Goal: Task Accomplishment & Management: Use online tool/utility

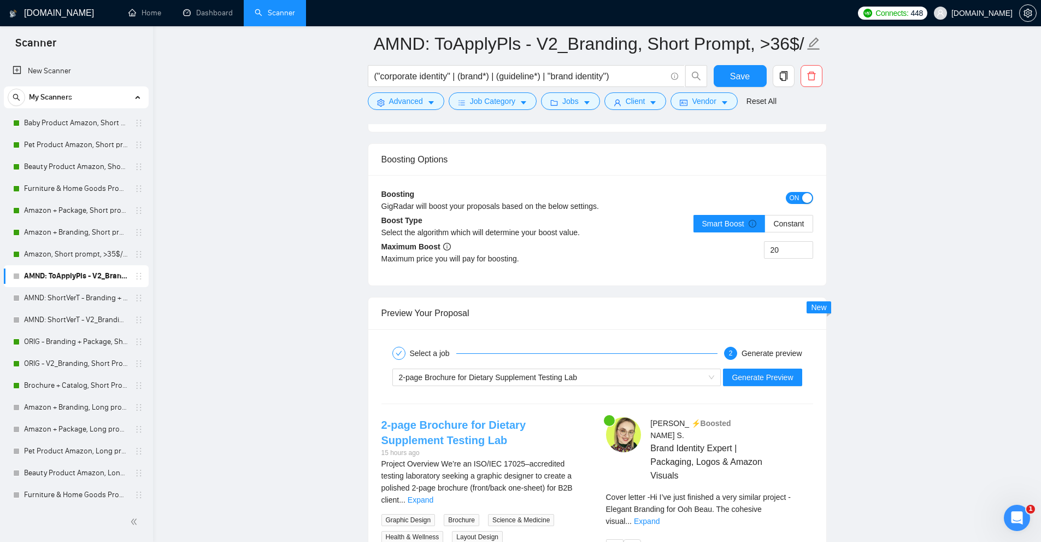
scroll to position [2295, 0]
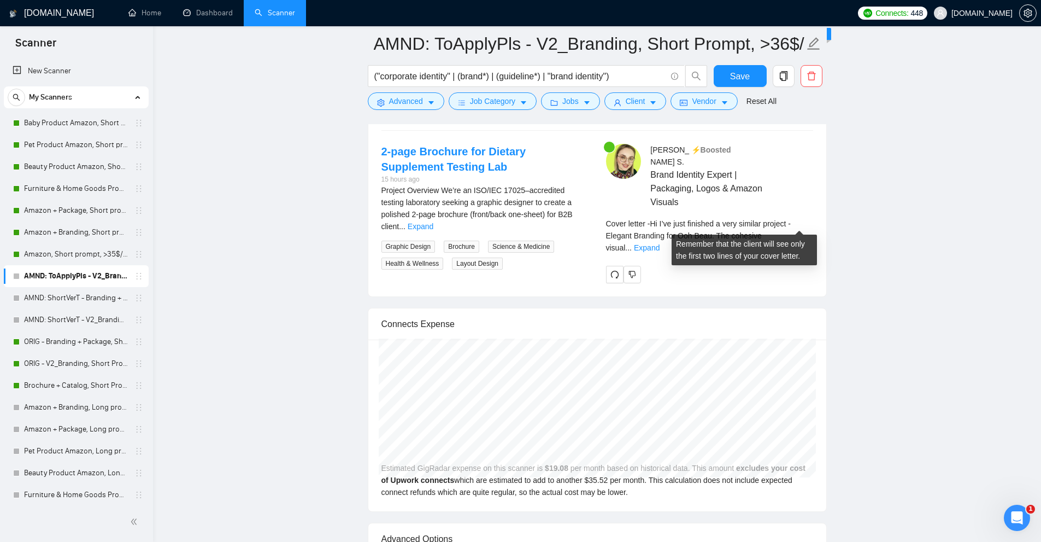
click at [785, 219] on span "Cover letter - Hi I’ve just finished a very similar project - Elegant Branding …" at bounding box center [698, 235] width 185 height 33
click at [660, 243] on link "Expand" at bounding box center [647, 247] width 26 height 9
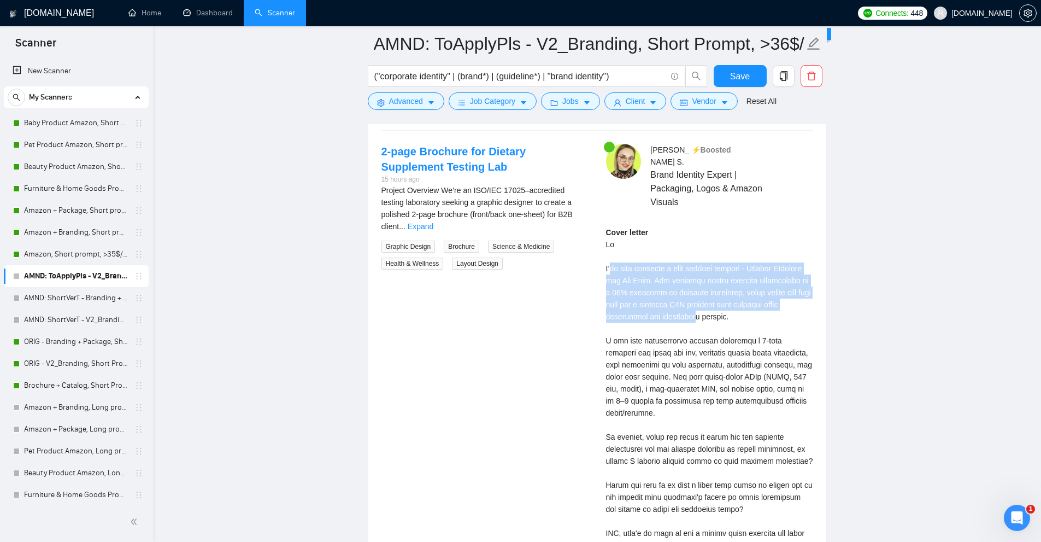
drag, startPoint x: 611, startPoint y: 258, endPoint x: 719, endPoint y: 307, distance: 118.1
click at [709, 303] on div "Cover letter" at bounding box center [709, 394] width 207 height 337
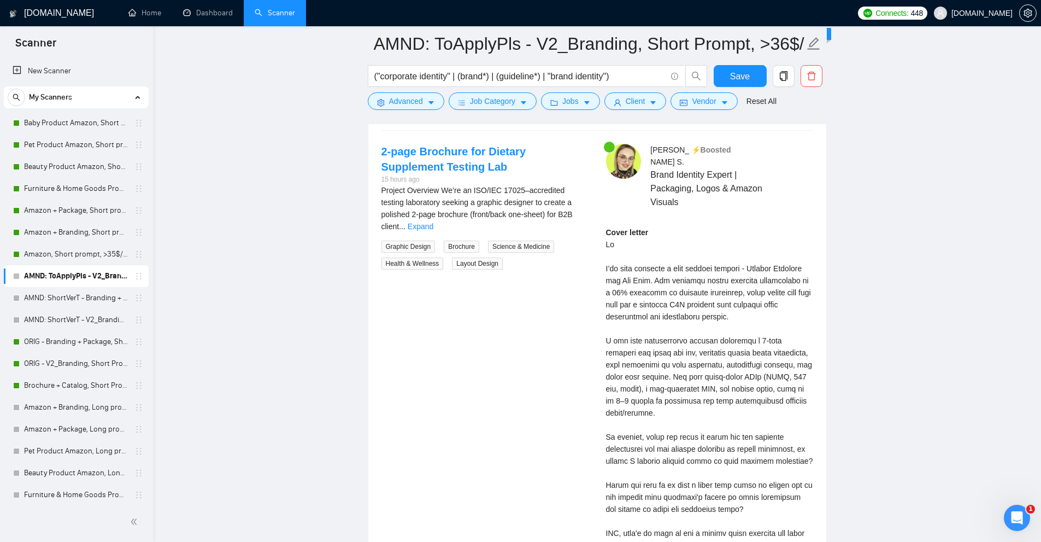
click at [733, 320] on div "Cover letter" at bounding box center [709, 394] width 207 height 337
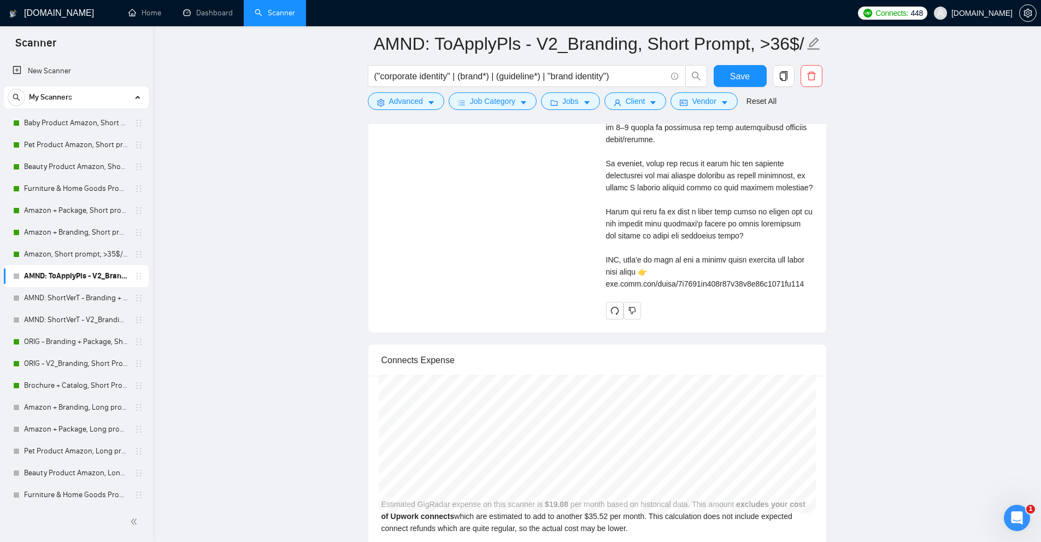
scroll to position [2131, 0]
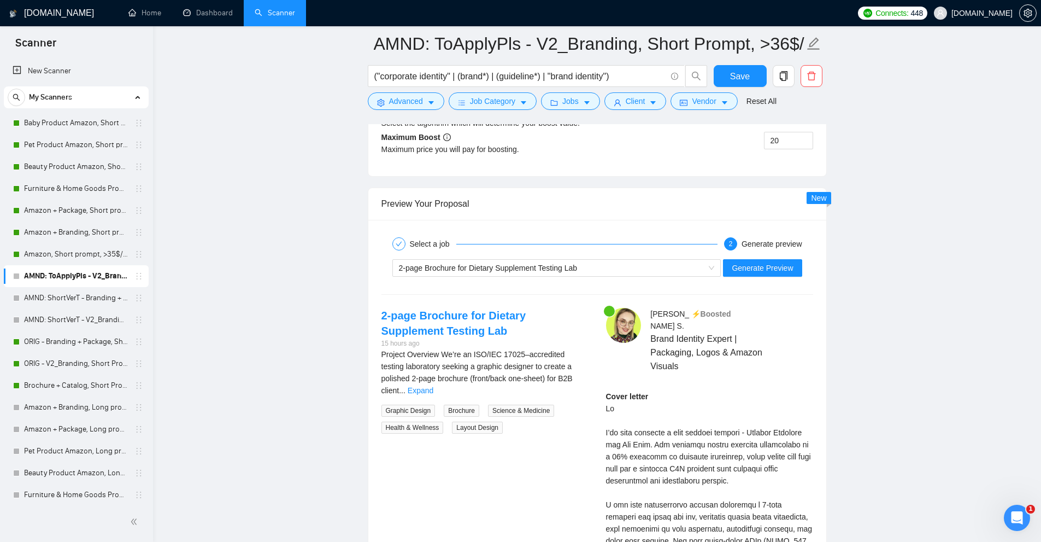
click at [579, 284] on div "Select a job 2 Generate preview 2-page Brochure for Dietary Supplement Testing …" at bounding box center [597, 495] width 458 height 550
click at [586, 269] on div "2-page Brochure for Dietary Supplement Testing Lab" at bounding box center [552, 268] width 306 height 16
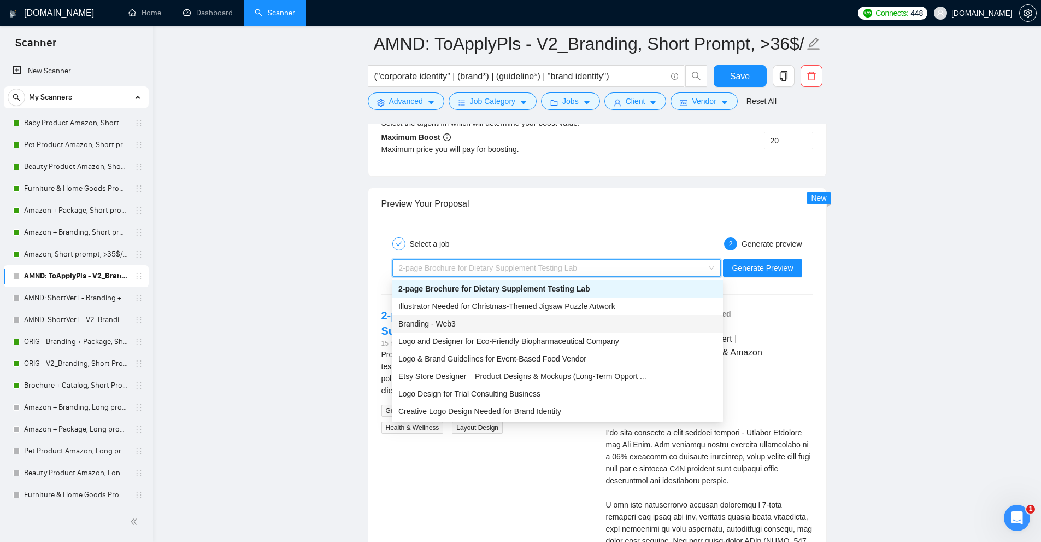
click at [491, 320] on div "Branding - Web3" at bounding box center [557, 323] width 318 height 12
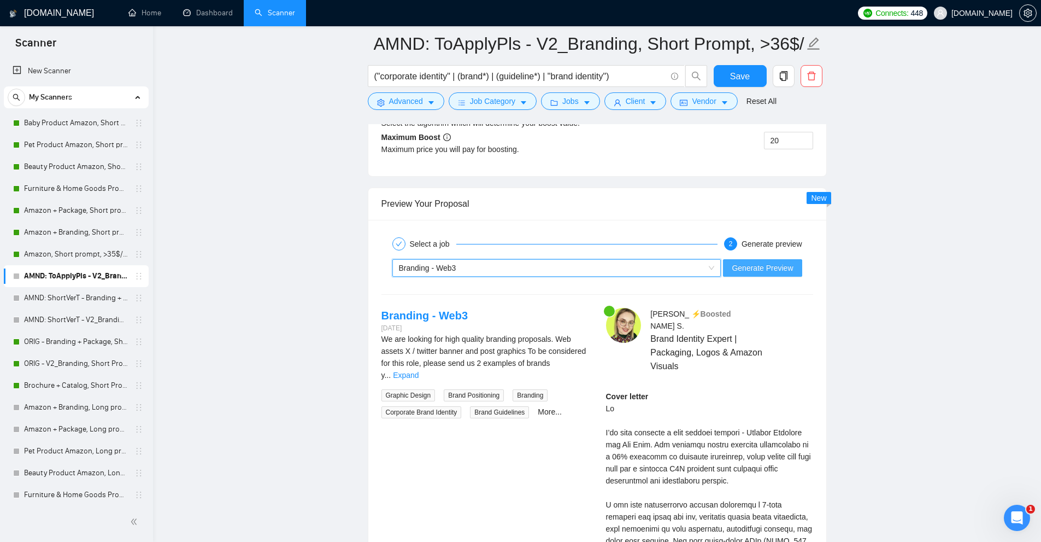
click at [734, 268] on span "Generate Preview" at bounding box center [762, 268] width 61 height 12
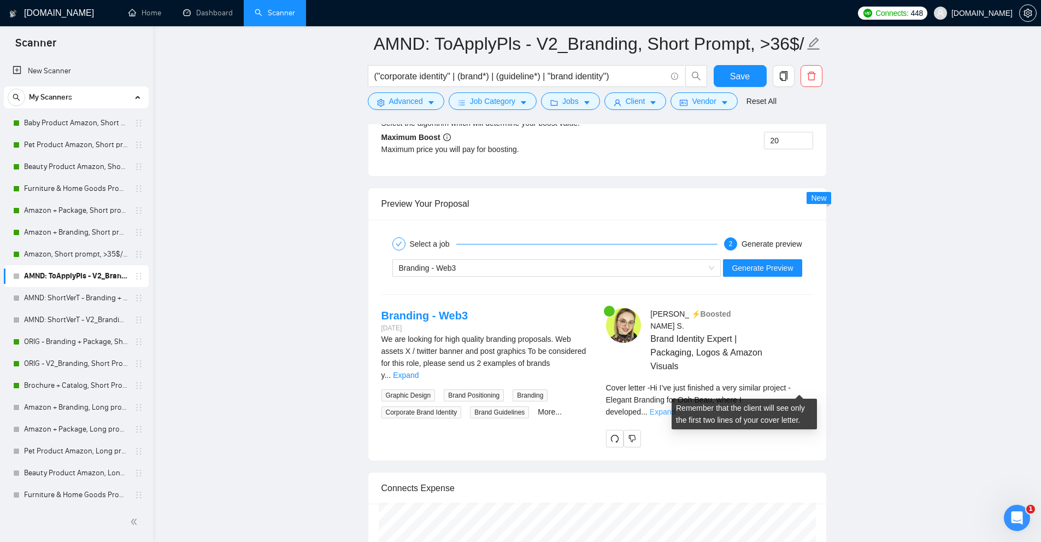
click at [675, 407] on link "Expand" at bounding box center [663, 411] width 26 height 9
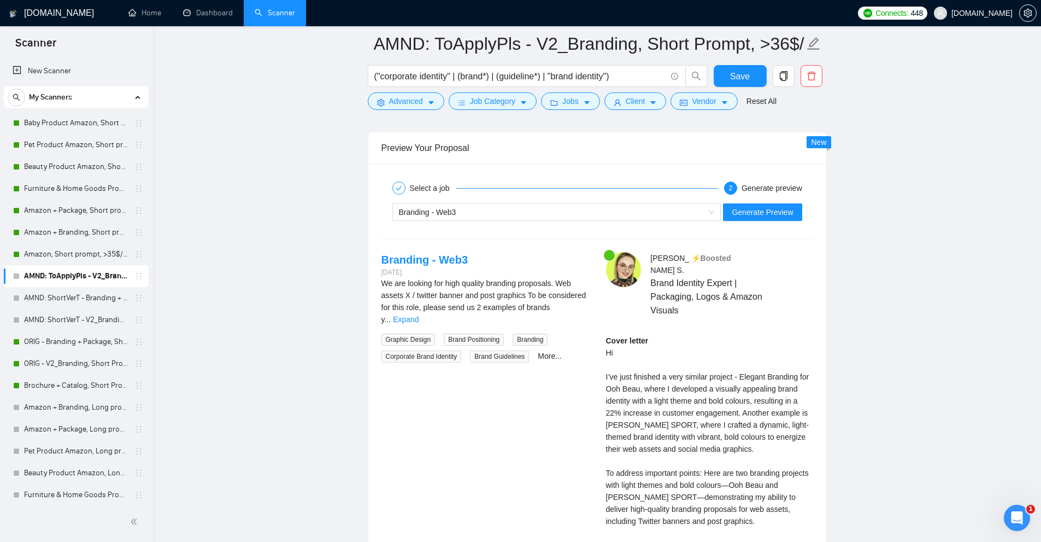
scroll to position [2192, 0]
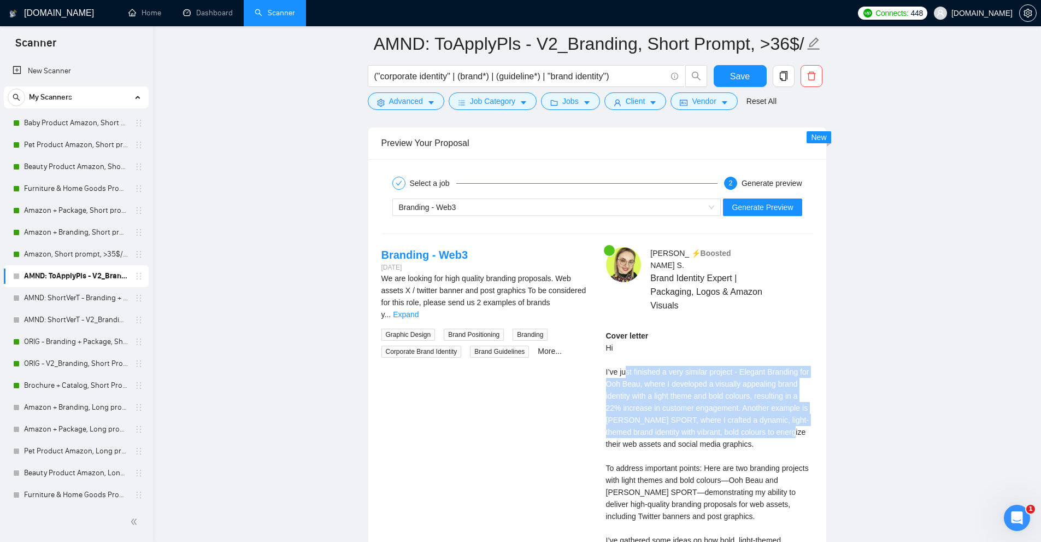
drag, startPoint x: 645, startPoint y: 367, endPoint x: 797, endPoint y: 417, distance: 159.3
click at [797, 417] on div "Cover letter Hi I’ve just finished a very similar project - Elegant Branding fo…" at bounding box center [709, 474] width 207 height 289
click at [796, 419] on div "Cover letter Hi I’ve just finished a very similar project - Elegant Branding fo…" at bounding box center [709, 474] width 207 height 289
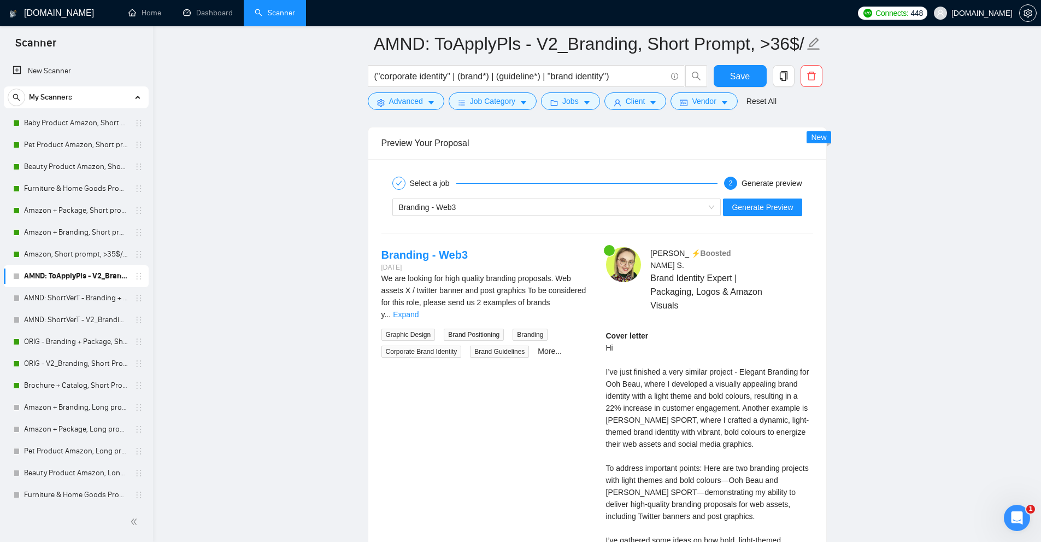
click at [760, 442] on div "Cover letter Hi I’ve just finished a very similar project - Elegant Branding fo…" at bounding box center [709, 474] width 207 height 289
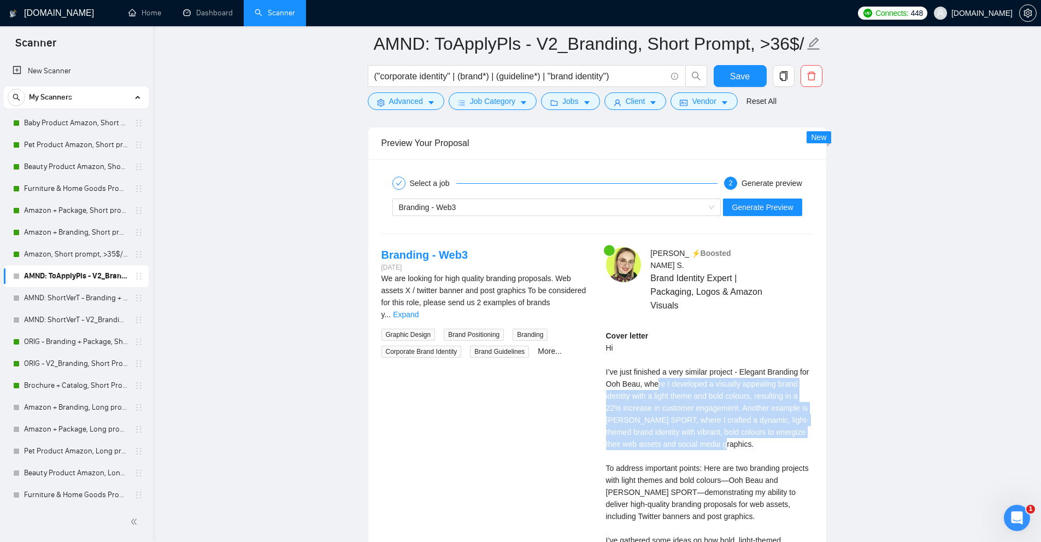
drag, startPoint x: 752, startPoint y: 436, endPoint x: 656, endPoint y: 369, distance: 117.5
click at [656, 369] on div "Cover letter Hi I’ve just finished a very similar project - Elegant Branding fo…" at bounding box center [709, 474] width 207 height 289
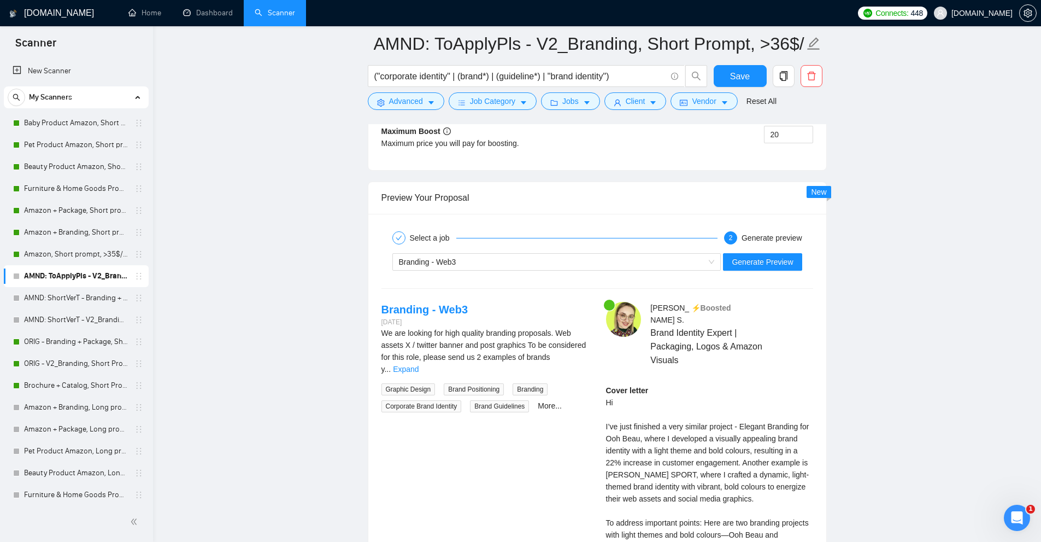
scroll to position [2083, 0]
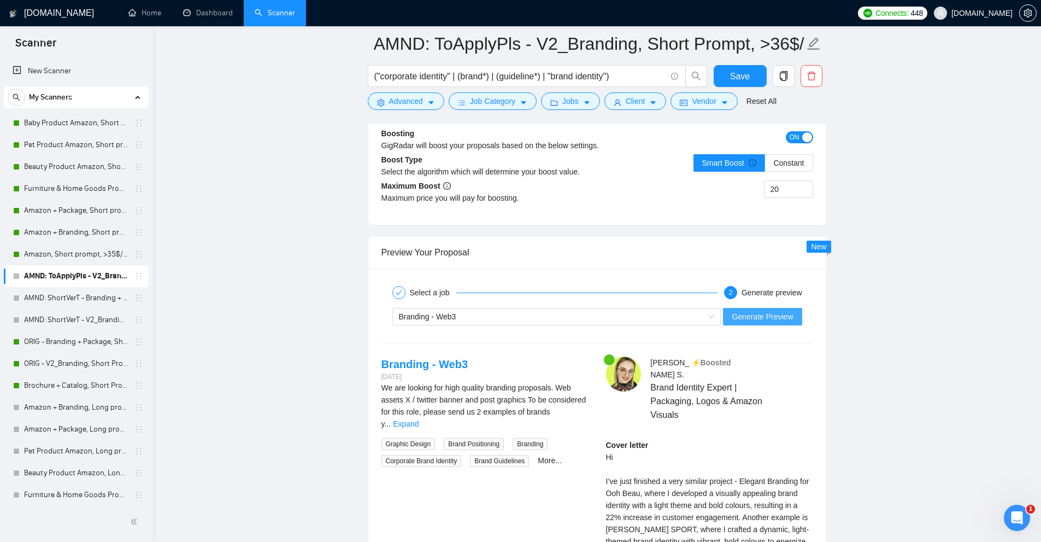
click at [761, 314] on span "Generate Preview" at bounding box center [762, 316] width 61 height 12
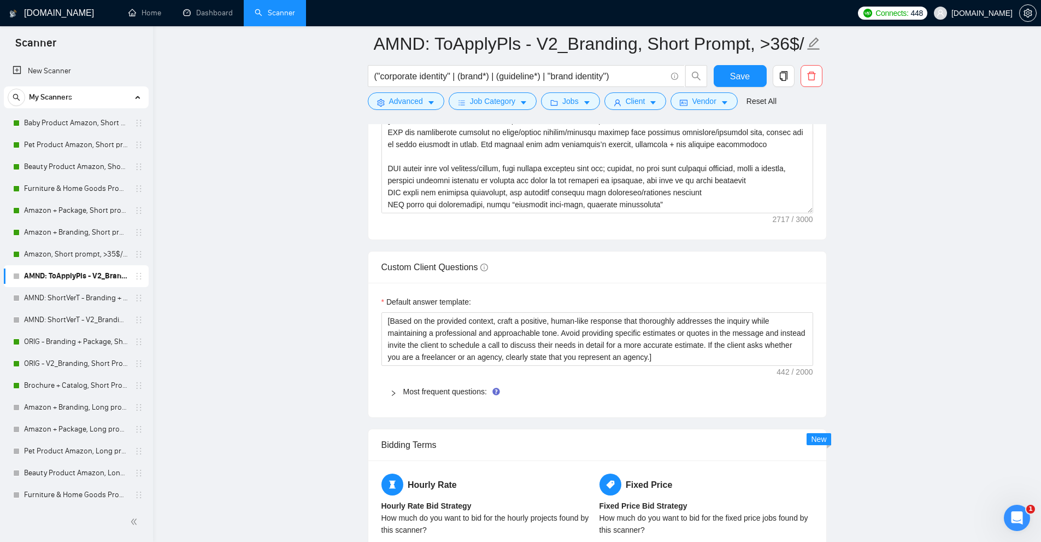
scroll to position [1700, 0]
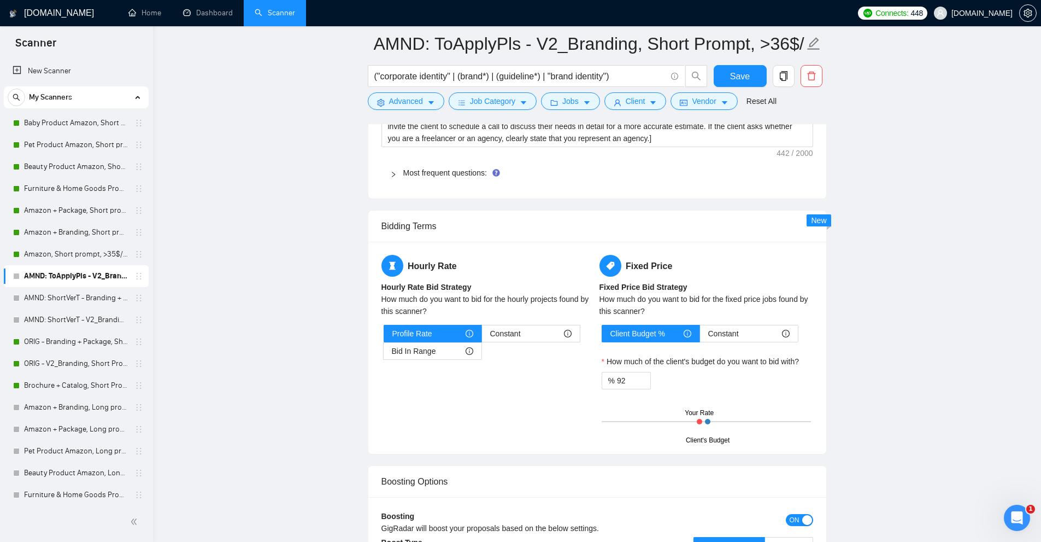
click at [402, 180] on div "Most frequent questions:" at bounding box center [597, 172] width 432 height 25
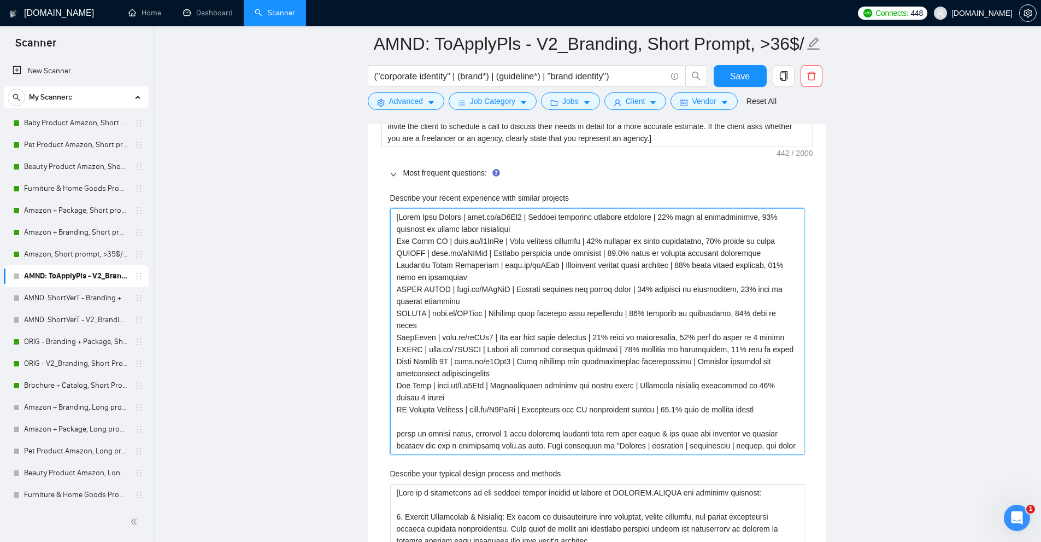
click at [471, 243] on projects "Describe your recent experience with similar projects" at bounding box center [597, 331] width 414 height 246
click at [625, 264] on projects "Describe your recent experience with similar projects" at bounding box center [597, 331] width 414 height 246
click at [622, 255] on projects "Describe your recent experience with similar projects" at bounding box center [597, 331] width 414 height 246
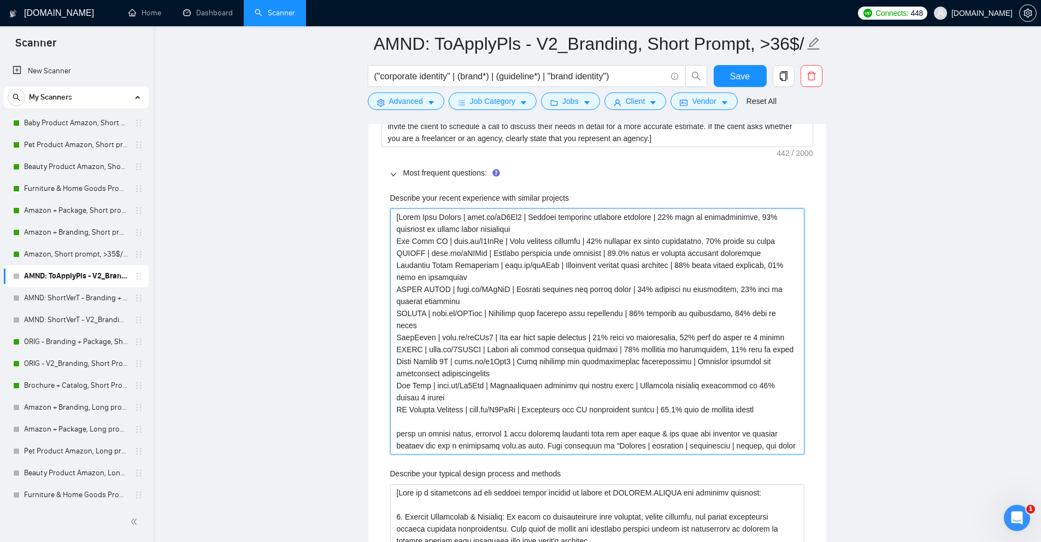
click at [622, 255] on projects "Describe your recent experience with similar projects" at bounding box center [597, 331] width 414 height 246
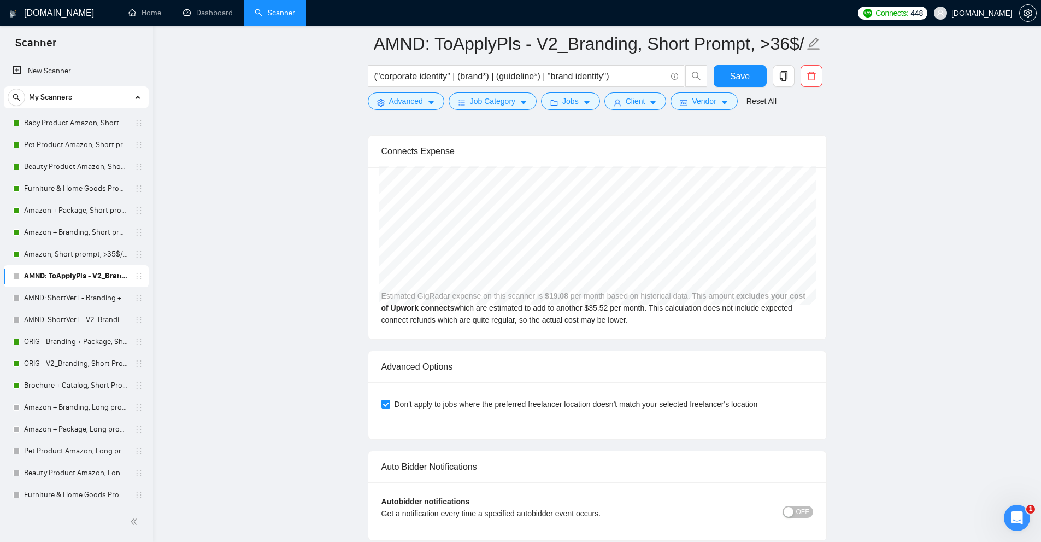
scroll to position [4432, 0]
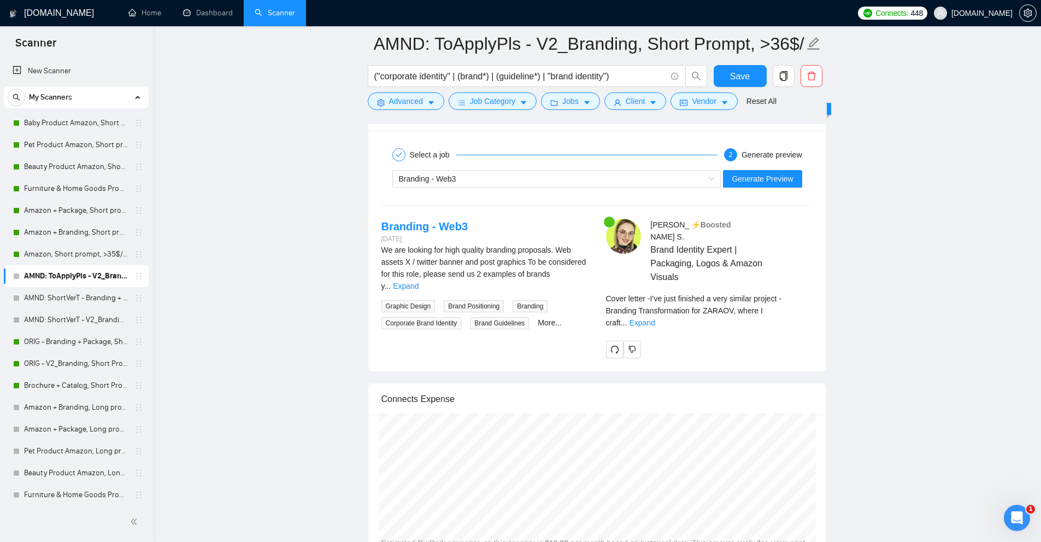
click at [801, 304] on div "Cover letter - I’ve just finished a very similar project - Branding Transformat…" at bounding box center [709, 314] width 207 height 44
click at [655, 318] on link "Expand" at bounding box center [642, 322] width 26 height 9
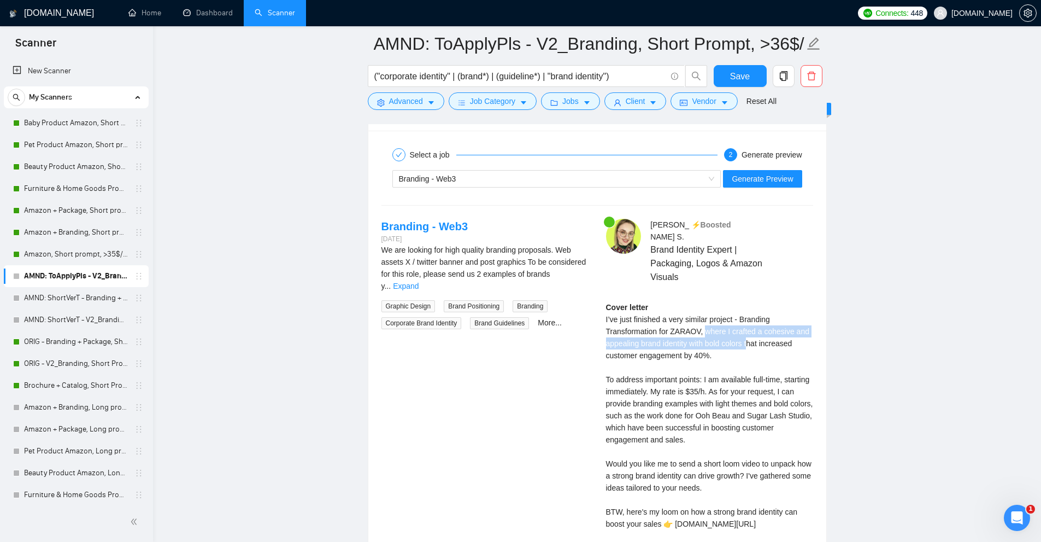
drag, startPoint x: 705, startPoint y: 319, endPoint x: 750, endPoint y: 329, distance: 45.9
click at [750, 329] on div "Cover letter I’ve just finished a very similar project - Branding Transformatio…" at bounding box center [709, 415] width 207 height 228
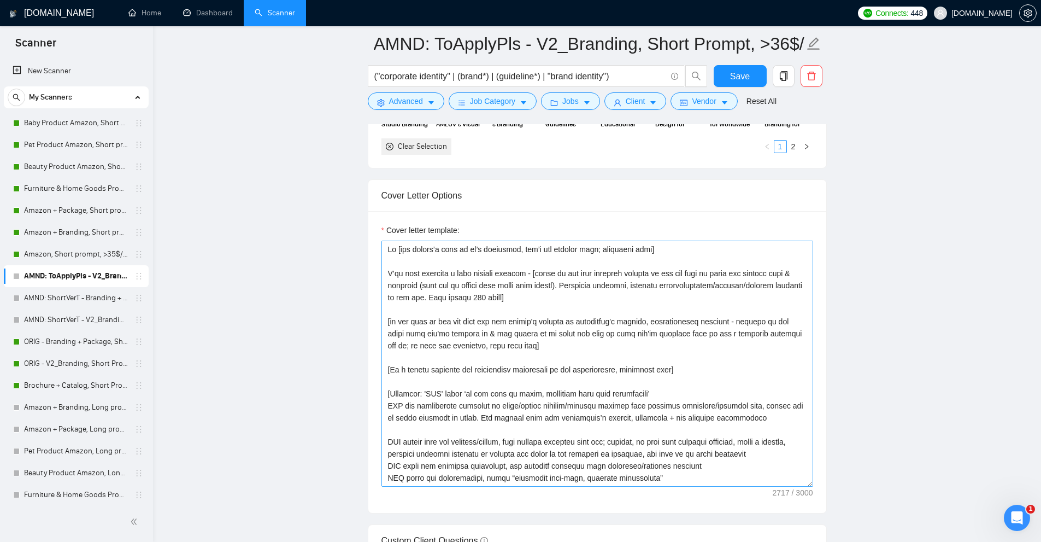
scroll to position [1154, 0]
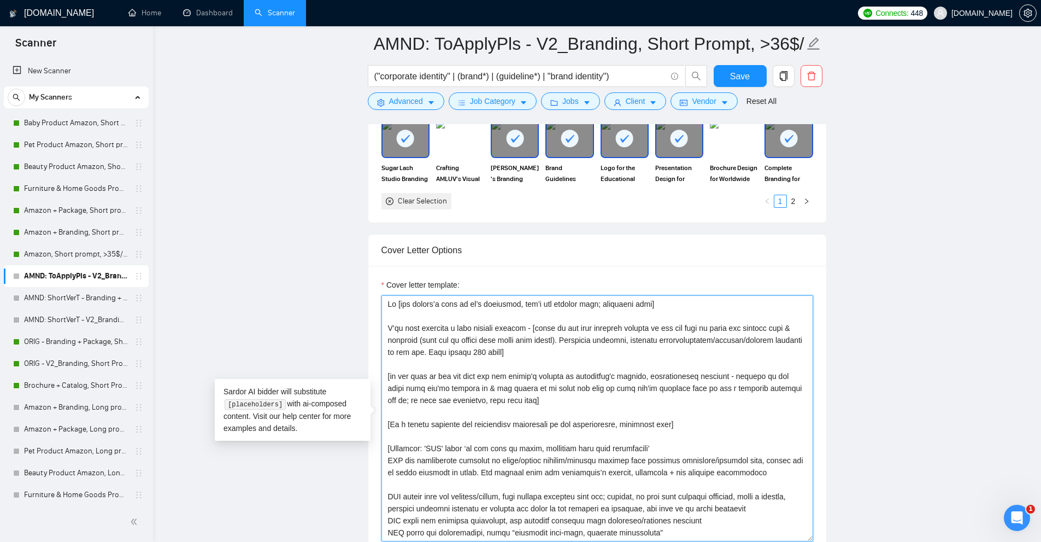
drag, startPoint x: 387, startPoint y: 328, endPoint x: 576, endPoint y: 325, distance: 188.5
click at [574, 326] on textarea "Cover letter template:" at bounding box center [597, 418] width 432 height 246
click at [576, 325] on textarea "Cover letter template:" at bounding box center [597, 418] width 432 height 246
click at [529, 329] on textarea "Cover letter template:" at bounding box center [597, 418] width 432 height 246
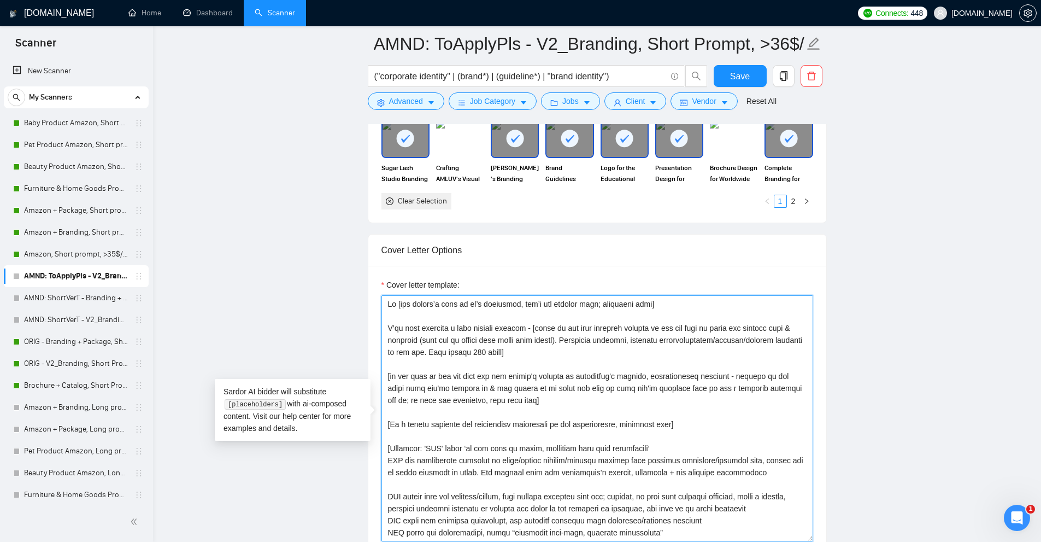
click at [556, 326] on textarea "Cover letter template:" at bounding box center [597, 418] width 432 height 246
drag, startPoint x: 540, startPoint y: 326, endPoint x: 688, endPoint y: 324, distance: 148.1
click at [688, 324] on textarea "Cover letter template:" at bounding box center [597, 418] width 432 height 246
click at [680, 324] on textarea "Cover letter template:" at bounding box center [597, 418] width 432 height 246
drag, startPoint x: 691, startPoint y: 325, endPoint x: 764, endPoint y: 325, distance: 73.2
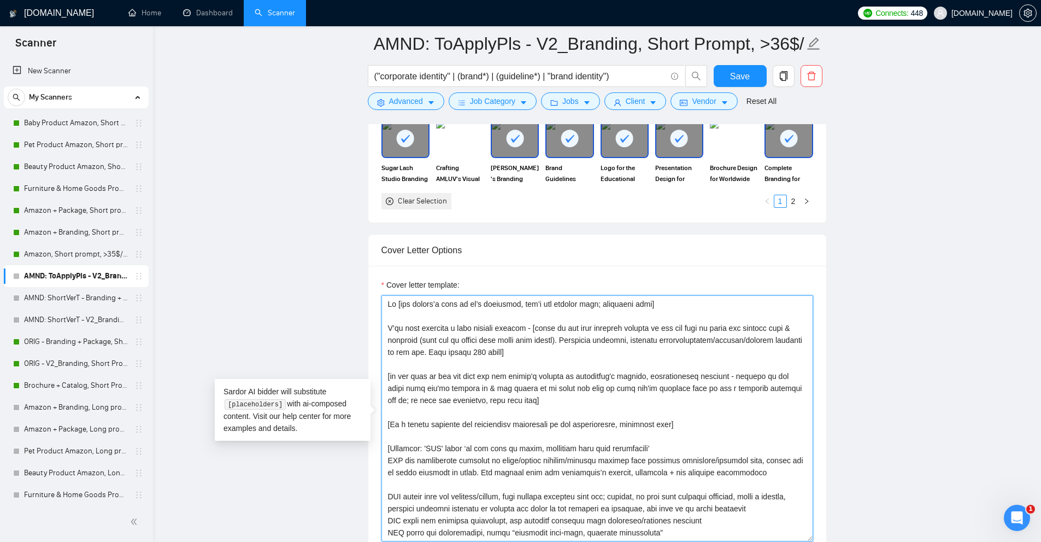
click at [764, 325] on textarea "Cover letter template:" at bounding box center [597, 418] width 432 height 246
click at [634, 328] on textarea "Cover letter template:" at bounding box center [597, 418] width 432 height 246
drag, startPoint x: 415, startPoint y: 337, endPoint x: 460, endPoint y: 338, distance: 44.8
click at [457, 338] on textarea "Cover letter template:" at bounding box center [597, 418] width 432 height 246
click at [464, 337] on textarea "Cover letter template:" at bounding box center [597, 418] width 432 height 246
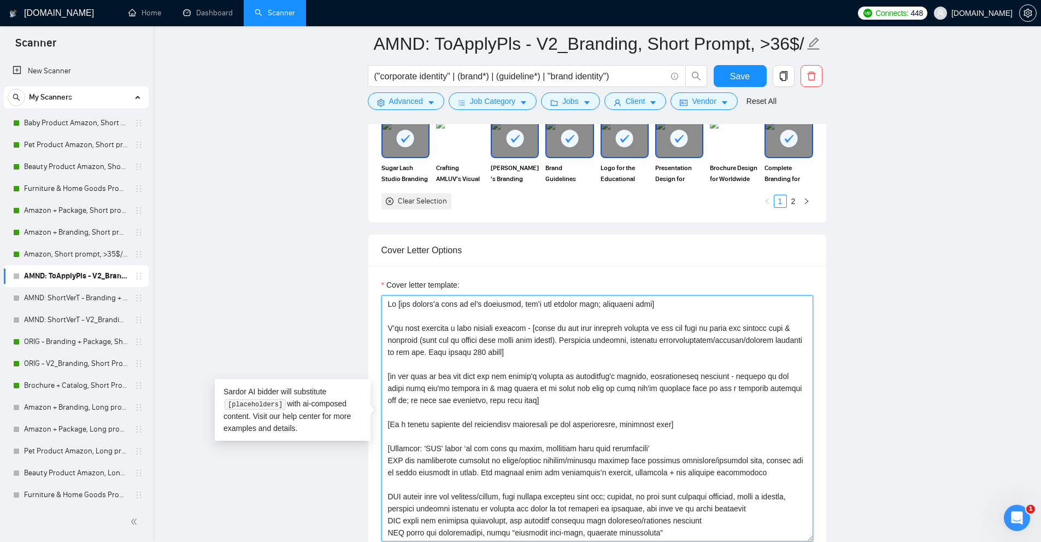
click at [416, 337] on textarea "Cover letter template:" at bounding box center [597, 418] width 432 height 246
click at [530, 350] on textarea "Cover letter template:" at bounding box center [597, 418] width 432 height 246
drag, startPoint x: 451, startPoint y: 328, endPoint x: 654, endPoint y: 322, distance: 202.8
click at [654, 322] on textarea "Cover letter template:" at bounding box center [597, 418] width 432 height 246
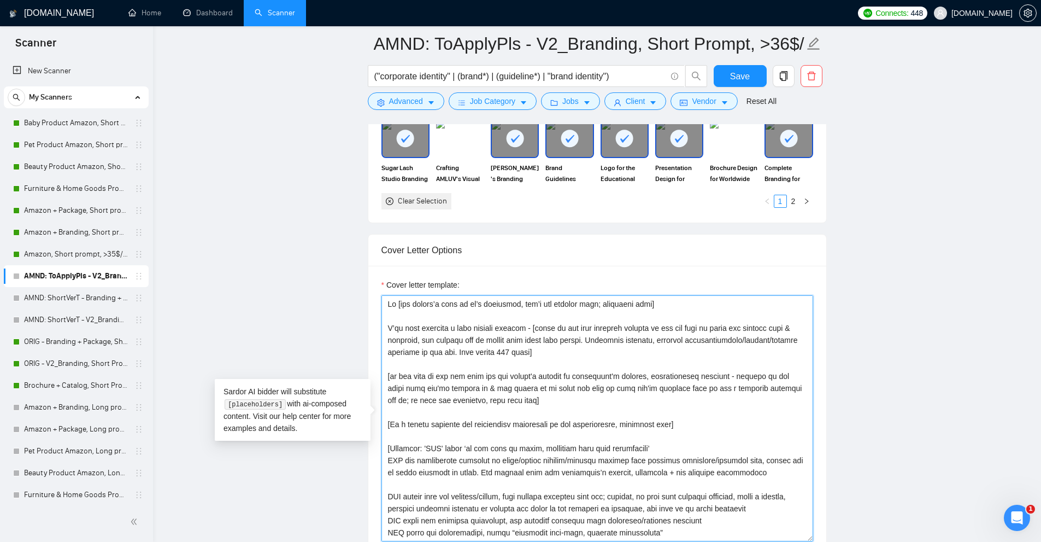
click at [609, 327] on textarea "Cover letter template:" at bounding box center [597, 418] width 432 height 246
click at [577, 343] on textarea "Cover letter template:" at bounding box center [597, 418] width 432 height 246
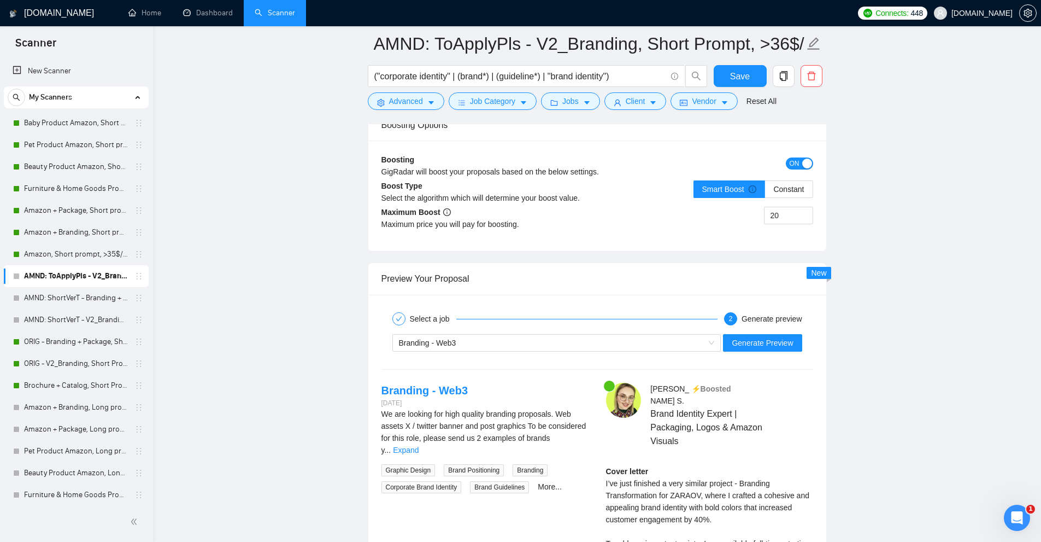
scroll to position [4323, 0]
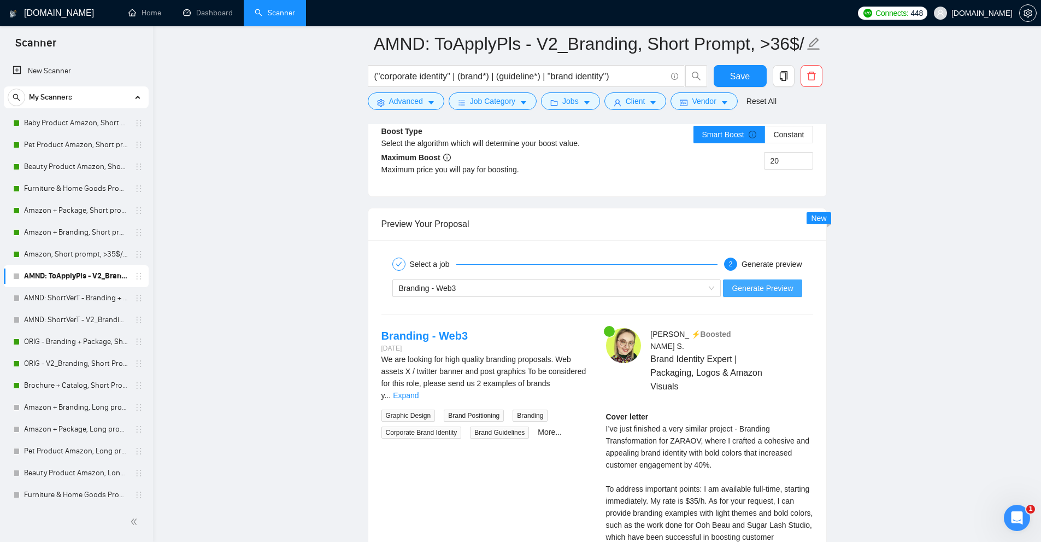
click at [756, 282] on span "Generate Preview" at bounding box center [762, 288] width 61 height 12
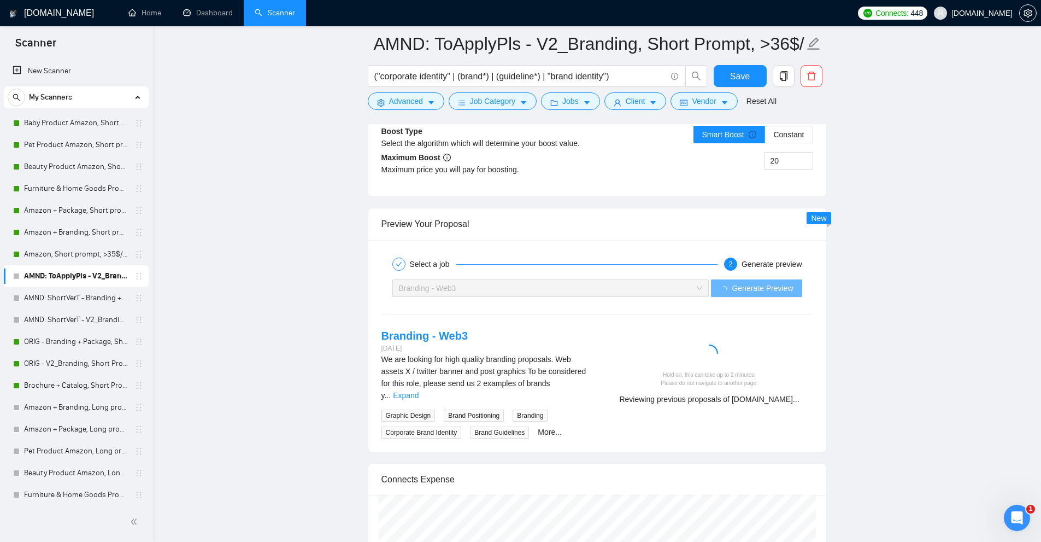
drag, startPoint x: 683, startPoint y: 401, endPoint x: 861, endPoint y: 399, distance: 178.7
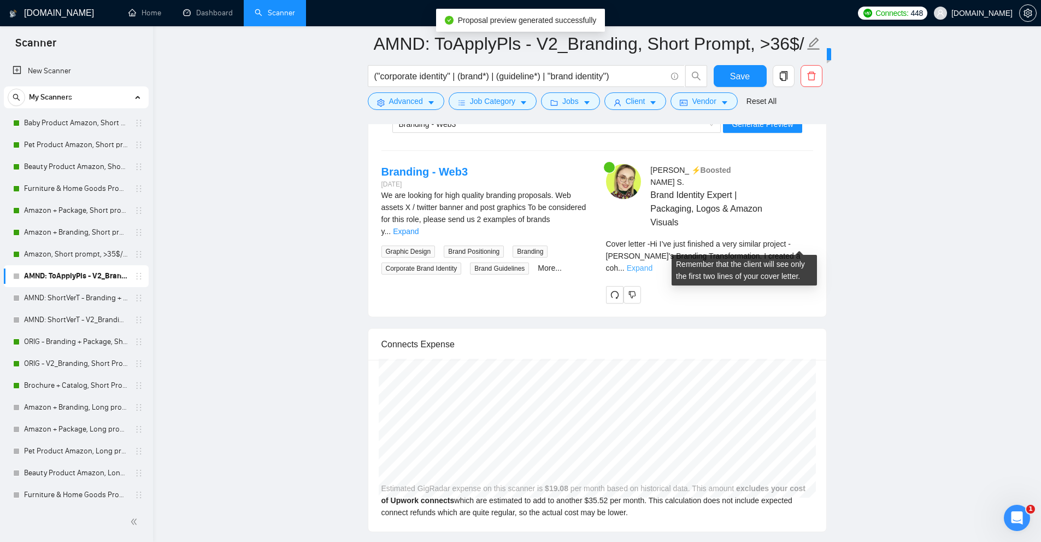
click at [652, 263] on link "Expand" at bounding box center [640, 267] width 26 height 9
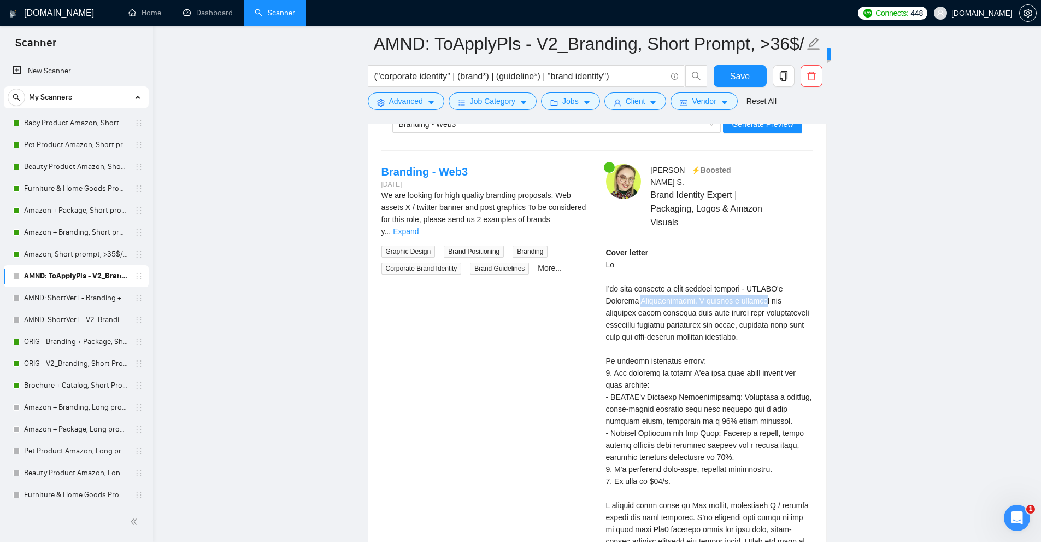
drag, startPoint x: 607, startPoint y: 289, endPoint x: 734, endPoint y: 287, distance: 126.8
click at [732, 287] on div "Cover letter" at bounding box center [709, 426] width 207 height 361
click at [746, 289] on div "Cover letter" at bounding box center [709, 426] width 207 height 361
drag, startPoint x: 605, startPoint y: 297, endPoint x: 823, endPoint y: 298, distance: 218.0
click at [823, 298] on div "Select a job 2 Generate preview Branding - Web3 Generate Preview Branding - Web…" at bounding box center [597, 363] width 458 height 574
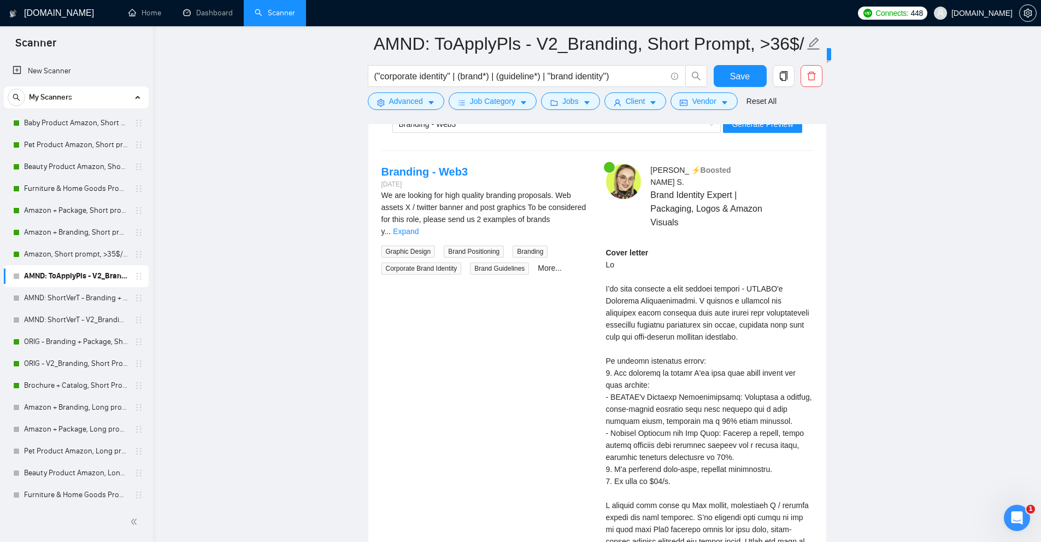
click at [753, 275] on div "Cover letter" at bounding box center [709, 426] width 207 height 361
click at [796, 313] on div "Cover letter" at bounding box center [709, 426] width 207 height 361
drag, startPoint x: 766, startPoint y: 274, endPoint x: 740, endPoint y: 273, distance: 25.7
click at [740, 273] on div "Cover letter" at bounding box center [709, 426] width 207 height 361
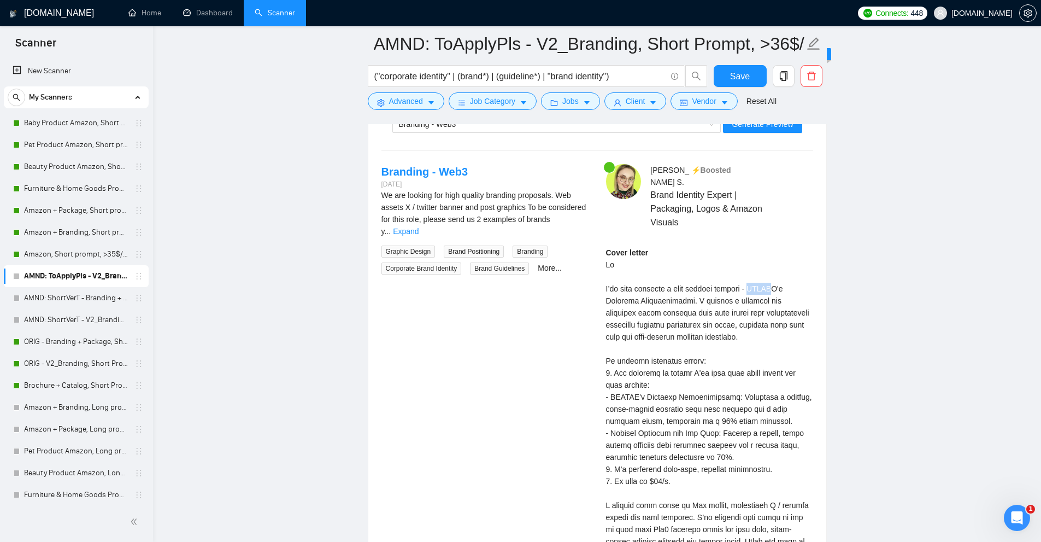
copy div "ZARAO"
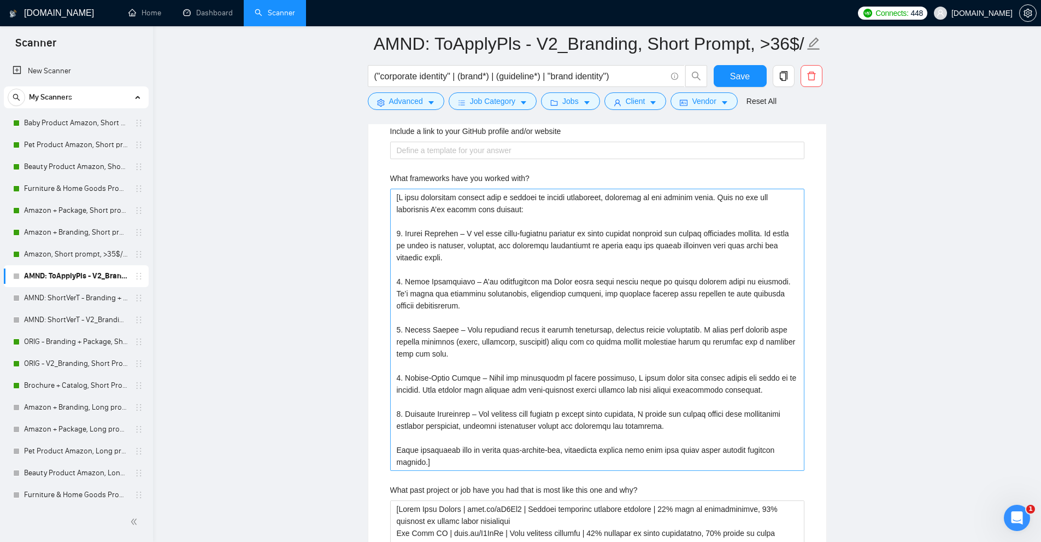
scroll to position [2961, 0]
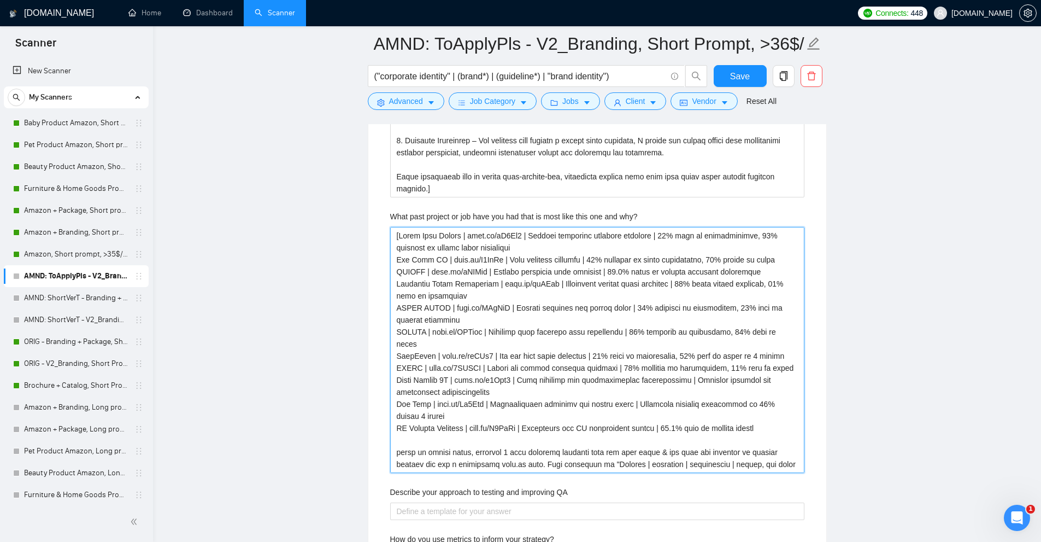
click at [522, 362] on why\? "What past project or job have you had that is most like this one and why?" at bounding box center [597, 350] width 414 height 246
drag, startPoint x: 522, startPoint y: 362, endPoint x: 527, endPoint y: 411, distance: 49.4
click at [527, 411] on why\? "What past project or job have you had that is most like this one and why?" at bounding box center [597, 350] width 414 height 246
click at [525, 415] on why\? "What past project or job have you had that is most like this one and why?" at bounding box center [597, 350] width 414 height 246
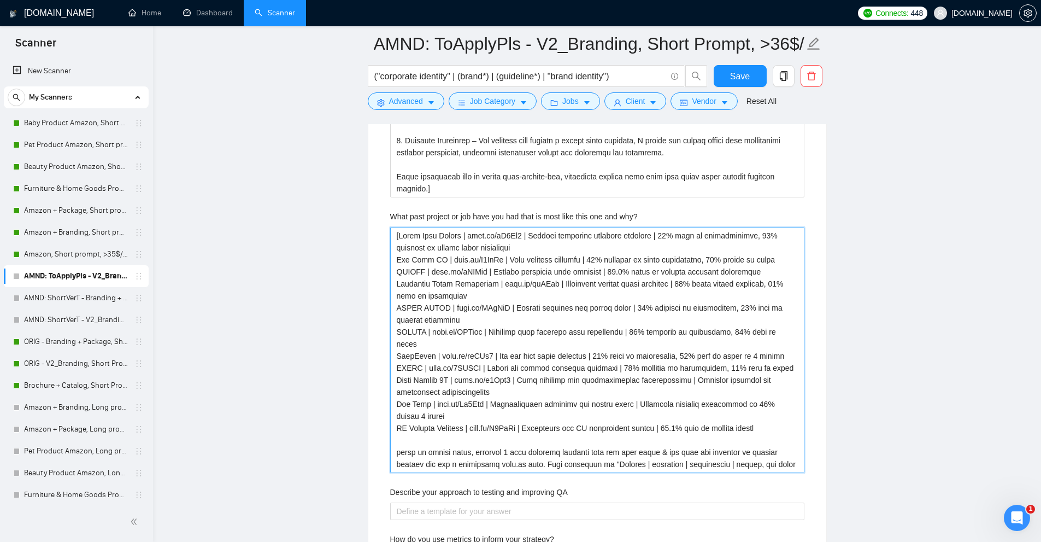
click at [525, 415] on why\? "What past project or job have you had that is most like this one and why?" at bounding box center [597, 350] width 414 height 246
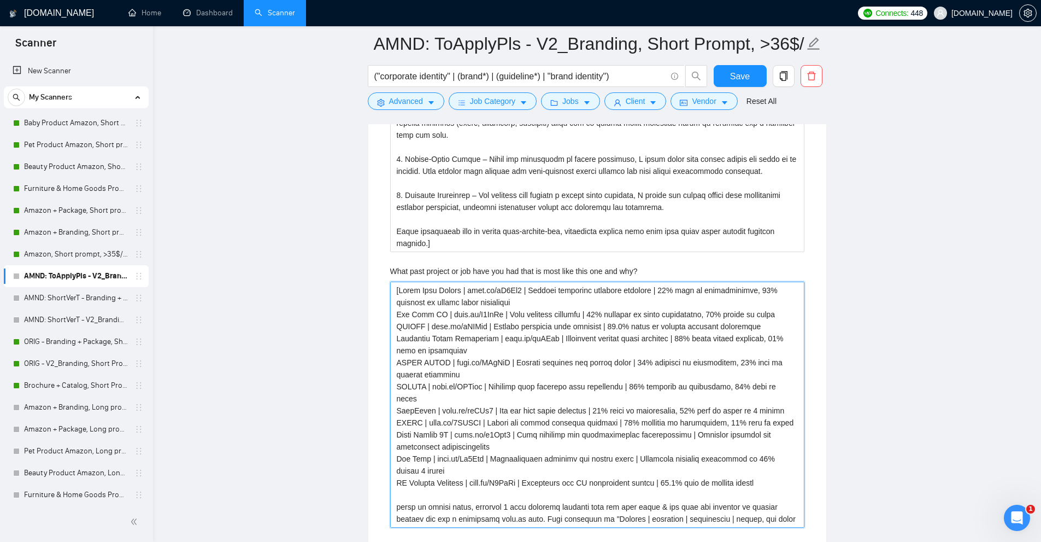
drag, startPoint x: 525, startPoint y: 415, endPoint x: 520, endPoint y: 307, distance: 108.3
click at [520, 307] on why\? "What past project or job have you had that is most like this one and why?" at bounding box center [597, 404] width 414 height 246
click at [538, 301] on why\? "What past project or job have you had that is most like this one and why?" at bounding box center [597, 404] width 414 height 246
drag, startPoint x: 538, startPoint y: 301, endPoint x: 543, endPoint y: 483, distance: 182.6
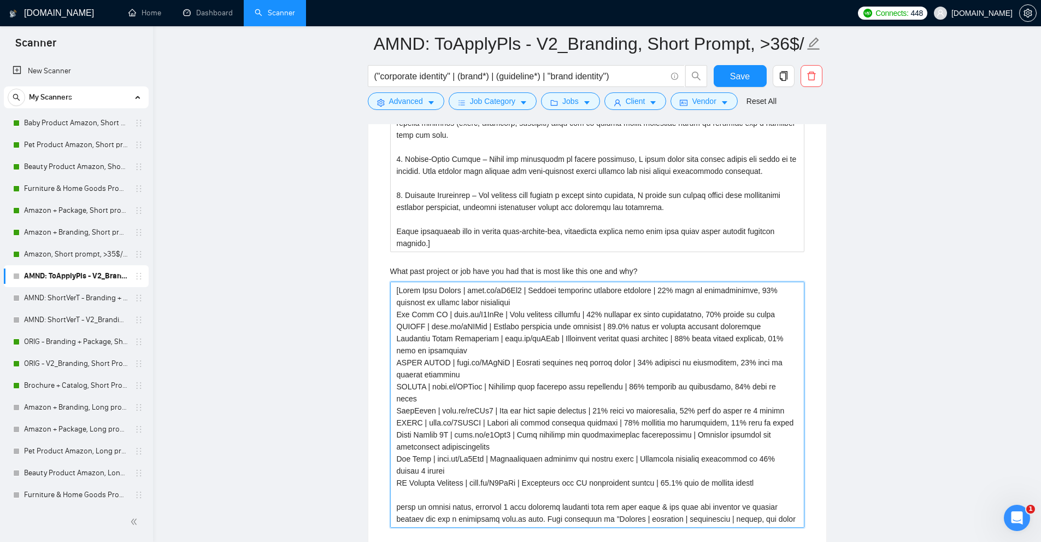
click at [543, 483] on why\? "What past project or job have you had that is most like this one and why?" at bounding box center [597, 404] width 414 height 246
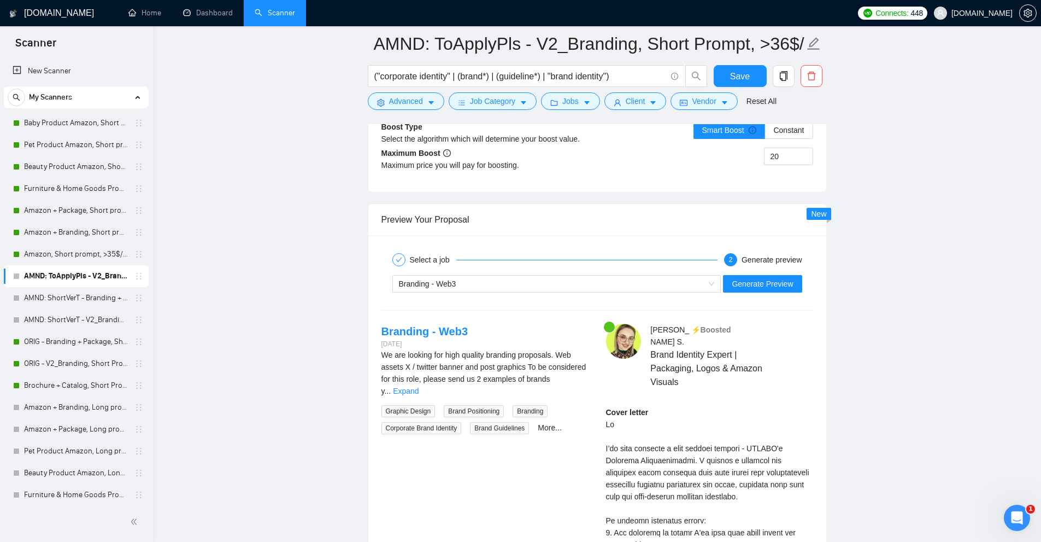
scroll to position [4382, 0]
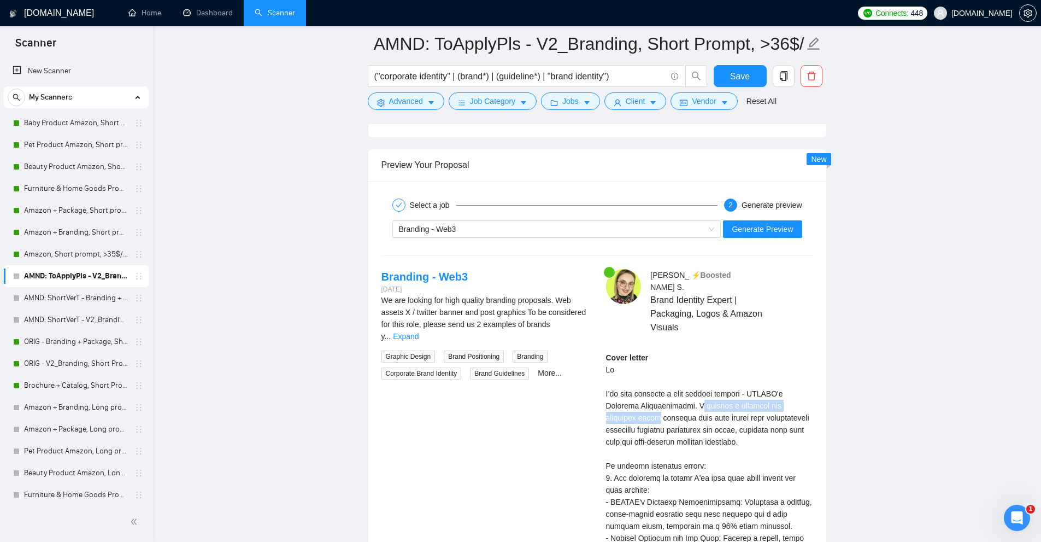
drag, startPoint x: 666, startPoint y: 393, endPoint x: 808, endPoint y: 395, distance: 142.1
click at [808, 395] on div "Cover letter" at bounding box center [709, 531] width 207 height 361
click at [664, 414] on div "Cover letter" at bounding box center [709, 531] width 207 height 361
drag, startPoint x: 627, startPoint y: 405, endPoint x: 773, endPoint y: 423, distance: 146.9
click at [789, 418] on div "Cover letter" at bounding box center [709, 531] width 207 height 361
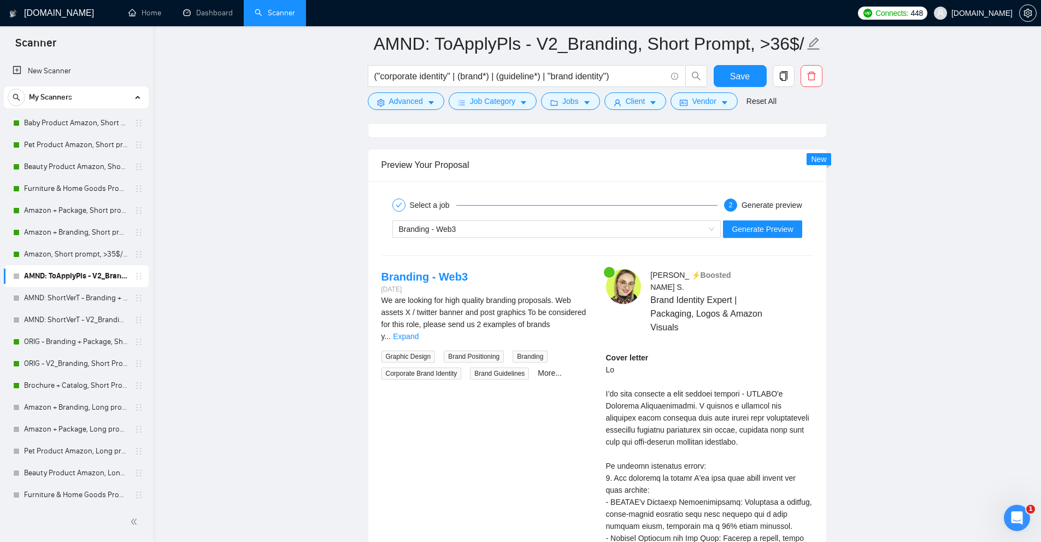
click at [748, 428] on div "Cover letter" at bounding box center [709, 531] width 207 height 361
drag, startPoint x: 709, startPoint y: 426, endPoint x: 670, endPoint y: 417, distance: 39.2
click at [670, 417] on div "Cover letter" at bounding box center [709, 531] width 207 height 361
click at [419, 332] on link "Expand" at bounding box center [406, 336] width 26 height 9
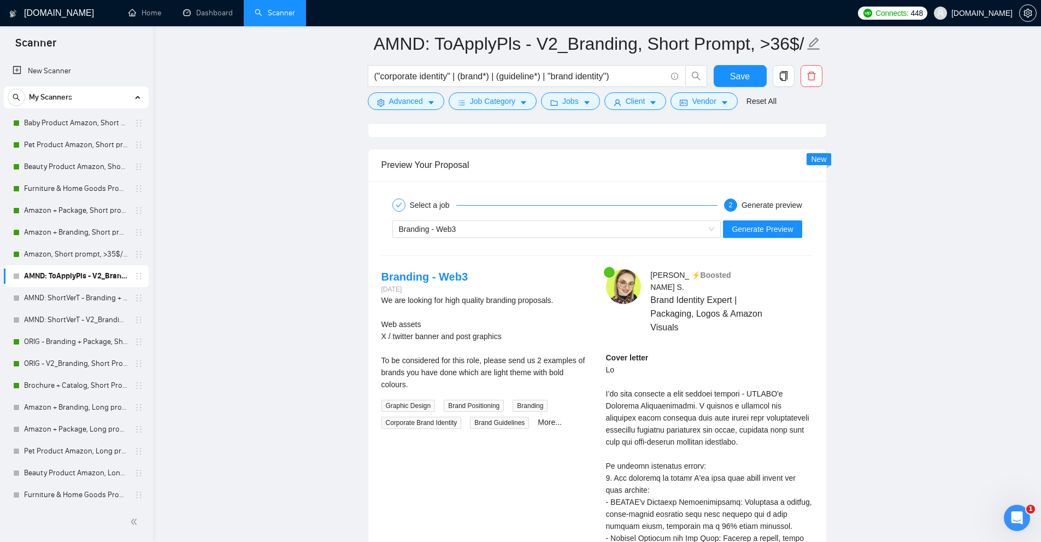
click at [409, 348] on div "We are looking for high quality branding proposals. Web assets X / twitter bann…" at bounding box center [484, 342] width 207 height 96
drag, startPoint x: 371, startPoint y: 355, endPoint x: 569, endPoint y: 375, distance: 199.4
click at [569, 375] on div "Select a job 2 Generate preview Branding - Web3 Generate Preview Branding - Web…" at bounding box center [597, 468] width 458 height 574
click at [564, 379] on div "We are looking for high quality branding proposals. Web assets X / twitter bann…" at bounding box center [484, 342] width 207 height 96
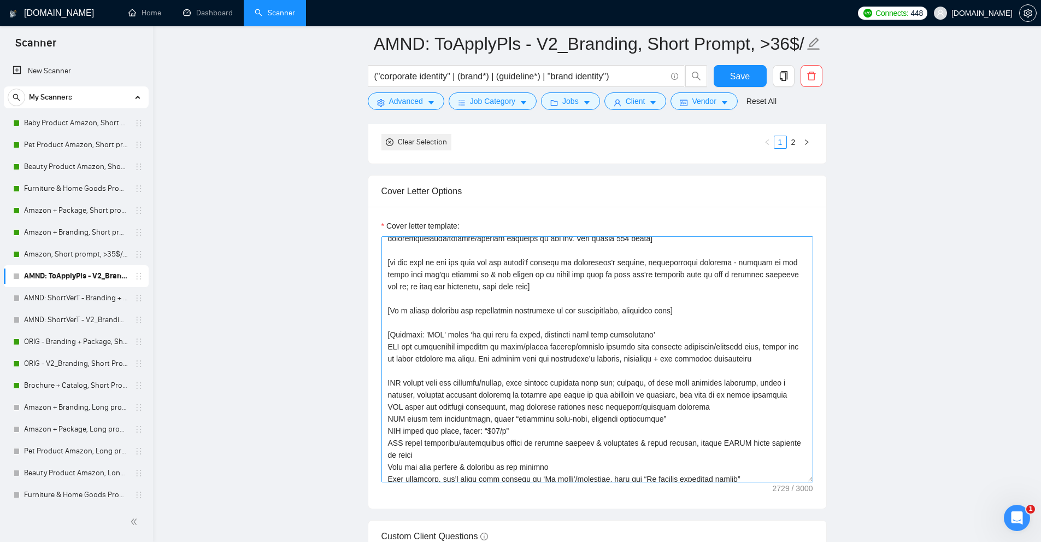
scroll to position [109, 0]
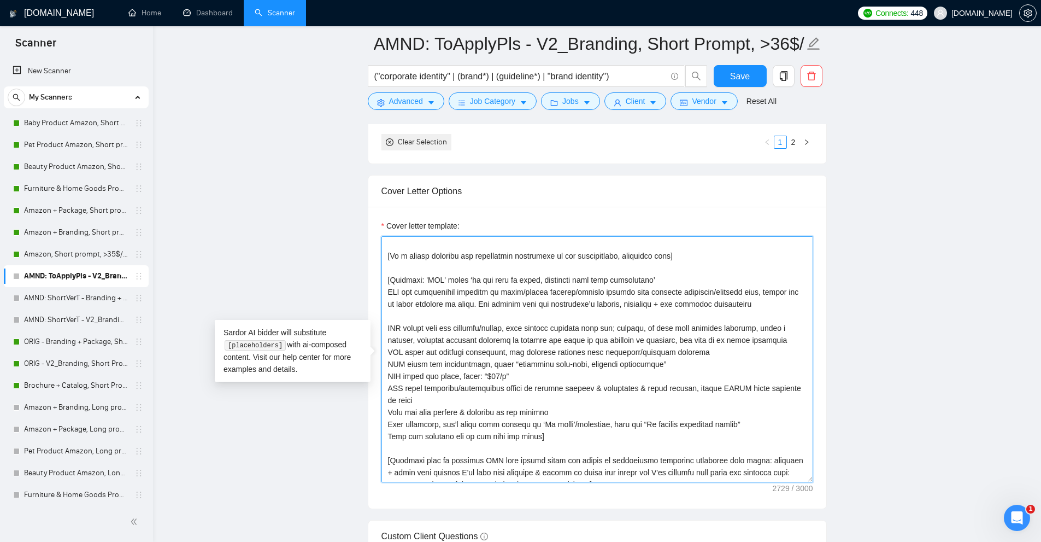
drag, startPoint x: 540, startPoint y: 425, endPoint x: 380, endPoint y: 277, distance: 218.1
click at [380, 277] on div "Cover letter template:" at bounding box center [597, 358] width 458 height 302
click at [520, 304] on textarea "Cover letter template:" at bounding box center [597, 359] width 432 height 246
click at [390, 290] on textarea "Cover letter template:" at bounding box center [597, 359] width 432 height 246
drag, startPoint x: 390, startPoint y: 290, endPoint x: 686, endPoint y: 299, distance: 296.3
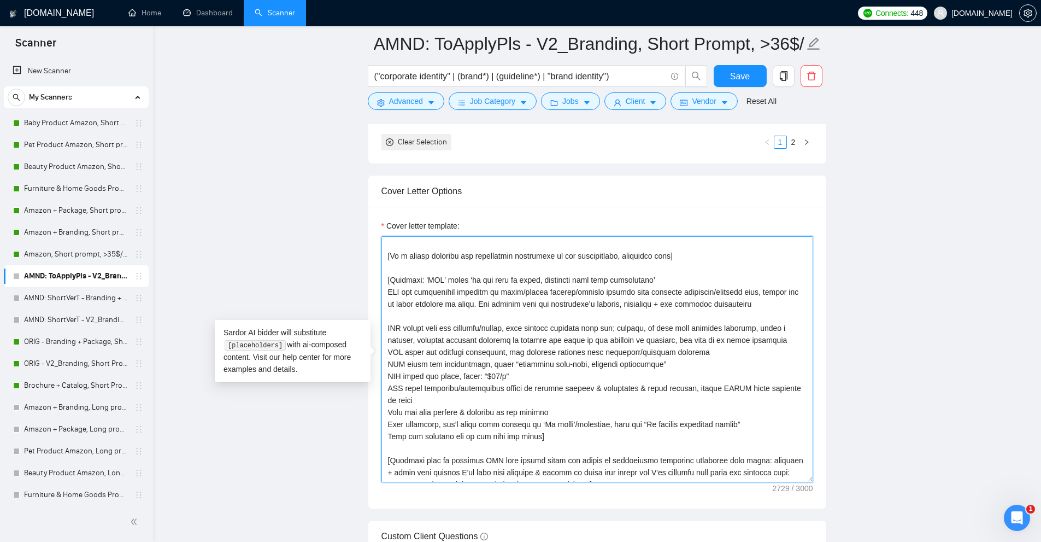
click at [686, 299] on textarea "Cover letter template:" at bounding box center [597, 359] width 432 height 246
click at [415, 279] on textarea "Cover letter template:" at bounding box center [597, 359] width 432 height 246
drag, startPoint x: 390, startPoint y: 276, endPoint x: 653, endPoint y: 279, distance: 262.9
click at [653, 279] on textarea "Cover letter template:" at bounding box center [597, 359] width 432 height 246
paste textarea "‘IFF’ means if and only if the client explicitly asks in their job description,…"
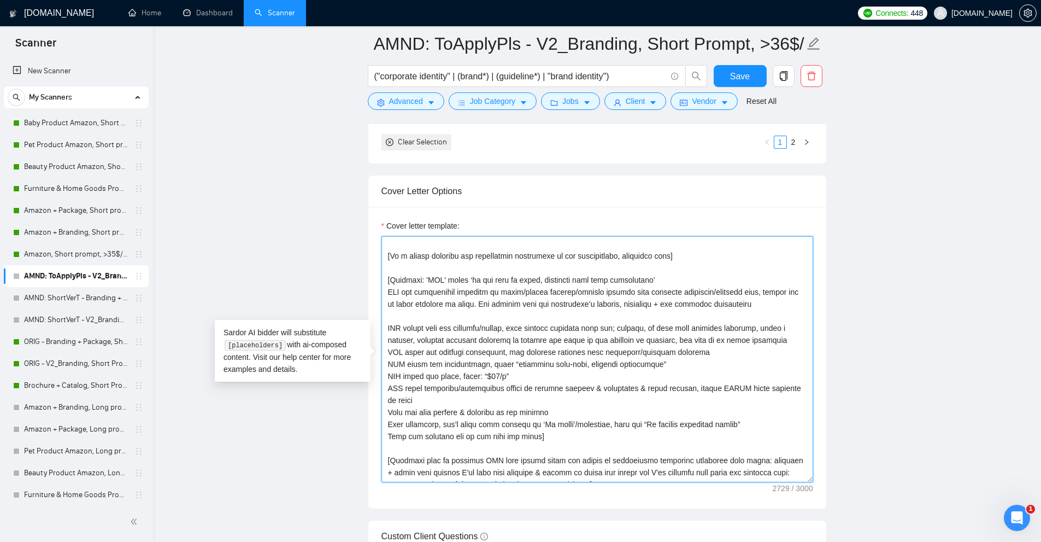
paste textarea "‘IFF’ means if and only if the client explicitly asks in their job description,…"
click at [386, 289] on textarea "Cover letter template:" at bounding box center [597, 359] width 432 height 246
drag, startPoint x: 386, startPoint y: 289, endPoint x: 785, endPoint y: 291, distance: 398.9
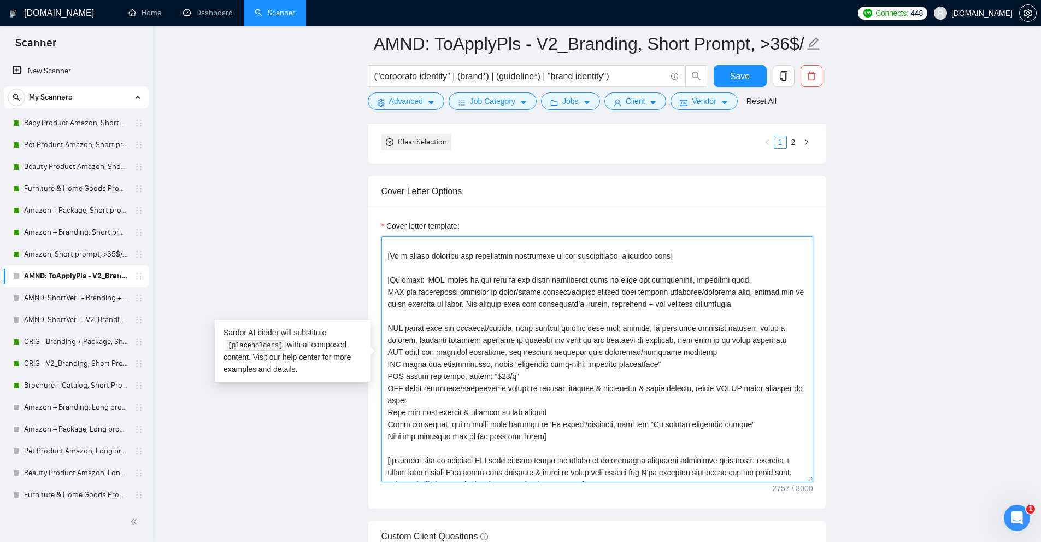
click at [785, 291] on textarea "Cover letter template:" at bounding box center [597, 359] width 432 height 246
click at [752, 293] on textarea "Cover letter template:" at bounding box center [597, 359] width 432 height 246
click at [384, 291] on textarea "Cover letter template:" at bounding box center [597, 359] width 432 height 246
drag, startPoint x: 384, startPoint y: 291, endPoint x: 722, endPoint y: 289, distance: 337.7
click at [722, 289] on textarea "Cover letter template:" at bounding box center [597, 359] width 432 height 246
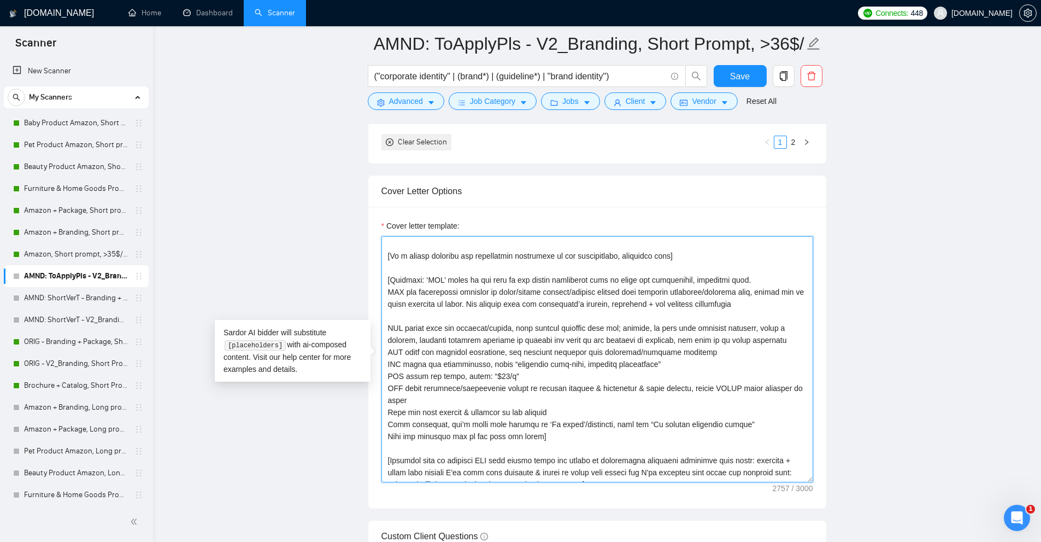
click at [549, 307] on textarea "Cover letter template:" at bounding box center [597, 359] width 432 height 246
click at [473, 310] on textarea "Cover letter template:" at bounding box center [597, 359] width 432 height 246
paste textarea "When answering, handle every point the client lists, in the exact order given, …"
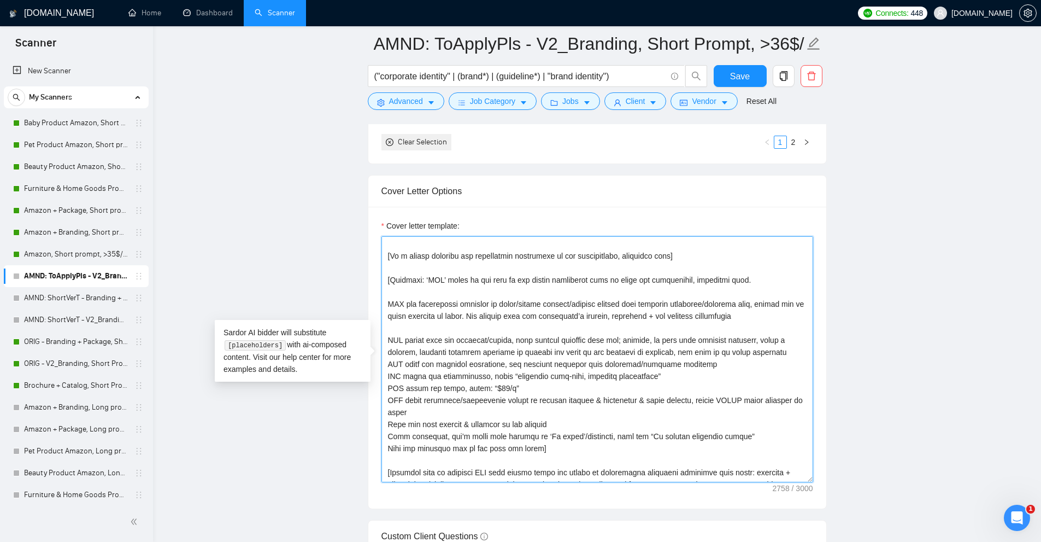
paste textarea "When answering, handle every point the client lists, in the exact order given, …"
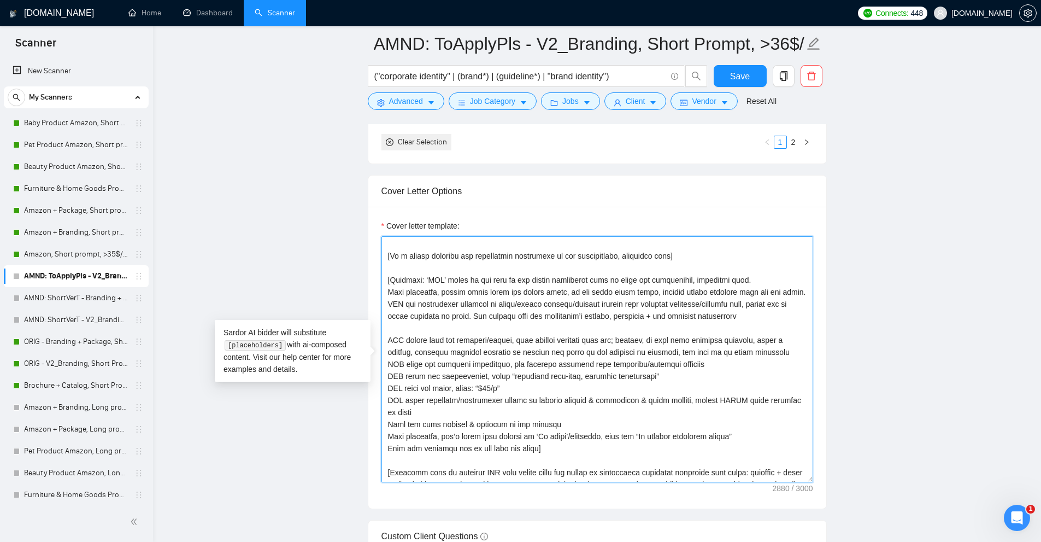
drag, startPoint x: 491, startPoint y: 303, endPoint x: 737, endPoint y: 303, distance: 245.9
click at [737, 303] on textarea "Cover letter template:" at bounding box center [597, 359] width 432 height 246
click at [443, 290] on textarea "Cover letter template:" at bounding box center [597, 359] width 432 height 246
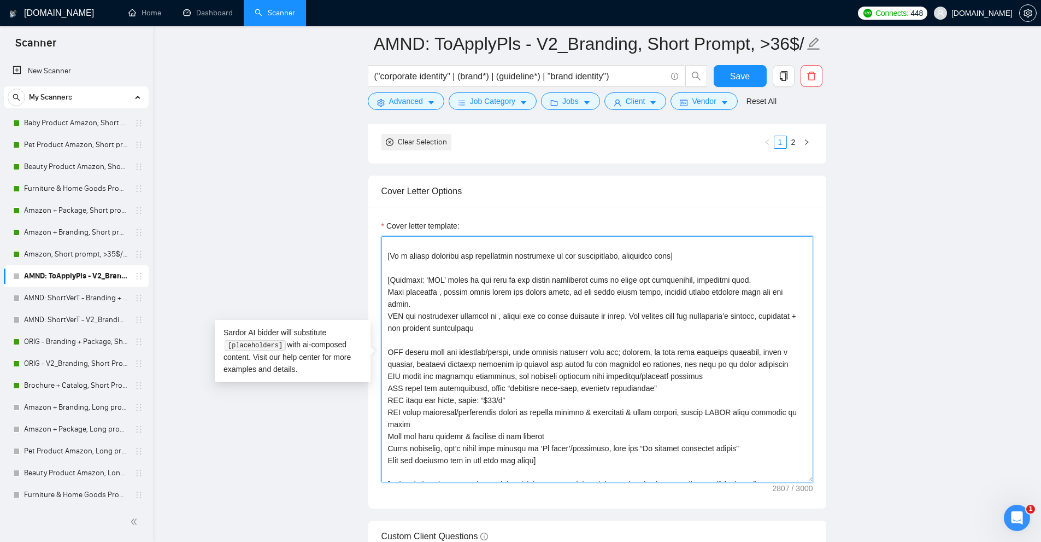
paste textarea "apply/please include/similar section with specific questions/required info"
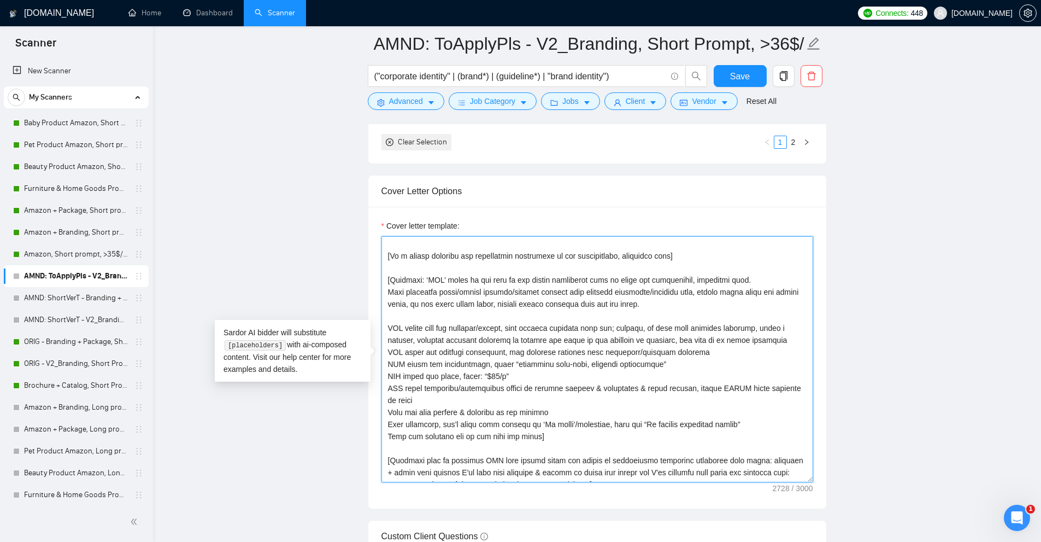
click at [473, 319] on textarea "Cover letter template:" at bounding box center [597, 359] width 432 height 246
click at [424, 353] on textarea "Cover letter template:" at bounding box center [597, 359] width 432 height 246
paste textarea "job description asks about experience, give only relevant examples from portfol…"
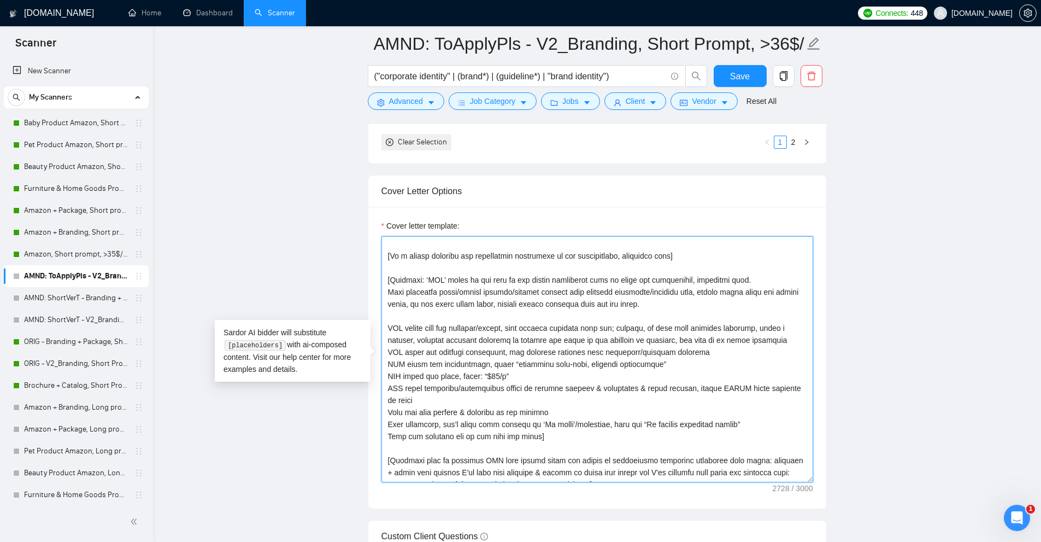
paste textarea "job description asks about experience, give only relevant examples from portfol…"
drag, startPoint x: 644, startPoint y: 362, endPoint x: 364, endPoint y: 361, distance: 279.8
paste textarea "client asks about availability, state: “available full-time, starting immediate…"
click at [387, 362] on textarea "Cover letter template:" at bounding box center [597, 359] width 432 height 246
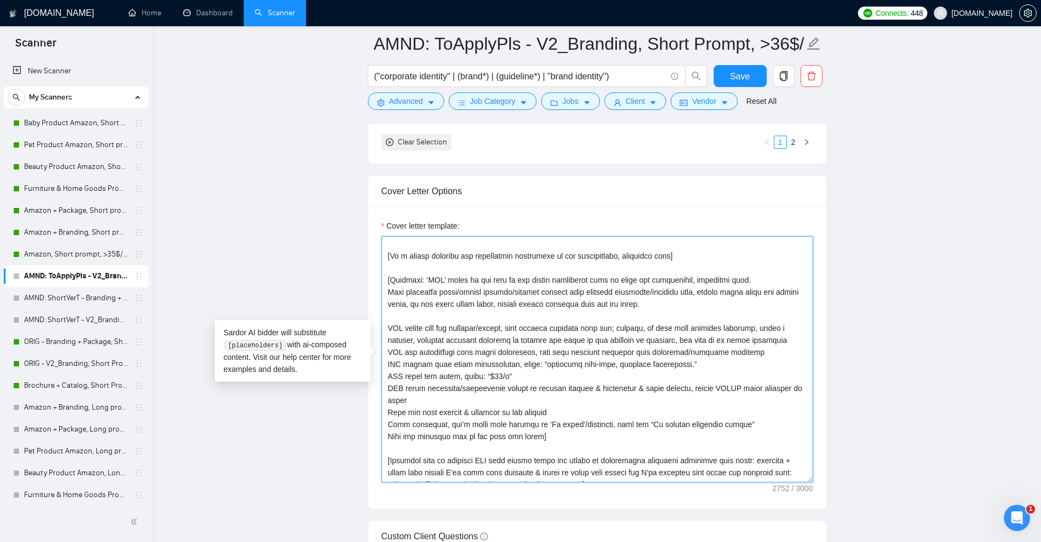
drag, startPoint x: 387, startPoint y: 362, endPoint x: 508, endPoint y: 361, distance: 120.8
click at [508, 361] on textarea "Cover letter template:" at bounding box center [597, 359] width 432 height 246
click at [450, 361] on textarea "Cover letter template:" at bounding box center [597, 359] width 432 height 246
drag, startPoint x: 450, startPoint y: 361, endPoint x: 654, endPoint y: 360, distance: 203.8
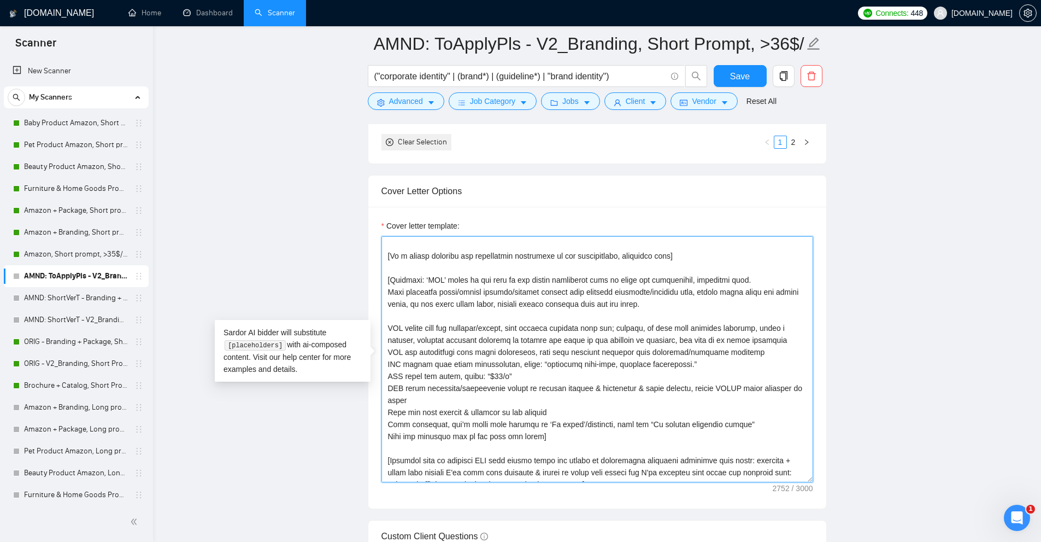
click at [654, 360] on textarea "Cover letter template:" at bounding box center [597, 359] width 432 height 246
drag, startPoint x: 504, startPoint y: 378, endPoint x: 365, endPoint y: 377, distance: 139.4
paste textarea "client asks about rates, state: “$35/h."
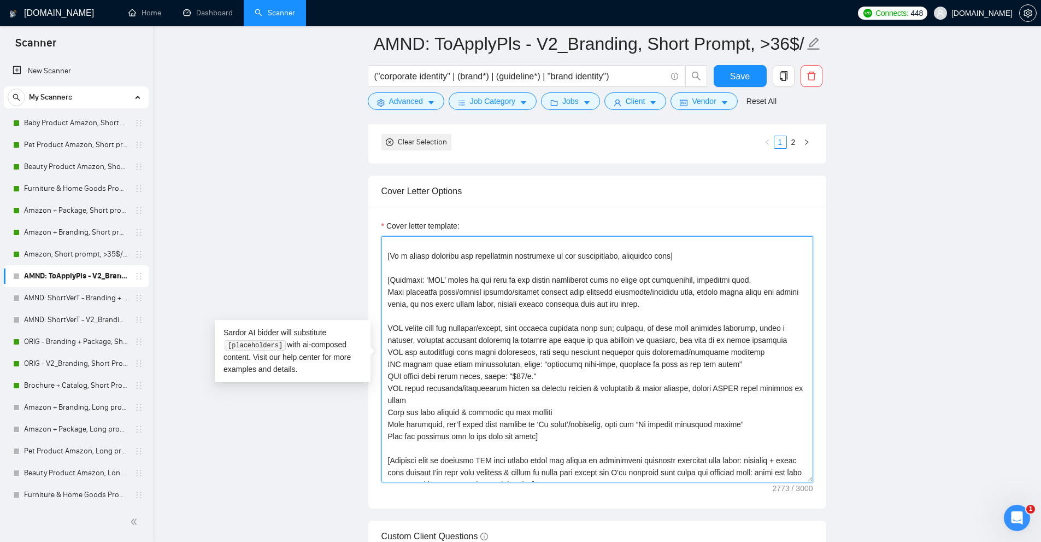
click at [520, 363] on textarea "Cover letter template:" at bounding box center [597, 359] width 432 height 246
drag, startPoint x: 699, startPoint y: 362, endPoint x: 710, endPoint y: 363, distance: 11.5
click at [710, 362] on textarea "Cover letter template:" at bounding box center [597, 359] width 432 height 246
click at [390, 390] on textarea "Cover letter template:" at bounding box center [597, 359] width 432 height 246
drag, startPoint x: 390, startPoint y: 390, endPoint x: 492, endPoint y: 386, distance: 102.2
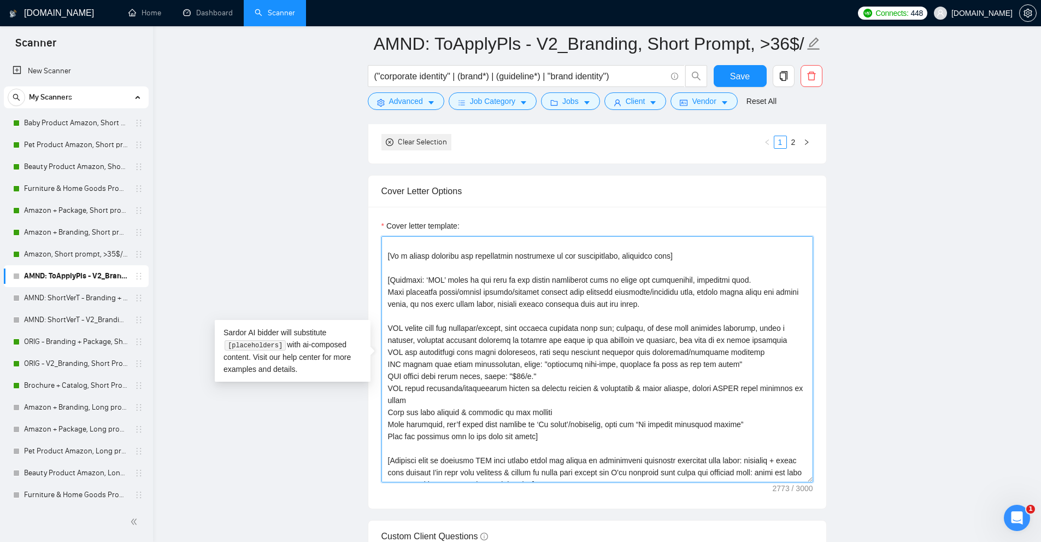
click at [445, 388] on textarea "Cover letter template:" at bounding box center [597, 359] width 432 height 246
click at [571, 373] on textarea "Cover letter template:" at bounding box center [597, 359] width 432 height 246
click at [627, 387] on textarea "Cover letter template:" at bounding box center [597, 359] width 432 height 246
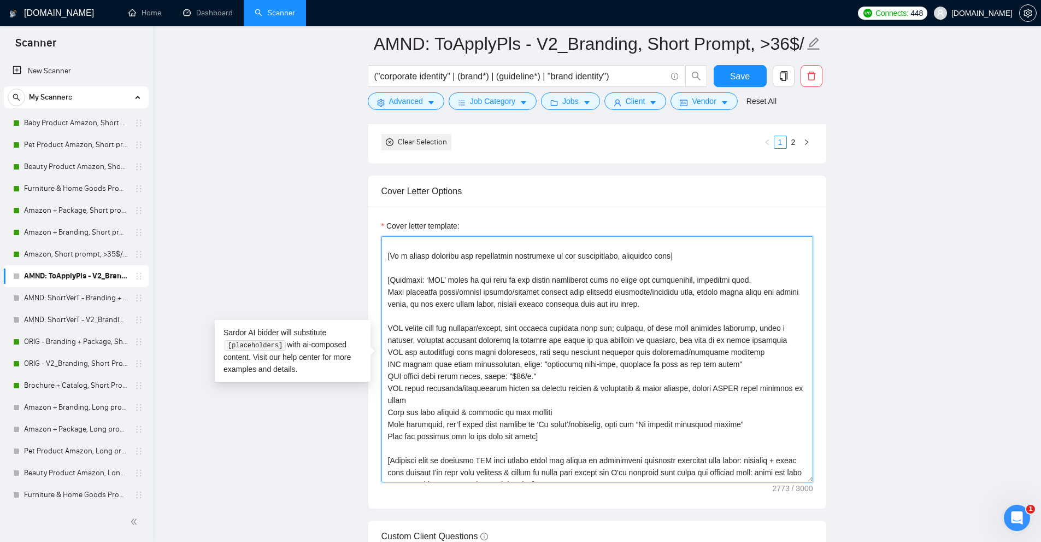
paste textarea "Do not include any of these unless the client directly requests them."
paste textarea "For any other requirements/questions, answer them clearly and fully."
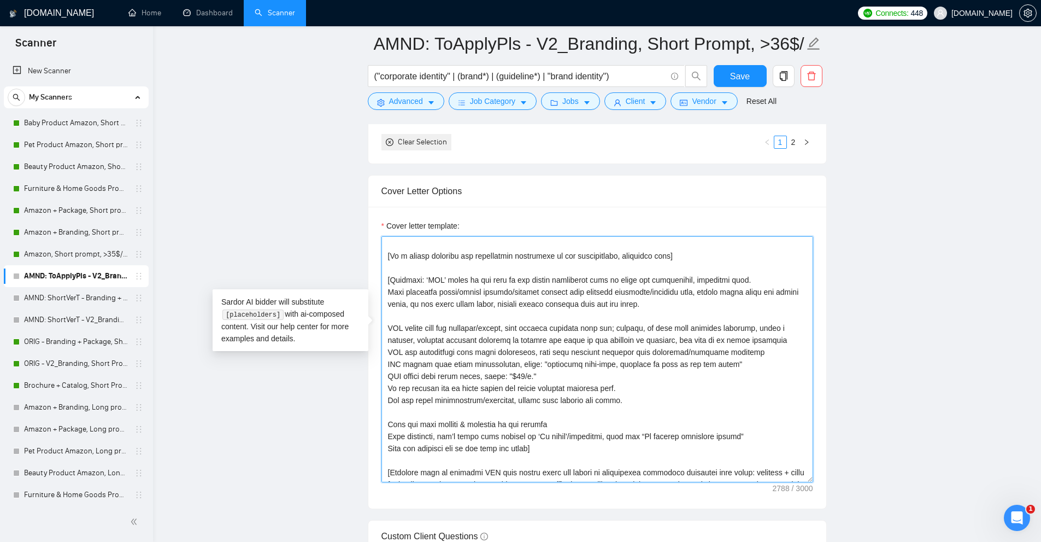
paste textarea "At the top of the response, say only: “To address important points.”"
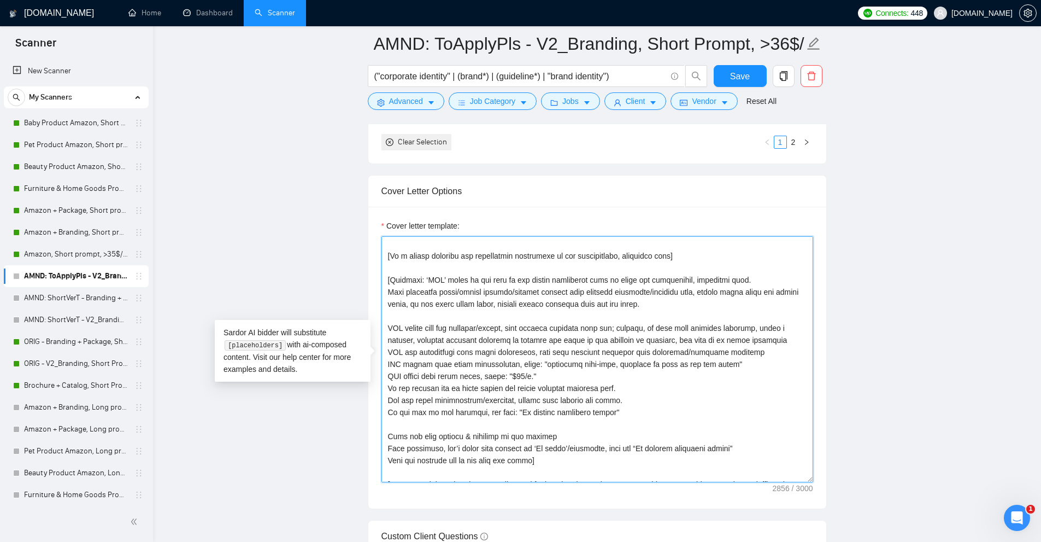
click at [631, 412] on textarea "Cover letter template:" at bounding box center [597, 359] width 432 height 246
paste textarea "Never label it as ‘To apply’ or similar."
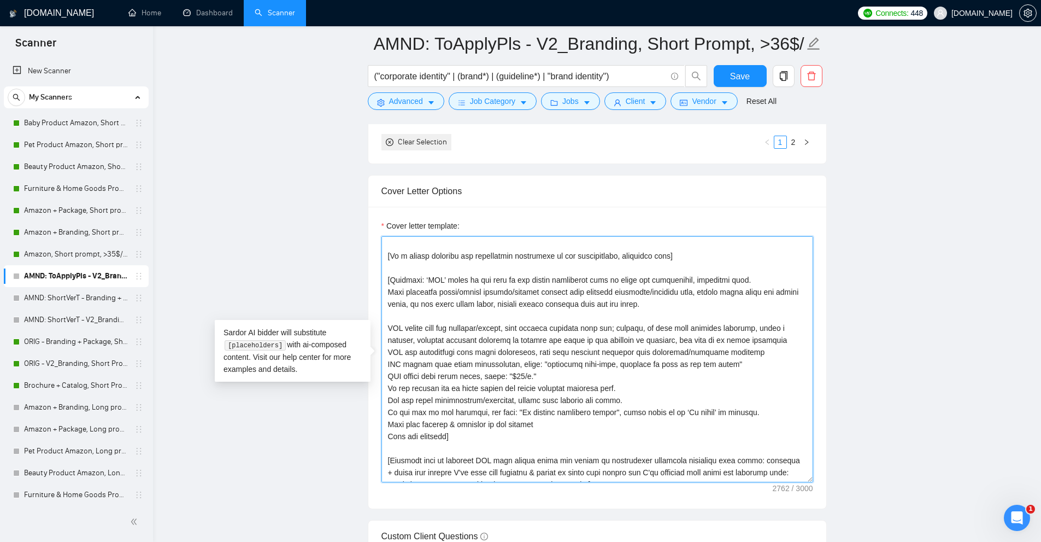
type textarea "Hi [use client’s name if it’s mentioned, don’t use company name; otherwise skip…"
click at [607, 304] on textarea "Cover letter template:" at bounding box center [597, 359] width 432 height 246
drag, startPoint x: 475, startPoint y: 446, endPoint x: 375, endPoint y: 313, distance: 166.8
click at [375, 313] on div "Cover letter template:" at bounding box center [597, 358] width 458 height 302
click at [597, 358] on textarea "Cover letter template:" at bounding box center [597, 359] width 432 height 246
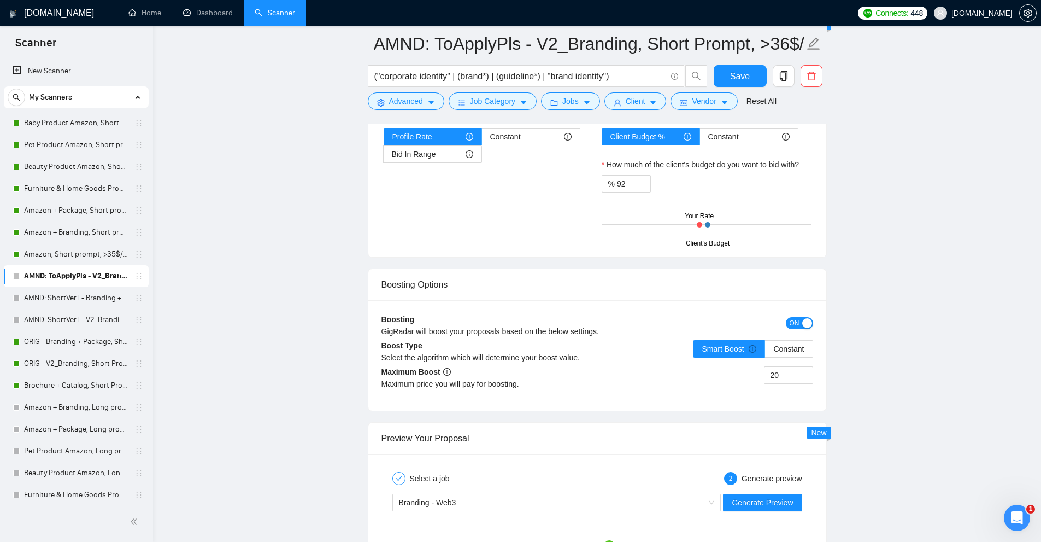
scroll to position [4437, 0]
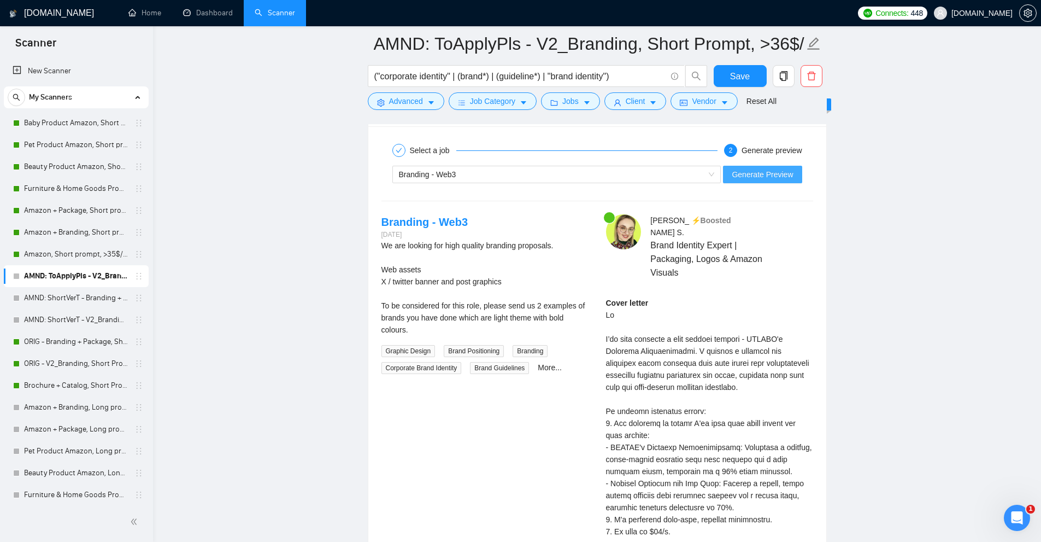
click at [766, 173] on span "Generate Preview" at bounding box center [762, 174] width 61 height 12
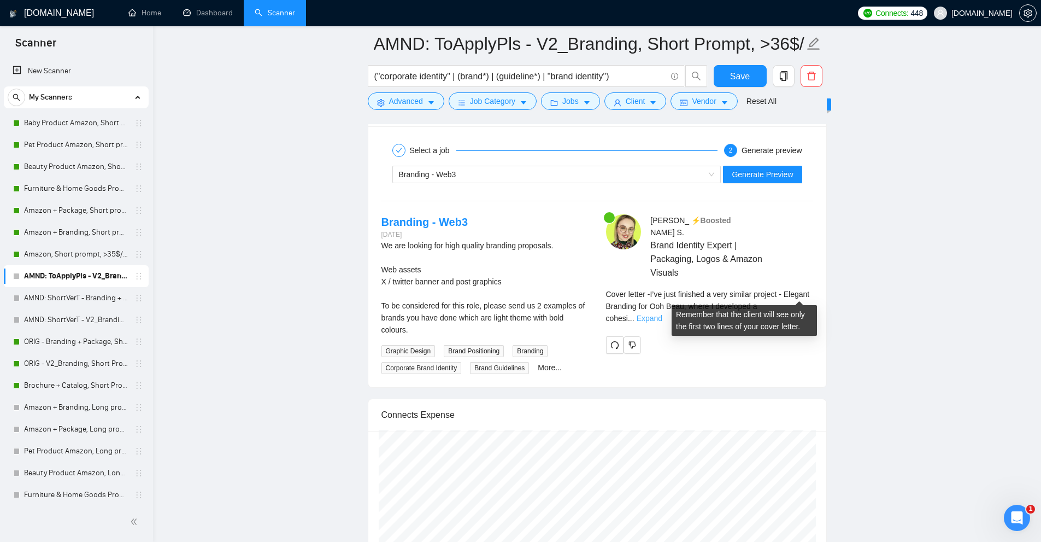
click at [662, 314] on link "Expand" at bounding box center [650, 318] width 26 height 9
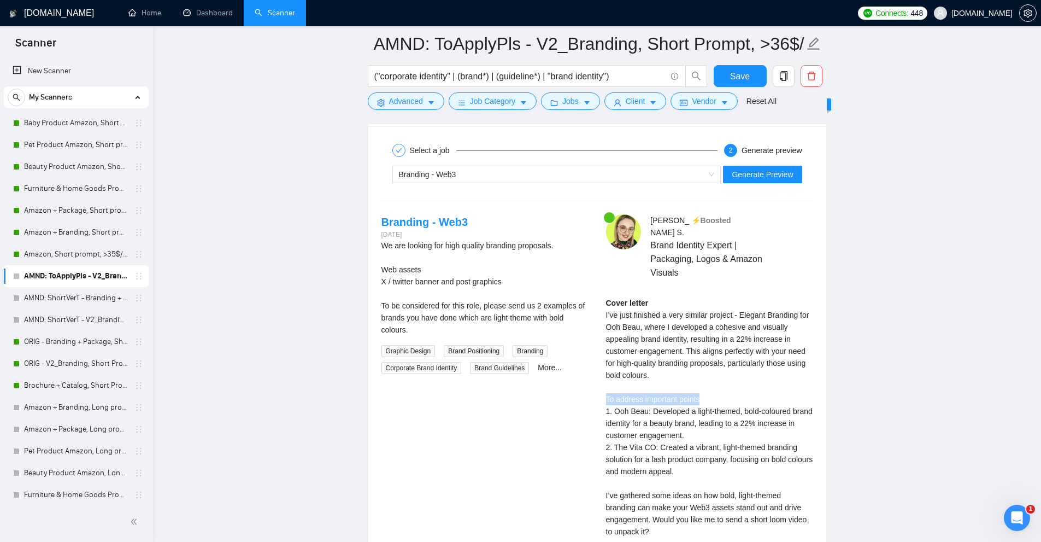
drag, startPoint x: 601, startPoint y: 387, endPoint x: 737, endPoint y: 389, distance: 136.1
click at [737, 389] on div "Anna S . ⚡️Boosted Brand Identity Expert | Packaging, Logos & Amazon Visuals Co…" at bounding box center [709, 408] width 225 height 389
click at [732, 395] on div "Cover letter I’ve just finished a very similar project - Elegant Branding for O…" at bounding box center [709, 435] width 207 height 277
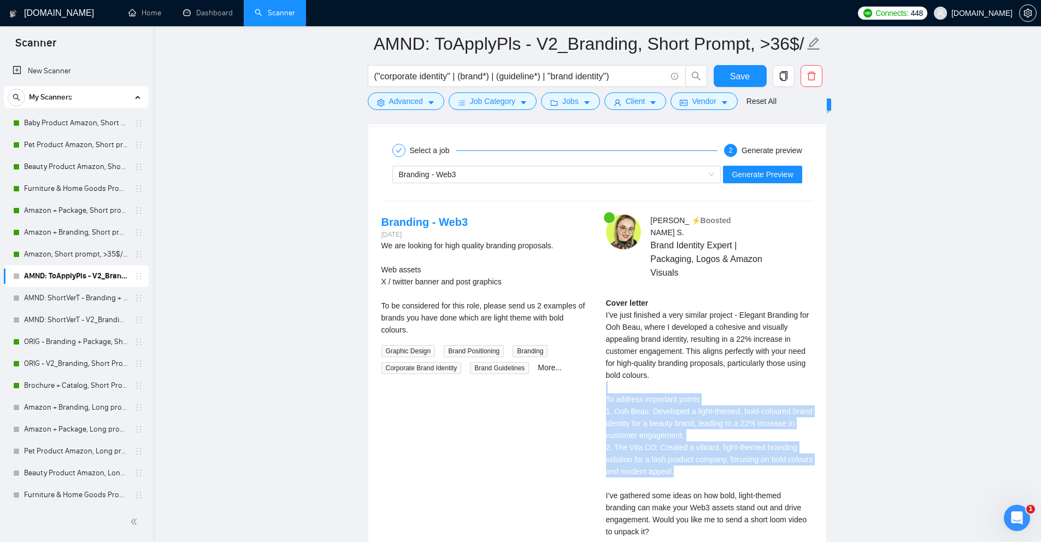
drag, startPoint x: 709, startPoint y: 461, endPoint x: 598, endPoint y: 375, distance: 140.2
click at [598, 375] on div "Anna S . ⚡️Boosted Brand Identity Expert | Packaging, Logos & Amazon Visuals Co…" at bounding box center [709, 408] width 225 height 389
click at [647, 378] on div "Cover letter I’ve just finished a very similar project - Elegant Branding for O…" at bounding box center [709, 435] width 207 height 277
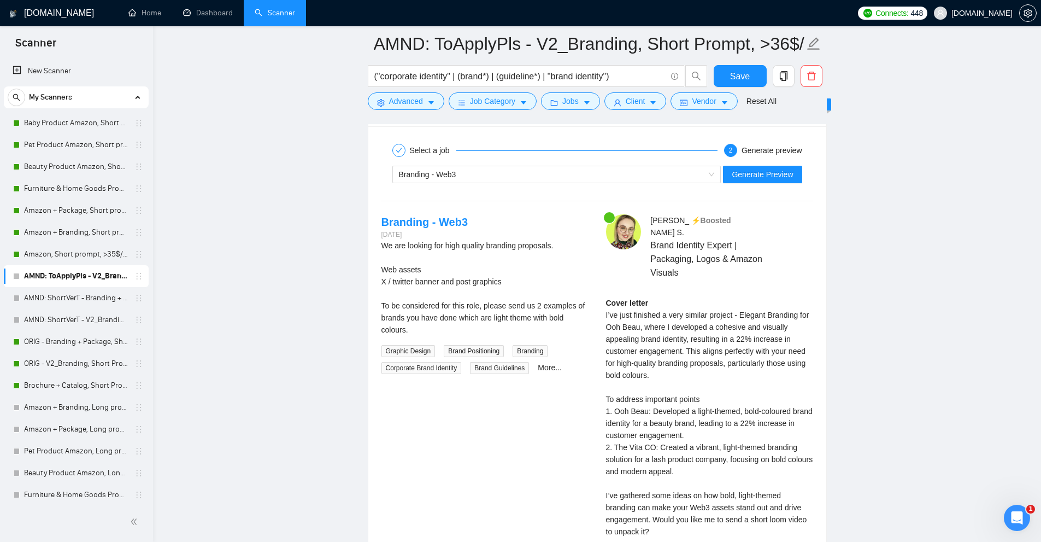
scroll to position [4601, 0]
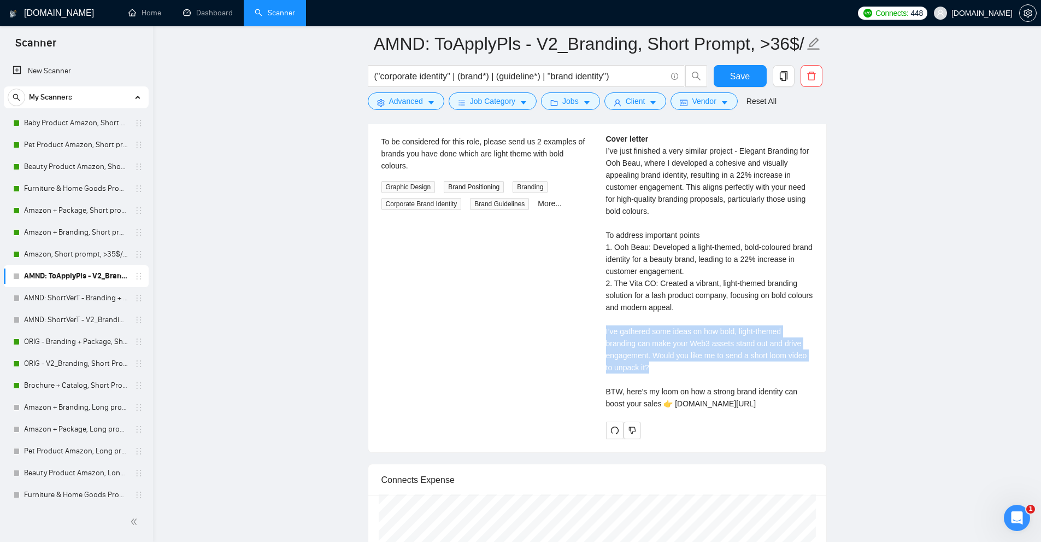
drag, startPoint x: 656, startPoint y: 360, endPoint x: 599, endPoint y: 321, distance: 69.0
click at [599, 321] on div "Anna S . ⚡️Boosted Brand Identity Expert | Packaging, Logos & Amazon Visuals Co…" at bounding box center [709, 244] width 225 height 389
drag, startPoint x: 607, startPoint y: 316, endPoint x: 696, endPoint y: 328, distance: 89.3
click at [693, 328] on div "Anna S . ⚡️Boosted Brand Identity Expert | Packaging, Logos & Amazon Visuals Co…" at bounding box center [709, 244] width 225 height 389
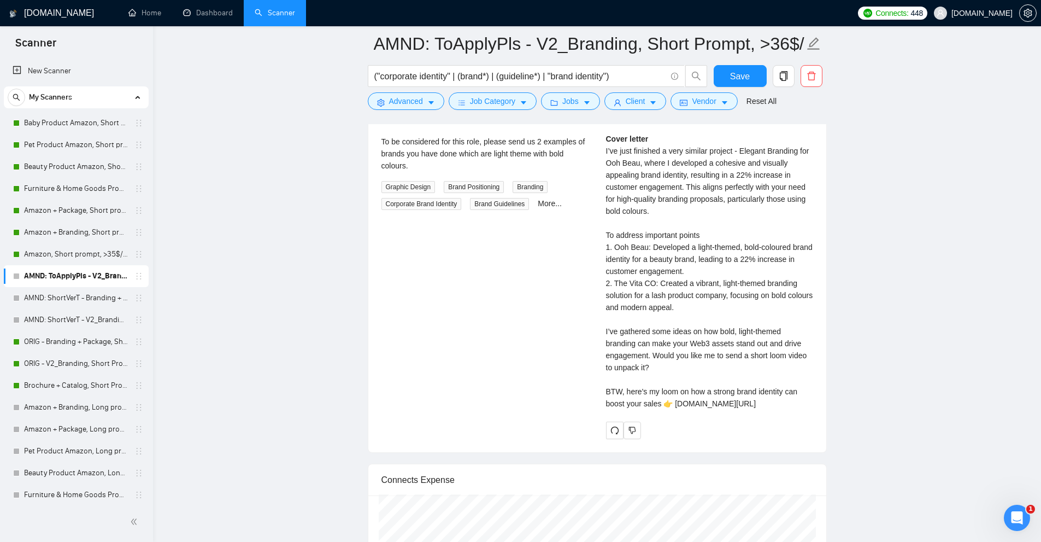
click at [713, 332] on div "Cover letter I’ve just finished a very similar project - Elegant Branding for O…" at bounding box center [709, 271] width 207 height 277
drag, startPoint x: 637, startPoint y: 330, endPoint x: 751, endPoint y: 330, distance: 113.7
click at [747, 330] on div "Cover letter I’ve just finished a very similar project - Elegant Branding for O…" at bounding box center [709, 271] width 207 height 277
click at [745, 367] on div "Cover letter I’ve just finished a very similar project - Elegant Branding for O…" at bounding box center [709, 271] width 207 height 277
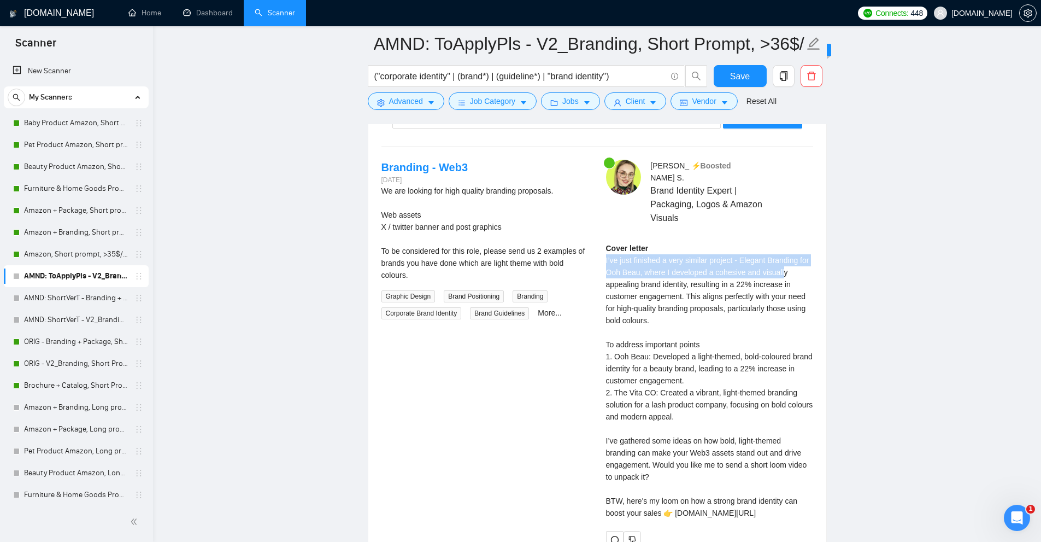
drag, startPoint x: 602, startPoint y: 246, endPoint x: 765, endPoint y: 284, distance: 167.7
click at [775, 271] on div "Anna S . ⚡️Boosted Brand Identity Expert | Packaging, Logos & Amazon Visuals Co…" at bounding box center [709, 354] width 225 height 389
click at [737, 310] on div "Cover letter I’ve just finished a very similar project - Elegant Branding for O…" at bounding box center [709, 380] width 207 height 277
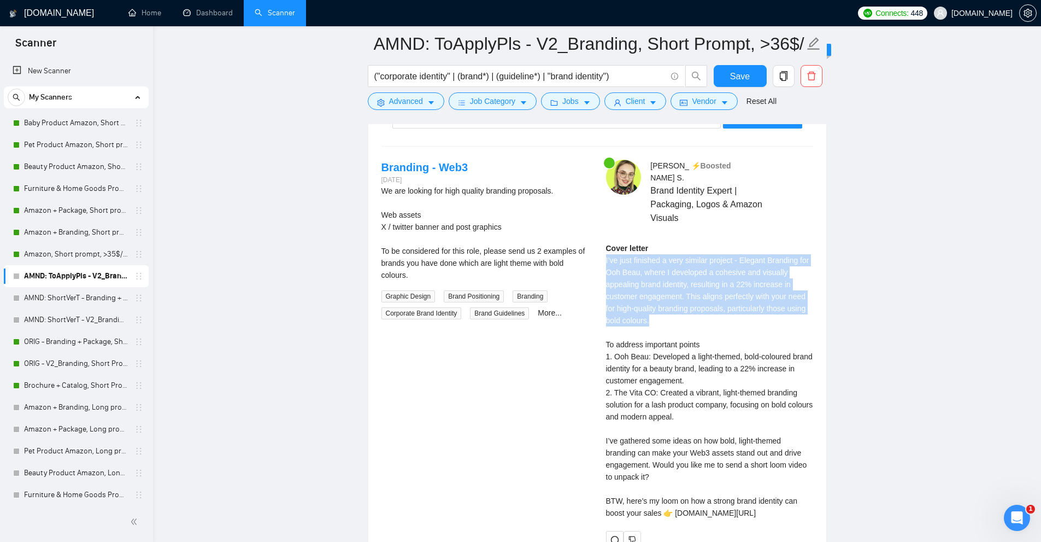
drag, startPoint x: 681, startPoint y: 308, endPoint x: 604, endPoint y: 245, distance: 99.1
click at [604, 245] on div "Anna S . ⚡️Boosted Brand Identity Expert | Packaging, Logos & Amazon Visuals Co…" at bounding box center [709, 354] width 225 height 389
click at [607, 245] on div "Cover letter I’ve just finished a very similar project - Elegant Branding for O…" at bounding box center [709, 380] width 207 height 277
drag, startPoint x: 602, startPoint y: 246, endPoint x: 714, endPoint y: 311, distance: 129.3
click at [714, 311] on div "Anna S . ⚡️Boosted Brand Identity Expert | Packaging, Logos & Amazon Visuals Co…" at bounding box center [709, 354] width 225 height 389
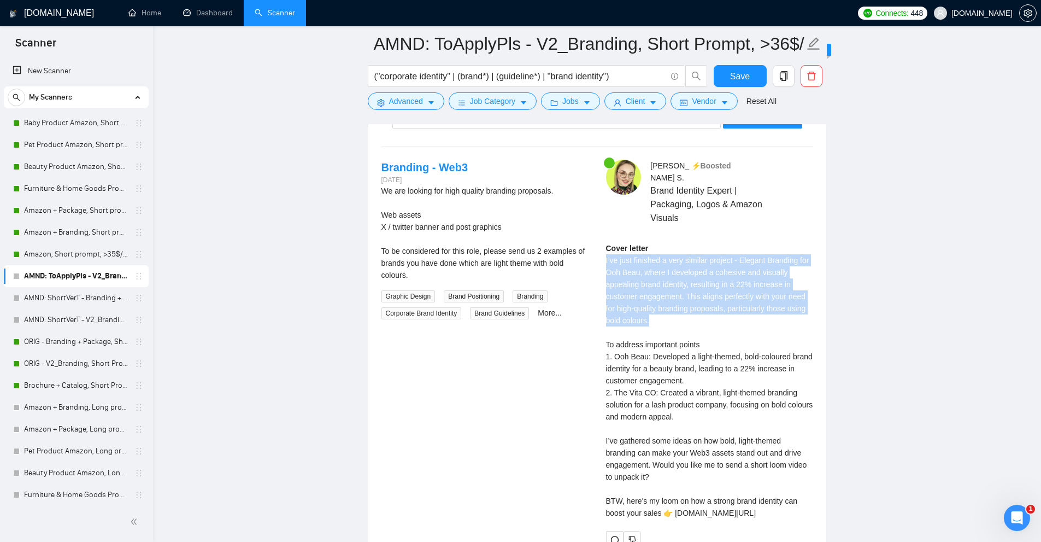
click at [714, 311] on div "Cover letter I’ve just finished a very similar project - Elegant Branding for O…" at bounding box center [709, 380] width 207 height 277
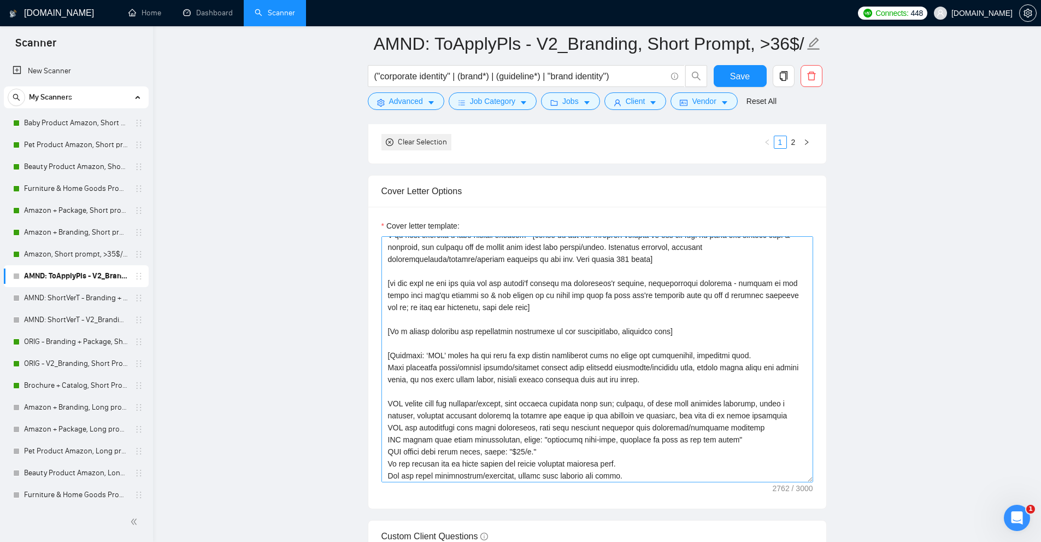
scroll to position [0, 0]
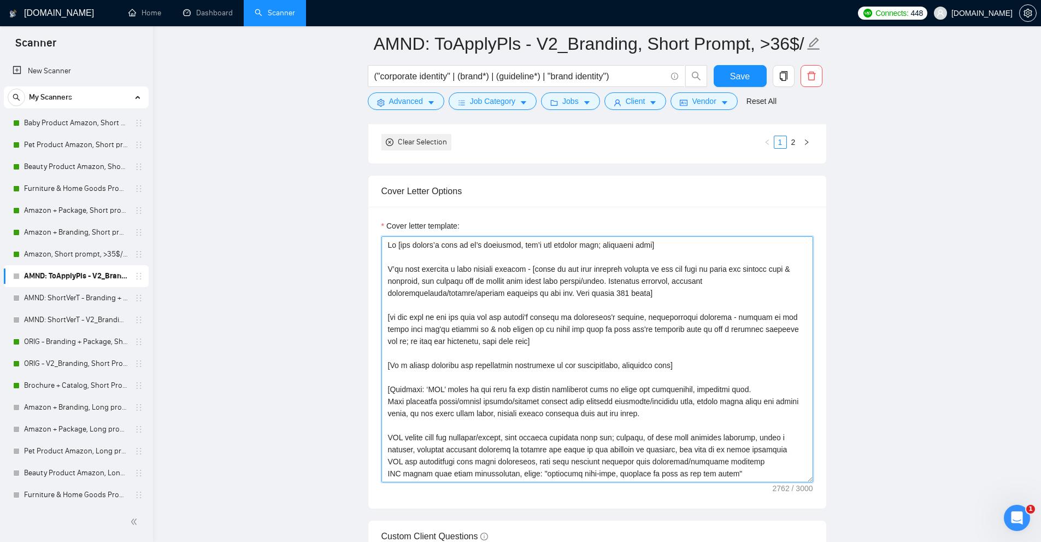
click at [403, 268] on textarea "Cover letter template:" at bounding box center [597, 359] width 432 height 246
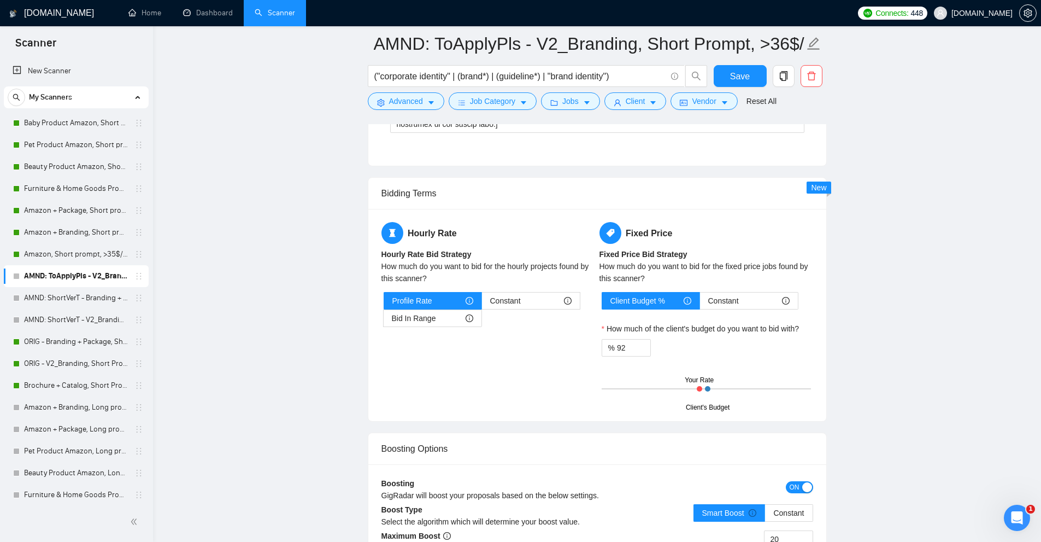
scroll to position [4218, 0]
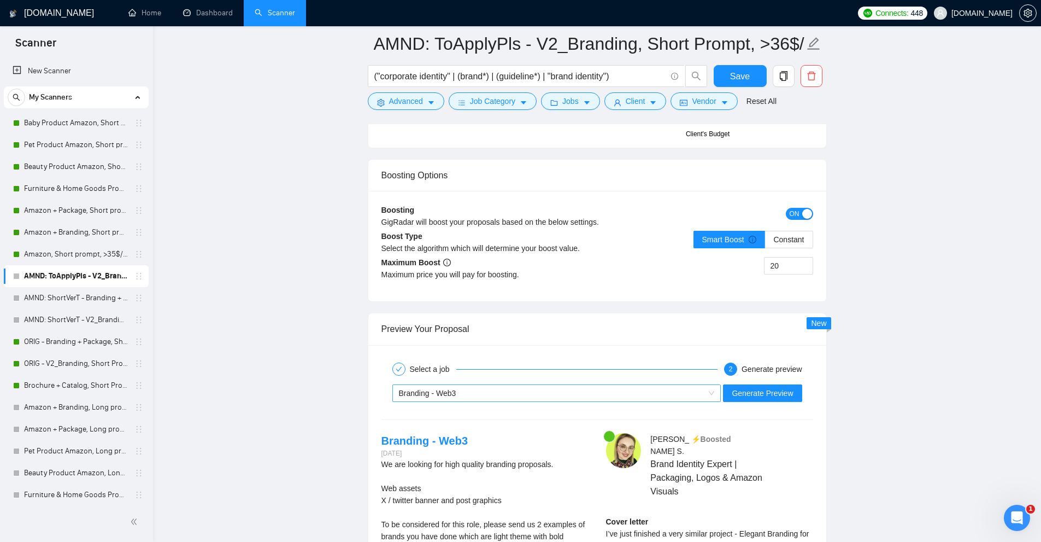
click at [705, 393] on div "Branding - Web3" at bounding box center [552, 393] width 306 height 16
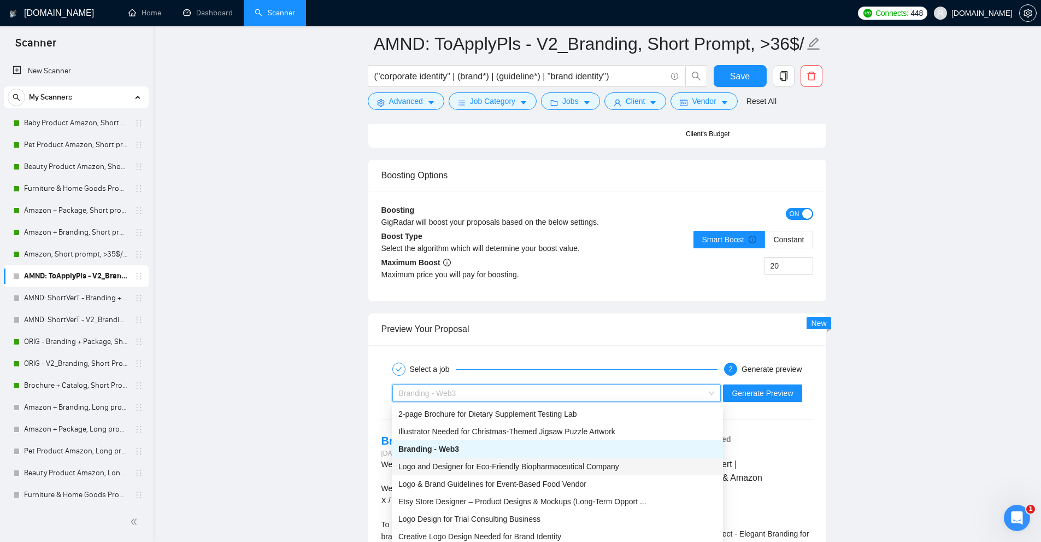
click at [458, 464] on span "Logo and Designer for Eco-Friendly Biopharmaceutical Company" at bounding box center [508, 466] width 221 height 9
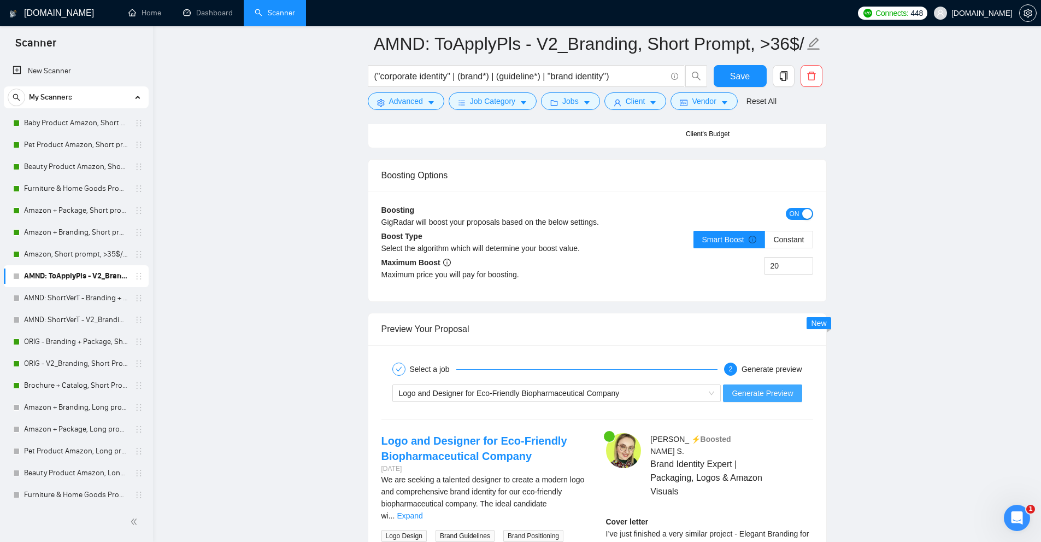
click at [756, 395] on span "Generate Preview" at bounding box center [762, 393] width 61 height 12
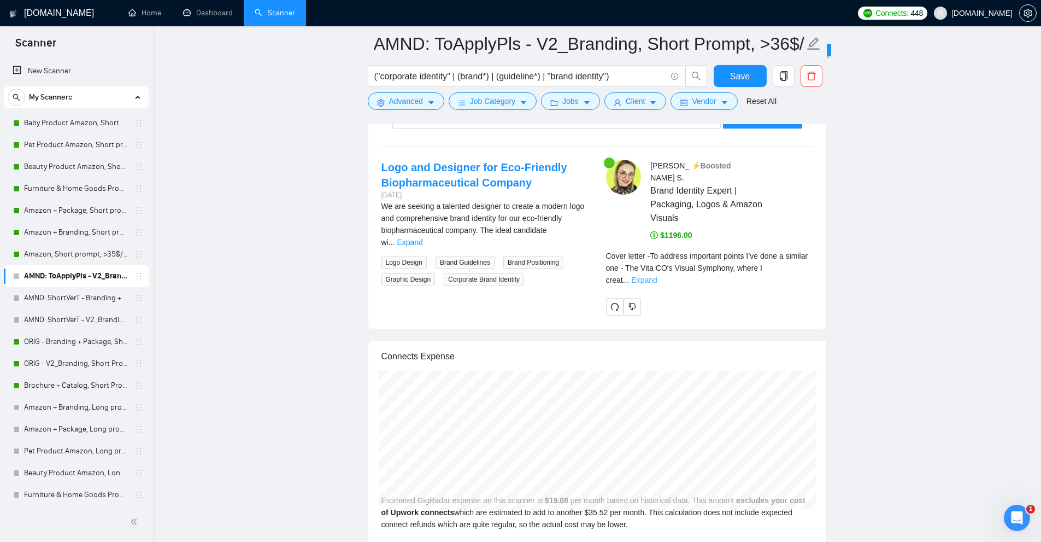
click at [657, 275] on link "Expand" at bounding box center [644, 279] width 26 height 9
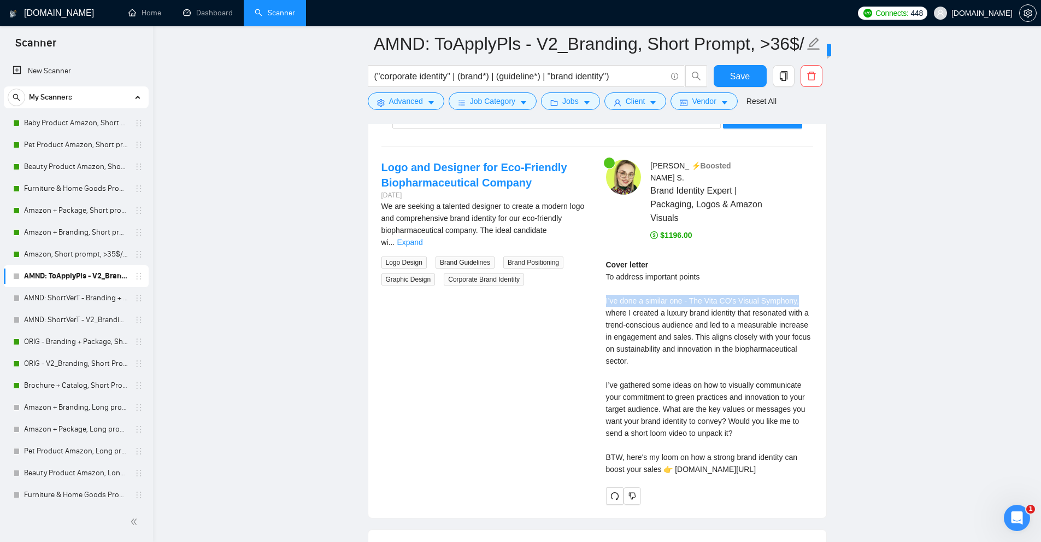
drag, startPoint x: 607, startPoint y: 286, endPoint x: 798, endPoint y: 287, distance: 191.8
click at [798, 287] on div "Cover letter To address important points I’ve done a similar one - The Vita CO'…" at bounding box center [709, 366] width 207 height 216
click at [733, 301] on div "Cover letter To address important points I’ve done a similar one - The Vita CO'…" at bounding box center [709, 366] width 207 height 216
drag, startPoint x: 605, startPoint y: 285, endPoint x: 611, endPoint y: 285, distance: 6.0
click at [607, 285] on div "Cover letter To address important points I’ve done a similar one - The Vita CO'…" at bounding box center [709, 366] width 207 height 216
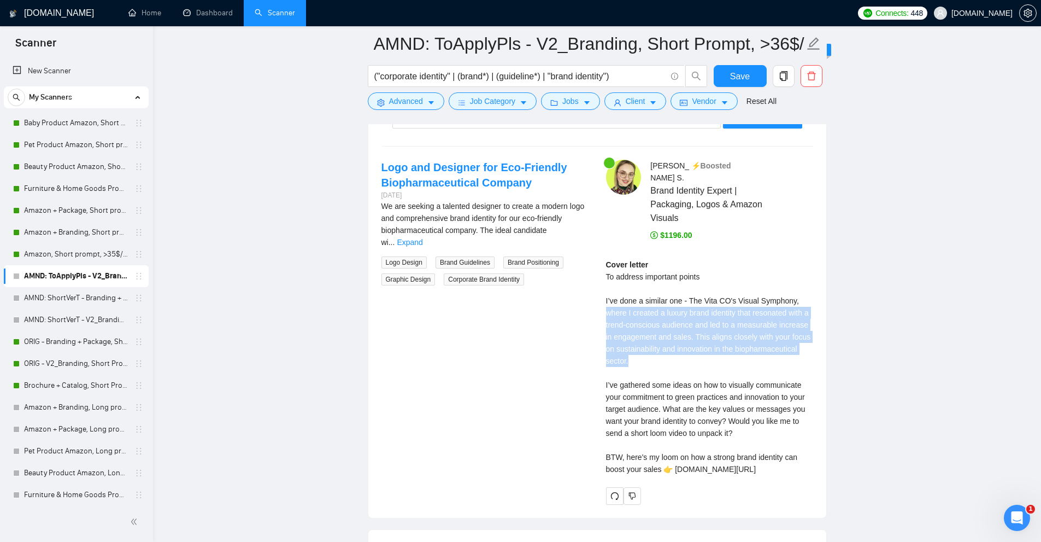
drag, startPoint x: 602, startPoint y: 303, endPoint x: 777, endPoint y: 343, distance: 178.9
click at [777, 343] on div "Anna S . ⚡️Boosted Brand Identity Expert | Packaging, Logos & Amazon Visuals $1…" at bounding box center [709, 332] width 225 height 345
click at [777, 343] on div "Cover letter To address important points I’ve done a similar one - The Vita CO'…" at bounding box center [709, 366] width 207 height 216
drag, startPoint x: 717, startPoint y: 353, endPoint x: 603, endPoint y: 287, distance: 131.7
click at [603, 287] on div "Anna S . ⚡️Boosted Brand Identity Expert | Packaging, Logos & Amazon Visuals $1…" at bounding box center [709, 332] width 225 height 345
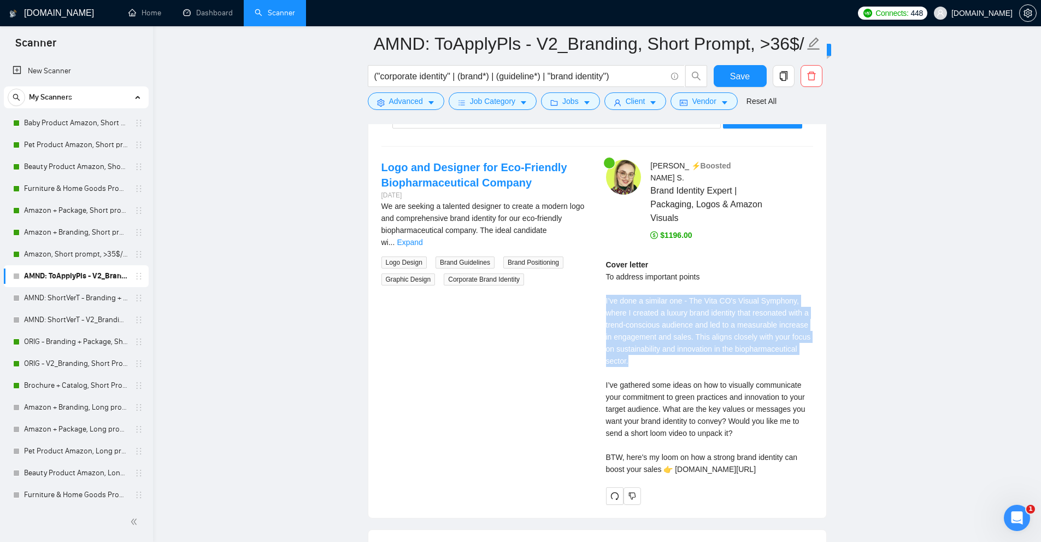
click at [603, 287] on div "Anna S . ⚡️Boosted Brand Identity Expert | Packaging, Logos & Amazon Visuals $1…" at bounding box center [709, 332] width 225 height 345
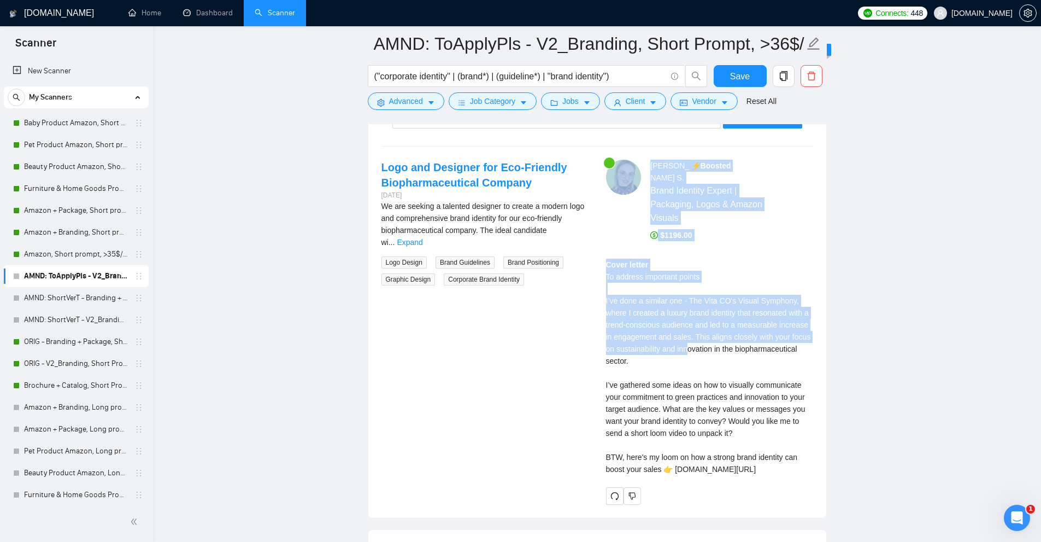
drag, startPoint x: 577, startPoint y: 288, endPoint x: 692, endPoint y: 339, distance: 125.7
click at [690, 339] on div "Logo and Designer for Eco-Friendly Biopharmaceutical Company 2 days ago We are …" at bounding box center [597, 332] width 449 height 345
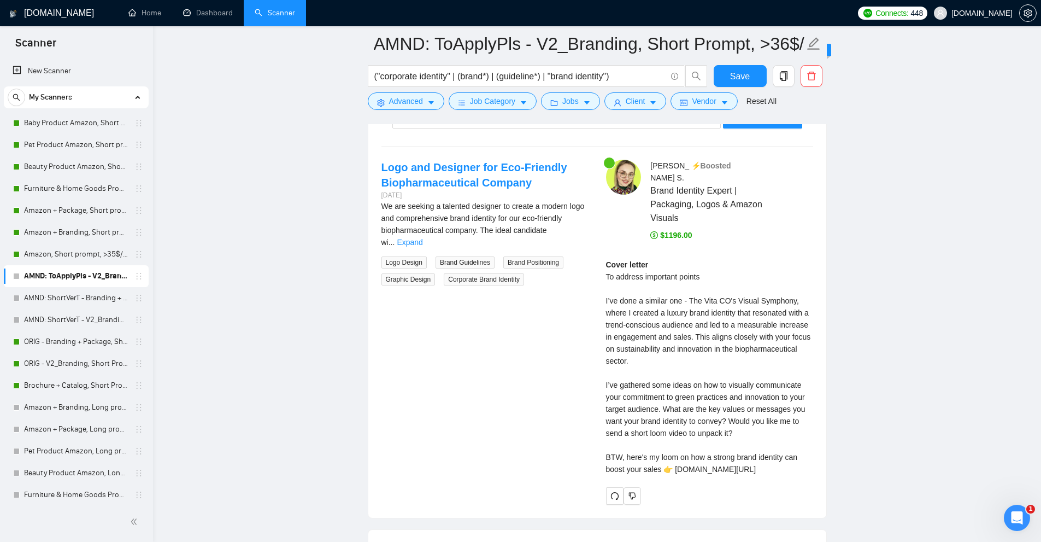
click at [692, 339] on div "Cover letter To address important points I’ve done a similar one - The Vita CO'…" at bounding box center [709, 366] width 207 height 216
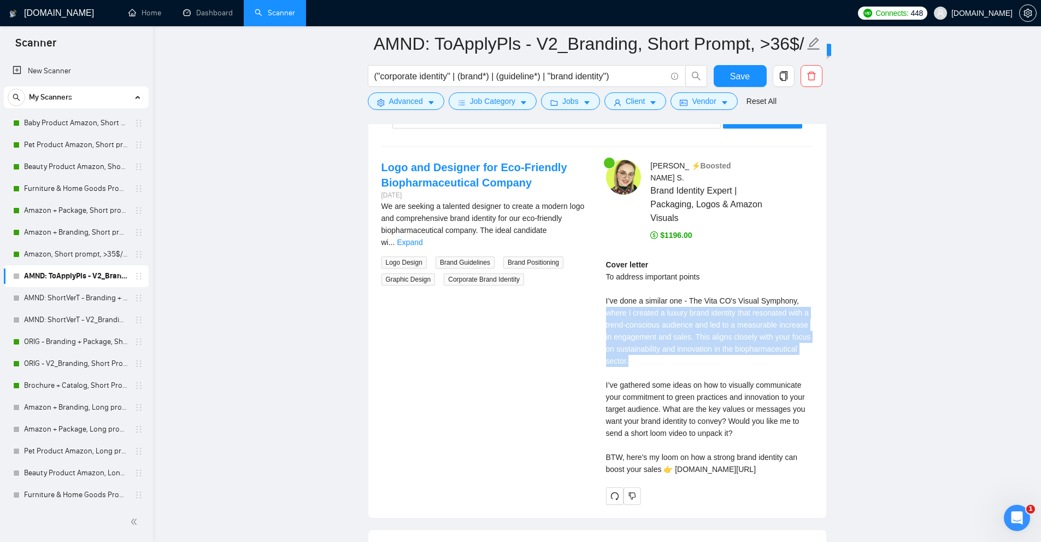
drag, startPoint x: 631, startPoint y: 343, endPoint x: 581, endPoint y: 296, distance: 69.2
click at [581, 296] on div "Logo and Designer for Eco-Friendly Biopharmaceutical Company 2 days ago We are …" at bounding box center [597, 332] width 449 height 345
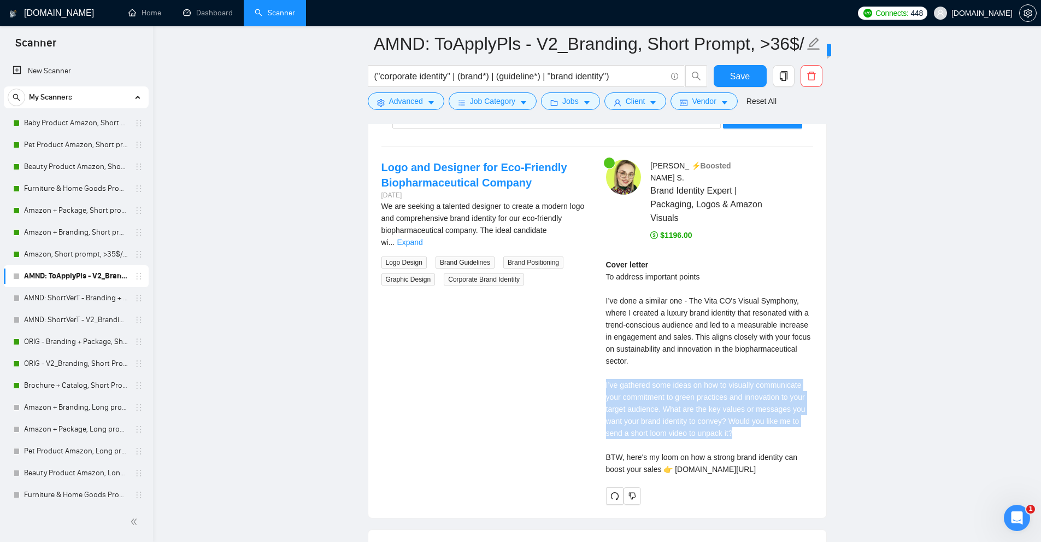
drag, startPoint x: 591, startPoint y: 370, endPoint x: 754, endPoint y: 425, distance: 171.8
click at [754, 425] on div "Logo and Designer for Eco-Friendly Biopharmaceutical Company 2 days ago We are …" at bounding box center [597, 332] width 449 height 345
click at [754, 425] on div "Cover letter To address important points I’ve done a similar one - The Vita CO'…" at bounding box center [709, 366] width 207 height 216
drag, startPoint x: 723, startPoint y: 477, endPoint x: 638, endPoint y: 428, distance: 97.7
click at [638, 428] on div "Cover letter To address important points I’ve done a similar one - The Vita CO'…" at bounding box center [709, 370] width 207 height 224
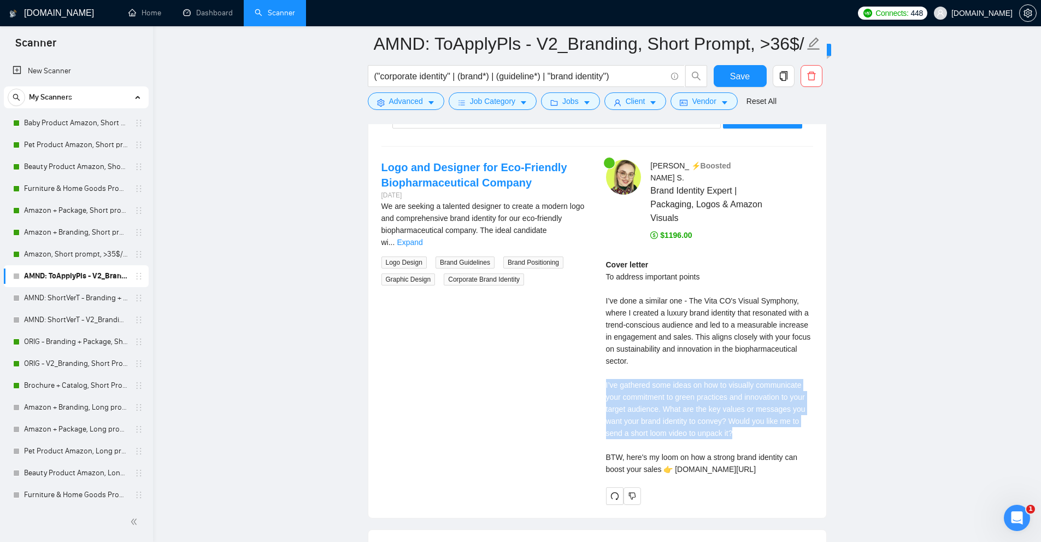
click at [628, 427] on div "Cover letter To address important points I’ve done a similar one - The Vita CO'…" at bounding box center [709, 366] width 207 height 216
drag, startPoint x: 580, startPoint y: 439, endPoint x: 809, endPoint y: 469, distance: 230.4
click at [808, 470] on div "Logo and Designer for Eco-Friendly Biopharmaceutical Company 2 days ago We are …" at bounding box center [597, 332] width 449 height 345
click at [810, 468] on div "Cover letter To address important points I’ve done a similar one - The Vita CO'…" at bounding box center [709, 366] width 207 height 216
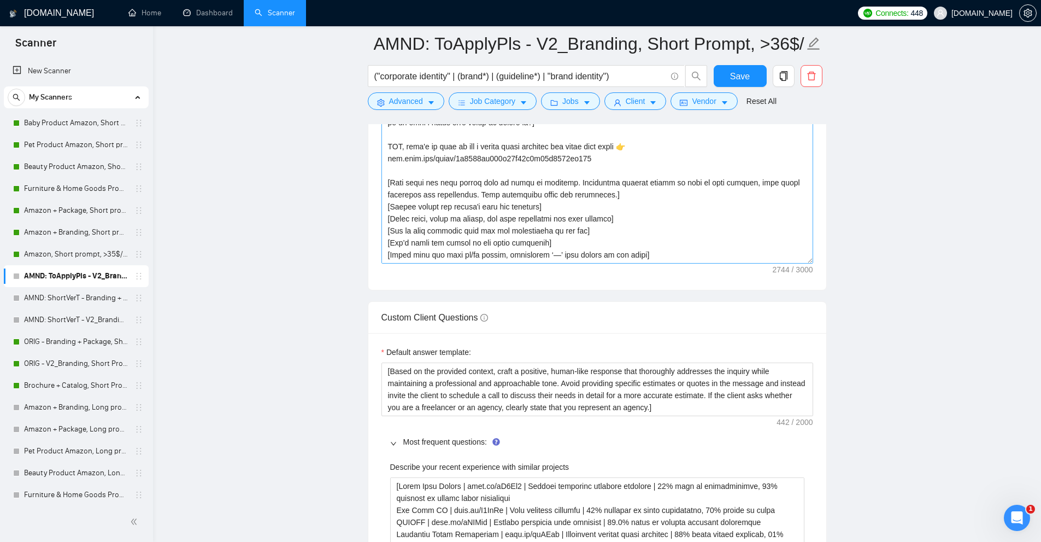
scroll to position [1213, 0]
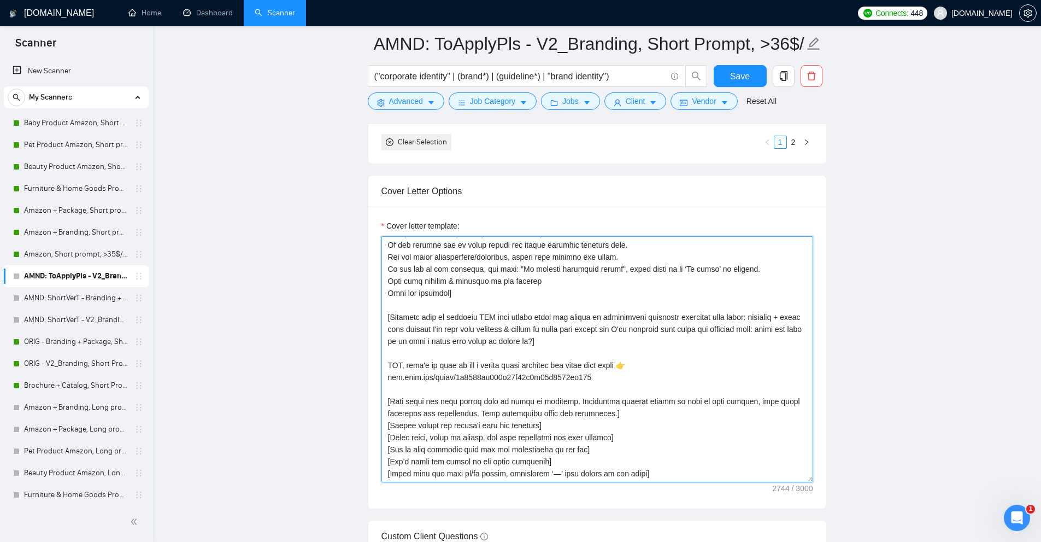
click at [562, 287] on textarea "Cover letter template:" at bounding box center [597, 359] width 432 height 246
click at [525, 299] on textarea "Cover letter template:" at bounding box center [597, 359] width 432 height 246
click at [555, 298] on textarea "Cover letter template:" at bounding box center [597, 359] width 432 height 246
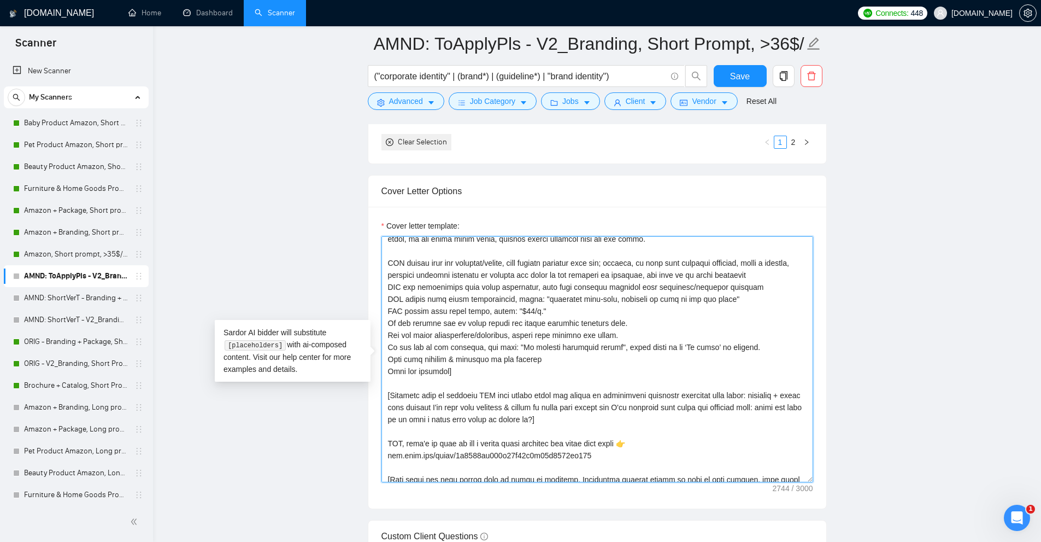
drag, startPoint x: 442, startPoint y: 287, endPoint x: 351, endPoint y: 227, distance: 109.3
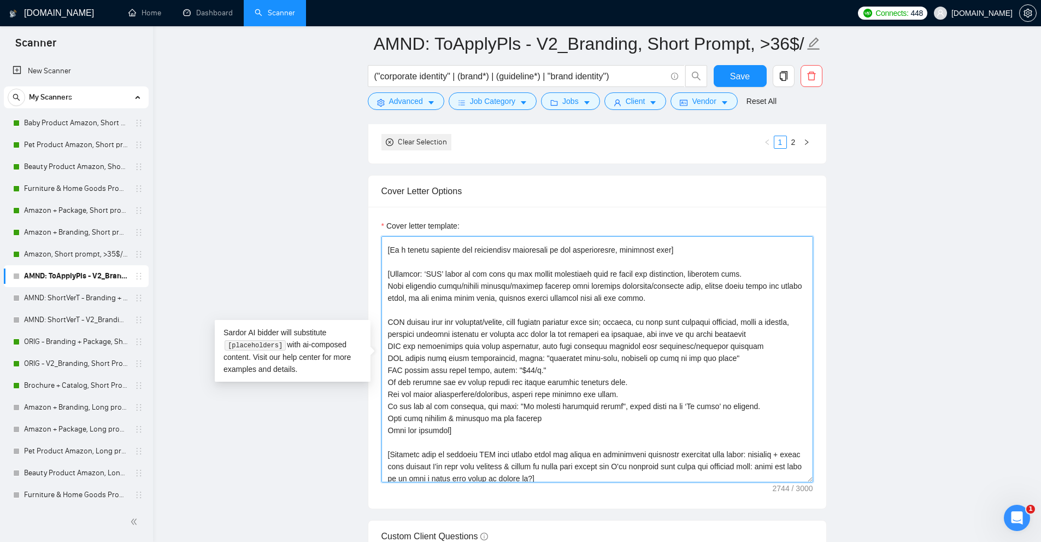
click at [605, 356] on textarea "Cover letter template:" at bounding box center [597, 359] width 432 height 246
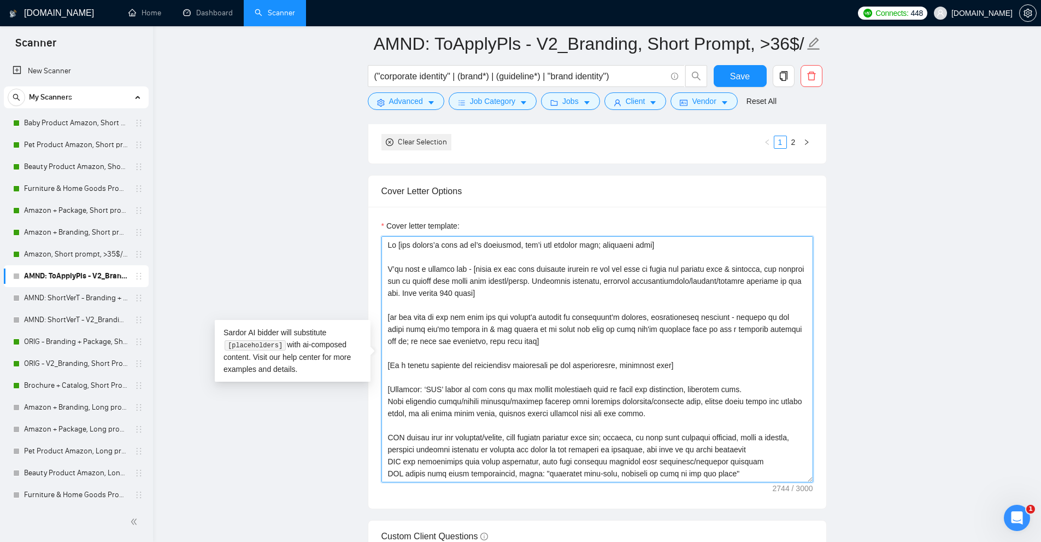
click at [507, 283] on textarea "Cover letter template:" at bounding box center [597, 359] width 432 height 246
click at [480, 310] on textarea "Cover letter template:" at bounding box center [597, 359] width 432 height 246
drag, startPoint x: 532, startPoint y: 339, endPoint x: 345, endPoint y: 314, distance: 188.6
click at [520, 297] on textarea "Cover letter template:" at bounding box center [597, 359] width 432 height 246
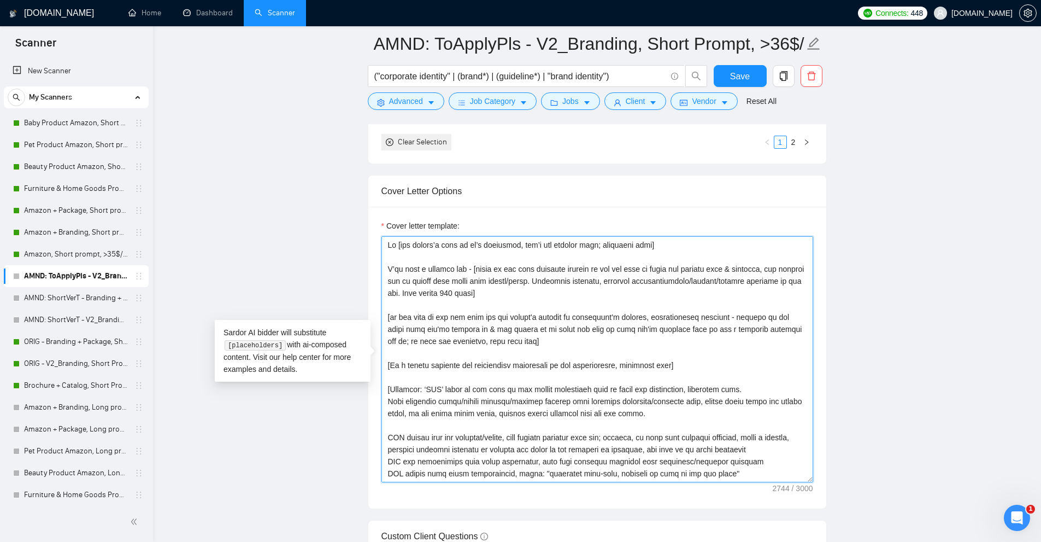
click at [480, 267] on textarea "Cover letter template:" at bounding box center [597, 359] width 432 height 246
drag, startPoint x: 480, startPoint y: 267, endPoint x: 763, endPoint y: 280, distance: 283.3
click at [763, 280] on textarea "Cover letter template:" at bounding box center [597, 359] width 432 height 246
click at [477, 285] on textarea "Cover letter template:" at bounding box center [597, 359] width 432 height 246
click at [413, 291] on textarea "Cover letter template:" at bounding box center [597, 359] width 432 height 246
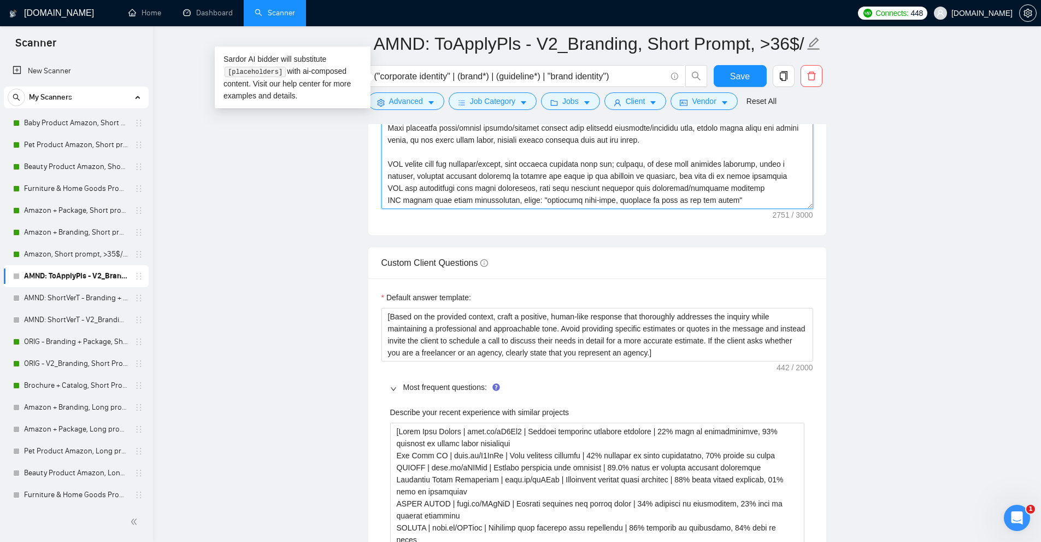
scroll to position [1759, 0]
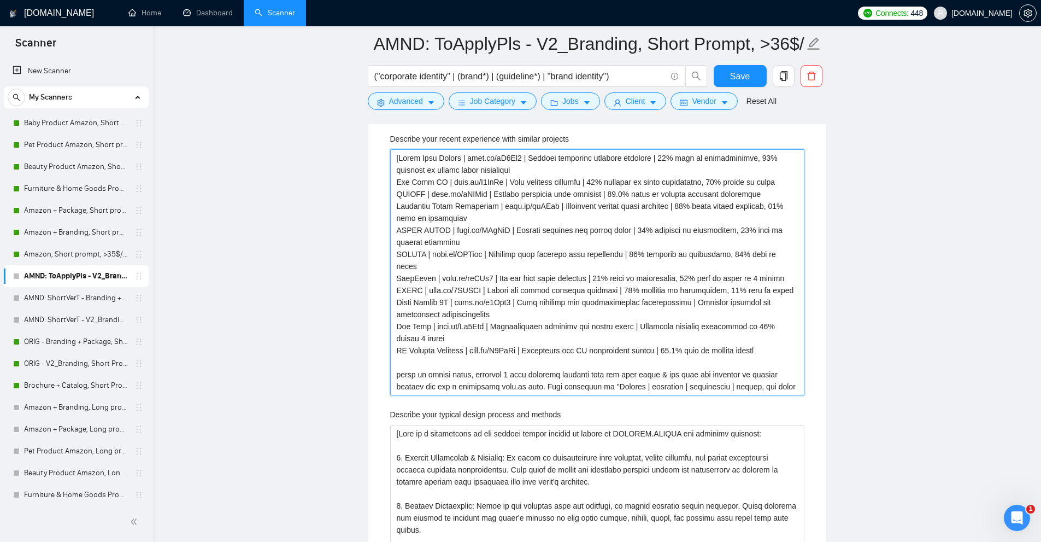
click at [478, 374] on projects "Describe your recent experience with similar projects" at bounding box center [597, 272] width 414 height 246
drag, startPoint x: 478, startPoint y: 374, endPoint x: 484, endPoint y: 375, distance: 6.6
click at [484, 375] on projects "Describe your recent experience with similar projects" at bounding box center [597, 272] width 414 height 246
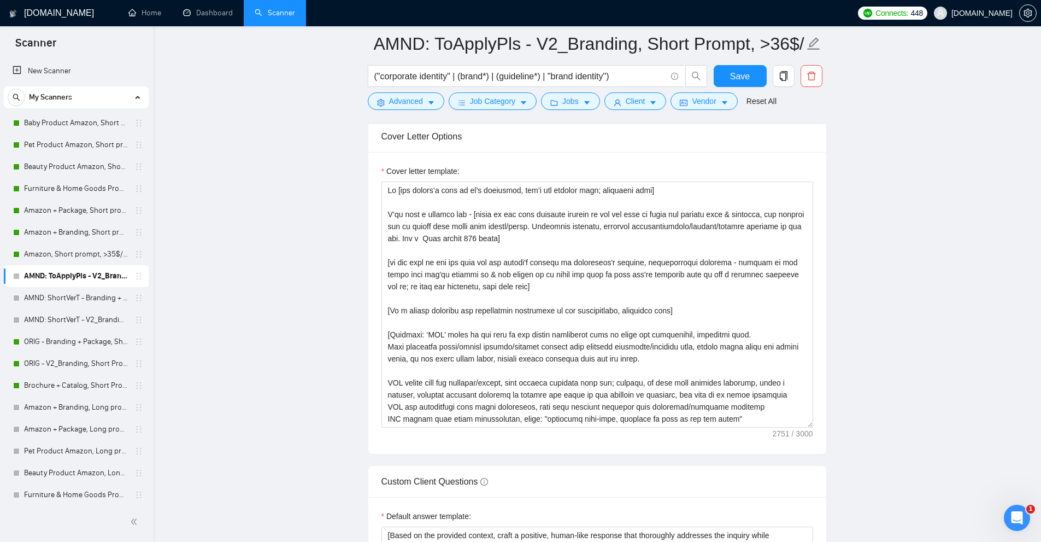
scroll to position [1158, 0]
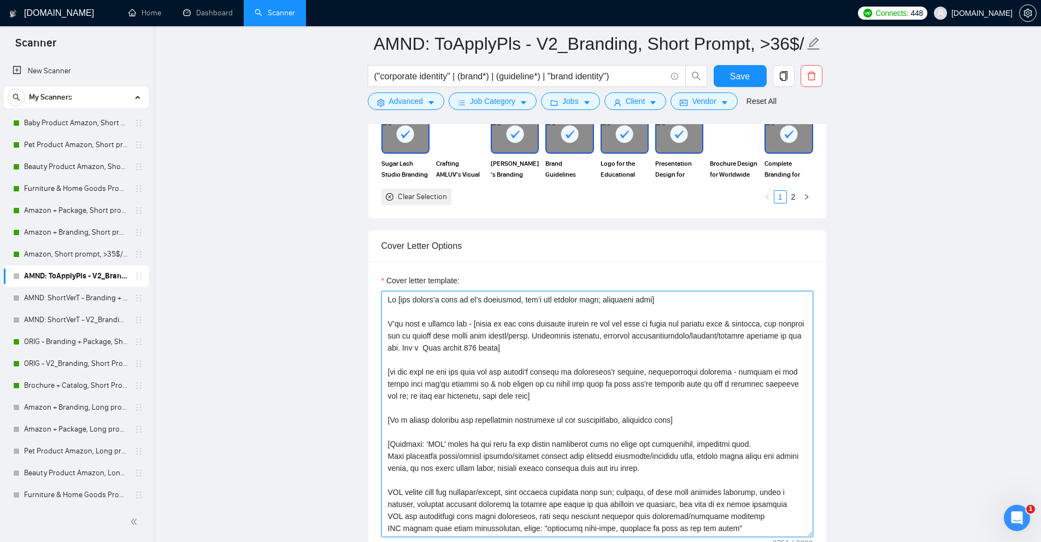
click at [432, 345] on textarea "Cover letter template:" at bounding box center [597, 414] width 432 height 246
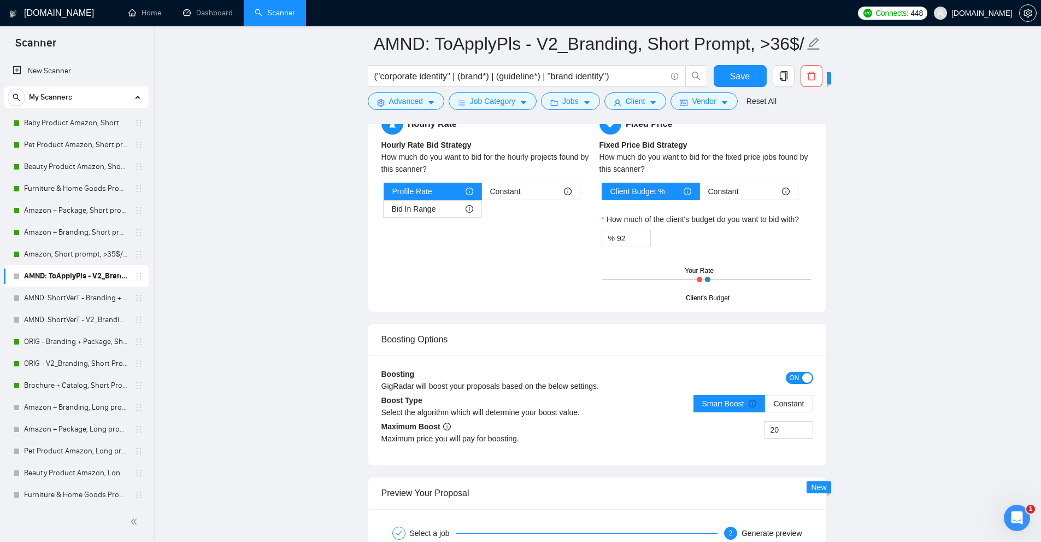
scroll to position [4327, 0]
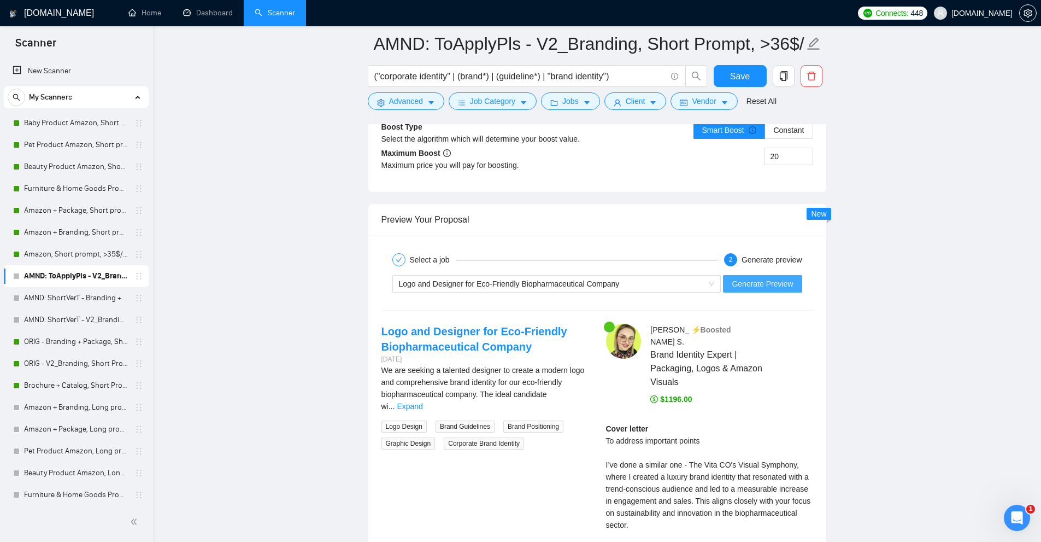
click at [756, 284] on span "Generate Preview" at bounding box center [762, 284] width 61 height 12
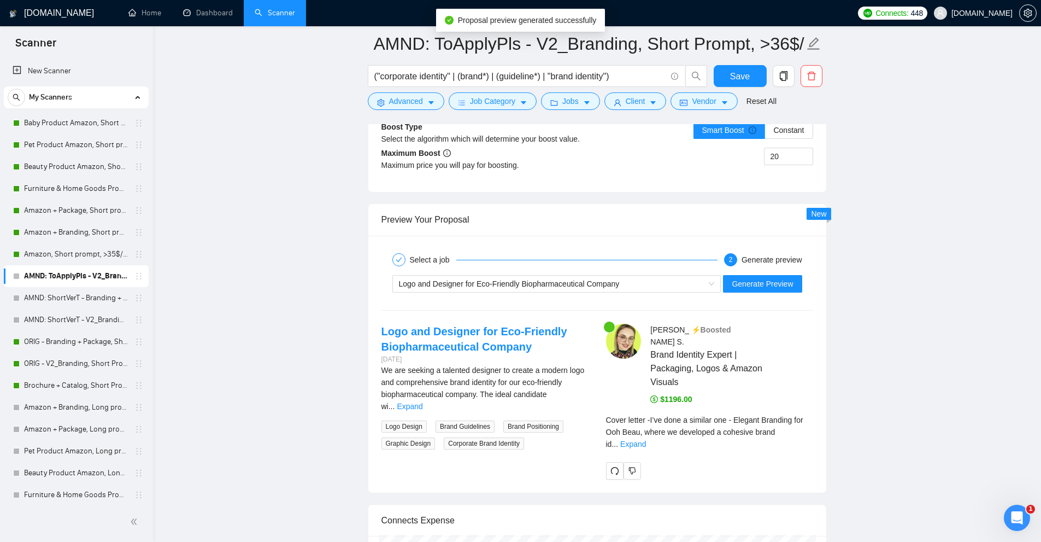
click at [801, 426] on div "Cover letter - I’ve done a similar one - Elegant Branding for Ooh Beau, where w…" at bounding box center [709, 436] width 207 height 44
click at [646, 439] on link "Expand" at bounding box center [633, 443] width 26 height 9
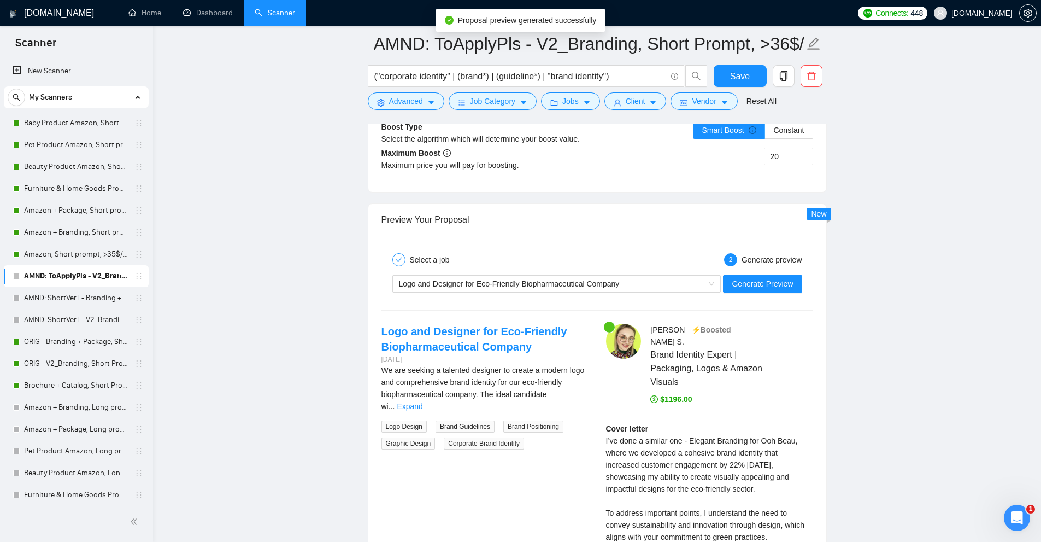
scroll to position [4437, 0]
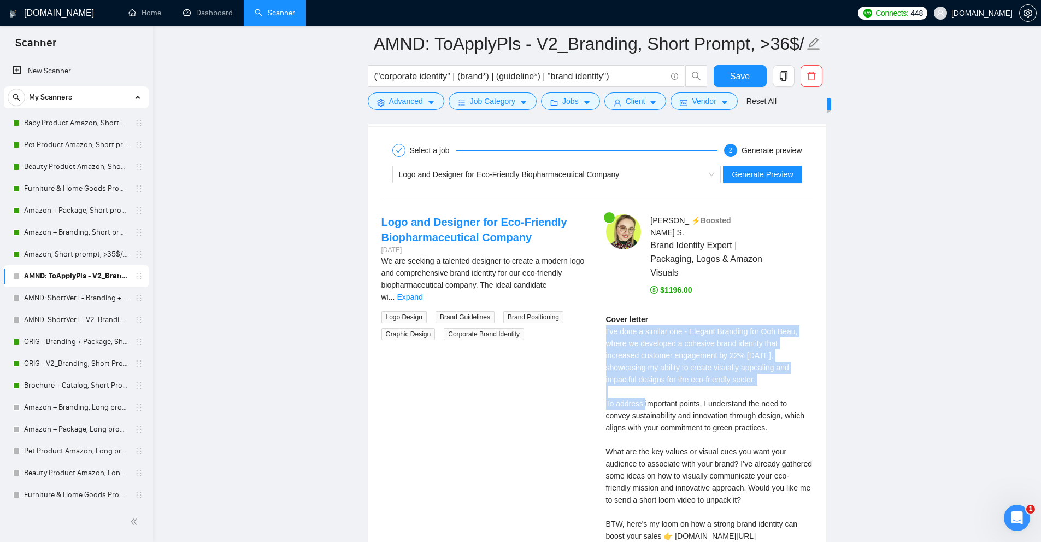
drag, startPoint x: 604, startPoint y: 319, endPoint x: 782, endPoint y: 369, distance: 184.4
click at [782, 369] on div "Anna S . ⚡️Boosted Brand Identity Expert | Packaging, Logos & Amazon Visuals $1…" at bounding box center [709, 392] width 225 height 357
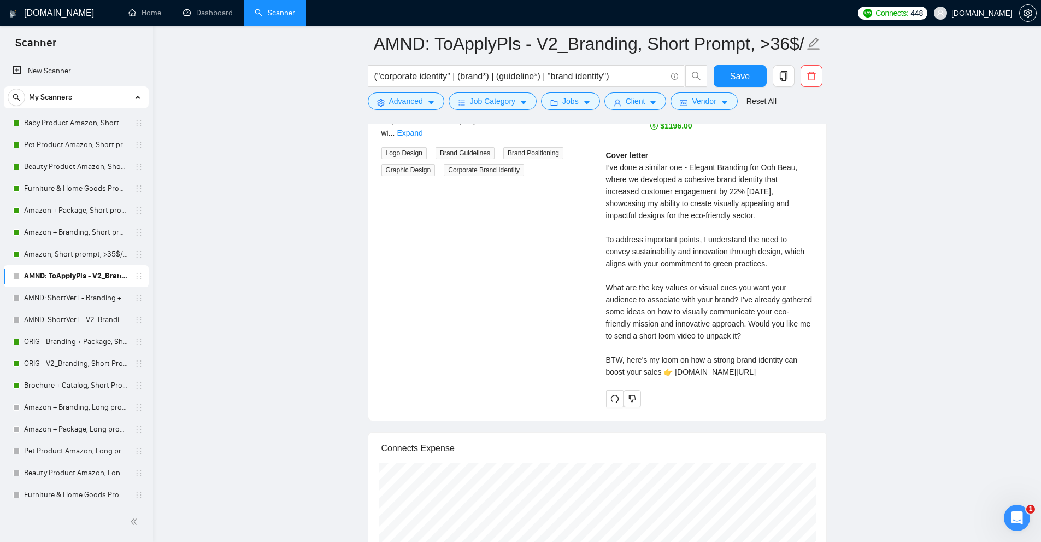
click at [778, 346] on div "Cover letter I’ve done a similar one - Elegant Branding for Ooh Beau, where we …" at bounding box center [709, 263] width 207 height 228
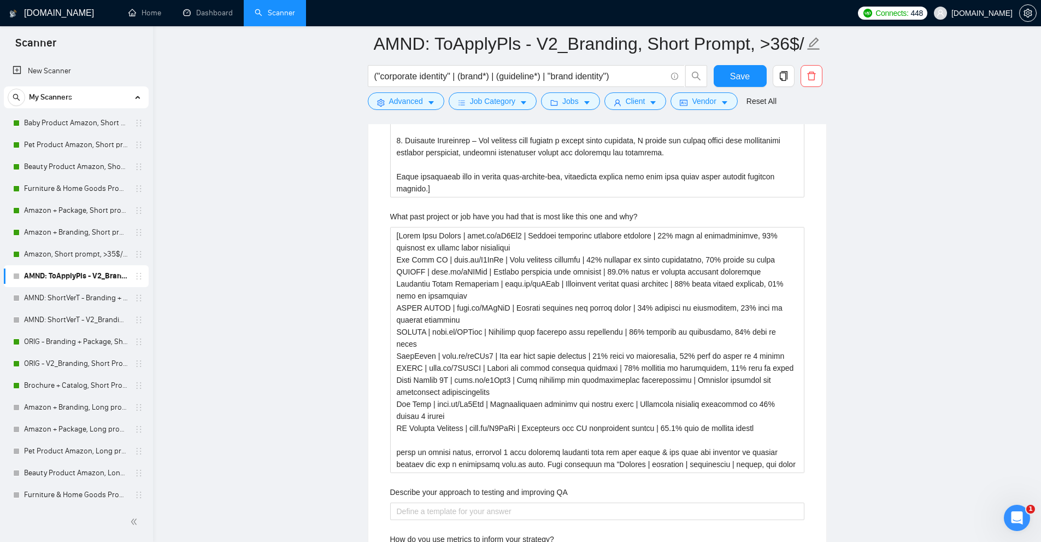
scroll to position [2907, 0]
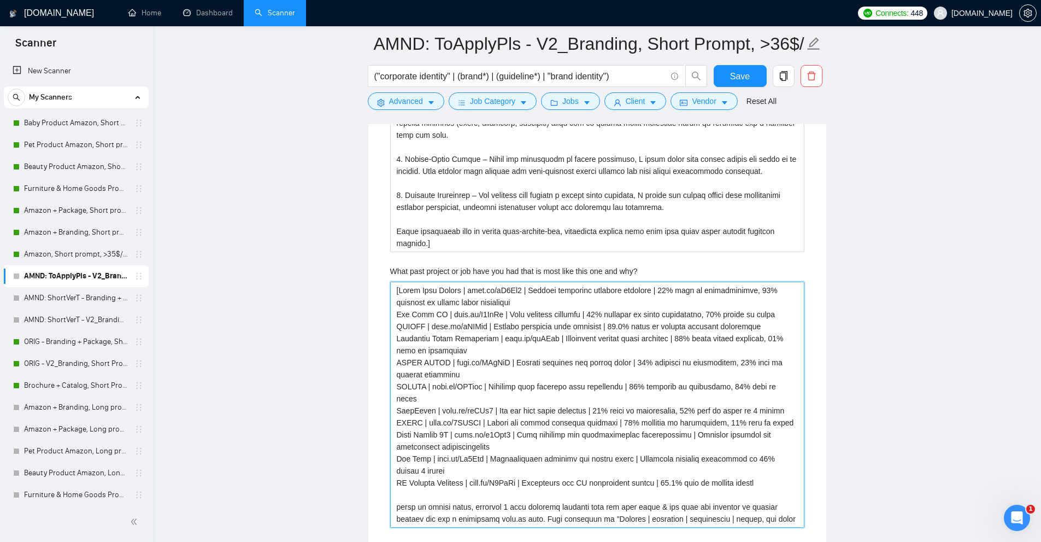
click at [448, 315] on why\? "What past project or job have you had that is most like this one and why?" at bounding box center [597, 404] width 414 height 246
drag, startPoint x: 448, startPoint y: 315, endPoint x: 481, endPoint y: 314, distance: 32.8
click at [481, 314] on why\? "What past project or job have you had that is most like this one and why?" at bounding box center [597, 404] width 414 height 246
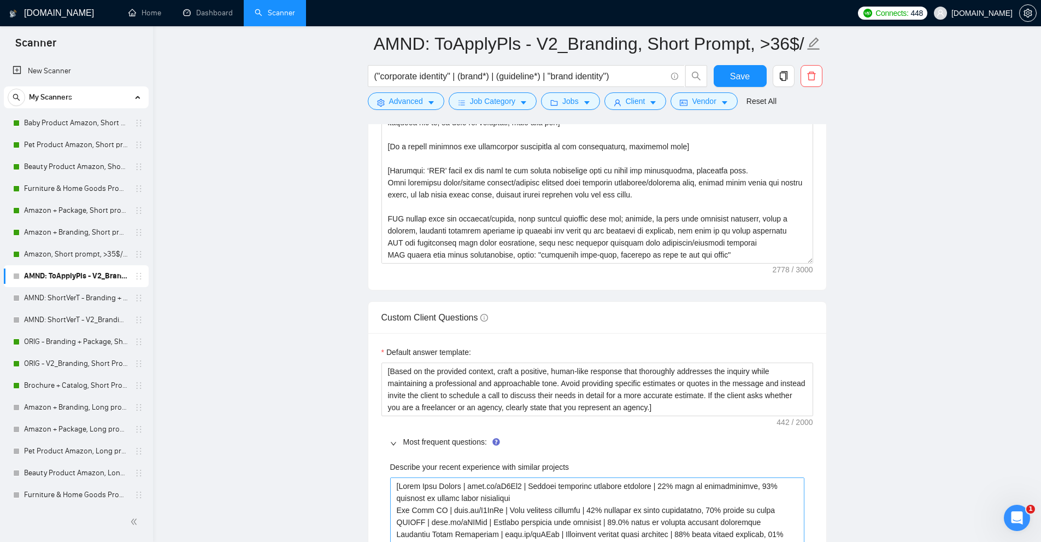
scroll to position [1158, 0]
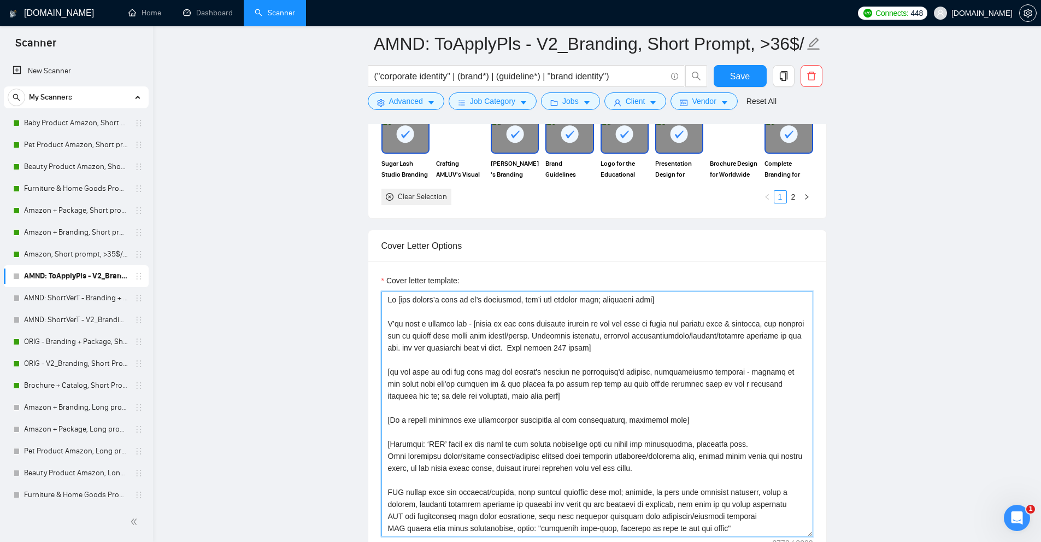
click at [482, 347] on textarea "Cover letter template:" at bounding box center [597, 414] width 432 height 246
paste textarea "noto.li/Q5YrWr"
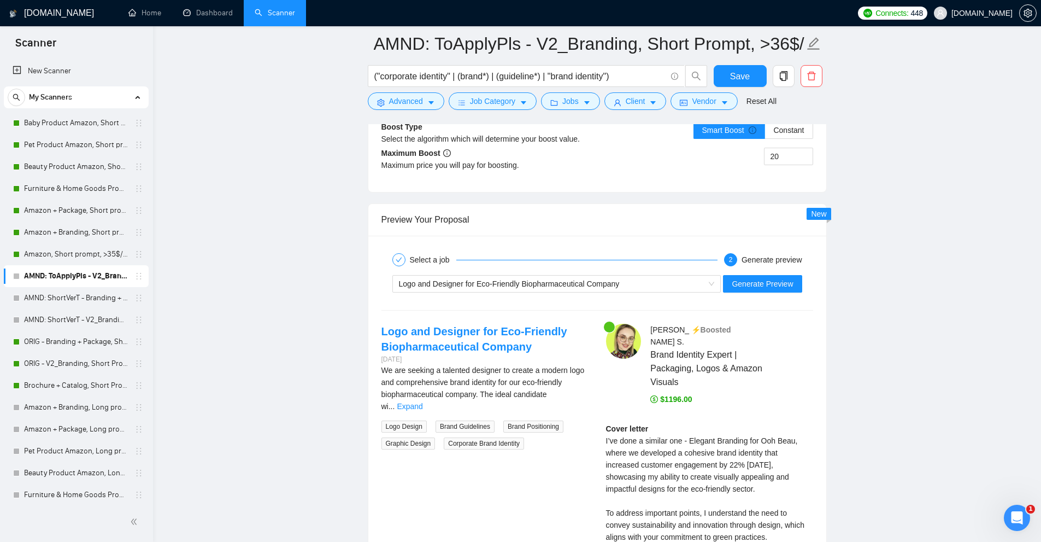
scroll to position [4382, 0]
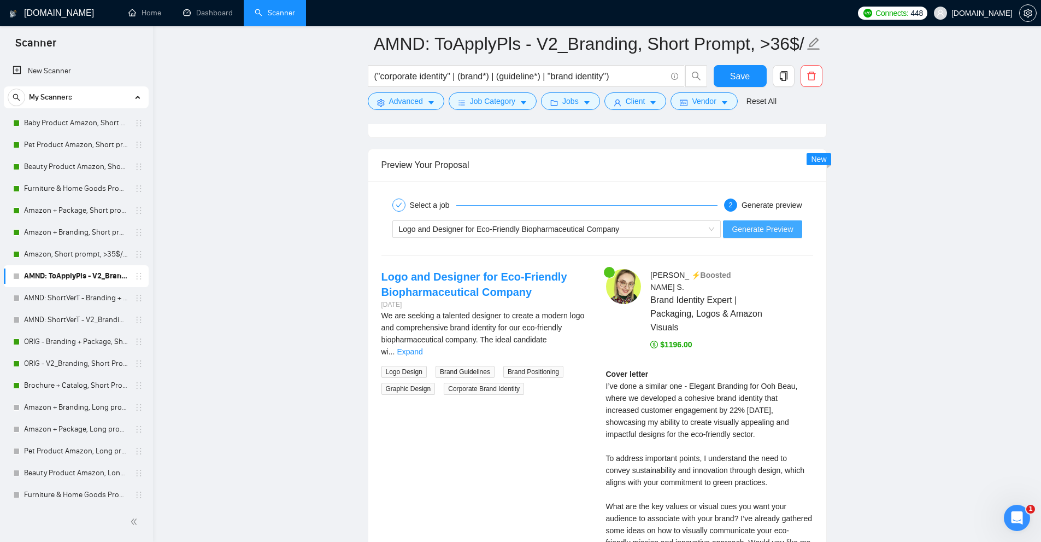
type textarea "Hi [use client’s name if it’s mentioned, don’t use company name; otherwise skip…"
click at [784, 225] on span "Generate Preview" at bounding box center [762, 229] width 61 height 12
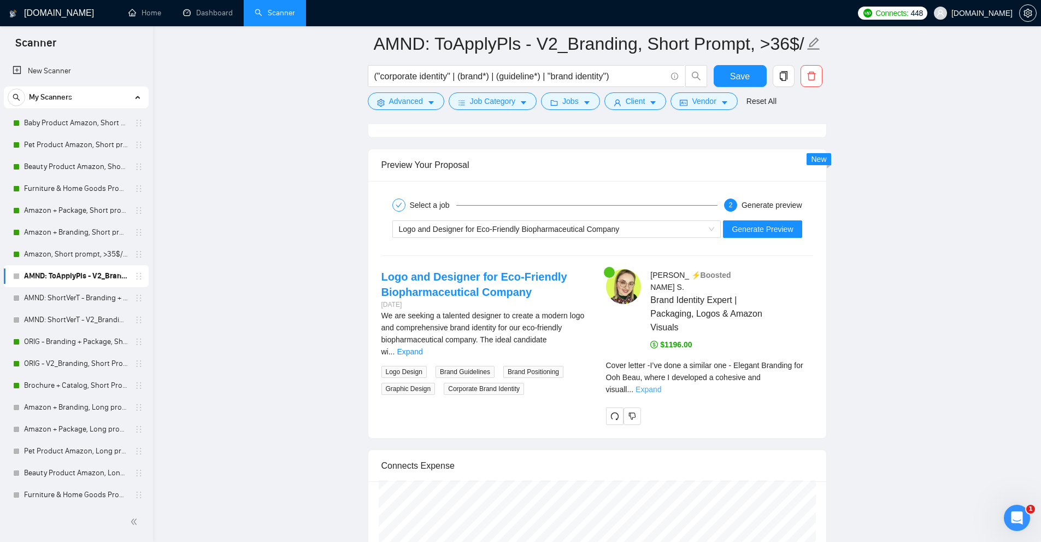
click at [661, 385] on link "Expand" at bounding box center [649, 389] width 26 height 9
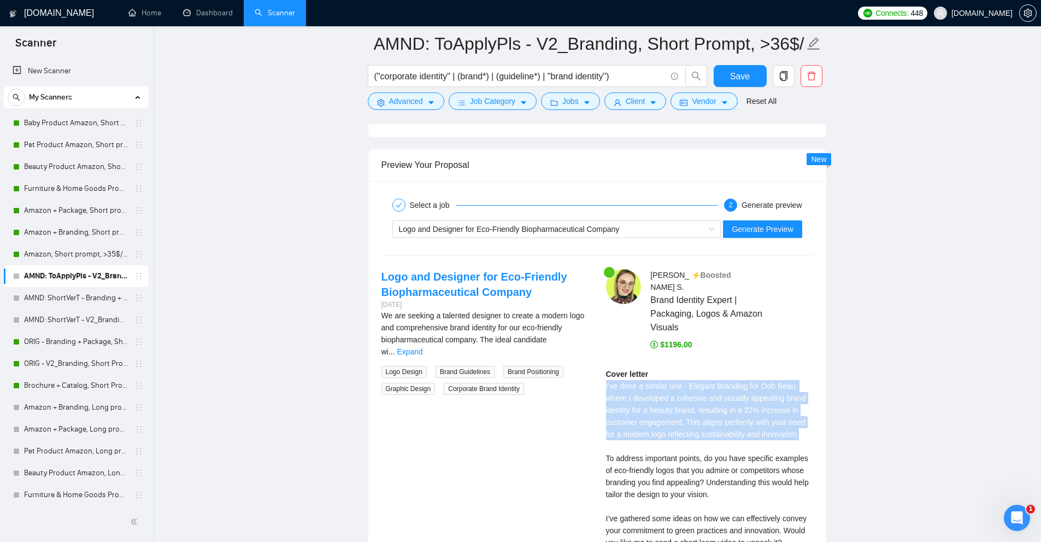
drag, startPoint x: 600, startPoint y: 375, endPoint x: 816, endPoint y: 420, distance: 220.9
click at [807, 419] on div "Anna S . ⚡️Boosted Brand Identity Expert | Packaging, Logos & Amazon Visuals $1…" at bounding box center [709, 441] width 225 height 345
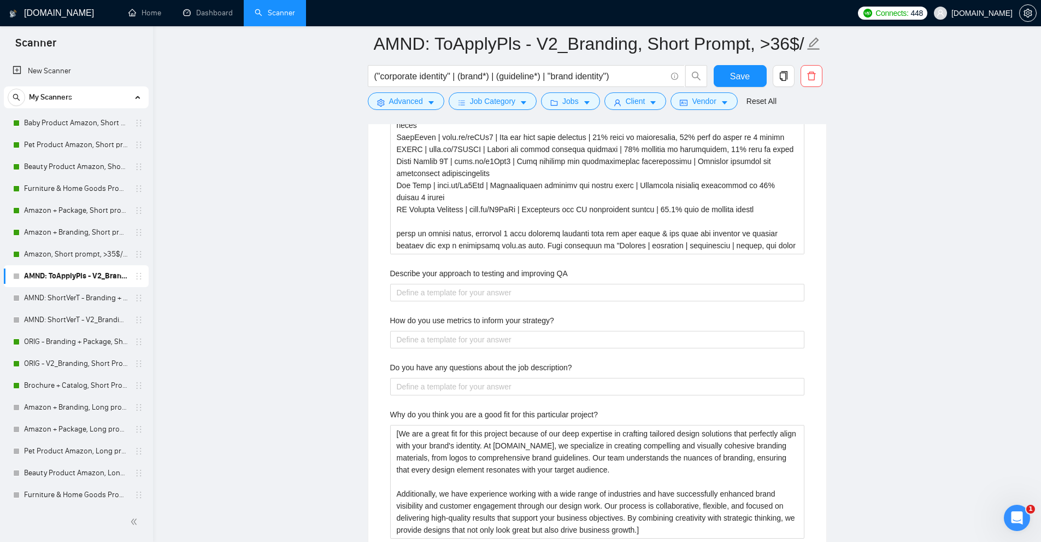
scroll to position [3016, 0]
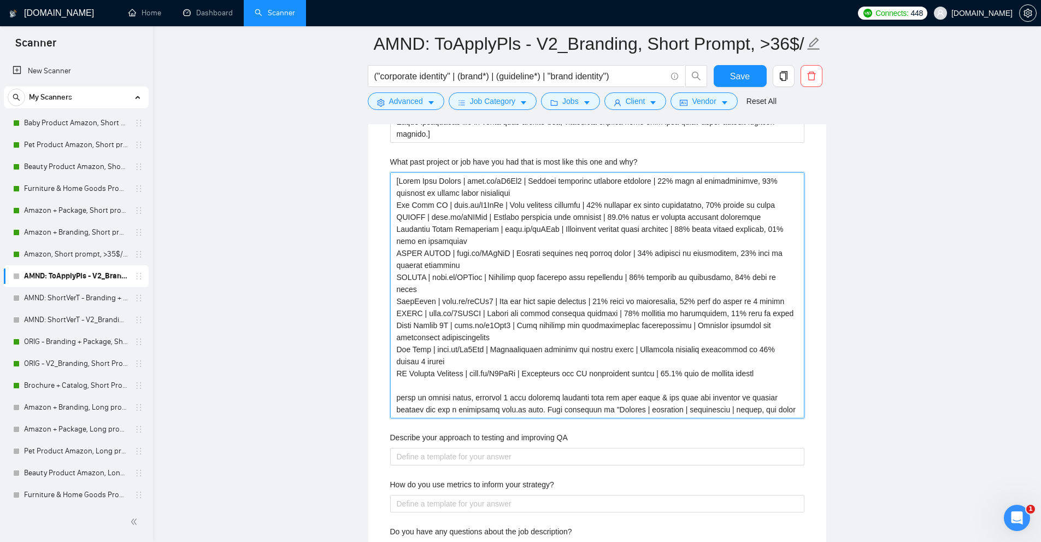
click at [442, 203] on why\? "What past project or job have you had that is most like this one and why?" at bounding box center [597, 295] width 414 height 246
type why\? "[Sugar Lash Studio | noto.li/dJ3Ck9 | Eyelash extension business branding | 31%…"
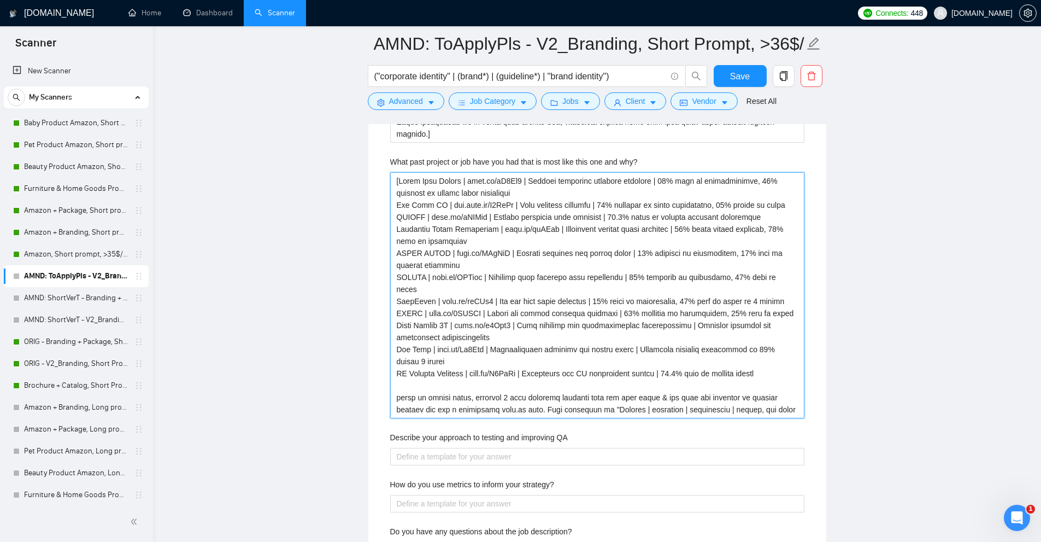
drag, startPoint x: 442, startPoint y: 204, endPoint x: 461, endPoint y: 205, distance: 18.6
click at [461, 205] on why\? "What past project or job have you had that is most like this one and why?" at bounding box center [597, 295] width 414 height 246
click at [426, 217] on why\? "What past project or job have you had that is most like this one and why?" at bounding box center [597, 295] width 414 height 246
paste why\? "www."
type why\? "[Sugar Lash Studio | noto.li/dJ3Ck9 | Eyelash extension business branding | 31%…"
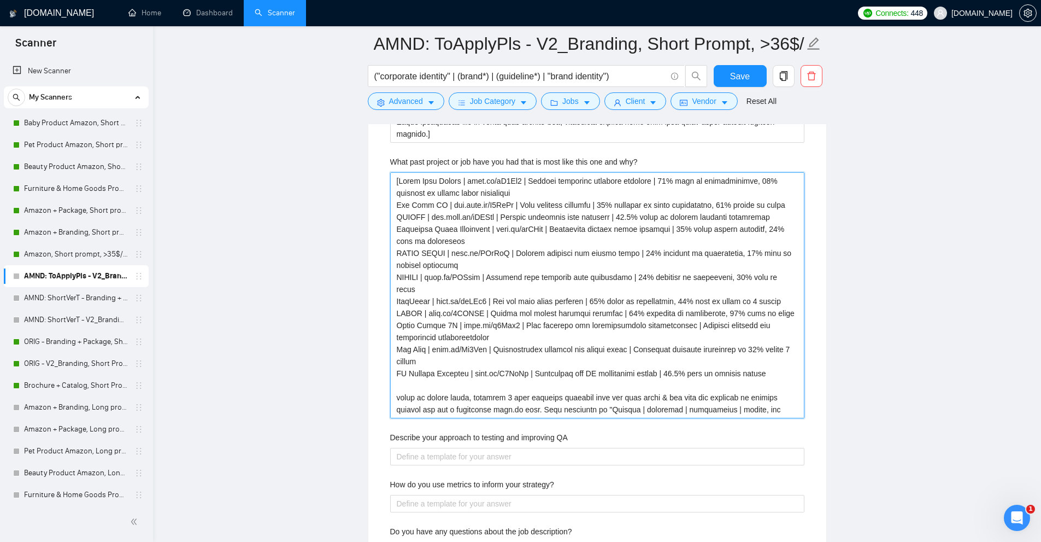
click at [451, 253] on why\? "What past project or job have you had that is most like this one and why?" at bounding box center [597, 295] width 414 height 246
paste why\? "www."
type why\? "[Sugar Lash Studio | noto.li/dJ3Ck9 | Eyelash extension business branding | 31%…"
click at [432, 277] on why\? "What past project or job have you had that is most like this one and why?" at bounding box center [597, 295] width 414 height 246
paste why\? "www."
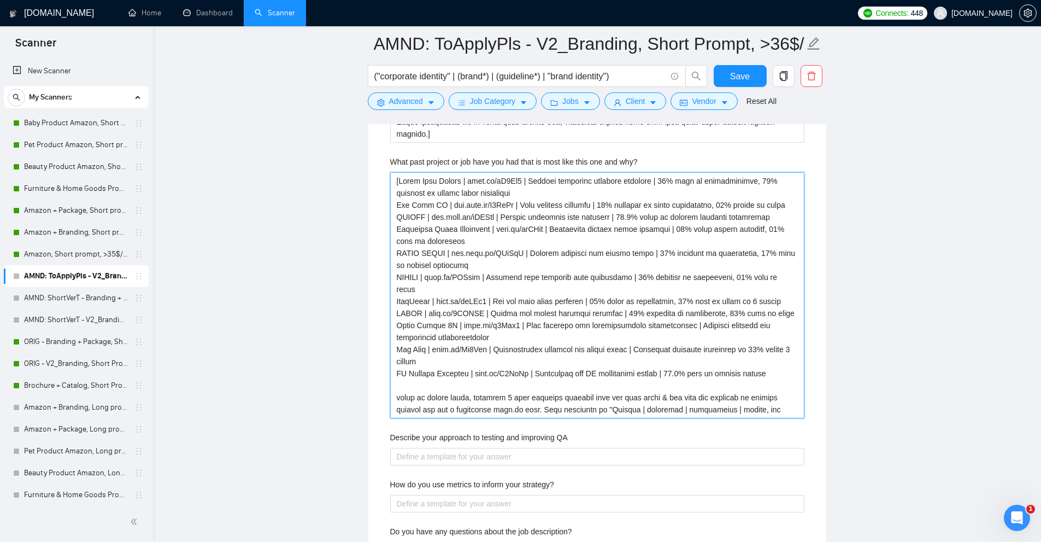
type why\? "[Sugar Lash Studio | noto.li/dJ3Ck9 | Eyelash extension business branding | 31%…"
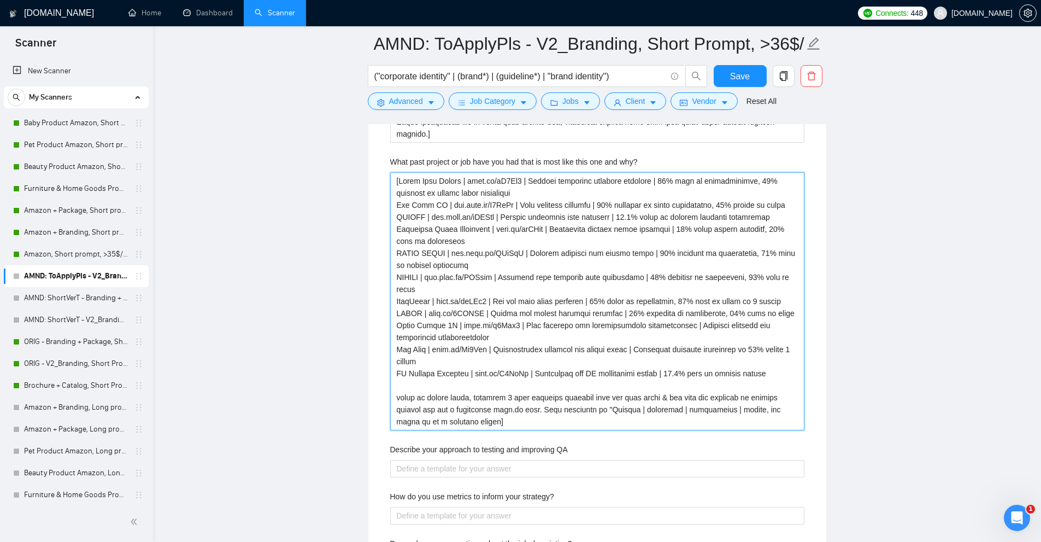
click at [436, 300] on why\? "What past project or job have you had that is most like this one and why?" at bounding box center [597, 301] width 414 height 258
paste why\? "www."
type why\? "[Sugar Lash Studio | noto.li/dJ3Ck9 | Eyelash extension business branding | 31%…"
click at [438, 278] on why\? "What past project or job have you had that is most like this one and why?" at bounding box center [597, 301] width 414 height 258
drag, startPoint x: 438, startPoint y: 278, endPoint x: 496, endPoint y: 278, distance: 57.9
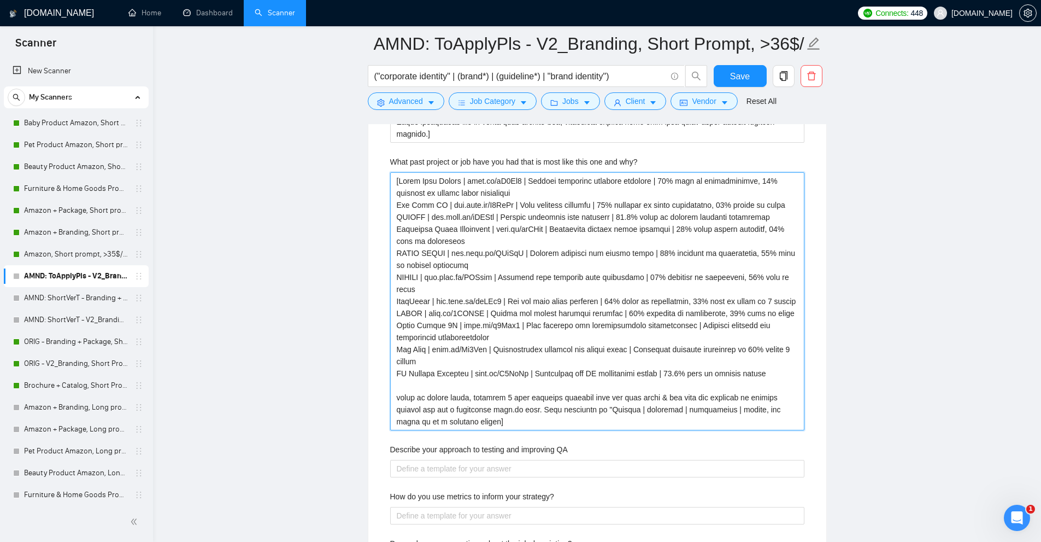
click at [498, 276] on why\? "What past project or job have you had that is most like this one and why?" at bounding box center [597, 301] width 414 height 258
click at [456, 326] on why\? "What past project or job have you had that is most like this one and why?" at bounding box center [597, 301] width 414 height 258
paste why\? "www."
type why\? "[Sugar Lash Studio | noto.li/dJ3Ck9 | Eyelash extension business branding | 31%…"
click at [436, 352] on why\? "What past project or job have you had that is most like this one and why?" at bounding box center [597, 301] width 414 height 258
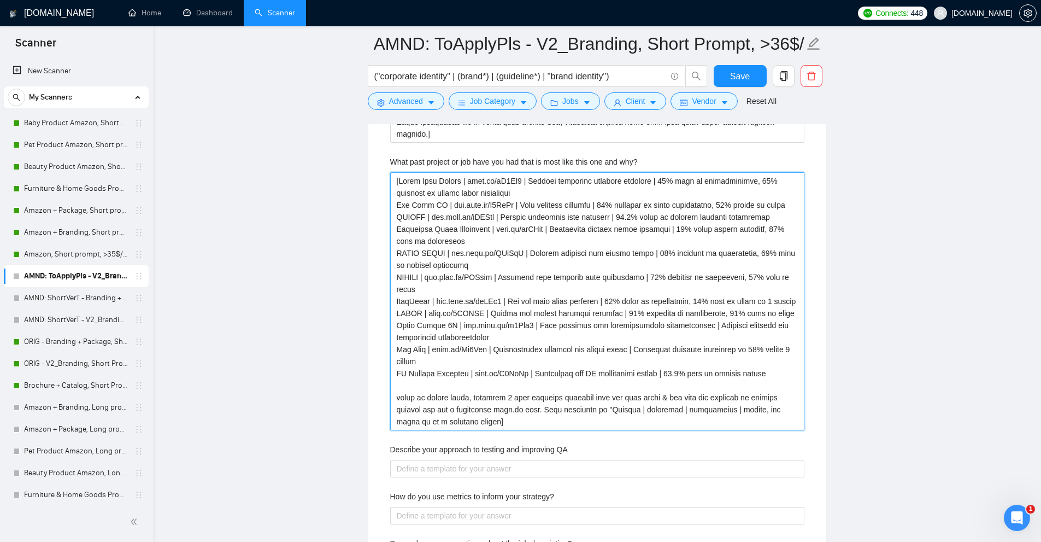
paste why\? "www."
type why\? "[Sugar Lash Studio | noto.li/dJ3Ck9 | Eyelash extension business branding | 31%…"
click at [463, 372] on why\? "What past project or job have you had that is most like this one and why?" at bounding box center [597, 301] width 414 height 258
paste why\? "www."
type why\? "[Sugar Lash Studio | noto.li/dJ3Ck9 | Eyelash extension business branding | 31%…"
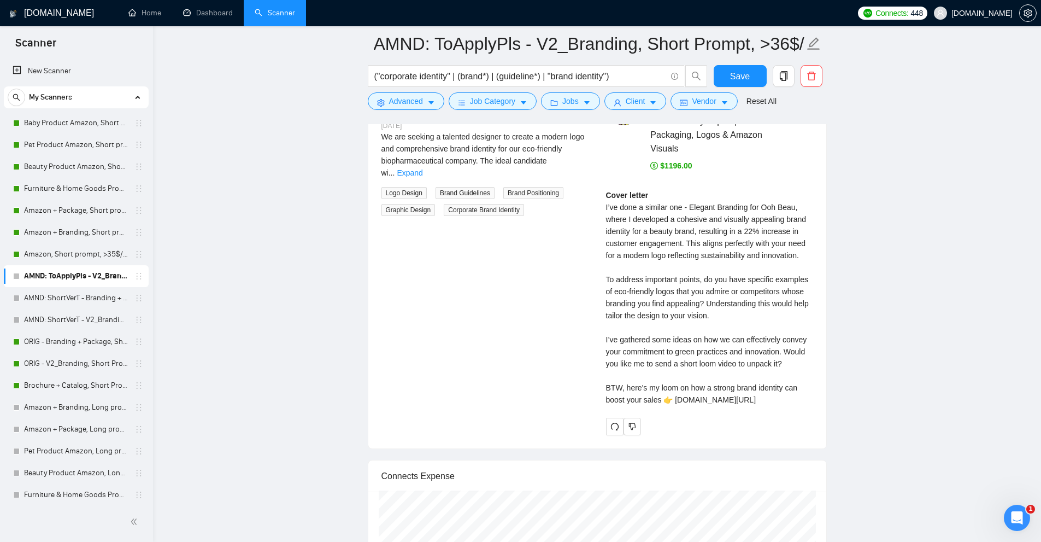
scroll to position [4354, 0]
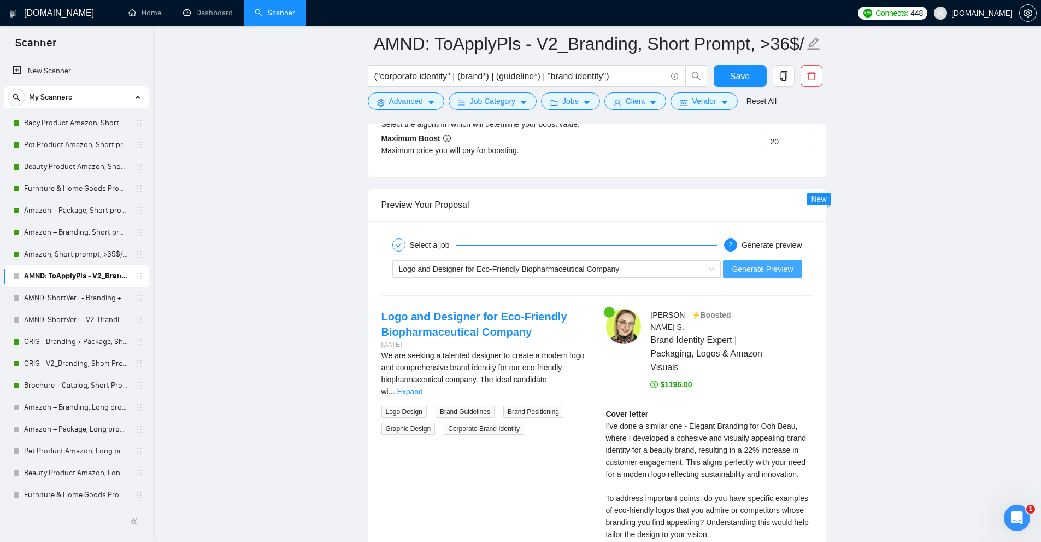
type why\? "[Sugar Lash Studio | noto.li/dJ3Ck9 | Eyelash extension business branding | 31%…"
click at [768, 268] on span "Generate Preview" at bounding box center [762, 269] width 61 height 12
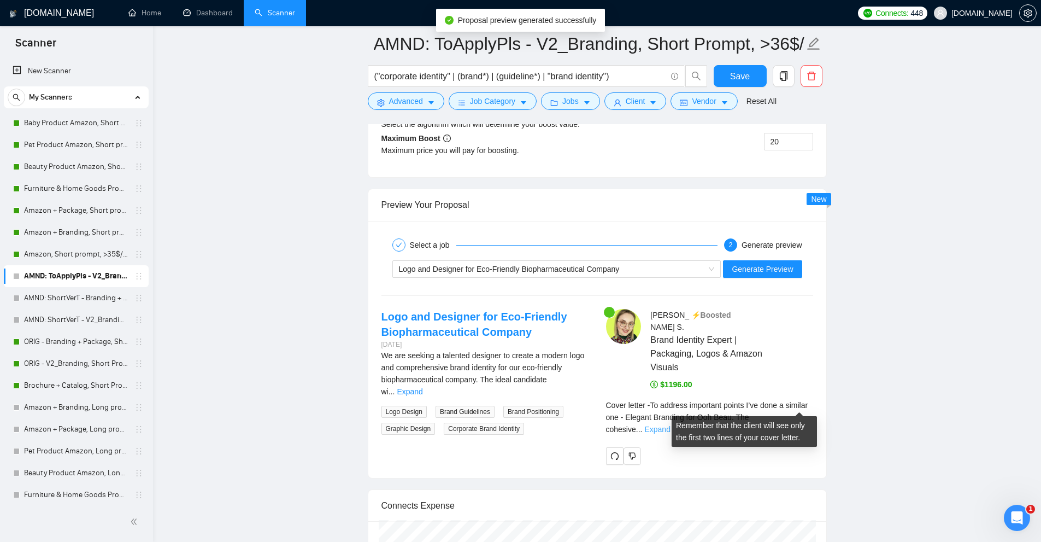
click at [670, 425] on link "Expand" at bounding box center [657, 429] width 26 height 9
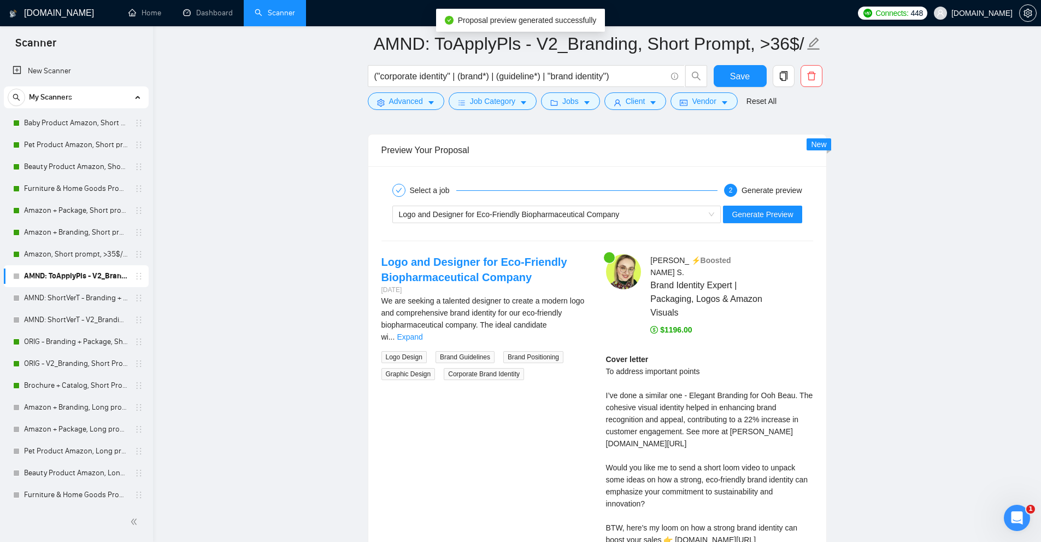
scroll to position [4463, 0]
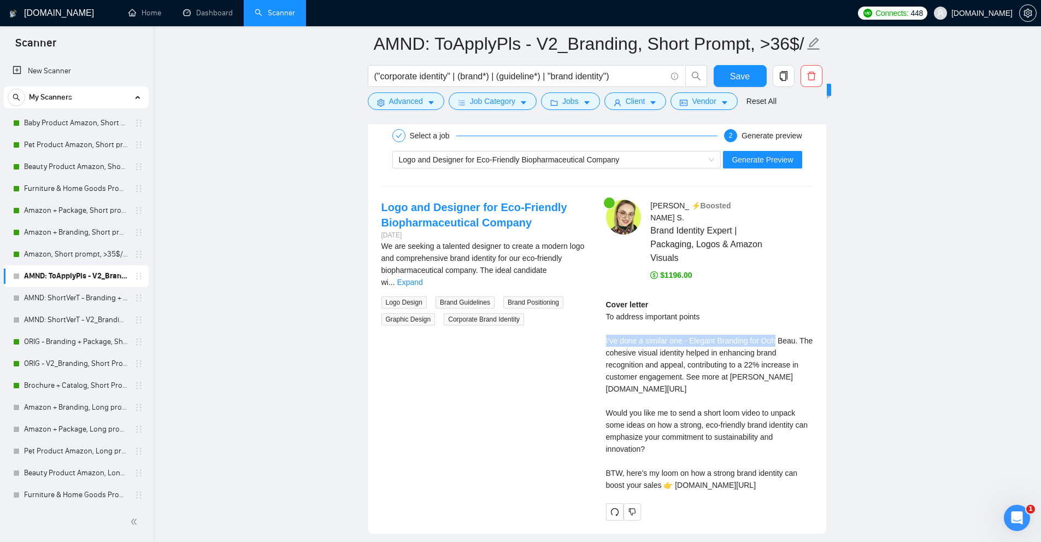
drag, startPoint x: 598, startPoint y: 327, endPoint x: 775, endPoint y: 325, distance: 176.5
click at [775, 325] on div "Anna S . ⚡️Boosted Brand Identity Expert | Packaging, Logos & Amazon Visuals $1…" at bounding box center [709, 359] width 225 height 321
click at [678, 310] on div "Cover letter To address important points I’ve done a similar one - Elegant Bran…" at bounding box center [709, 394] width 207 height 192
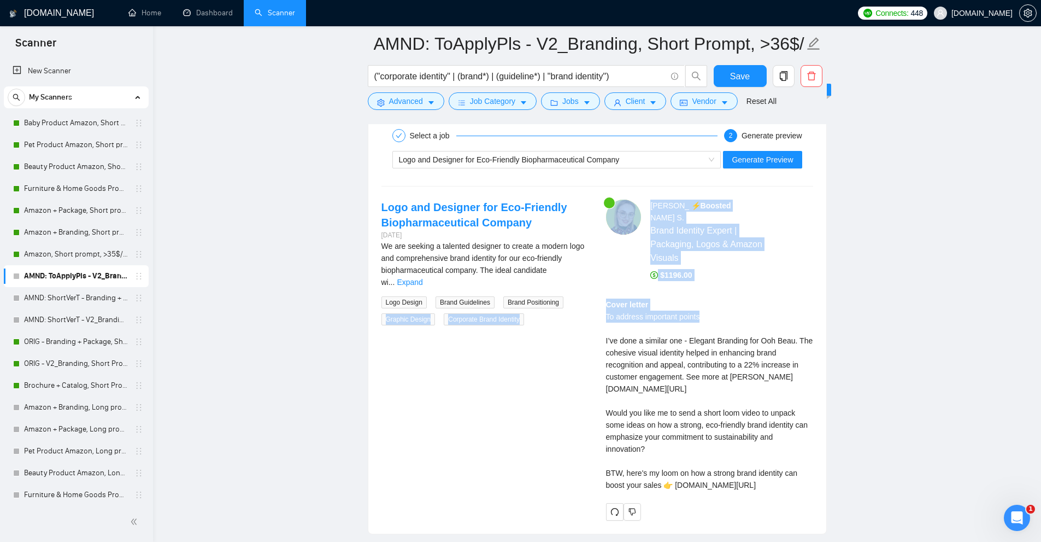
drag, startPoint x: 707, startPoint y: 302, endPoint x: 587, endPoint y: 308, distance: 119.3
click at [587, 308] on div "Logo and Designer for Eco-Friendly Biopharmaceutical Company 2 days ago We are …" at bounding box center [597, 359] width 449 height 321
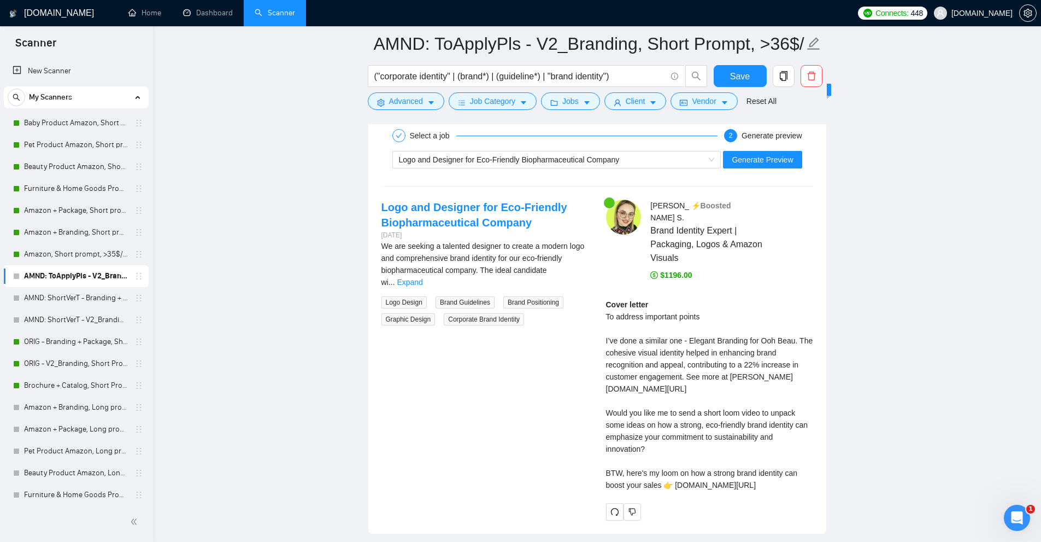
click at [618, 313] on div "Cover letter To address important points I’ve done a similar one - Elegant Bran…" at bounding box center [709, 394] width 207 height 192
click at [422, 278] on link "Expand" at bounding box center [410, 282] width 26 height 9
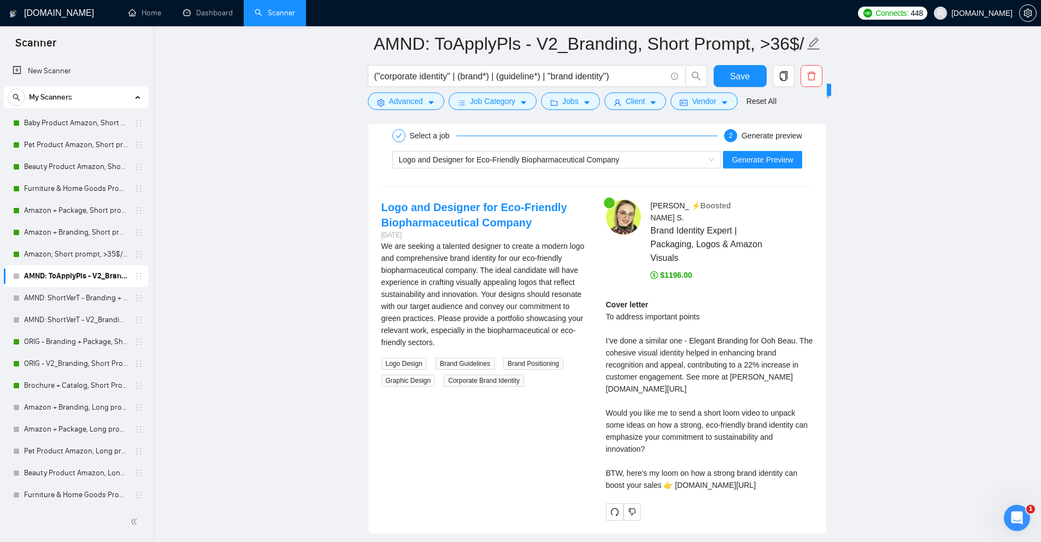
click at [769, 367] on div "Cover letter To address important points I’ve done a similar one - Elegant Bran…" at bounding box center [709, 394] width 207 height 192
drag, startPoint x: 769, startPoint y: 367, endPoint x: 736, endPoint y: 367, distance: 33.3
click at [736, 367] on div "Cover letter To address important points I’ve done a similar one - Elegant Bran…" at bounding box center [709, 394] width 207 height 192
copy div "noto.li/oohbeau"
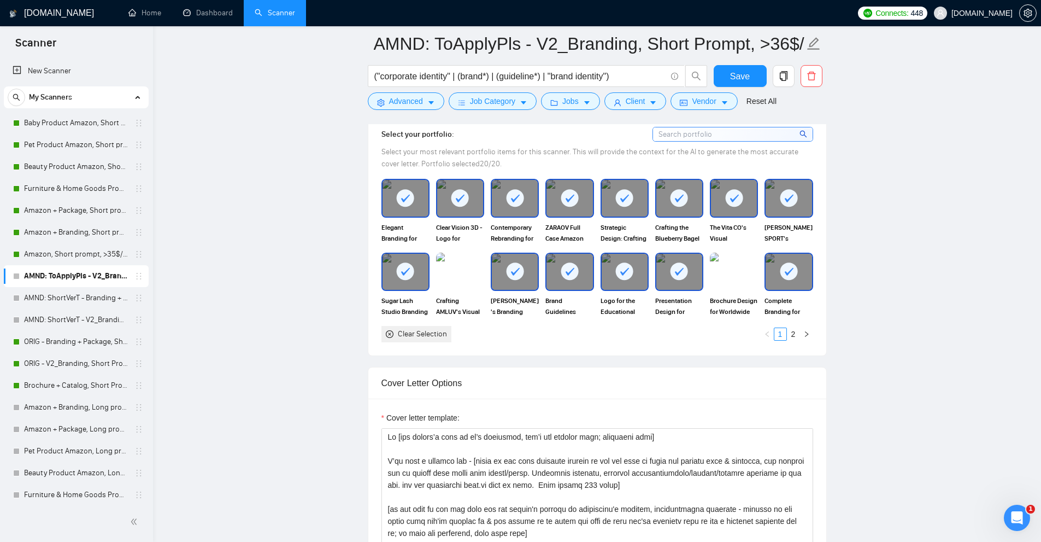
scroll to position [1130, 0]
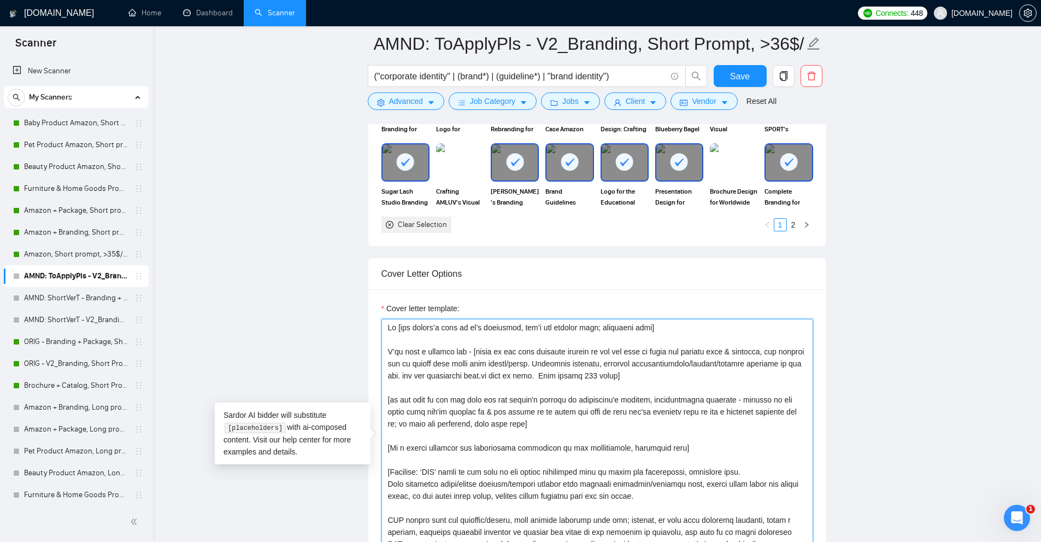
drag, startPoint x: 479, startPoint y: 373, endPoint x: 514, endPoint y: 374, distance: 35.0
click at [514, 374] on textarea "Cover letter template:" at bounding box center [597, 442] width 432 height 246
click at [450, 374] on textarea "Cover letter template:" at bounding box center [597, 442] width 432 height 246
click at [473, 351] on textarea "Cover letter template:" at bounding box center [597, 442] width 432 height 246
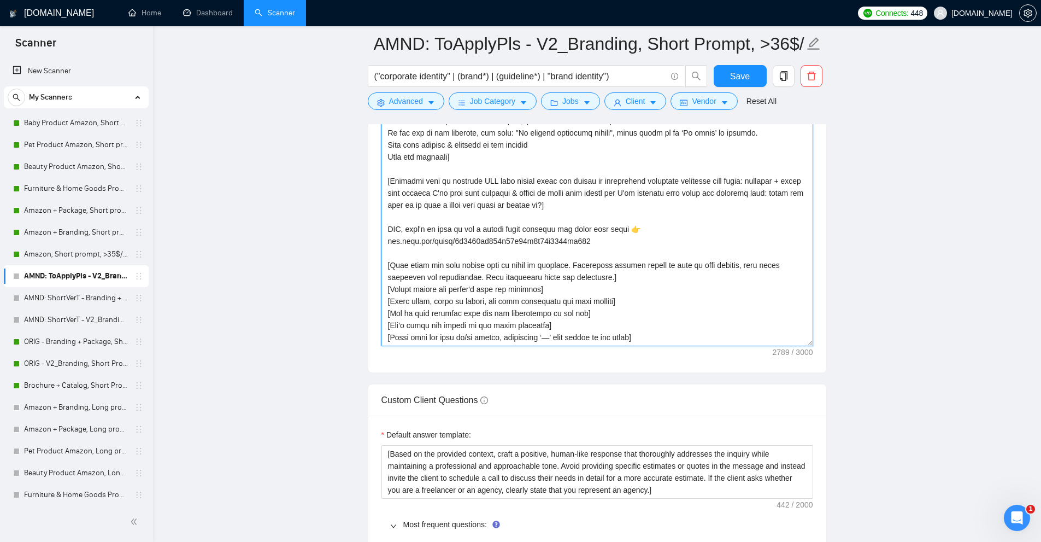
scroll to position [1403, 0]
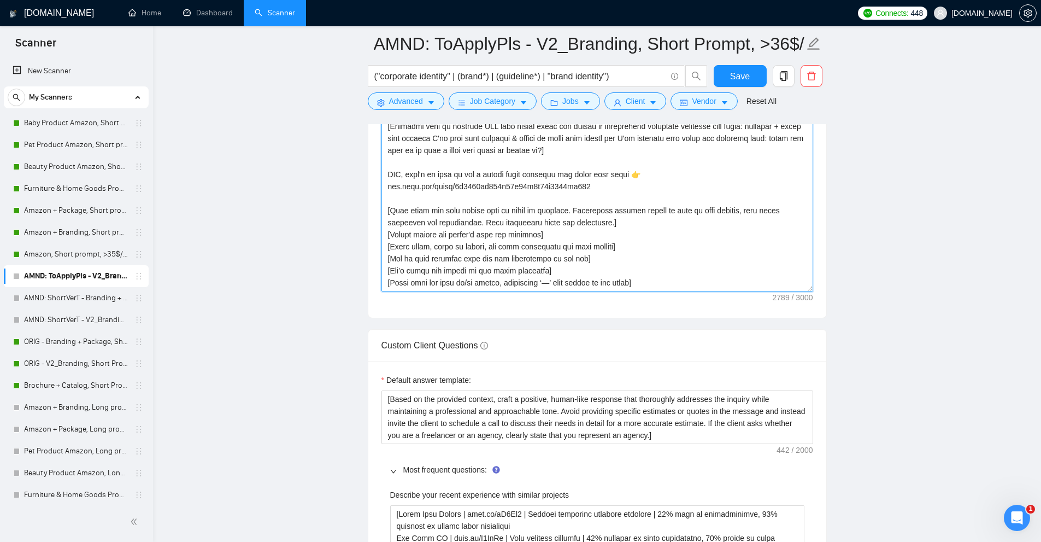
type textarea "Hi [use client’s name if it’s mentioned, don’t use company name; otherwise skip…"
copy link "Most frequent questions"
drag, startPoint x: 402, startPoint y: 468, endPoint x: 486, endPoint y: 470, distance: 84.2
click at [486, 470] on div "Most frequent questions:" at bounding box center [597, 469] width 432 height 25
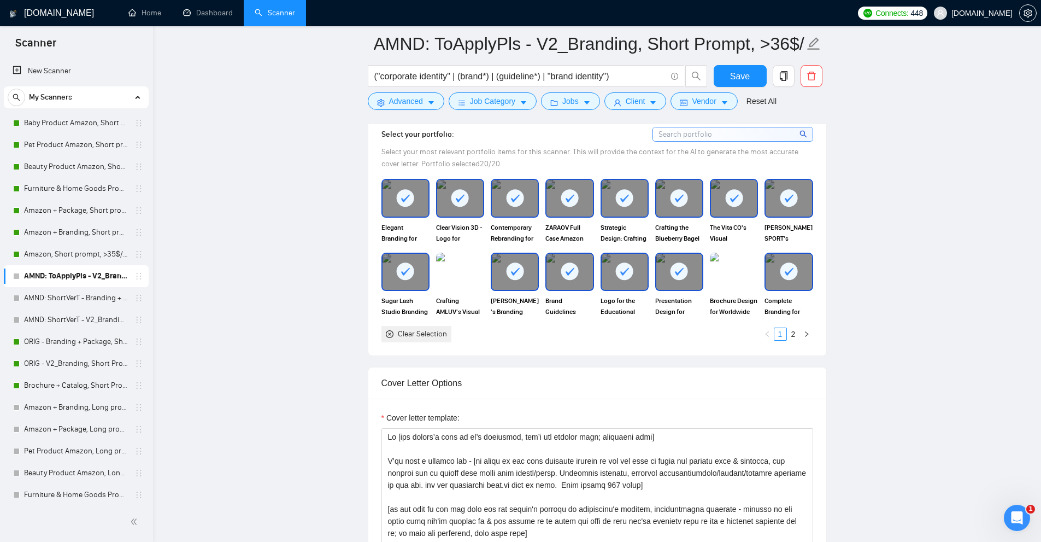
scroll to position [1130, 0]
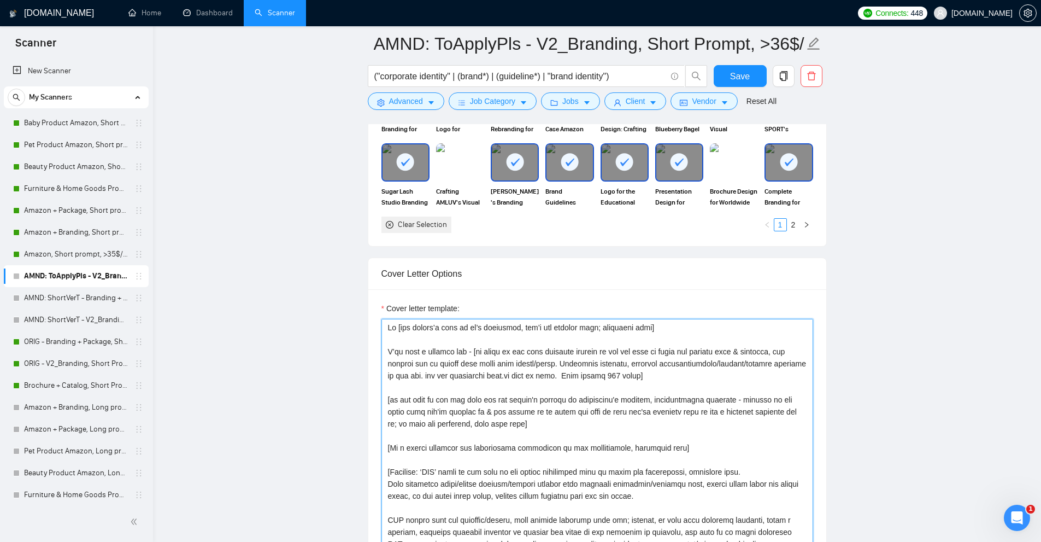
click at [481, 348] on textarea "Cover letter template:" at bounding box center [597, 442] width 432 height 246
paste textarea "Most frequent questions"
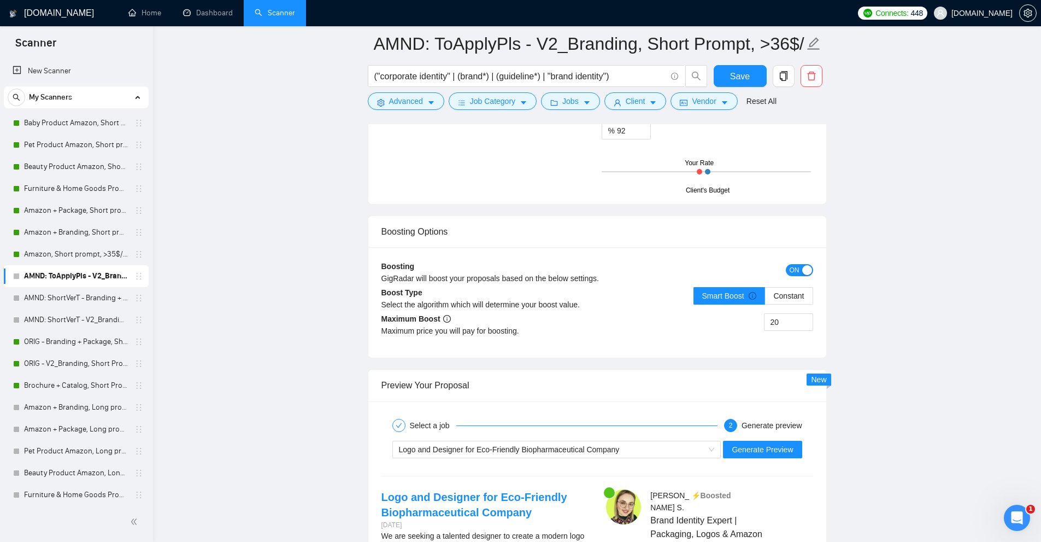
scroll to position [2004, 0]
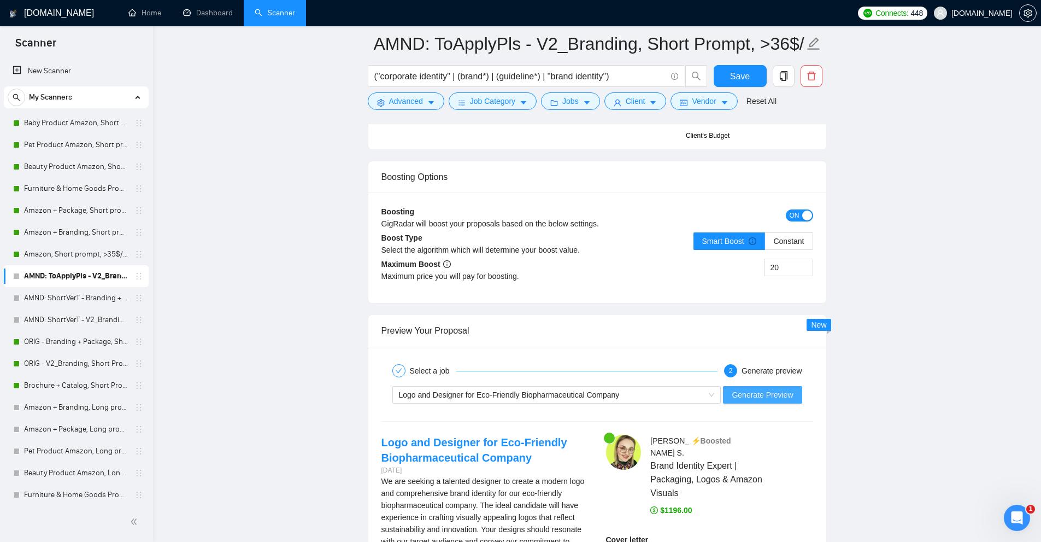
type textarea "Hi [use client’s name if it’s mentioned, don’t use company name; otherwise skip…"
click at [768, 389] on span "Generate Preview" at bounding box center [762, 395] width 61 height 12
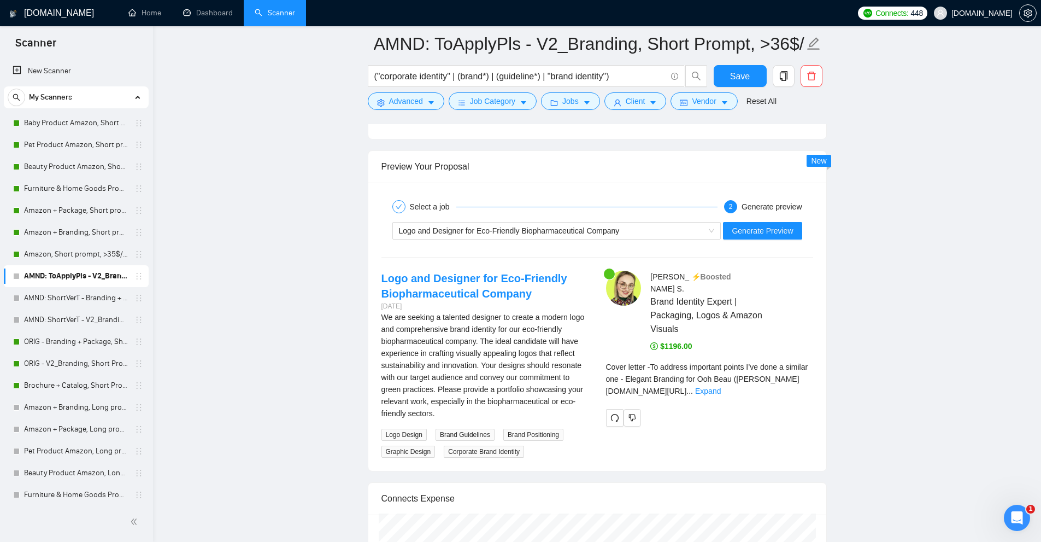
scroll to position [2223, 0]
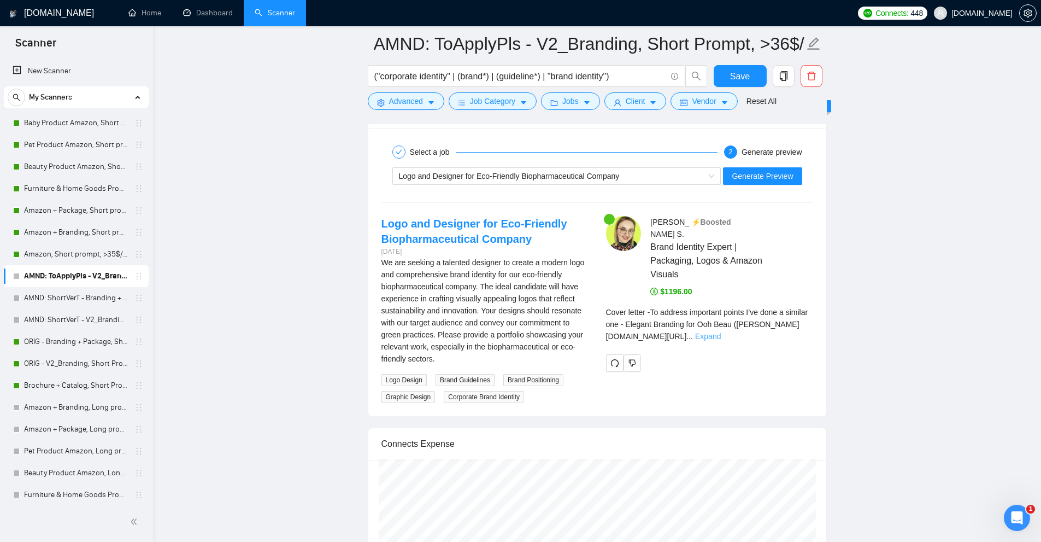
click at [721, 332] on link "Expand" at bounding box center [708, 336] width 26 height 9
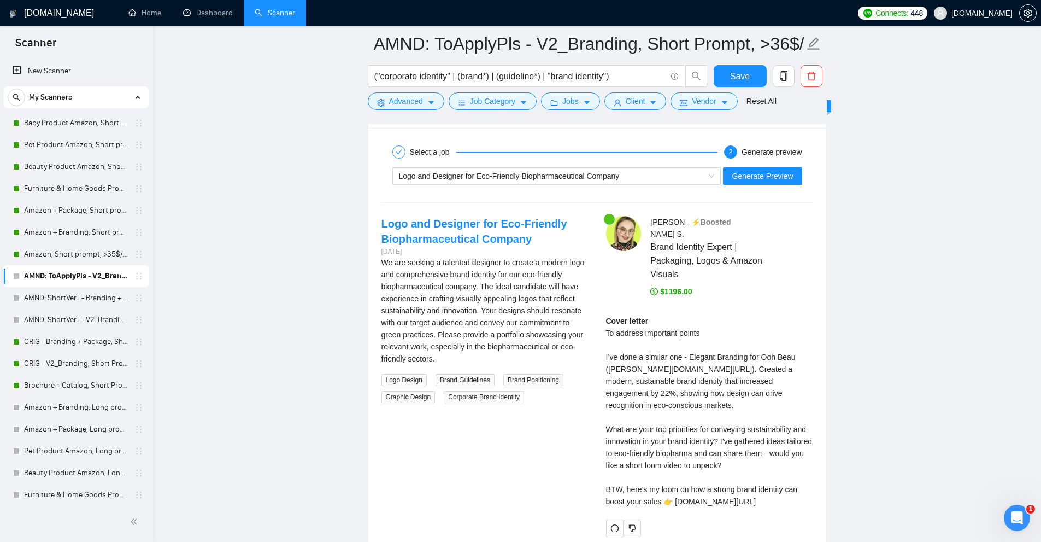
click at [649, 358] on div "Cover letter To address important points I’ve done a similar one - Elegant Bran…" at bounding box center [709, 411] width 207 height 192
drag, startPoint x: 649, startPoint y: 358, endPoint x: 614, endPoint y: 357, distance: 35.5
click at [614, 357] on div "Cover letter To address important points I’ve done a similar one - Elegant Bran…" at bounding box center [709, 411] width 207 height 192
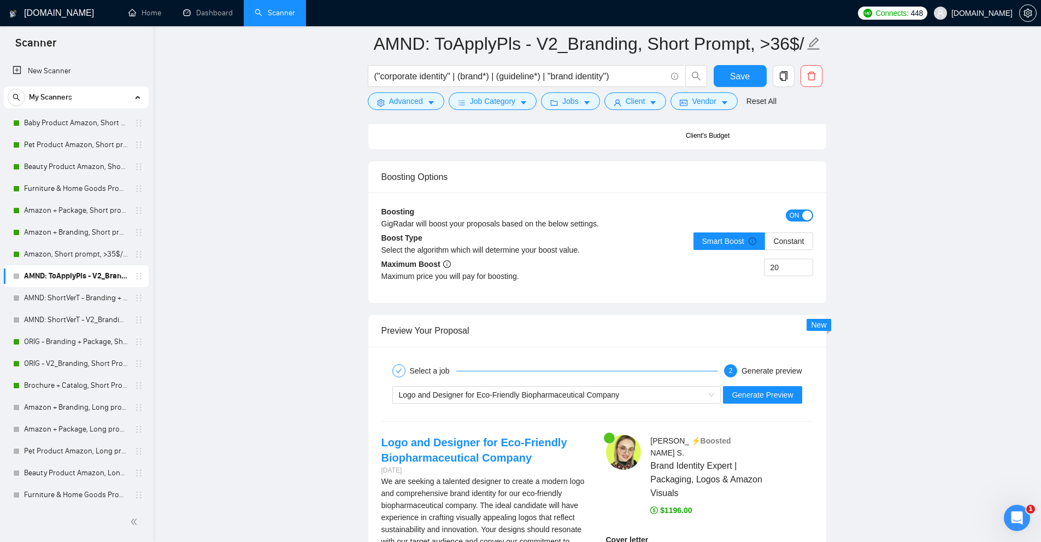
scroll to position [1513, 0]
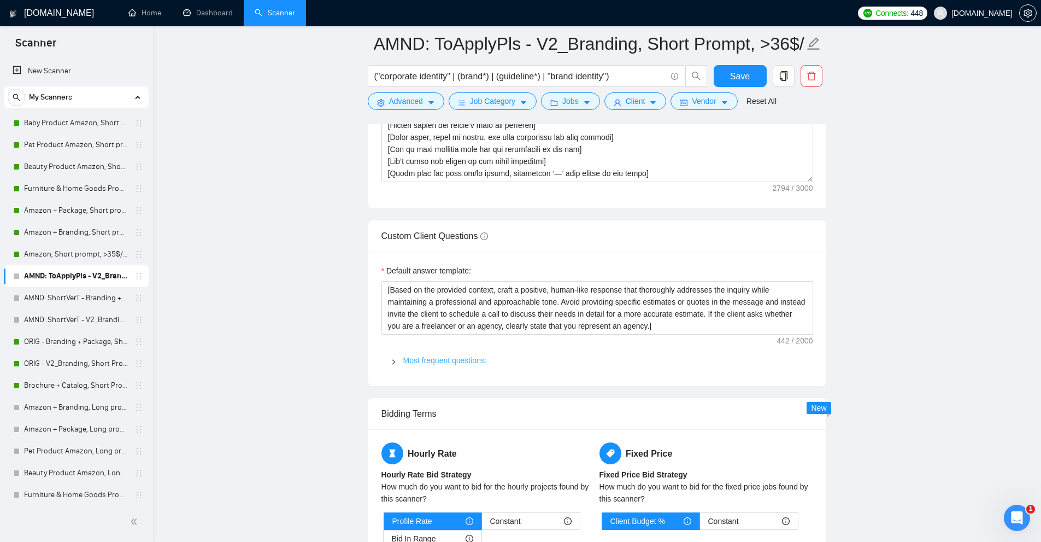
click at [405, 361] on link "Most frequent questions:" at bounding box center [445, 360] width 84 height 9
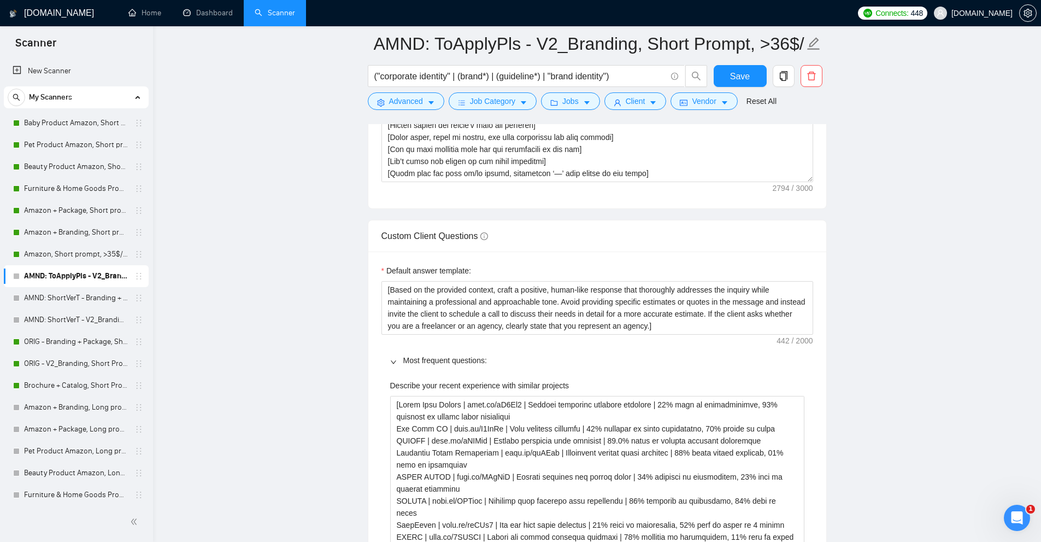
scroll to position [1676, 0]
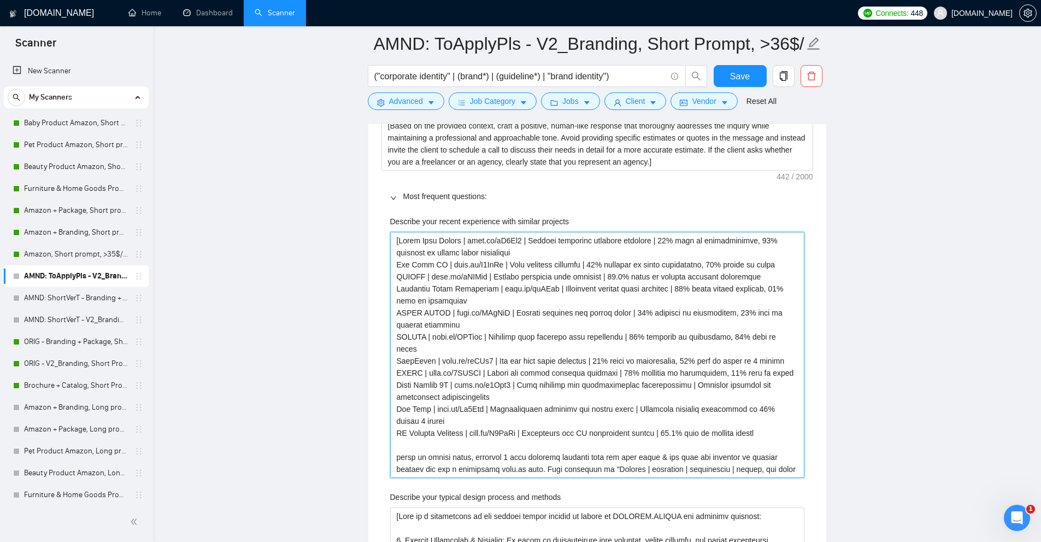
click at [468, 238] on projects "Describe your recent experience with similar projects" at bounding box center [597, 355] width 414 height 246
click at [466, 239] on projects "Describe your recent experience with similar projects" at bounding box center [597, 355] width 414 height 246
type projects "[Sugar Lash Studio | wnoto.li/dJ3Ck9 | Eyelash extension business branding | 31…"
type projects "[Sugar Lash Studio | wwnoto.li/dJ3Ck9 | Eyelash extension business branding | 3…"
type projects "[Sugar Lash Studio | wwwnoto.li/dJ3Ck9 | Eyelash extension business branding | …"
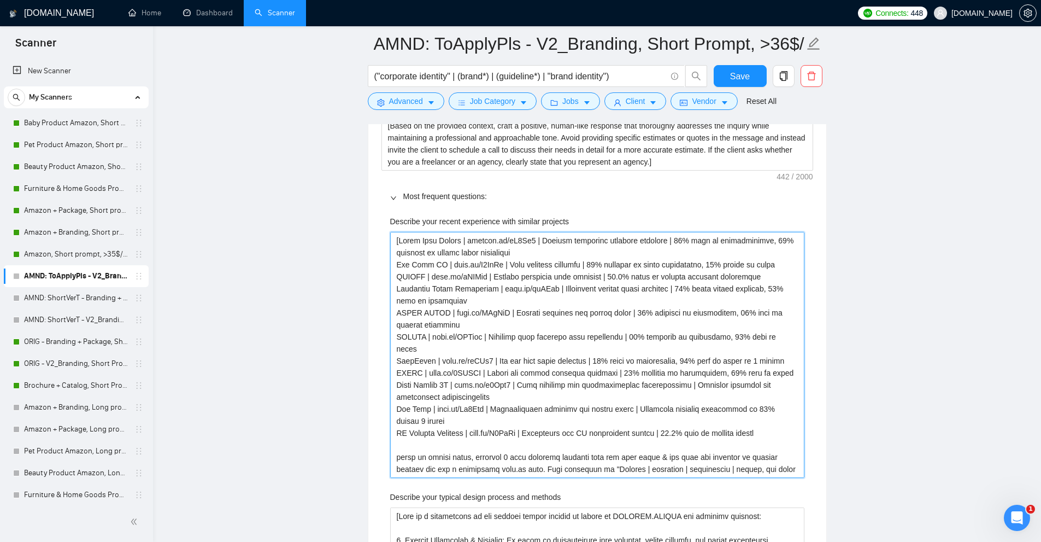
type projects "[Sugar Lash Studio | www.noto.li/dJ3Ck9 | Eyelash extension business branding |…"
click at [474, 234] on projects "Describe your recent experience with similar projects" at bounding box center [597, 355] width 414 height 246
drag, startPoint x: 474, startPoint y: 234, endPoint x: 525, endPoint y: 237, distance: 50.3
click at [525, 237] on projects "Describe your recent experience with similar projects" at bounding box center [597, 355] width 414 height 246
click at [450, 266] on projects "Describe your recent experience with similar projects" at bounding box center [597, 355] width 414 height 246
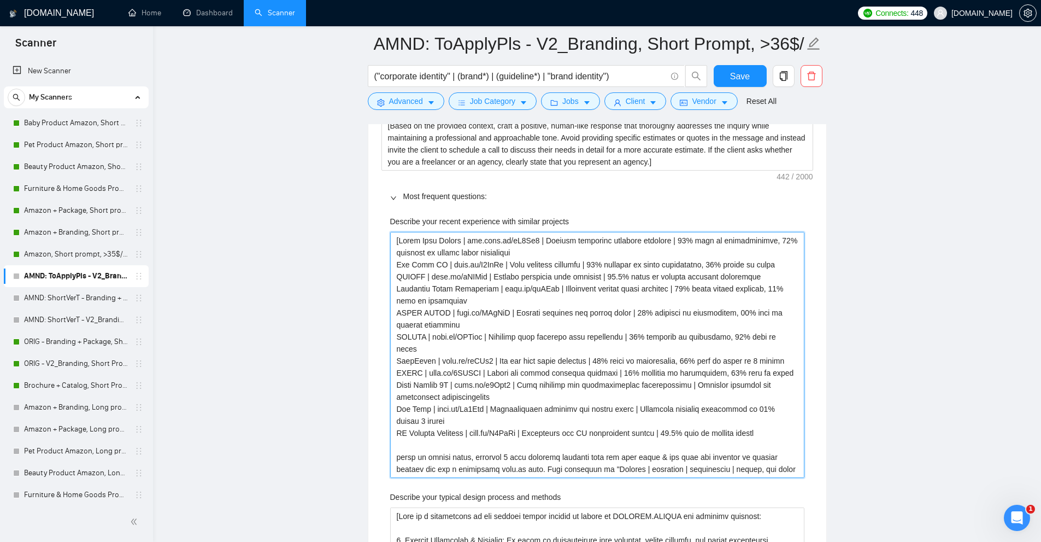
drag, startPoint x: 450, startPoint y: 266, endPoint x: 490, endPoint y: 265, distance: 40.5
click at [490, 265] on projects "Describe your recent experience with similar projects" at bounding box center [597, 355] width 414 height 246
paste projects "www.noto.li/dJ3Ck9"
type projects "[Sugar Lash Studio | www.noto.li/dJ3Ck9 | Eyelash extension business branding |…"
click at [461, 314] on projects "Describe your recent experience with similar projects" at bounding box center [597, 355] width 414 height 246
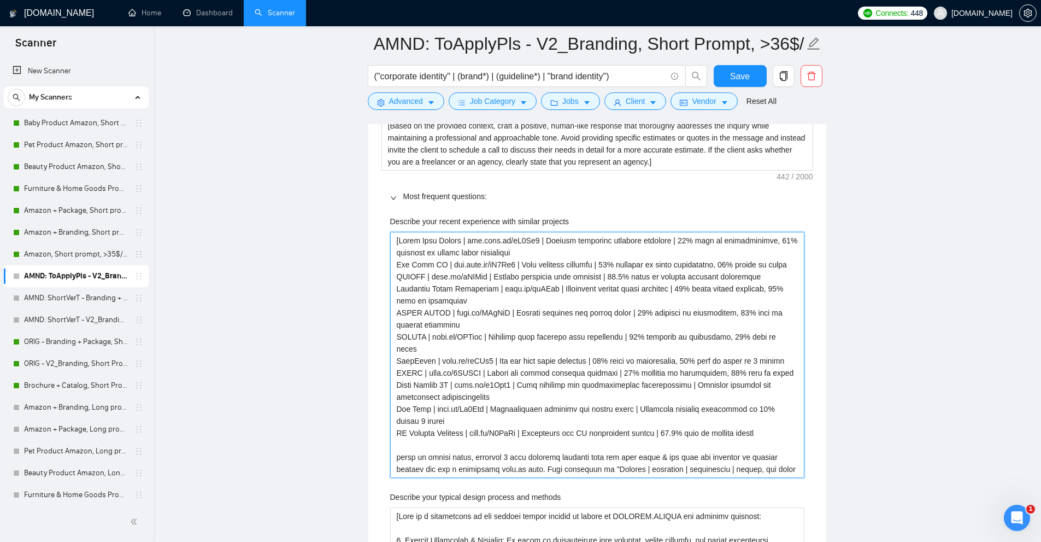
drag, startPoint x: 461, startPoint y: 314, endPoint x: 488, endPoint y: 313, distance: 27.3
click at [488, 313] on projects "Describe your recent experience with similar projects" at bounding box center [597, 355] width 414 height 246
type projects "[Sugar Lash Studio | www.noto.li/dJ3Ck9 | Eyelash extension business branding |…"
type projects "[Sugar Lash Studio | wwwnoto.li/dJ3Ck9 | Eyelash extension business branding | …"
type projects "[Sugar Lash Studio | www.noto.li/dJ3Ck9 | Eyelash extension business branding |…"
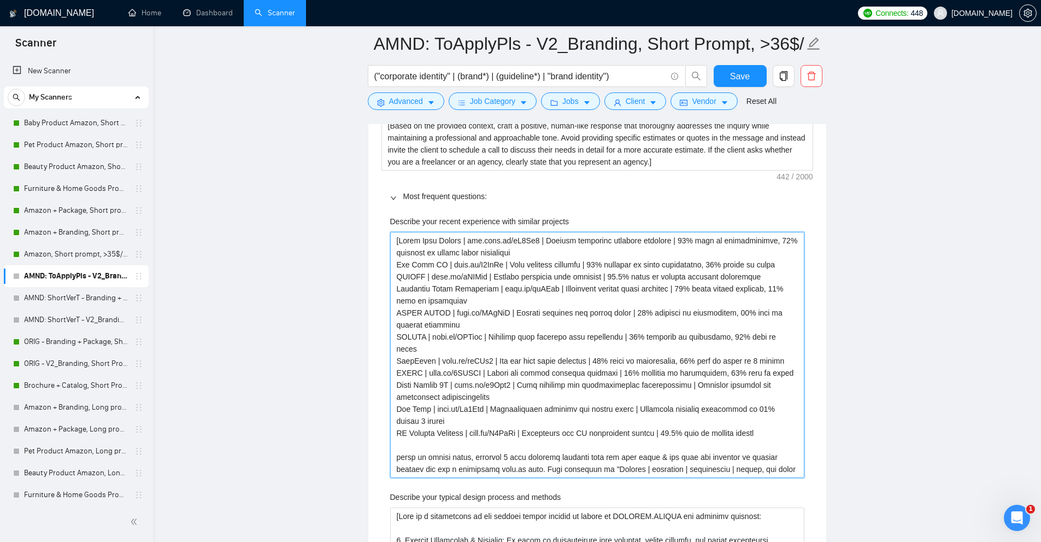
click at [466, 237] on projects "Describe your recent experience with similar projects" at bounding box center [597, 355] width 414 height 246
drag, startPoint x: 466, startPoint y: 237, endPoint x: 480, endPoint y: 239, distance: 14.8
click at [480, 239] on projects "Describe your recent experience with similar projects" at bounding box center [597, 355] width 414 height 246
click at [434, 278] on projects "Describe your recent experience with similar projects" at bounding box center [597, 355] width 414 height 246
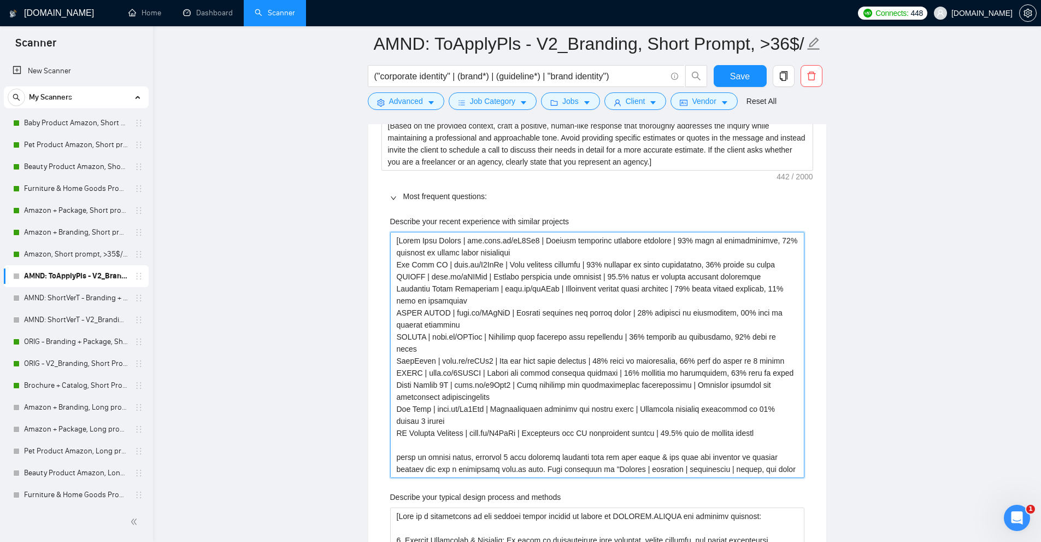
click at [425, 278] on projects "Describe your recent experience with similar projects" at bounding box center [597, 355] width 414 height 246
paste projects "www."
type projects "[Sugar Lash Studio | www.noto.li/dJ3Ck9 | Eyelash extension business branding |…"
click at [450, 310] on projects "Describe your recent experience with similar projects" at bounding box center [597, 355] width 414 height 246
paste projects "www."
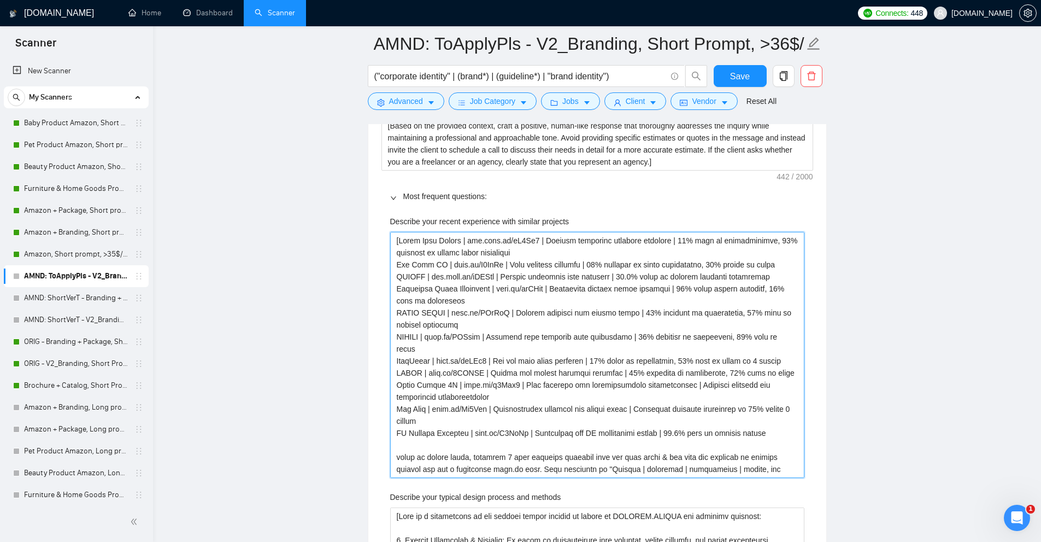
type projects "[Sugar Lash Studio | www.noto.li/dJ3Ck9 | Eyelash extension business branding |…"
click at [493, 286] on projects "Describe your recent experience with similar projects" at bounding box center [597, 355] width 414 height 246
paste projects "www."
type projects "[Sugar Lash Studio | www.noto.li/dJ3Ck9 | Eyelash extension business branding |…"
click at [431, 335] on projects "Describe your recent experience with similar projects" at bounding box center [597, 355] width 414 height 246
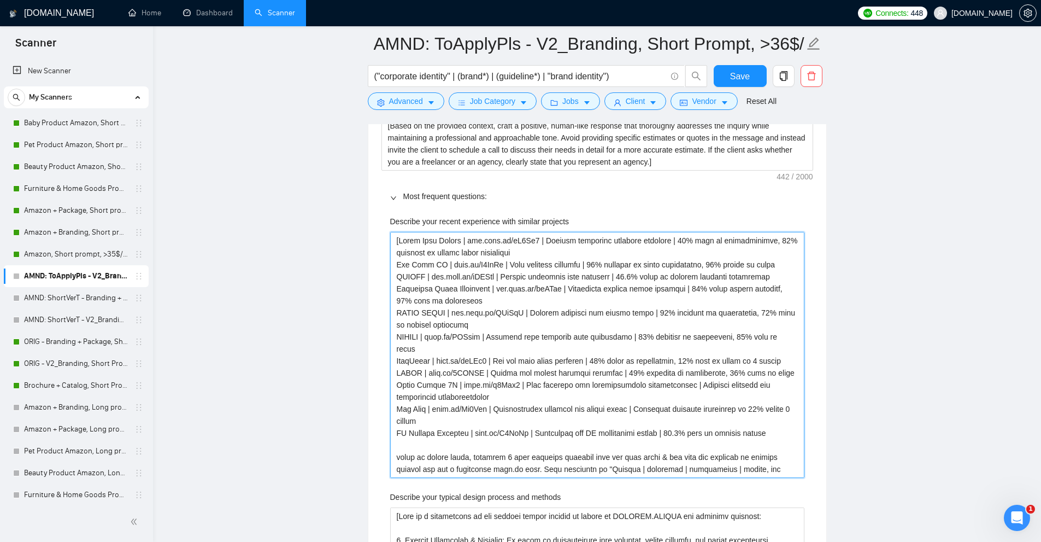
paste projects "www."
type projects "[Sugar Lash Studio | www.noto.li/dJ3Ck9 | Eyelash extension business branding |…"
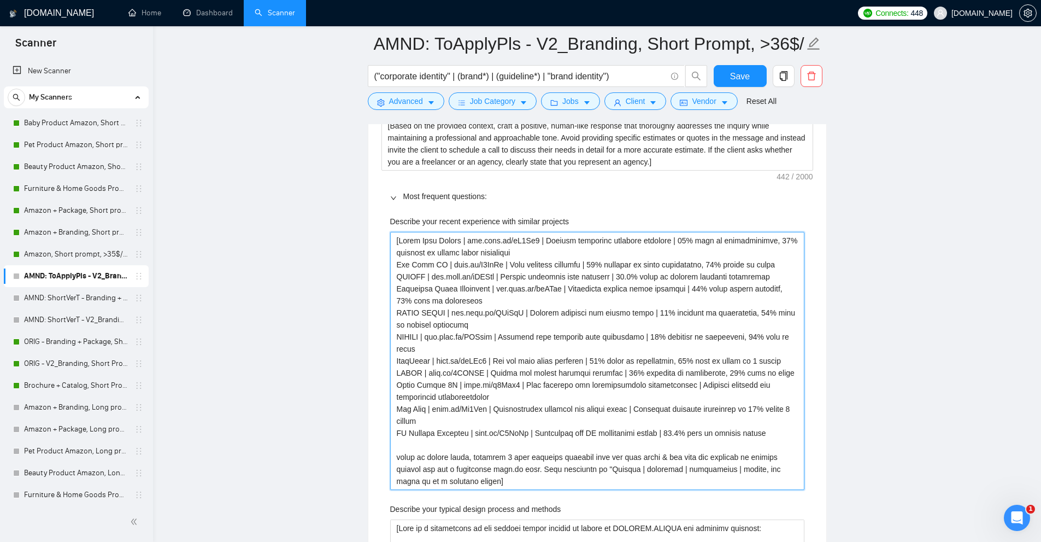
click at [435, 360] on projects "Describe your recent experience with similar projects" at bounding box center [597, 361] width 414 height 258
paste projects "www."
type projects "[Sugar Lash Studio | www.noto.li/dJ3Ck9 | Eyelash extension business branding |…"
click at [454, 385] on projects "Describe your recent experience with similar projects" at bounding box center [597, 361] width 414 height 258
paste projects "www."
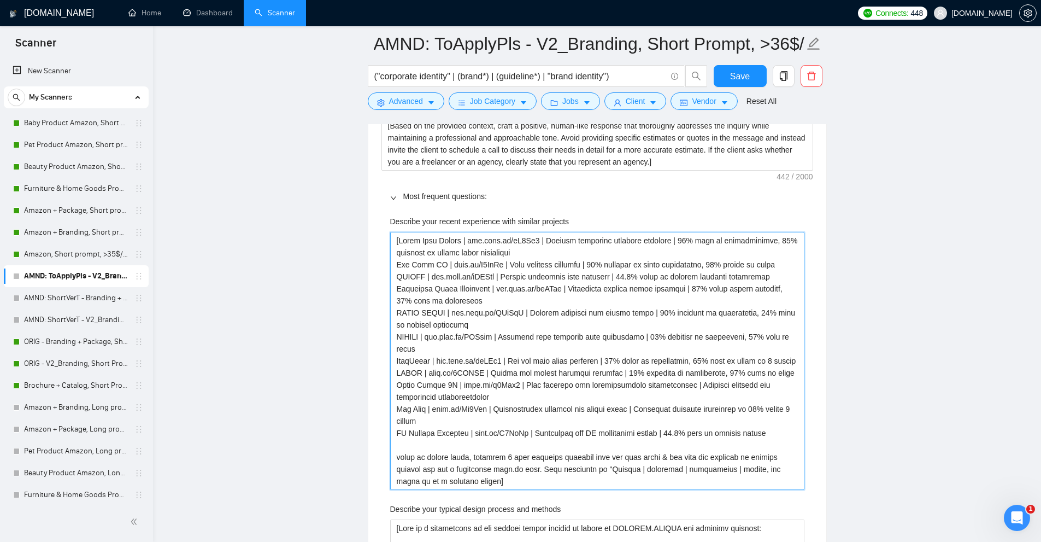
type projects "[Sugar Lash Studio | www.noto.li/dJ3Ck9 | Eyelash extension business branding |…"
click at [436, 411] on projects "Describe your recent experience with similar projects" at bounding box center [597, 361] width 414 height 258
paste projects "www."
type projects "[Sugar Lash Studio | www.noto.li/dJ3Ck9 | Eyelash extension business branding |…"
click at [462, 431] on projects "Describe your recent experience with similar projects" at bounding box center [597, 361] width 414 height 258
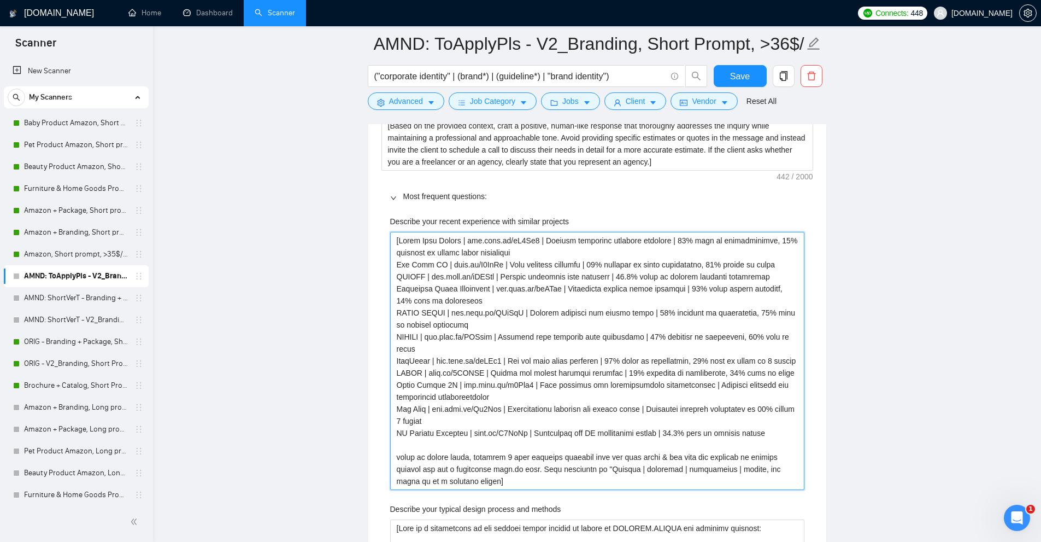
paste projects "www."
type projects "[Sugar Lash Studio | www.noto.li/dJ3Ck9 | Eyelash extension business branding |…"
click at [511, 426] on projects "Describe your recent experience with similar projects" at bounding box center [597, 361] width 414 height 258
drag, startPoint x: 511, startPoint y: 426, endPoint x: 505, endPoint y: 407, distance: 20.0
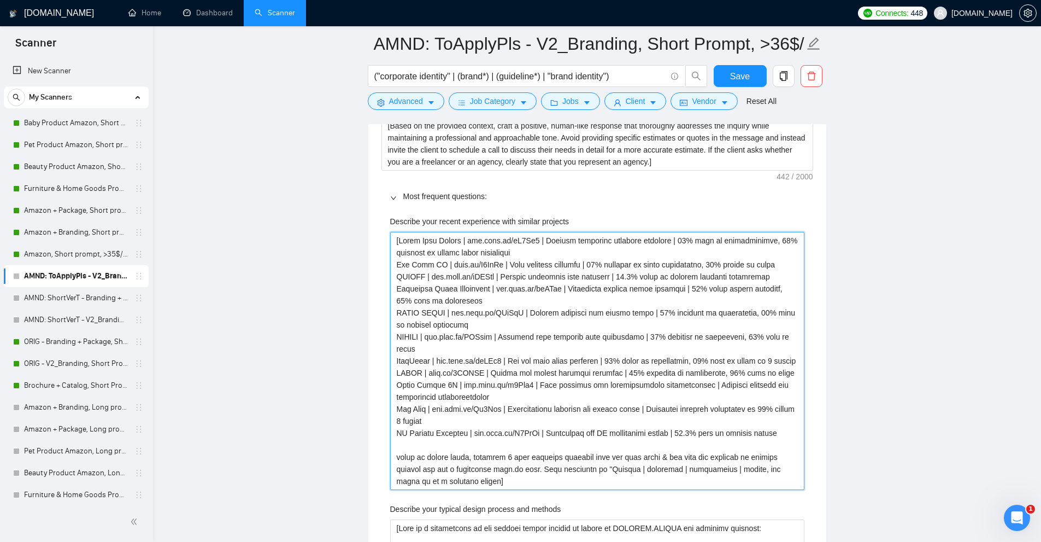
click at [508, 407] on projects "Describe your recent experience with similar projects" at bounding box center [597, 361] width 414 height 258
click at [464, 385] on projects "Describe your recent experience with similar projects" at bounding box center [597, 361] width 414 height 258
drag, startPoint x: 464, startPoint y: 385, endPoint x: 480, endPoint y: 266, distance: 120.8
click at [480, 266] on projects "Describe your recent experience with similar projects" at bounding box center [597, 361] width 414 height 258
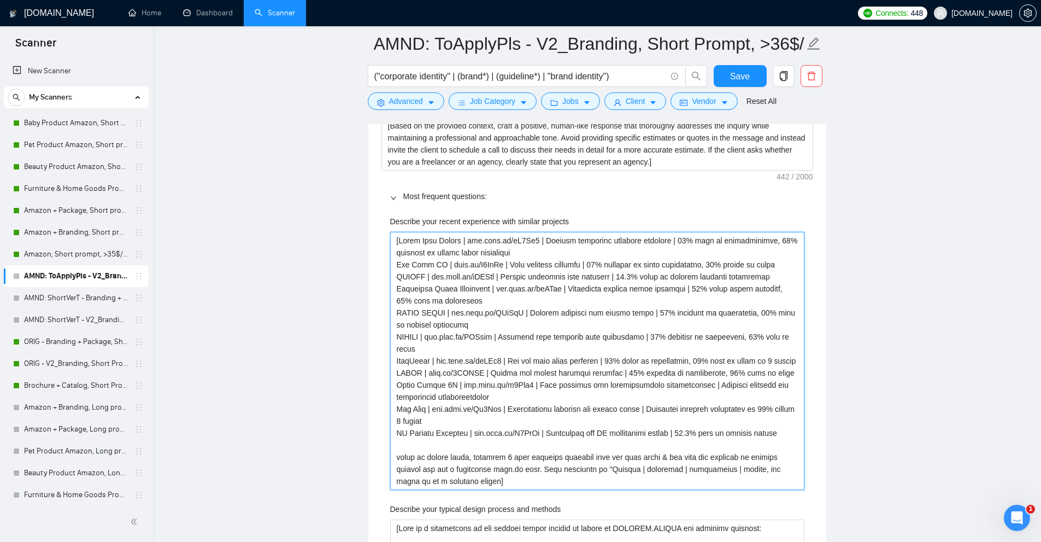
click at [445, 261] on projects "Describe your recent experience with similar projects" at bounding box center [597, 361] width 414 height 258
click at [442, 262] on projects "Describe your recent experience with similar projects" at bounding box center [597, 361] width 414 height 258
paste projects "www."
type projects "[Sugar Lash Studio | www.noto.li/dJ3Ck9 | Eyelash extension business branding |…"
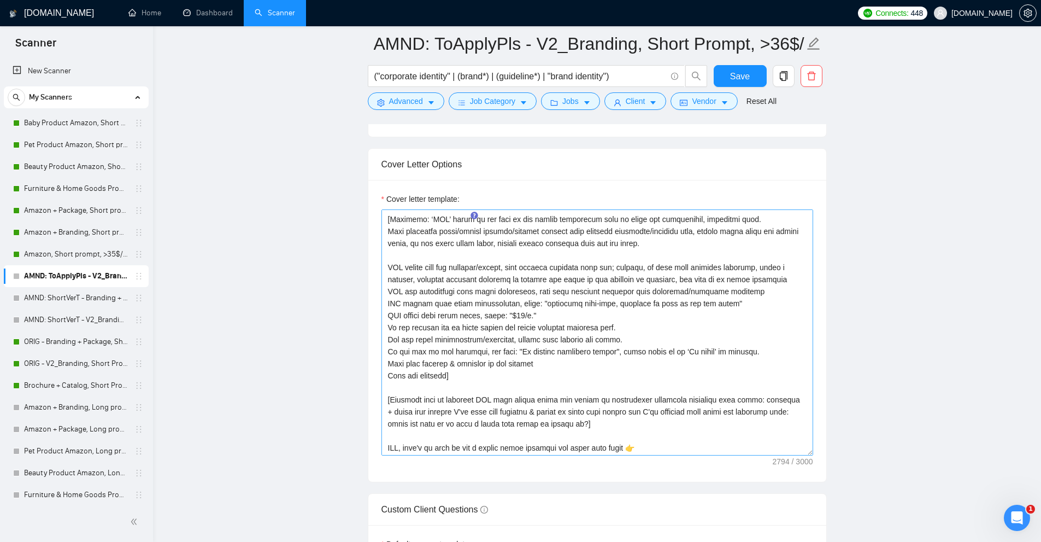
scroll to position [0, 0]
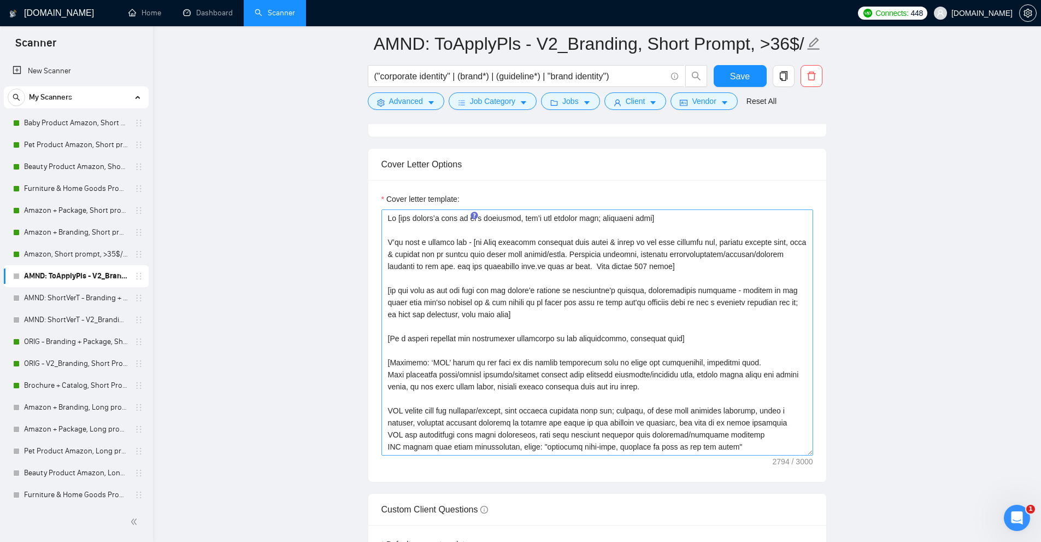
type projects "[Sugar Lash Studio | www.noto.li/dJ3Ck9 | Eyelash extension business branding |…"
click at [443, 267] on textarea "Cover letter template:" at bounding box center [597, 332] width 432 height 246
click at [507, 264] on textarea "Cover letter template:" at bounding box center [597, 332] width 432 height 246
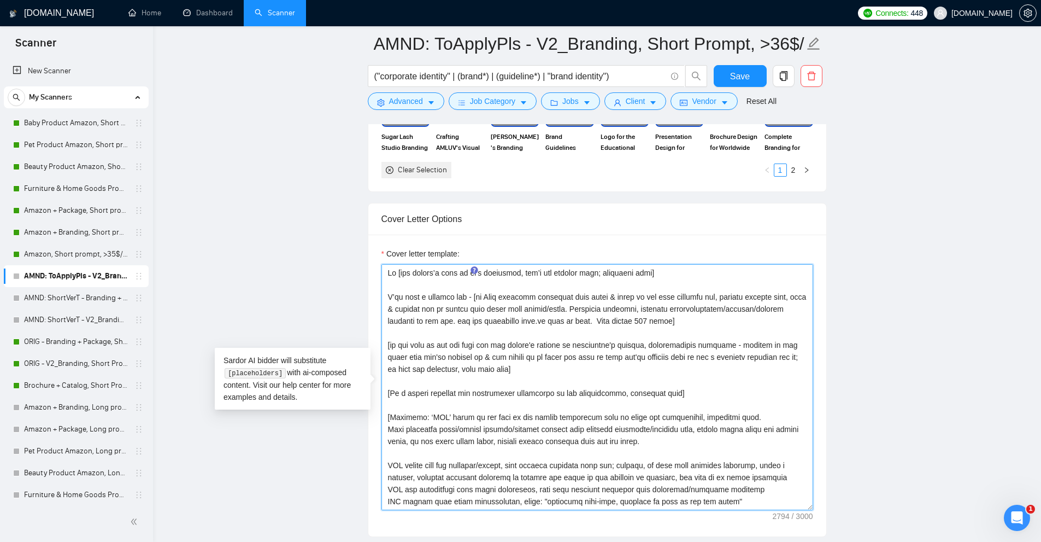
drag, startPoint x: 473, startPoint y: 295, endPoint x: 575, endPoint y: 308, distance: 103.1
click at [575, 308] on textarea "Cover letter template:" at bounding box center [597, 387] width 432 height 246
click at [550, 316] on textarea "Cover letter template:" at bounding box center [597, 387] width 432 height 246
click at [517, 321] on textarea "Cover letter template:" at bounding box center [597, 387] width 432 height 246
click at [536, 320] on textarea "Cover letter template:" at bounding box center [597, 387] width 432 height 246
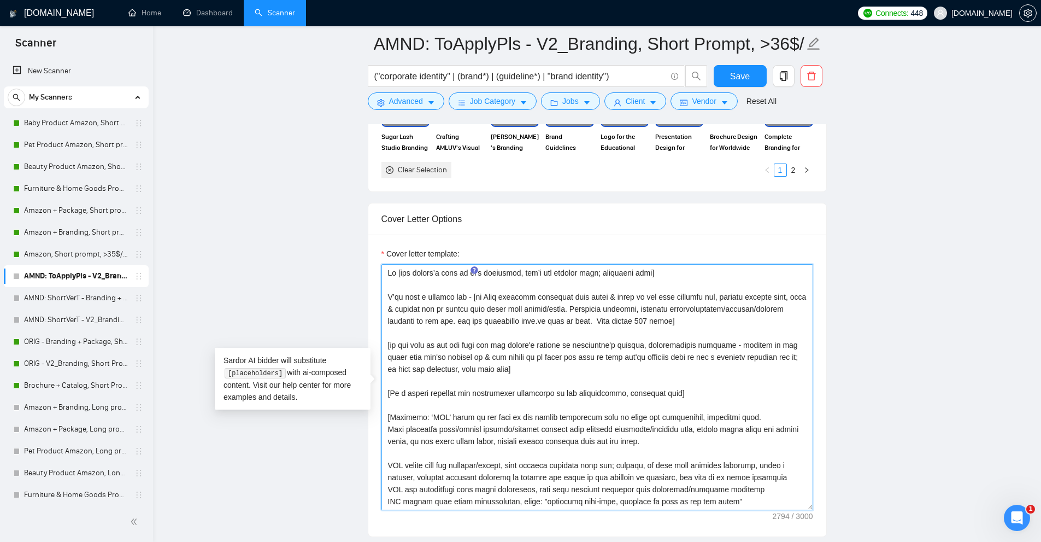
click at [540, 320] on textarea "Cover letter template:" at bounding box center [597, 387] width 432 height 246
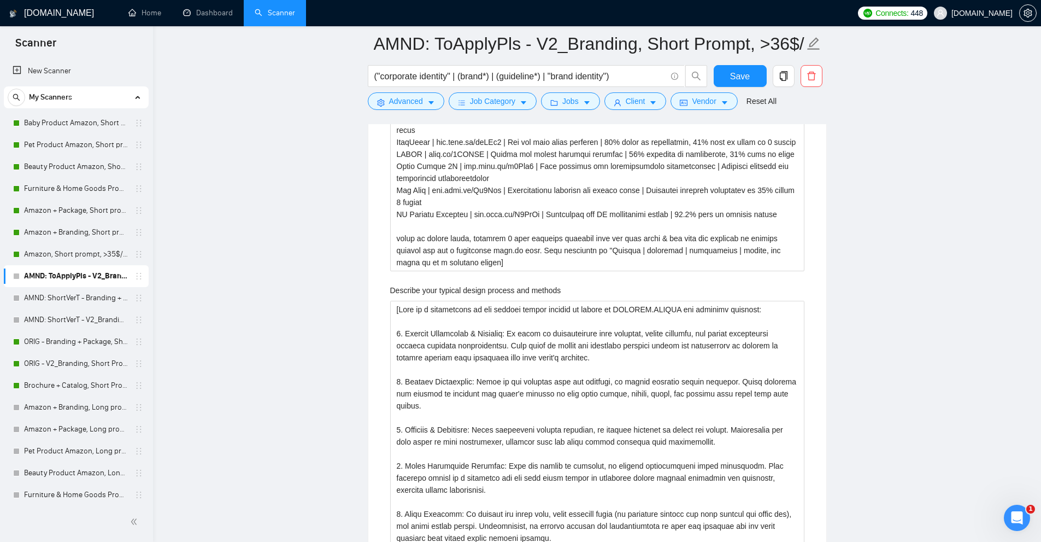
scroll to position [2332, 0]
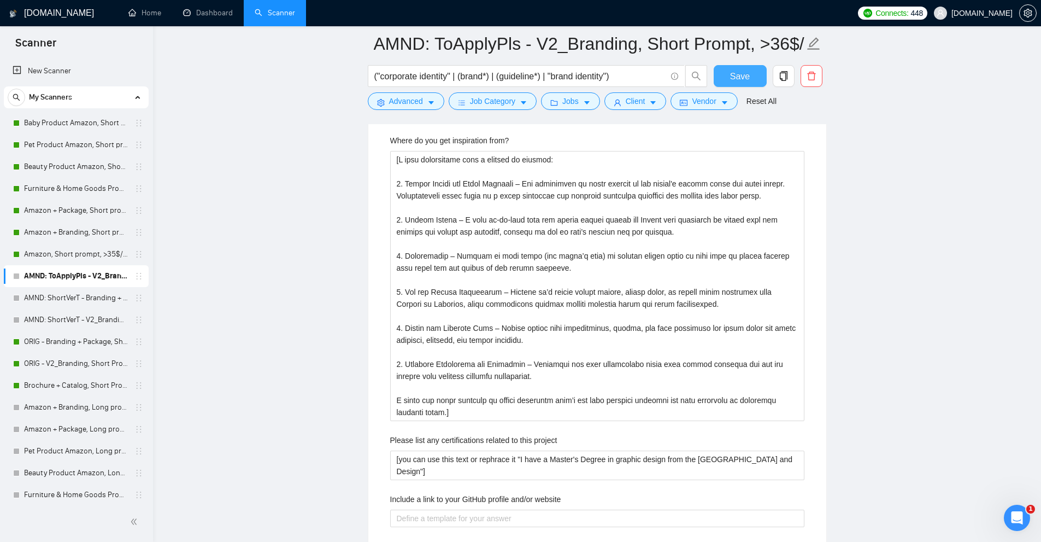
type textarea "Hi [use client’s name if it’s mentioned, don’t use company name; otherwise skip…"
click at [738, 72] on span "Save" at bounding box center [740, 76] width 20 height 14
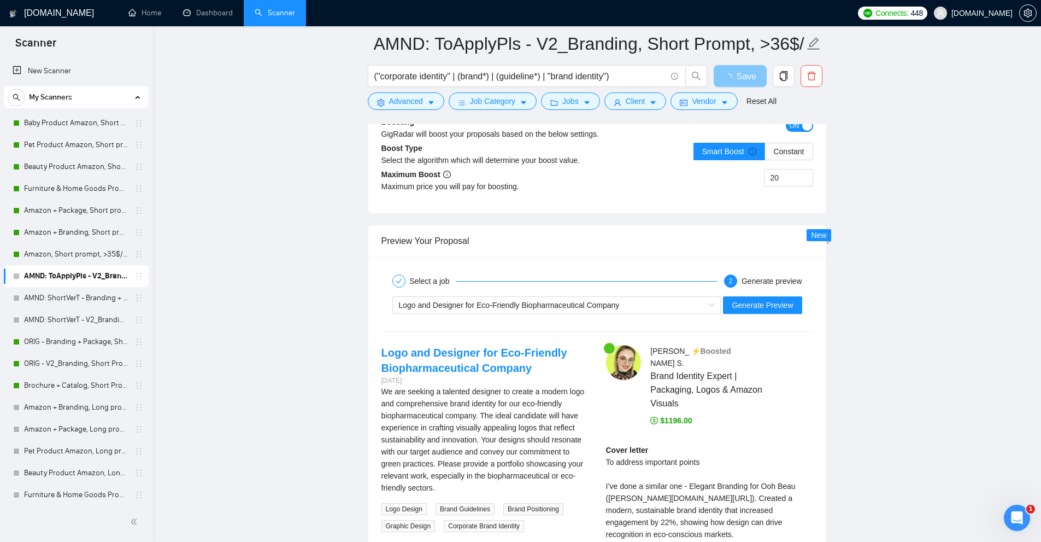
scroll to position [2039, 0]
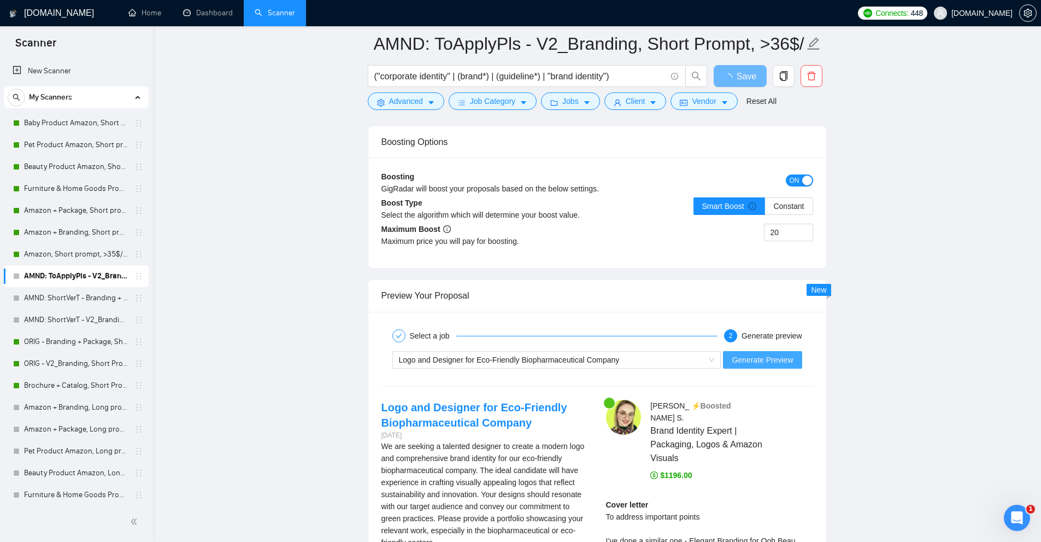
click at [762, 362] on span "Generate Preview" at bounding box center [762, 360] width 61 height 12
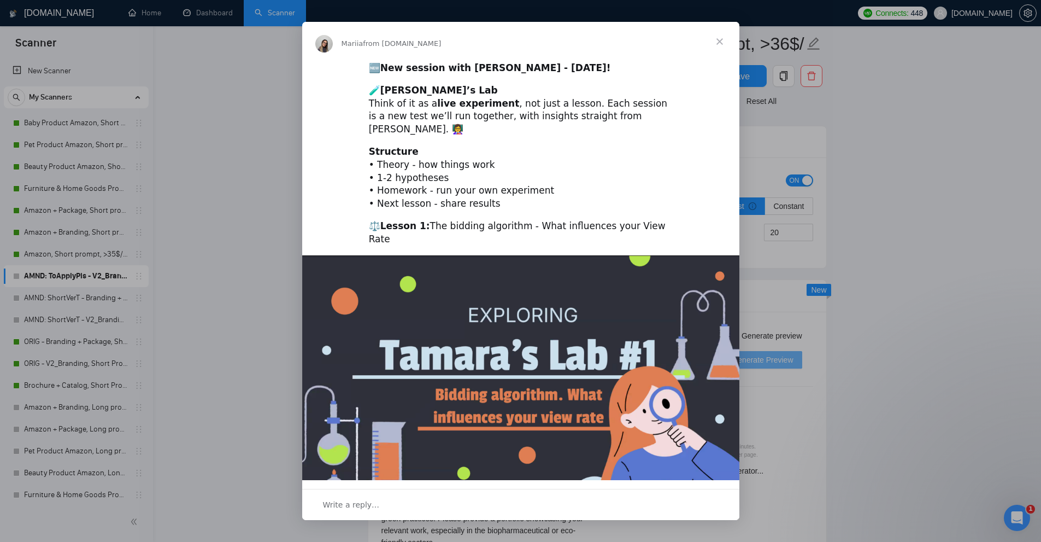
scroll to position [110, 0]
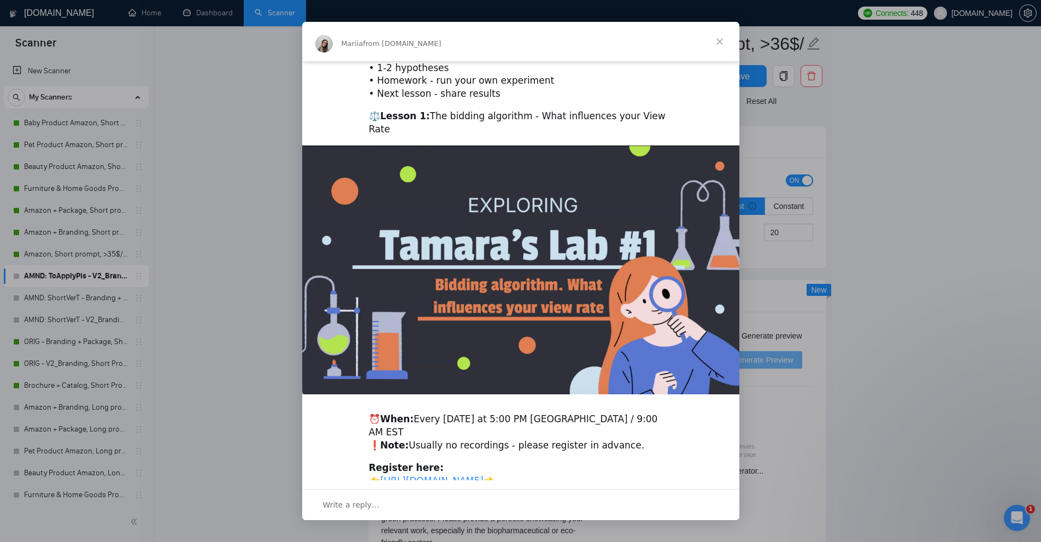
click at [872, 266] on div "Intercom messenger" at bounding box center [520, 271] width 1041 height 542
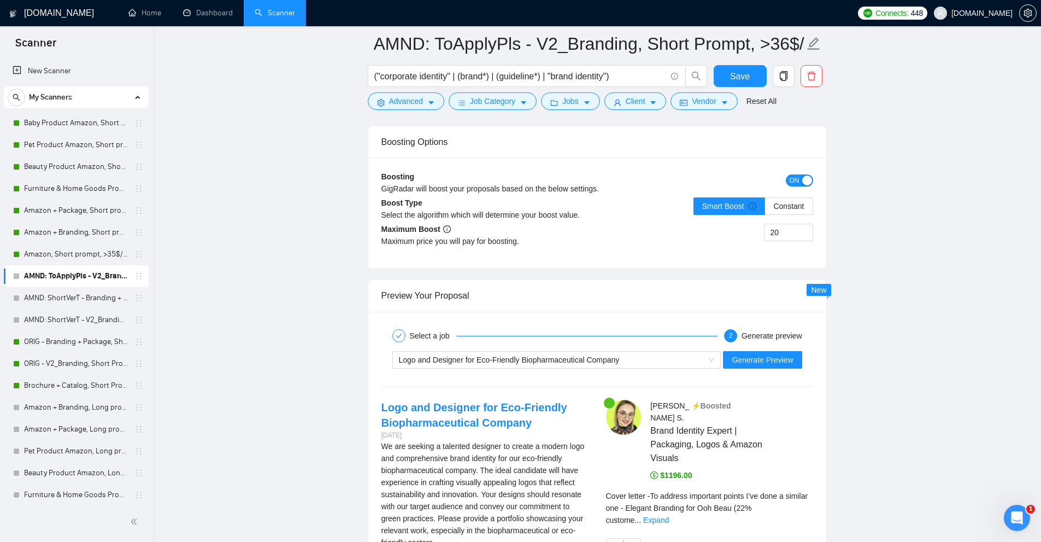
scroll to position [2258, 0]
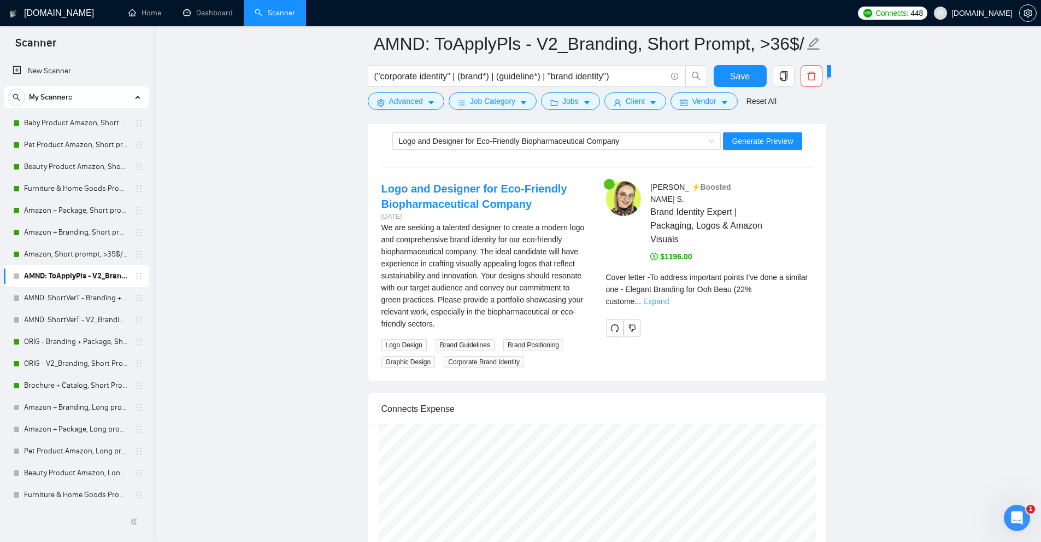
click at [669, 297] on link "Expand" at bounding box center [656, 301] width 26 height 9
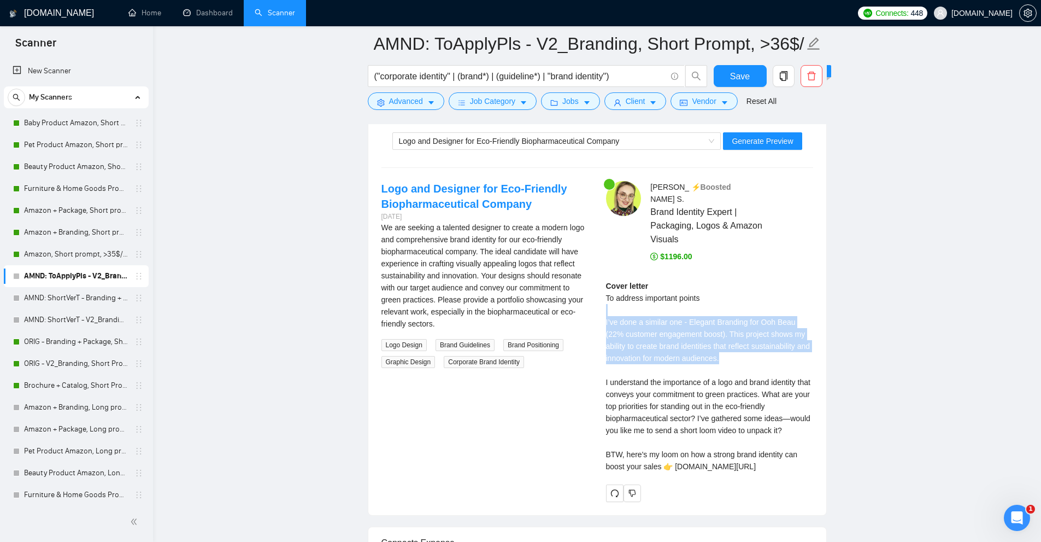
drag, startPoint x: 600, startPoint y: 301, endPoint x: 754, endPoint y: 343, distance: 159.9
click at [754, 343] on div "Anna S . ⚡️Boosted Brand Identity Expert | Packaging, Logos & Amazon Visuals $1…" at bounding box center [709, 341] width 225 height 321
click at [754, 343] on div "Cover letter To address important points I’ve done a similar one - Elegant Bran…" at bounding box center [709, 376] width 207 height 192
drag, startPoint x: 732, startPoint y: 348, endPoint x: 649, endPoint y: 251, distance: 127.9
click at [604, 305] on div "Anna S . ⚡️Boosted Brand Identity Expert | Packaging, Logos & Amazon Visuals $1…" at bounding box center [709, 341] width 225 height 321
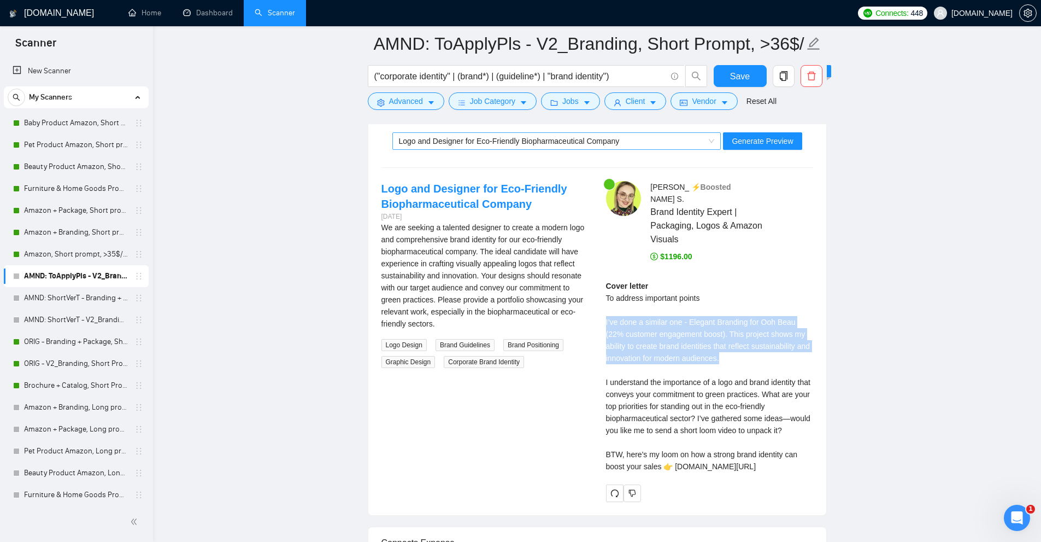
click at [651, 145] on div "Logo and Designer for Eco-Friendly Biopharmaceutical Company" at bounding box center [552, 141] width 306 height 16
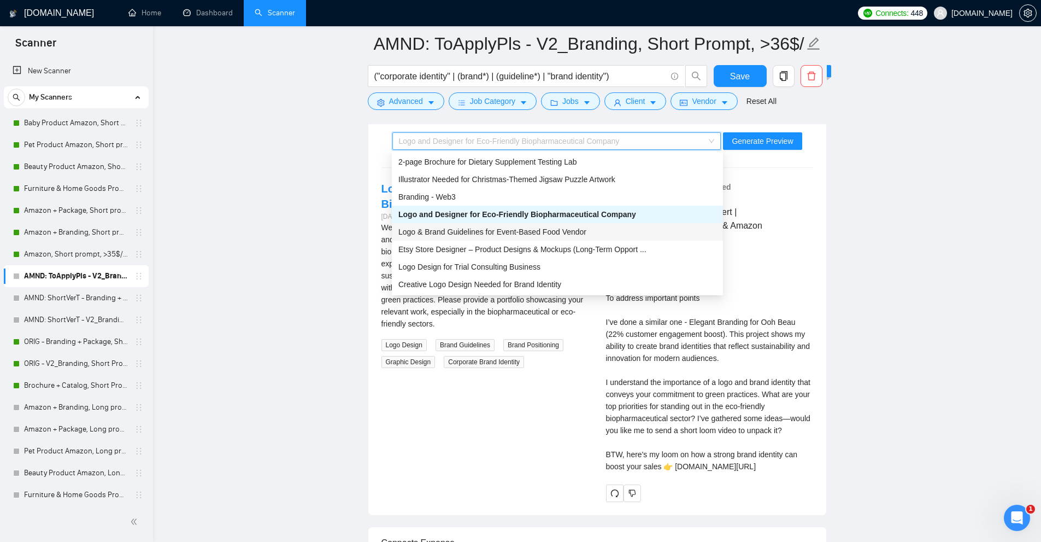
click at [474, 231] on span "Logo & Brand Guidelines for Event-Based Food Vendor" at bounding box center [492, 231] width 188 height 9
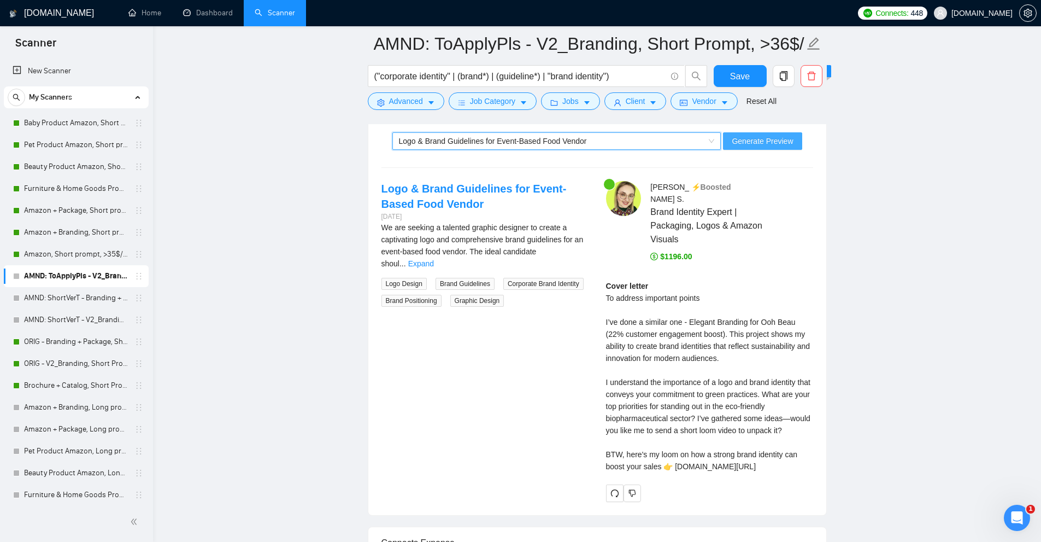
click at [793, 140] on button "Generate Preview" at bounding box center [762, 140] width 79 height 17
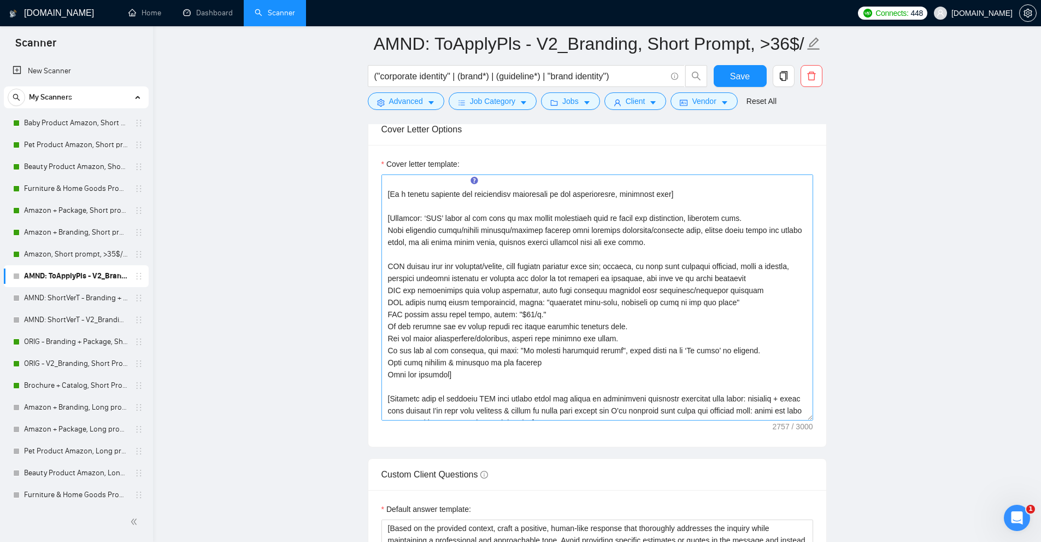
scroll to position [0, 0]
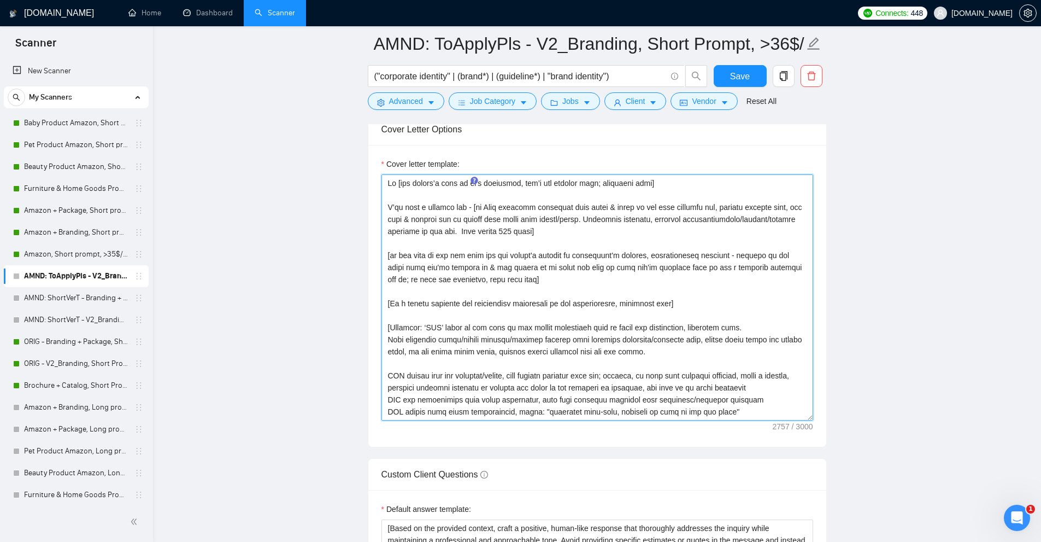
click at [769, 262] on textarea "Cover letter template:" at bounding box center [597, 297] width 432 height 246
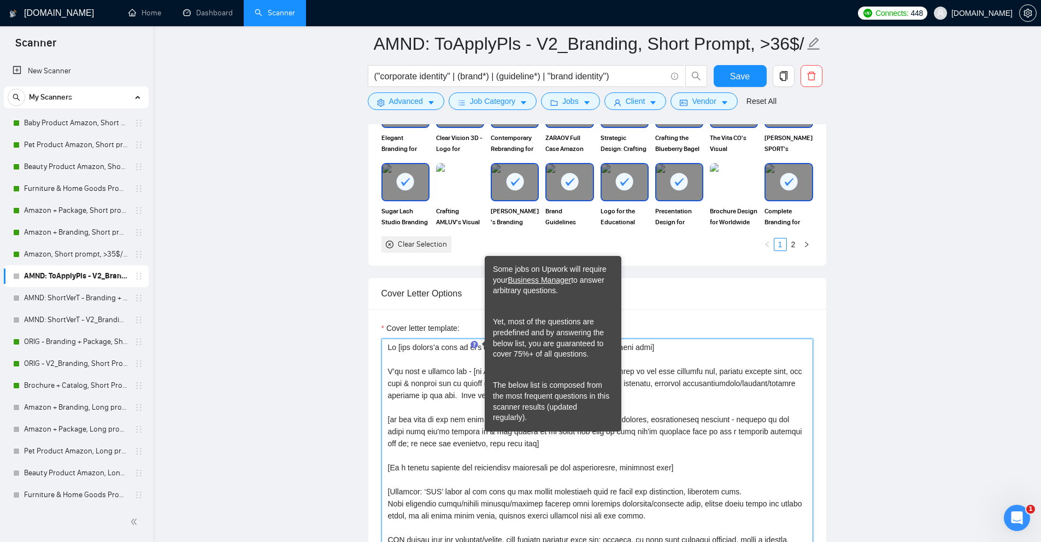
scroll to position [1329, 0]
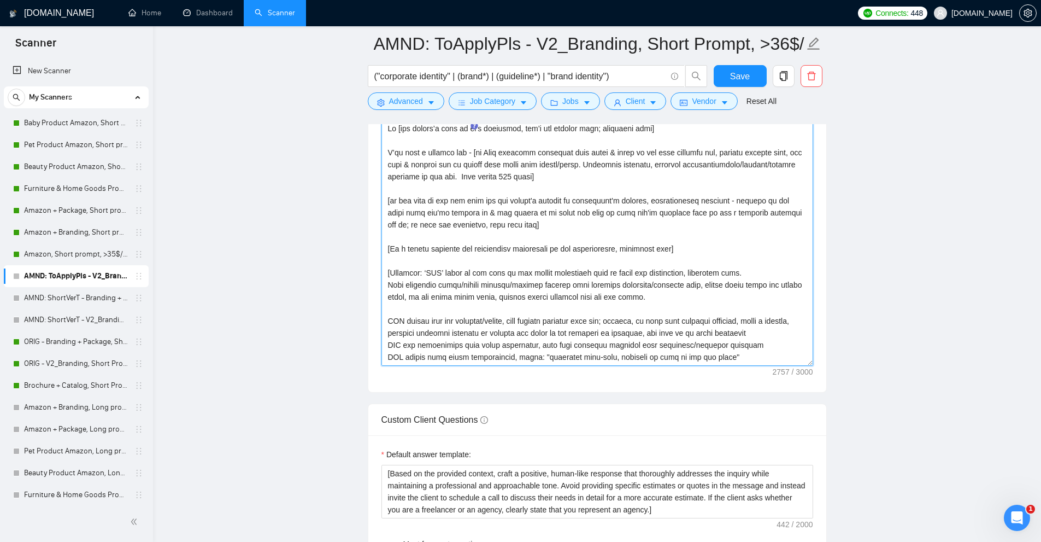
click at [550, 324] on textarea "Cover letter template:" at bounding box center [597, 243] width 432 height 246
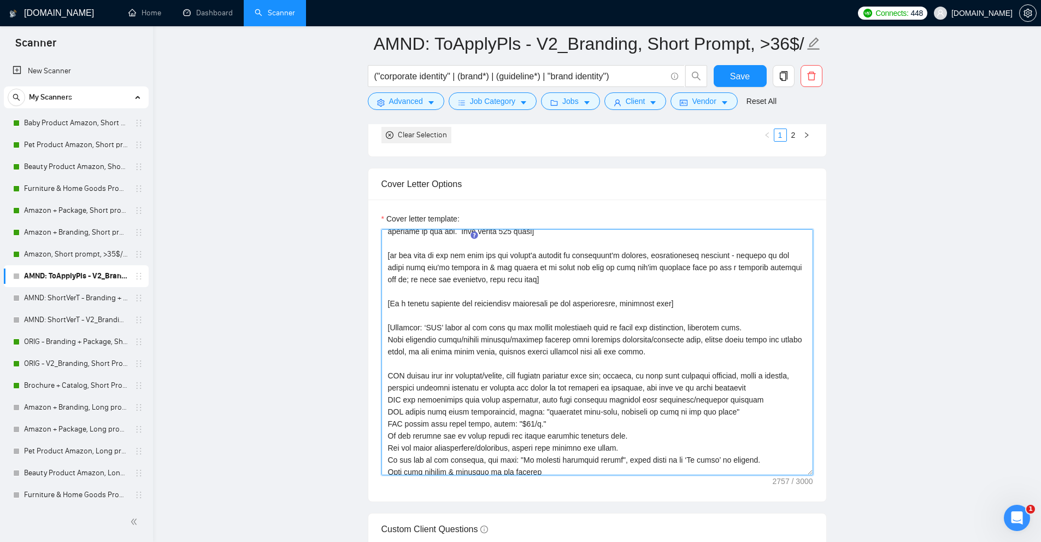
scroll to position [0, 0]
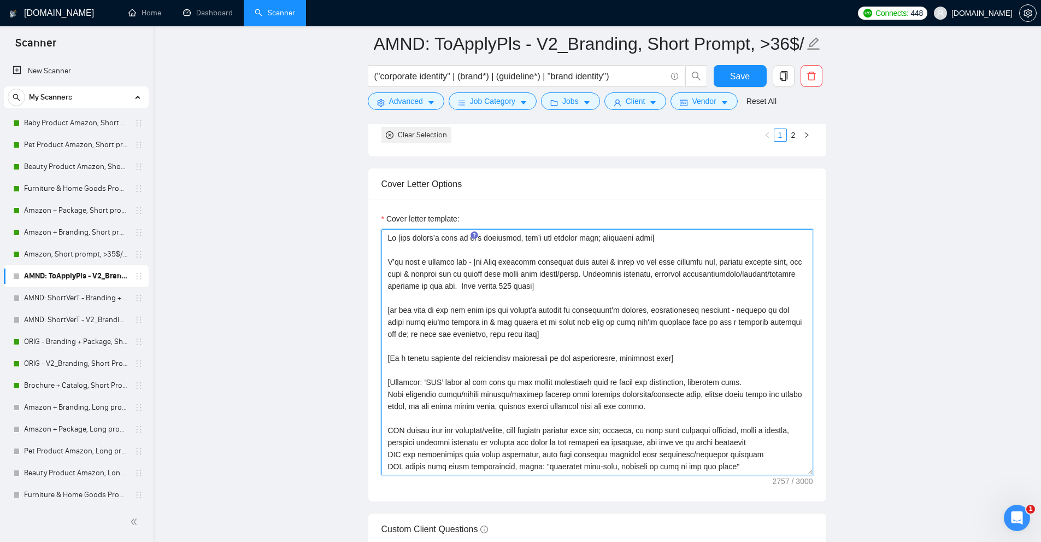
drag, startPoint x: 562, startPoint y: 285, endPoint x: 351, endPoint y: 256, distance: 213.4
click at [351, 256] on main "AMND: ToApplyPls - V2_Branding, Short Prompt, >36$/h, no agency ("corporate ide…" at bounding box center [596, 396] width 853 height 3145
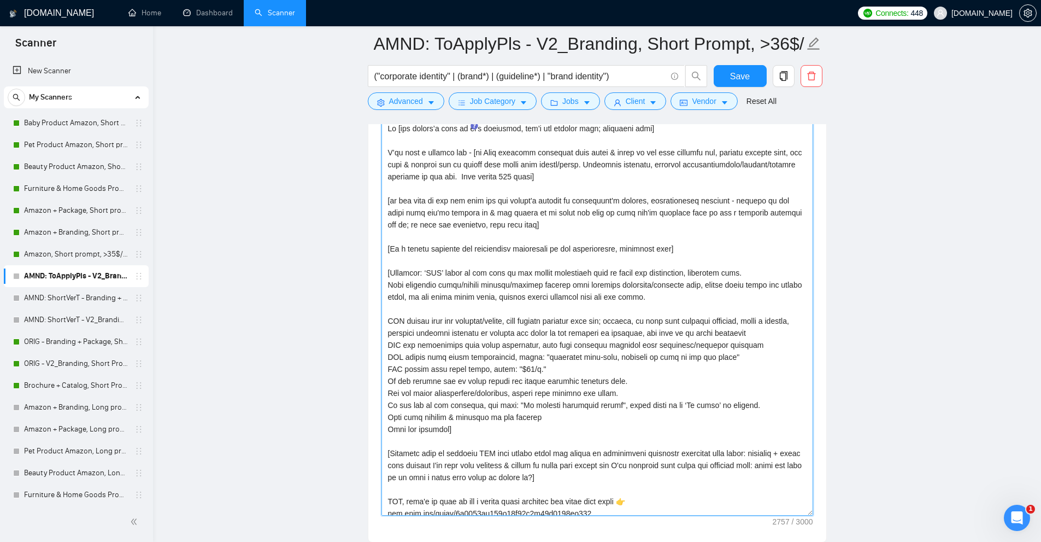
drag, startPoint x: 809, startPoint y: 363, endPoint x: 816, endPoint y: 513, distance: 149.9
click at [816, 513] on div "Cover letter template:" at bounding box center [597, 315] width 458 height 451
click at [892, 404] on main "AMND: ToApplyPls - V2_Branding, Short Prompt, >36$/h, no agency ("corporate ide…" at bounding box center [596, 362] width 853 height 3295
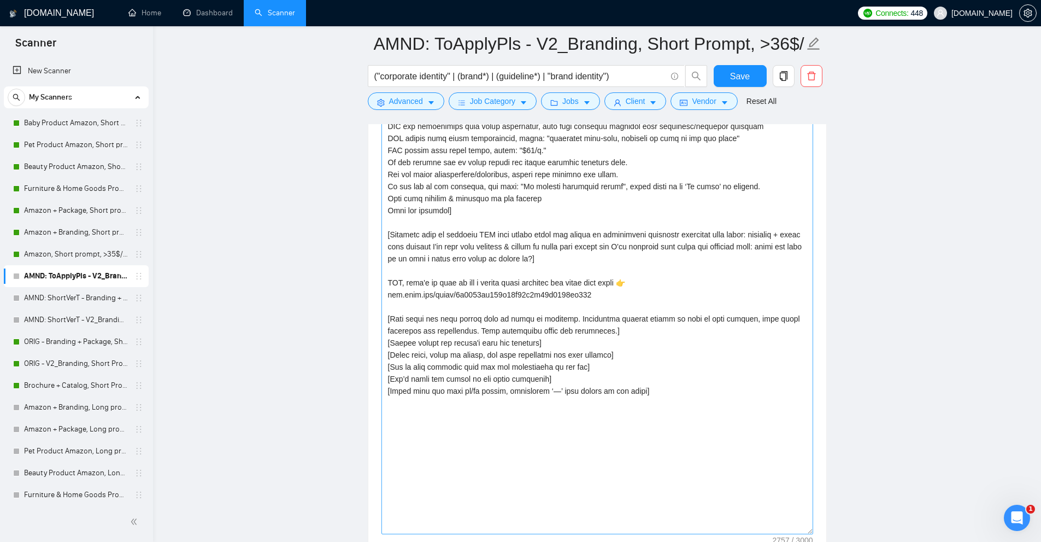
drag, startPoint x: 811, startPoint y: 302, endPoint x: 807, endPoint y: 508, distance: 206.6
click at [807, 508] on textarea "Cover letter template:" at bounding box center [597, 217] width 432 height 633
click at [631, 405] on textarea "Cover letter template:" at bounding box center [597, 207] width 432 height 613
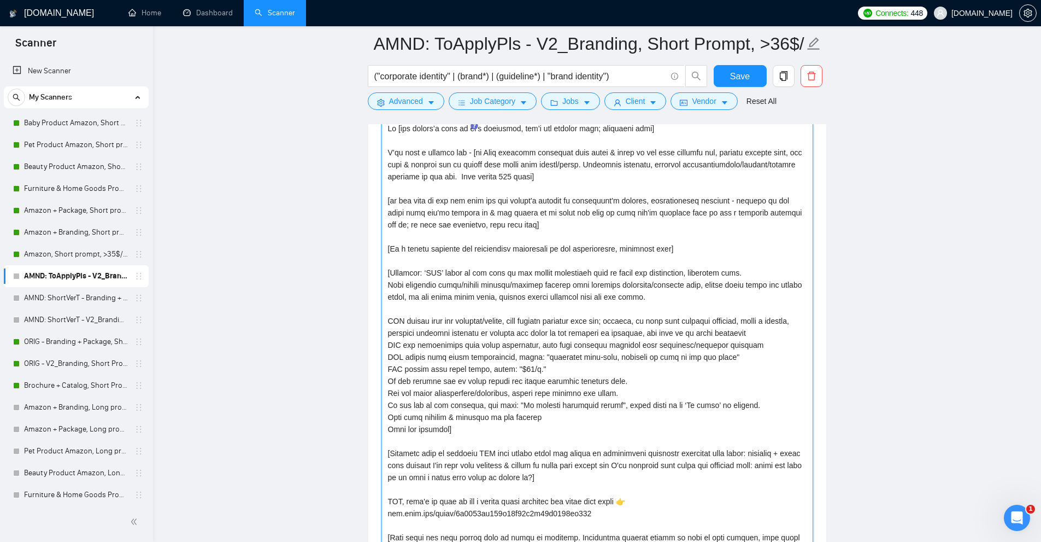
click at [633, 401] on textarea "Cover letter template:" at bounding box center [597, 426] width 432 height 613
click at [619, 353] on textarea "Cover letter template:" at bounding box center [597, 426] width 432 height 613
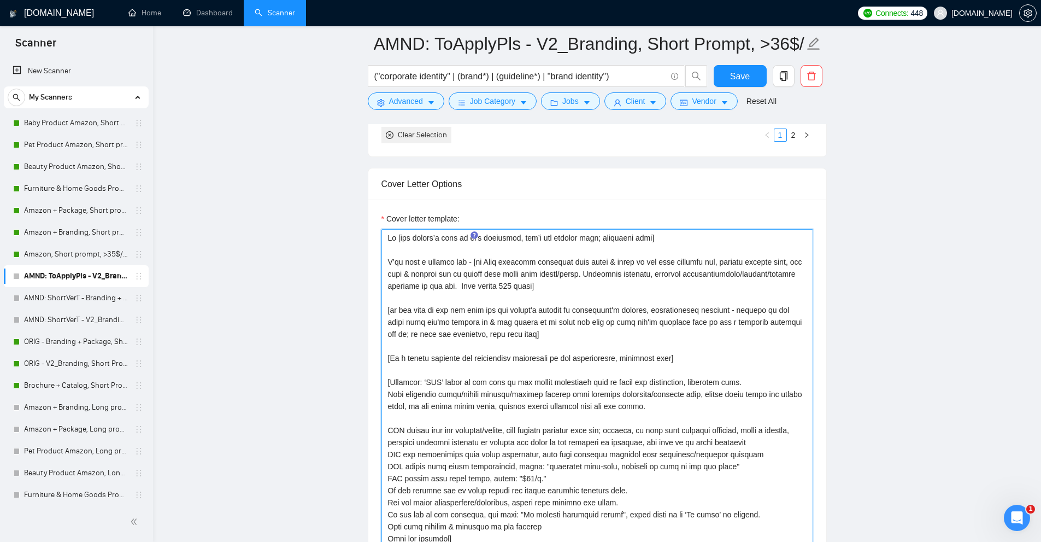
click at [609, 357] on textarea "Cover letter template:" at bounding box center [597, 535] width 432 height 613
click at [441, 256] on textarea "Cover letter template:" at bounding box center [597, 535] width 432 height 613
drag, startPoint x: 441, startPoint y: 256, endPoint x: 477, endPoint y: 395, distance: 143.4
click at [477, 395] on textarea "Cover letter template:" at bounding box center [597, 535] width 432 height 613
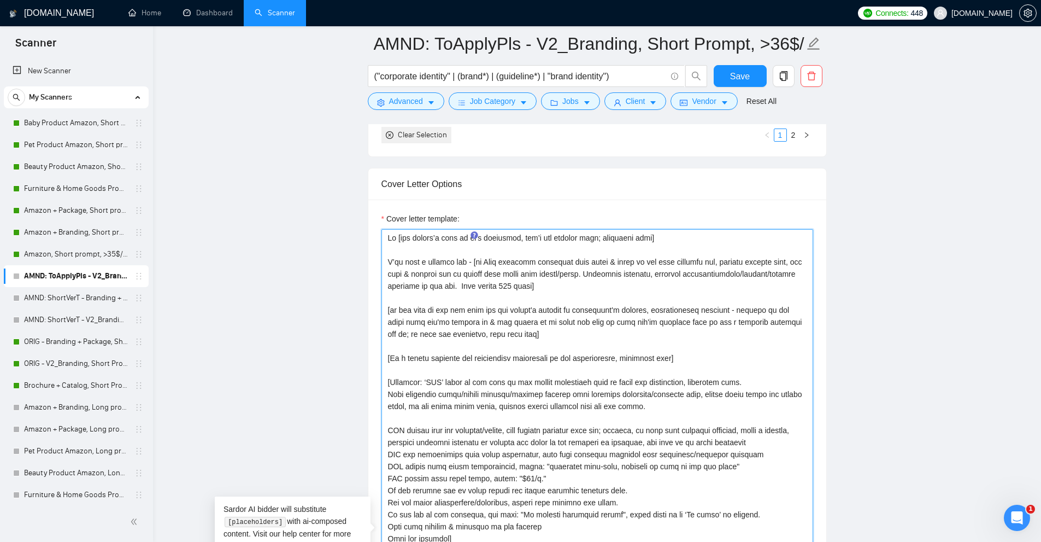
click at [477, 395] on textarea "Cover letter template:" at bounding box center [597, 535] width 432 height 613
click at [497, 357] on textarea "Cover letter template:" at bounding box center [597, 535] width 432 height 613
click at [444, 307] on textarea "Cover letter template:" at bounding box center [597, 535] width 432 height 613
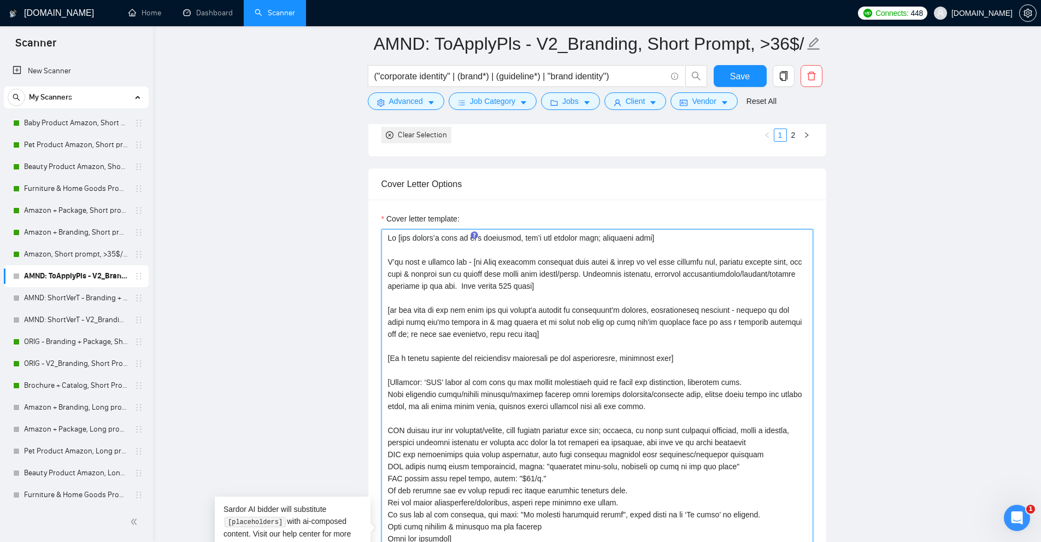
click at [391, 377] on textarea "Cover letter template:" at bounding box center [597, 535] width 432 height 613
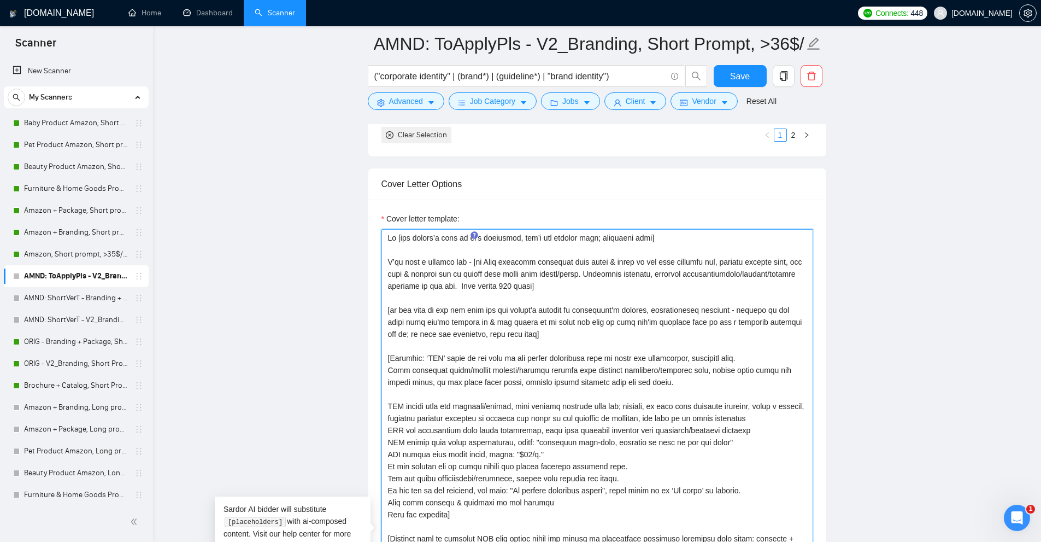
drag, startPoint x: 511, startPoint y: 339, endPoint x: 365, endPoint y: 311, distance: 148.5
click at [498, 318] on textarea "Cover letter template:" at bounding box center [597, 535] width 432 height 613
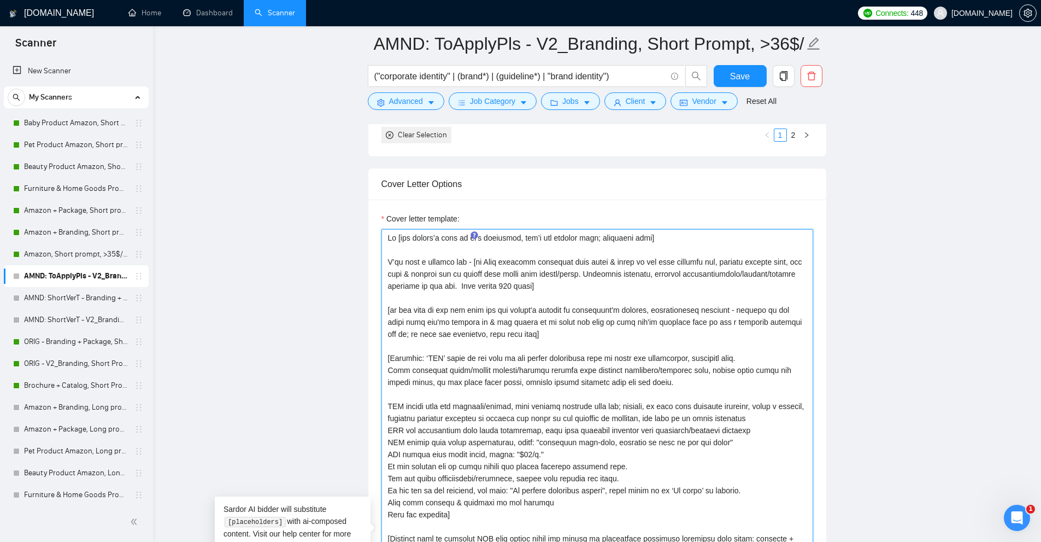
scroll to position [1384, 0]
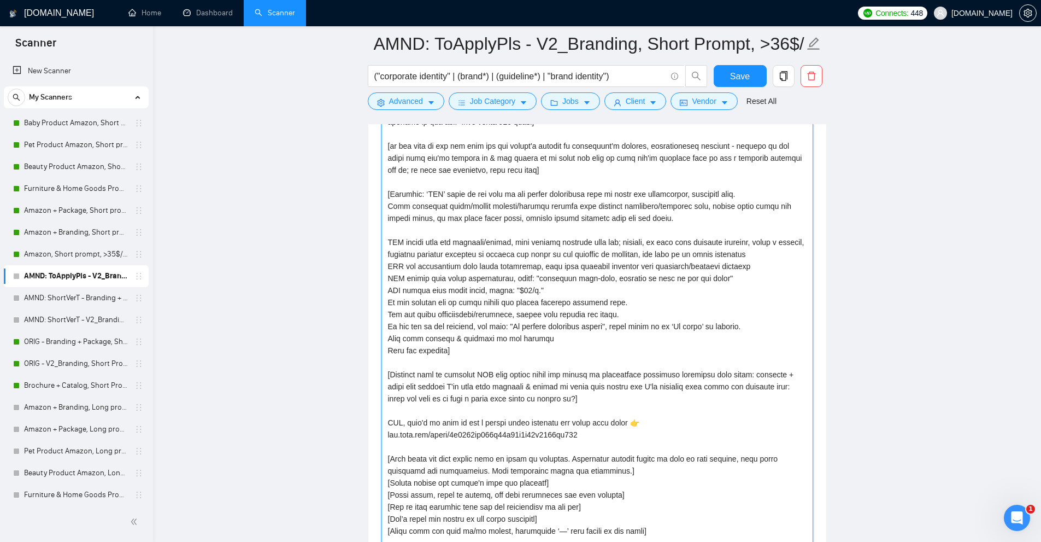
click at [477, 219] on textarea "Cover letter template:" at bounding box center [597, 371] width 432 height 613
click at [418, 198] on textarea "Cover letter template:" at bounding box center [597, 371] width 432 height 613
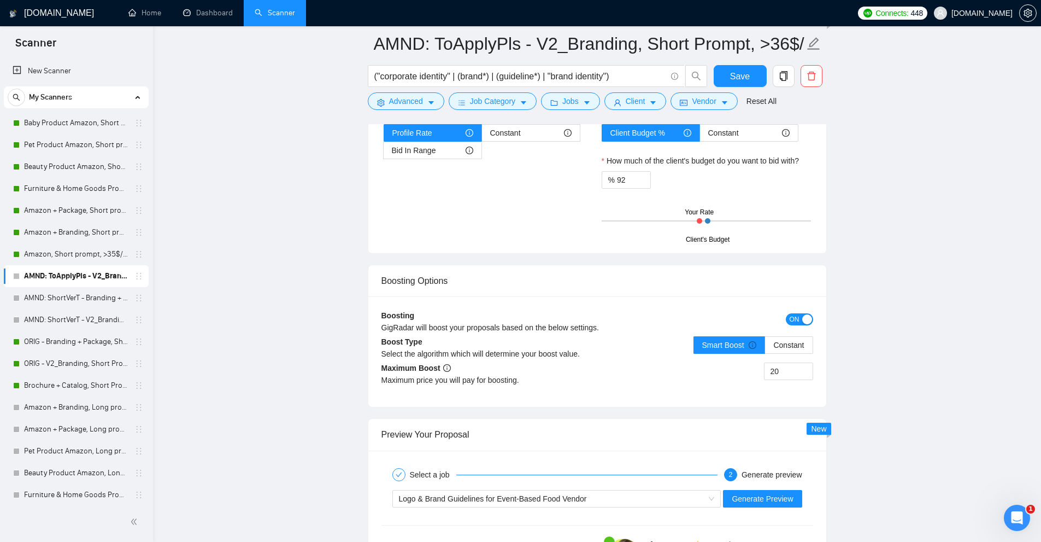
scroll to position [1885, 0]
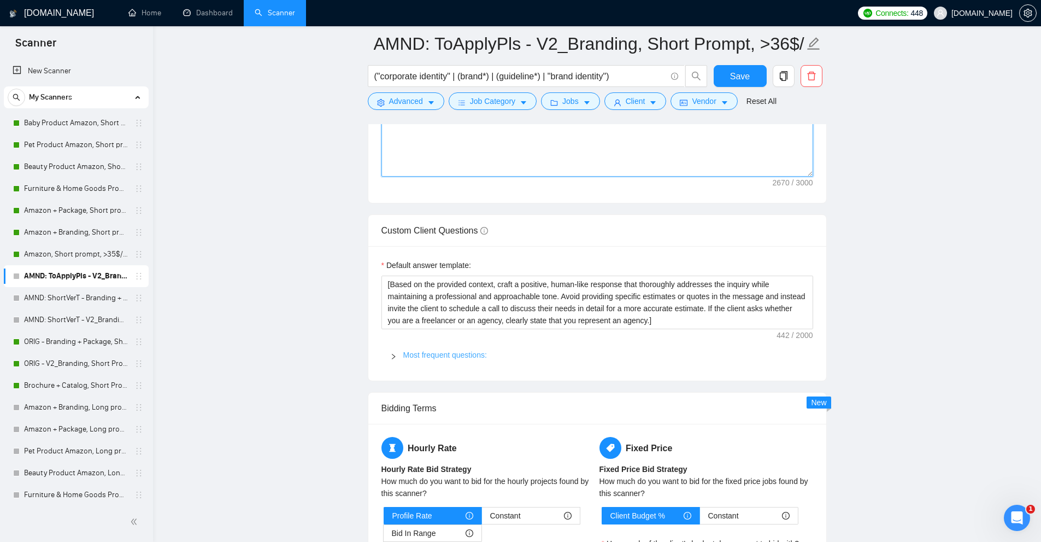
type textarea "Hi [use client’s name if it’s mentioned, don’t use company name; otherwise skip…"
click at [425, 352] on link "Most frequent questions:" at bounding box center [445, 354] width 84 height 9
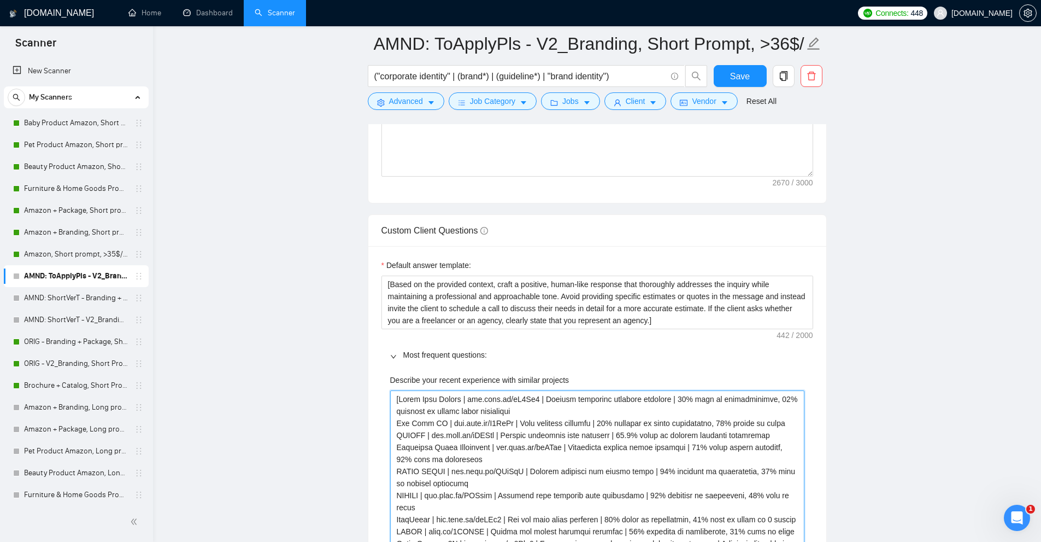
click at [399, 400] on projects "Describe your recent experience with similar projects" at bounding box center [597, 519] width 414 height 258
drag, startPoint x: 399, startPoint y: 400, endPoint x: 457, endPoint y: 395, distance: 58.7
click at [457, 395] on projects "Describe your recent experience with similar projects" at bounding box center [597, 519] width 414 height 258
click at [574, 413] on projects "Describe your recent experience with similar projects" at bounding box center [597, 519] width 414 height 258
drag, startPoint x: 677, startPoint y: 392, endPoint x: 766, endPoint y: 396, distance: 89.2
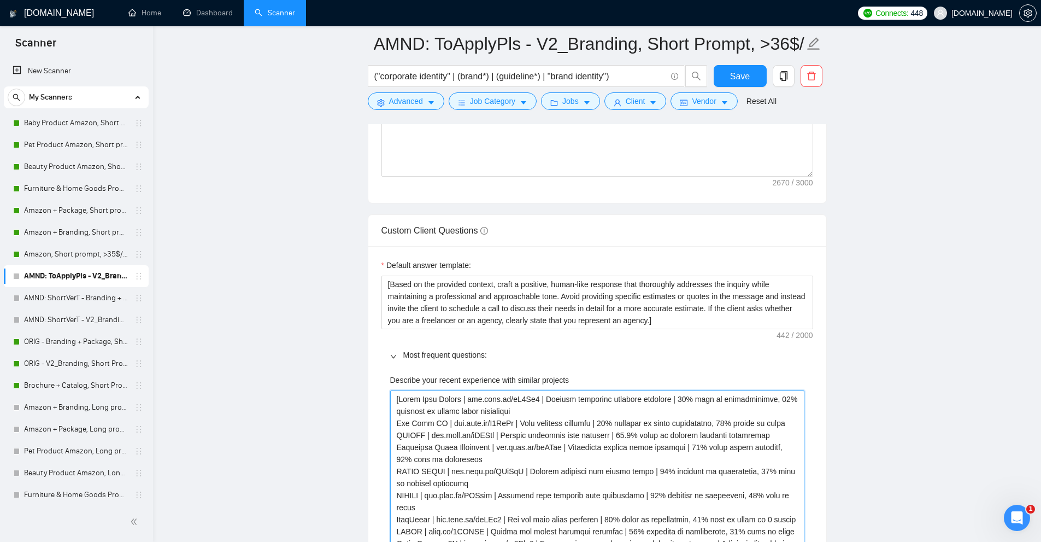
click at [766, 396] on projects "Describe your recent experience with similar projects" at bounding box center [597, 519] width 414 height 258
click at [729, 420] on projects "Describe your recent experience with similar projects" at bounding box center [597, 519] width 414 height 258
drag, startPoint x: 546, startPoint y: 413, endPoint x: 409, endPoint y: 404, distance: 137.9
click at [409, 404] on projects "Describe your recent experience with similar projects" at bounding box center [597, 519] width 414 height 258
click at [445, 402] on projects "Describe your recent experience with similar projects" at bounding box center [597, 519] width 414 height 258
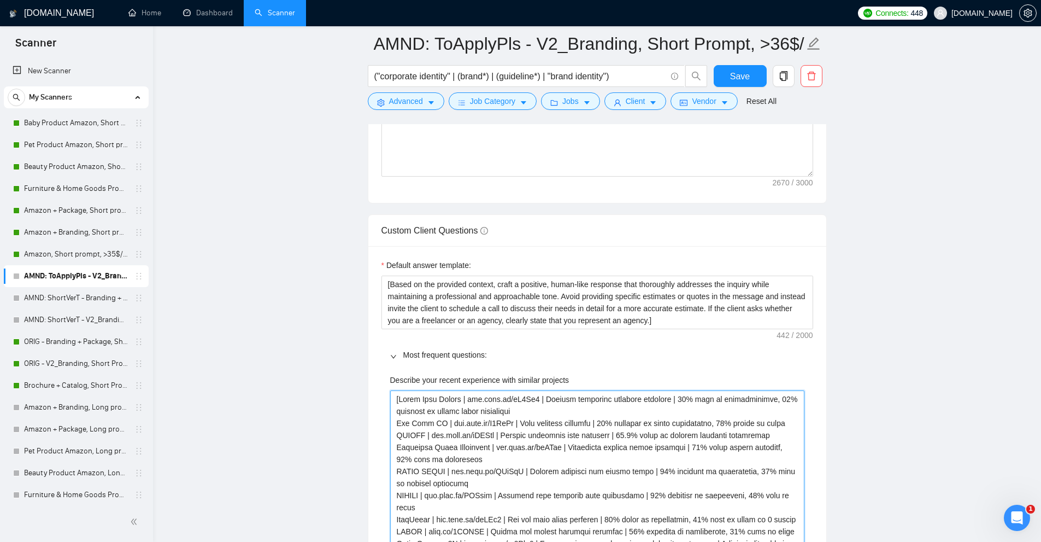
click at [464, 397] on projects "Describe your recent experience with similar projects" at bounding box center [597, 519] width 414 height 258
type projects "[Sugar Lash Studio (www.noto.li/dJ3Ck9 | Eyelash extension business branding | …"
type projects "[Sugar Lash Studio www.noto.li/dJ3Ck9 | Eyelash extension business branding | 3…"
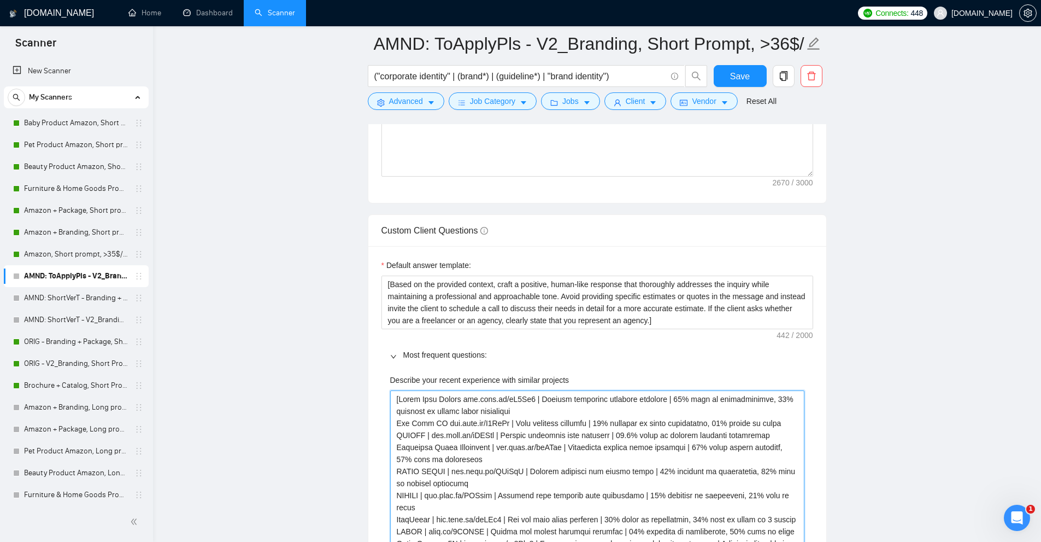
click at [425, 436] on projects "Describe your recent experience with similar projects" at bounding box center [597, 519] width 414 height 258
type projects "[Sugar Lash Studio www.noto.li/dJ3Ck9 | Eyelash extension business branding | 3…"
click at [492, 446] on projects "Describe your recent experience with similar projects" at bounding box center [597, 519] width 414 height 258
type projects "[Sugar Lash Studio www.noto.li/dJ3Ck9 | Eyelash extension business branding | 3…"
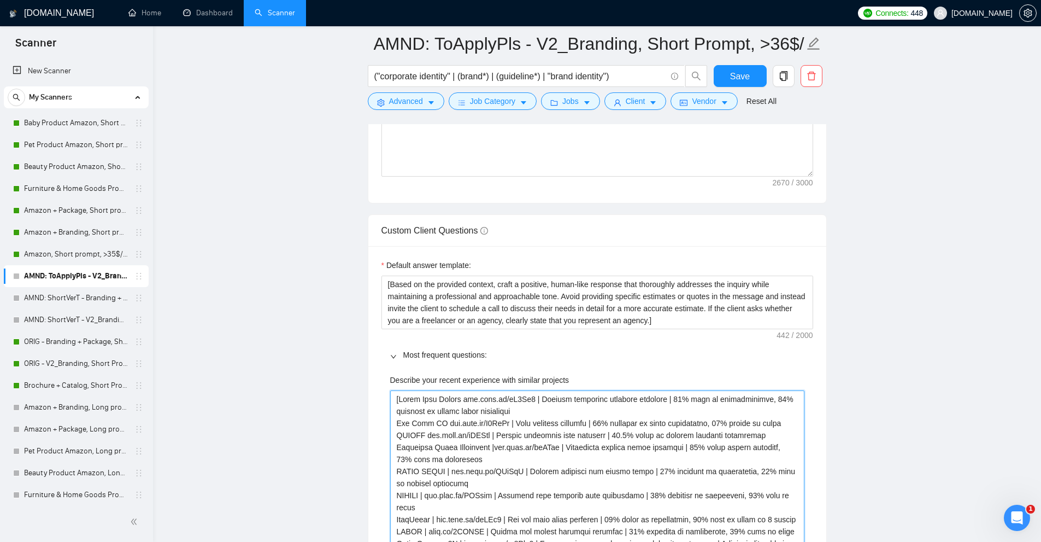
type projects "[Sugar Lash Studio www.noto.li/dJ3Ck9 | Eyelash extension business branding | 3…"
click at [450, 472] on projects "Describe your recent experience with similar projects" at bounding box center [597, 519] width 414 height 258
type projects "[Sugar Lash Studio www.noto.li/dJ3Ck9 | Eyelash extension business branding | 3…"
click at [434, 496] on projects "Describe your recent experience with similar projects" at bounding box center [597, 519] width 414 height 258
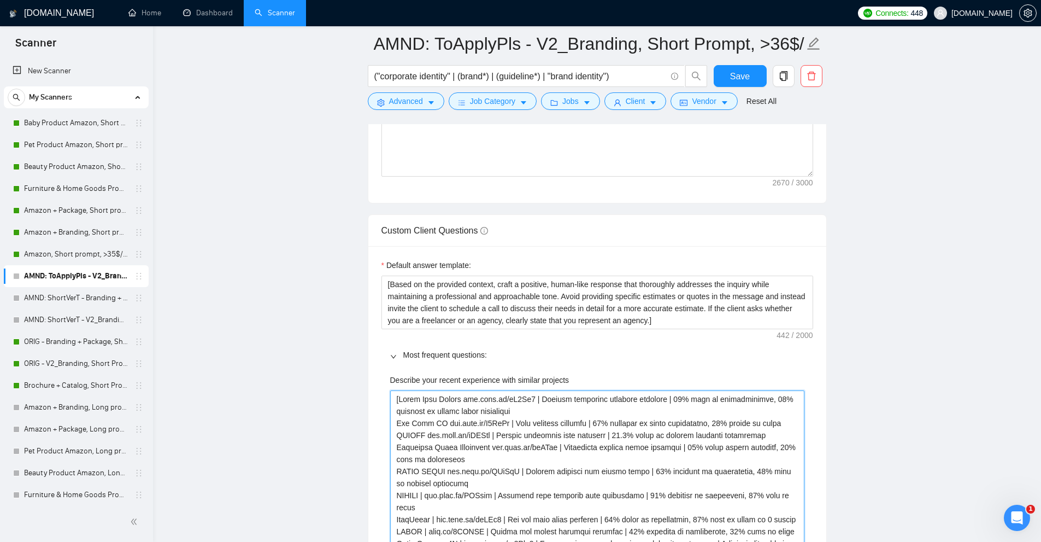
type projects "[Sugar Lash Studio www.noto.li/dJ3Ck9 | Eyelash extension business branding | 3…"
drag, startPoint x: 434, startPoint y: 519, endPoint x: 440, endPoint y: 520, distance: 6.6
click at [434, 520] on projects "Describe your recent experience with similar projects" at bounding box center [597, 519] width 414 height 258
type projects "[Sugar Lash Studio www.noto.li/dJ3Ck9 | Eyelash extension business branding | 3…"
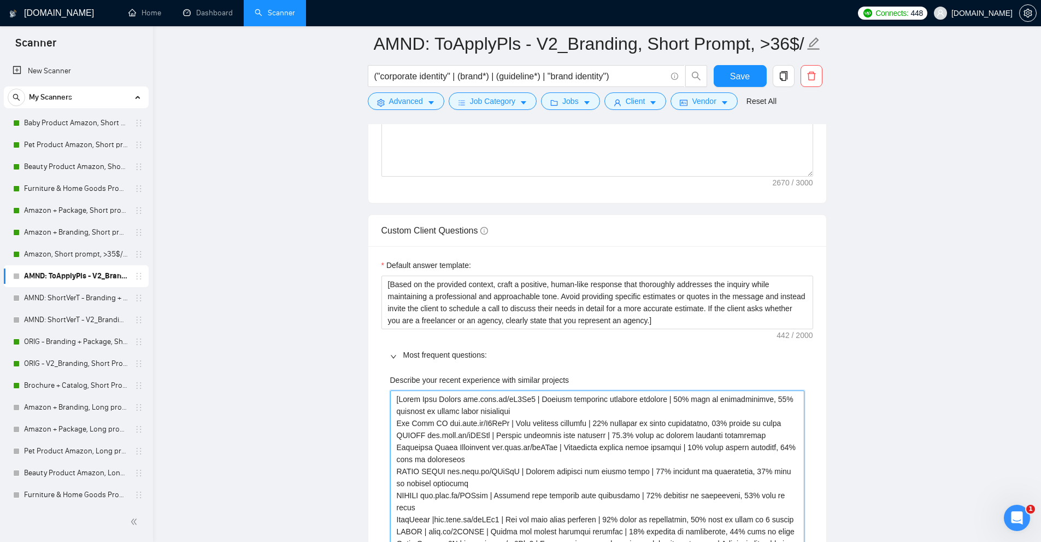
type projects "[Sugar Lash Studio www.noto.li/dJ3Ck9 | Eyelash extension business branding | 3…"
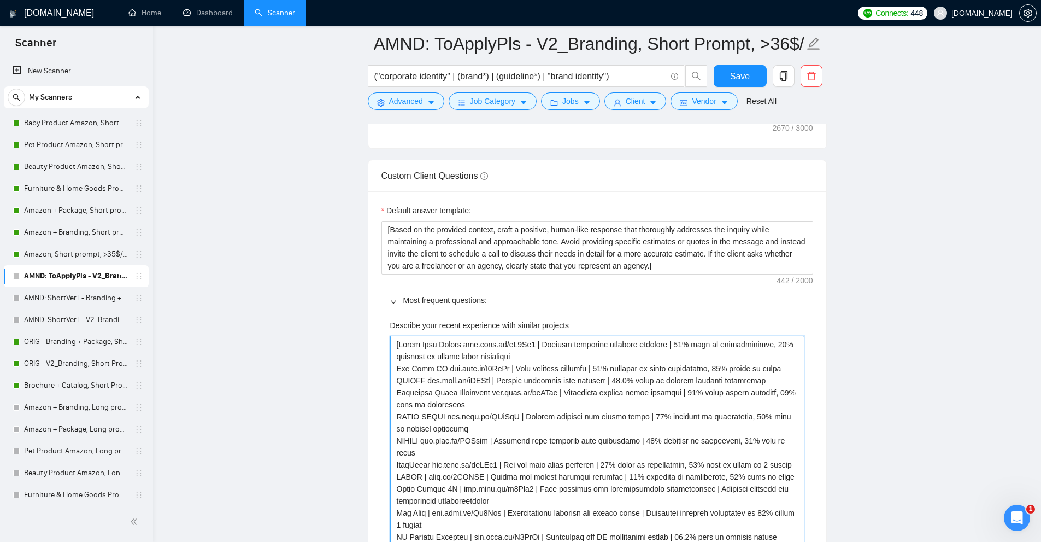
scroll to position [1994, 0]
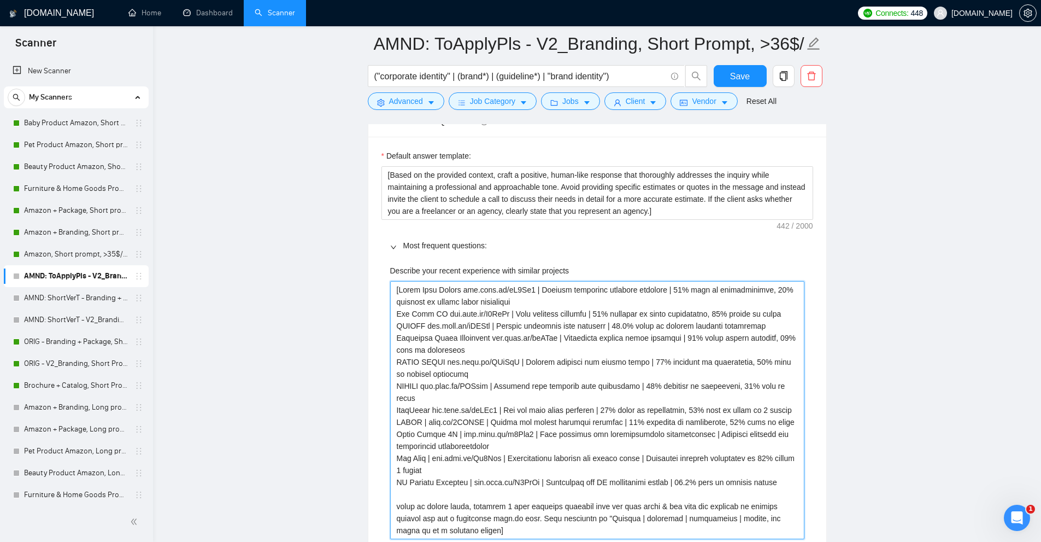
click at [428, 422] on projects "Describe your recent experience with similar projects" at bounding box center [597, 410] width 414 height 258
type projects "[Sugar Lash Studio www.noto.li/dJ3Ck9 | Eyelash extension business branding | 3…"
click at [454, 434] on projects "Describe your recent experience with similar projects" at bounding box center [597, 410] width 414 height 258
type projects "[Sugar Lash Studio www.noto.li/dJ3Ck9 | Eyelash extension business branding | 3…"
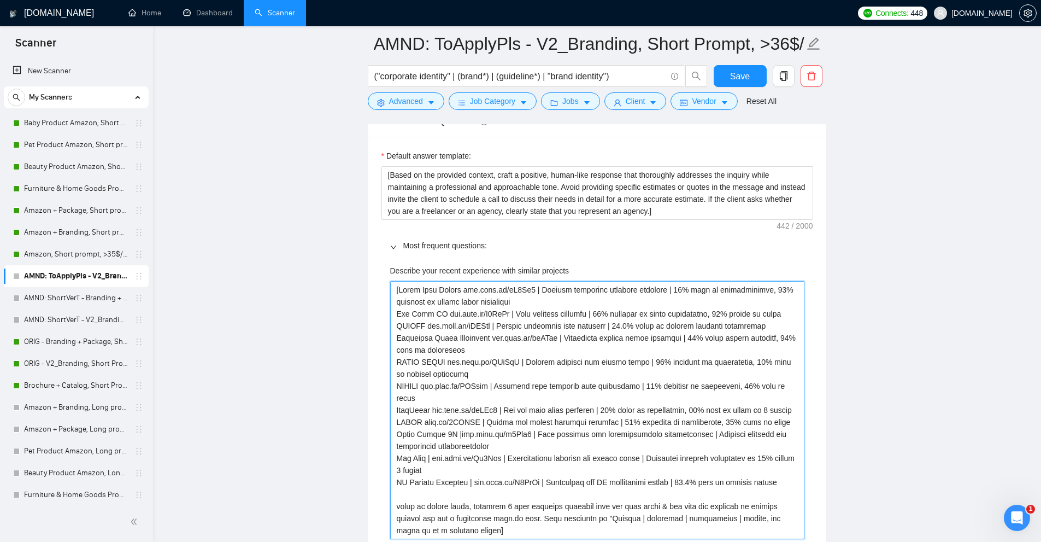
type projects "[Sugar Lash Studio www.noto.li/dJ3Ck9 | Eyelash extension business branding | 3…"
click at [436, 455] on projects "Describe your recent experience with similar projects" at bounding box center [597, 410] width 414 height 258
type projects "[Sugar Lash Studio www.noto.li/dJ3Ck9 | Eyelash extension business branding | 3…"
click at [463, 481] on projects "Describe your recent experience with similar projects" at bounding box center [597, 410] width 414 height 258
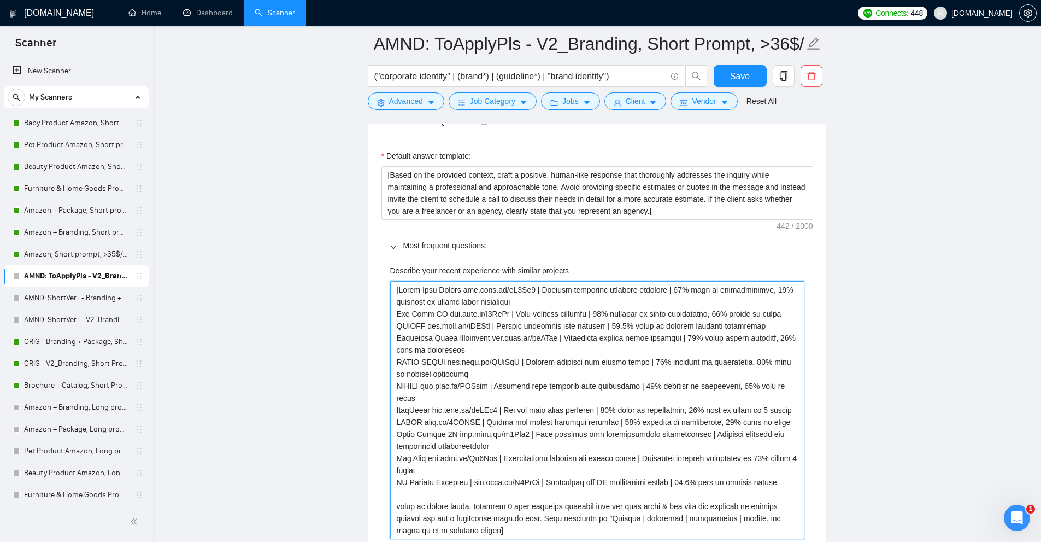
type projects "[Sugar Lash Studio www.noto.li/dJ3Ck9 | Eyelash extension business branding | 3…"
click at [422, 480] on projects "Describe your recent experience with similar projects" at bounding box center [597, 410] width 414 height 258
drag, startPoint x: 422, startPoint y: 480, endPoint x: 431, endPoint y: 437, distance: 43.5
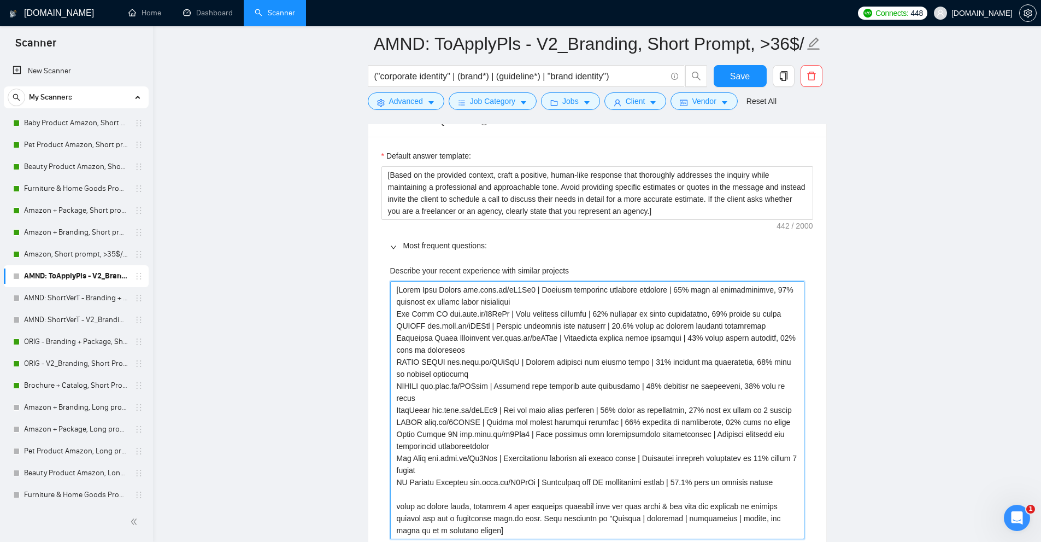
click at [428, 443] on projects "Describe your recent experience with similar projects" at bounding box center [597, 410] width 414 height 258
click at [433, 444] on projects "Describe your recent experience with similar projects" at bounding box center [597, 410] width 414 height 258
drag, startPoint x: 450, startPoint y: 434, endPoint x: 468, endPoint y: 433, distance: 18.0
click at [468, 433] on projects "Describe your recent experience with similar projects" at bounding box center [597, 410] width 414 height 258
click at [425, 420] on projects "Describe your recent experience with similar projects" at bounding box center [597, 410] width 414 height 258
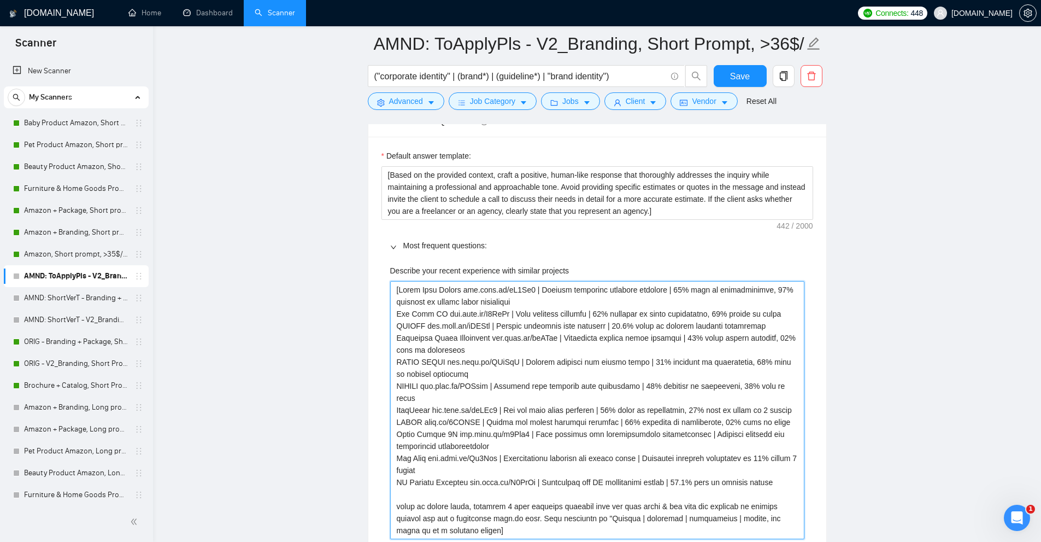
paste projects "www."
type projects "[Sugar Lash Studio www.noto.li/dJ3Ck9 | Eyelash extension business branding | 3…"
click at [441, 430] on projects "Describe your recent experience with similar projects" at bounding box center [597, 410] width 414 height 258
drag, startPoint x: 441, startPoint y: 430, endPoint x: 448, endPoint y: 314, distance: 116.0
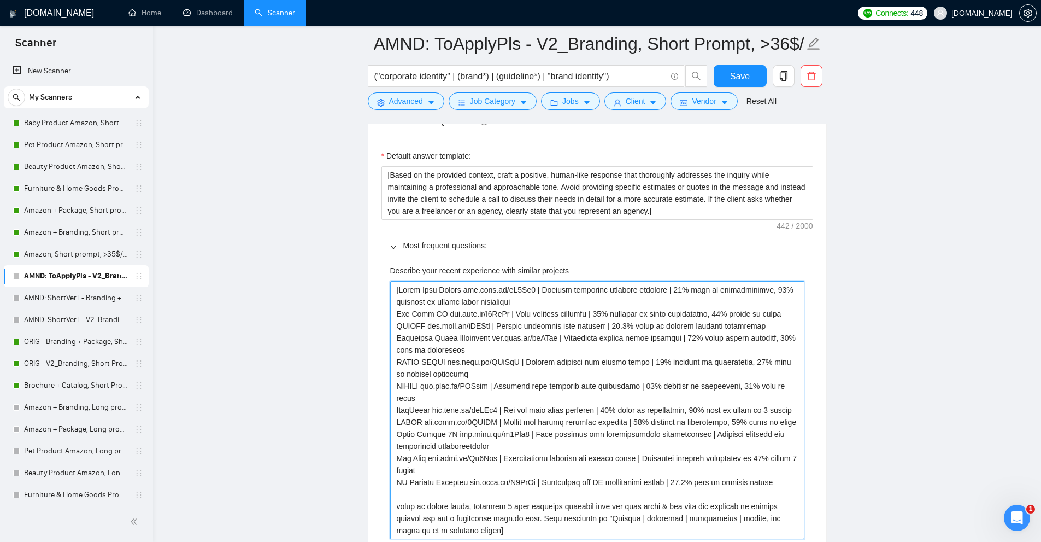
click at [448, 314] on projects "Describe your recent experience with similar projects" at bounding box center [597, 410] width 414 height 258
click at [489, 299] on projects "Describe your recent experience with similar projects" at bounding box center [597, 410] width 414 height 258
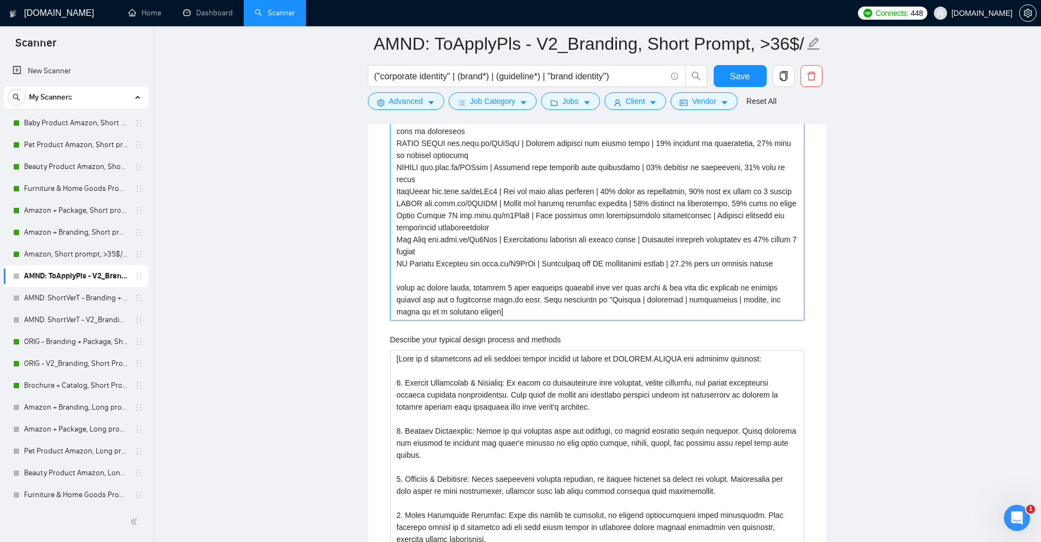
drag, startPoint x: 586, startPoint y: 297, endPoint x: 592, endPoint y: 297, distance: 6.0
click at [592, 297] on projects "Describe your recent experience with similar projects" at bounding box center [597, 191] width 414 height 258
type projects "[Sugar Lash Studio www.noto.li/dJ3Ck9 | Eyelash extension business branding | 3…"
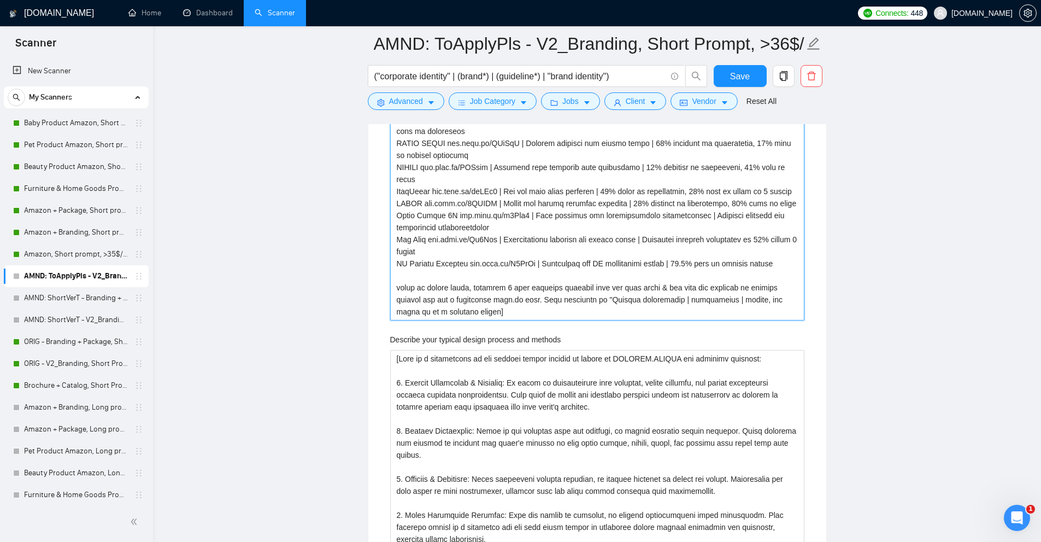
type projects "[Sugar Lash Studio www.noto.li/dJ3Ck9 | Eyelash extension business branding | 3…"
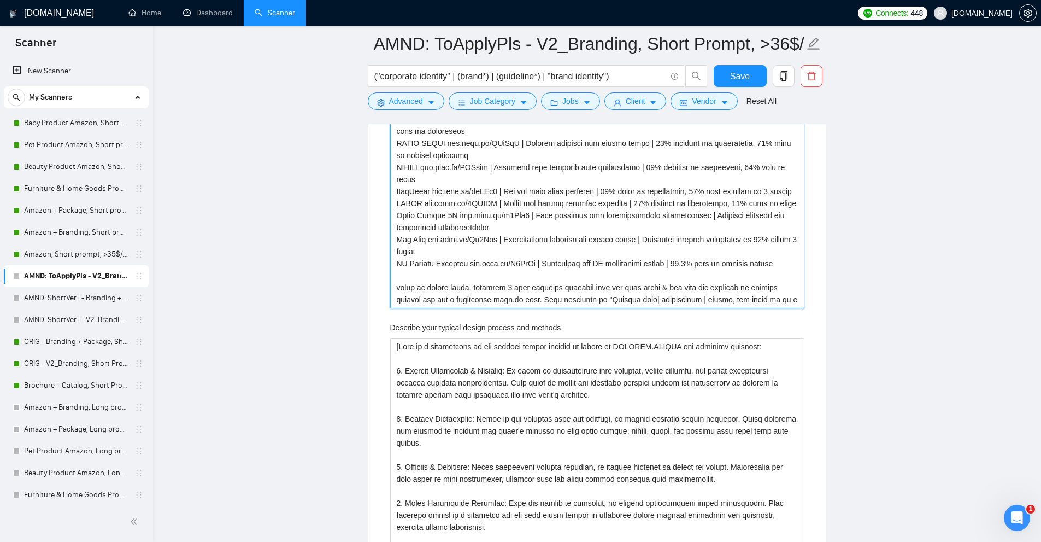
type projects "[Sugar Lash Studio www.noto.li/dJ3Ck9 | Eyelash extension business branding | 3…"
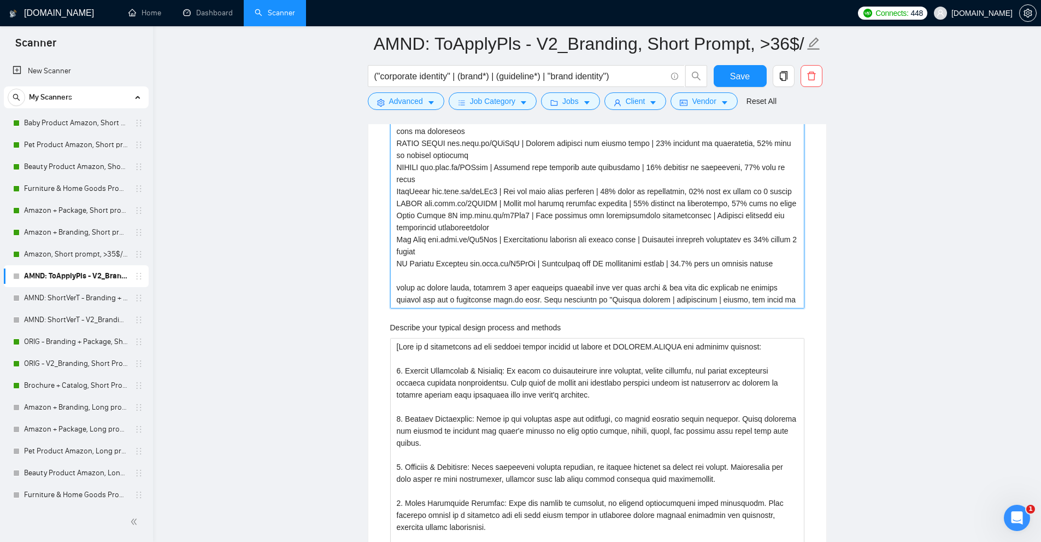
type projects "[Sugar Lash Studio www.noto.li/dJ3Ck9 | Eyelash extension business branding | 3…"
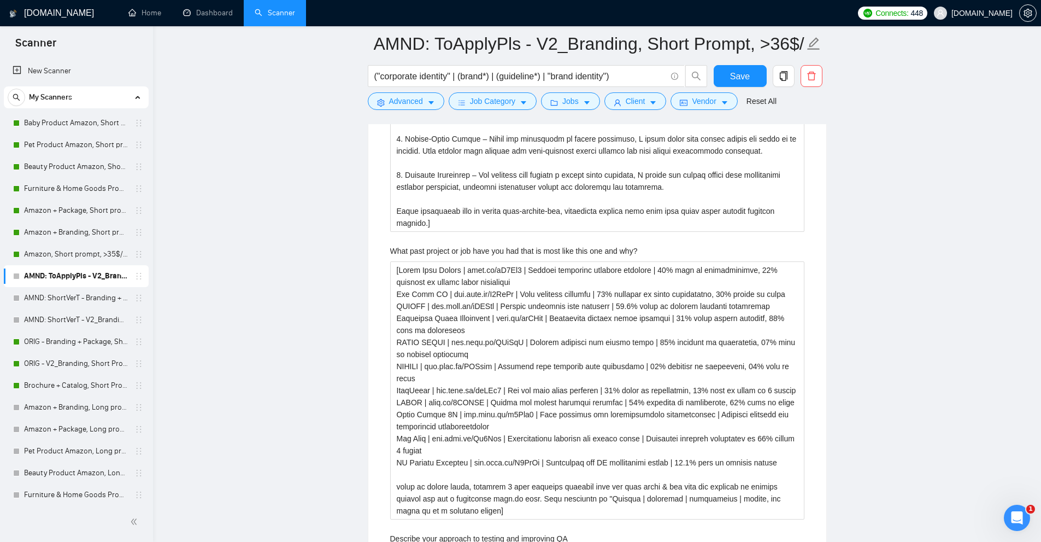
scroll to position [3415, 0]
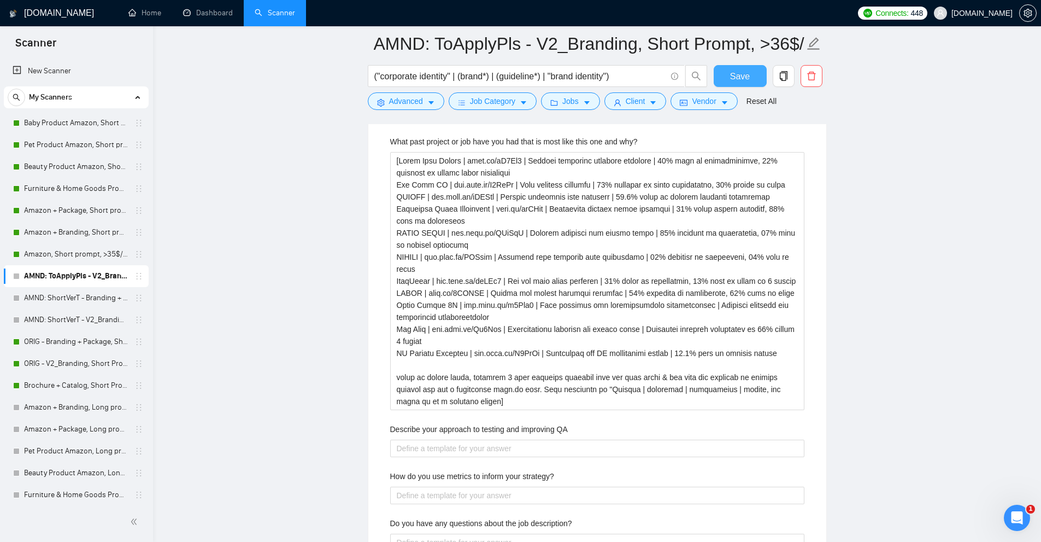
type projects "[Sugar Lash Studio www.noto.li/dJ3Ck9 | Eyelash extension business branding | 3…"
click at [747, 78] on span "Save" at bounding box center [740, 76] width 20 height 14
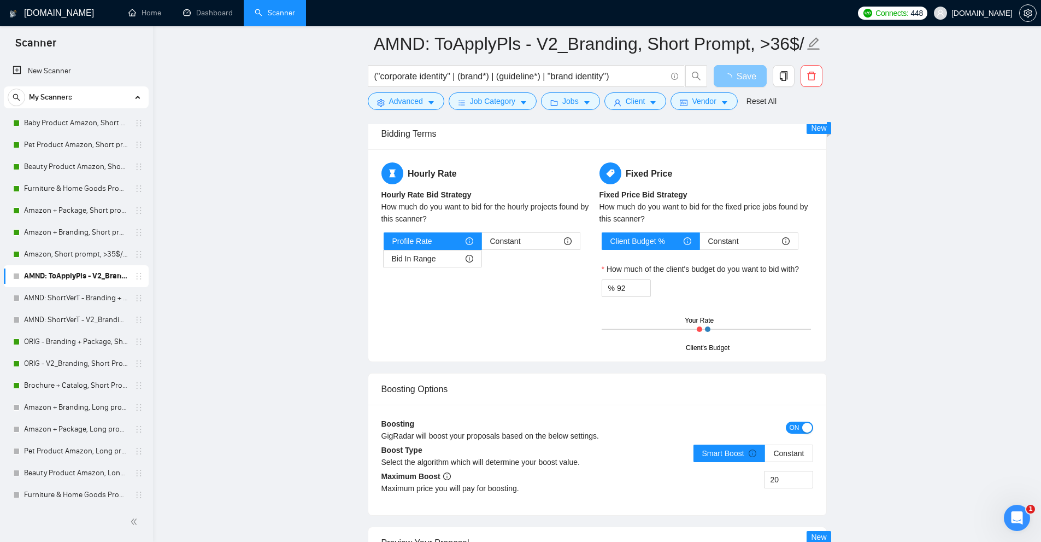
scroll to position [2120, 0]
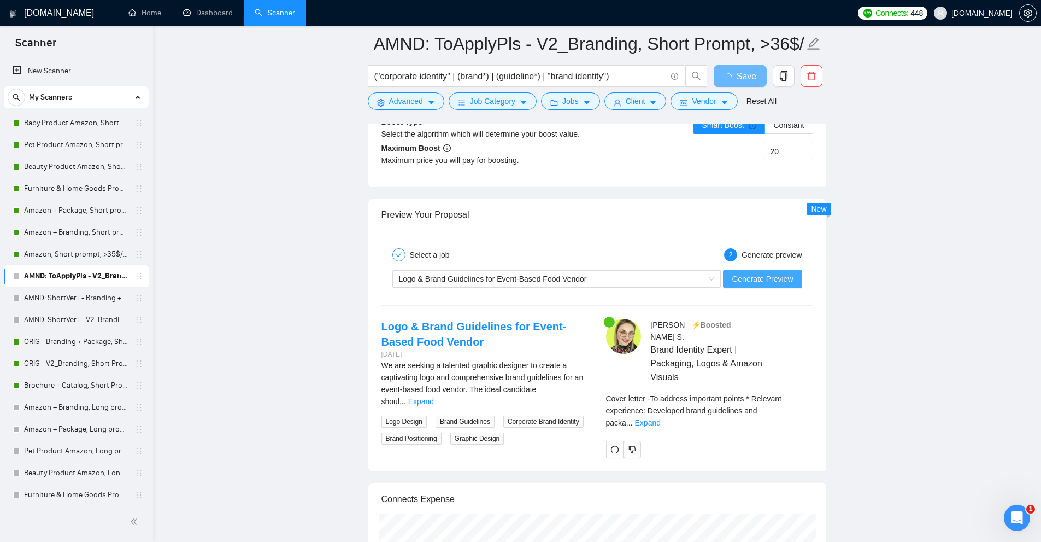
click at [762, 277] on span "Generate Preview" at bounding box center [762, 279] width 61 height 12
click at [434, 397] on link "Expand" at bounding box center [421, 401] width 26 height 9
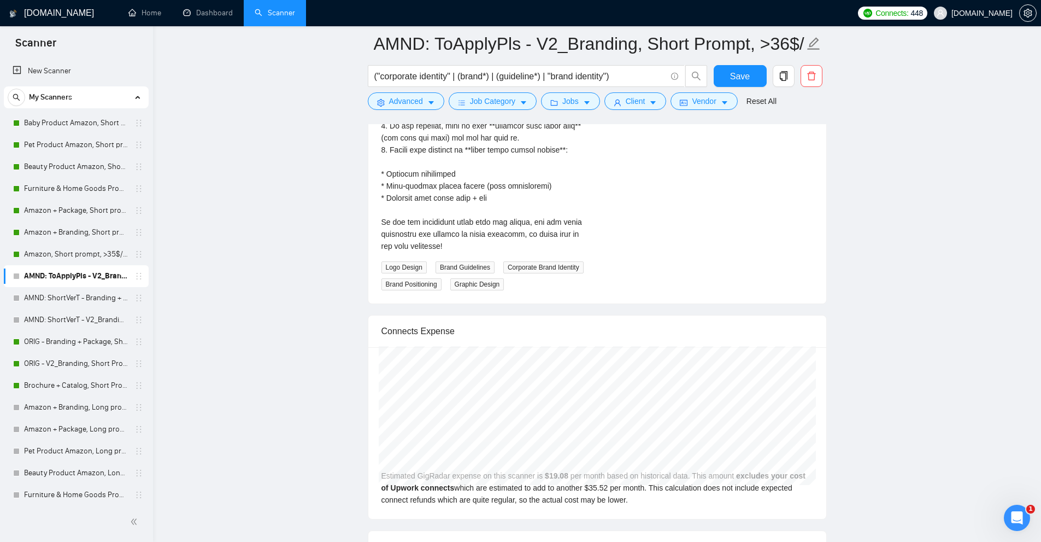
scroll to position [2448, 0]
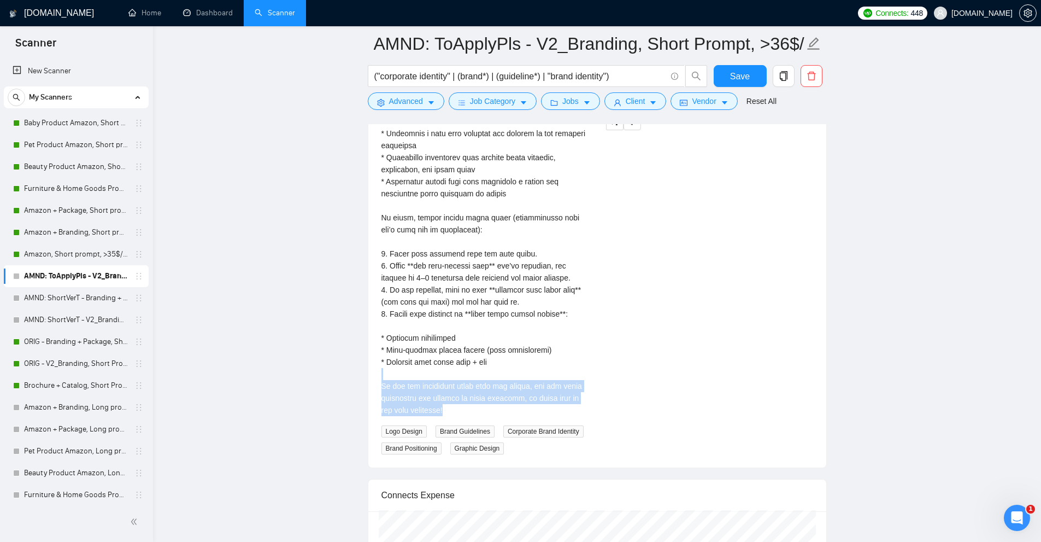
drag, startPoint x: 481, startPoint y: 408, endPoint x: 473, endPoint y: 374, distance: 34.9
click at [473, 374] on div "We are seeking a talented graphic designer to create a captivating logo and com…" at bounding box center [484, 223] width 207 height 385
click at [474, 372] on div "We are seeking a talented graphic designer to create a captivating logo and com…" at bounding box center [484, 223] width 207 height 385
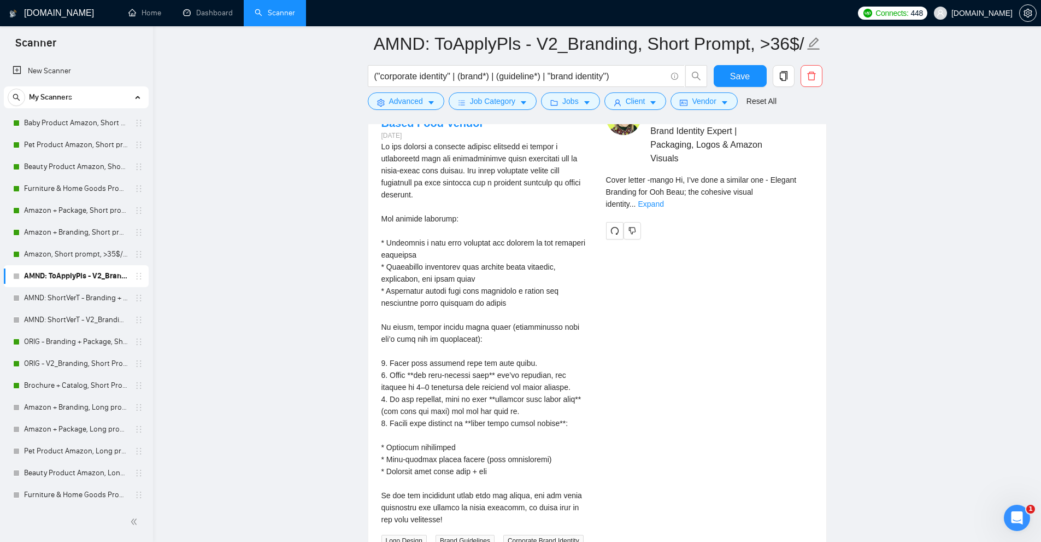
scroll to position [2284, 0]
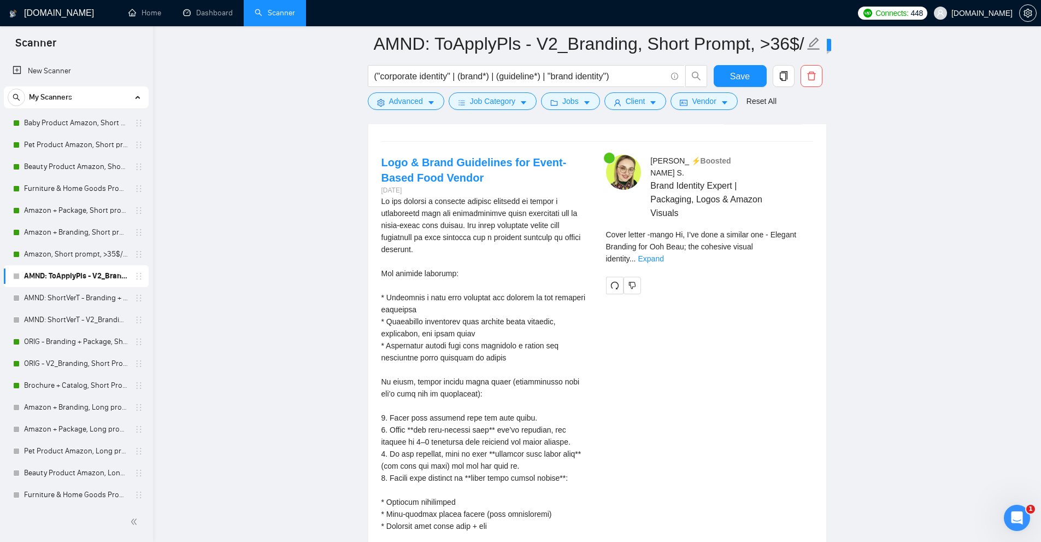
click at [672, 230] on span "Cover letter - mango Hi, I’ve done a similar one - Elegant Branding for Ooh Bea…" at bounding box center [701, 246] width 191 height 33
copy span "mango"
click at [664, 254] on link "Expand" at bounding box center [651, 258] width 26 height 9
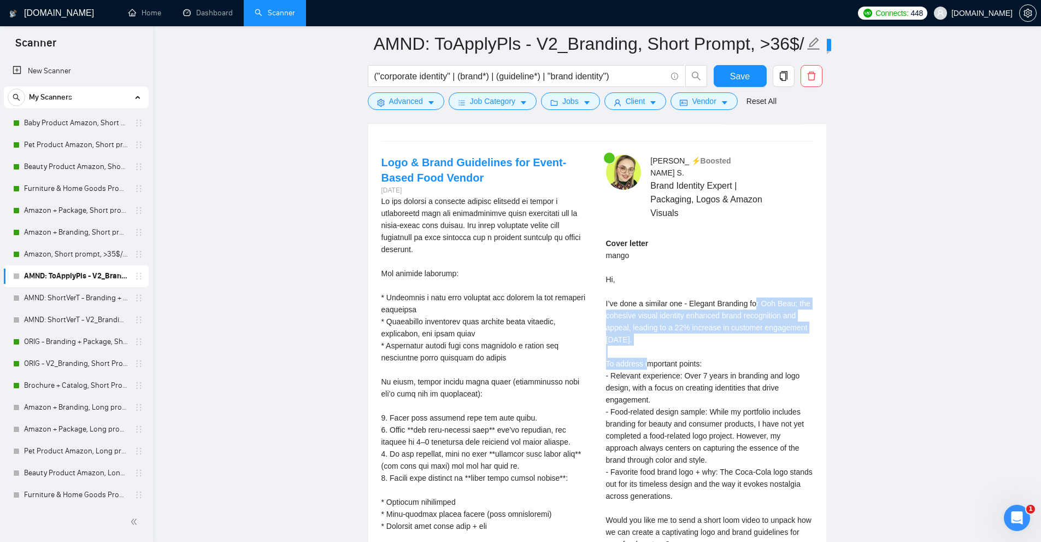
drag, startPoint x: 808, startPoint y: 286, endPoint x: 680, endPoint y: 342, distance: 139.3
click at [680, 342] on div "Cover letter" at bounding box center [709, 411] width 207 height 349
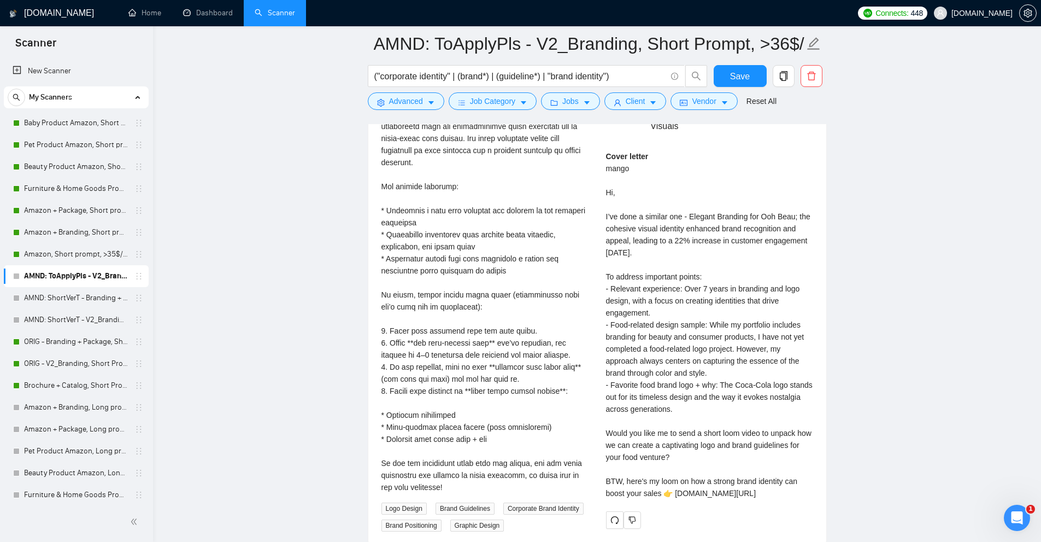
drag, startPoint x: 708, startPoint y: 264, endPoint x: 707, endPoint y: 277, distance: 12.7
click at [613, 313] on div "Cover letter" at bounding box center [709, 324] width 207 height 349
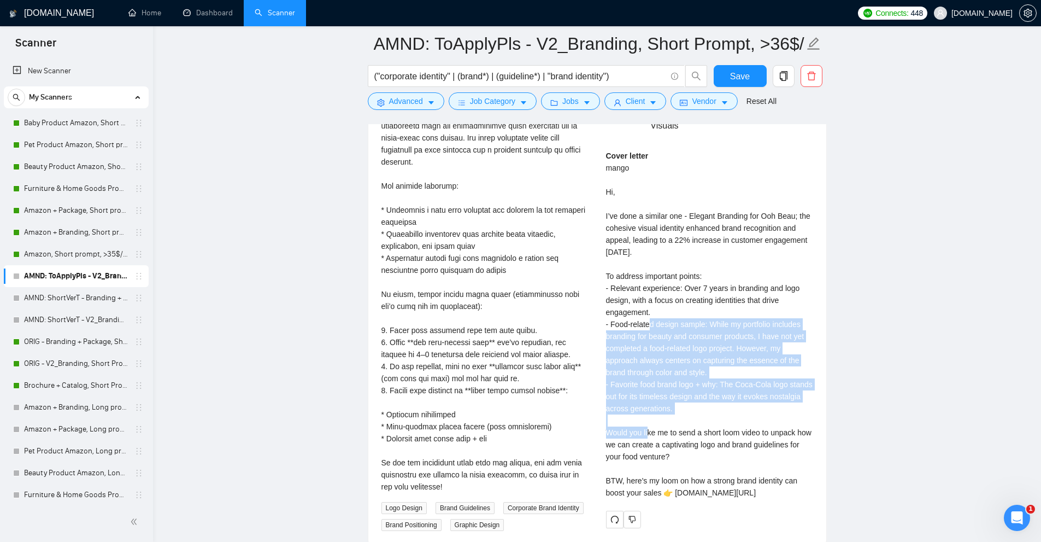
drag, startPoint x: 613, startPoint y: 313, endPoint x: 683, endPoint y: 384, distance: 99.3
click at [683, 384] on div "Cover letter" at bounding box center [709, 324] width 207 height 349
drag, startPoint x: 684, startPoint y: 401, endPoint x: 629, endPoint y: 306, distance: 109.7
click at [629, 306] on div "Cover letter" at bounding box center [709, 324] width 207 height 349
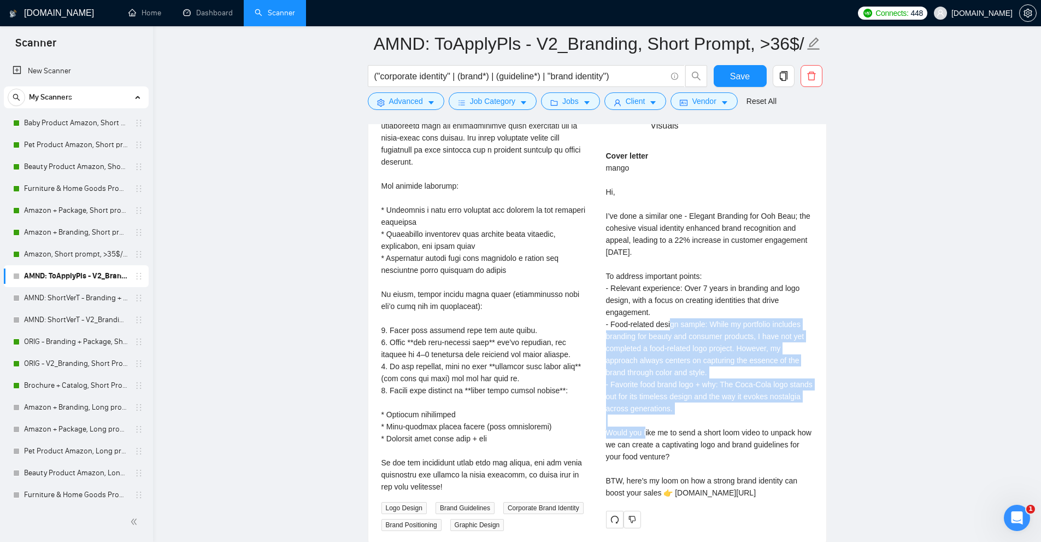
click at [674, 316] on div "Cover letter" at bounding box center [709, 324] width 207 height 349
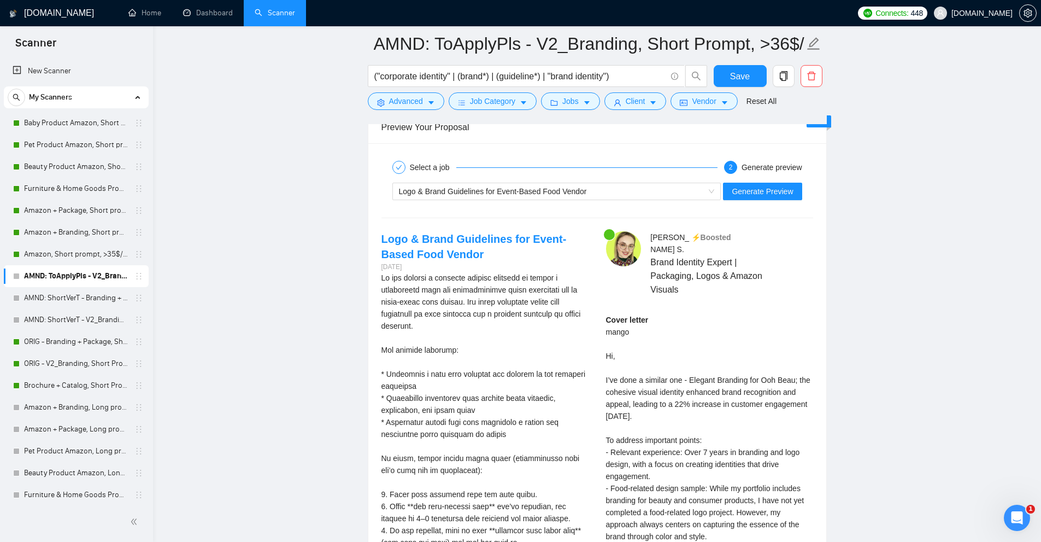
scroll to position [2262, 0]
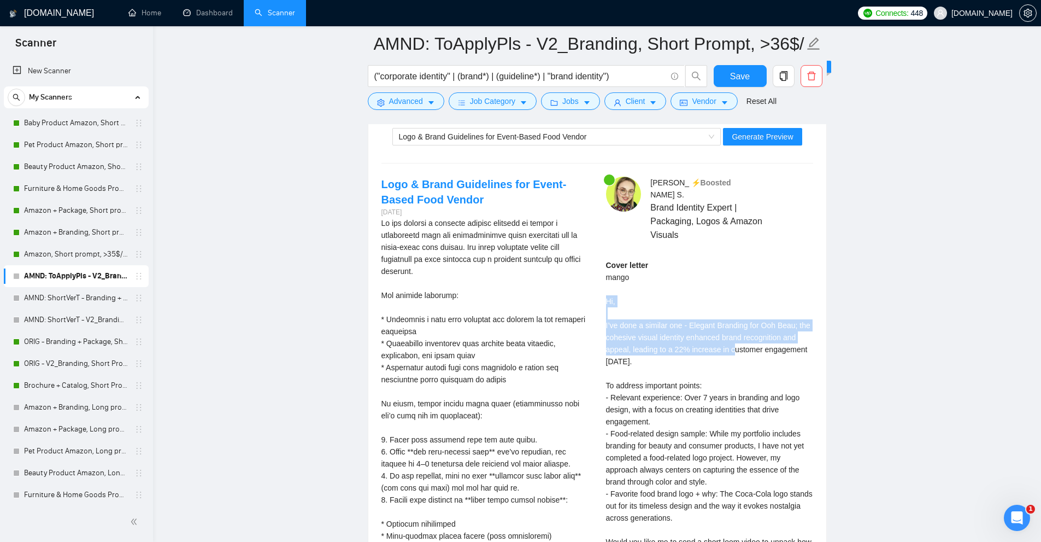
drag, startPoint x: 604, startPoint y: 284, endPoint x: 741, endPoint y: 337, distance: 146.7
click at [734, 333] on div "Anna S . ⚡️Boosted Brand Identity Expert | Packaging, Logos & Amazon Visuals Co…" at bounding box center [709, 407] width 225 height 461
click at [741, 337] on div "Cover letter" at bounding box center [709, 433] width 207 height 349
drag, startPoint x: 756, startPoint y: 356, endPoint x: 655, endPoint y: 301, distance: 115.4
click at [655, 301] on div "Cover letter" at bounding box center [709, 433] width 207 height 349
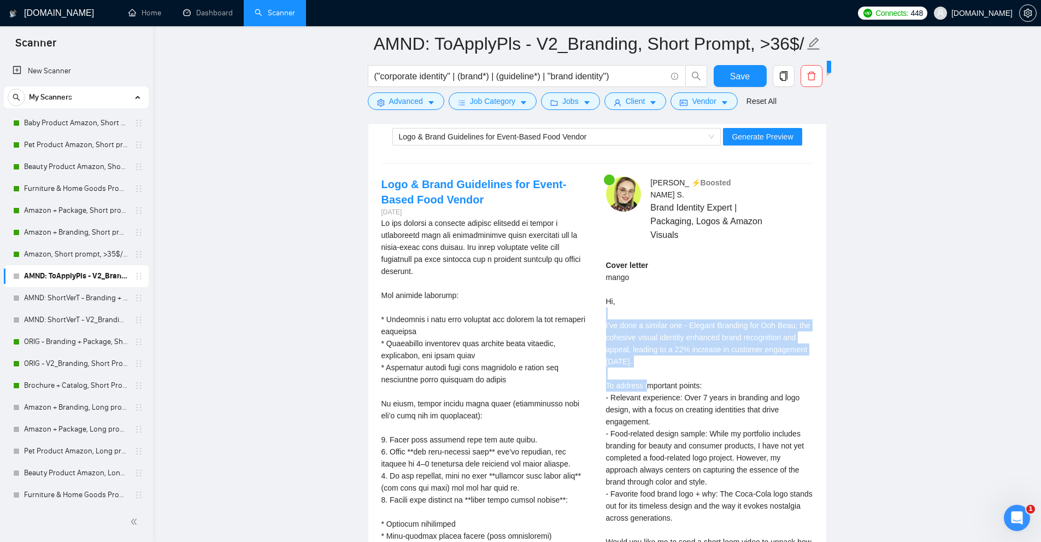
click at [653, 301] on div "Cover letter" at bounding box center [709, 433] width 207 height 349
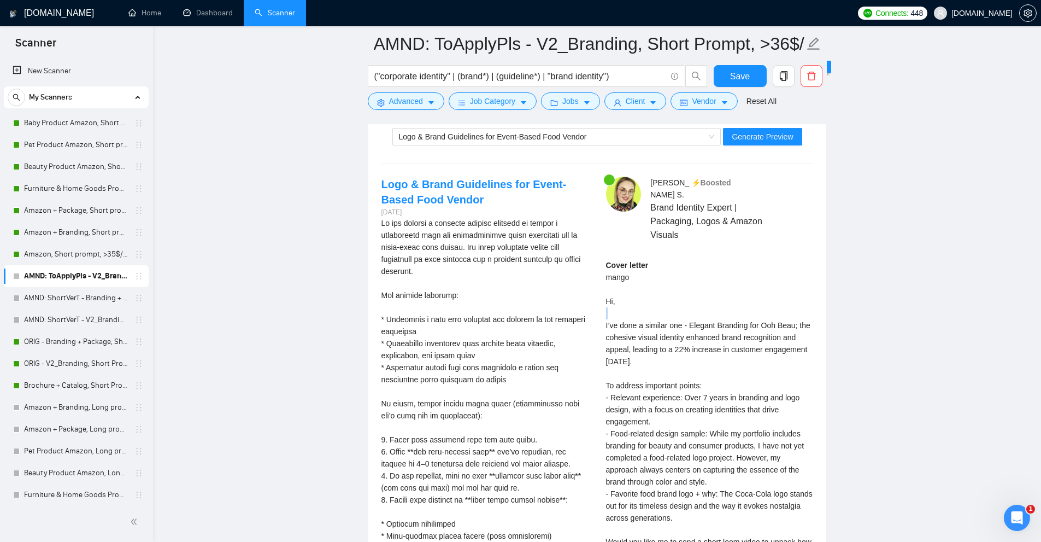
click at [653, 301] on div "Cover letter" at bounding box center [709, 433] width 207 height 349
click at [657, 293] on div "Cover letter" at bounding box center [709, 433] width 207 height 349
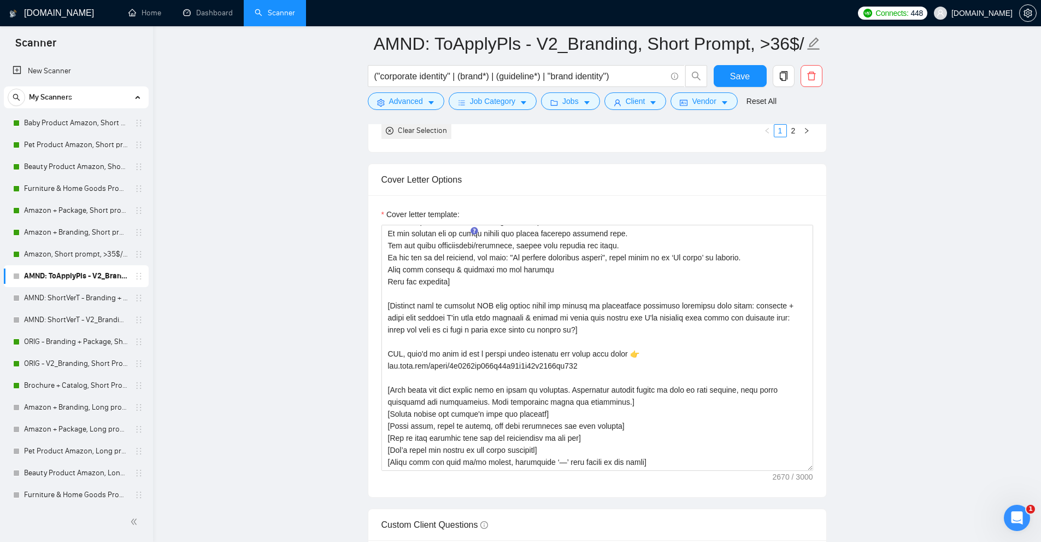
scroll to position [1607, 0]
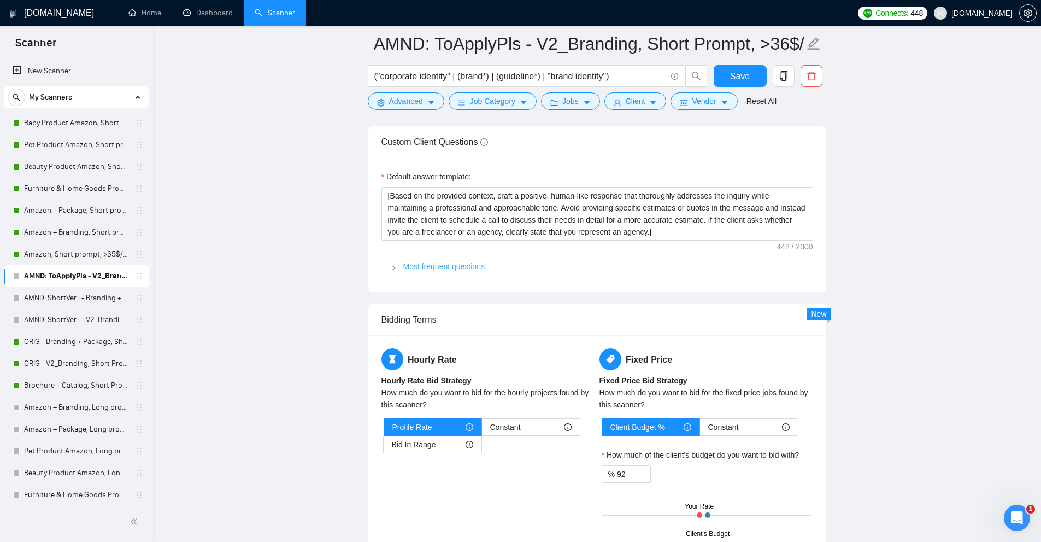
click at [433, 269] on link "Most frequent questions:" at bounding box center [445, 266] width 84 height 9
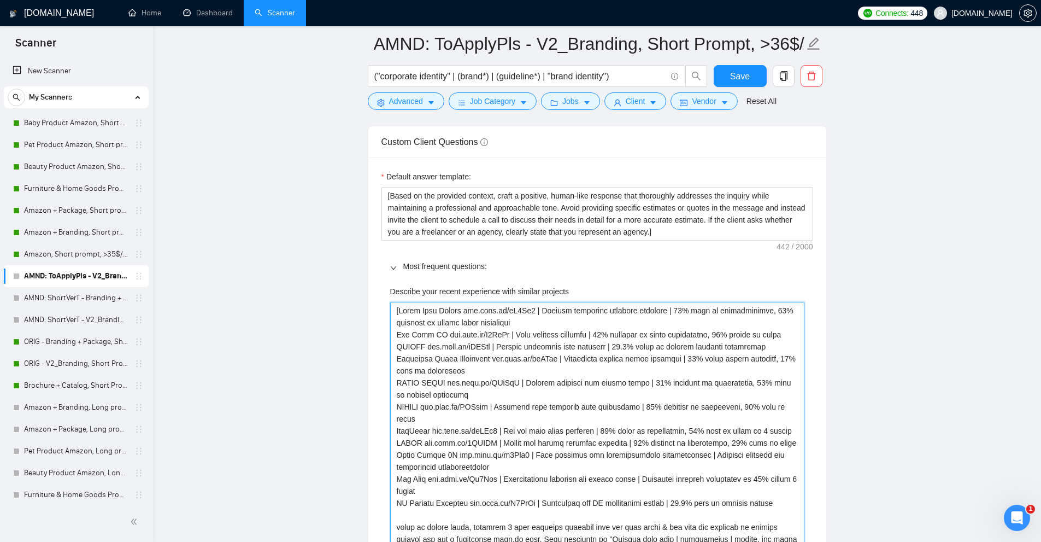
click at [403, 313] on projects "Describe your recent experience with similar projects" at bounding box center [597, 431] width 414 height 258
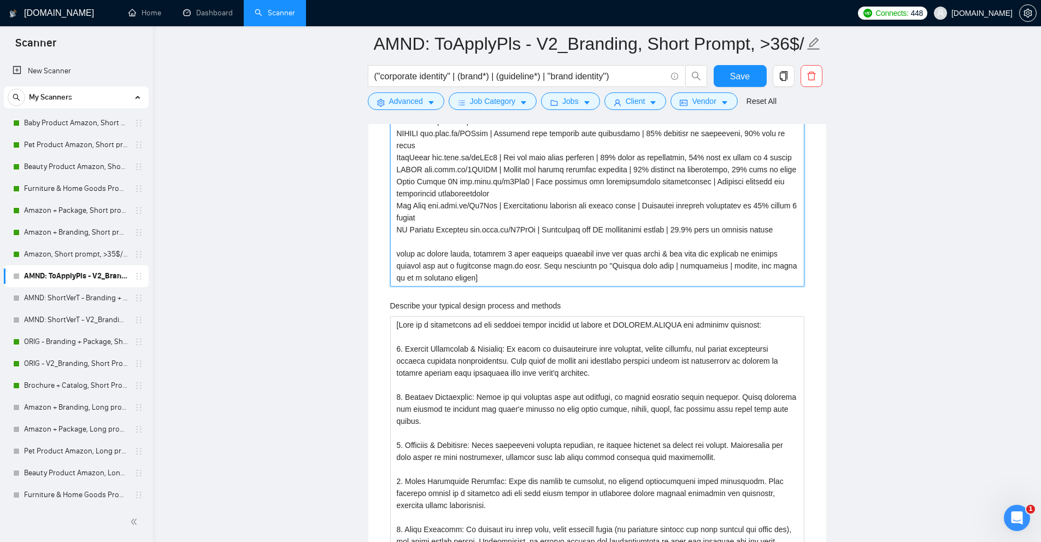
scroll to position [1825, 0]
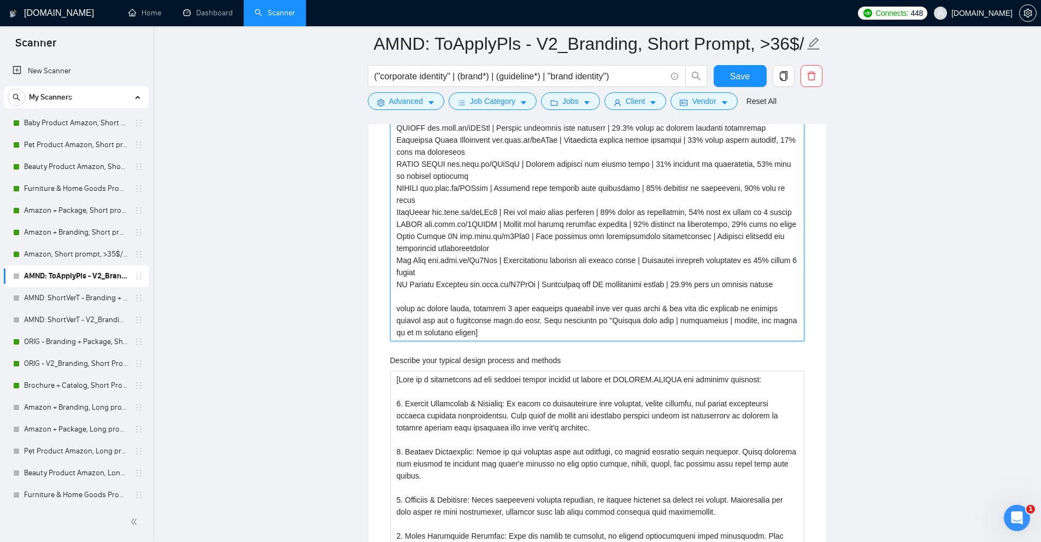
drag, startPoint x: 395, startPoint y: 306, endPoint x: 423, endPoint y: 330, distance: 36.8
click at [423, 330] on projects "Describe your recent experience with similar projects" at bounding box center [597, 212] width 414 height 258
type projects "[Sugar Lash Studio www.noto.li/dJ3Ck9 | Eyelash extension business branding | 3…"
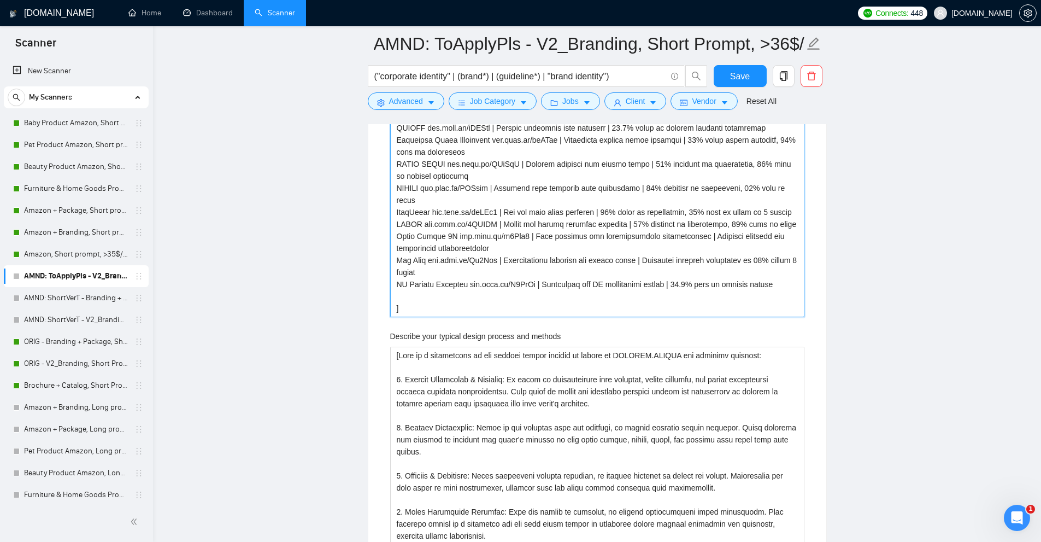
type projects "[Sugar Lash Studio www.noto.li/dJ3Ck9 | Eyelash extension business branding | 3…"
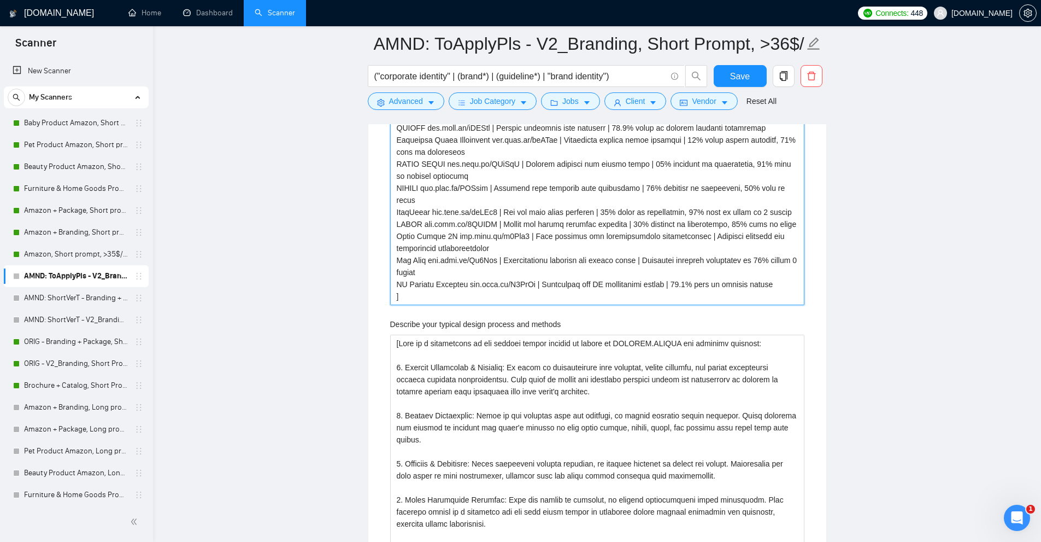
type projects "[Sugar Lash Studio www.noto.li/dJ3Ck9 | Eyelash extension business branding | 3…"
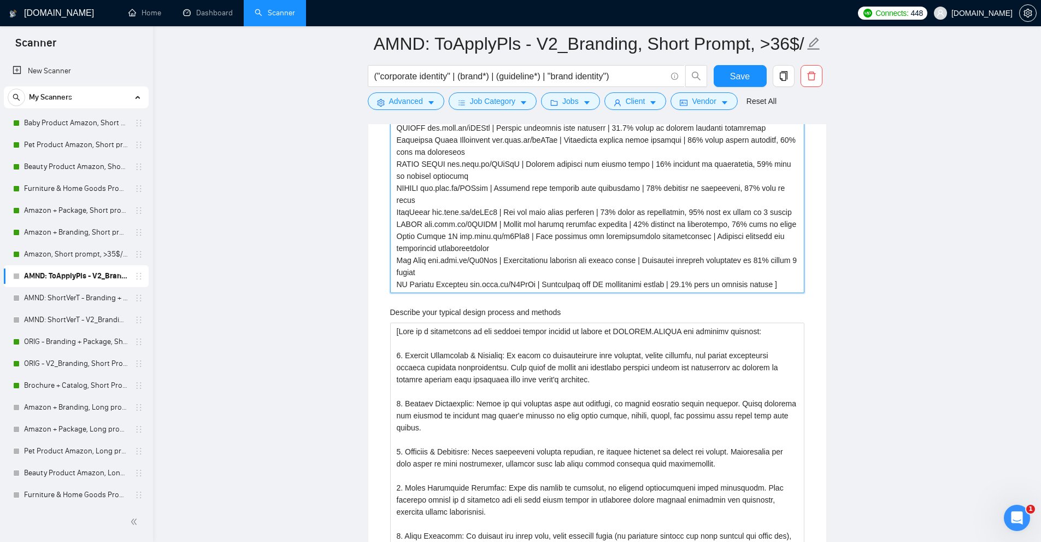
scroll to position [1552, 0]
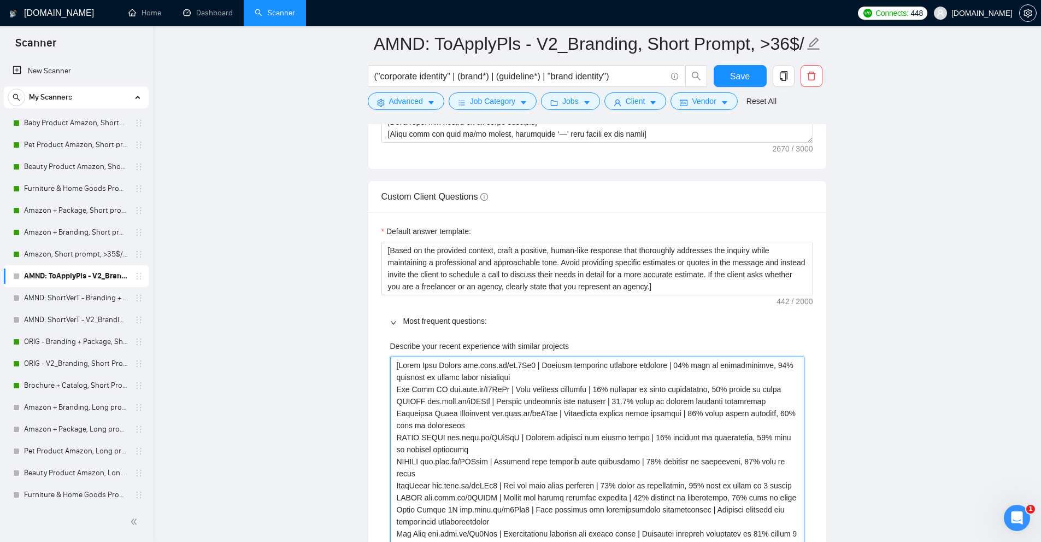
click at [399, 363] on projects "Describe your recent experience with similar projects" at bounding box center [597, 461] width 414 height 210
paste projects "based on client needs, describe 2 most relevant projects from the list above & …"
type projects "[based on client needs, describe 2 most relevant projects from the list above &…"
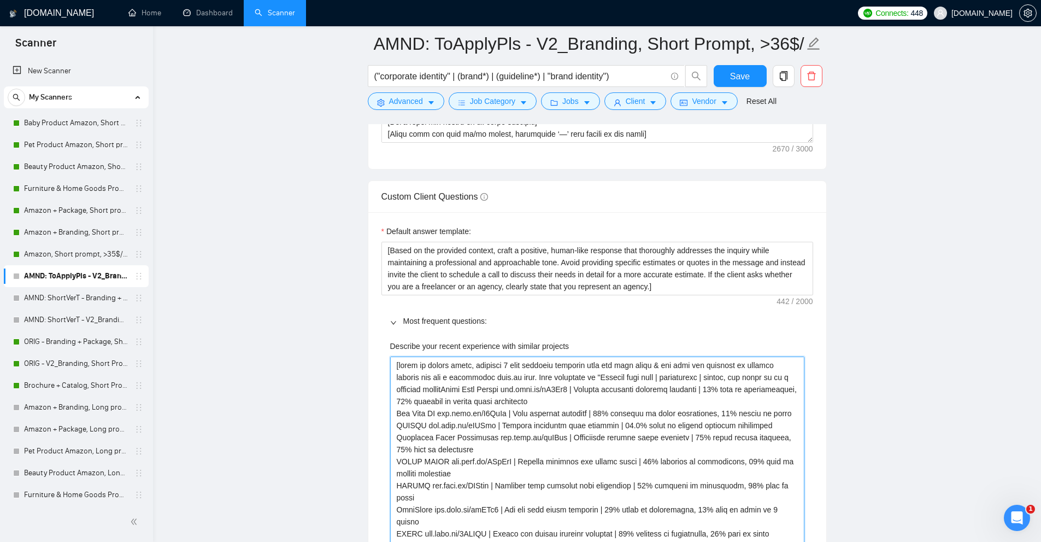
type projects "[based on client needs, describe 2 most relevant projects from the list above &…"
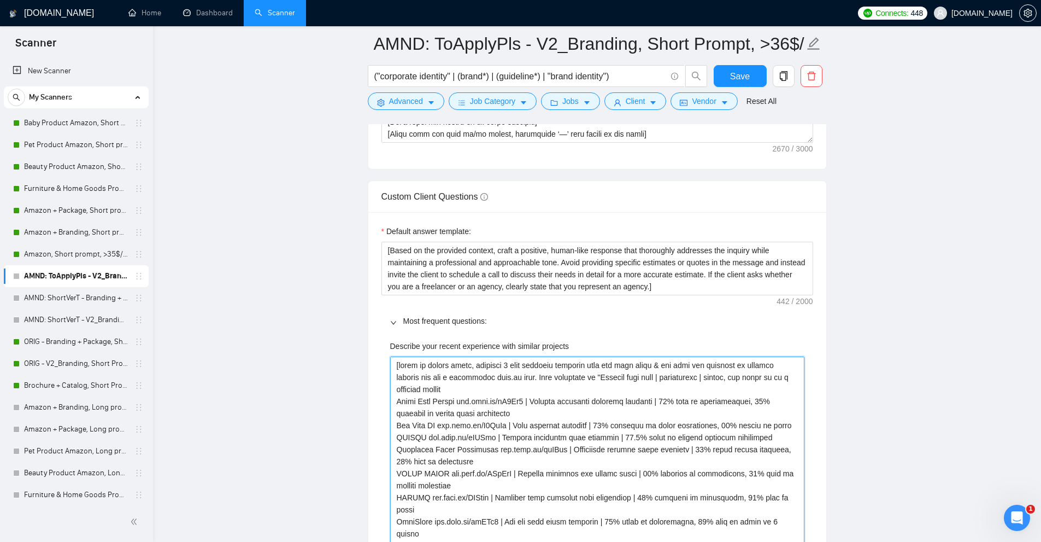
type projects "[based on client needs, describe 2 most relevant projects from the list above &…"
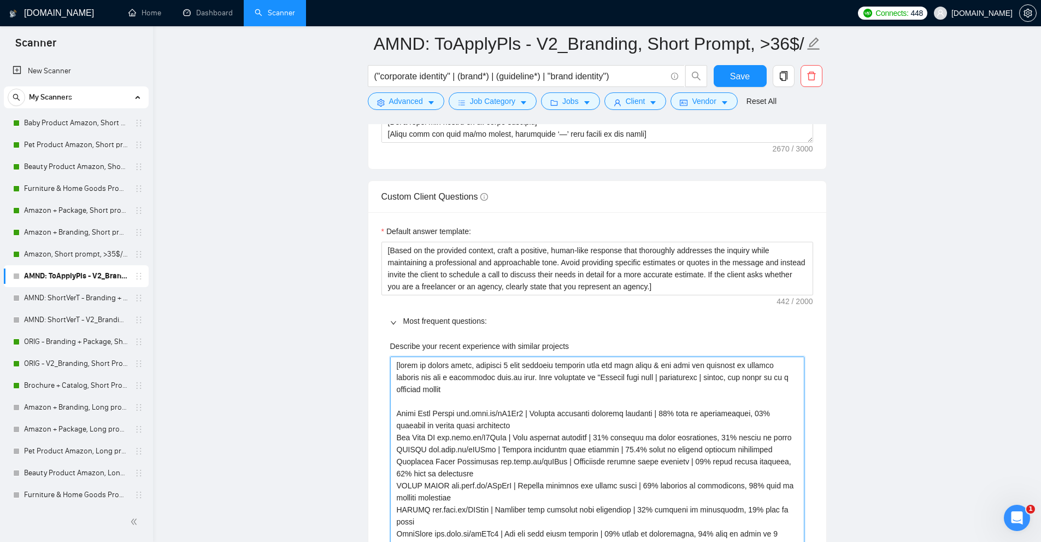
click at [482, 368] on projects "Describe your recent experience with similar projects" at bounding box center [597, 485] width 414 height 258
drag, startPoint x: 482, startPoint y: 368, endPoint x: 637, endPoint y: 357, distance: 155.5
click at [637, 357] on projects "Describe your recent experience with similar projects" at bounding box center [597, 485] width 414 height 258
click at [616, 362] on projects "Describe your recent experience with similar projects" at bounding box center [597, 485] width 414 height 258
click at [599, 373] on projects "Describe your recent experience with similar projects" at bounding box center [597, 485] width 414 height 258
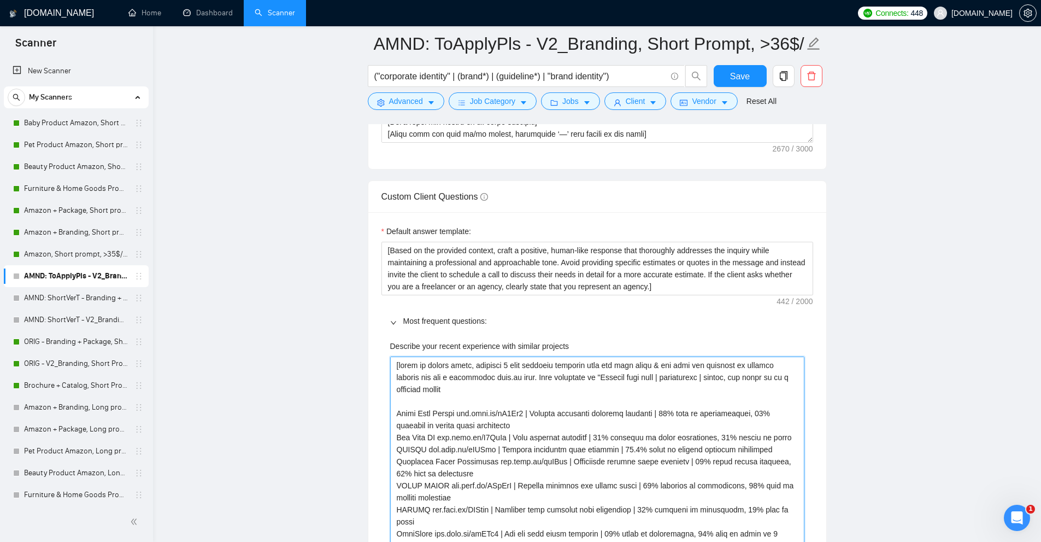
click at [643, 366] on projects "Describe your recent experience with similar projects" at bounding box center [597, 485] width 414 height 258
drag, startPoint x: 643, startPoint y: 366, endPoint x: 698, endPoint y: 357, distance: 56.0
click at [643, 366] on projects "Describe your recent experience with similar projects" at bounding box center [597, 485] width 414 height 258
type projects "[based on client needs, describe 2 most relevant projects from the list b & why…"
type projects "[based on client needs, describe 2 most relevant projects from the list be & wh…"
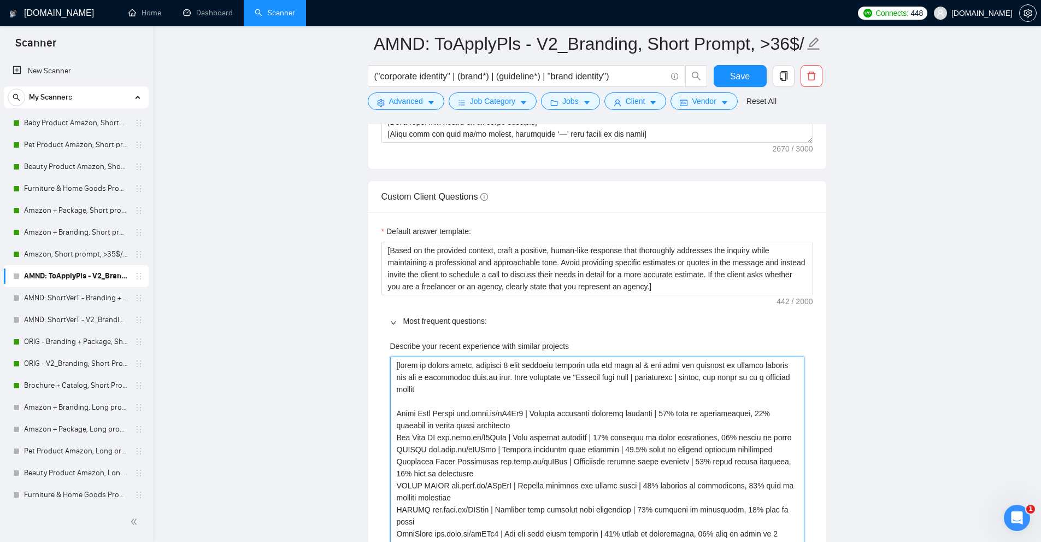
type projects "[based on client needs, describe 2 most relevant projects from the list bel & w…"
type projects "[based on client needs, describe 2 most relevant projects from the list belo & …"
type projects "[based on client needs, describe 2 most relevant projects from the list below &…"
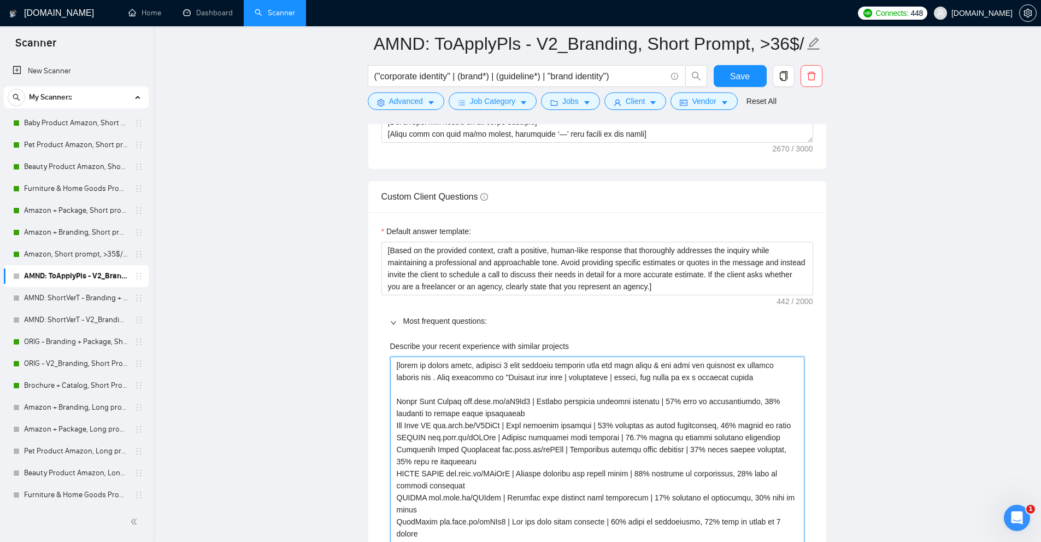
type projects "[based on client needs, describe 2 most relevant projects from the list below &…"
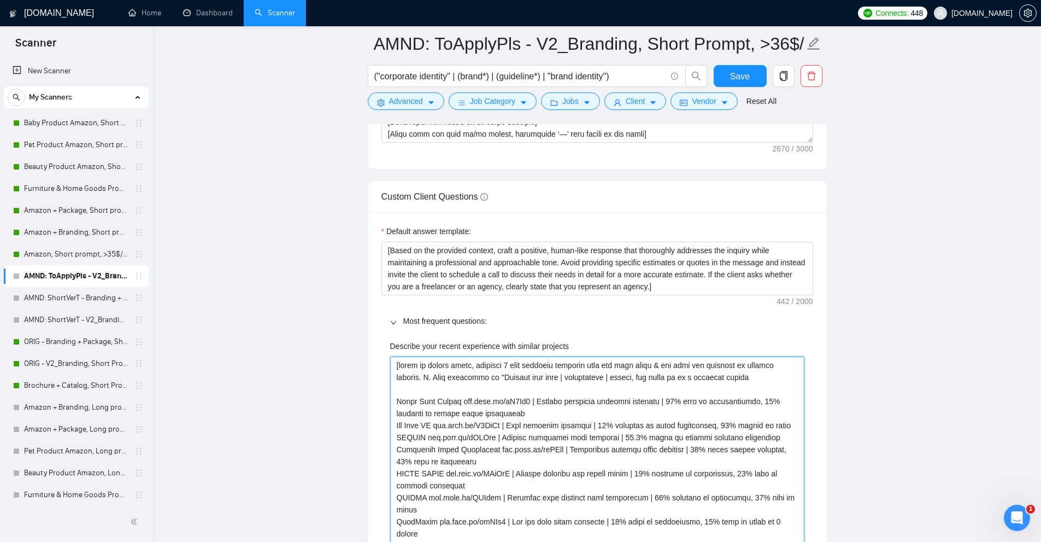
type projects "[based on client needs, describe 2 most relevant projects from the list below &…"
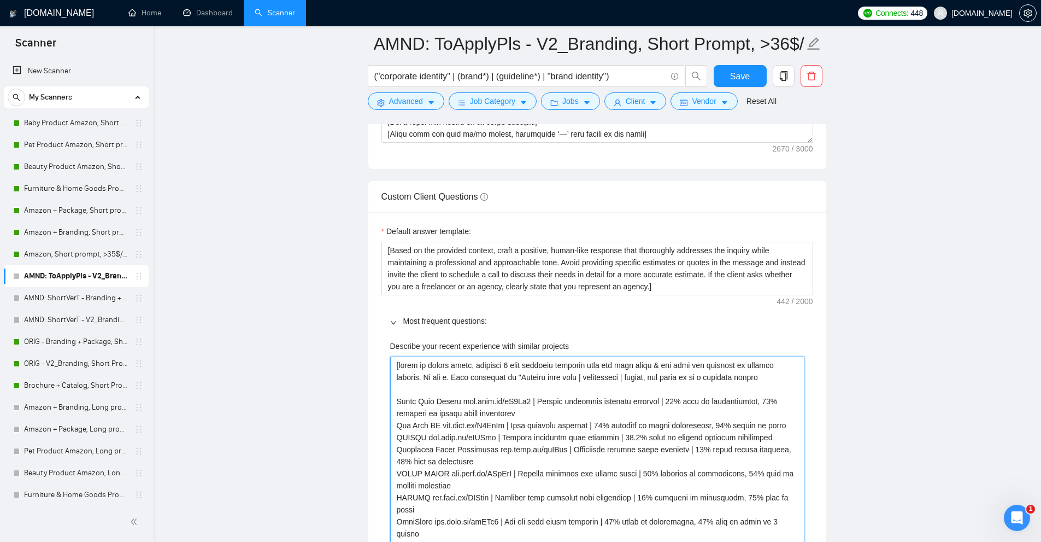
type projects "[based on client needs, describe 2 most relevant projects from the list below &…"
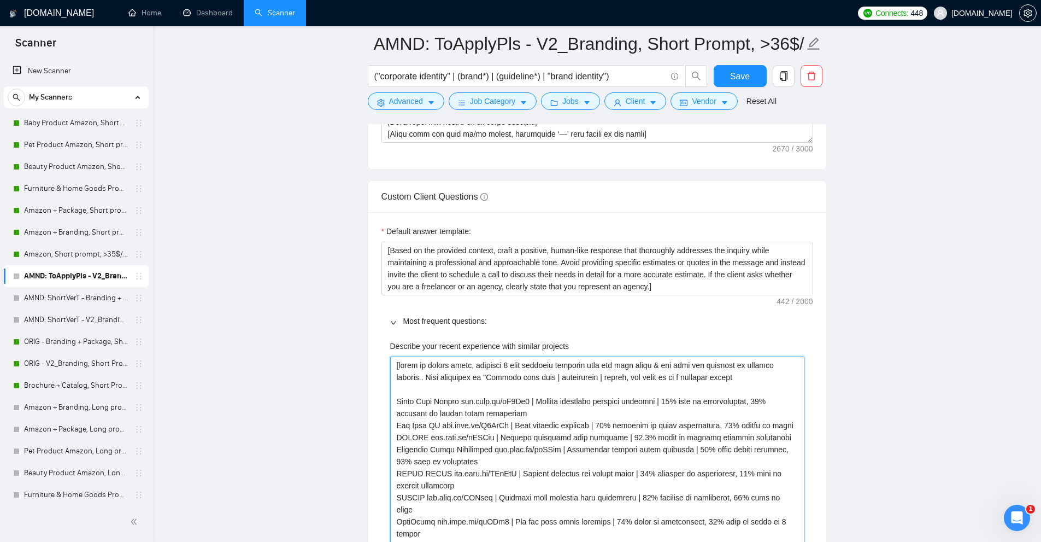
type projects "[based on client needs, describe 2 most relevant projects from the list below &…"
drag, startPoint x: 474, startPoint y: 363, endPoint x: 534, endPoint y: 364, distance: 60.7
click at [534, 364] on projects "Describe your recent experience with similar projects" at bounding box center [597, 479] width 414 height 246
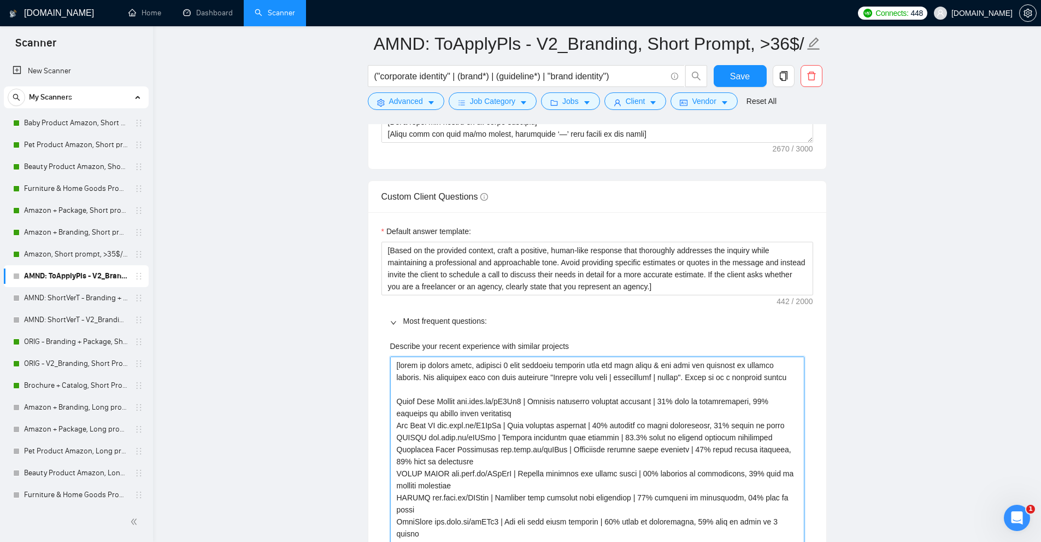
click at [580, 365] on projects "Describe your recent experience with similar projects" at bounding box center [597, 479] width 414 height 246
click at [614, 365] on projects "Describe your recent experience with similar projects" at bounding box center [597, 479] width 414 height 246
click at [652, 362] on projects "Describe your recent experience with similar projects" at bounding box center [597, 479] width 414 height 246
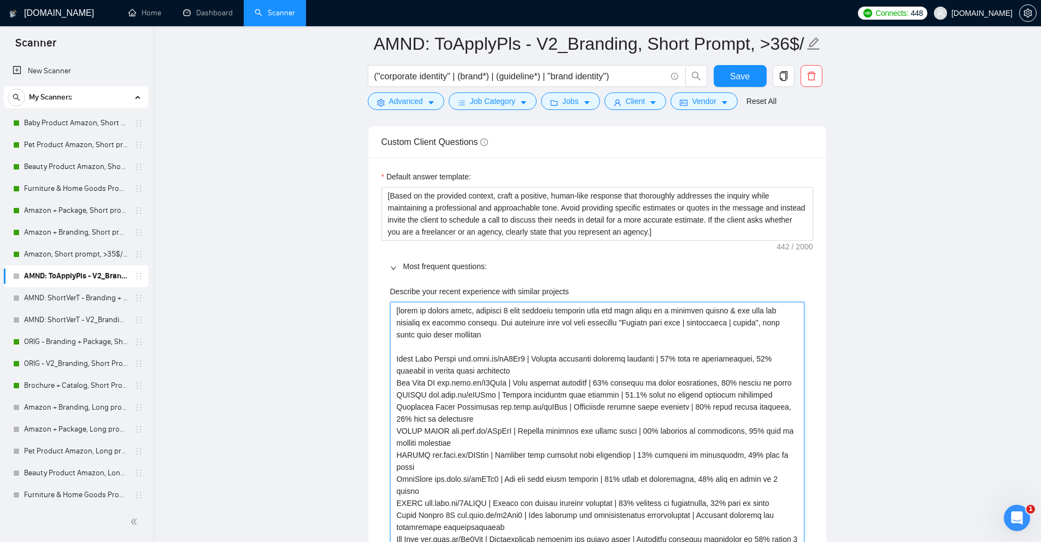
click at [521, 321] on projects "Describe your recent experience with similar projects" at bounding box center [597, 431] width 414 height 258
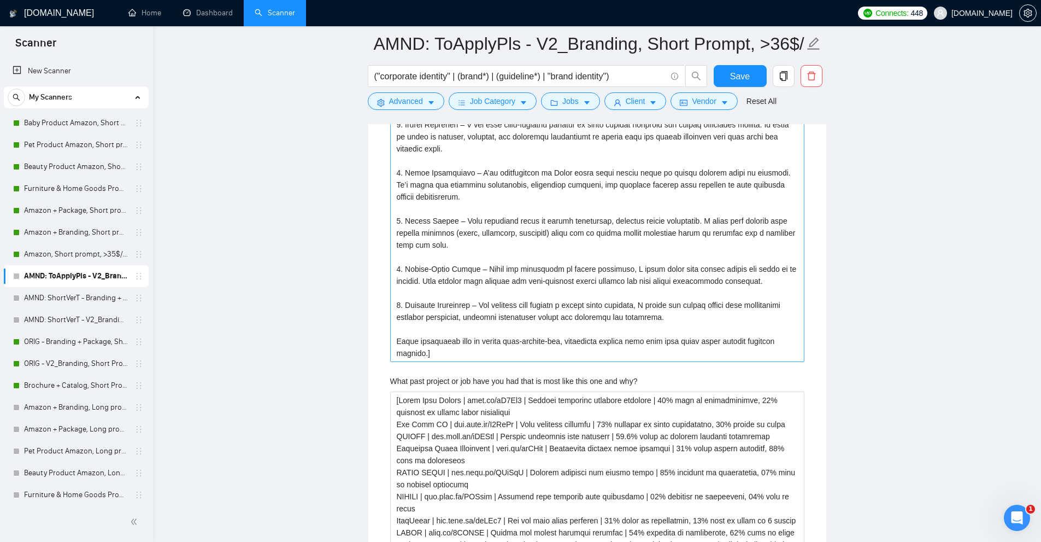
scroll to position [3027, 0]
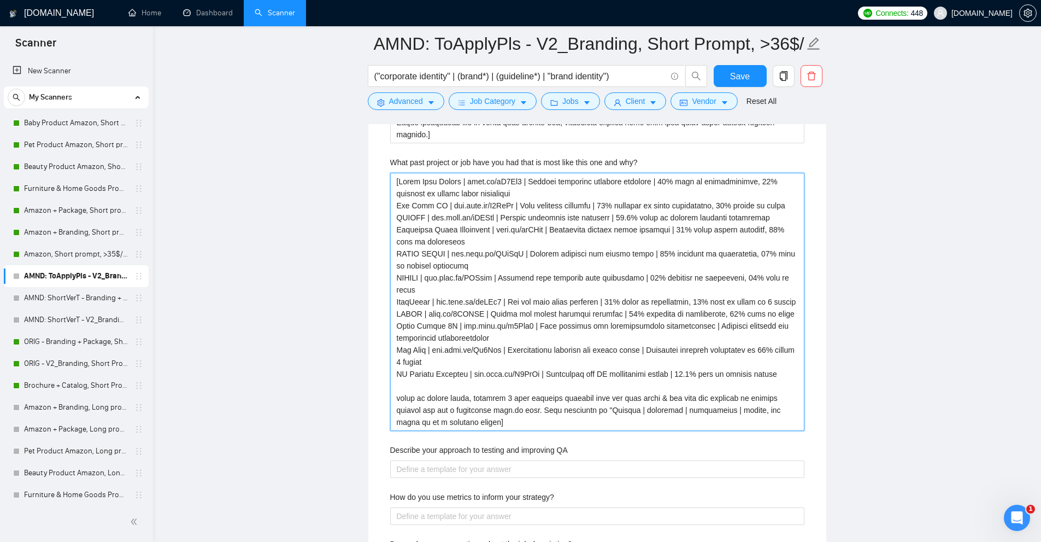
click at [503, 275] on why\? "What past project or job have you had that is most like this one and why?" at bounding box center [597, 302] width 414 height 258
paste why\? "based on client needs, describe 2 most relevant projects from the list below in…"
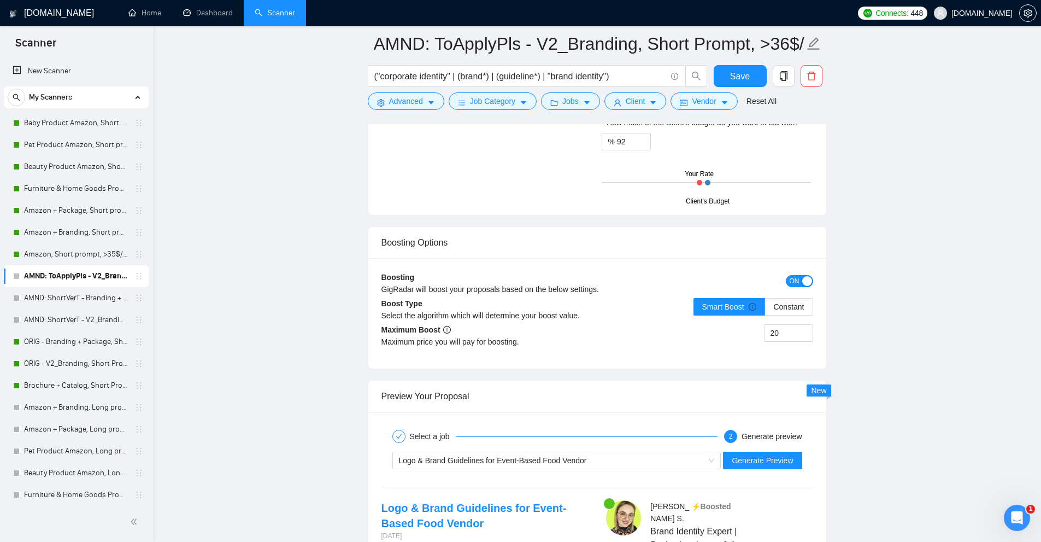
scroll to position [4503, 0]
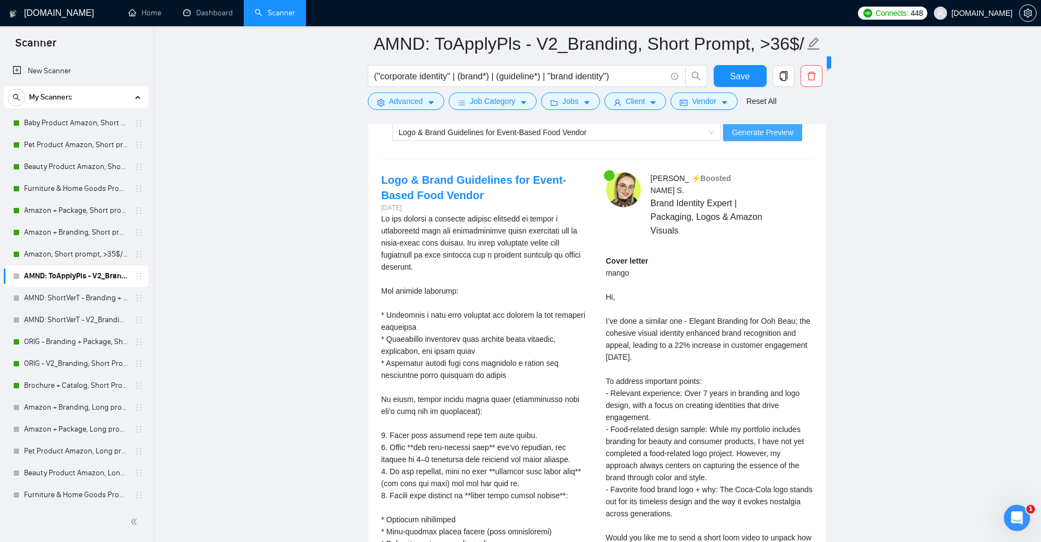
click at [789, 128] on span "Generate Preview" at bounding box center [762, 132] width 61 height 12
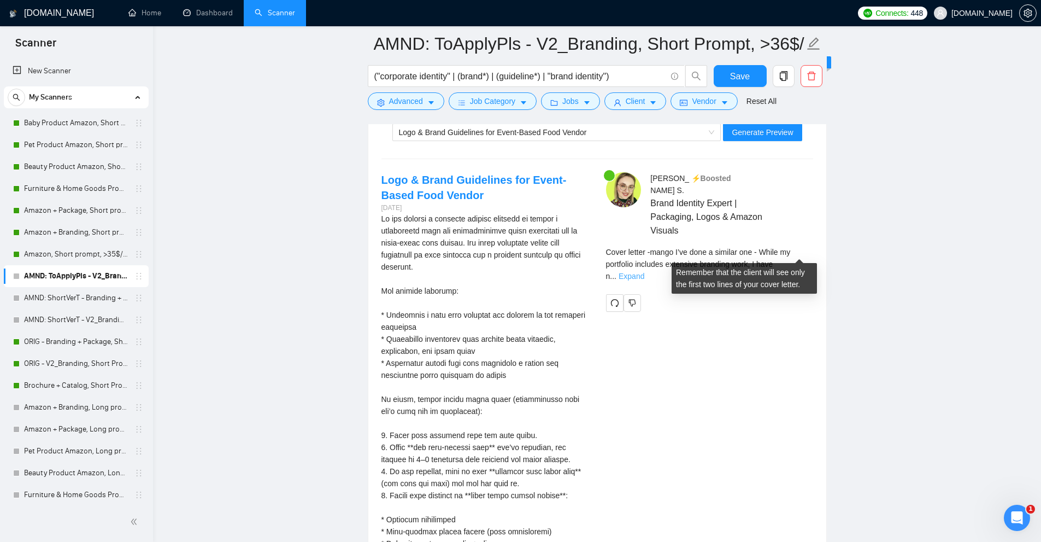
click at [644, 272] on link "Expand" at bounding box center [632, 276] width 26 height 9
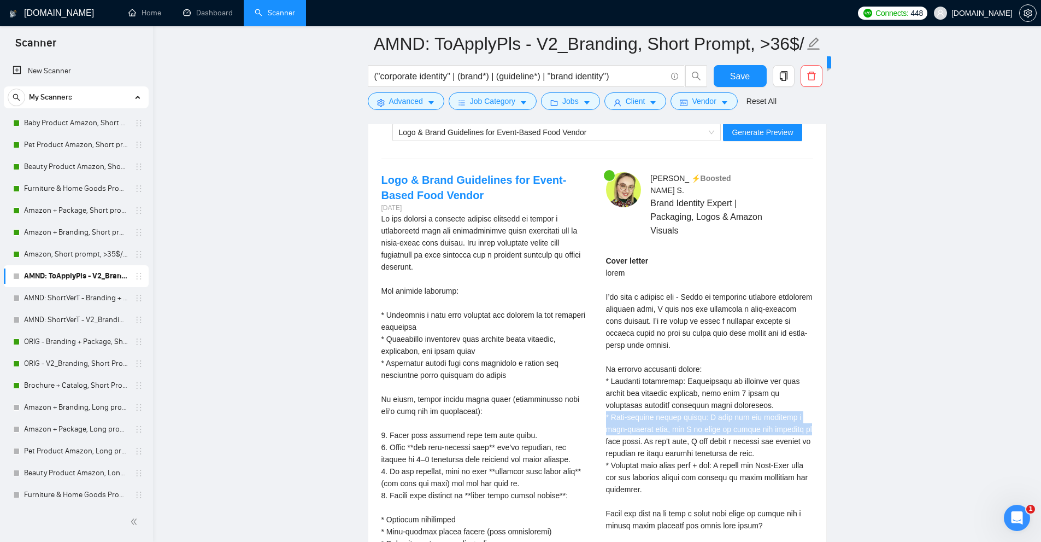
drag, startPoint x: 599, startPoint y: 401, endPoint x: 802, endPoint y: 415, distance: 202.6
click at [802, 415] on div "Anna S . ⚡️Boosted Brand Identity Expert | Packaging, Logos & Amazon Visuals Co…" at bounding box center [709, 390] width 225 height 437
click at [790, 428] on div "Cover letter" at bounding box center [709, 417] width 207 height 325
drag, startPoint x: 788, startPoint y: 434, endPoint x: 628, endPoint y: 395, distance: 164.7
click at [628, 395] on div "Cover letter" at bounding box center [709, 417] width 207 height 325
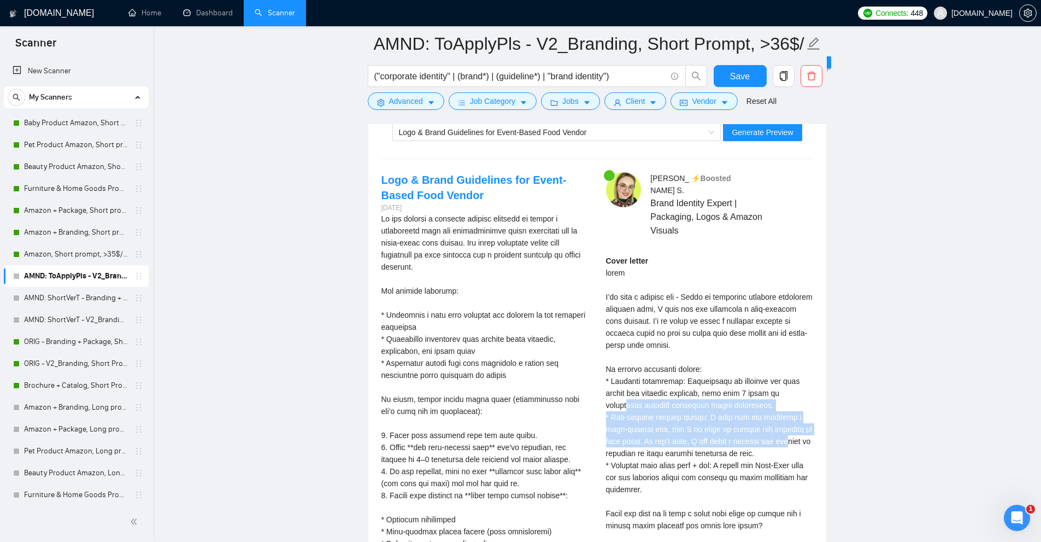
click at [626, 401] on div "Cover letter" at bounding box center [709, 417] width 207 height 325
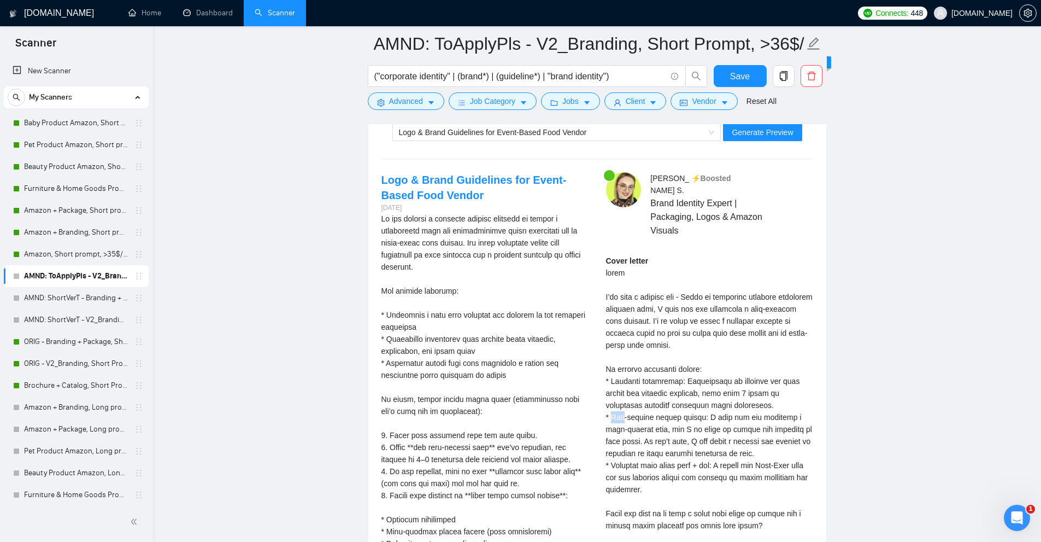
click at [626, 401] on div "Cover letter" at bounding box center [709, 417] width 207 height 325
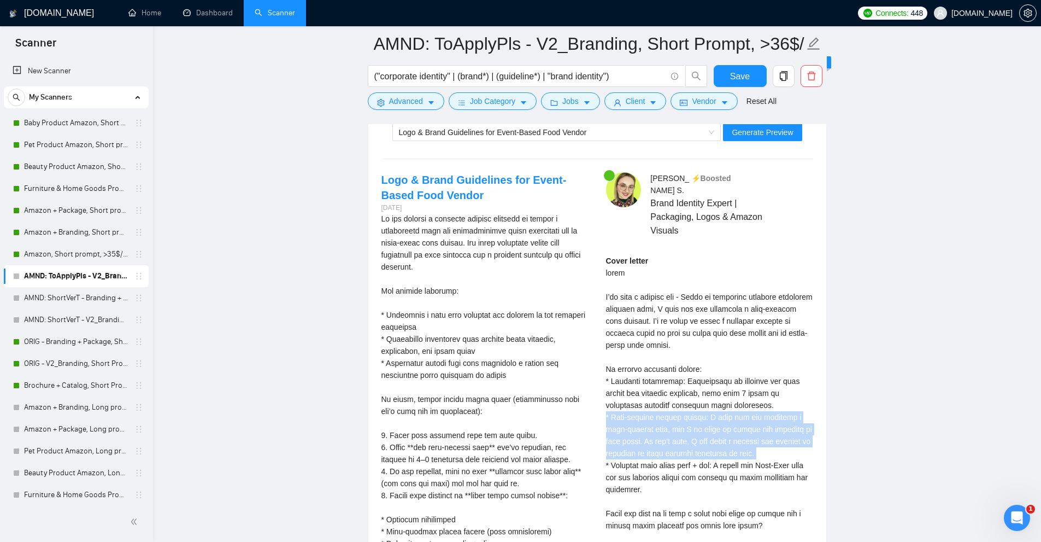
drag, startPoint x: 626, startPoint y: 401, endPoint x: 713, endPoint y: 425, distance: 90.5
click at [712, 427] on div "Cover letter" at bounding box center [709, 417] width 207 height 325
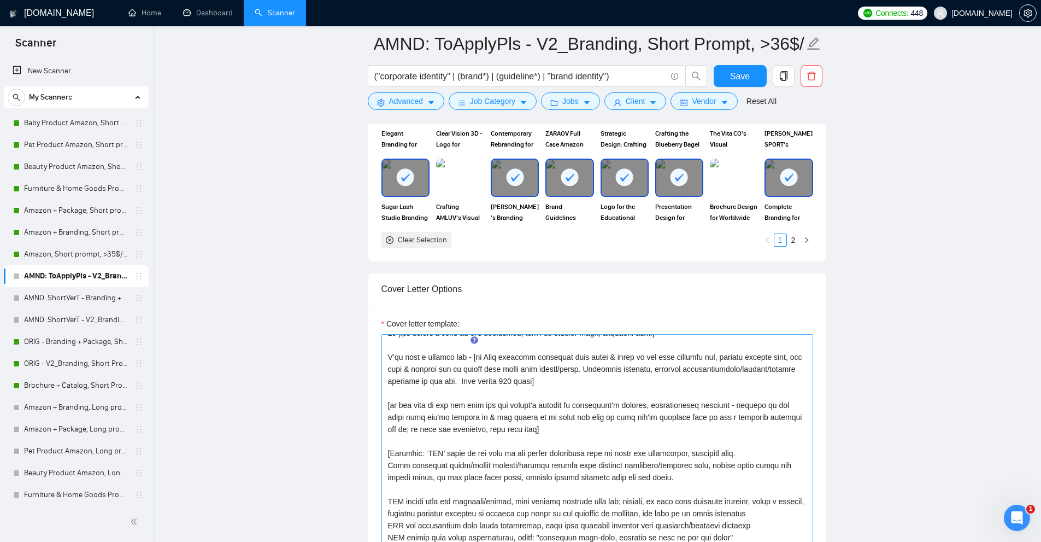
scroll to position [0, 0]
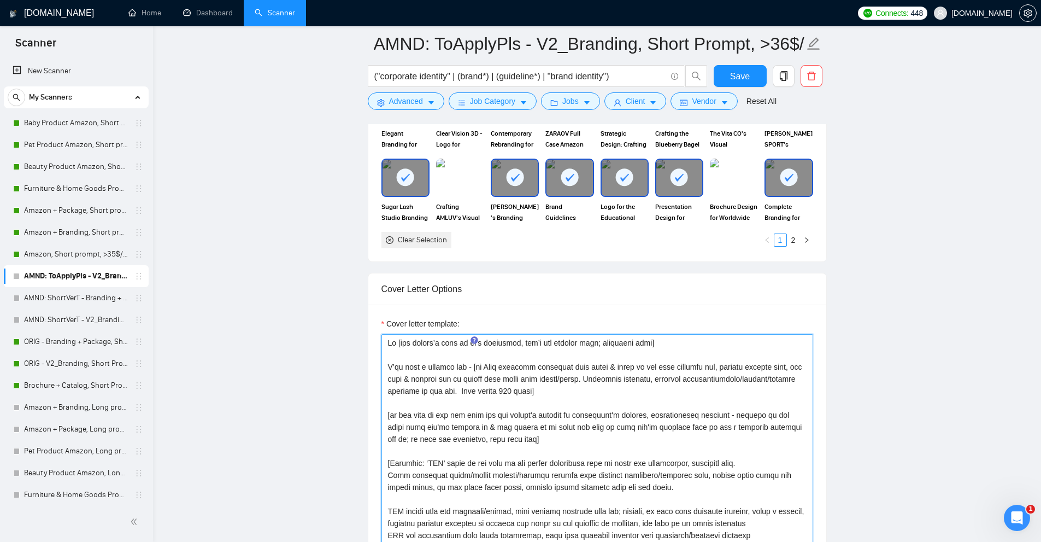
click at [474, 380] on textarea "Cover letter template:" at bounding box center [597, 457] width 432 height 246
click at [477, 366] on textarea "Cover letter template:" at bounding box center [597, 457] width 432 height 246
drag, startPoint x: 477, startPoint y: 366, endPoint x: 661, endPoint y: 363, distance: 184.7
click at [661, 363] on textarea "Cover letter template:" at bounding box center [597, 457] width 432 height 246
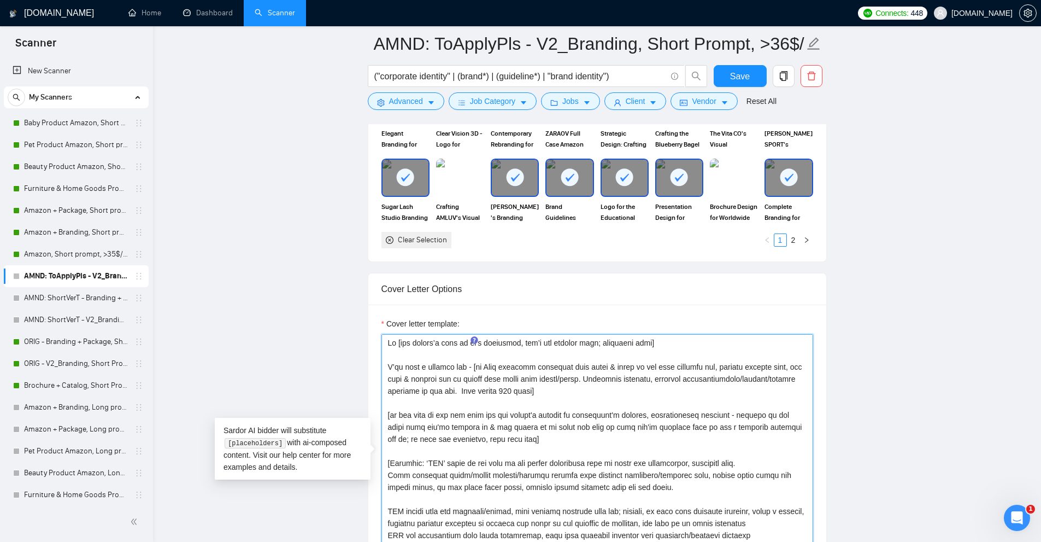
click at [474, 364] on textarea "Cover letter template:" at bounding box center [597, 457] width 432 height 246
click at [496, 364] on textarea "Cover letter template:" at bounding box center [597, 457] width 432 height 246
drag, startPoint x: 560, startPoint y: 363, endPoint x: 707, endPoint y: 392, distance: 149.3
click at [707, 392] on textarea "Cover letter template:" at bounding box center [597, 457] width 432 height 246
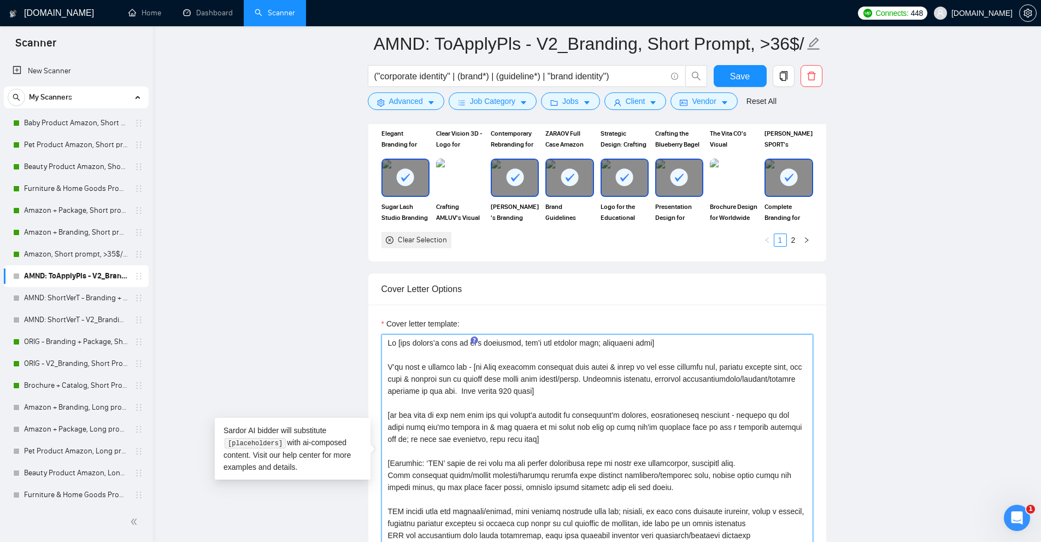
drag, startPoint x: 561, startPoint y: 395, endPoint x: 570, endPoint y: 372, distance: 25.0
click at [570, 372] on textarea "Cover letter template:" at bounding box center [597, 457] width 432 height 246
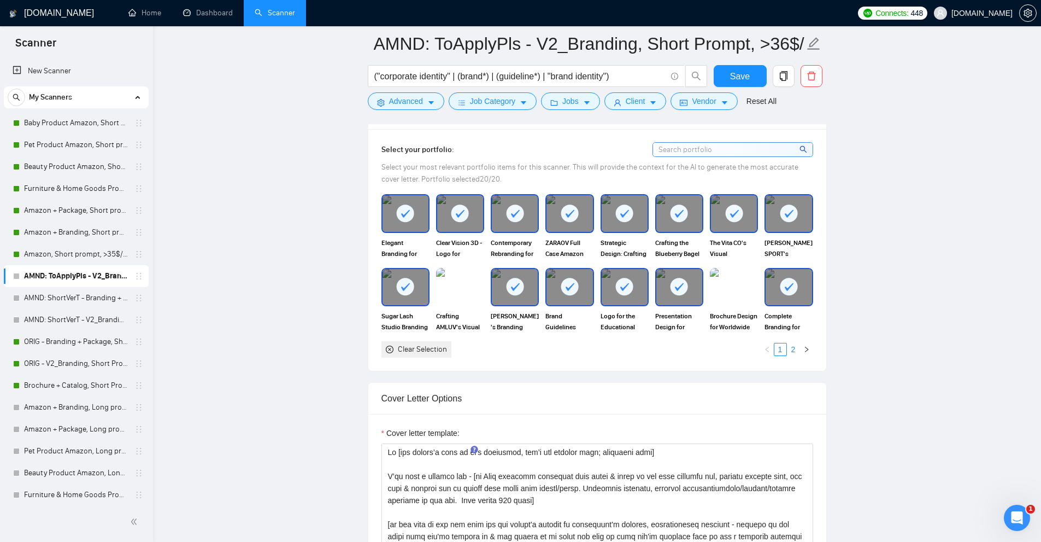
click at [795, 348] on link "2" at bounding box center [793, 349] width 12 height 12
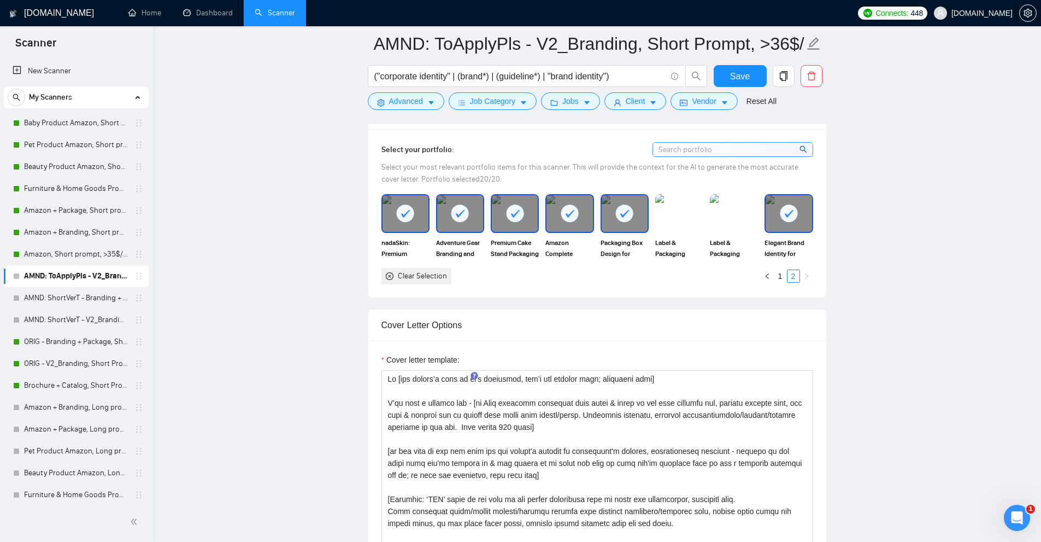
click at [792, 208] on rect at bounding box center [788, 212] width 17 height 17
click at [629, 216] on rect at bounding box center [624, 212] width 17 height 17
click at [530, 218] on div at bounding box center [515, 213] width 46 height 36
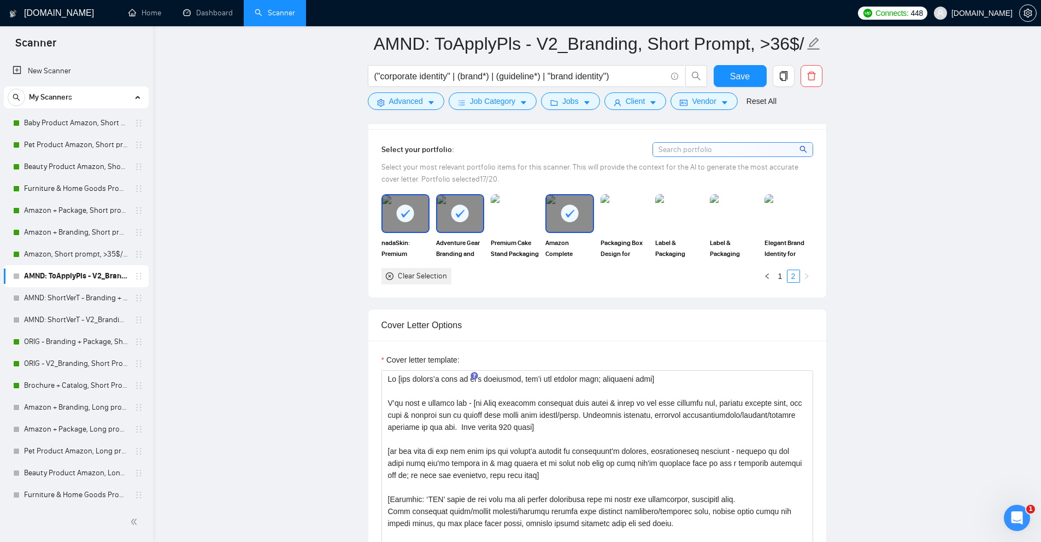
click at [457, 219] on rect at bounding box center [459, 212] width 17 height 17
click at [407, 216] on rect at bounding box center [405, 212] width 17 height 17
click at [587, 211] on div at bounding box center [569, 213] width 46 height 36
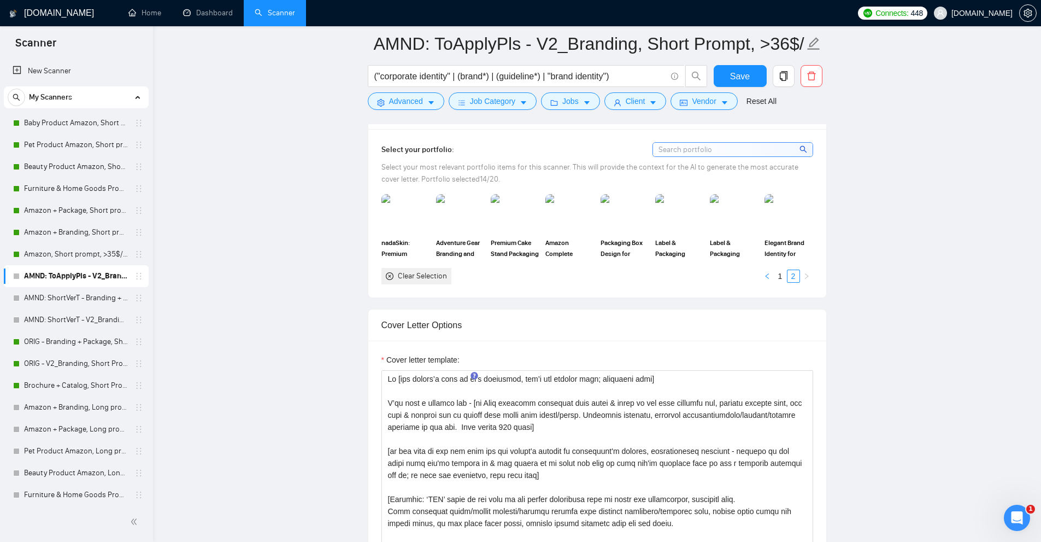
click at [767, 275] on icon "left" at bounding box center [767, 276] width 7 height 7
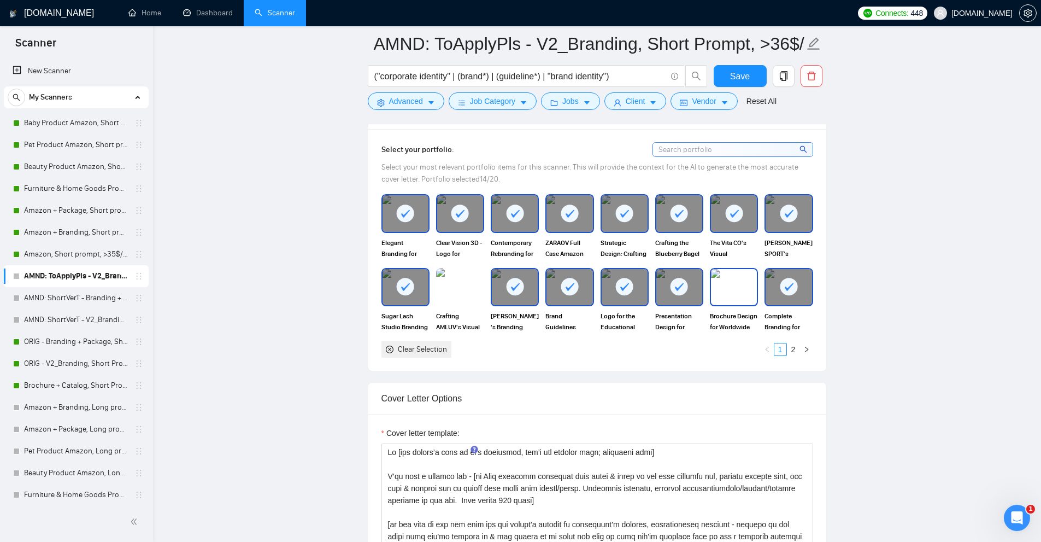
click at [769, 286] on div at bounding box center [789, 287] width 46 height 36
click at [781, 240] on span "[PERSON_NAME] SPORT's Dynamic Brand Identity" at bounding box center [788, 248] width 48 height 22
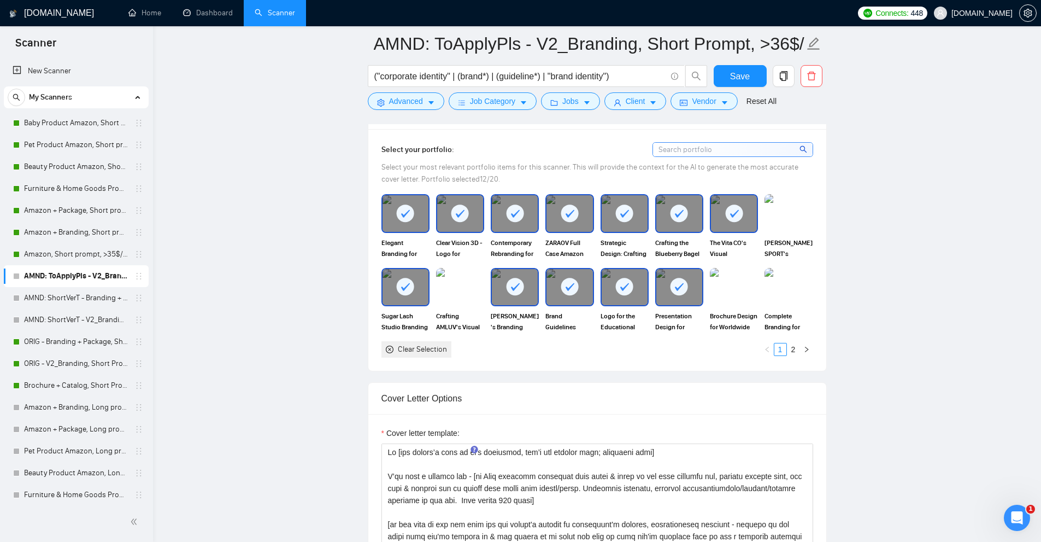
click at [726, 217] on icon at bounding box center [734, 213] width 18 height 18
click at [680, 218] on rect at bounding box center [678, 212] width 17 height 17
drag, startPoint x: 632, startPoint y: 216, endPoint x: 617, endPoint y: 273, distance: 58.3
click at [632, 216] on rect at bounding box center [624, 212] width 17 height 17
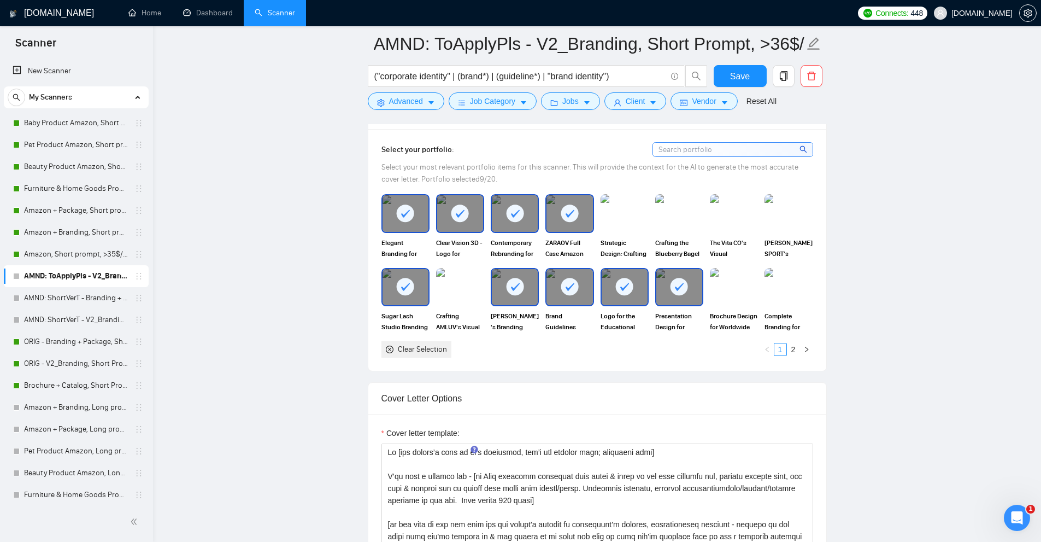
click at [617, 278] on icon at bounding box center [624, 287] width 18 height 18
click at [581, 285] on div at bounding box center [569, 287] width 46 height 36
click at [570, 211] on rect at bounding box center [569, 212] width 17 height 17
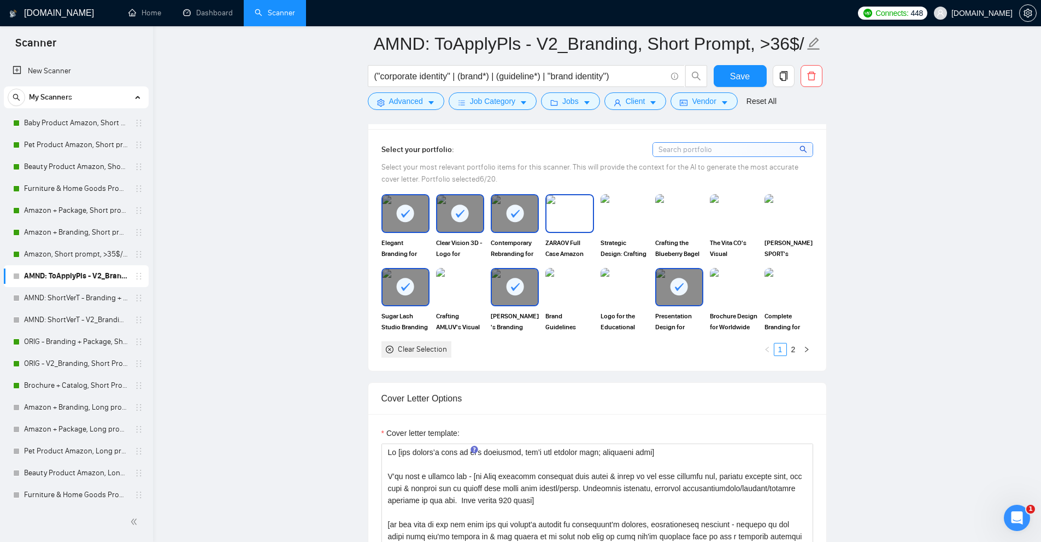
click at [507, 211] on rect at bounding box center [514, 212] width 17 height 17
click at [496, 272] on div at bounding box center [515, 287] width 46 height 36
click at [453, 219] on icon at bounding box center [460, 213] width 18 height 18
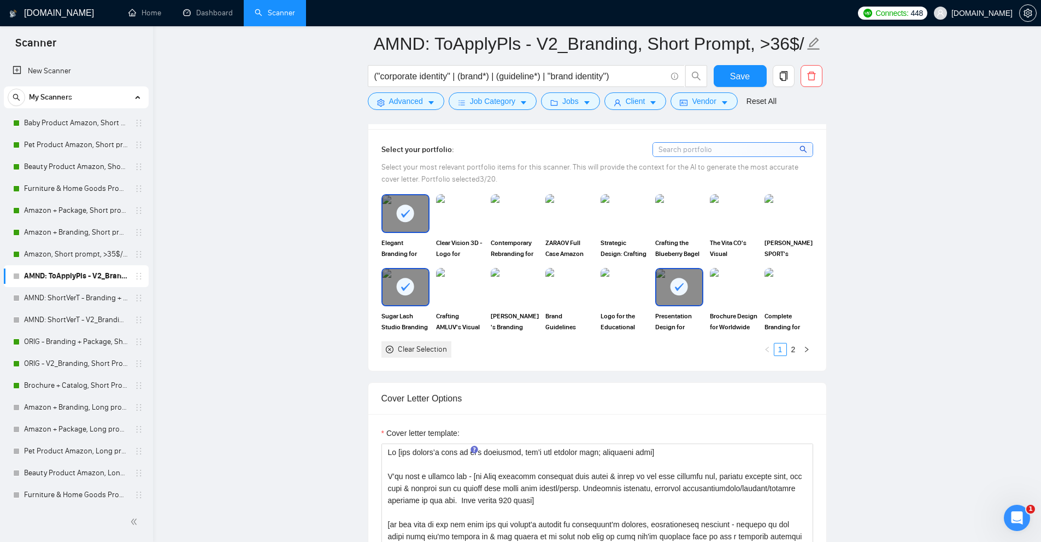
click at [410, 222] on div at bounding box center [406, 213] width 46 height 36
click at [395, 295] on div at bounding box center [406, 287] width 46 height 36
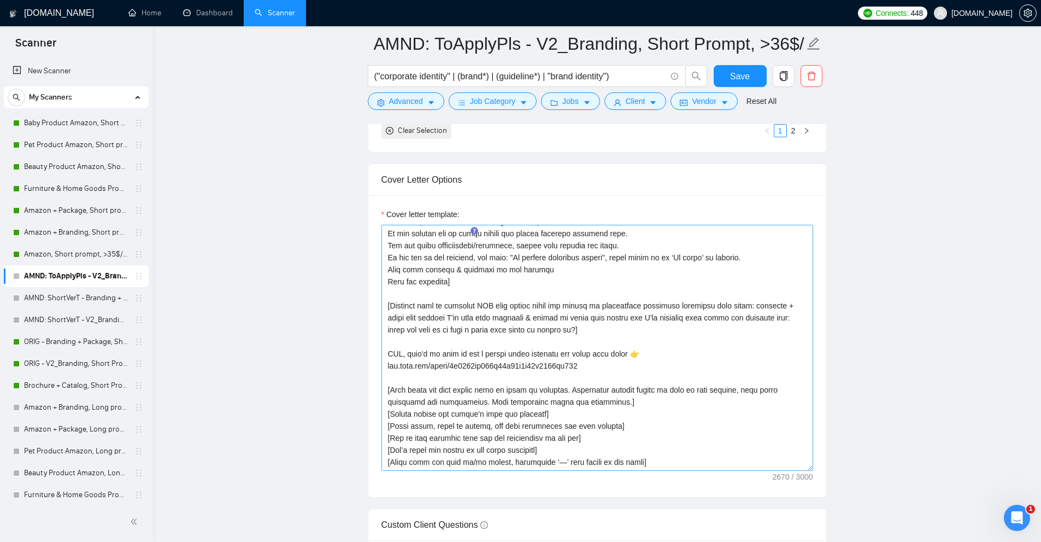
scroll to position [0, 0]
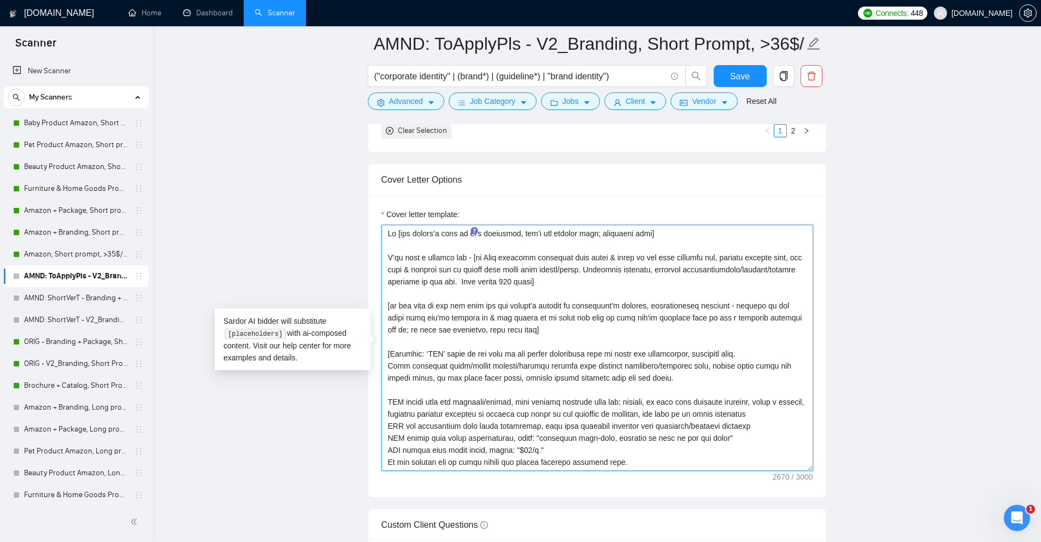
drag, startPoint x: 476, startPoint y: 255, endPoint x: 615, endPoint y: 270, distance: 140.2
click at [615, 270] on textarea "Cover letter template:" at bounding box center [597, 348] width 432 height 246
drag, startPoint x: 651, startPoint y: 270, endPoint x: 799, endPoint y: 266, distance: 147.6
click at [799, 266] on textarea "Cover letter template:" at bounding box center [597, 348] width 432 height 246
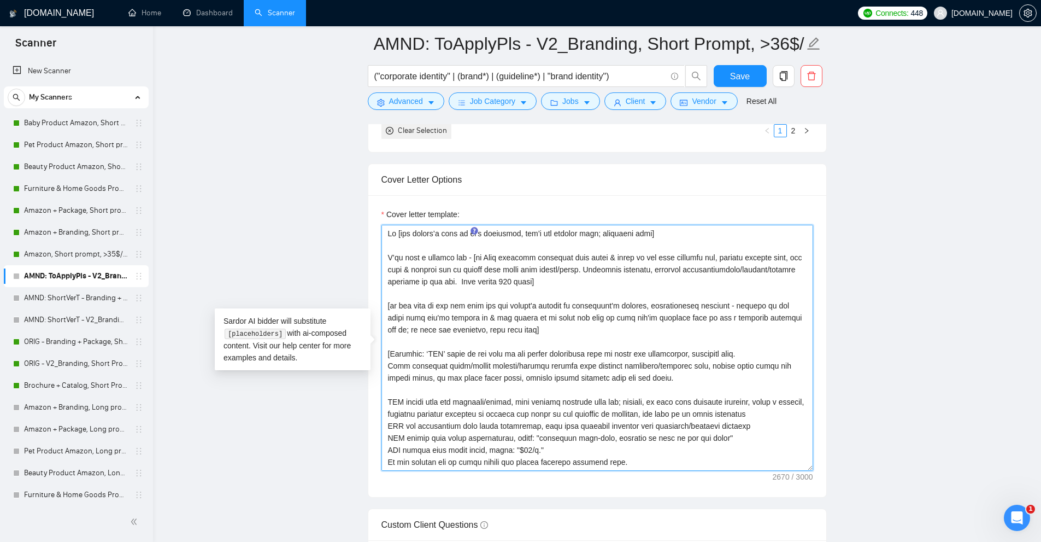
click at [799, 266] on textarea "Cover letter template:" at bounding box center [597, 348] width 432 height 246
click at [676, 273] on textarea "Cover letter template:" at bounding box center [597, 348] width 432 height 246
click at [450, 278] on textarea "Cover letter template:" at bounding box center [597, 348] width 432 height 246
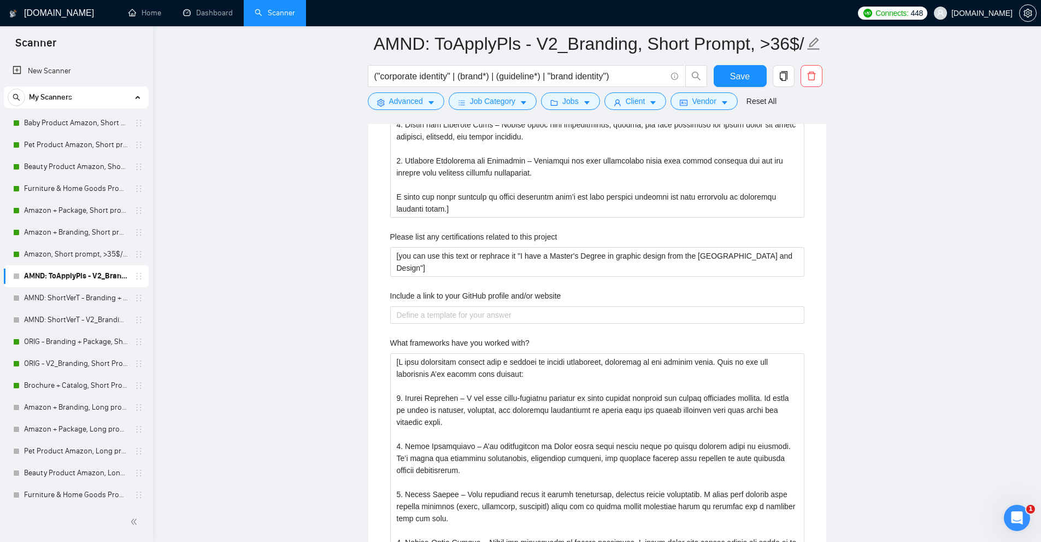
scroll to position [2973, 0]
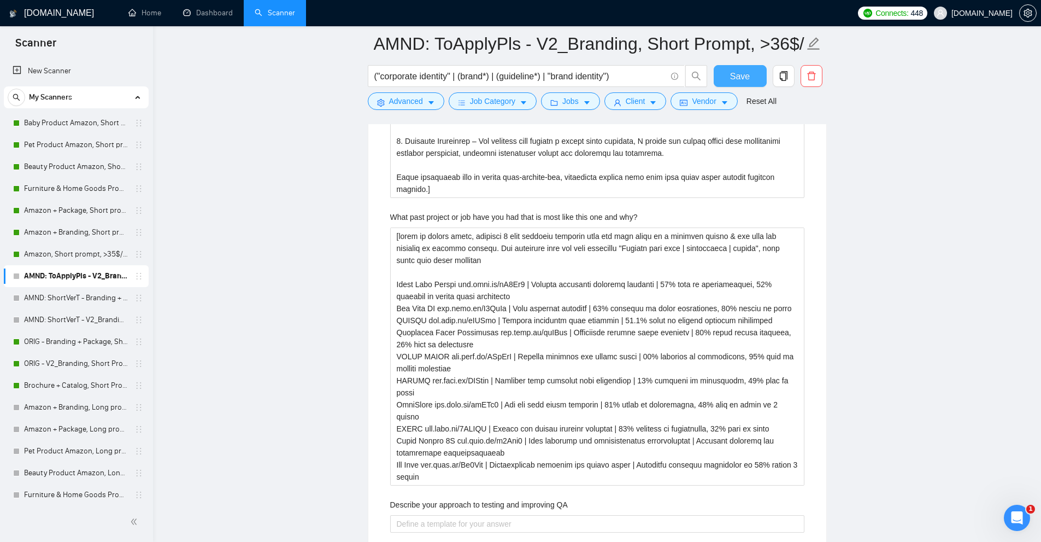
click at [751, 72] on button "Save" at bounding box center [740, 76] width 53 height 22
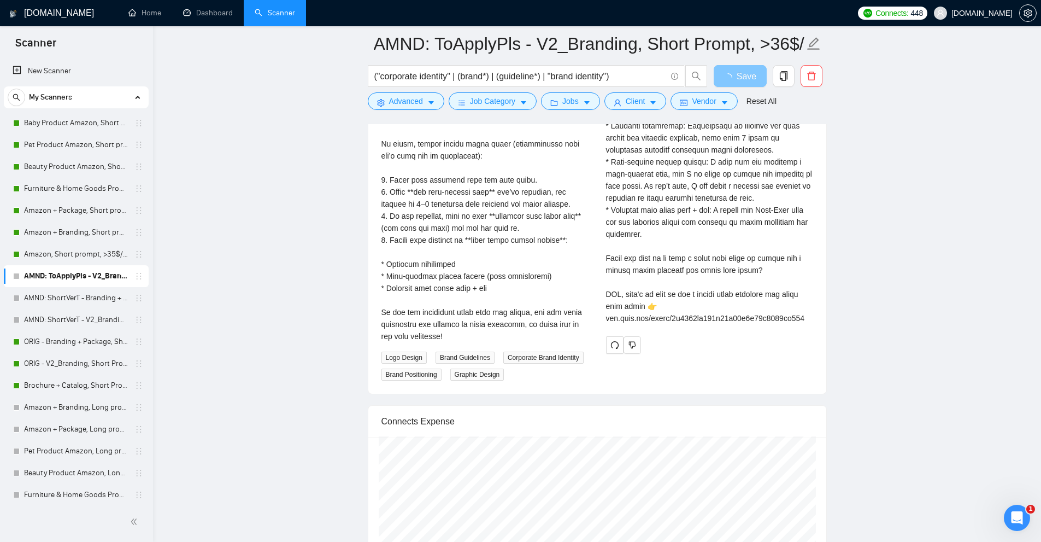
scroll to position [2247, 0]
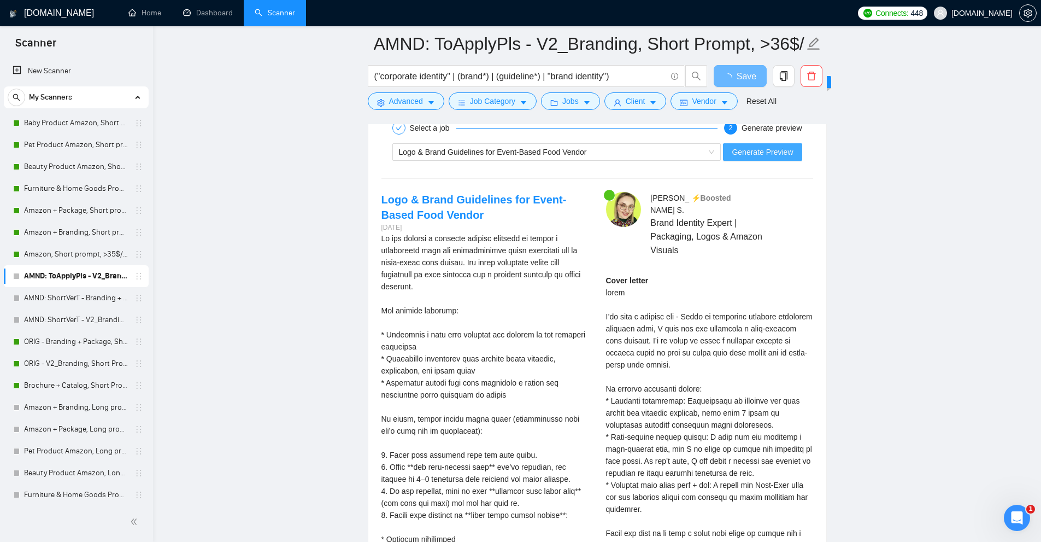
click at [767, 150] on span "Generate Preview" at bounding box center [762, 152] width 61 height 12
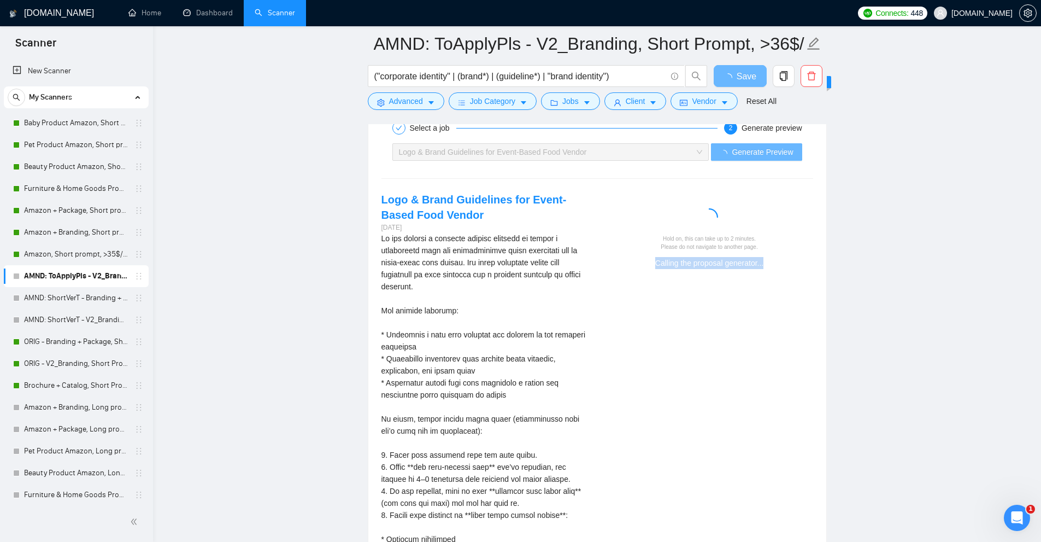
drag, startPoint x: 672, startPoint y: 287, endPoint x: 810, endPoint y: 287, distance: 138.3
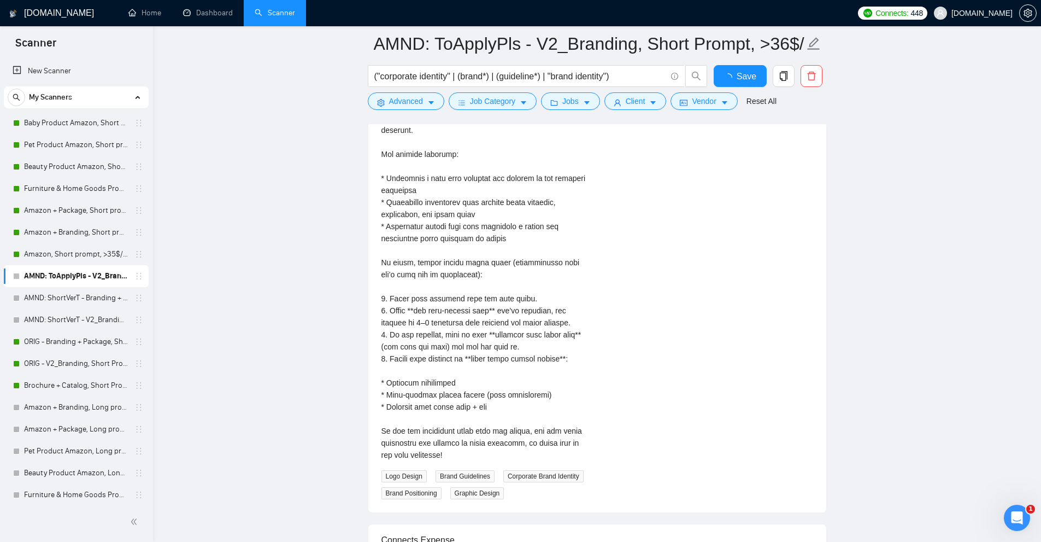
click at [569, 499] on div "Logo & Brand Guidelines for Event-Based Food Vendor 4 days ago Logo Design Bran…" at bounding box center [485, 267] width 225 height 464
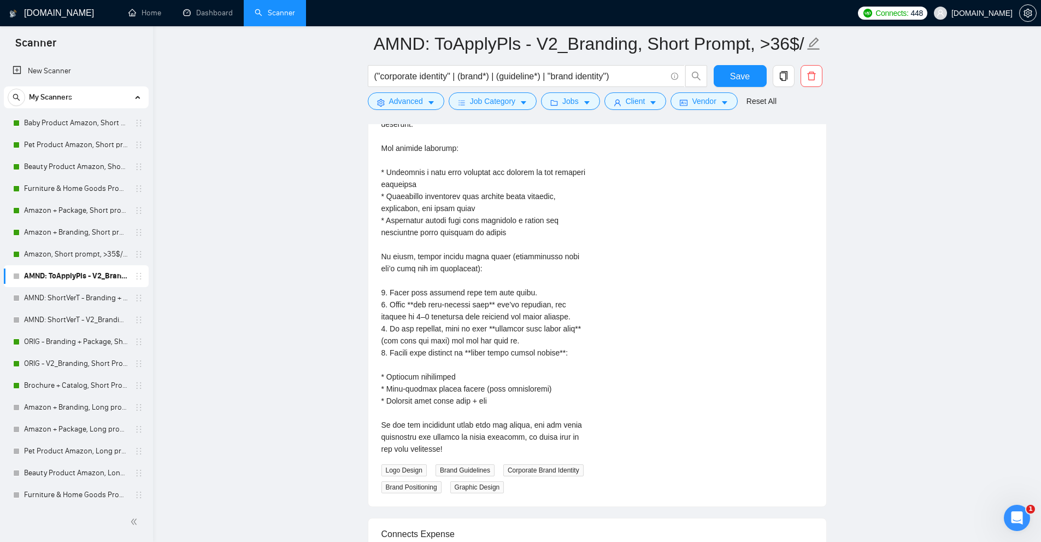
scroll to position [2085, 0]
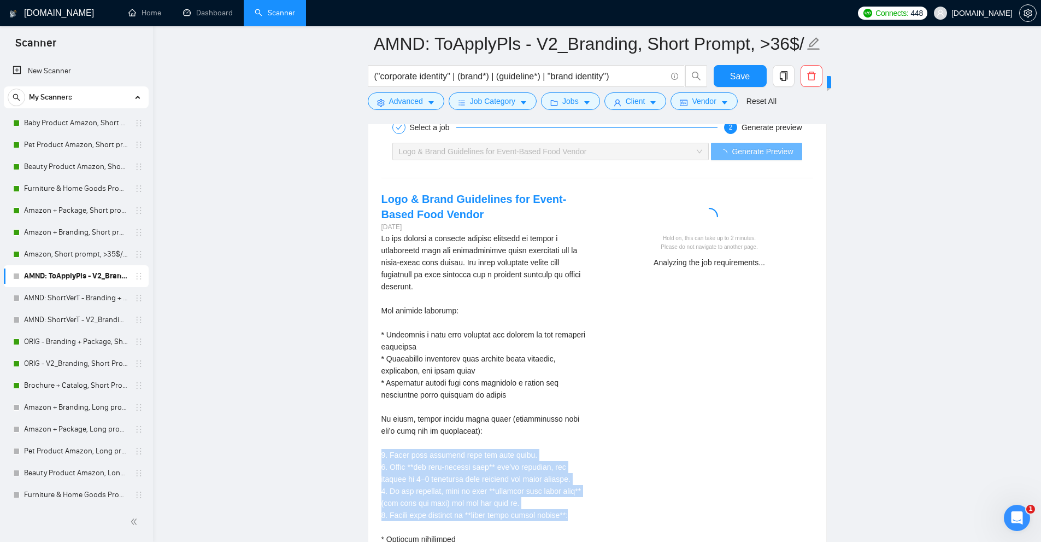
click at [590, 503] on div "Logo & Brand Guidelines for Event-Based Food Vendor 4 days ago Logo Design Bran…" at bounding box center [485, 423] width 225 height 464
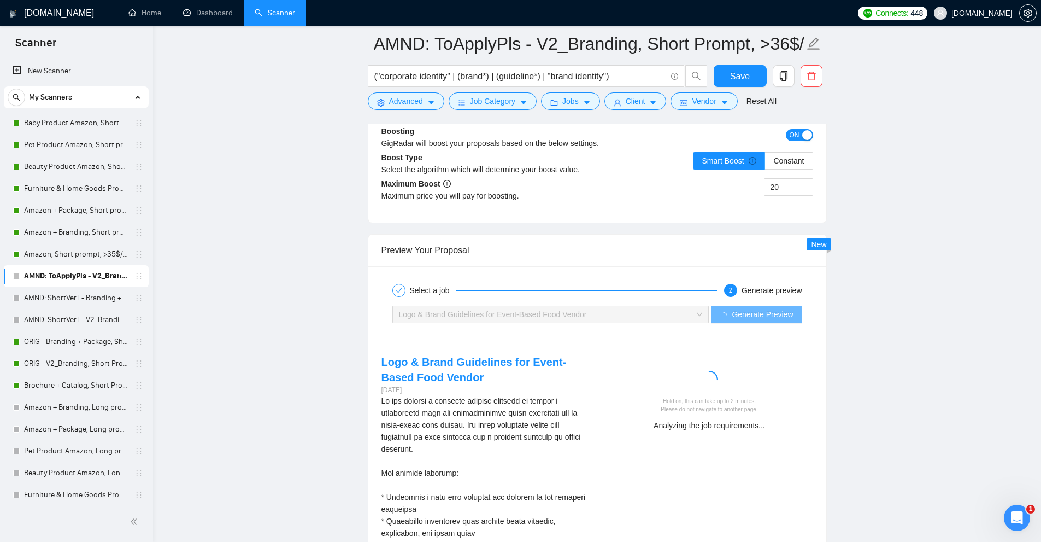
scroll to position [2247, 0]
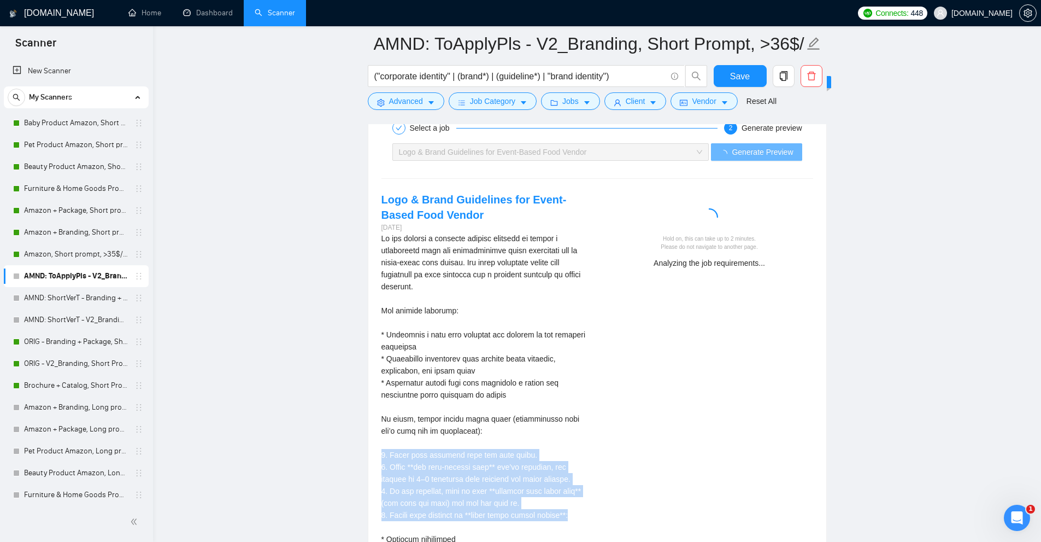
drag, startPoint x: 430, startPoint y: 459, endPoint x: 593, endPoint y: 511, distance: 171.6
click at [593, 511] on div "Logo & Brand Guidelines for Event-Based Food Vendor 4 days ago Logo Design Bran…" at bounding box center [485, 424] width 225 height 464
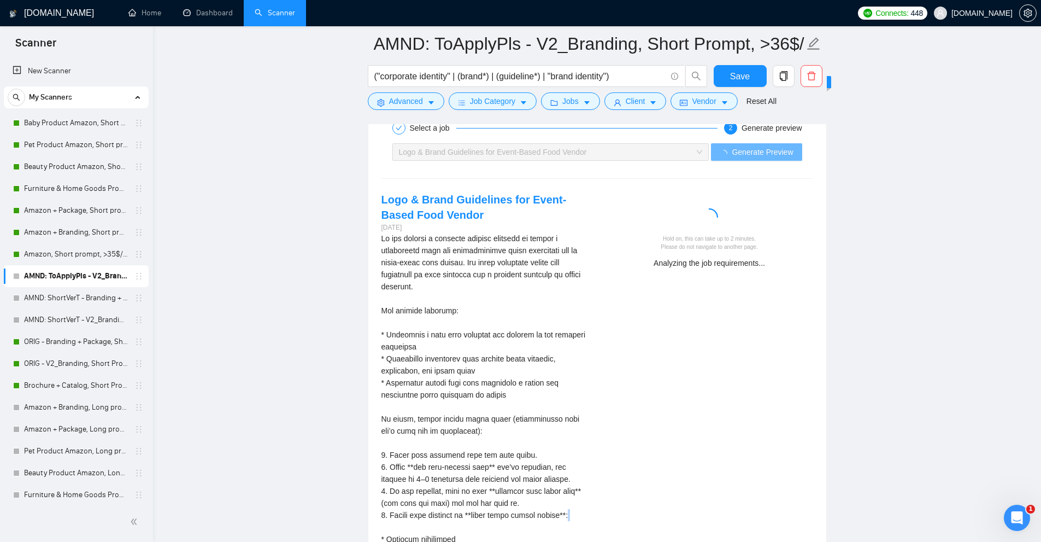
click at [593, 511] on div "Logo & Brand Guidelines for Event-Based Food Vendor 4 days ago Logo Design Bran…" at bounding box center [485, 424] width 225 height 464
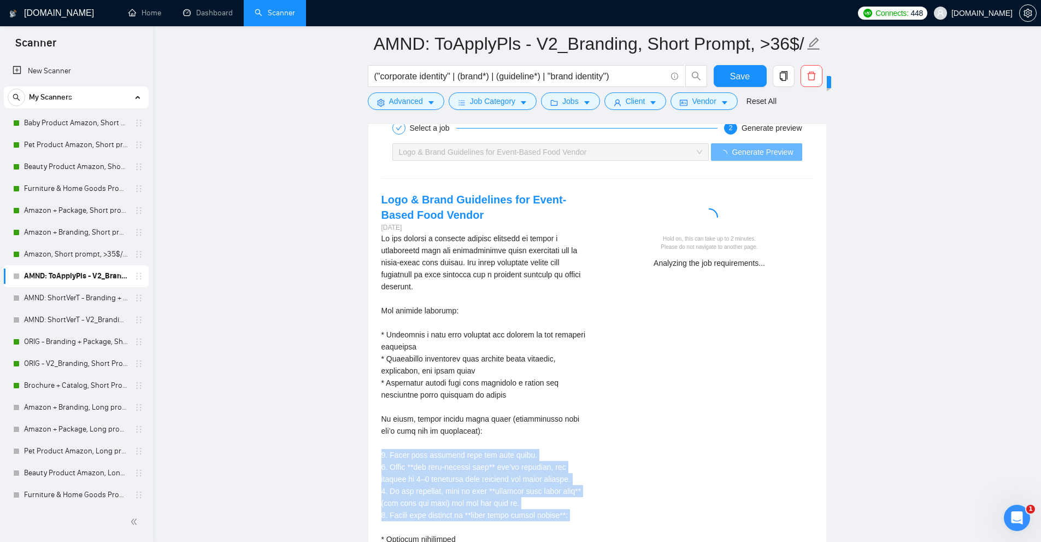
drag, startPoint x: 593, startPoint y: 511, endPoint x: 521, endPoint y: 452, distance: 93.1
click at [521, 452] on div "Logo & Brand Guidelines for Event-Based Food Vendor 4 days ago Logo Design Bran…" at bounding box center [485, 424] width 225 height 464
click at [521, 452] on div "We are seeking a talented graphic designer to create a captivating logo and com…" at bounding box center [484, 424] width 207 height 385
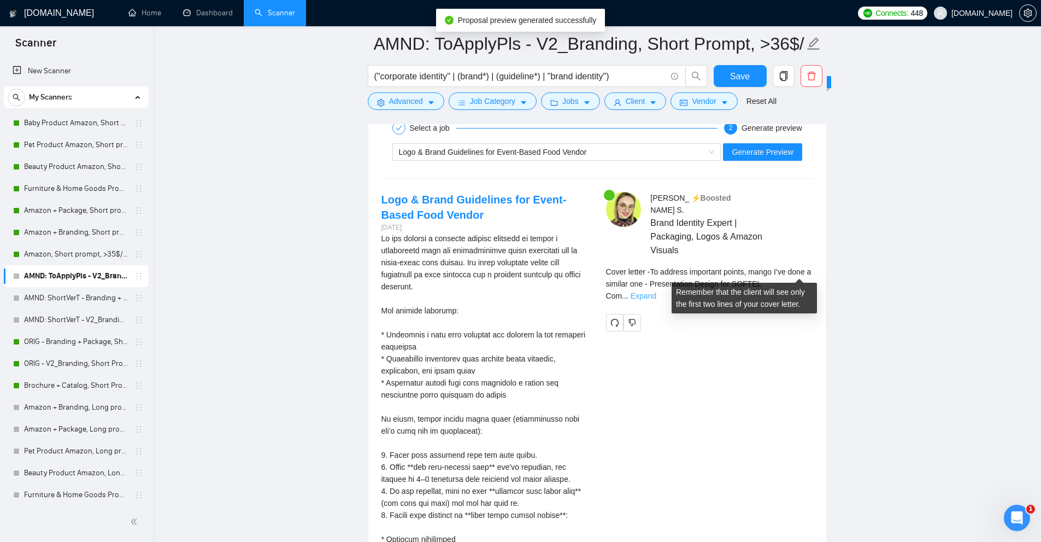
click at [656, 291] on link "Expand" at bounding box center [644, 295] width 26 height 9
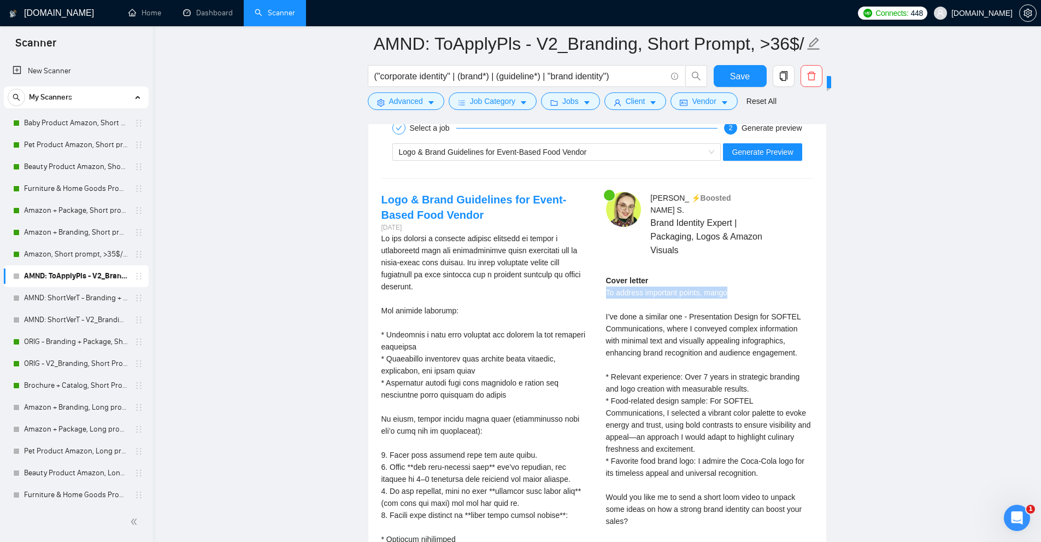
drag, startPoint x: 607, startPoint y: 283, endPoint x: 774, endPoint y: 285, distance: 167.8
click at [774, 285] on div "Cover letter To address important points, mango I’ve done a similar one - Prese…" at bounding box center [709, 418] width 207 height 289
click at [756, 283] on div "Cover letter To address important points, mango I’ve done a similar one - Prese…" at bounding box center [709, 418] width 207 height 289
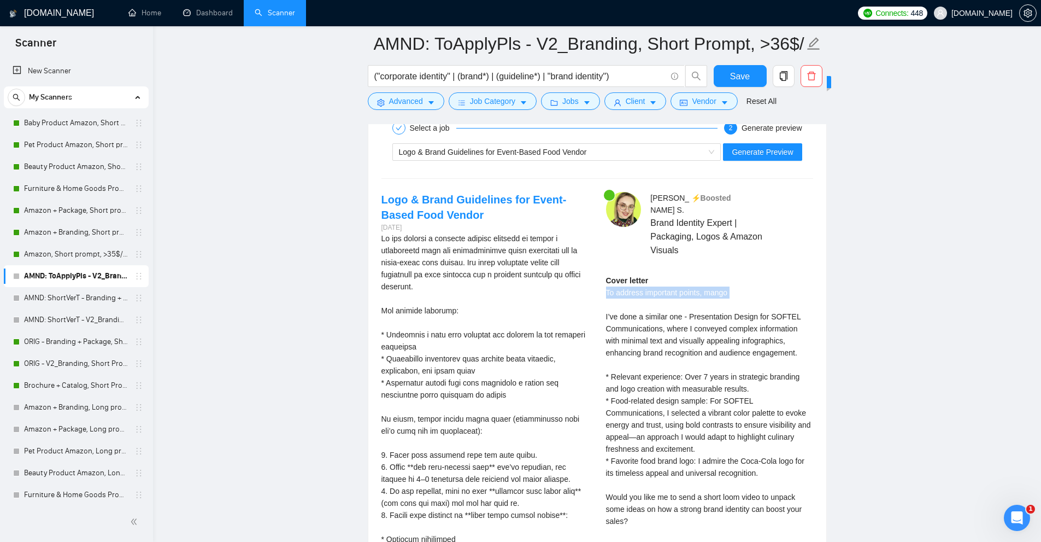
click at [756, 283] on div "Cover letter To address important points, mango I’ve done a similar one - Prese…" at bounding box center [709, 418] width 207 height 289
click at [745, 337] on div "Cover letter To address important points, mango I’ve done a similar one - Prese…" at bounding box center [709, 418] width 207 height 289
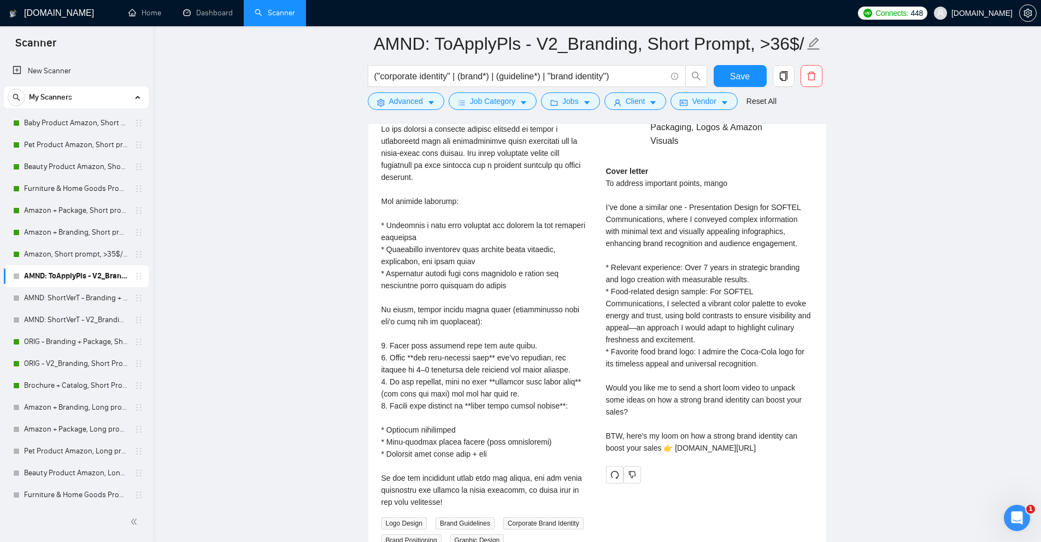
click at [745, 325] on div "Cover letter To address important points, mango I’ve done a similar one - Prese…" at bounding box center [709, 309] width 207 height 289
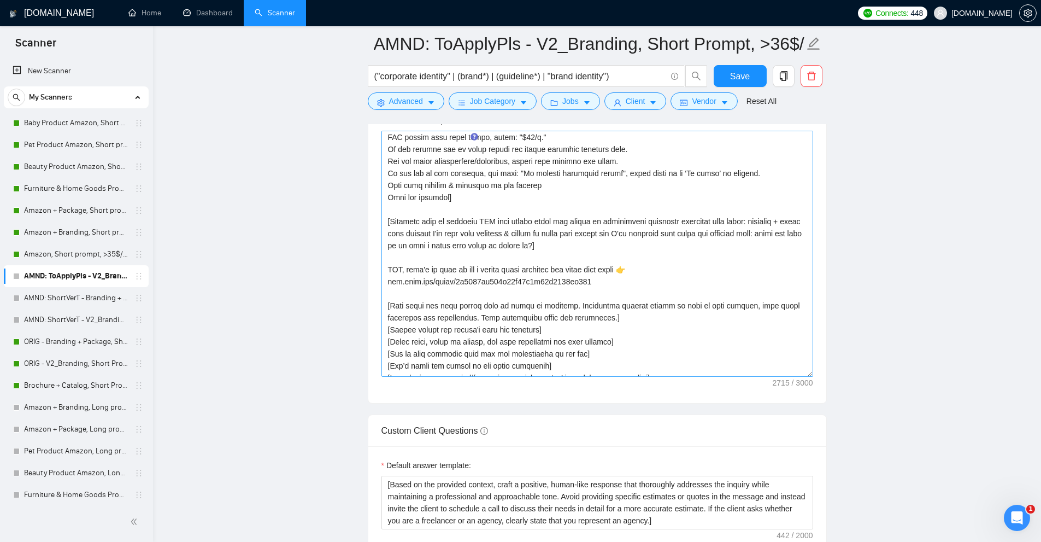
scroll to position [109, 0]
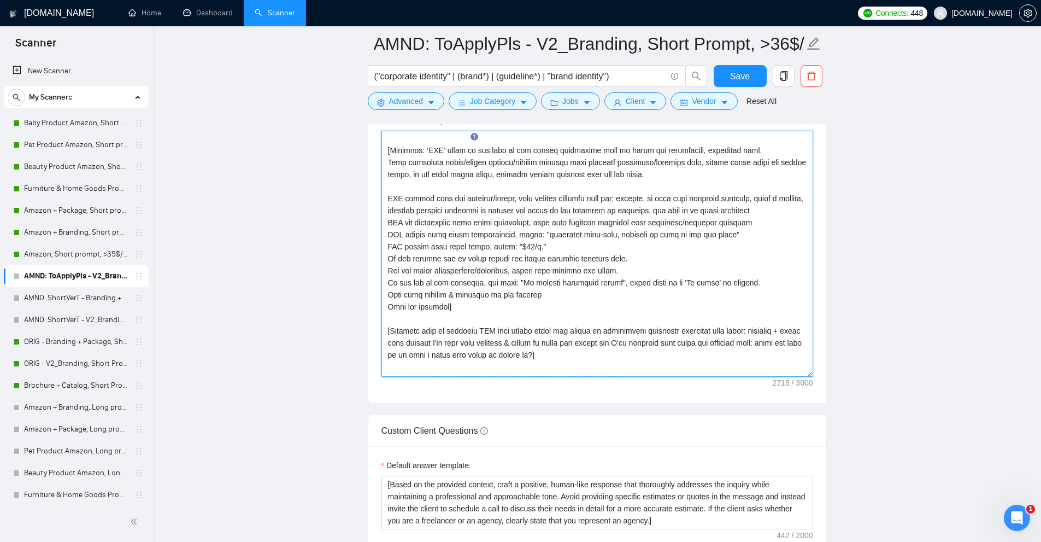
click at [390, 281] on textarea "Cover letter template:" at bounding box center [597, 254] width 432 height 246
drag, startPoint x: 390, startPoint y: 281, endPoint x: 466, endPoint y: 280, distance: 76.0
click at [466, 280] on textarea "Cover letter template:" at bounding box center [597, 254] width 432 height 246
click at [492, 280] on textarea "Cover letter template:" at bounding box center [597, 254] width 432 height 246
click at [501, 280] on textarea "Cover letter template:" at bounding box center [597, 254] width 432 height 246
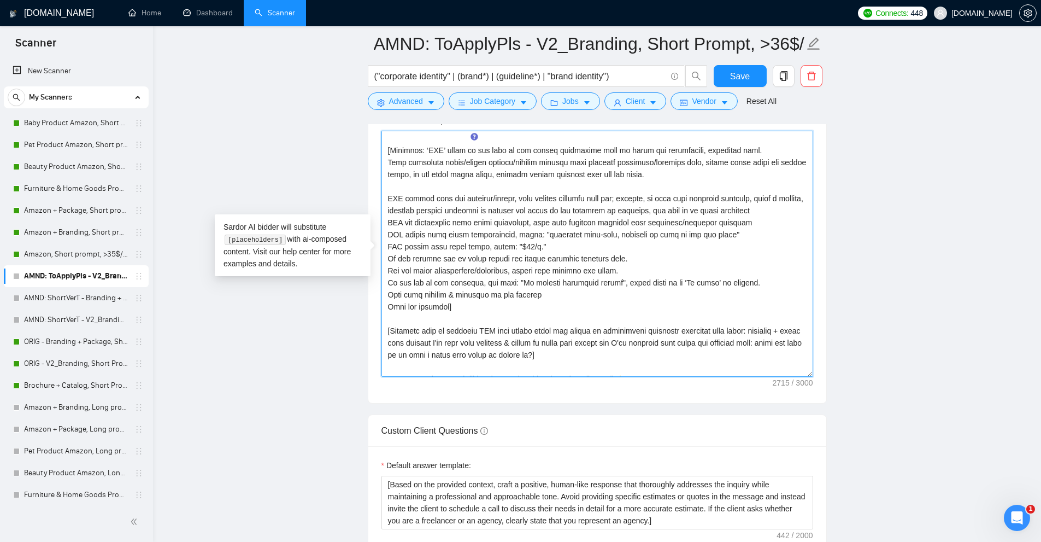
click at [501, 280] on textarea "Cover letter template:" at bounding box center [597, 254] width 432 height 246
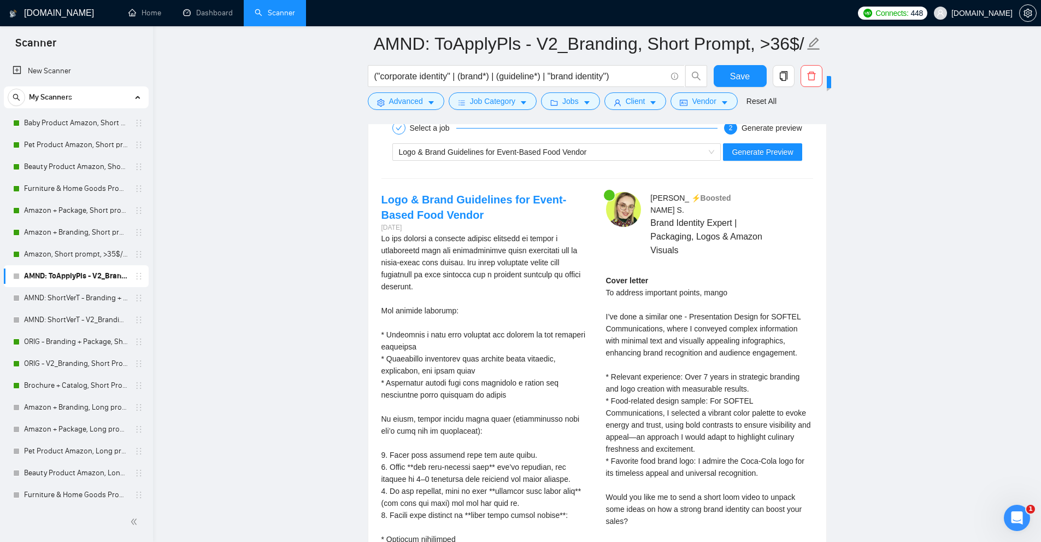
scroll to position [2192, 0]
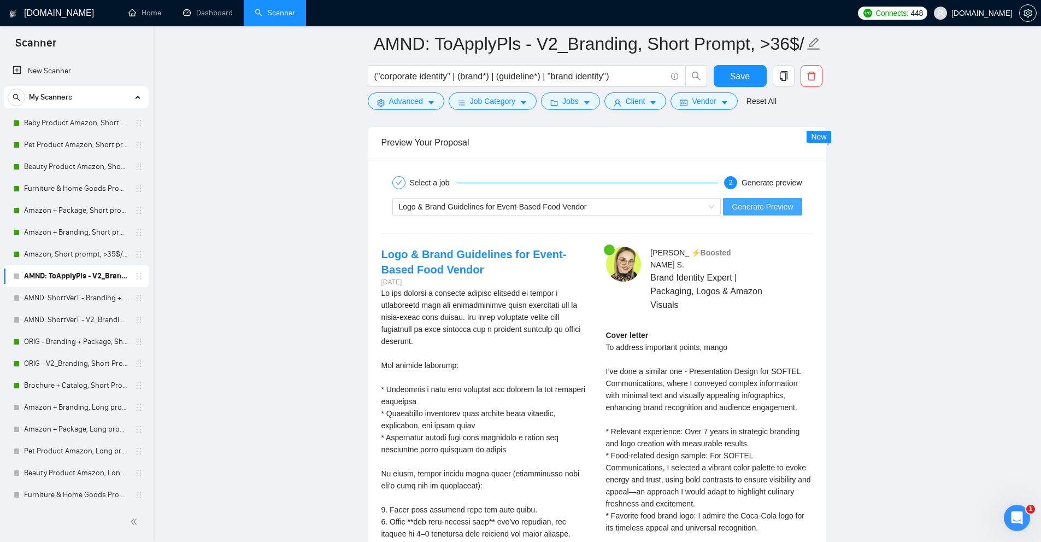
click at [773, 203] on span "Generate Preview" at bounding box center [762, 207] width 61 height 12
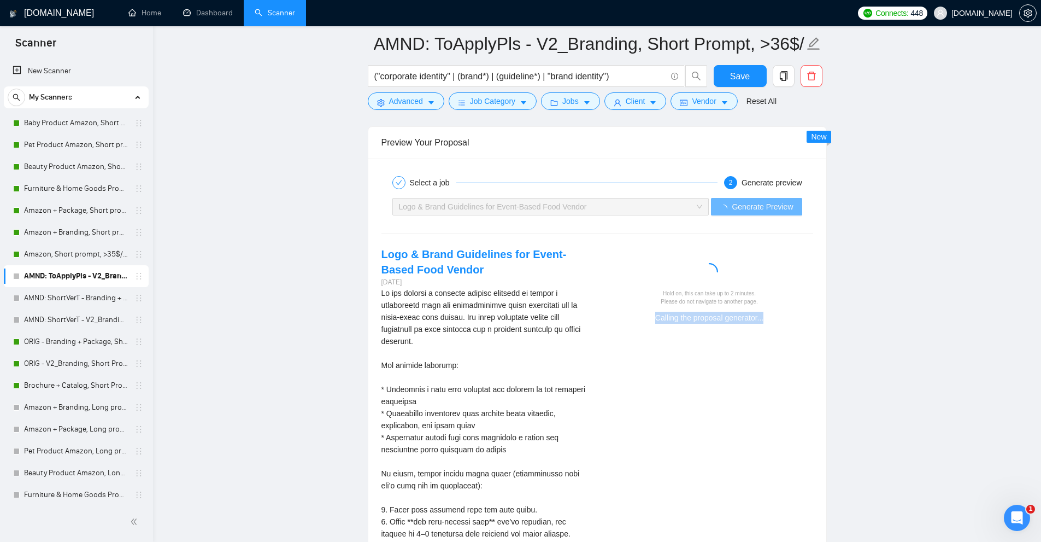
drag, startPoint x: 702, startPoint y: 332, endPoint x: 807, endPoint y: 331, distance: 105.5
click at [803, 331] on div "Logo & Brand Guidelines for Event-Based Food Vendor 4 days ago Logo Design Bran…" at bounding box center [597, 478] width 449 height 464
click at [807, 331] on div "Logo & Brand Guidelines for Event-Based Food Vendor 4 days ago Logo Design Bran…" at bounding box center [597, 478] width 449 height 464
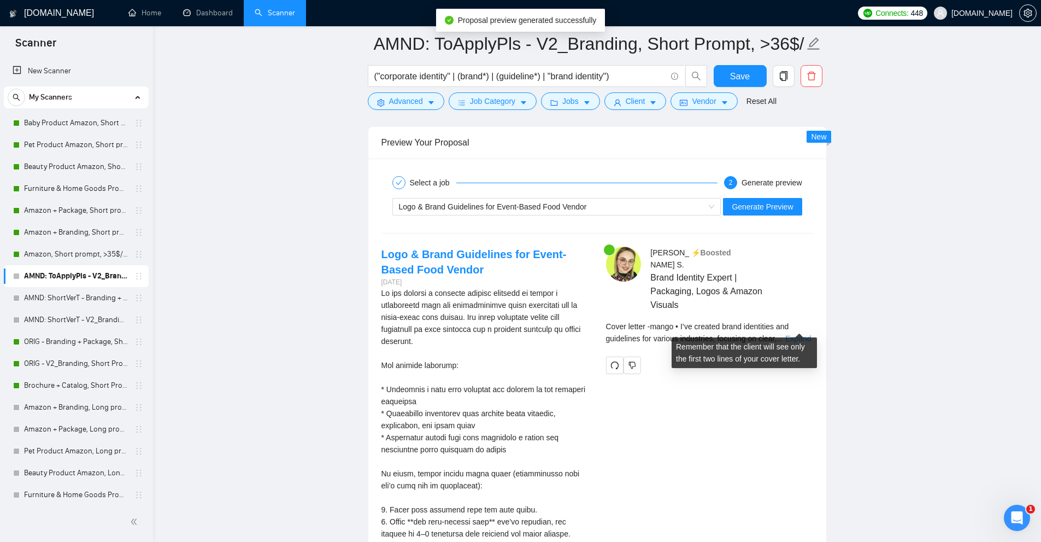
click at [809, 334] on link "Expand" at bounding box center [798, 338] width 26 height 9
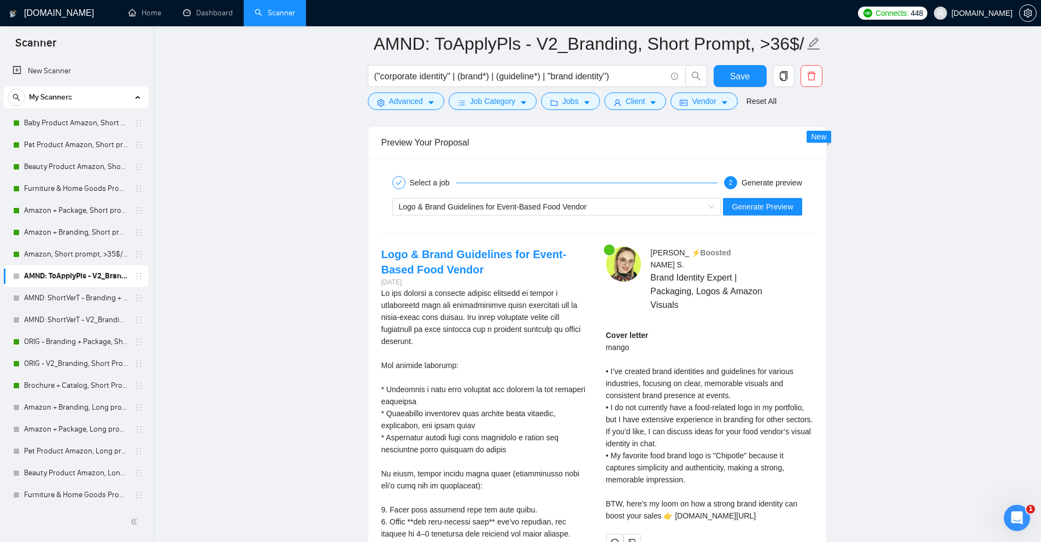
scroll to position [2302, 0]
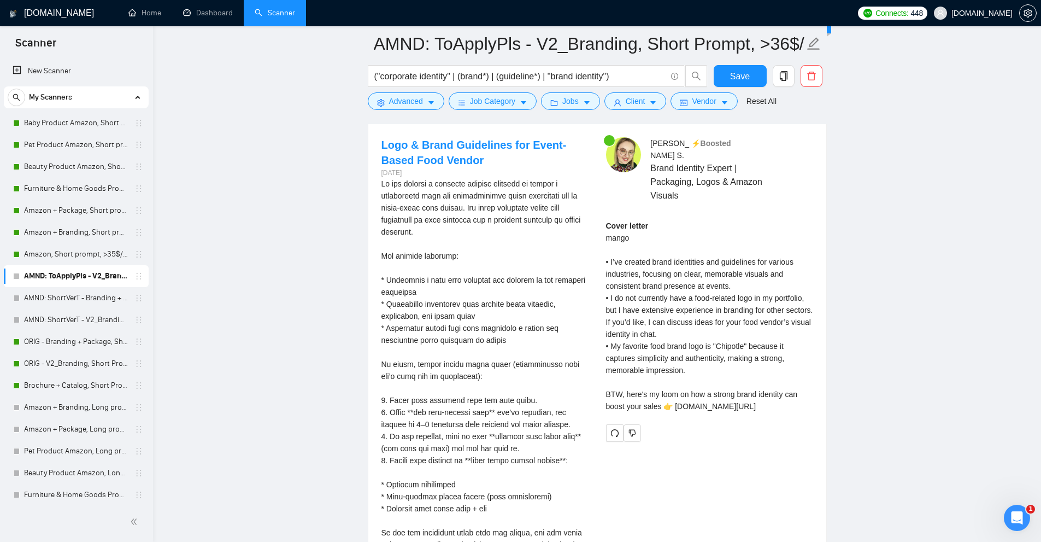
drag, startPoint x: 607, startPoint y: 385, endPoint x: 856, endPoint y: 407, distance: 250.1
drag, startPoint x: 499, startPoint y: 362, endPoint x: 457, endPoint y: 374, distance: 43.6
click at [457, 374] on div "We are seeking a talented graphic designer to create a captivating logo and com…" at bounding box center [484, 370] width 207 height 385
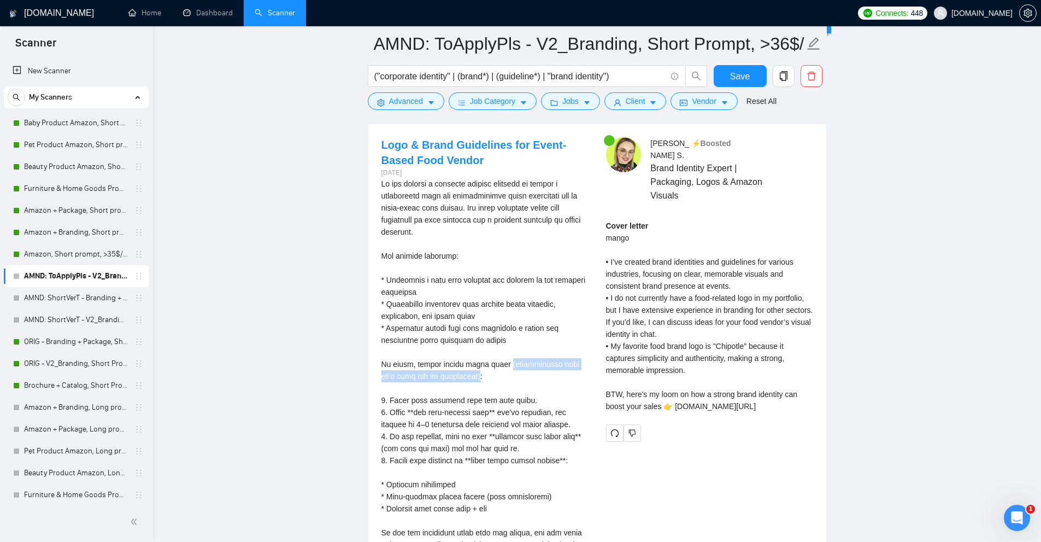
copy div "(applications that don’t will not be considered)"
click at [426, 365] on div "We are seeking a talented graphic designer to create a captivating logo and com…" at bounding box center [484, 370] width 207 height 385
click at [428, 362] on div "We are seeking a talented graphic designer to create a captivating logo and com…" at bounding box center [484, 370] width 207 height 385
drag, startPoint x: 428, startPoint y: 362, endPoint x: 491, endPoint y: 362, distance: 62.8
click at [491, 362] on div "We are seeking a talented graphic designer to create a captivating logo and com…" at bounding box center [484, 370] width 207 height 385
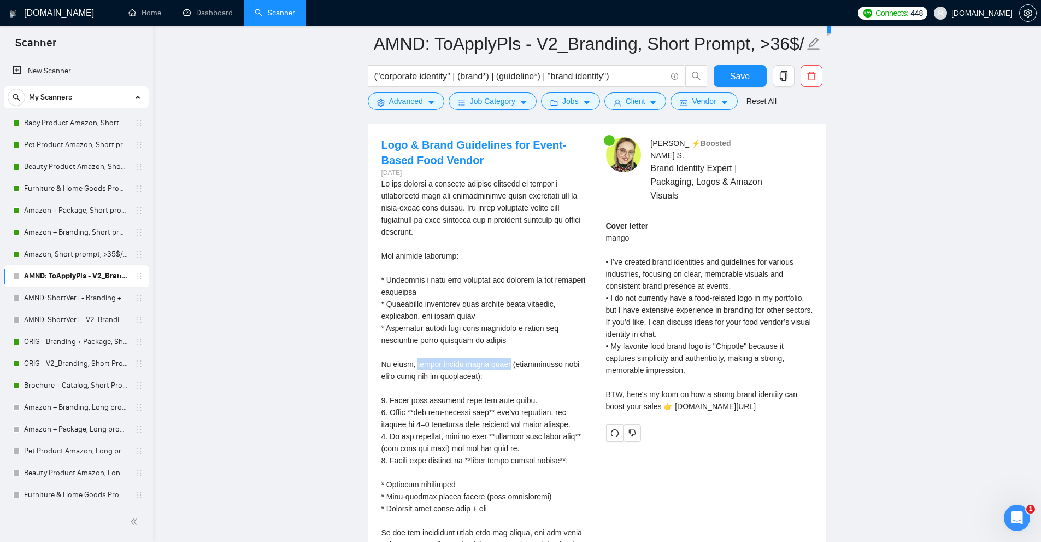
copy div "please follow these steps"
click at [441, 352] on div "We are seeking a talented graphic designer to create a captivating logo and com…" at bounding box center [484, 370] width 207 height 385
click at [446, 360] on div "We are seeking a talented graphic designer to create a captivating logo and com…" at bounding box center [484, 370] width 207 height 385
drag, startPoint x: 446, startPoint y: 360, endPoint x: 484, endPoint y: 361, distance: 37.2
click at [484, 361] on div "We are seeking a talented graphic designer to create a captivating logo and com…" at bounding box center [484, 370] width 207 height 385
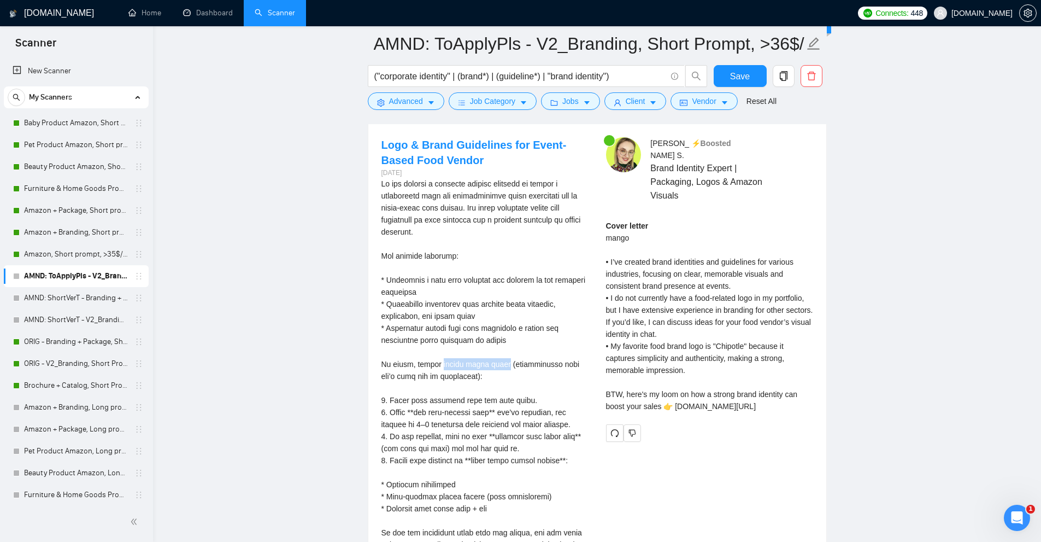
copy div "follow these steps"
click at [425, 363] on div "We are seeking a talented graphic designer to create a captivating logo and com…" at bounding box center [484, 370] width 207 height 385
drag, startPoint x: 425, startPoint y: 363, endPoint x: 452, endPoint y: 363, distance: 27.3
click at [452, 363] on div "We are seeking a talented graphic designer to create a captivating logo and com…" at bounding box center [484, 370] width 207 height 385
click at [515, 368] on div "We are seeking a talented graphic designer to create a captivating logo and com…" at bounding box center [484, 370] width 207 height 385
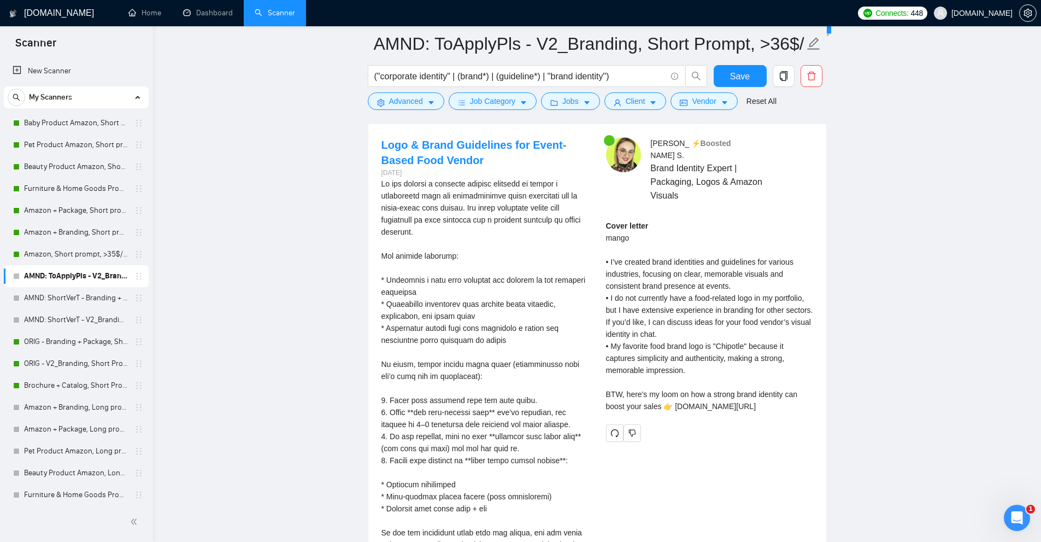
click at [630, 245] on div "Cover letter mango • I’ve created brand identities and guidelines for various i…" at bounding box center [709, 316] width 207 height 192
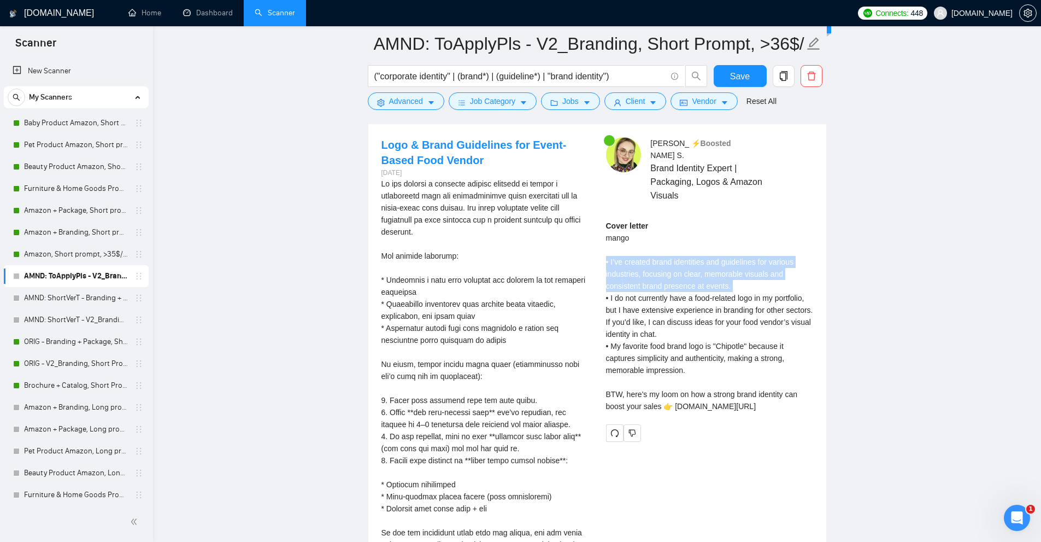
click at [630, 245] on div "Cover letter mango • I’ve created brand identities and guidelines for various i…" at bounding box center [709, 316] width 207 height 192
click at [626, 295] on div "Cover letter mango • I’ve created brand identities and guidelines for various i…" at bounding box center [709, 316] width 207 height 192
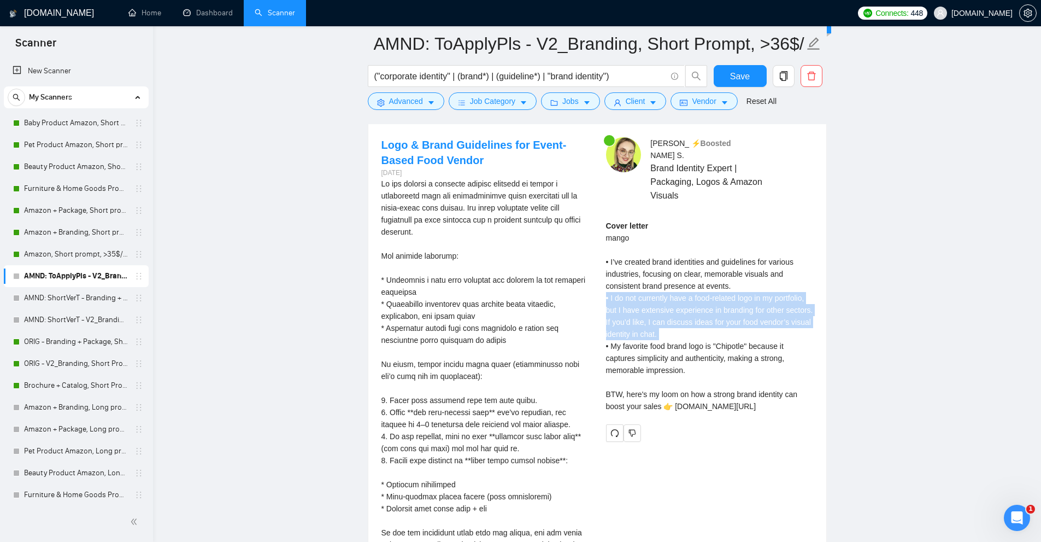
click at [626, 295] on div "Cover letter mango • I’ve created brand identities and guidelines for various i…" at bounding box center [709, 316] width 207 height 192
click at [706, 321] on div "Cover letter mango • I’ve created brand identities and guidelines for various i…" at bounding box center [709, 316] width 207 height 192
drag, startPoint x: 679, startPoint y: 321, endPoint x: 598, endPoint y: 287, distance: 88.2
click at [598, 287] on div "Anna S . ⚡️Boosted Brand Identity Expert | Packaging, Logos & Amazon Visuals Co…" at bounding box center [709, 289] width 225 height 304
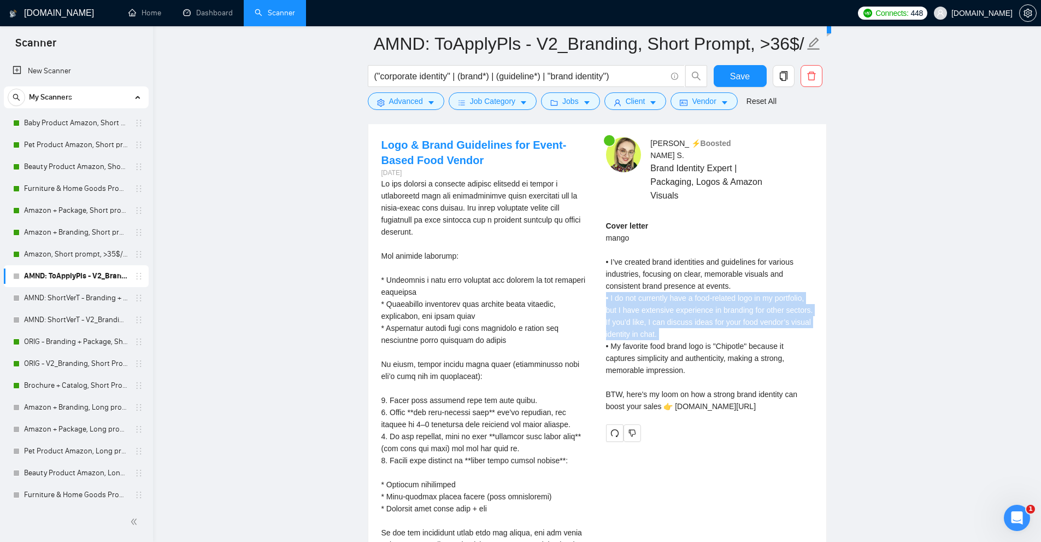
drag, startPoint x: 598, startPoint y: 287, endPoint x: 661, endPoint y: 321, distance: 71.4
click at [661, 321] on div "Anna S . ⚡️Boosted Brand Identity Expert | Packaging, Logos & Amazon Visuals Co…" at bounding box center [709, 289] width 225 height 304
click at [661, 321] on div "Cover letter mango • I’ve created brand identities and guidelines for various i…" at bounding box center [709, 316] width 207 height 192
drag, startPoint x: 682, startPoint y: 319, endPoint x: 609, endPoint y: 291, distance: 77.8
click at [609, 291] on div "Cover letter mango • I’ve created brand identities and guidelines for various i…" at bounding box center [709, 316] width 207 height 192
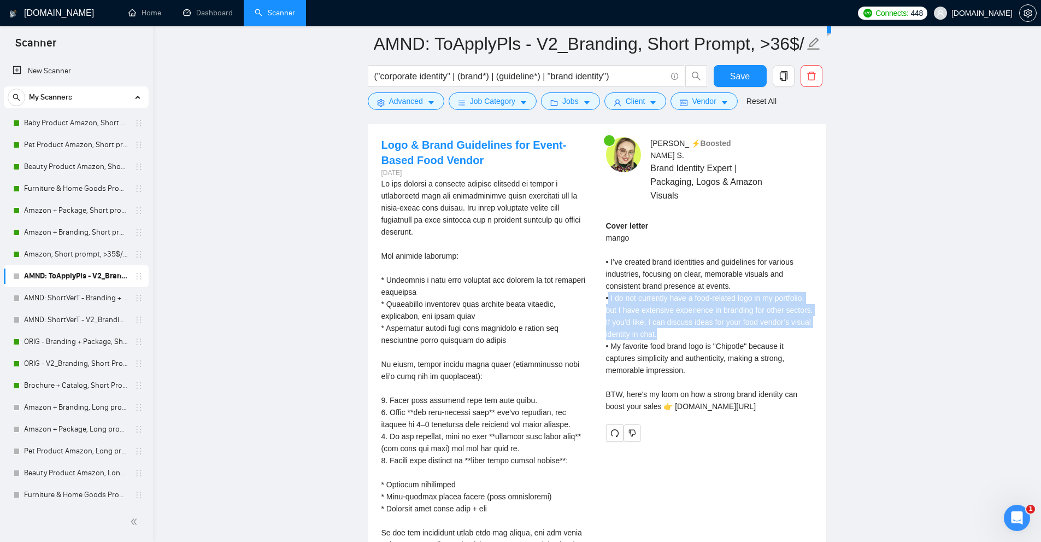
click at [609, 291] on div "Cover letter mango • I’ve created brand identities and guidelines for various i…" at bounding box center [709, 316] width 207 height 192
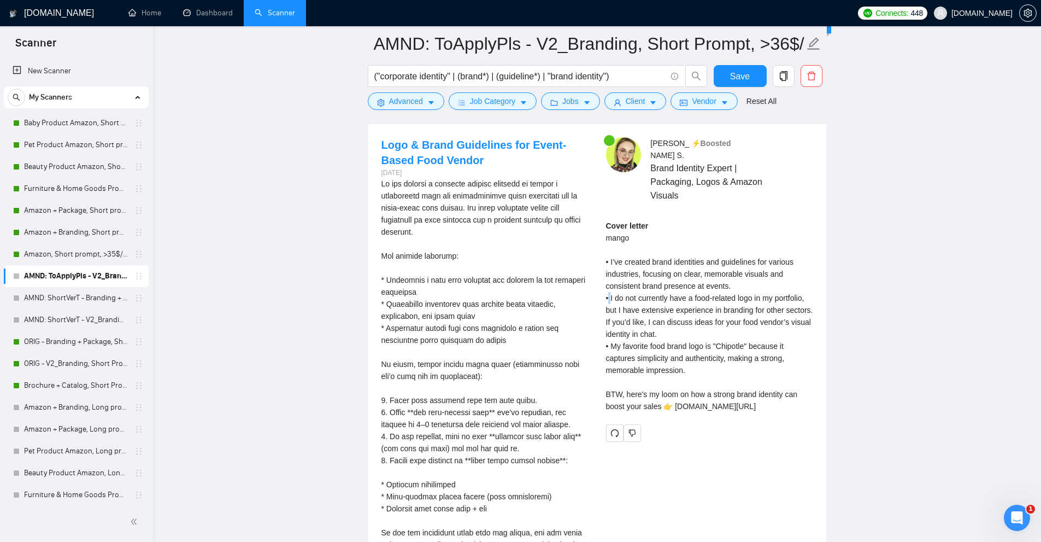
click at [609, 291] on div "Cover letter mango • I’ve created brand identities and guidelines for various i…" at bounding box center [709, 316] width 207 height 192
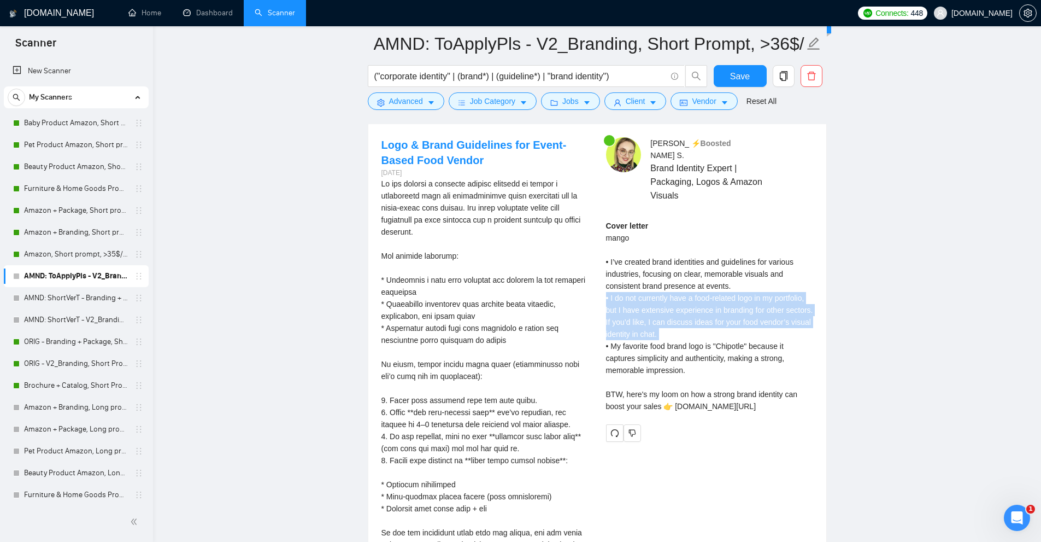
click at [609, 291] on div "Cover letter mango • I’ve created brand identities and guidelines for various i…" at bounding box center [709, 316] width 207 height 192
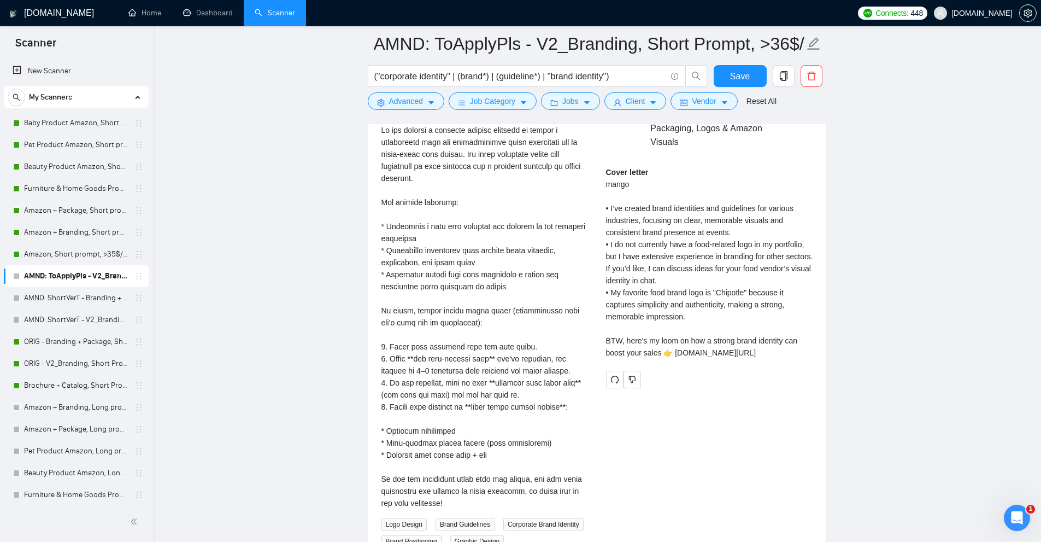
scroll to position [2353, 0]
click at [730, 281] on div "Cover letter mango • I’ve created brand identities and guidelines for various i…" at bounding box center [709, 264] width 207 height 192
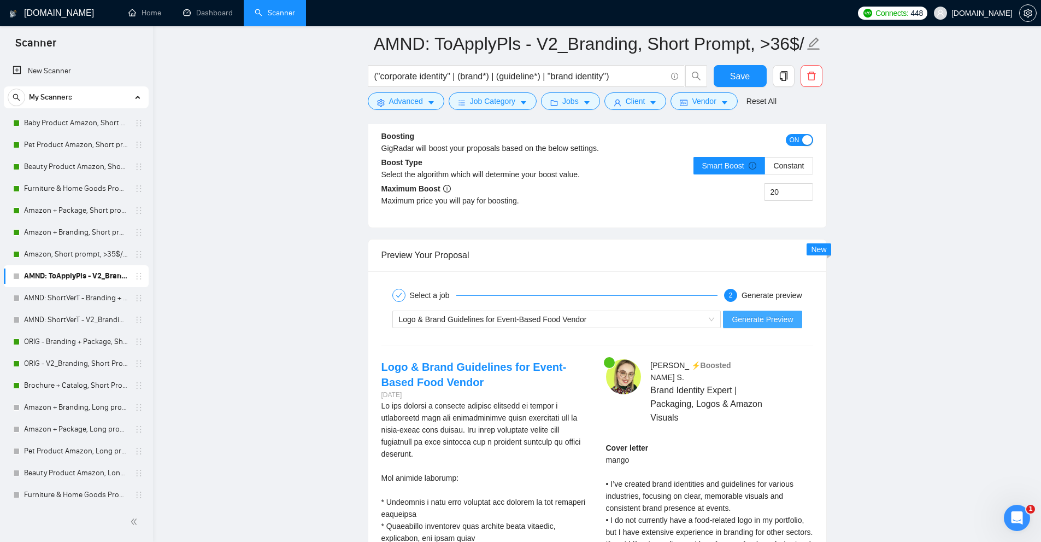
click at [761, 317] on span "Generate Preview" at bounding box center [762, 319] width 61 height 12
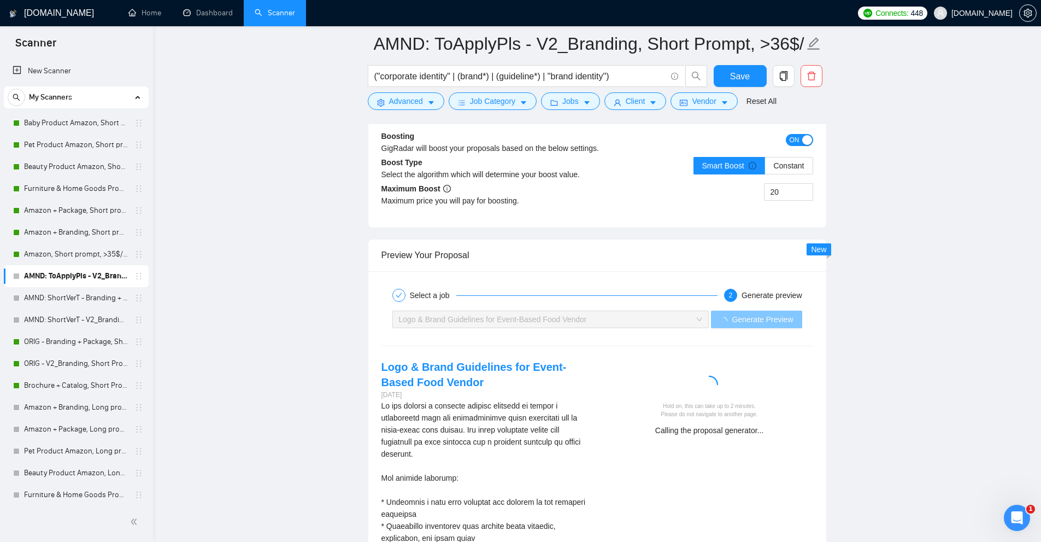
scroll to position [2298, 0]
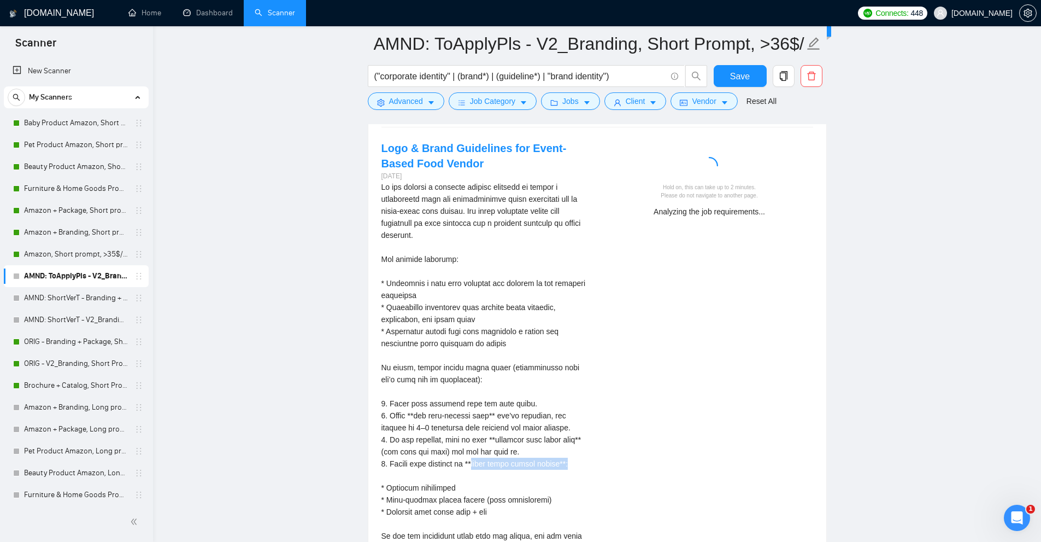
drag, startPoint x: 483, startPoint y: 464, endPoint x: 587, endPoint y: 469, distance: 104.0
click at [587, 469] on div "We are seeking a talented graphic designer to create a captivating logo and com…" at bounding box center [484, 373] width 207 height 385
drag, startPoint x: 368, startPoint y: 463, endPoint x: 593, endPoint y: 468, distance: 225.2
click at [593, 468] on div "Select a job 2 Generate preview Logo & Brand Guidelines for Event-Based Food Ve…" at bounding box center [597, 334] width 458 height 565
click at [593, 468] on div "Logo & Brand Guidelines for Event-Based Food Vendor 4 days ago Logo Design Bran…" at bounding box center [485, 372] width 225 height 464
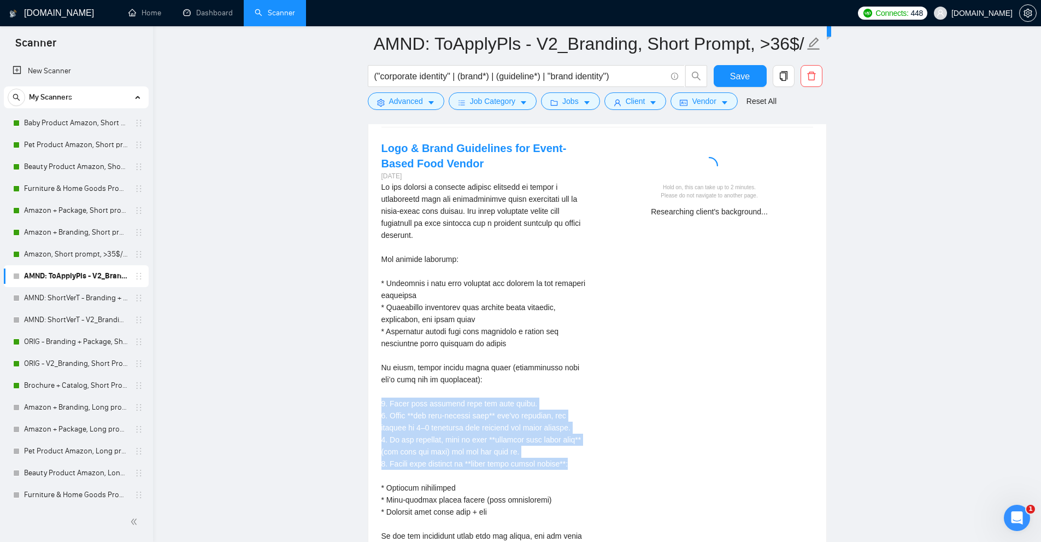
drag, startPoint x: 572, startPoint y: 469, endPoint x: 374, endPoint y: 404, distance: 207.7
click at [374, 404] on div "Logo & Brand Guidelines for Event-Based Food Vendor 4 days ago Logo Design Bran…" at bounding box center [485, 372] width 225 height 464
drag, startPoint x: 374, startPoint y: 404, endPoint x: 575, endPoint y: 463, distance: 209.2
click at [575, 463] on div "Logo & Brand Guidelines for Event-Based Food Vendor 4 days ago Logo Design Bran…" at bounding box center [485, 372] width 225 height 464
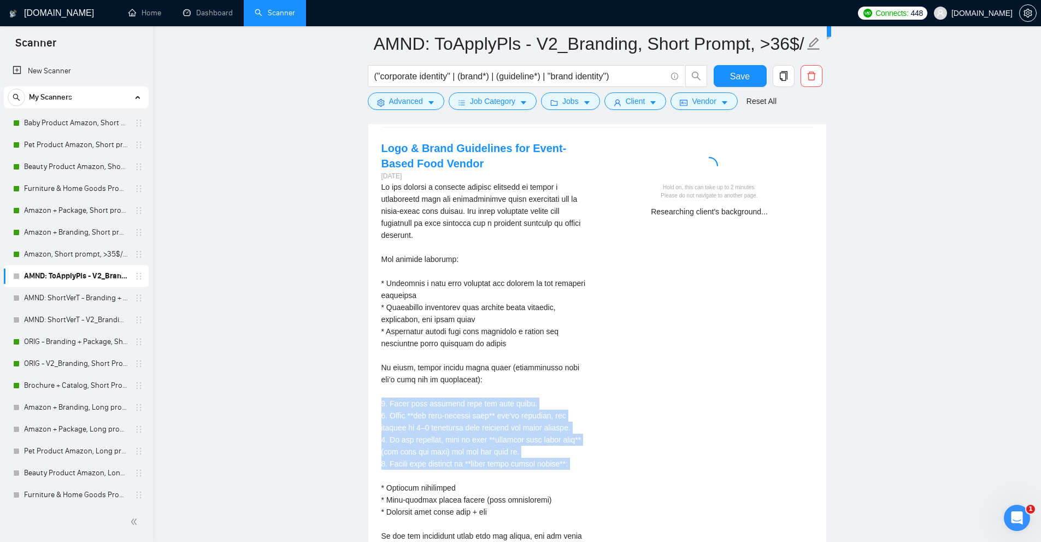
click at [575, 463] on div "We are seeking a talented graphic designer to create a captivating logo and com…" at bounding box center [484, 373] width 207 height 385
drag, startPoint x: 575, startPoint y: 463, endPoint x: 355, endPoint y: 405, distance: 227.2
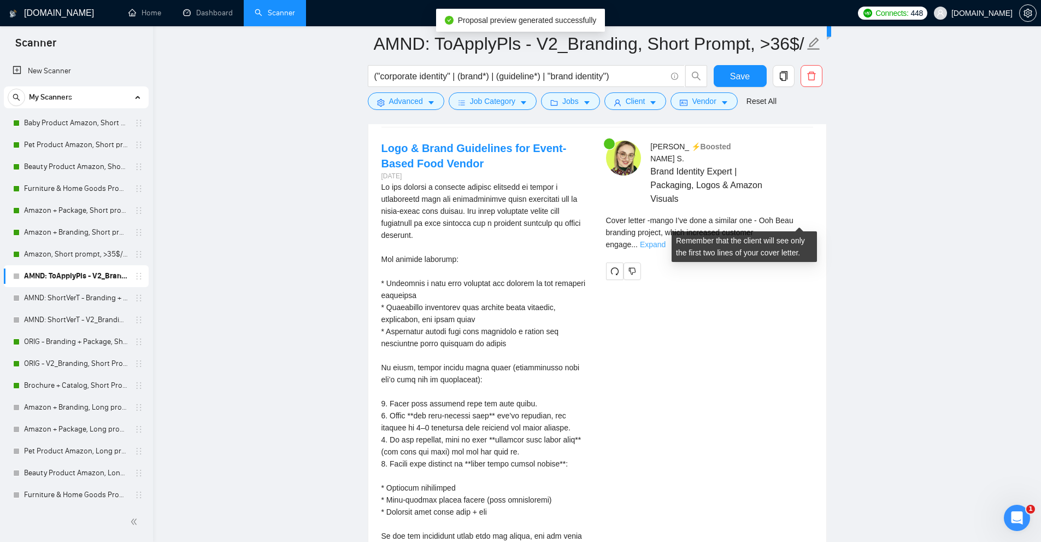
click at [666, 240] on link "Expand" at bounding box center [653, 244] width 26 height 9
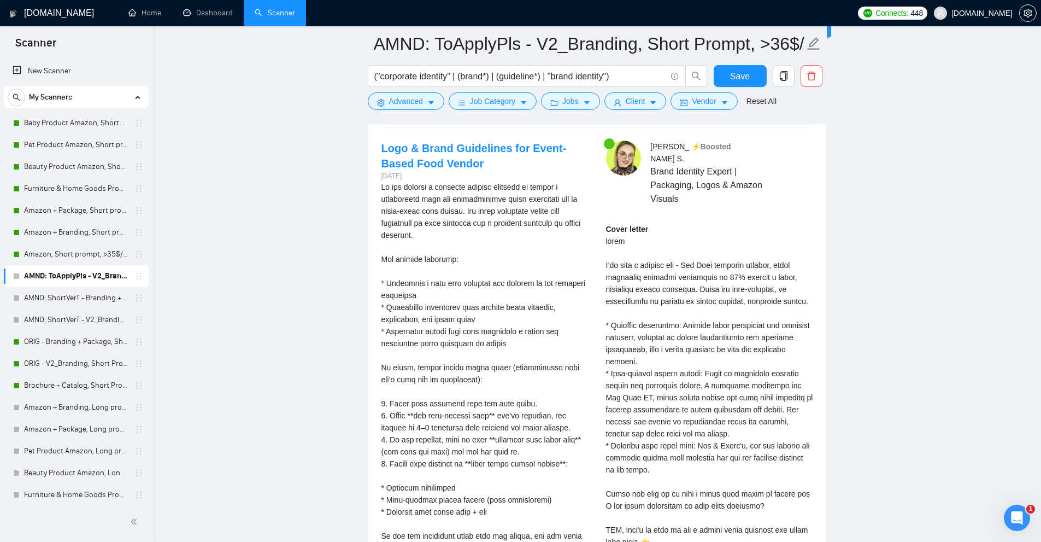
click at [661, 317] on div "Cover letter" at bounding box center [709, 391] width 207 height 337
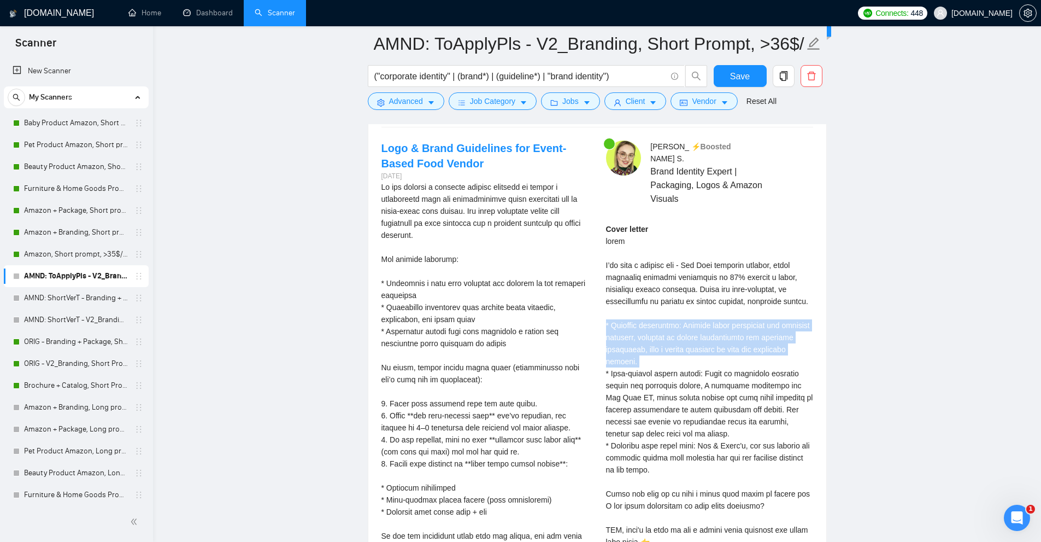
click at [661, 317] on div "Cover letter" at bounding box center [709, 391] width 207 height 337
click at [723, 325] on div "Cover letter" at bounding box center [709, 391] width 207 height 337
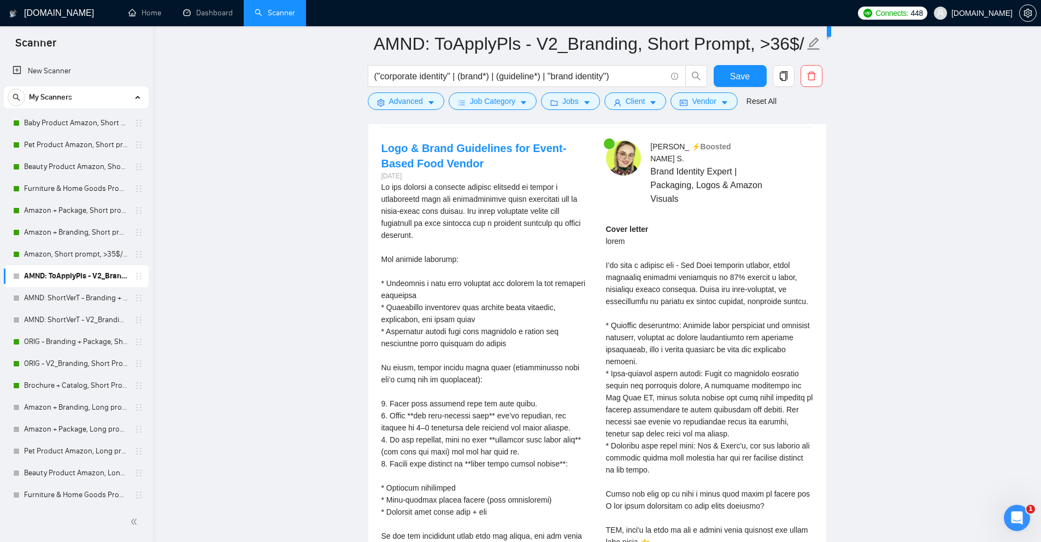
click at [672, 358] on div "Cover letter" at bounding box center [709, 391] width 207 height 337
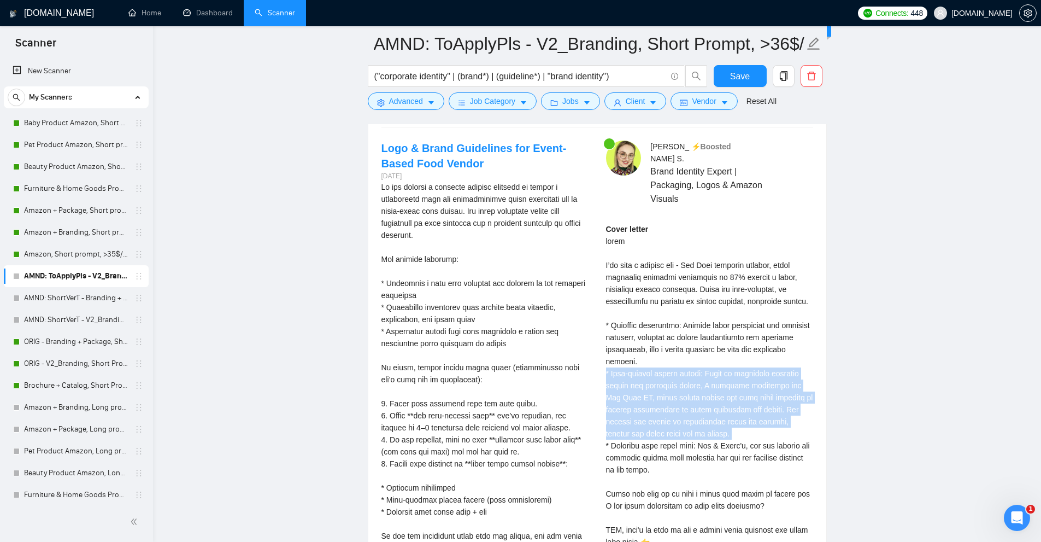
click at [672, 358] on div "Cover letter" at bounding box center [709, 391] width 207 height 337
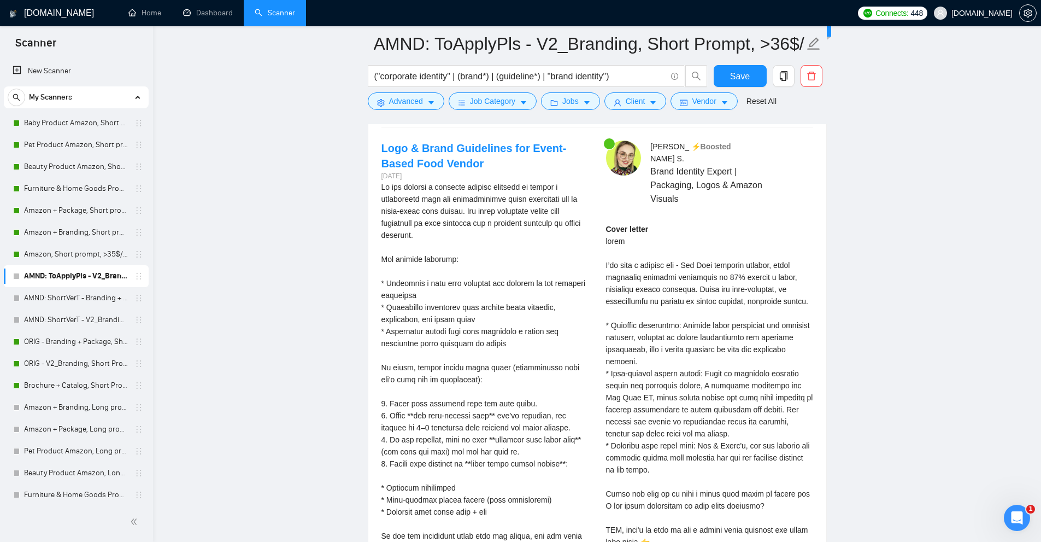
click at [732, 345] on div "Cover letter" at bounding box center [709, 391] width 207 height 337
click at [638, 381] on div "Cover letter" at bounding box center [709, 391] width 207 height 337
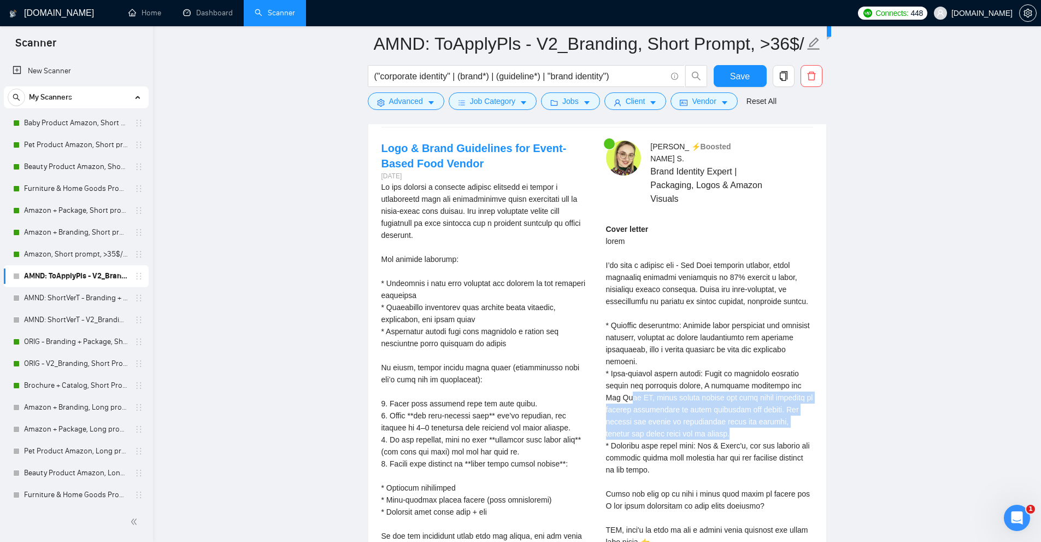
drag, startPoint x: 612, startPoint y: 381, endPoint x: 771, endPoint y: 418, distance: 163.2
click at [771, 418] on div "Cover letter" at bounding box center [709, 391] width 207 height 337
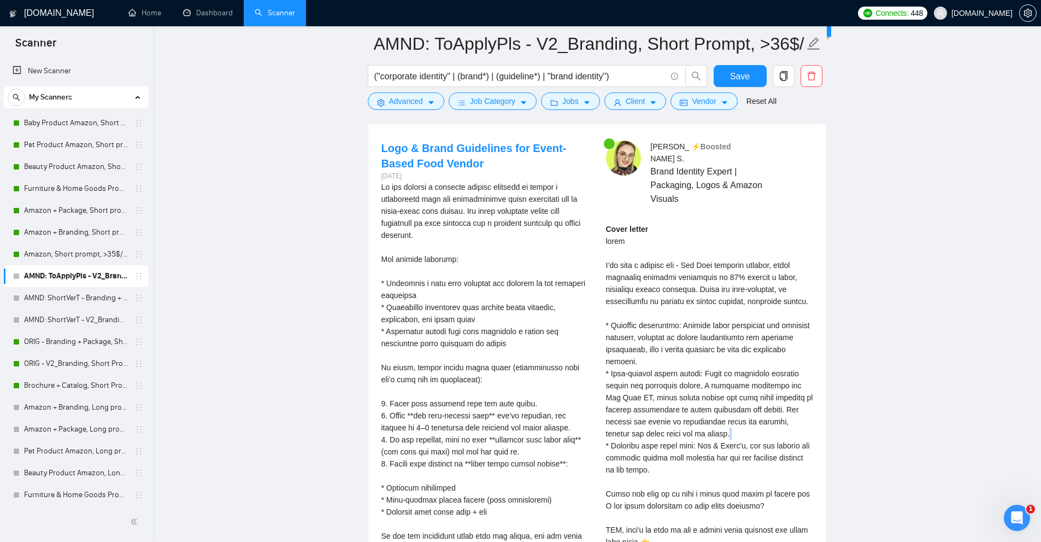
click at [771, 418] on div "Cover letter" at bounding box center [709, 391] width 207 height 337
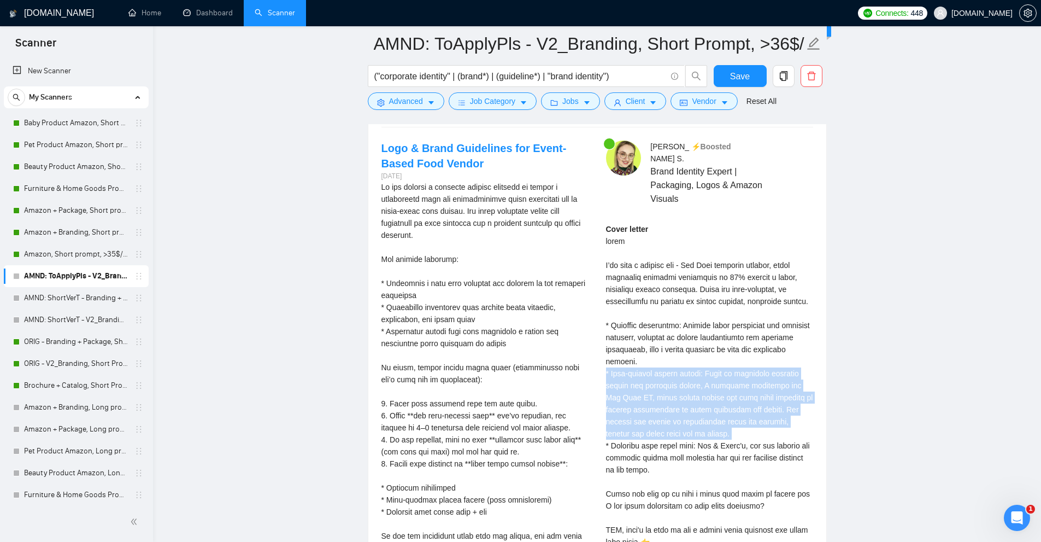
click at [771, 418] on div "Cover letter" at bounding box center [709, 391] width 207 height 337
click at [769, 416] on div "Cover letter" at bounding box center [709, 391] width 207 height 337
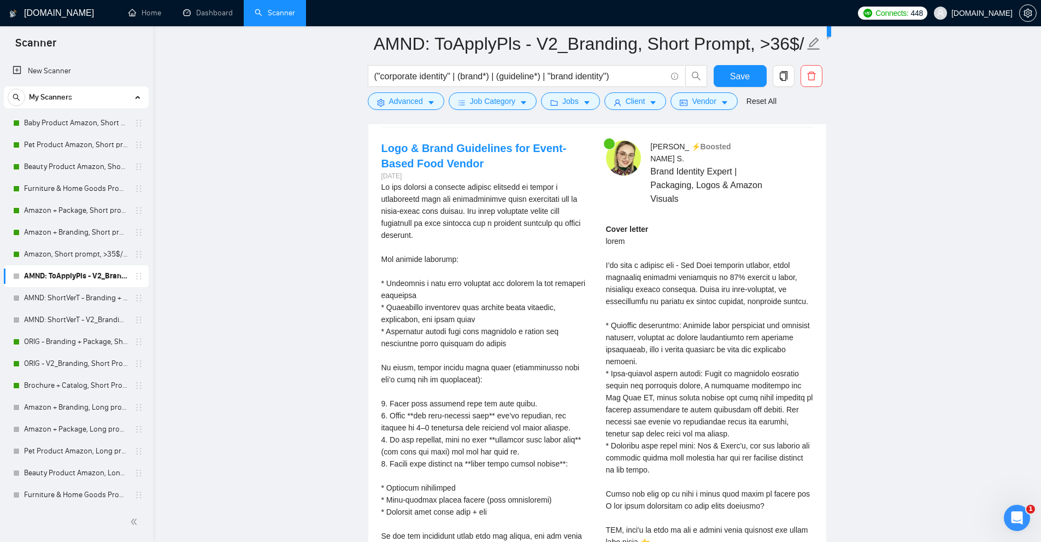
click at [636, 383] on div "Cover letter" at bounding box center [709, 391] width 207 height 337
drag, startPoint x: 636, startPoint y: 383, endPoint x: 775, endPoint y: 404, distance: 140.9
click at [775, 404] on div "Cover letter" at bounding box center [709, 391] width 207 height 337
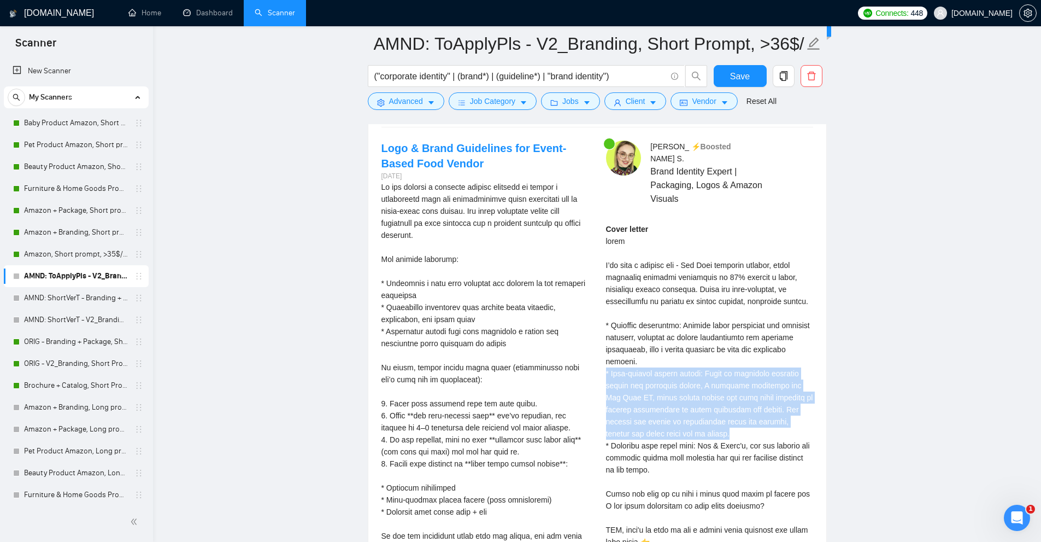
drag, startPoint x: 736, startPoint y: 422, endPoint x: 603, endPoint y: 361, distance: 146.7
click at [603, 361] on div "Anna S . ⚡️Boosted Brand Identity Expert | Packaging, Logos & Amazon Visuals Co…" at bounding box center [709, 364] width 225 height 449
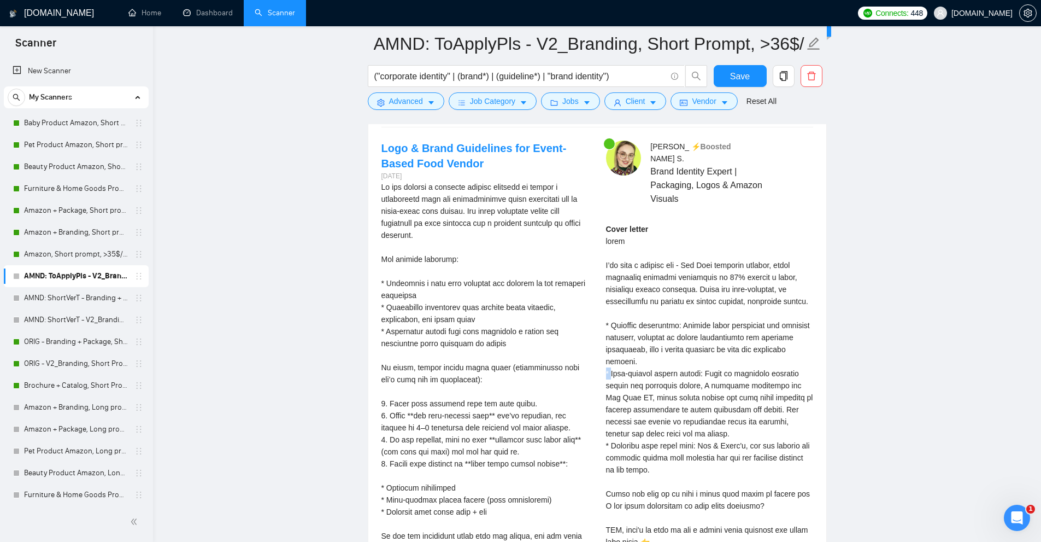
click at [603, 361] on div "Anna S . ⚡️Boosted Brand Identity Expert | Packaging, Logos & Amazon Visuals Co…" at bounding box center [709, 364] width 225 height 449
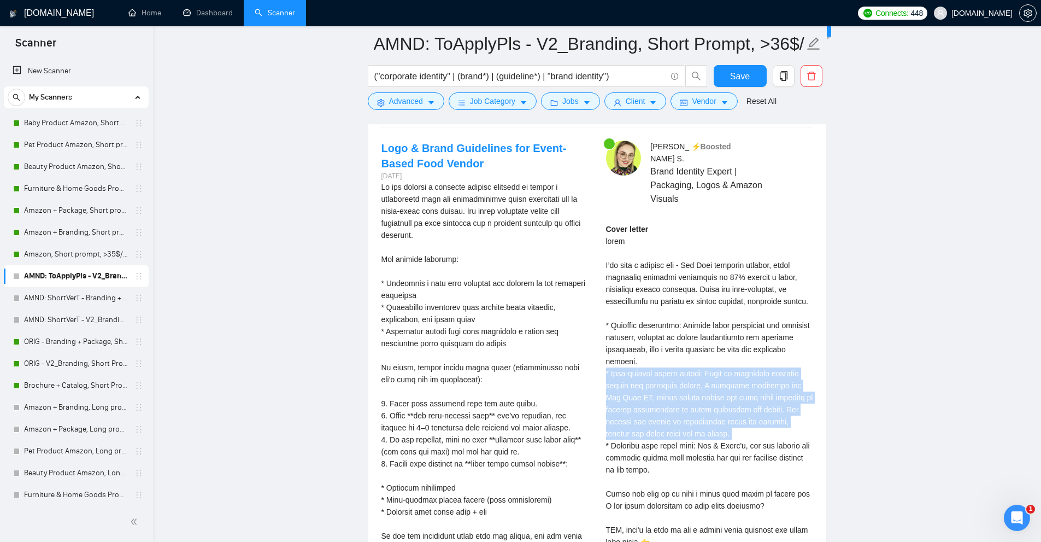
click at [603, 361] on div "Anna S . ⚡️Boosted Brand Identity Expert | Packaging, Logos & Amazon Visuals Co…" at bounding box center [709, 364] width 225 height 449
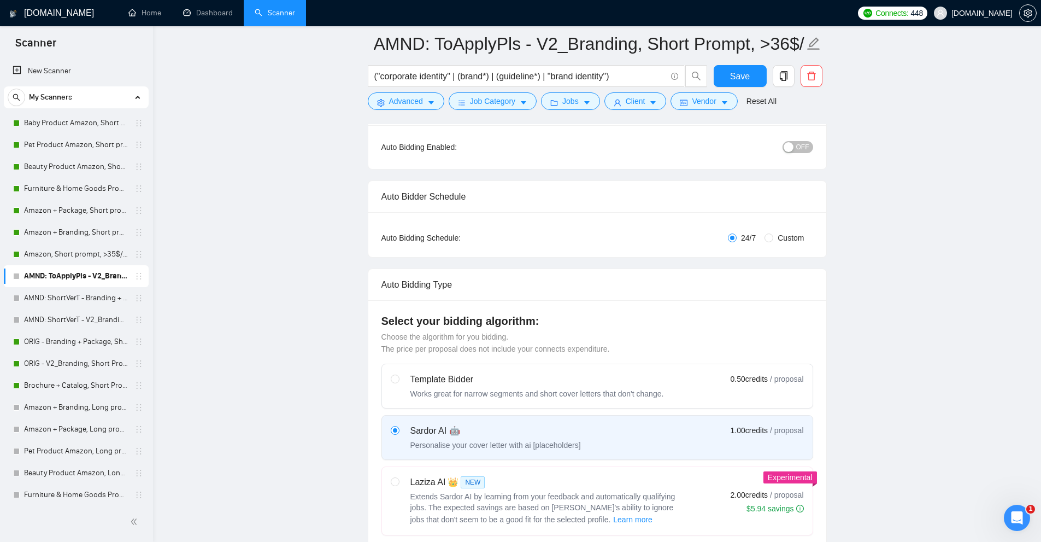
scroll to position [0, 0]
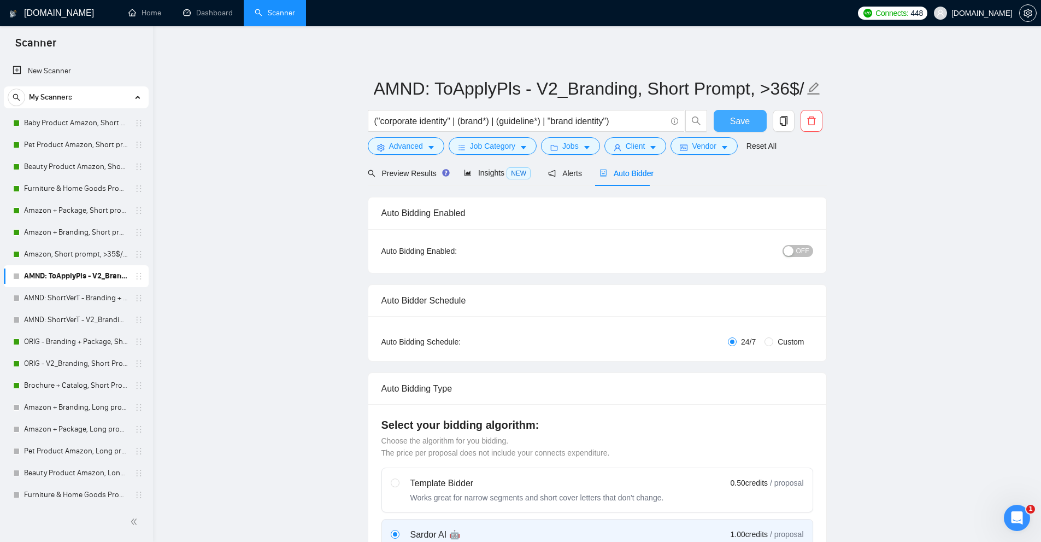
click at [742, 127] on span "Save" at bounding box center [740, 121] width 20 height 14
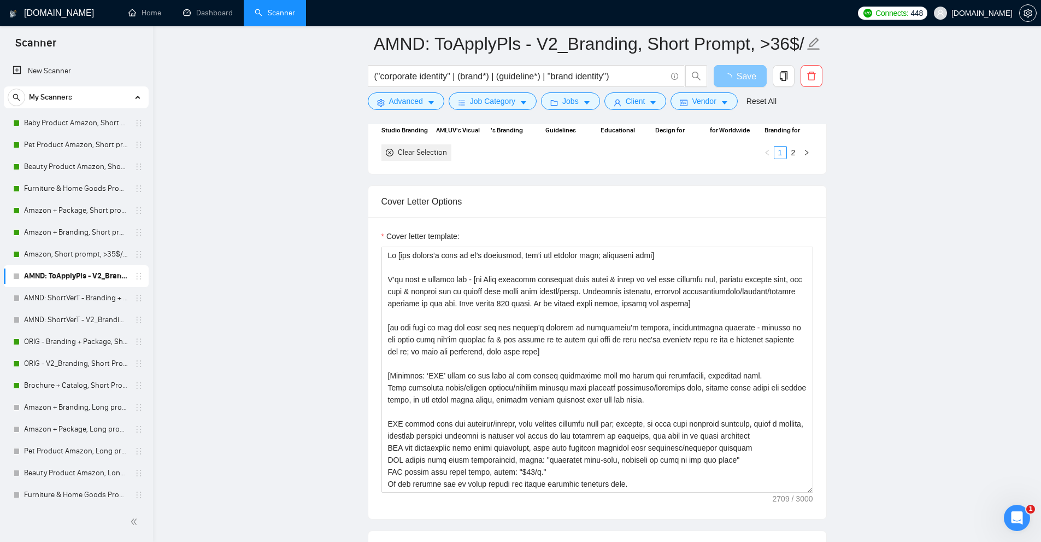
scroll to position [984, 0]
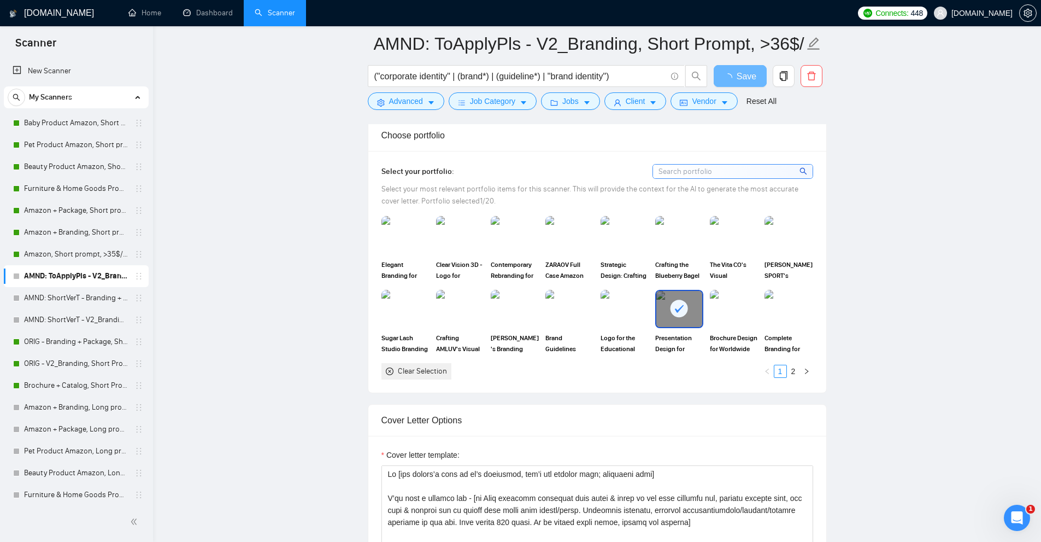
click at [666, 331] on div "Presentation Design for SOFTEL Communications" at bounding box center [679, 322] width 48 height 64
click at [809, 361] on div "Elegant Branding for Ooh Beau Clear Vision 3D - Logo for Visualization Experts …" at bounding box center [597, 297] width 438 height 163
click at [809, 365] on button "button" at bounding box center [806, 370] width 13 height 13
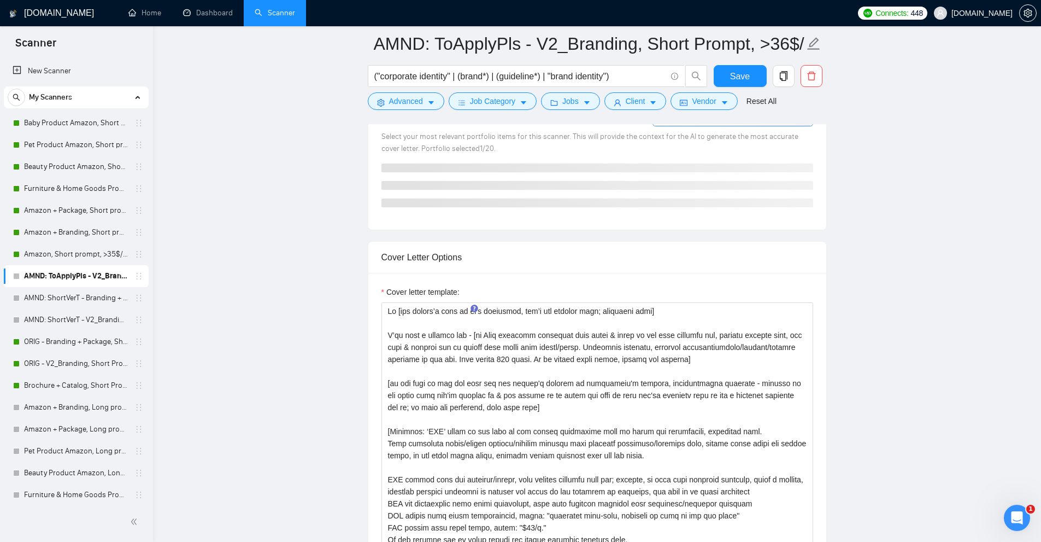
scroll to position [273, 0]
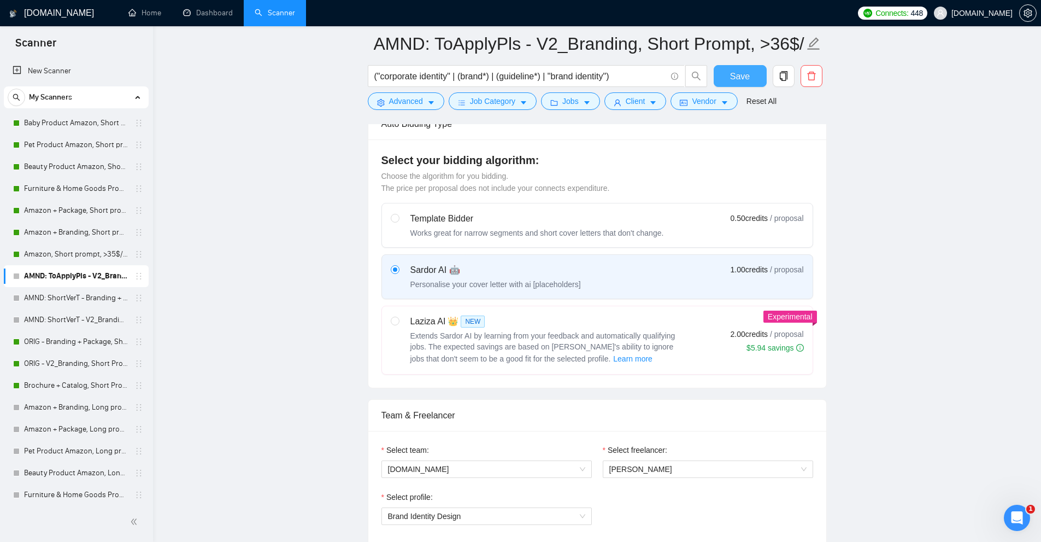
click at [744, 78] on span "Save" at bounding box center [740, 76] width 20 height 14
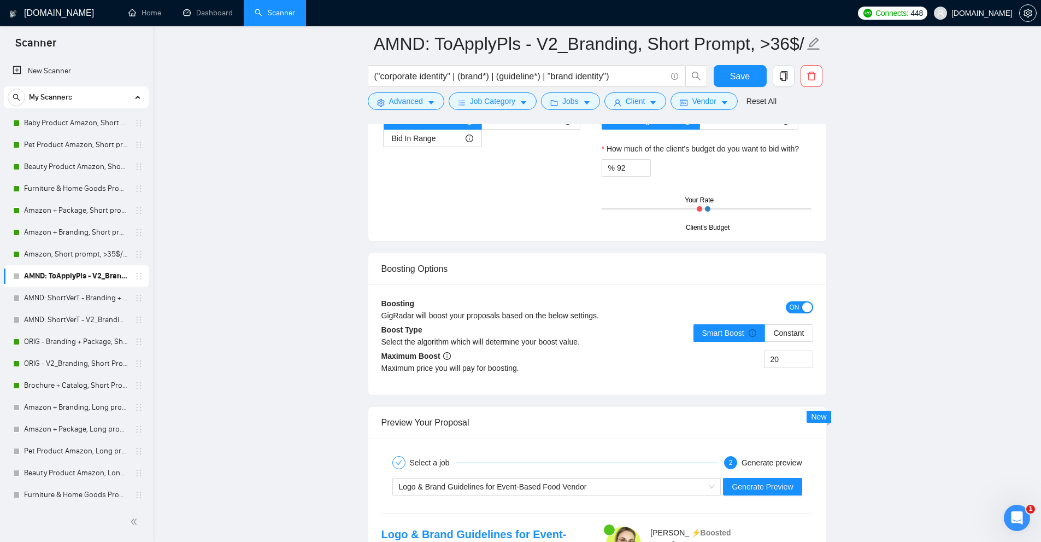
scroll to position [2131, 0]
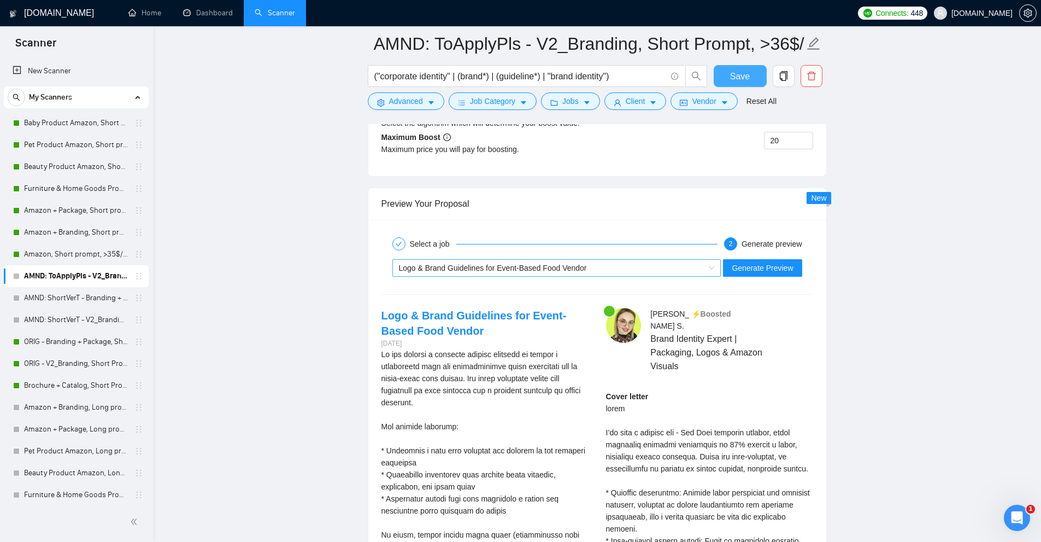
click at [564, 264] on span "Logo & Brand Guidelines for Event-Based Food Vendor" at bounding box center [493, 267] width 188 height 9
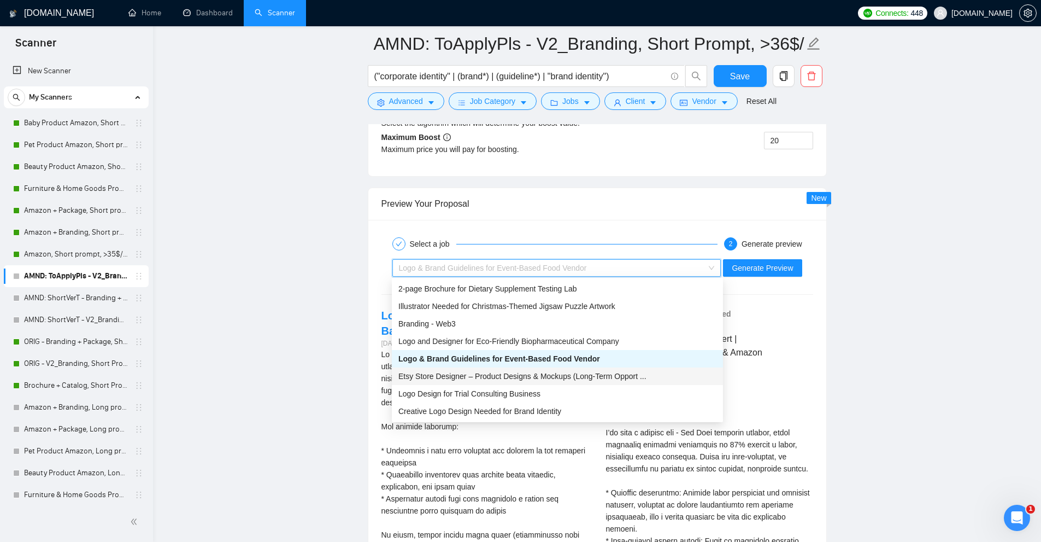
click at [566, 379] on span "Etsy Store Designer – Product Designs & Mockups (Long-Term Opport ..." at bounding box center [522, 376] width 248 height 9
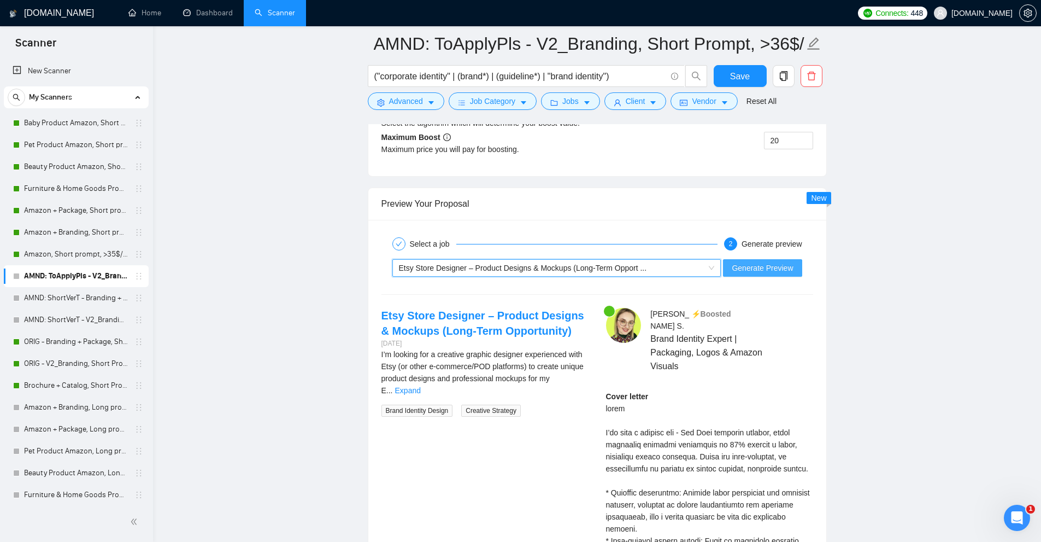
click at [793, 271] on span "Generate Preview" at bounding box center [762, 268] width 61 height 12
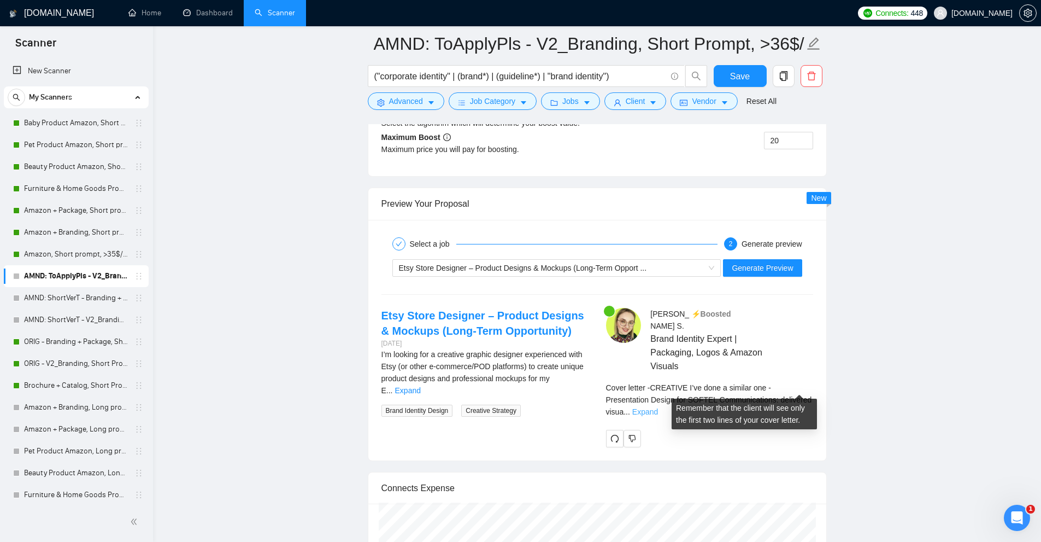
click at [658, 407] on link "Expand" at bounding box center [645, 411] width 26 height 9
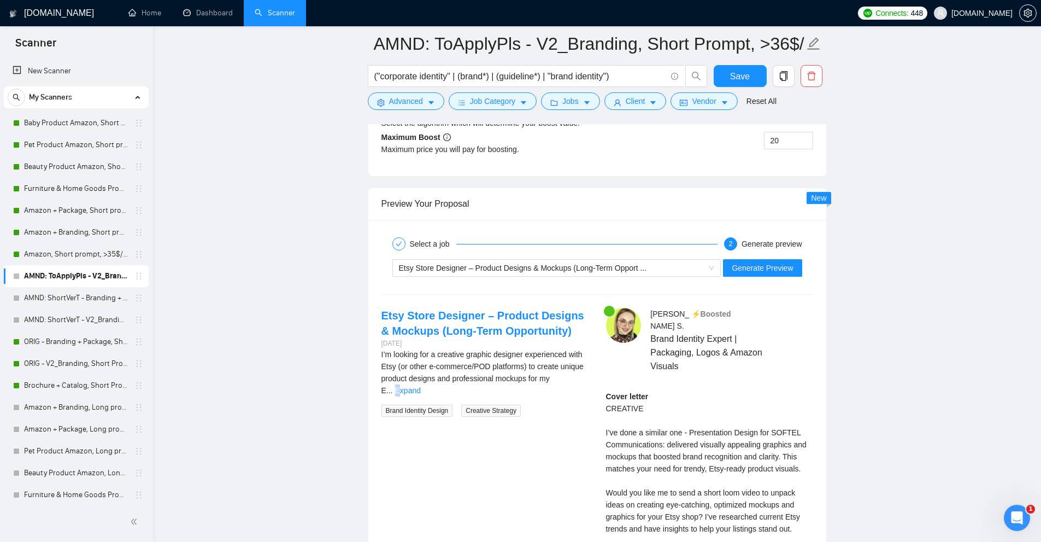
click at [421, 386] on link "Expand" at bounding box center [408, 390] width 26 height 9
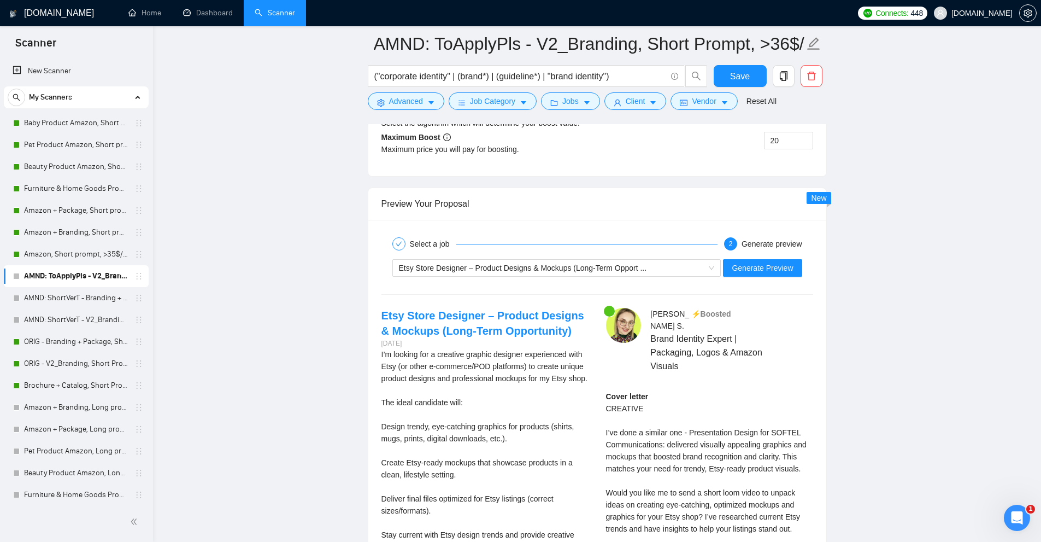
scroll to position [2350, 0]
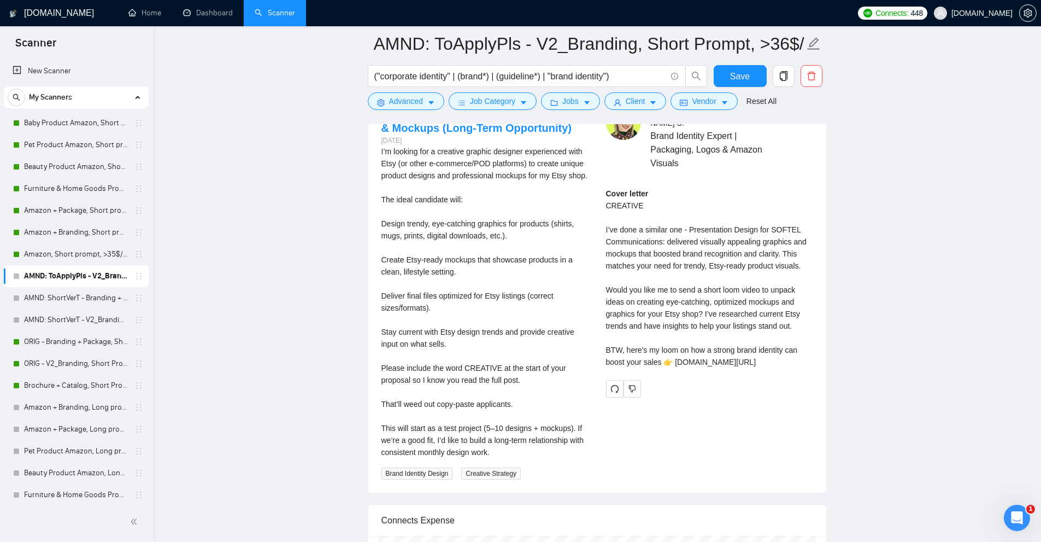
drag, startPoint x: 595, startPoint y: 300, endPoint x: 601, endPoint y: 285, distance: 15.9
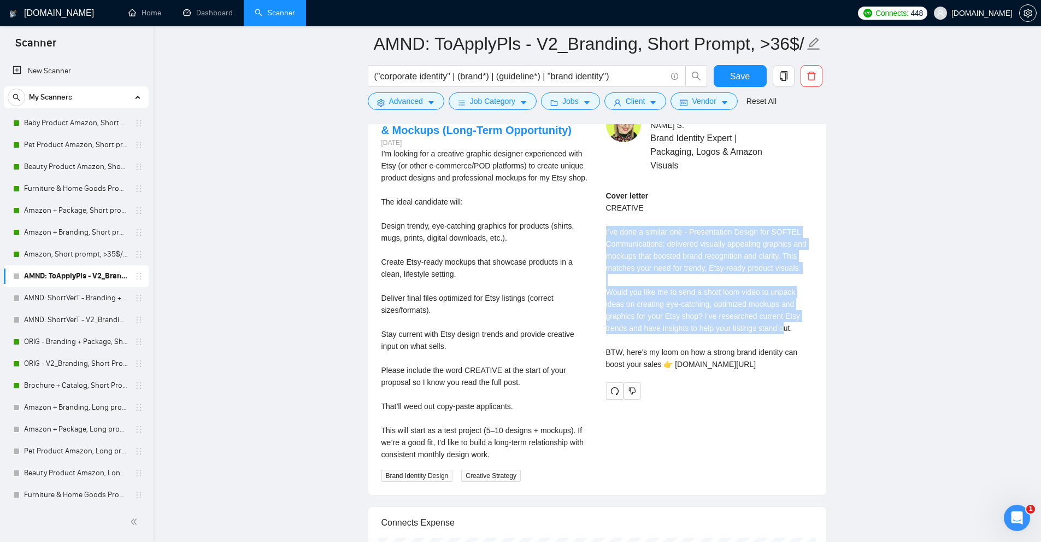
drag, startPoint x: 607, startPoint y: 216, endPoint x: 783, endPoint y: 321, distance: 205.3
click at [783, 320] on div "Anna S . ⚡️Boosted Brand Identity Expert | Packaging, Logos & Amazon Visuals Co…" at bounding box center [709, 253] width 225 height 292
click at [783, 321] on div "Cover letter CREATIVE I’ve done a similar one - Presentation Design for SOFTEL …" at bounding box center [709, 280] width 207 height 180
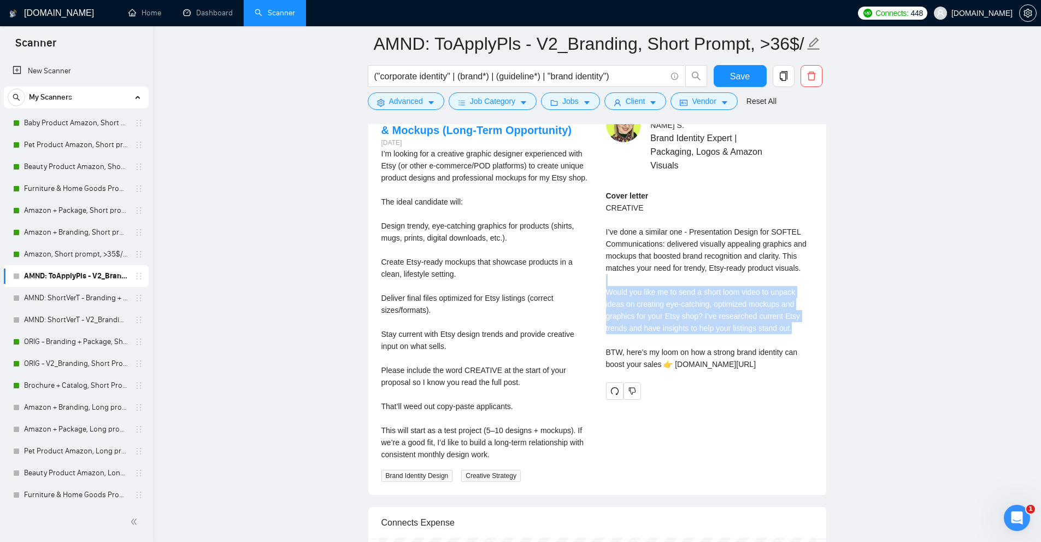
drag, startPoint x: 805, startPoint y: 316, endPoint x: 603, endPoint y: 273, distance: 206.7
click at [603, 273] on div "Anna S . ⚡️Boosted Brand Identity Expert | Packaging, Logos & Amazon Visuals Co…" at bounding box center [709, 253] width 225 height 292
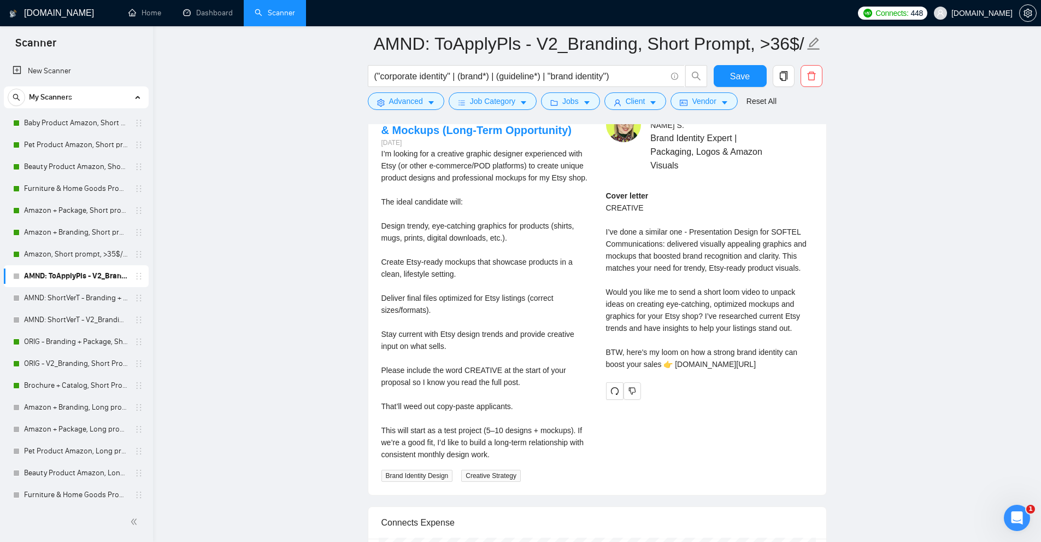
click at [659, 255] on div "Cover letter CREATIVE I’ve done a similar one - Presentation Design for SOFTEL …" at bounding box center [709, 280] width 207 height 180
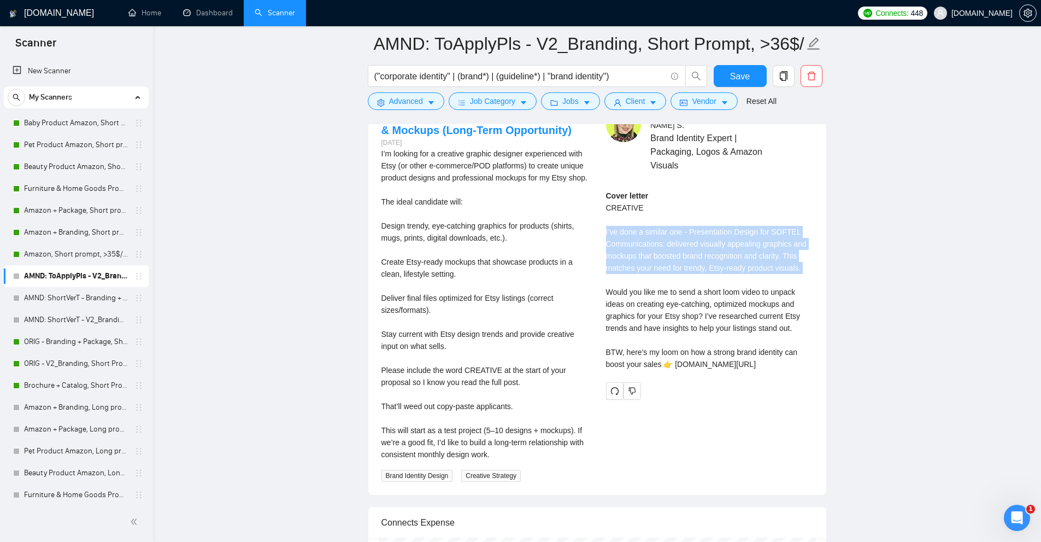
drag, startPoint x: 603, startPoint y: 218, endPoint x: 804, endPoint y: 262, distance: 205.8
click at [804, 262] on div "Anna S . ⚡️Boosted Brand Identity Expert | Packaging, Logos & Amazon Visuals Co…" at bounding box center [709, 253] width 225 height 292
click at [804, 262] on div "Cover letter CREATIVE I’ve done a similar one - Presentation Design for SOFTEL …" at bounding box center [709, 280] width 207 height 180
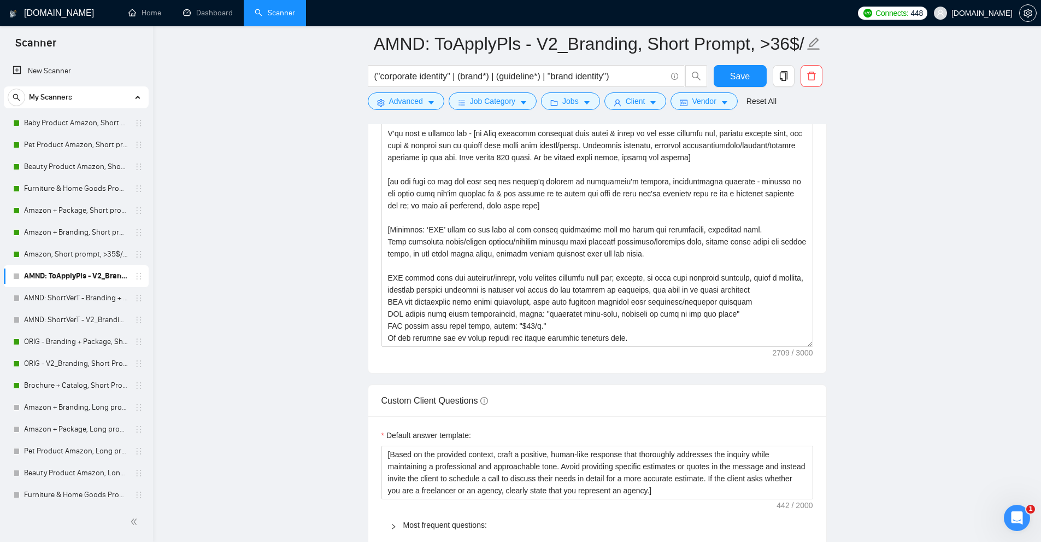
scroll to position [1130, 0]
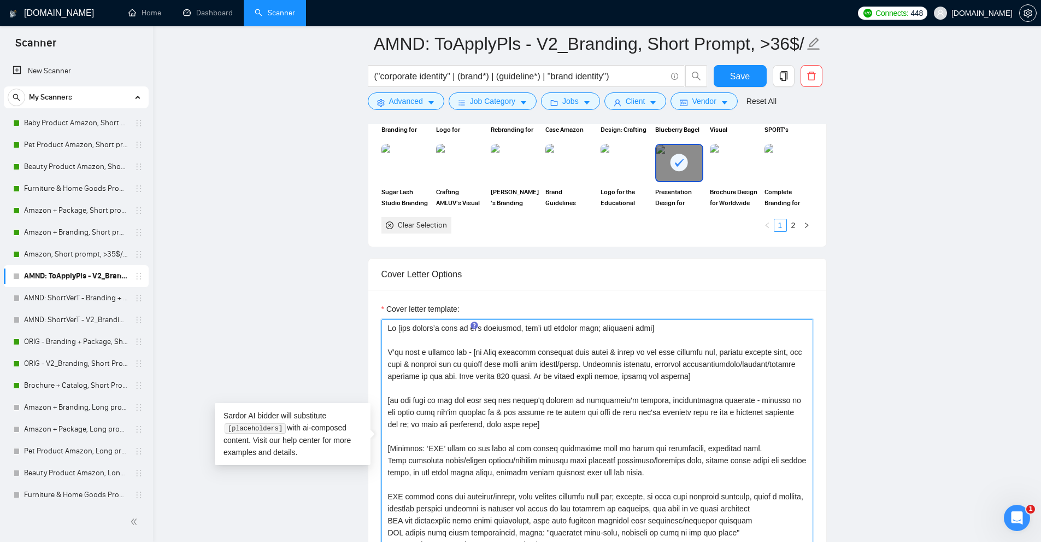
drag, startPoint x: 565, startPoint y: 351, endPoint x: 768, endPoint y: 346, distance: 202.8
click at [768, 346] on textarea "Cover letter template:" at bounding box center [597, 442] width 432 height 246
drag, startPoint x: 771, startPoint y: 352, endPoint x: 401, endPoint y: 361, distance: 370.6
click at [401, 361] on textarea "Cover letter template:" at bounding box center [597, 442] width 432 height 246
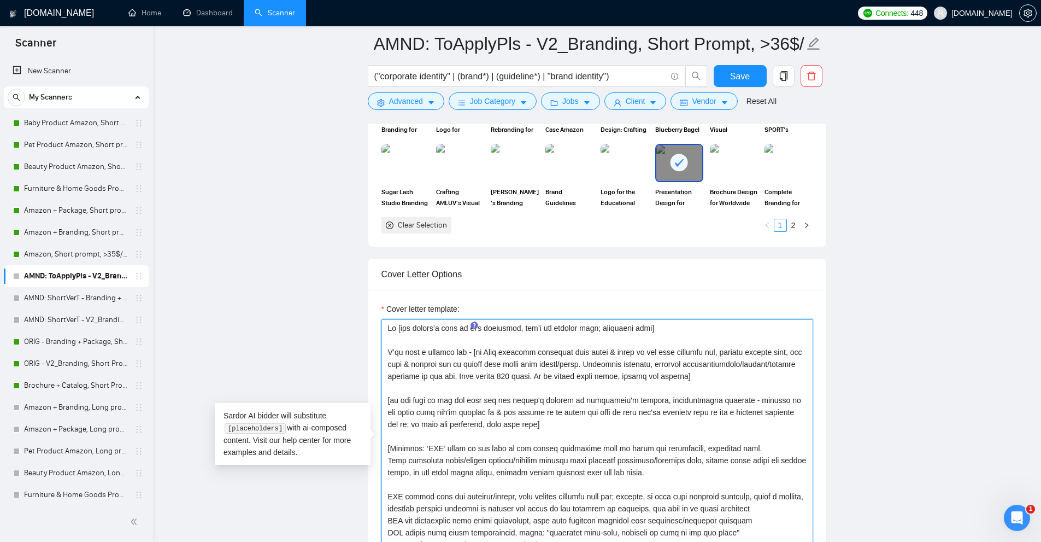
click at [402, 361] on textarea "Cover letter template:" at bounding box center [597, 442] width 432 height 246
click at [413, 361] on textarea "Cover letter template:" at bounding box center [597, 442] width 432 height 246
click at [409, 361] on textarea "Cover letter template:" at bounding box center [597, 442] width 432 height 246
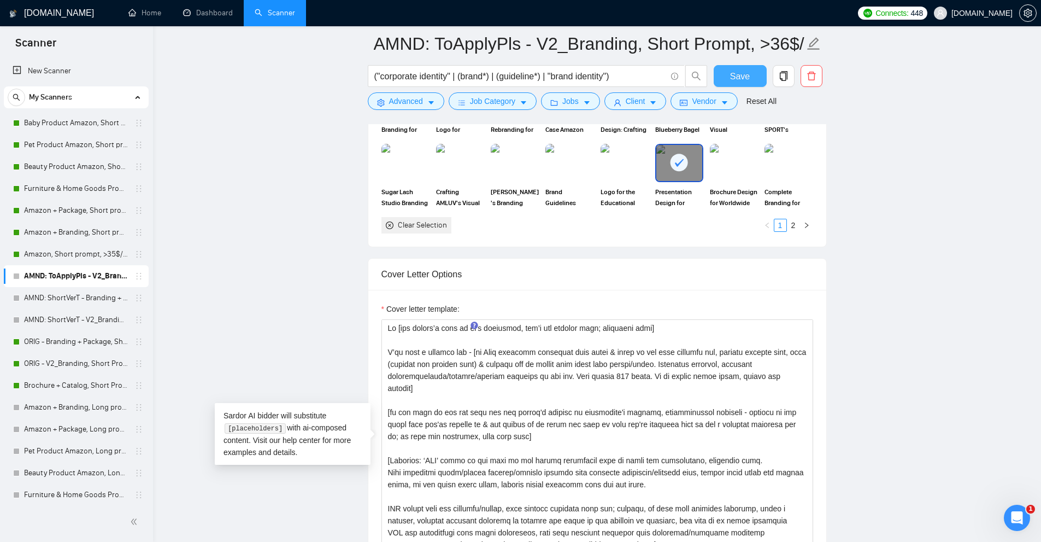
click at [728, 76] on button "Save" at bounding box center [740, 76] width 53 height 22
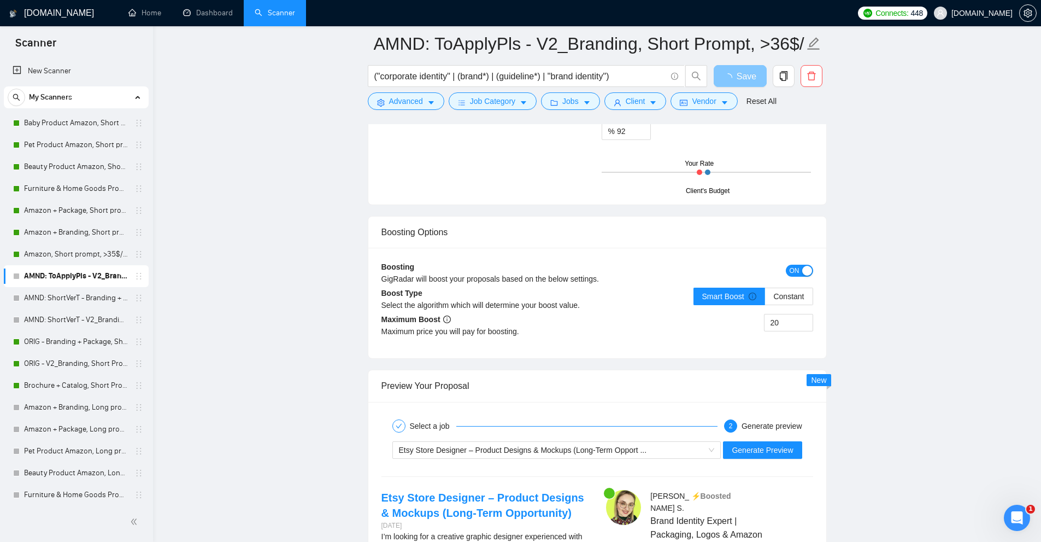
scroll to position [2168, 0]
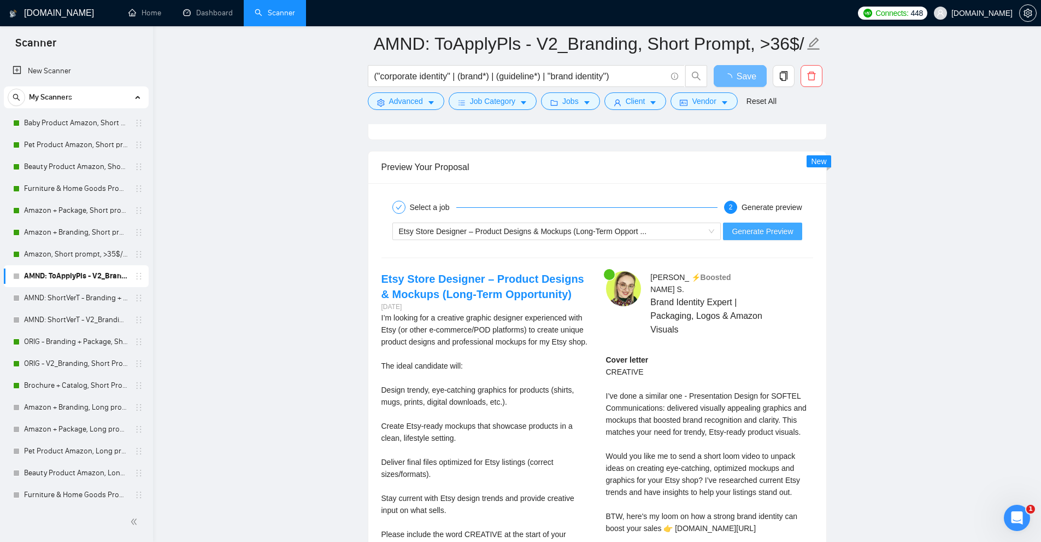
click at [772, 231] on span "Generate Preview" at bounding box center [762, 231] width 61 height 12
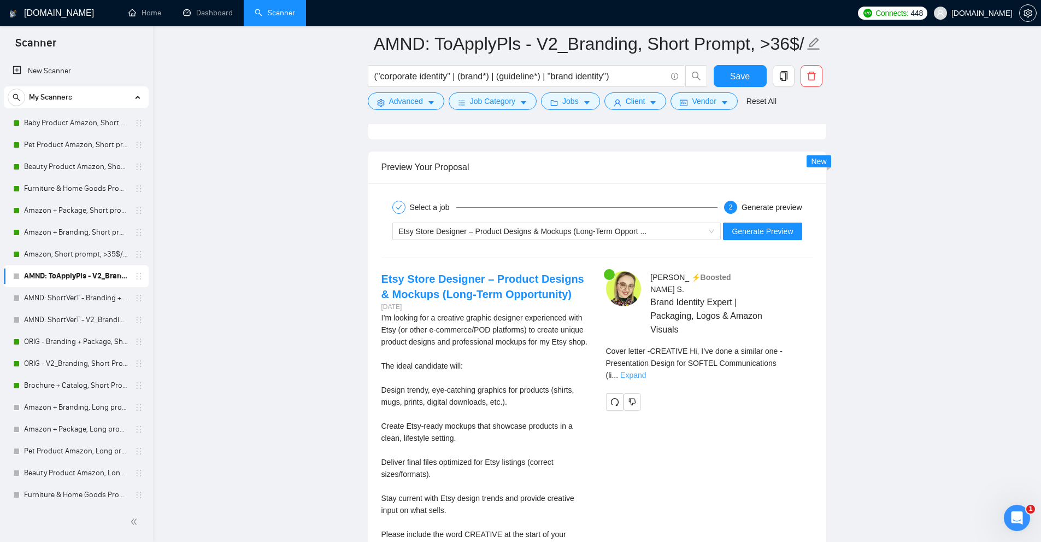
click at [646, 370] on link "Expand" at bounding box center [633, 374] width 26 height 9
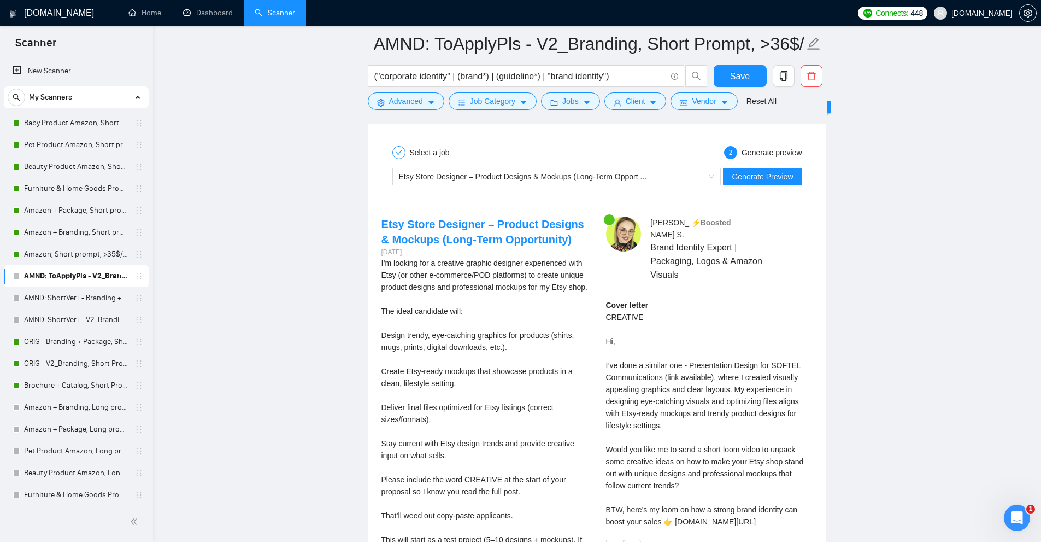
scroll to position [2277, 0]
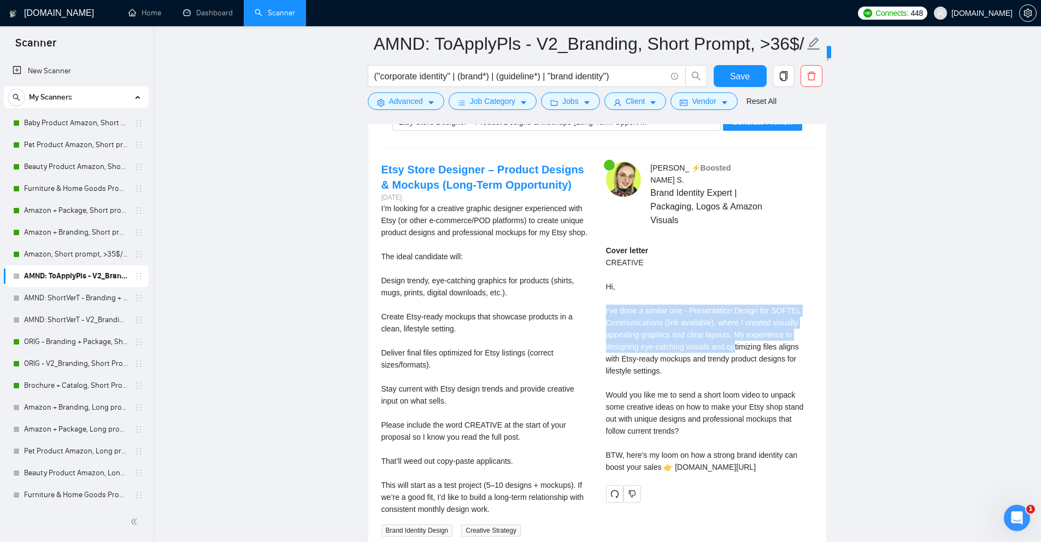
drag, startPoint x: 599, startPoint y: 301, endPoint x: 751, endPoint y: 349, distance: 159.9
click at [739, 343] on div "Anna S . ⚡️Boosted Brand Identity Expert | Packaging, Logos & Amazon Visuals Co…" at bounding box center [709, 332] width 225 height 340
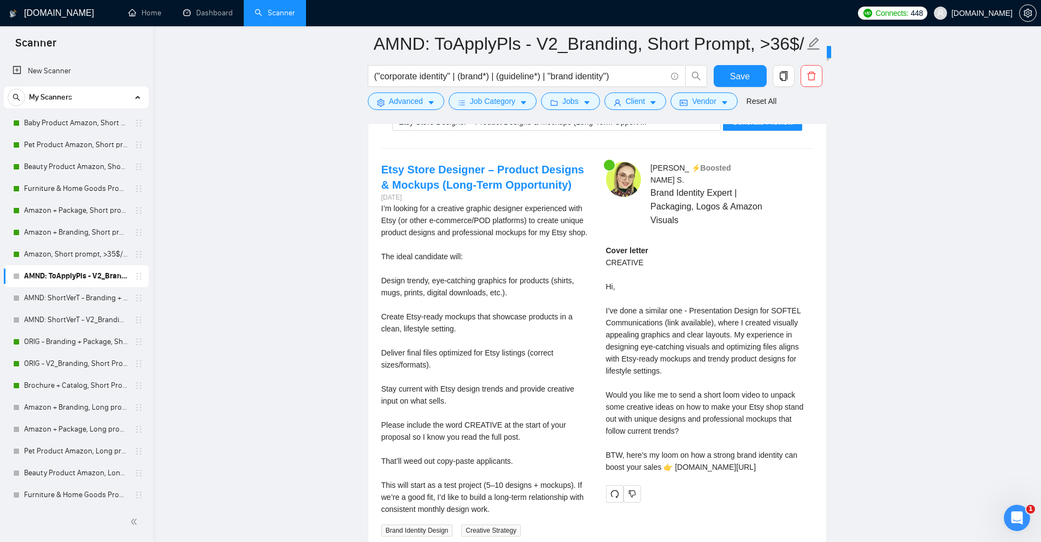
click at [754, 350] on div "Cover letter CREATIVE Hi, I’ve done a similar one - Presentation Design for SOF…" at bounding box center [709, 358] width 207 height 228
click at [704, 314] on div "Cover letter CREATIVE Hi, I’ve done a similar one - Presentation Design for SOF…" at bounding box center [709, 358] width 207 height 228
drag, startPoint x: 704, startPoint y: 314, endPoint x: 672, endPoint y: 311, distance: 31.8
click at [672, 311] on div "Cover letter CREATIVE Hi, I’ve done a similar one - Presentation Design for SOF…" at bounding box center [709, 358] width 207 height 228
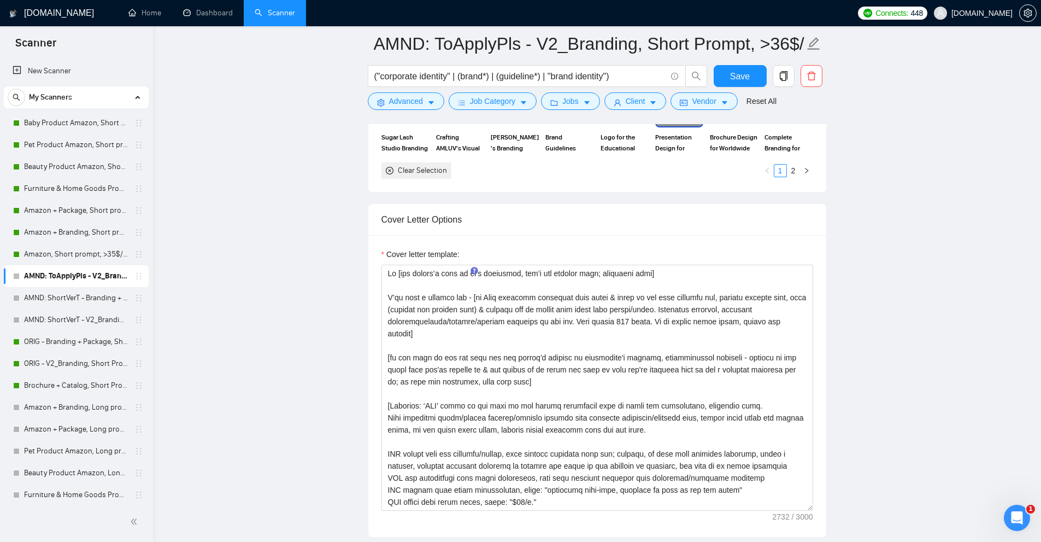
scroll to position [1348, 0]
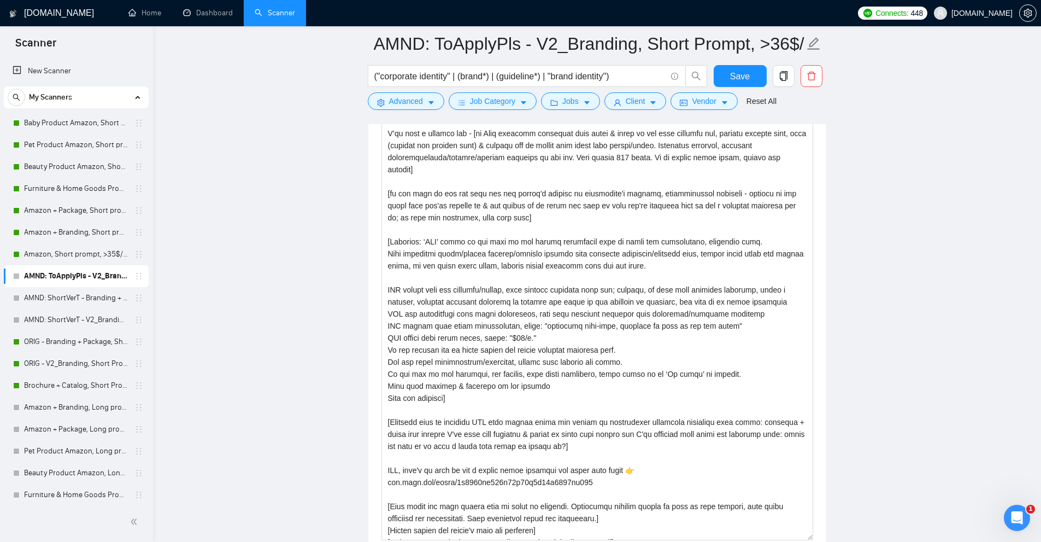
drag, startPoint x: 808, startPoint y: 344, endPoint x: 828, endPoint y: 507, distance: 164.6
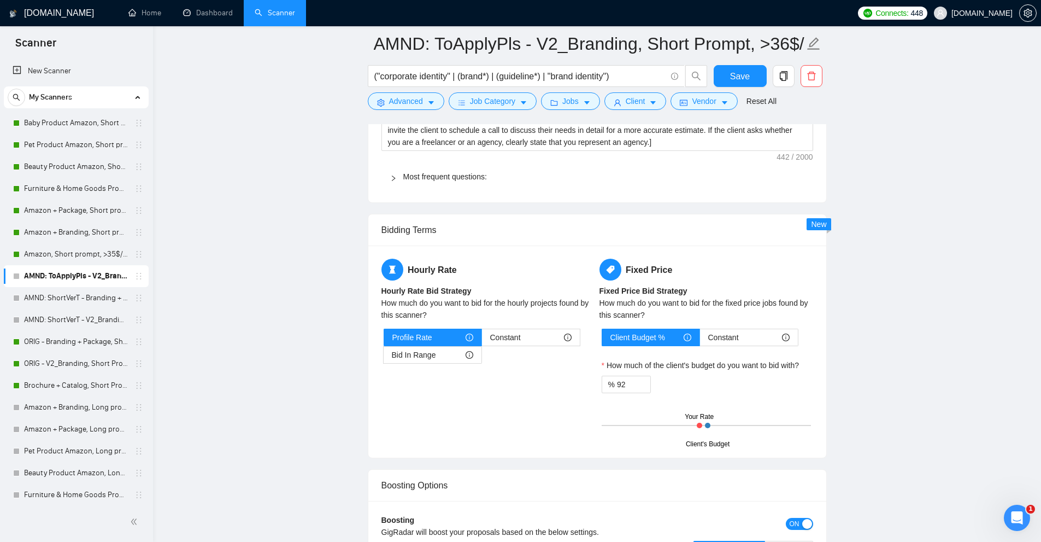
scroll to position [1840, 0]
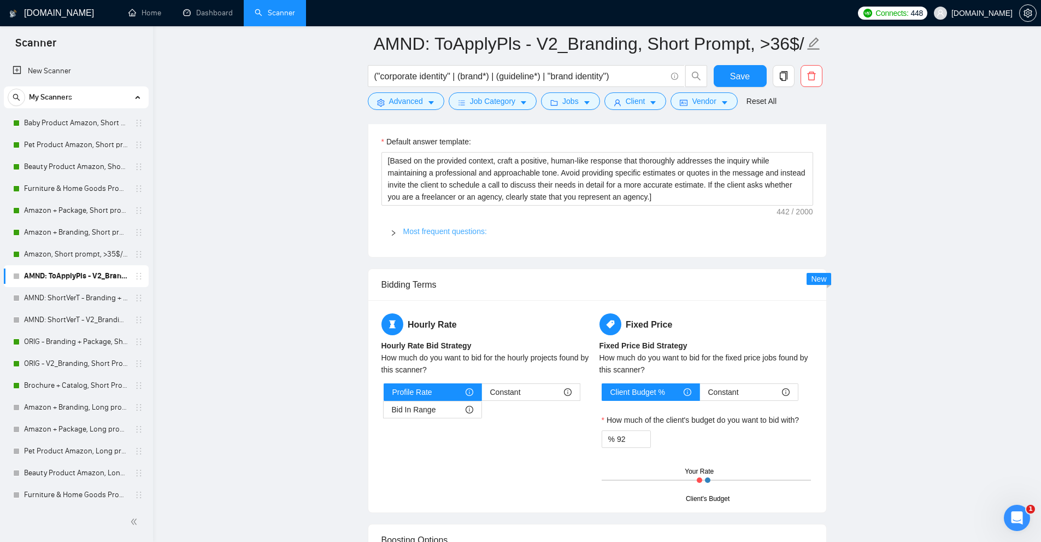
click at [448, 233] on link "Most frequent questions:" at bounding box center [445, 231] width 84 height 9
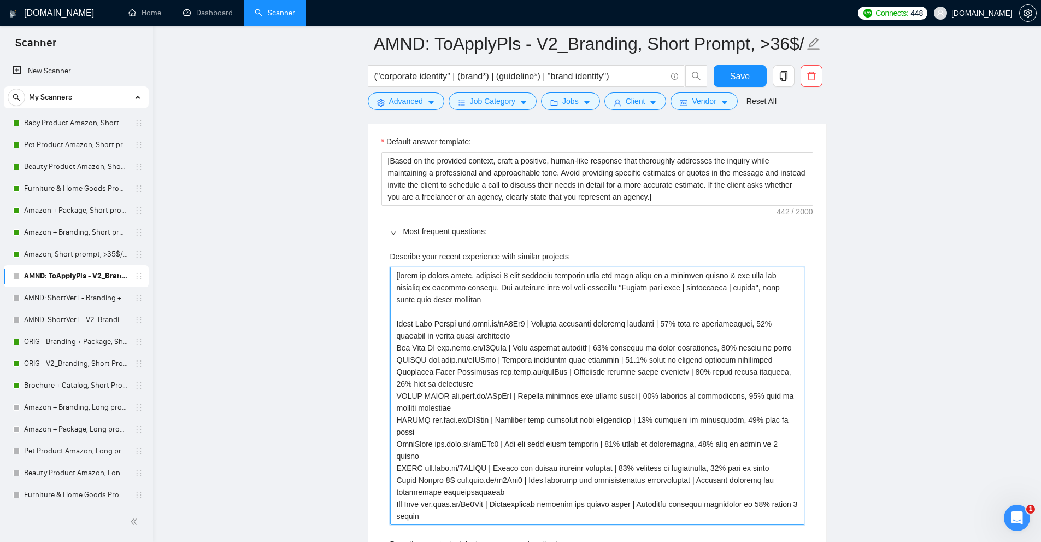
click at [449, 278] on projects "Describe your recent experience with similar projects" at bounding box center [597, 396] width 414 height 258
drag, startPoint x: 449, startPoint y: 278, endPoint x: 744, endPoint y: 272, distance: 294.6
click at [742, 272] on projects "Describe your recent experience with similar projects" at bounding box center [597, 396] width 414 height 258
click at [640, 295] on projects "Describe your recent experience with similar projects" at bounding box center [597, 396] width 414 height 258
click at [468, 321] on projects "Describe your recent experience with similar projects" at bounding box center [597, 396] width 414 height 258
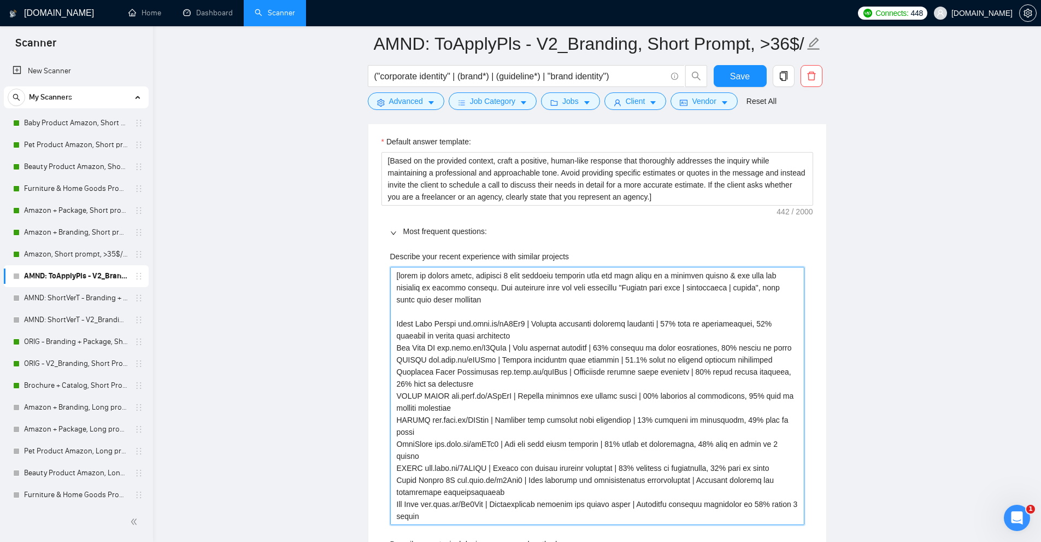
drag, startPoint x: 468, startPoint y: 321, endPoint x: 516, endPoint y: 324, distance: 48.7
click at [516, 324] on projects "Describe your recent experience with similar projects" at bounding box center [597, 396] width 414 height 258
click at [500, 323] on projects "Describe your recent experience with similar projects" at bounding box center [597, 396] width 414 height 258
click at [461, 324] on projects "Describe your recent experience with similar projects" at bounding box center [597, 396] width 414 height 258
click at [409, 323] on projects "Describe your recent experience with similar projects" at bounding box center [597, 396] width 414 height 258
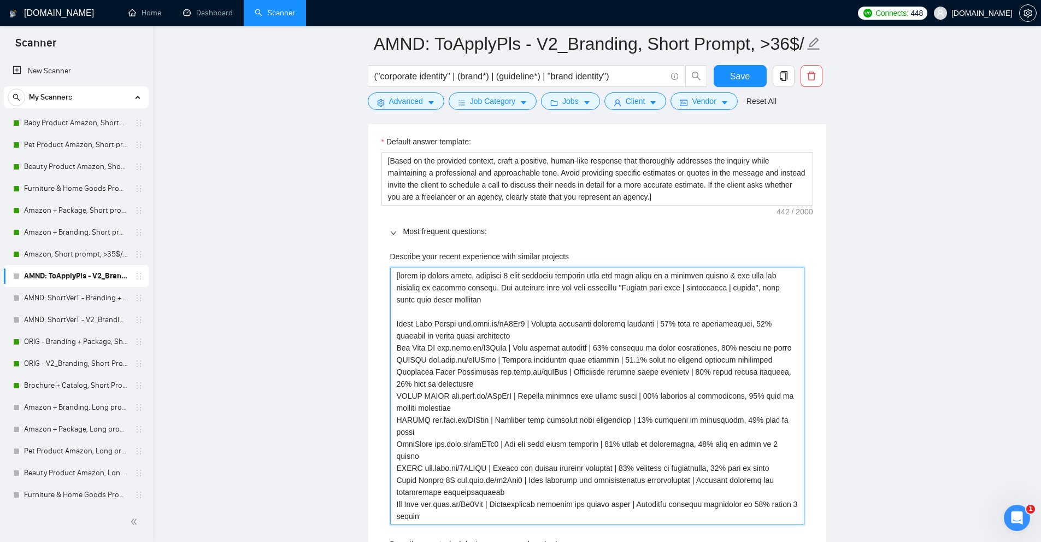
drag, startPoint x: 409, startPoint y: 323, endPoint x: 516, endPoint y: 321, distance: 107.7
click at [516, 321] on projects "Describe your recent experience with similar projects" at bounding box center [597, 396] width 414 height 258
drag, startPoint x: 486, startPoint y: 287, endPoint x: 733, endPoint y: 285, distance: 246.5
click at [733, 285] on projects "Describe your recent experience with similar projects" at bounding box center [597, 396] width 414 height 258
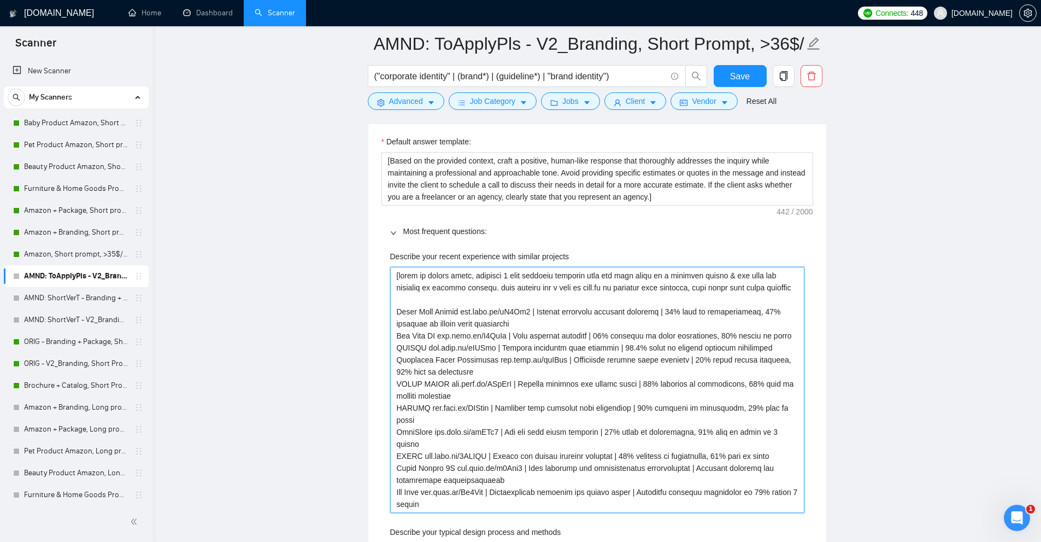
click at [521, 291] on projects "Describe your recent experience with similar projects" at bounding box center [597, 390] width 414 height 246
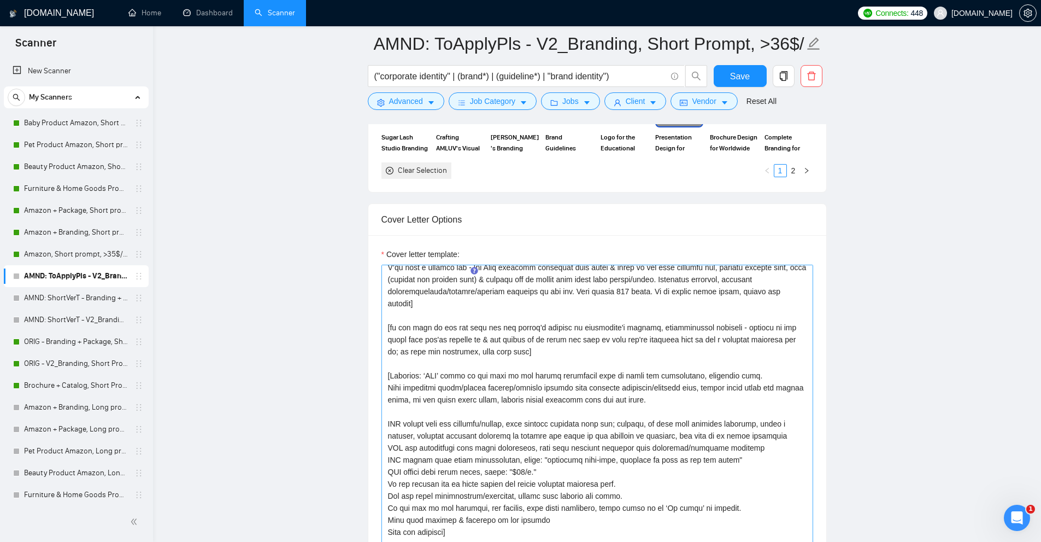
scroll to position [0, 0]
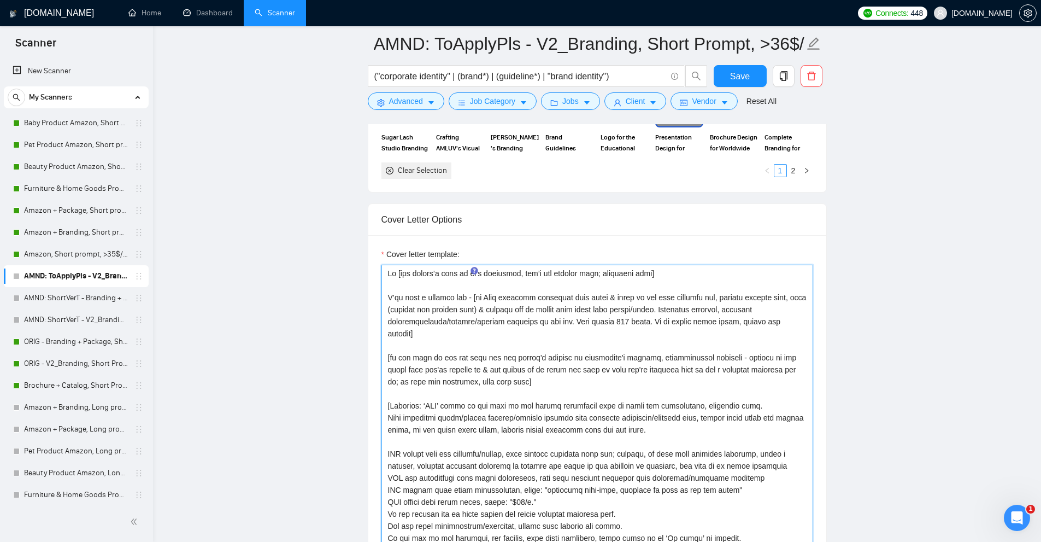
click at [415, 298] on textarea "Cover letter template:" at bounding box center [597, 486] width 432 height 444
click at [544, 310] on textarea "Cover letter template:" at bounding box center [597, 486] width 432 height 444
drag, startPoint x: 496, startPoint y: 308, endPoint x: 739, endPoint y: 307, distance: 243.2
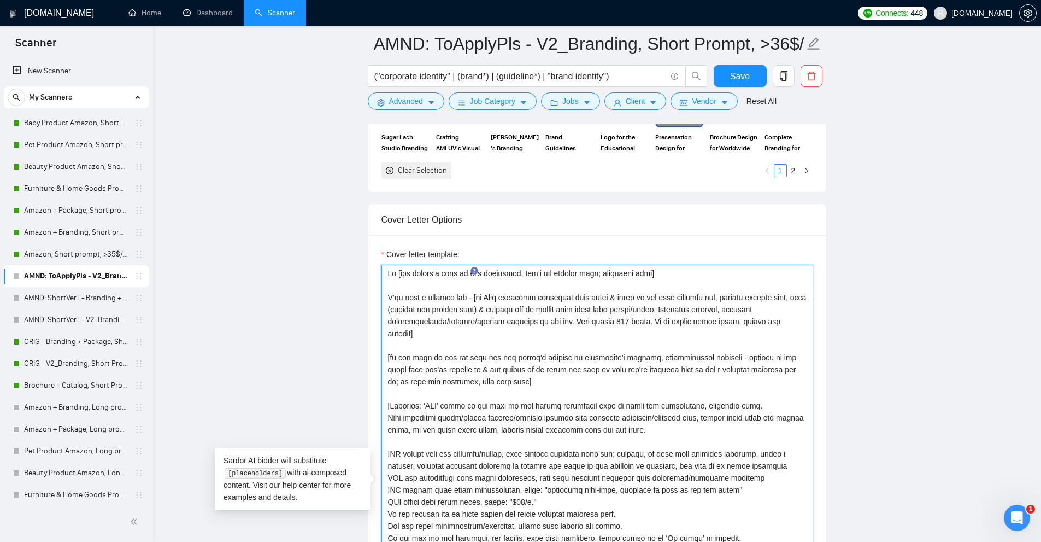
click at [739, 307] on textarea "Cover letter template:" at bounding box center [597, 486] width 432 height 444
drag, startPoint x: 714, startPoint y: 298, endPoint x: 591, endPoint y: 310, distance: 123.5
click at [591, 310] on textarea "Cover letter template:" at bounding box center [597, 486] width 432 height 444
click at [580, 308] on textarea "Cover letter template:" at bounding box center [597, 486] width 432 height 444
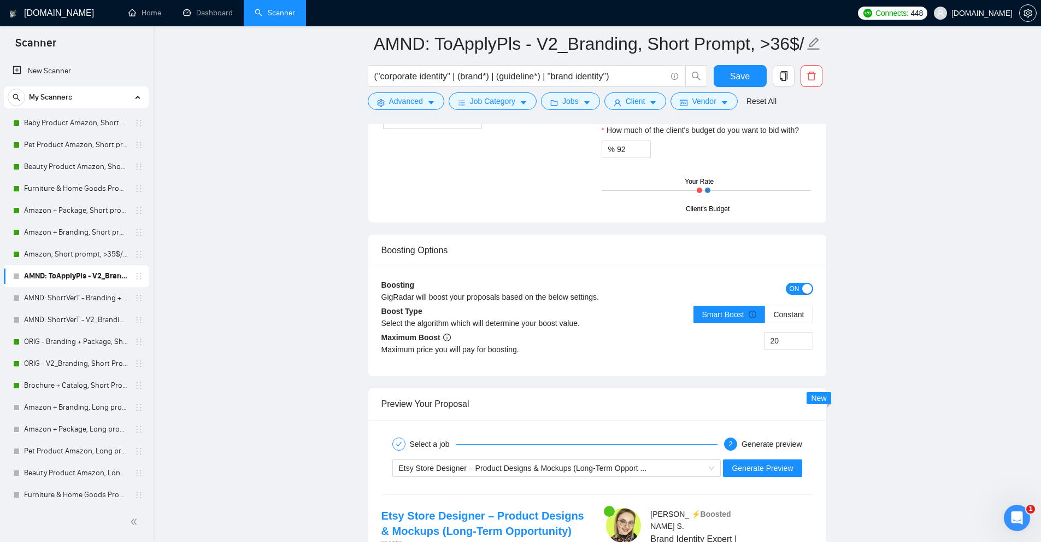
scroll to position [4627, 0]
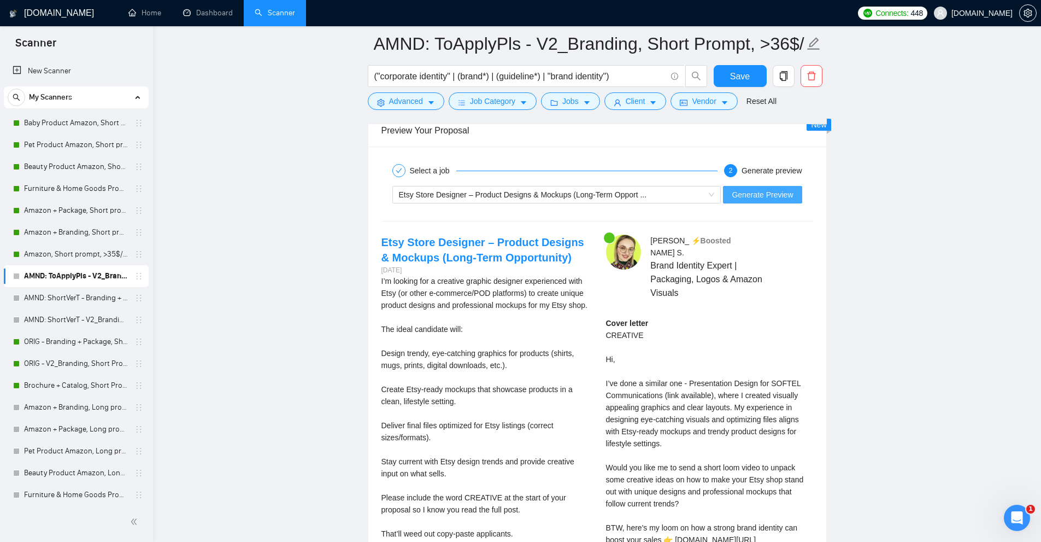
click at [775, 191] on span "Generate Preview" at bounding box center [762, 195] width 61 height 12
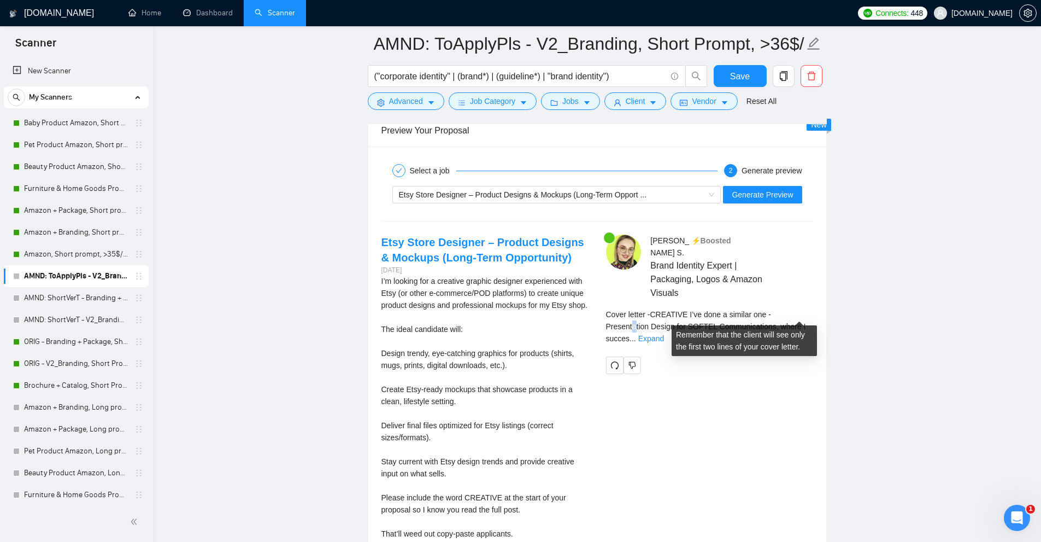
click at [798, 310] on span "Cover letter - CREATIVE I’ve done a similar one - Presentation Design for SOFTE…" at bounding box center [706, 326] width 200 height 33
click at [664, 334] on link "Expand" at bounding box center [651, 338] width 26 height 9
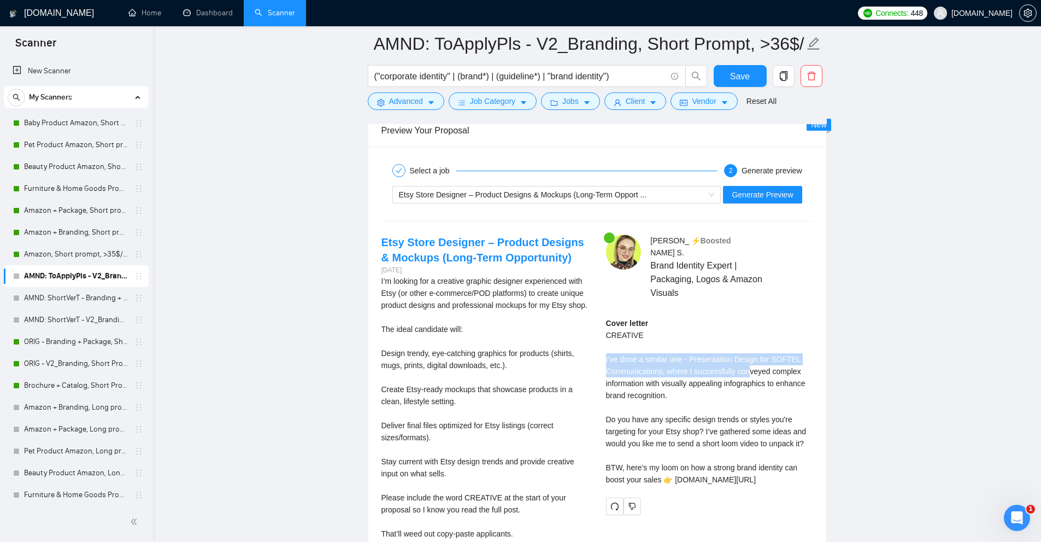
drag, startPoint x: 603, startPoint y: 347, endPoint x: 754, endPoint y: 380, distance: 154.5
click at [752, 372] on div "Anna S . ⚡️Boosted Brand Identity Expert | Packaging, Logos & Amazon Visuals Co…" at bounding box center [709, 374] width 225 height 280
click at [748, 389] on div "Cover letter CREATIVE I’ve done a similar one - Presentation Design for SOFTEL …" at bounding box center [709, 401] width 207 height 168
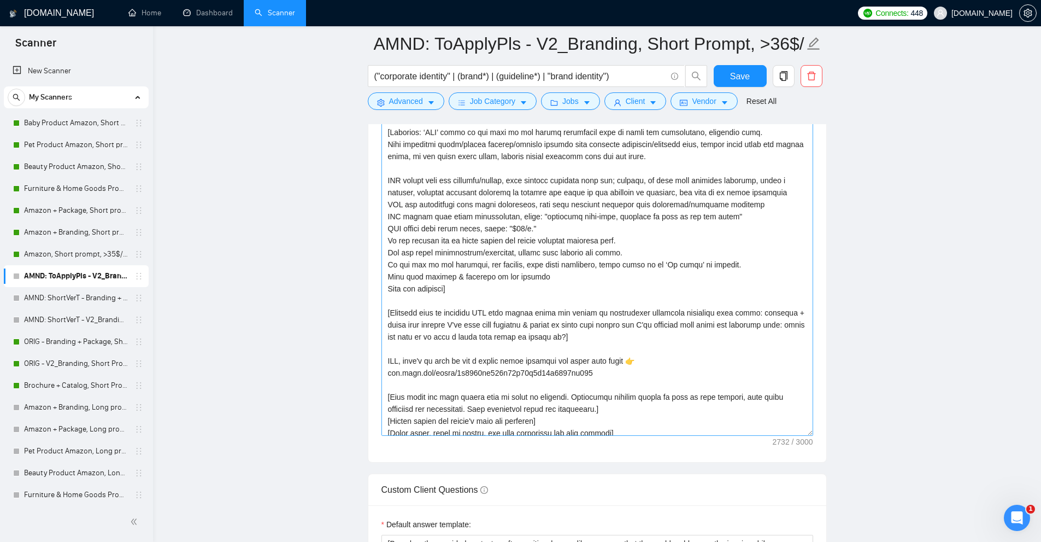
scroll to position [1184, 0]
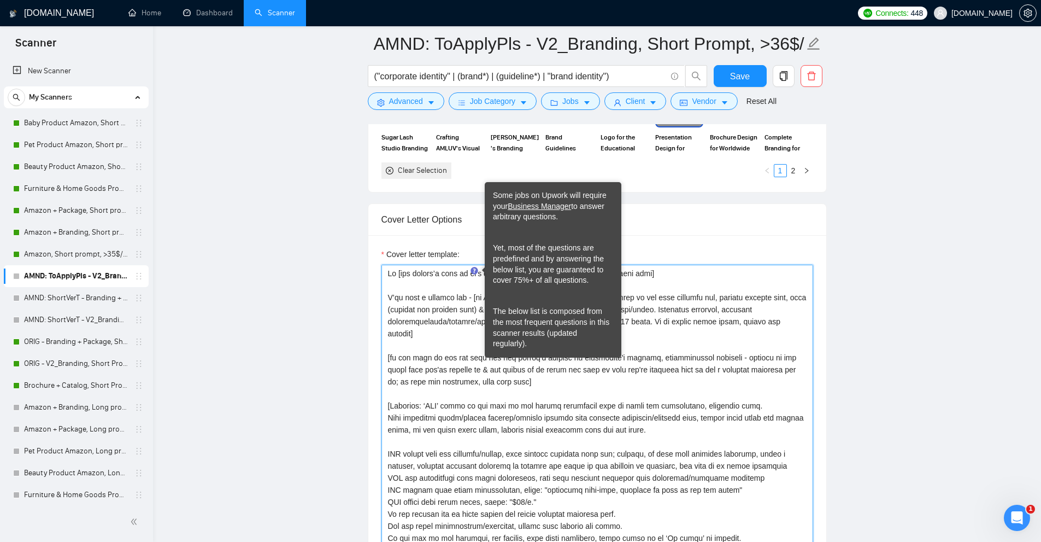
click at [431, 309] on textarea "Cover letter template:" at bounding box center [597, 486] width 432 height 444
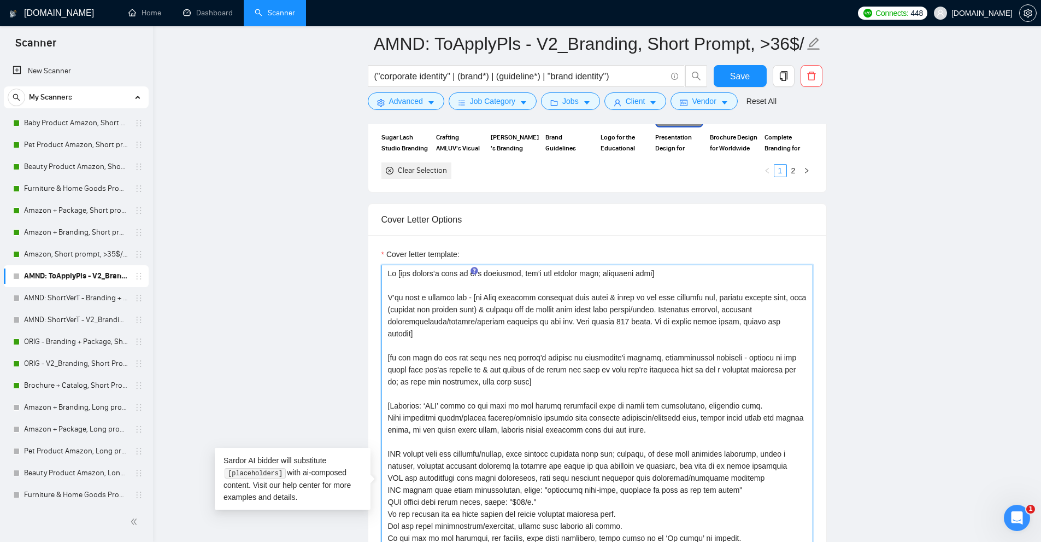
click at [431, 309] on textarea "Cover letter template:" at bounding box center [597, 486] width 432 height 444
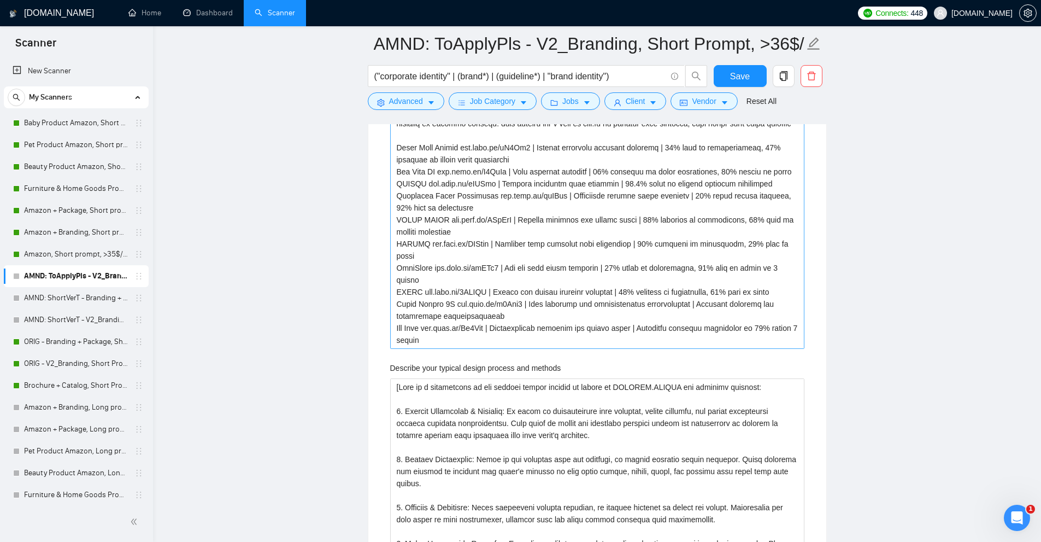
scroll to position [1949, 0]
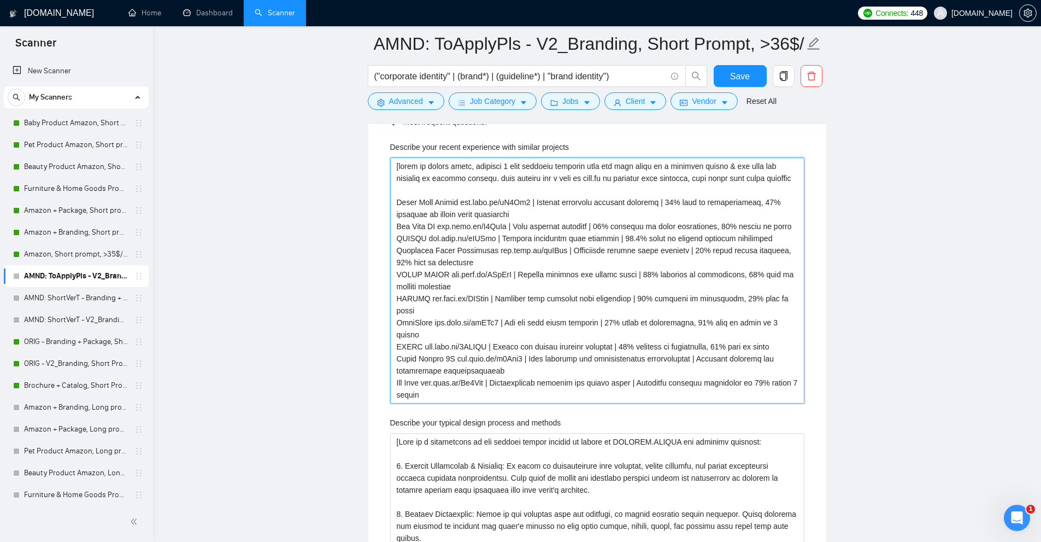
click at [662, 259] on projects "Describe your recent experience with similar projects" at bounding box center [597, 280] width 414 height 246
click at [493, 195] on projects "Describe your recent experience with similar projects" at bounding box center [597, 280] width 414 height 246
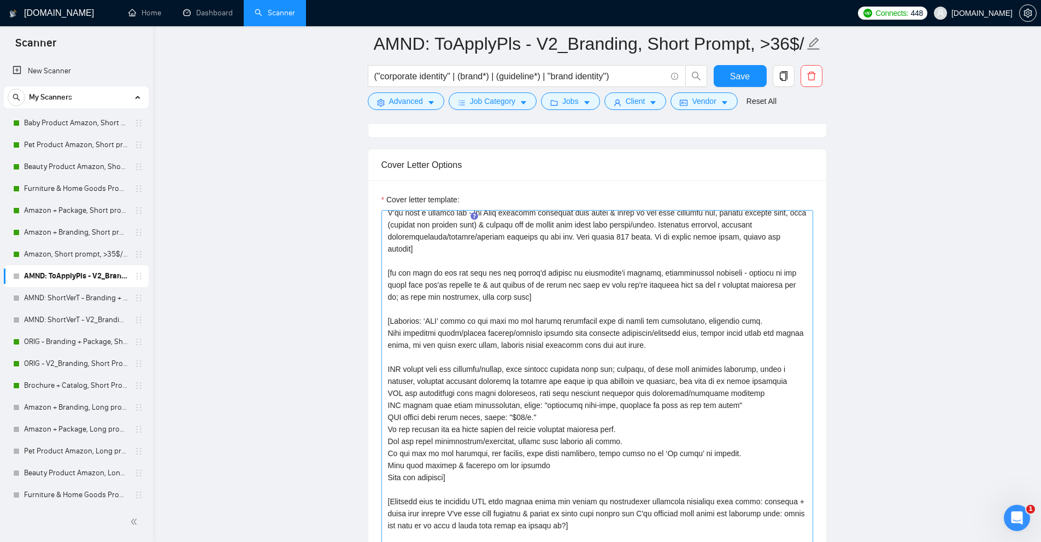
scroll to position [0, 0]
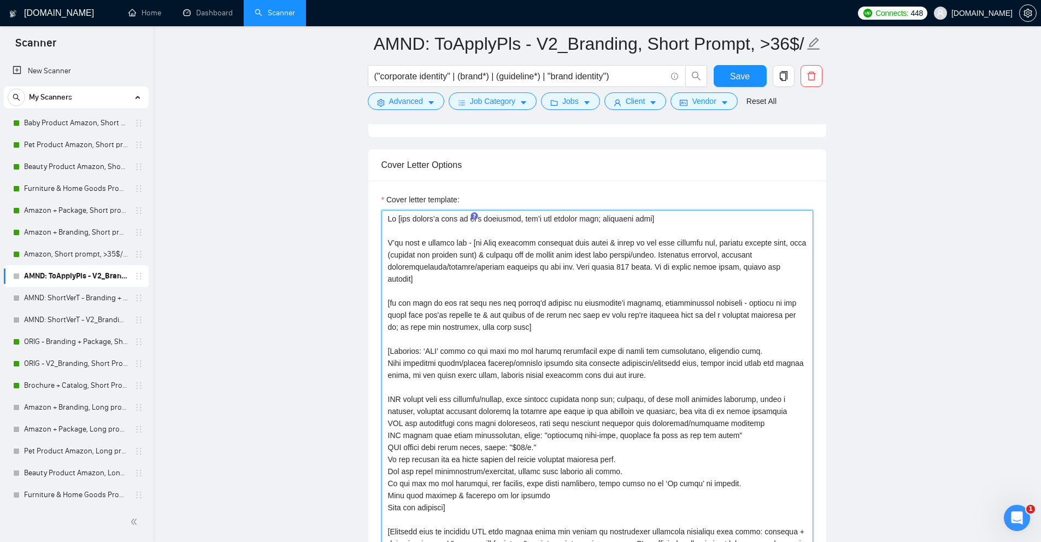
click at [458, 272] on textarea "Cover letter template:" at bounding box center [597, 432] width 432 height 444
click at [420, 248] on textarea "Cover letter template:" at bounding box center [597, 432] width 432 height 444
click at [409, 250] on textarea "Cover letter template:" at bounding box center [597, 432] width 432 height 444
click at [467, 267] on textarea "Cover letter template:" at bounding box center [597, 432] width 432 height 444
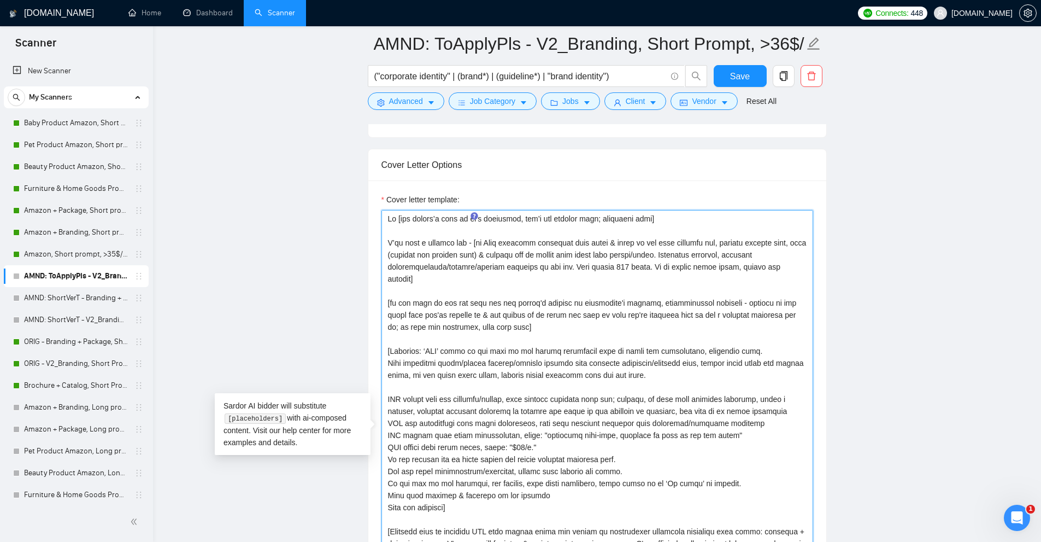
click at [467, 267] on textarea "Cover letter template:" at bounding box center [597, 432] width 432 height 444
drag, startPoint x: 801, startPoint y: 268, endPoint x: 472, endPoint y: 242, distance: 330.0
click at [472, 242] on textarea "Cover letter template:" at bounding box center [597, 432] width 432 height 444
paste textarea ", find cases & refer to the most relevant one. Always mention the project in th…"
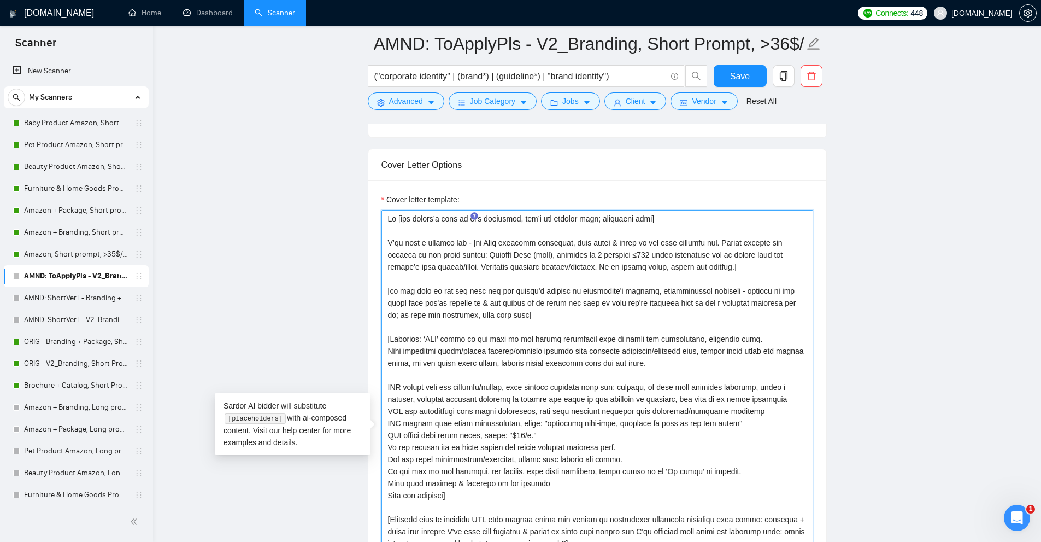
click at [476, 242] on textarea "Cover letter template:" at bounding box center [597, 432] width 432 height 444
drag, startPoint x: 476, startPoint y: 242, endPoint x: 581, endPoint y: 254, distance: 105.6
click at [581, 254] on textarea "Cover letter template:" at bounding box center [597, 432] width 432 height 444
click at [610, 263] on textarea "Cover letter template:" at bounding box center [597, 432] width 432 height 444
click at [591, 252] on textarea "Cover letter template:" at bounding box center [597, 432] width 432 height 444
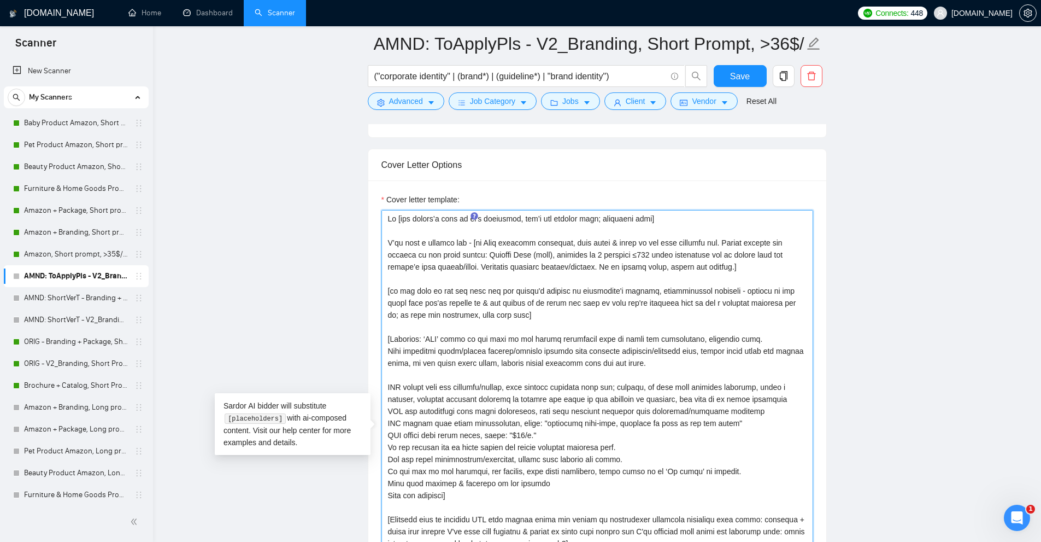
click at [595, 263] on textarea "Cover letter template:" at bounding box center [597, 432] width 432 height 444
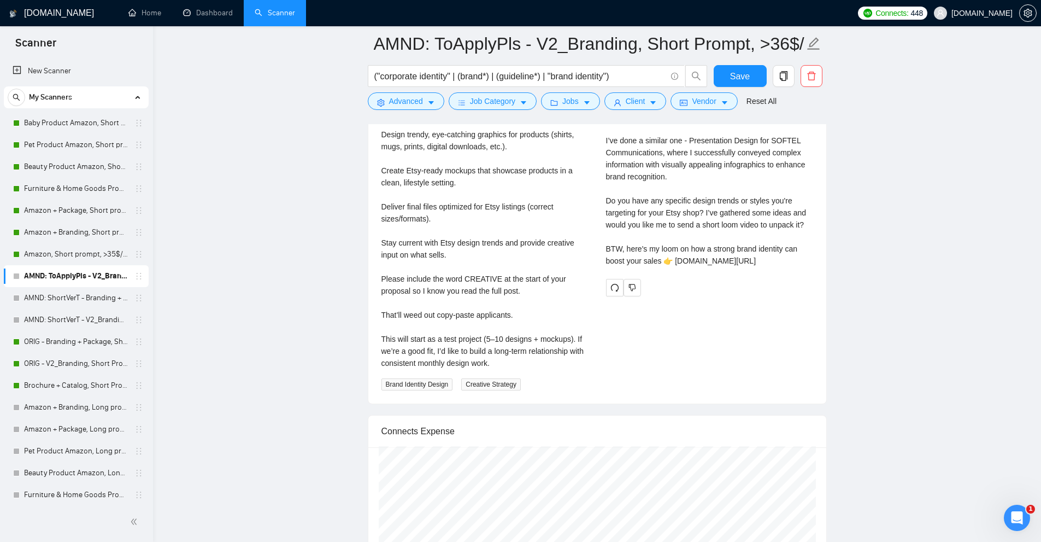
scroll to position [4408, 0]
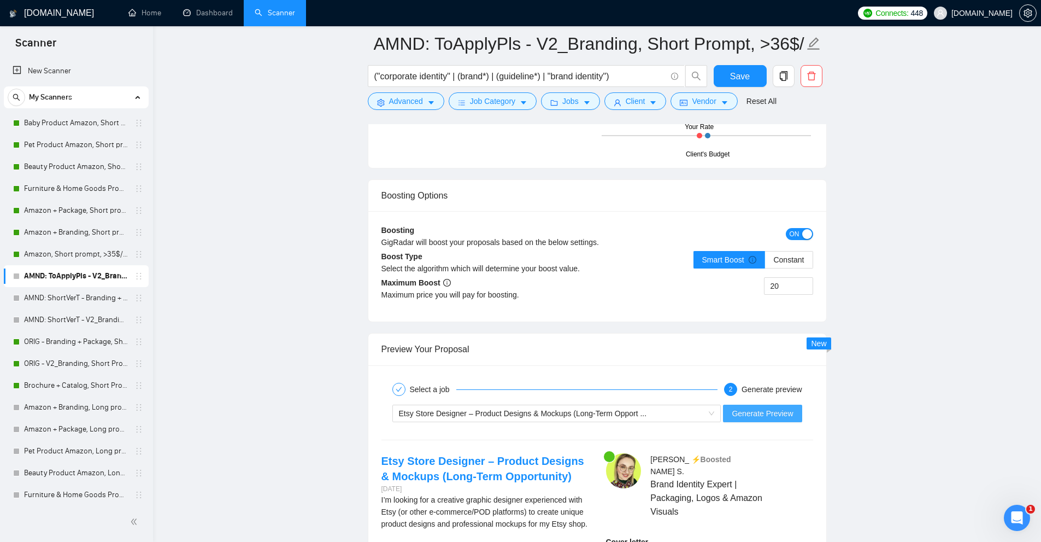
click at [760, 413] on span "Generate Preview" at bounding box center [762, 413] width 61 height 12
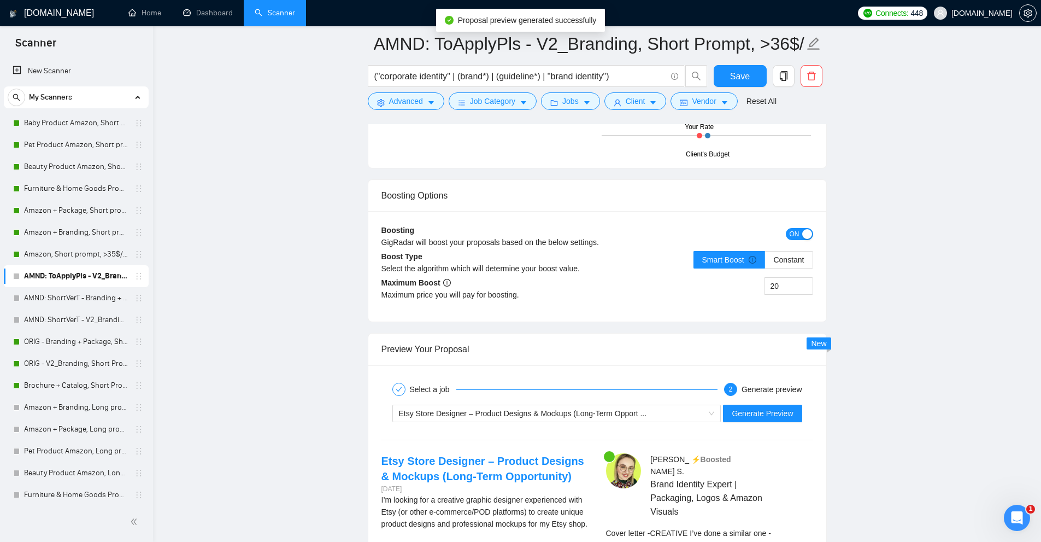
scroll to position [4681, 0]
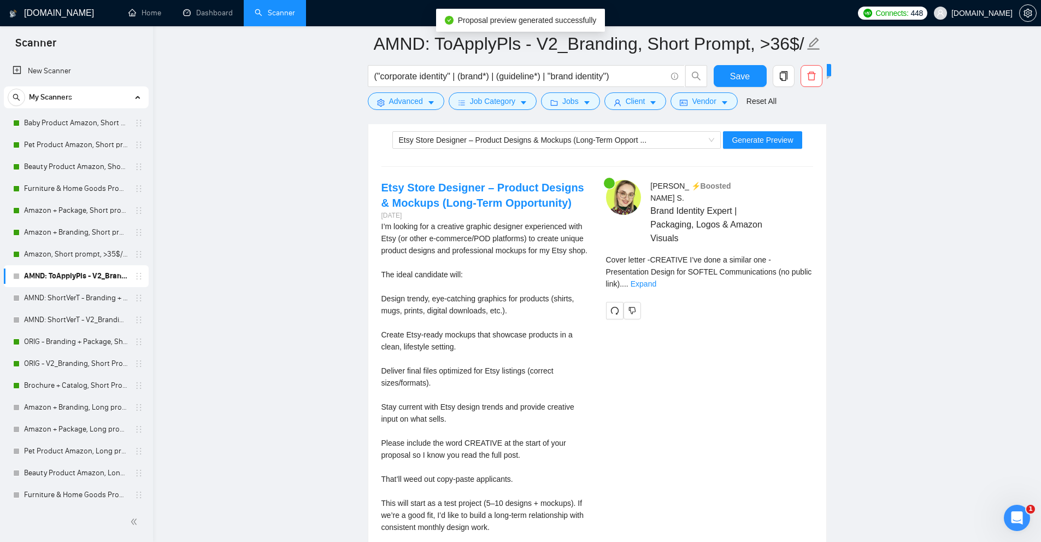
click at [802, 255] on span "Cover letter - CREATIVE I’ve done a similar one - Presentation Design for SOFTE…" at bounding box center [709, 271] width 206 height 33
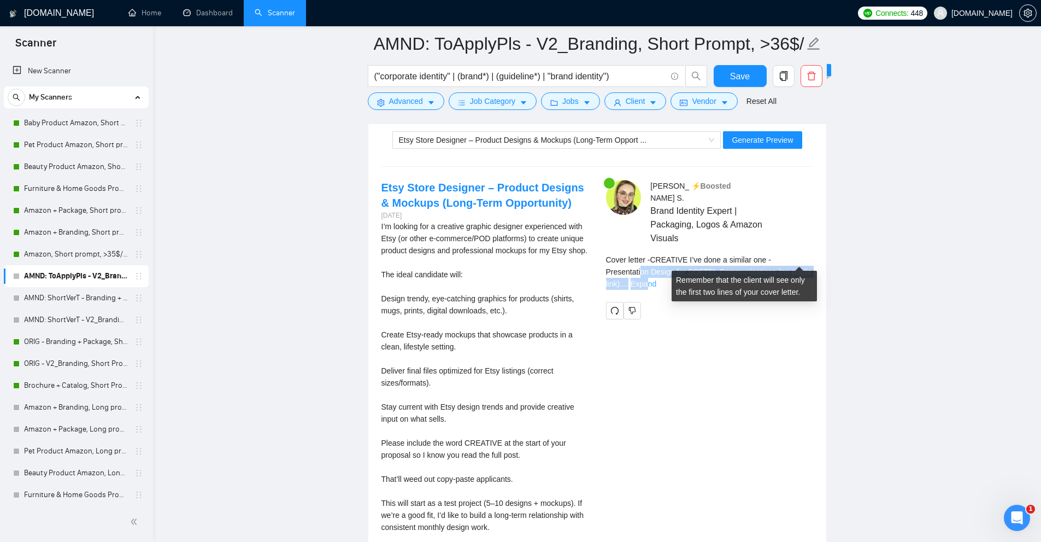
click at [803, 254] on div "Cover letter - CREATIVE I’ve done a similar one - Presentation Design for SOFTE…" at bounding box center [709, 272] width 207 height 36
click at [656, 279] on link "Expand" at bounding box center [644, 283] width 26 height 9
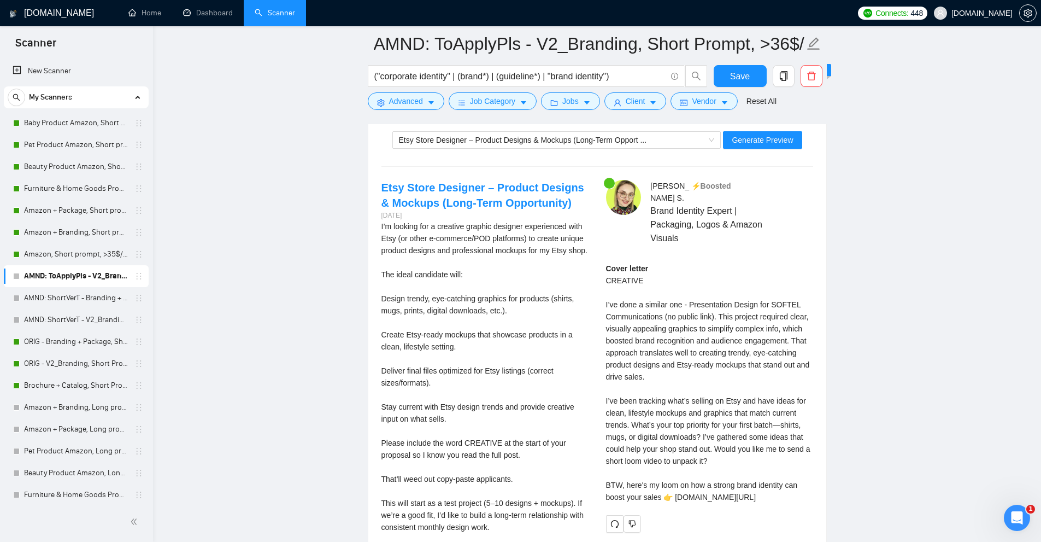
click at [728, 262] on div "Cover letter CREATIVE I’ve done a similar one - Presentation Design for SOFTEL …" at bounding box center [709, 382] width 207 height 240
drag, startPoint x: 620, startPoint y: 291, endPoint x: 744, endPoint y: 308, distance: 125.2
click at [745, 308] on div "Cover letter CREATIVE I’ve done a similar one - Presentation Design for SOFTEL …" at bounding box center [709, 382] width 207 height 240
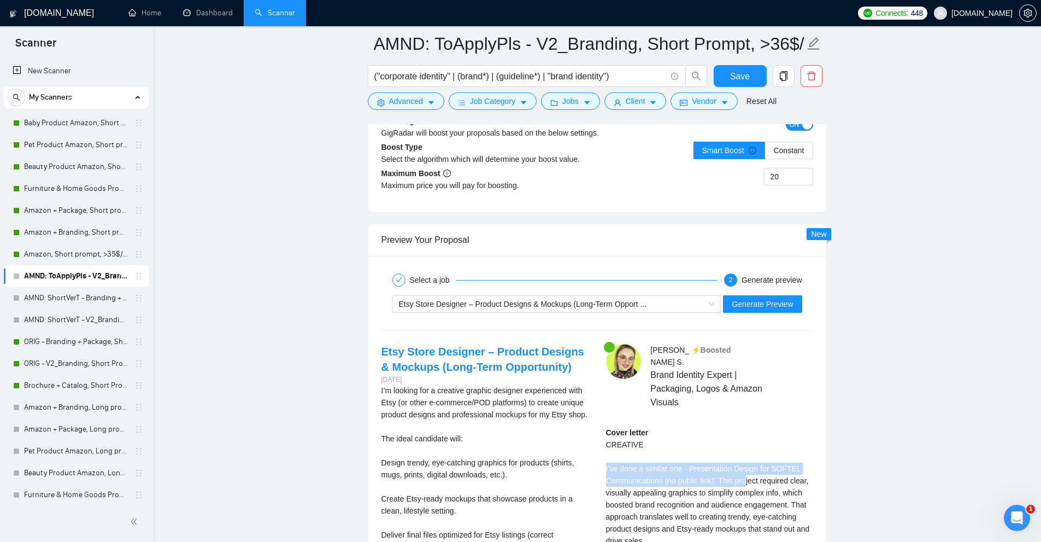
scroll to position [4791, 0]
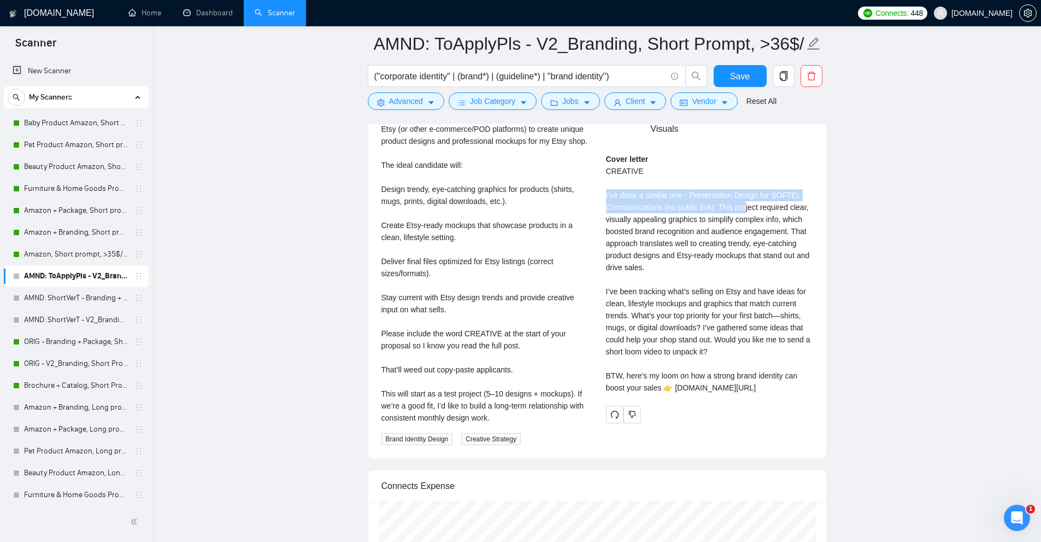
click at [735, 189] on div "Cover letter CREATIVE I’ve done a similar one - Presentation Design for SOFTEL …" at bounding box center [709, 273] width 207 height 240
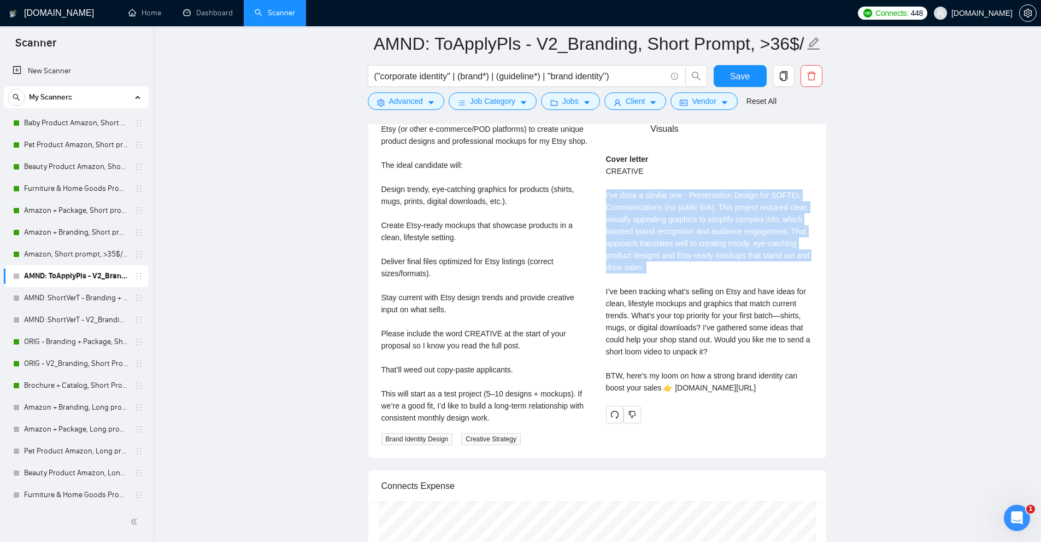
click at [735, 189] on div "Cover letter CREATIVE I’ve done a similar one - Presentation Design for SOFTEL …" at bounding box center [709, 273] width 207 height 240
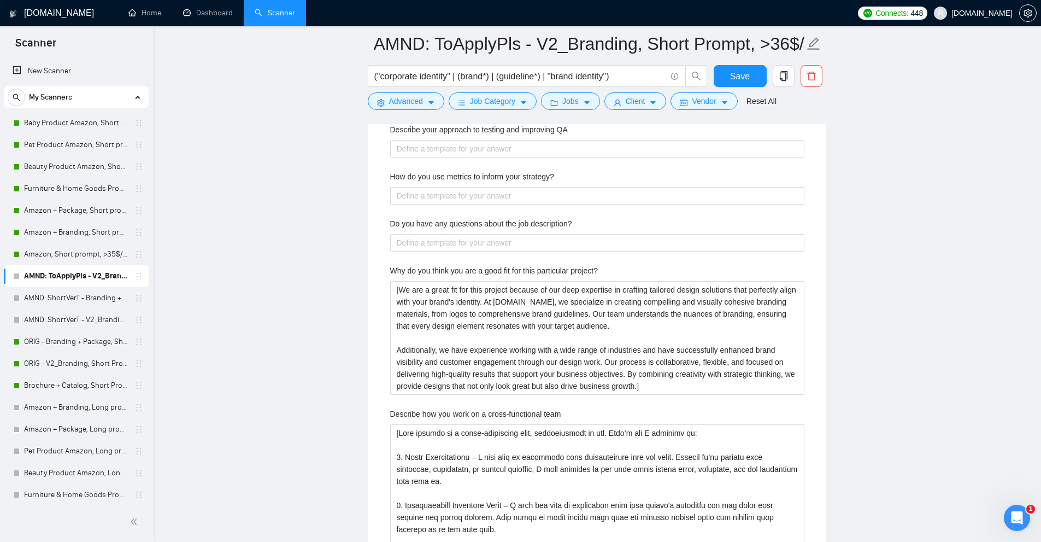
scroll to position [3151, 0]
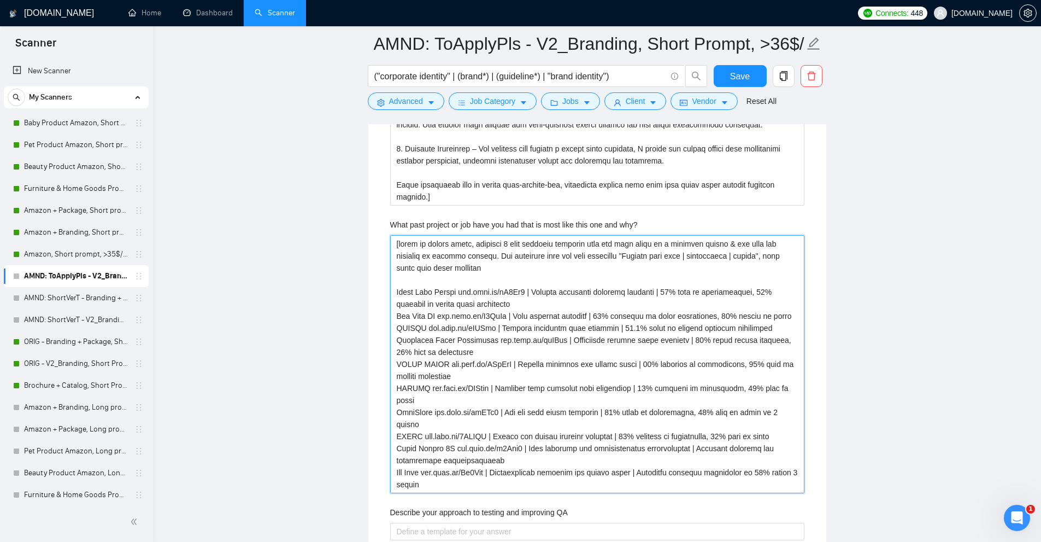
click at [449, 314] on why\? "What past project or job have you had that is most like this one and why?" at bounding box center [597, 364] width 414 height 258
drag, startPoint x: 449, startPoint y: 314, endPoint x: 476, endPoint y: 315, distance: 27.3
click at [476, 315] on why\? "What past project or job have you had that is most like this one and why?" at bounding box center [597, 364] width 414 height 258
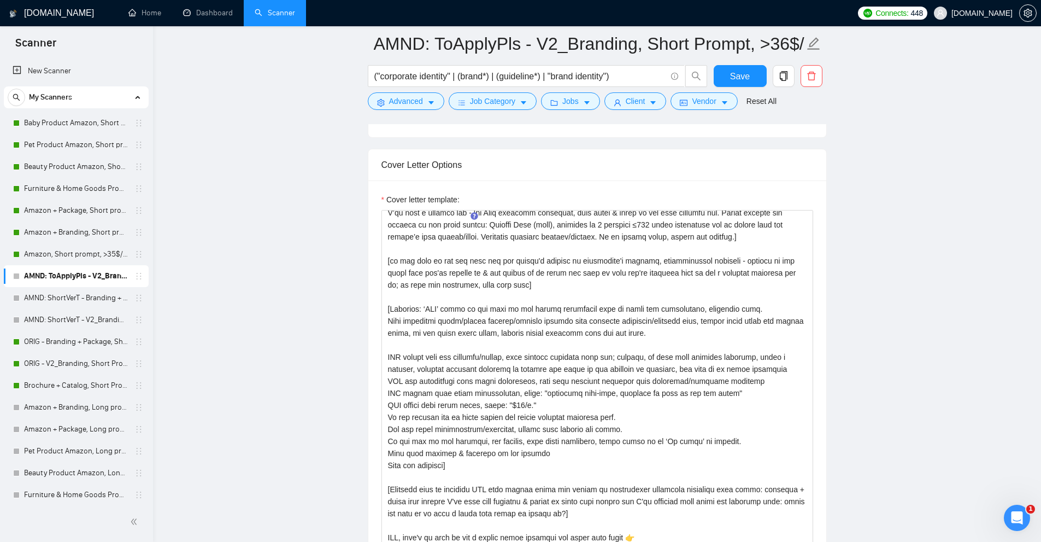
scroll to position [0, 0]
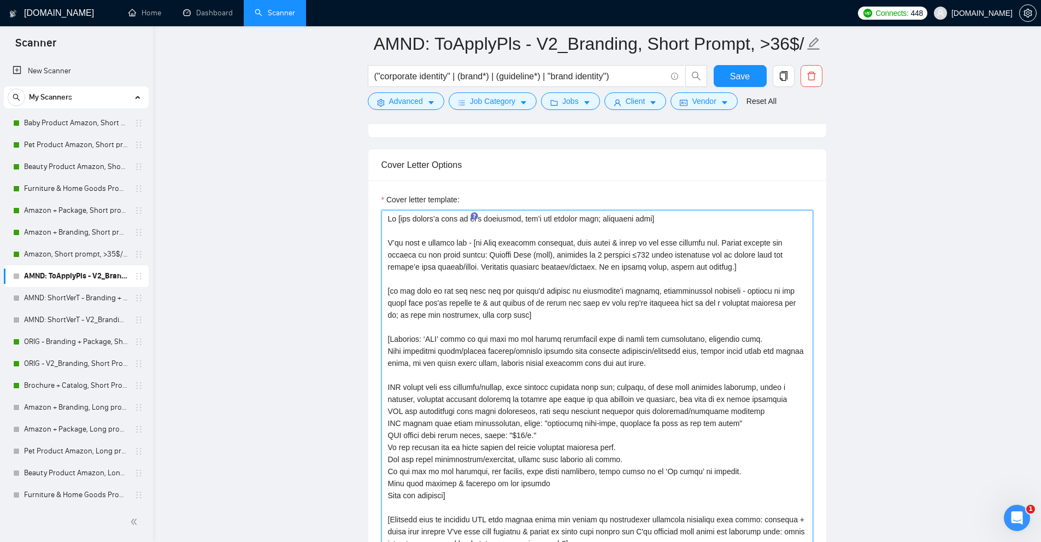
click at [492, 256] on textarea "Cover letter template:" at bounding box center [597, 432] width 432 height 444
drag, startPoint x: 492, startPoint y: 256, endPoint x: 537, endPoint y: 257, distance: 44.3
click at [518, 256] on textarea "Cover letter template:" at bounding box center [597, 432] width 432 height 444
click at [542, 257] on textarea "Cover letter template:" at bounding box center [597, 432] width 432 height 444
click at [527, 255] on textarea "Cover letter template:" at bounding box center [597, 432] width 432 height 444
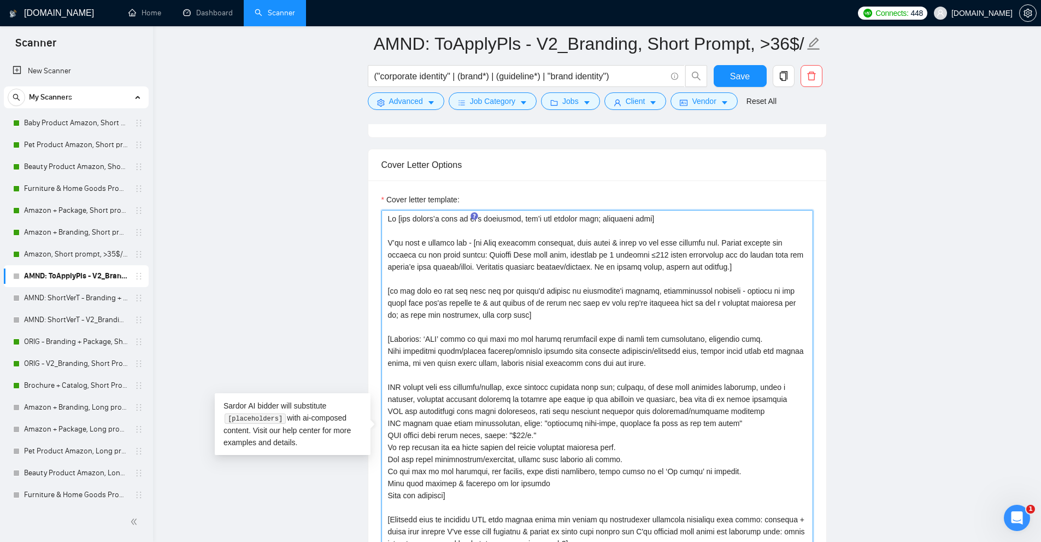
paste textarea "www.noto.li"
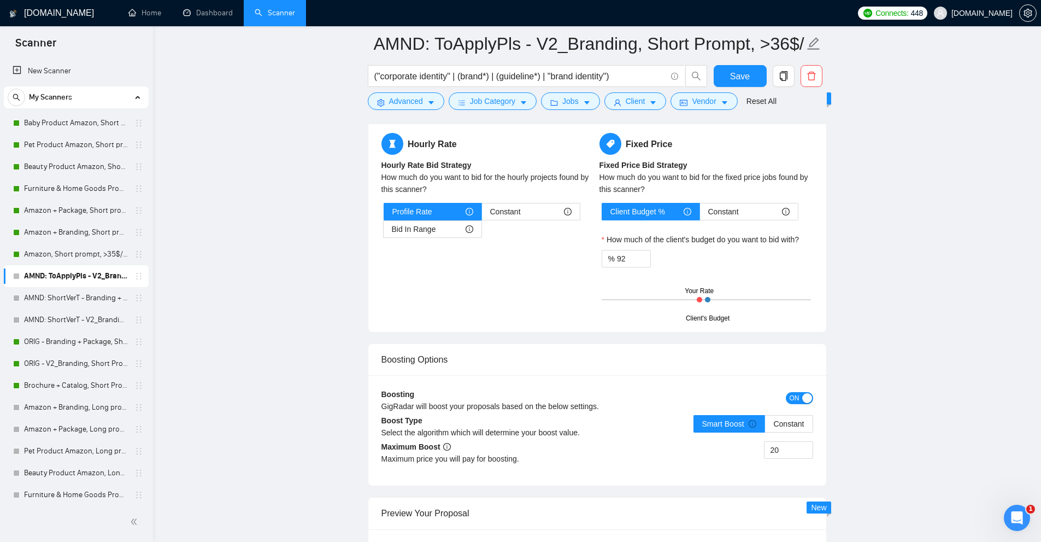
scroll to position [4408, 0]
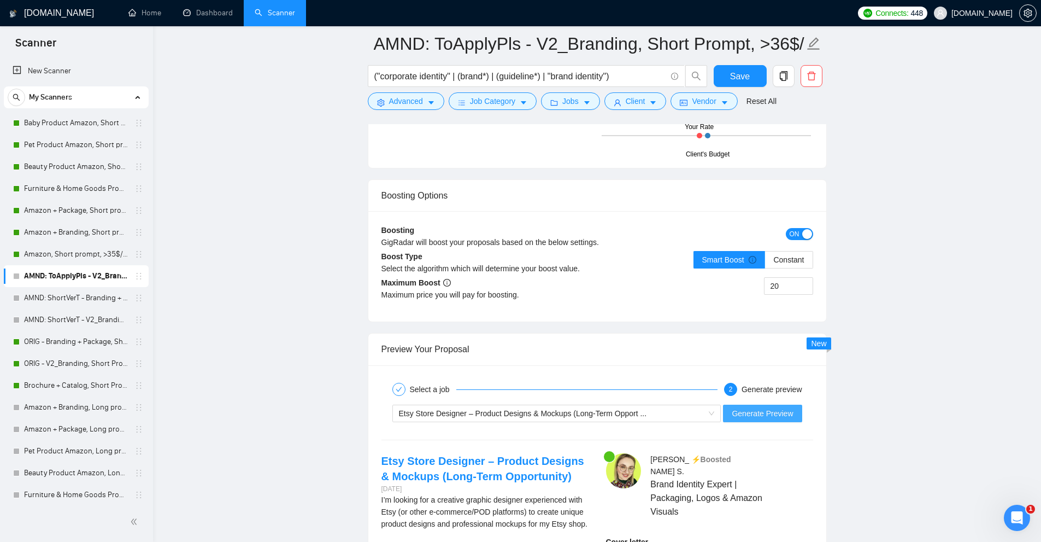
click at [764, 417] on span "Generate Preview" at bounding box center [762, 413] width 61 height 12
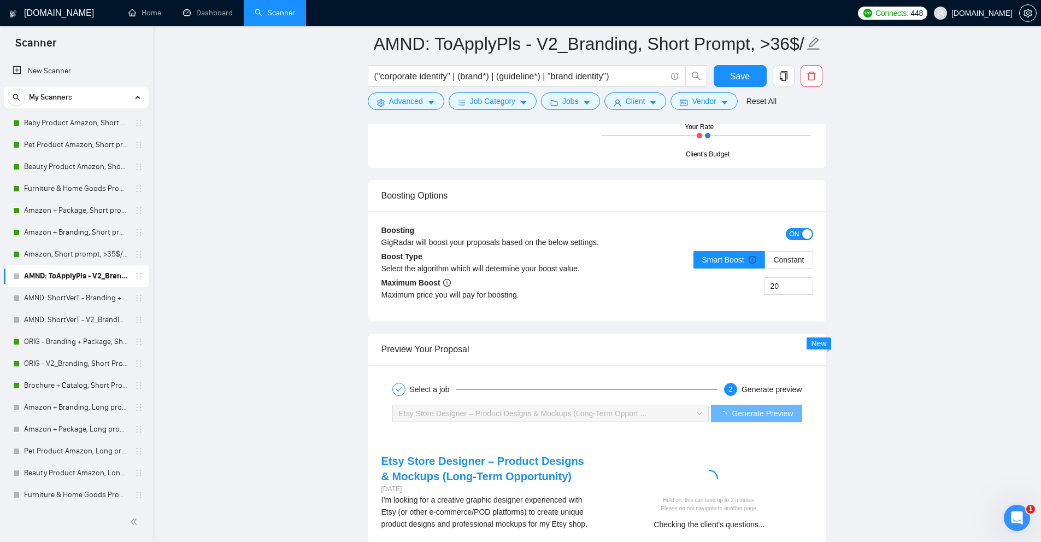
scroll to position [4681, 0]
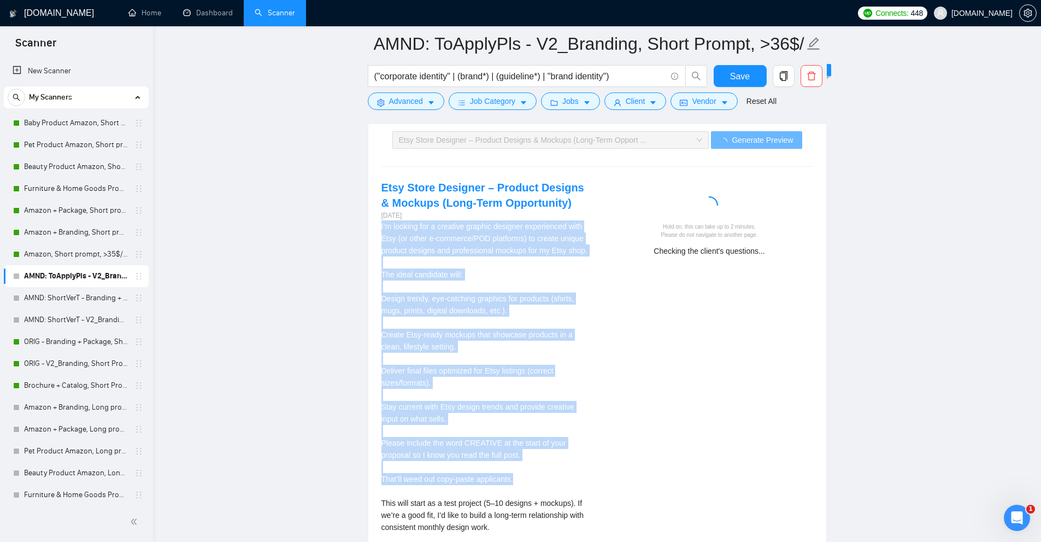
drag, startPoint x: 468, startPoint y: 269, endPoint x: 619, endPoint y: 474, distance: 254.8
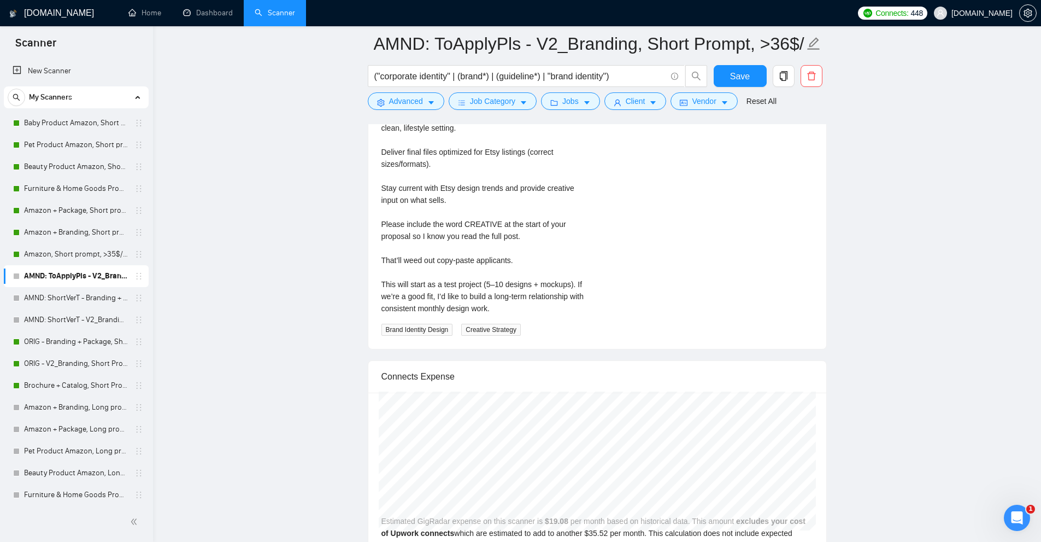
click at [542, 328] on div "I’m looking for a creative graphic designer experienced with Etsy (or other e-c…" at bounding box center [484, 169] width 207 height 334
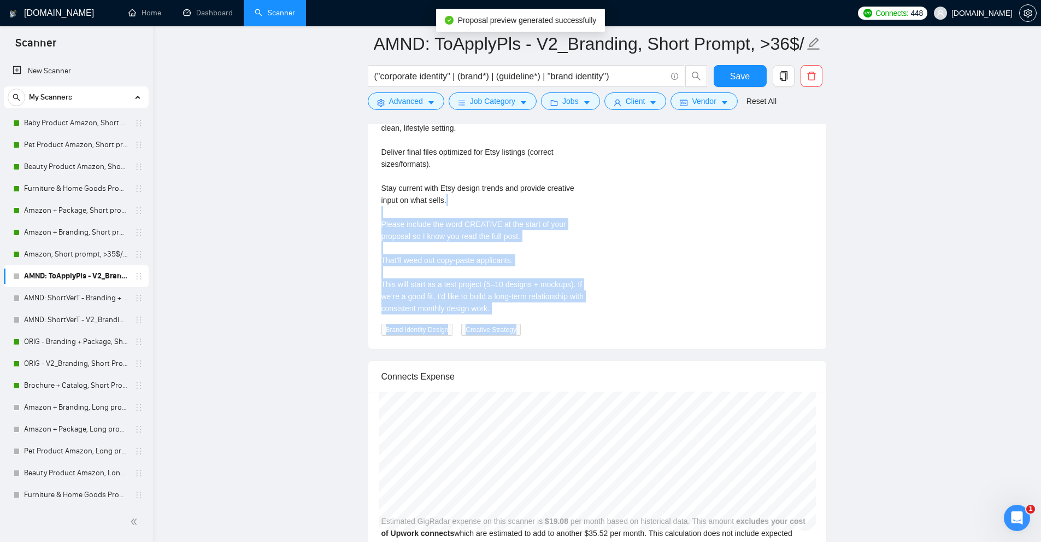
drag, startPoint x: 559, startPoint y: 317, endPoint x: 464, endPoint y: 204, distance: 148.2
click at [464, 204] on div "I’m looking for a creative graphic designer experienced with Etsy (or other e-c…" at bounding box center [484, 169] width 207 height 334
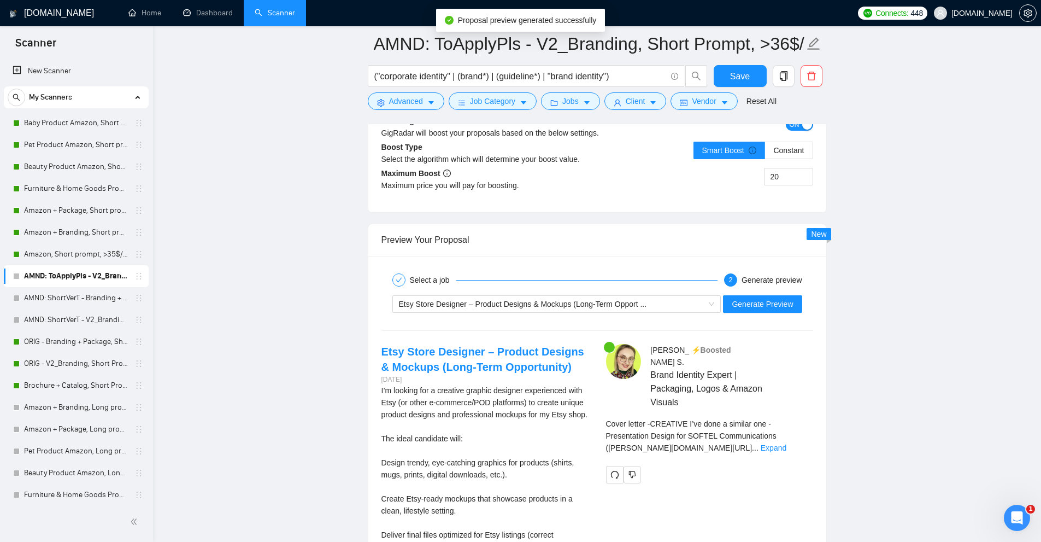
click at [777, 419] on span "Cover letter - CREATIVE I’ve done a similar one - Presentation Design for SOFTE…" at bounding box center [691, 435] width 170 height 33
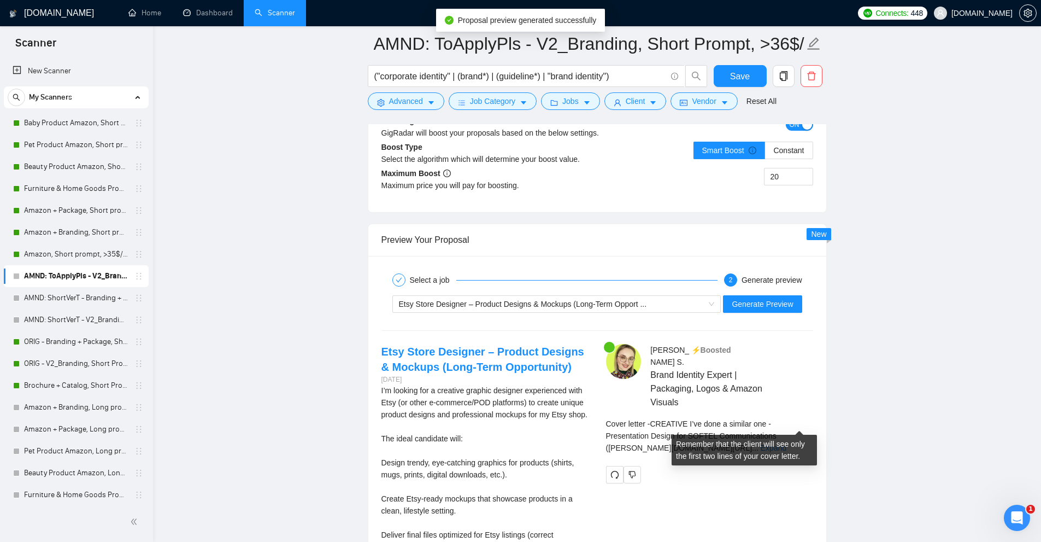
click at [758, 443] on span "..." at bounding box center [755, 447] width 7 height 9
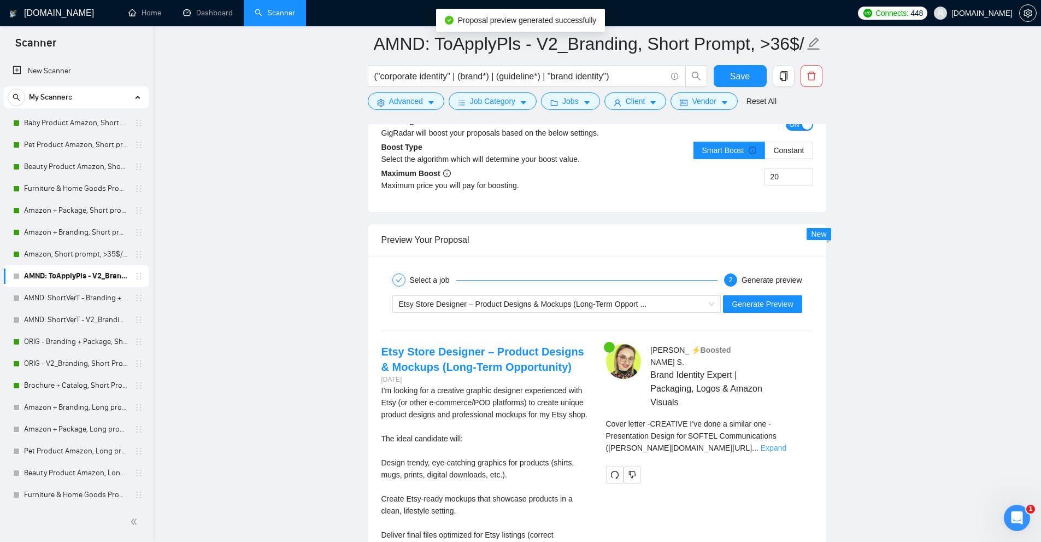
click at [786, 443] on link "Expand" at bounding box center [774, 447] width 26 height 9
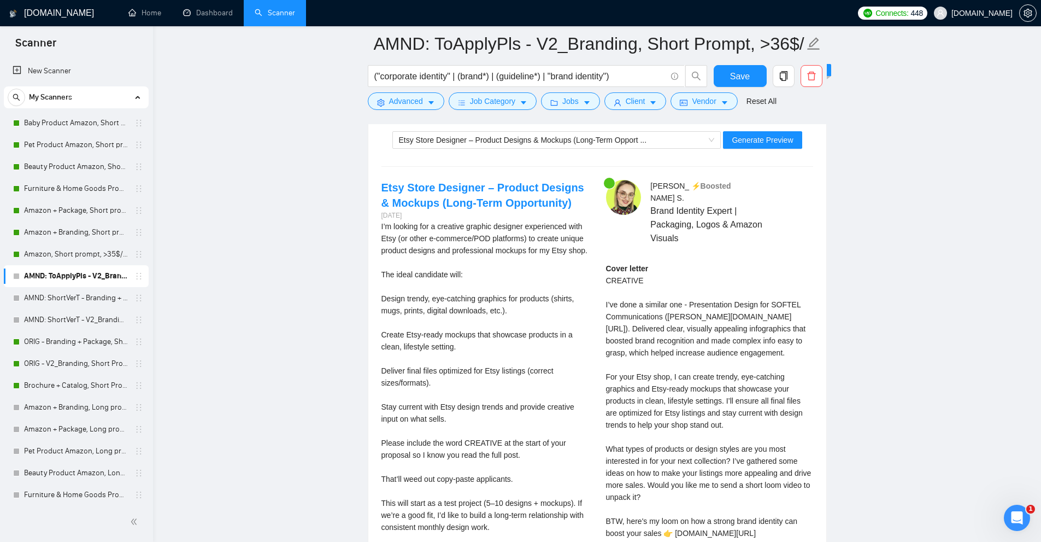
scroll to position [4627, 0]
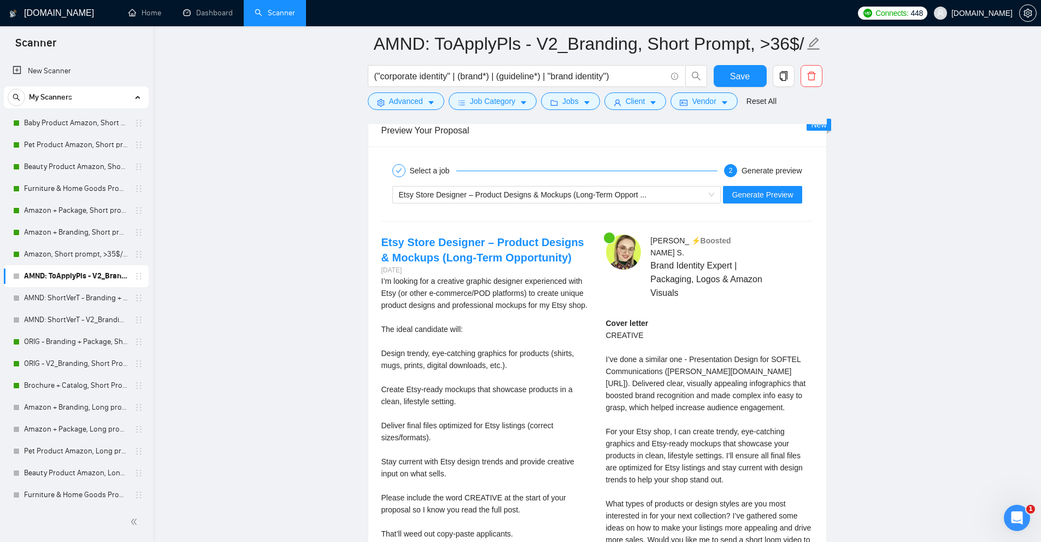
click at [719, 357] on div "Cover letter CREATIVE I’ve done a similar one - Presentation Design for SOFTEL …" at bounding box center [709, 455] width 207 height 277
drag, startPoint x: 719, startPoint y: 357, endPoint x: 677, endPoint y: 358, distance: 41.5
click at [677, 358] on div "Cover letter CREATIVE I’ve done a similar one - Presentation Design for SOFTEL …" at bounding box center [709, 455] width 207 height 277
copy div "noto.li/softel-communications"
click at [714, 343] on div "Cover letter CREATIVE I’ve done a similar one - Presentation Design for SOFTEL …" at bounding box center [709, 455] width 207 height 277
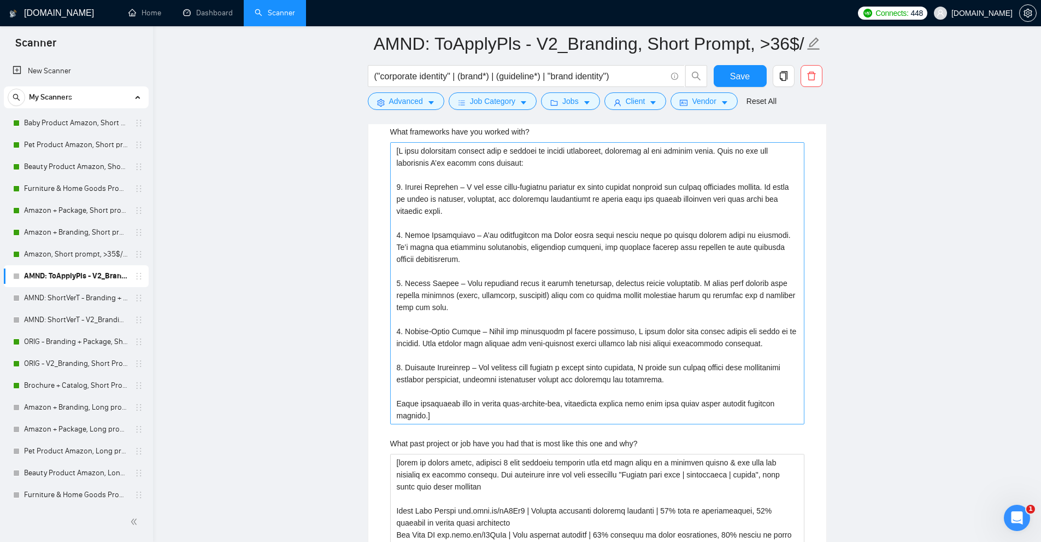
scroll to position [3261, 0]
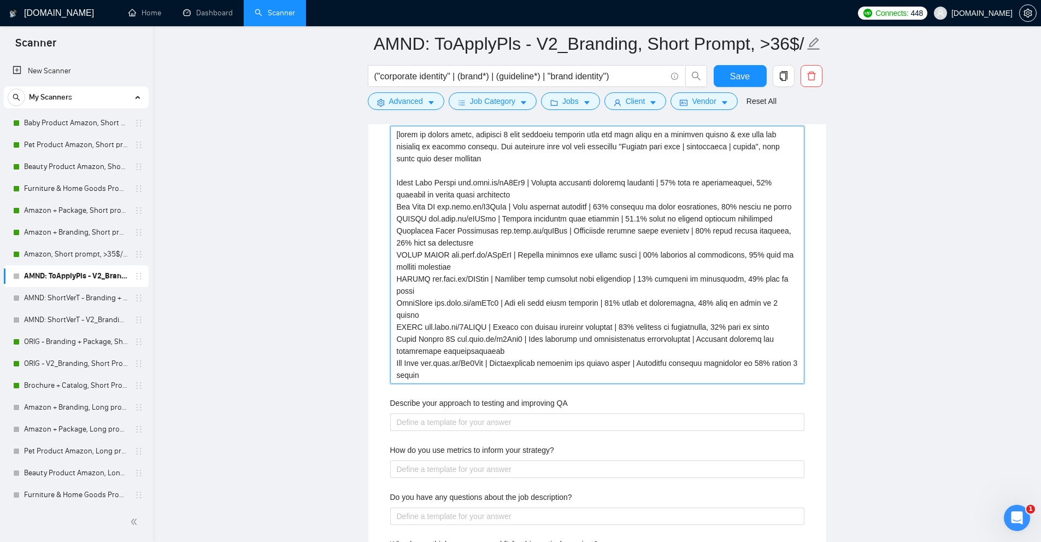
click at [421, 315] on why\? "What past project or job have you had that is most like this one and why?" at bounding box center [597, 255] width 414 height 258
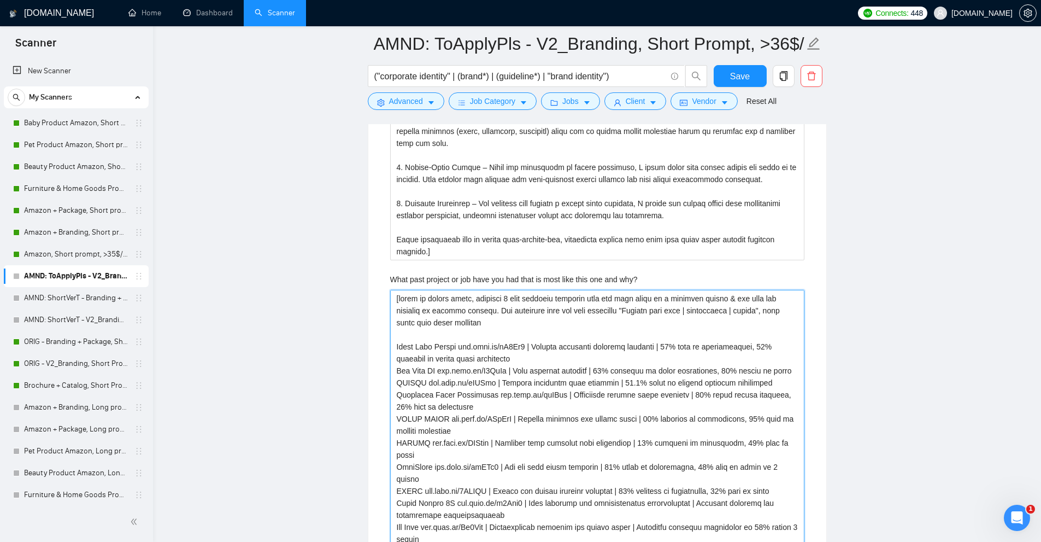
click at [403, 297] on why\? "What past project or job have you had that is most like this one and why?" at bounding box center [597, 419] width 414 height 258
drag, startPoint x: 403, startPoint y: 297, endPoint x: 648, endPoint y: 296, distance: 245.4
click at [648, 296] on why\? "What past project or job have you had that is most like this one and why?" at bounding box center [597, 419] width 414 height 258
click at [638, 296] on why\? "What past project or job have you had that is most like this one and why?" at bounding box center [597, 419] width 414 height 258
click at [495, 297] on why\? "What past project or job have you had that is most like this one and why?" at bounding box center [597, 419] width 414 height 258
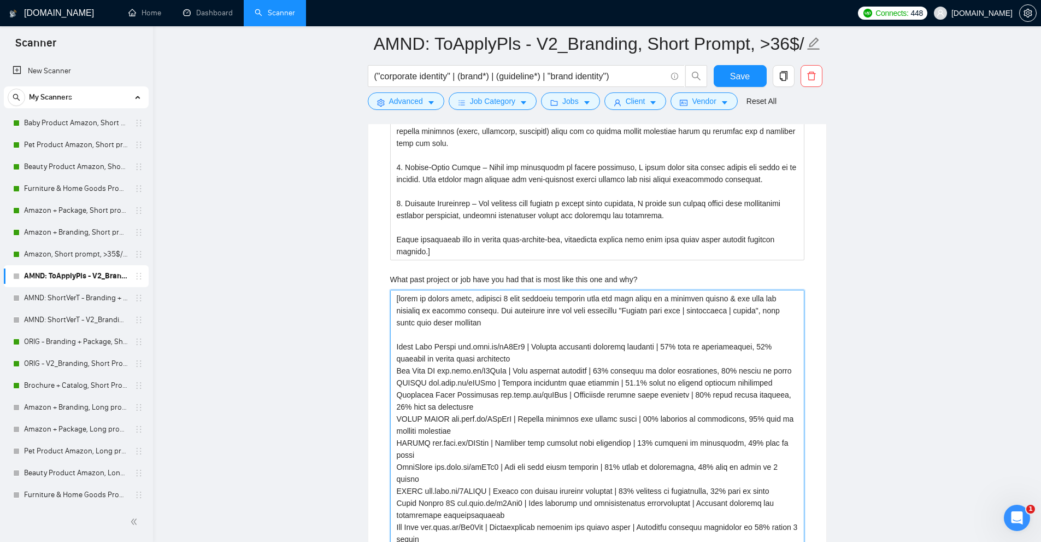
drag, startPoint x: 495, startPoint y: 297, endPoint x: 545, endPoint y: 309, distance: 51.2
click at [487, 309] on why\? "What past project or job have you had that is most like this one and why?" at bounding box center [597, 419] width 414 height 258
click at [545, 309] on why\? "What past project or job have you had that is most like this one and why?" at bounding box center [597, 419] width 414 height 258
click at [485, 307] on why\? "What past project or job have you had that is most like this one and why?" at bounding box center [597, 419] width 414 height 258
click at [486, 307] on why\? "What past project or job have you had that is most like this one and why?" at bounding box center [597, 419] width 414 height 258
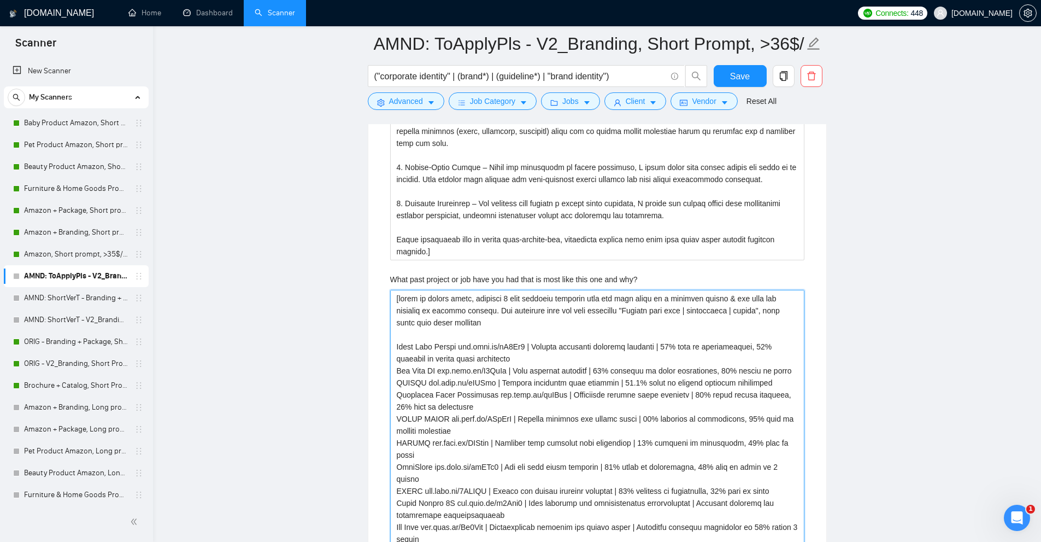
drag, startPoint x: 483, startPoint y: 307, endPoint x: 589, endPoint y: 306, distance: 106.0
click at [589, 306] on why\? "What past project or job have you had that is most like this one and why?" at bounding box center [597, 419] width 414 height 258
click at [591, 306] on why\? "What past project or job have you had that is most like this one and why?" at bounding box center [597, 419] width 414 height 258
click at [536, 308] on why\? "What past project or job have you had that is most like this one and why?" at bounding box center [597, 419] width 414 height 258
drag, startPoint x: 536, startPoint y: 308, endPoint x: 547, endPoint y: 310, distance: 11.7
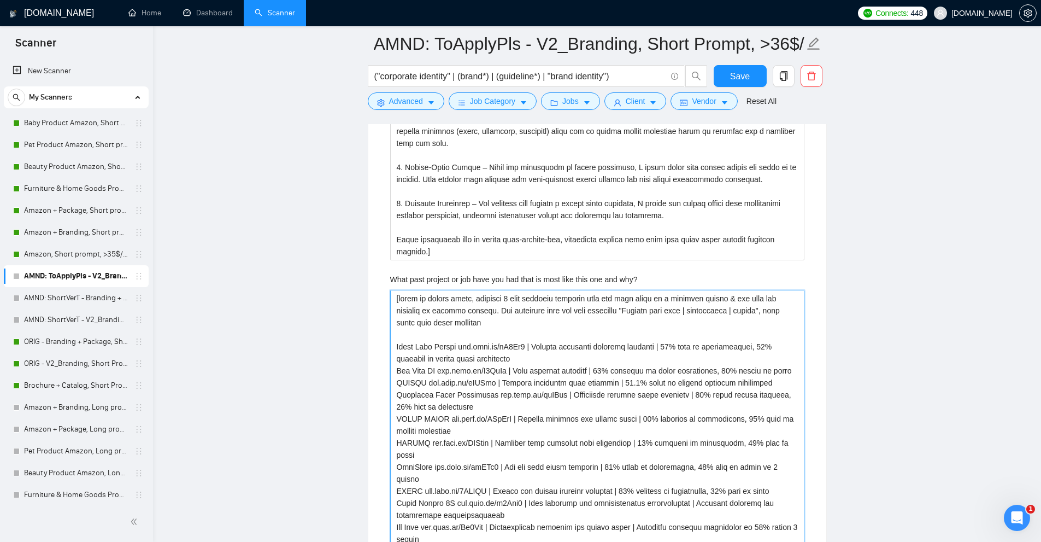
click at [547, 310] on why\? "What past project or job have you had that is most like this one and why?" at bounding box center [597, 419] width 414 height 258
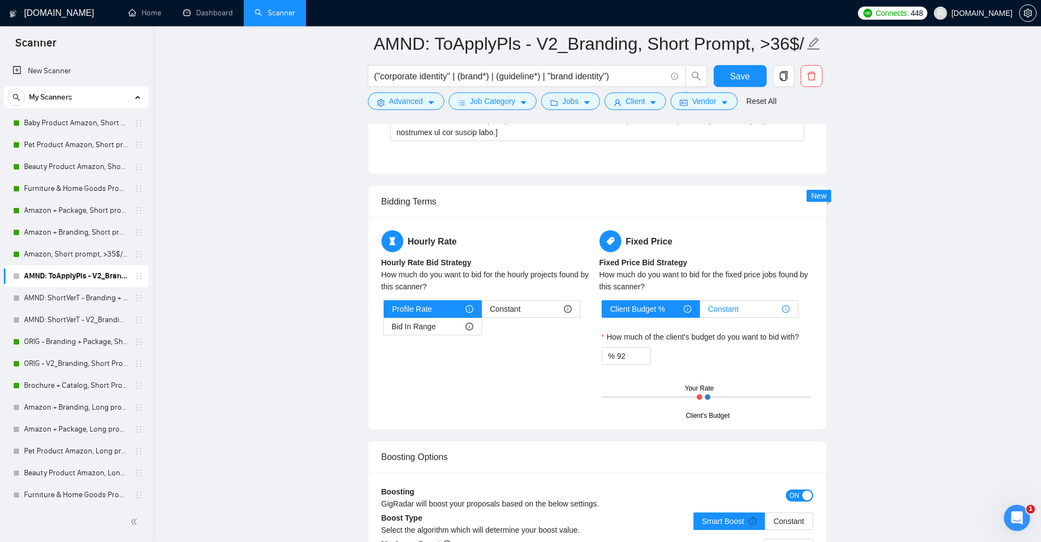
scroll to position [4463, 0]
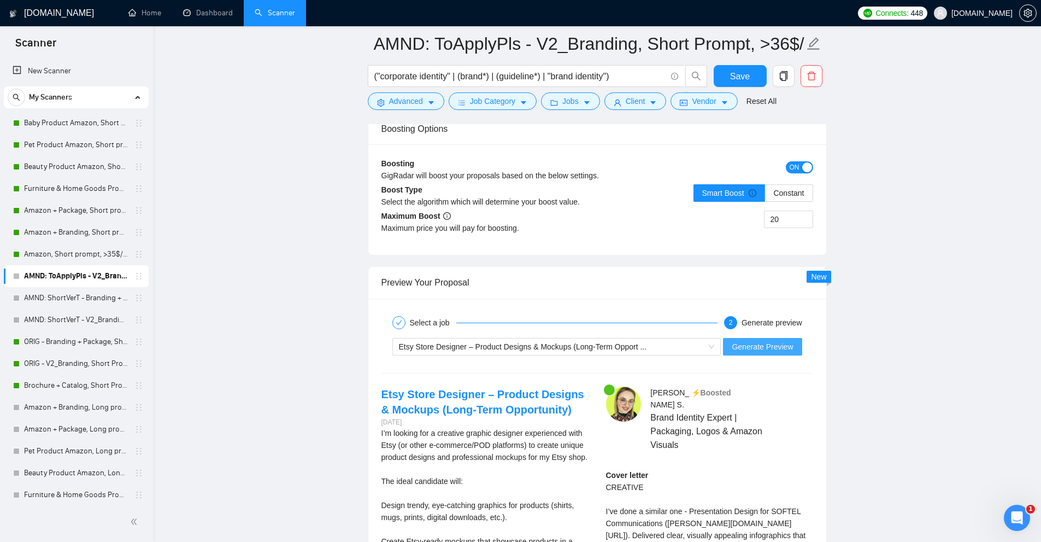
click at [764, 345] on span "Generate Preview" at bounding box center [762, 346] width 61 height 12
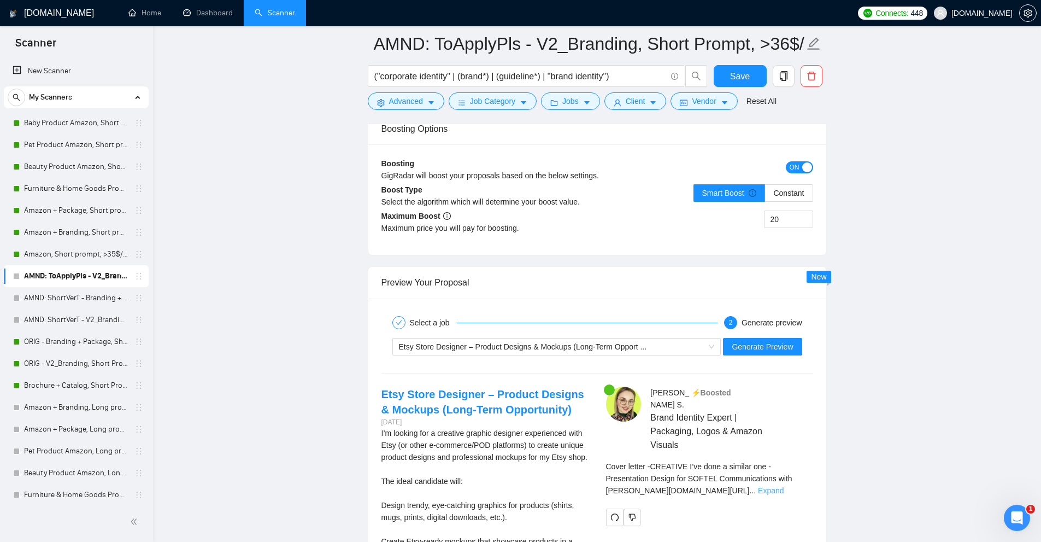
click at [784, 486] on link "Expand" at bounding box center [771, 490] width 26 height 9
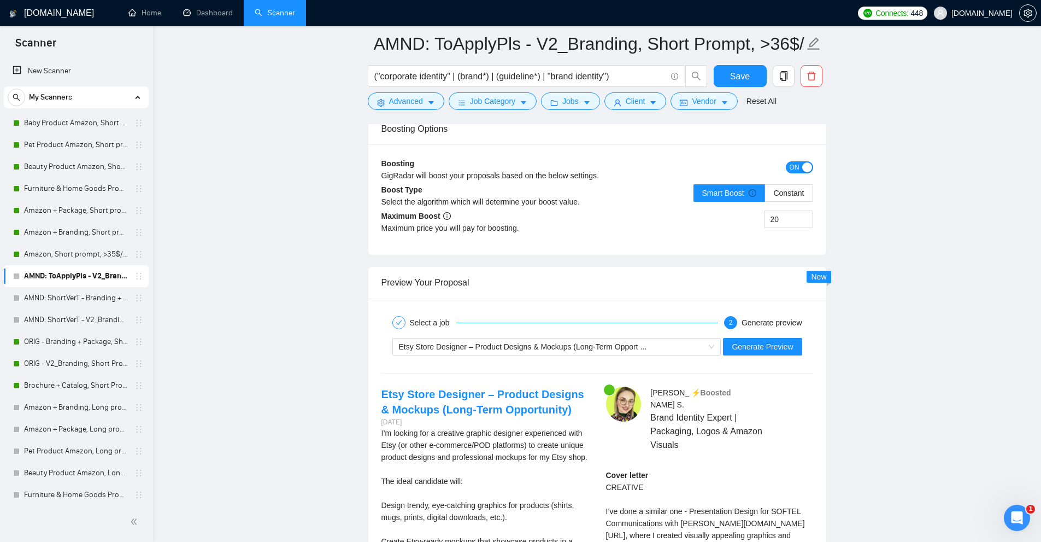
scroll to position [4627, 0]
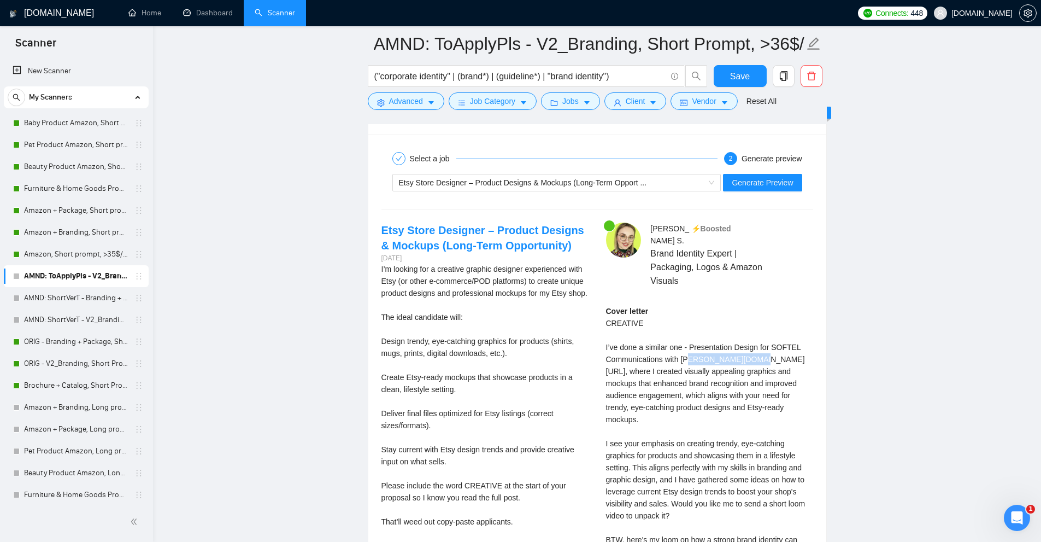
drag, startPoint x: 690, startPoint y: 349, endPoint x: 747, endPoint y: 348, distance: 57.4
click at [747, 348] on div "Cover letter CREATIVE I’ve done a similar one - Presentation Design for SOFTEL …" at bounding box center [709, 431] width 207 height 252
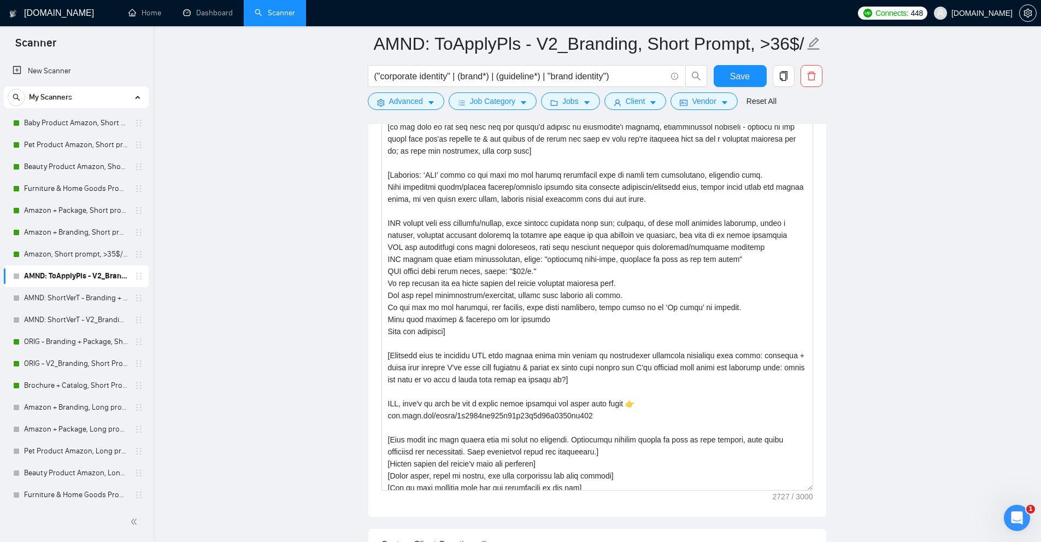
scroll to position [1130, 0]
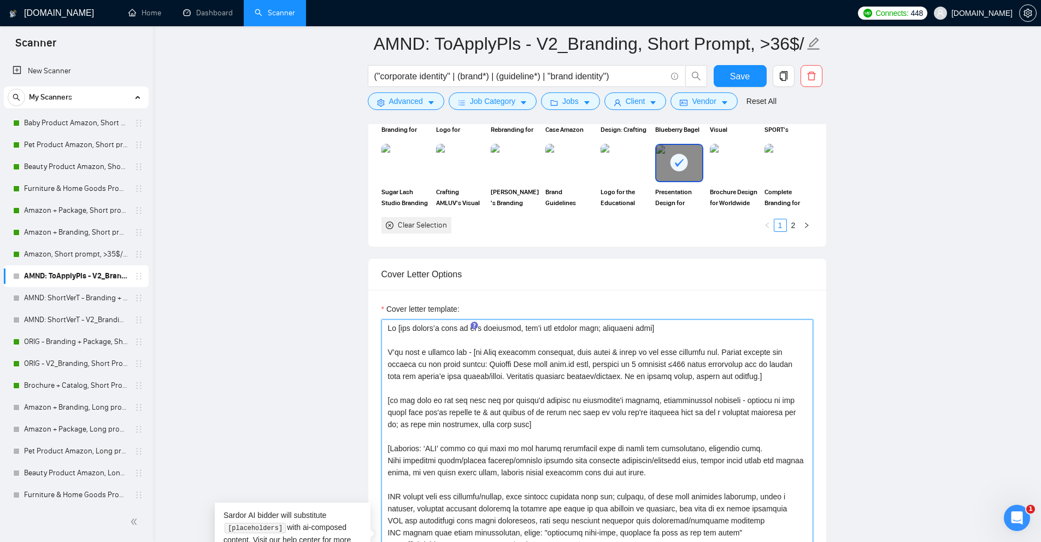
drag, startPoint x: 678, startPoint y: 352, endPoint x: 520, endPoint y: 361, distance: 158.7
click at [523, 357] on textarea "Cover letter template:" at bounding box center [597, 541] width 432 height 444
click at [535, 375] on textarea "Cover letter template:" at bounding box center [597, 541] width 432 height 444
drag, startPoint x: 542, startPoint y: 364, endPoint x: 579, endPoint y: 361, distance: 37.4
click at [579, 361] on textarea "Cover letter template:" at bounding box center [597, 541] width 432 height 444
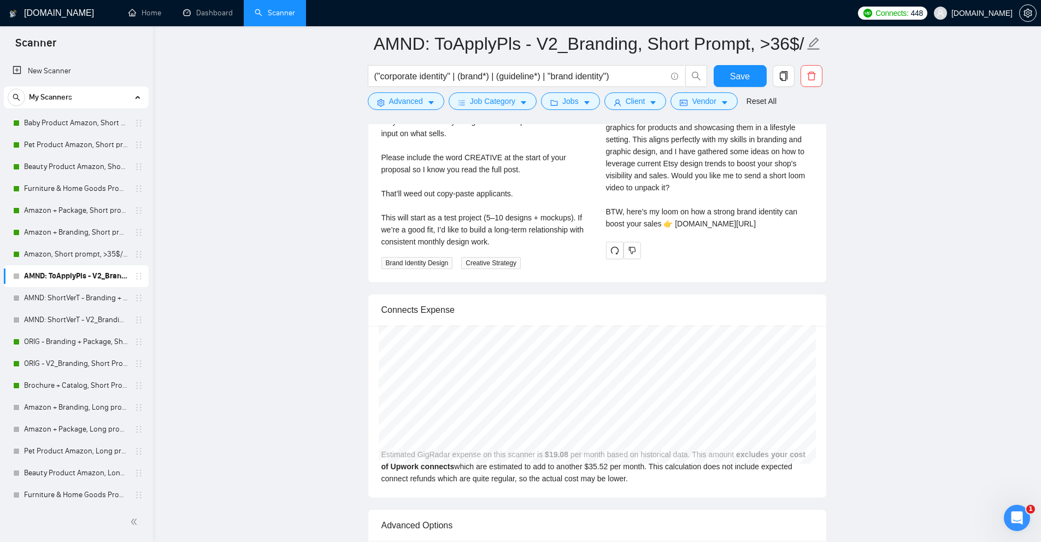
scroll to position [4681, 0]
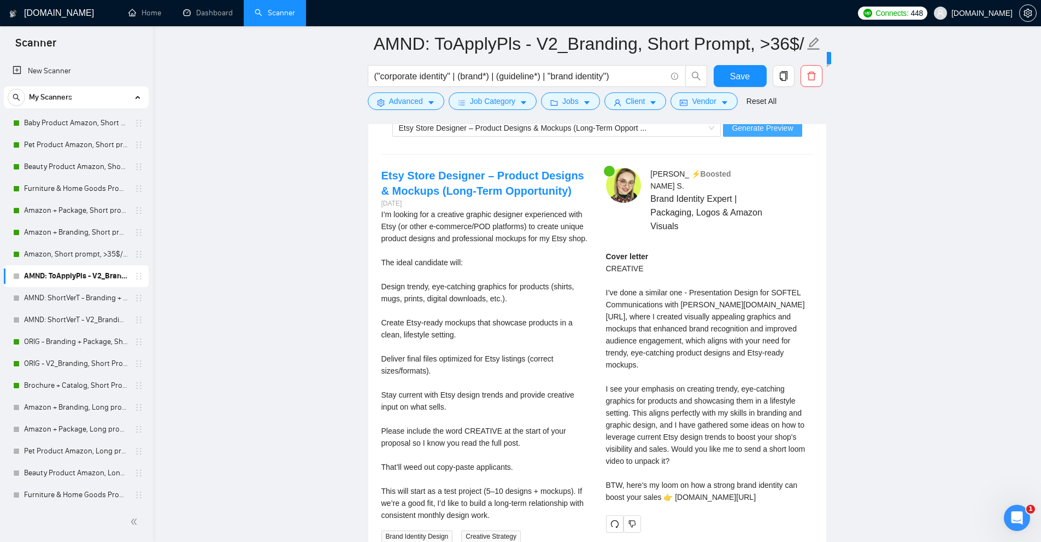
click at [748, 130] on span "Generate Preview" at bounding box center [762, 128] width 61 height 12
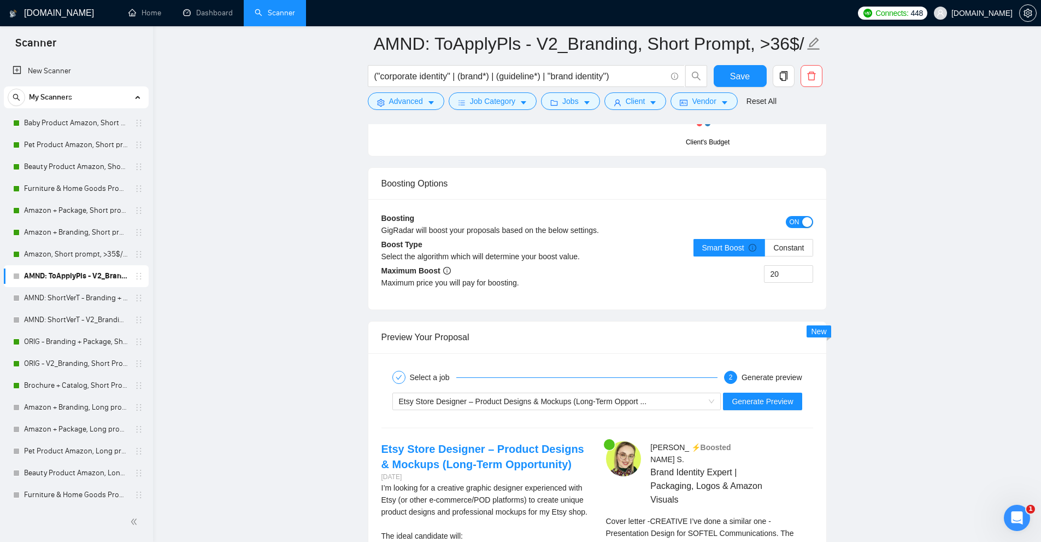
scroll to position [4572, 0]
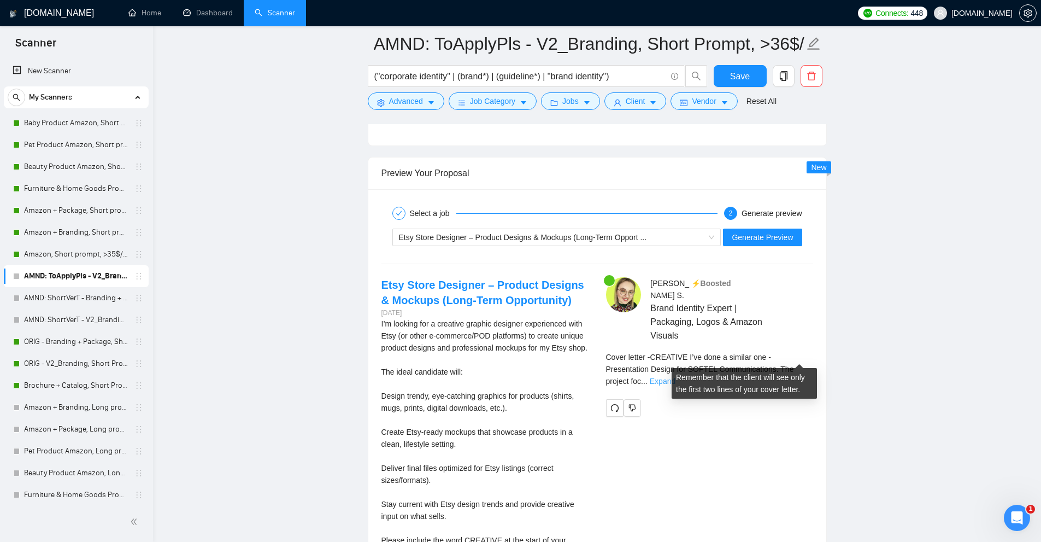
click at [675, 377] on link "Expand" at bounding box center [663, 381] width 26 height 9
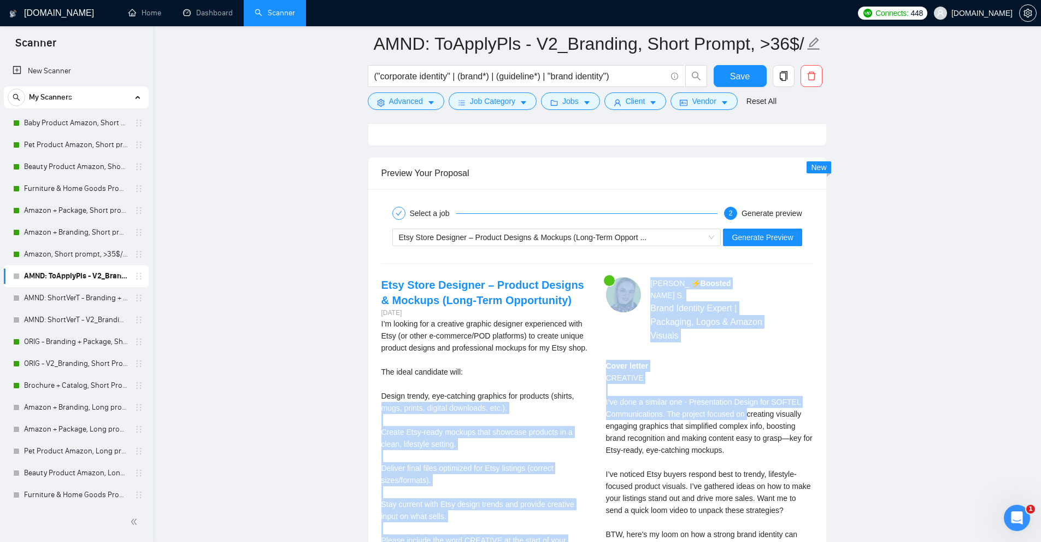
drag, startPoint x: 610, startPoint y: 392, endPoint x: 767, endPoint y: 407, distance: 157.6
click at [766, 407] on div "Etsy Store Designer – Product Designs & Mockups (Long-Term Opportunity) 7 days …" at bounding box center [597, 464] width 449 height 375
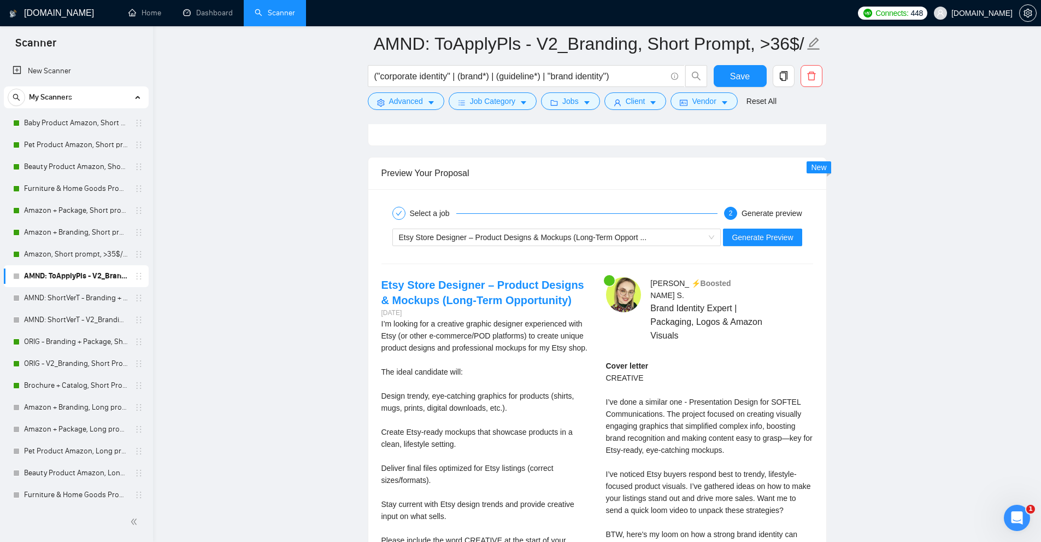
click at [772, 409] on div "Cover letter CREATIVE I’ve done a similar one - Presentation Design for SOFTEL …" at bounding box center [709, 456] width 207 height 192
click at [732, 433] on div "Cover letter CREATIVE I’ve done a similar one - Presentation Design for SOFTEL …" at bounding box center [709, 456] width 207 height 192
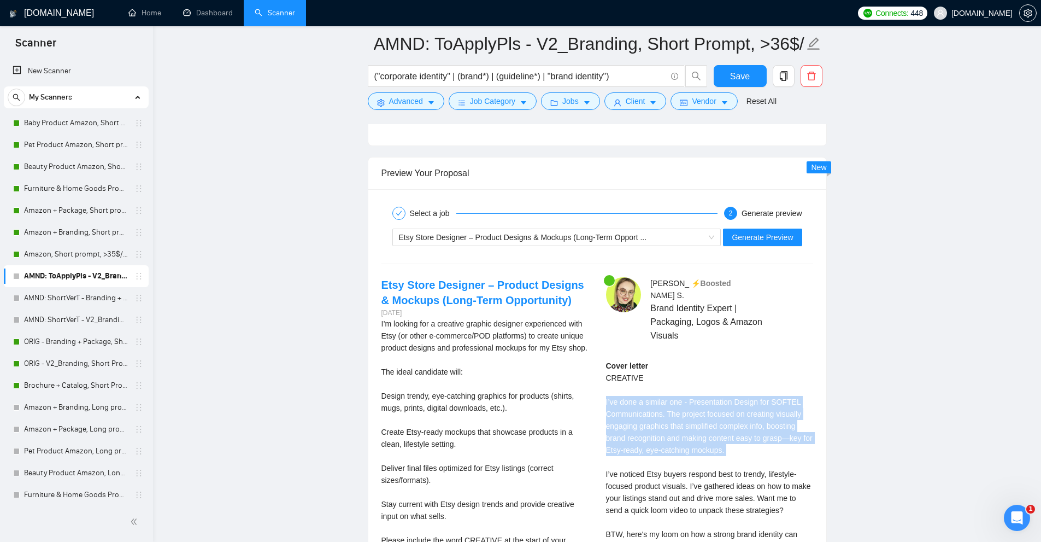
click at [732, 433] on div "Cover letter CREATIVE I’ve done a similar one - Presentation Design for SOFTEL …" at bounding box center [709, 456] width 207 height 192
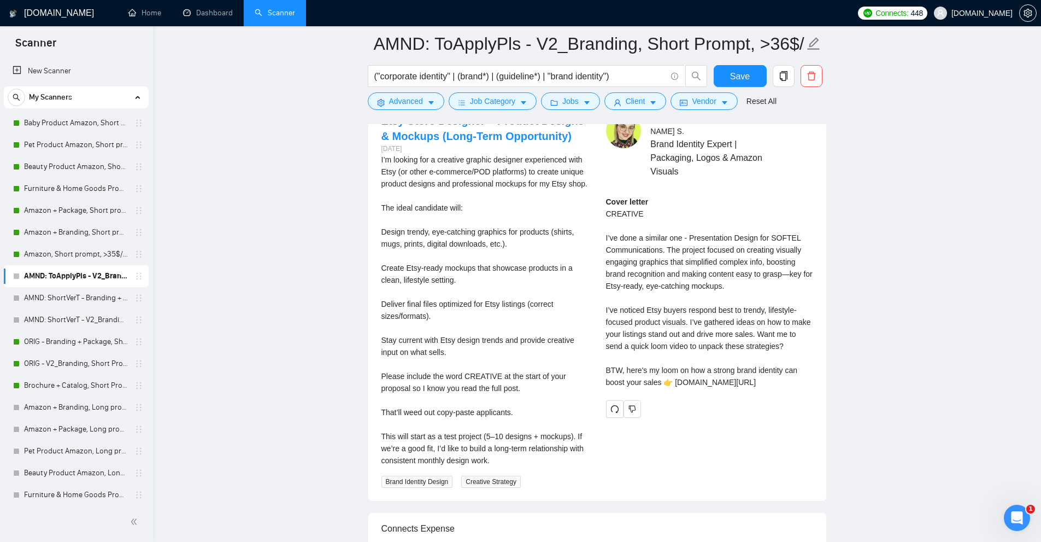
click at [740, 372] on div "Cover letter CREATIVE I’ve done a similar one - Presentation Design for SOFTEL …" at bounding box center [709, 292] width 207 height 192
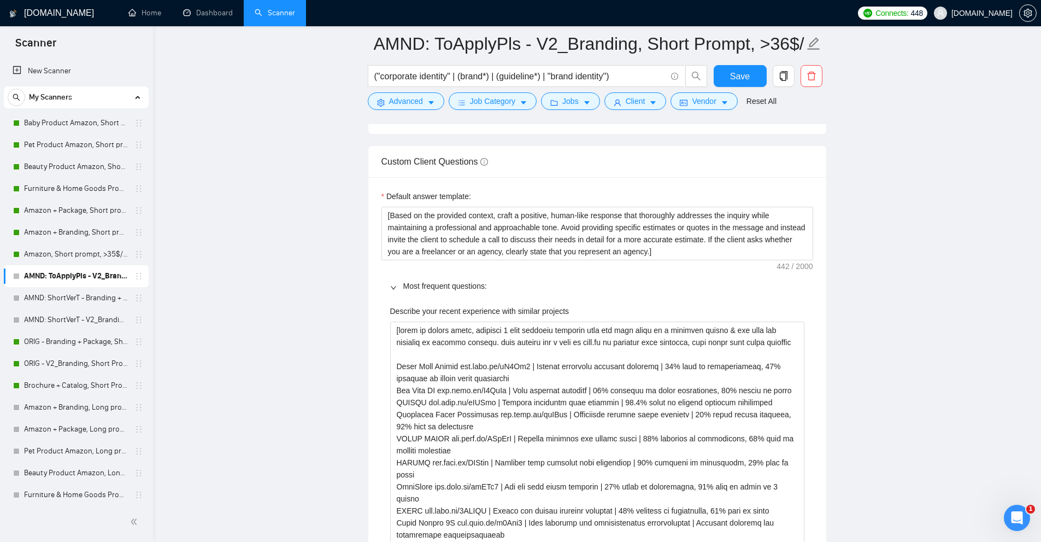
scroll to position [1731, 0]
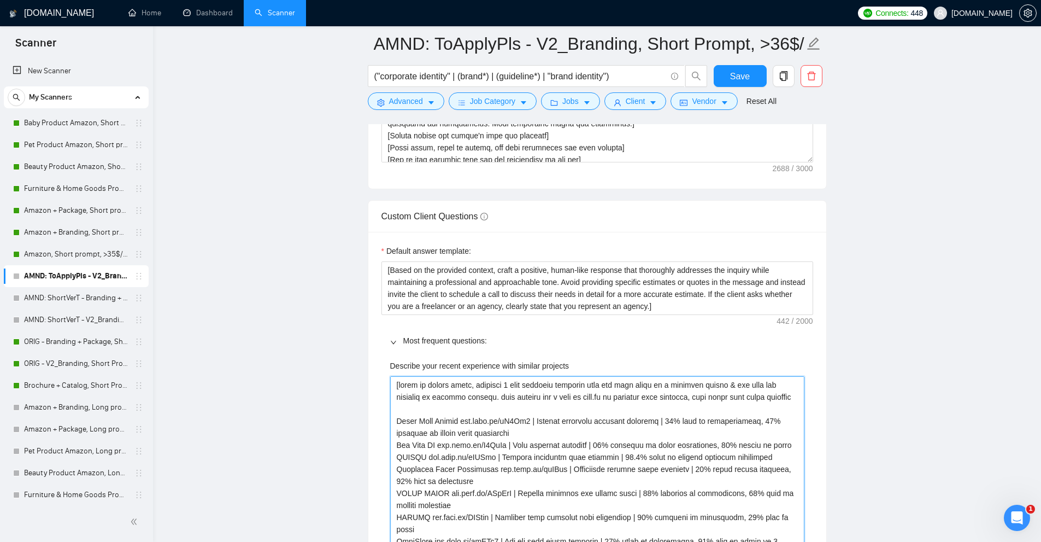
click at [460, 418] on projects "Describe your recent experience with similar projects" at bounding box center [597, 499] width 414 height 246
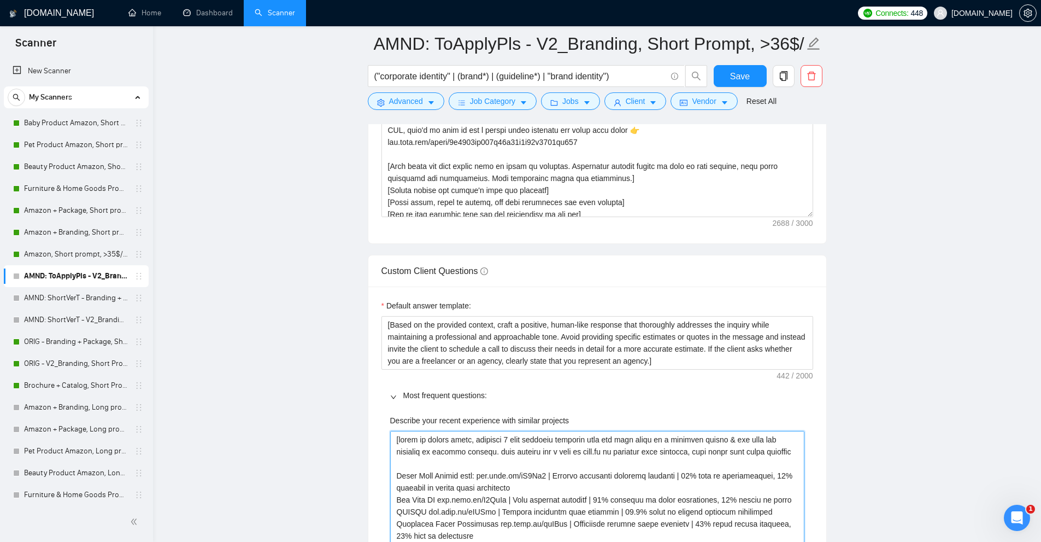
paste projects "link:"
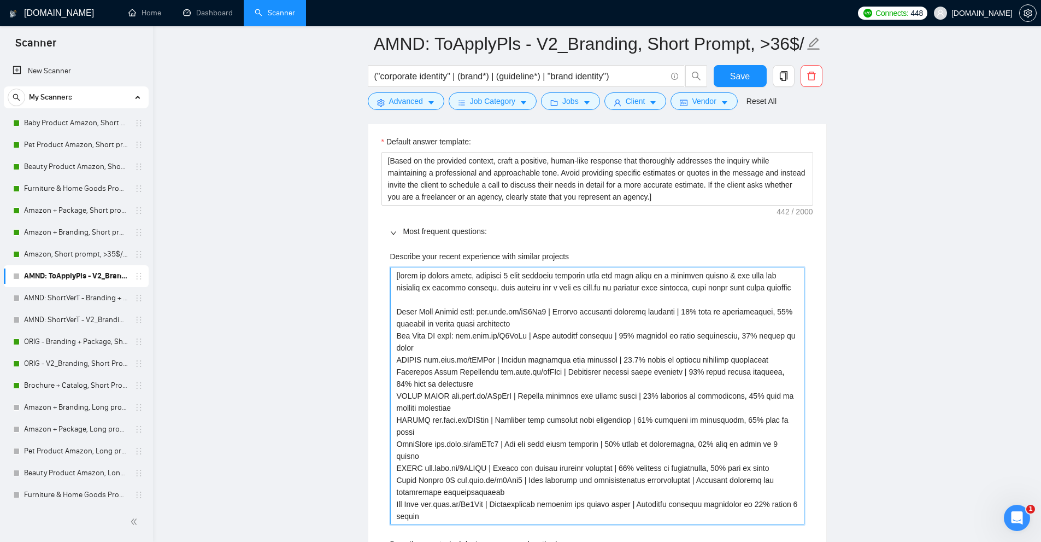
scroll to position [1895, 0]
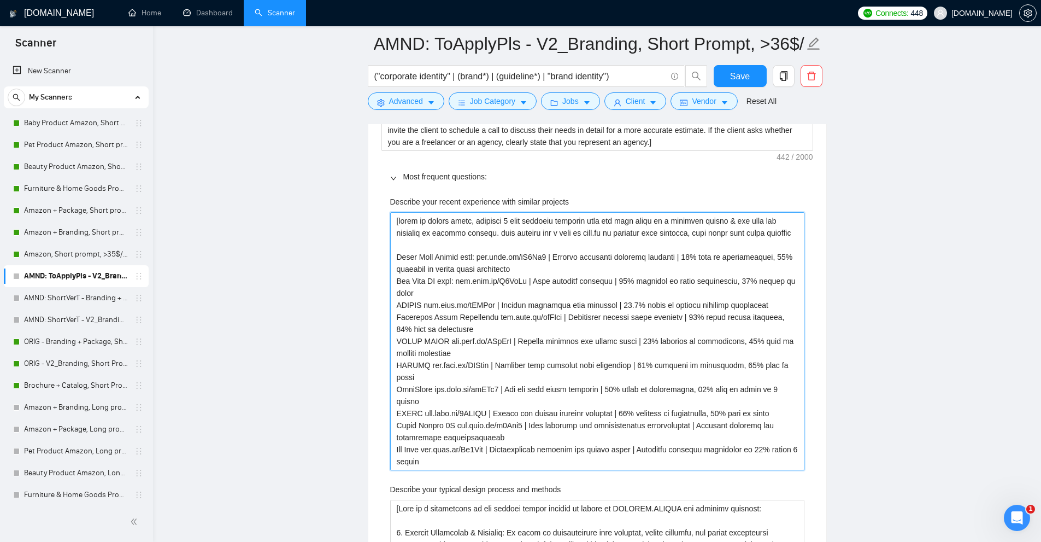
click at [423, 307] on projects "Describe your recent experience with similar projects" at bounding box center [597, 341] width 414 height 258
paste projects "link:"
click at [446, 339] on projects "Describe your recent experience with similar projects" at bounding box center [597, 341] width 414 height 258
paste projects "link:"
click at [427, 366] on projects "Describe your recent experience with similar projects" at bounding box center [597, 341] width 414 height 258
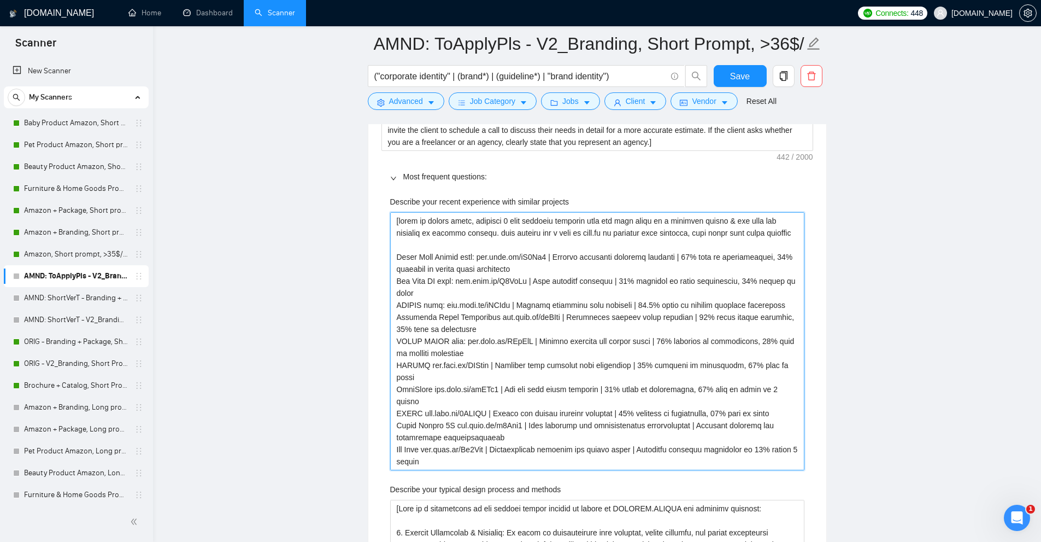
paste projects "link:"
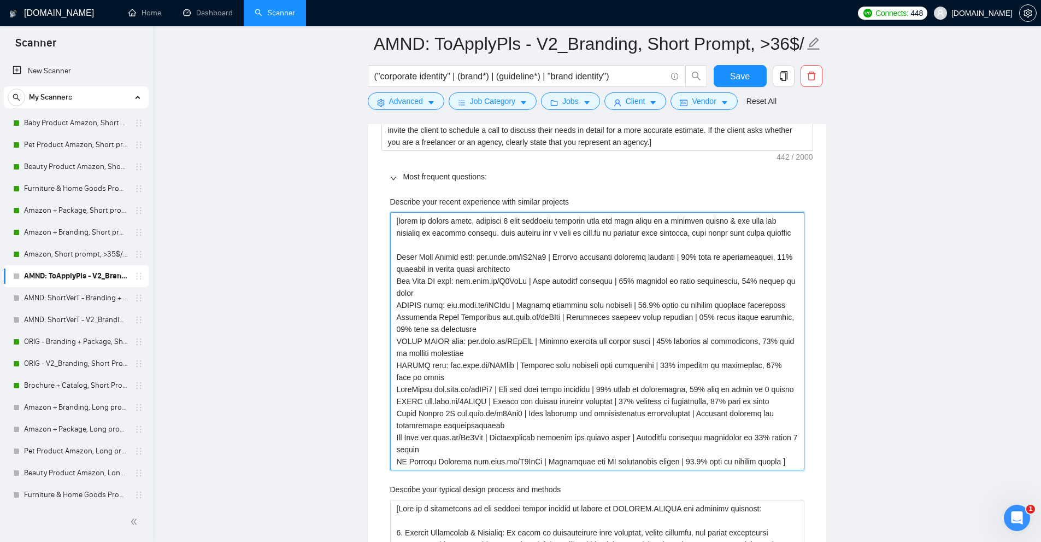
click at [431, 388] on projects "Describe your recent experience with similar projects" at bounding box center [597, 341] width 414 height 258
paste projects "link:"
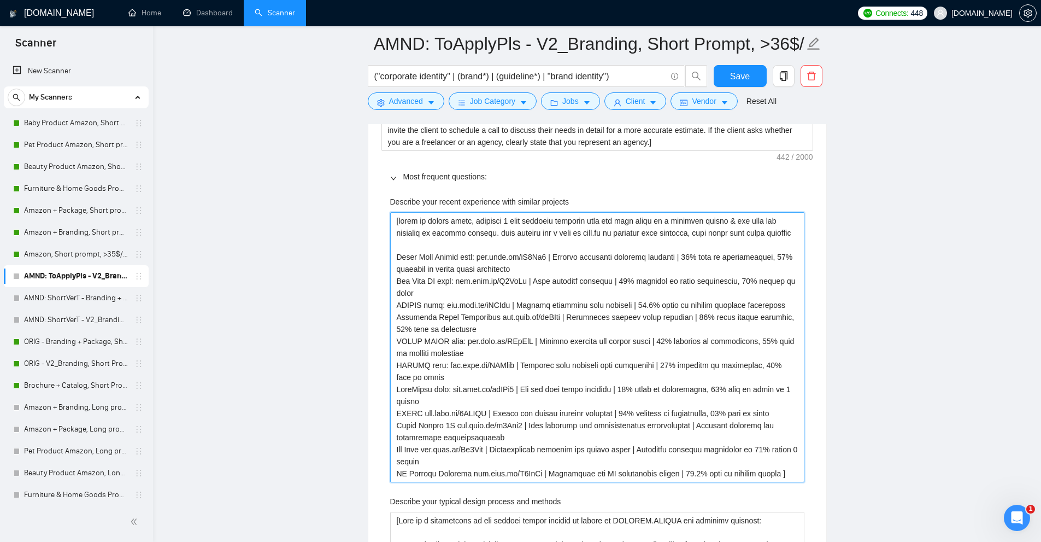
click at [424, 411] on projects "Describe your recent experience with similar projects" at bounding box center [597, 347] width 414 height 270
paste projects "link:"
click at [450, 424] on projects "Describe your recent experience with similar projects" at bounding box center [597, 347] width 414 height 270
paste projects "link:"
click at [433, 449] on projects "Describe your recent experience with similar projects" at bounding box center [597, 347] width 414 height 270
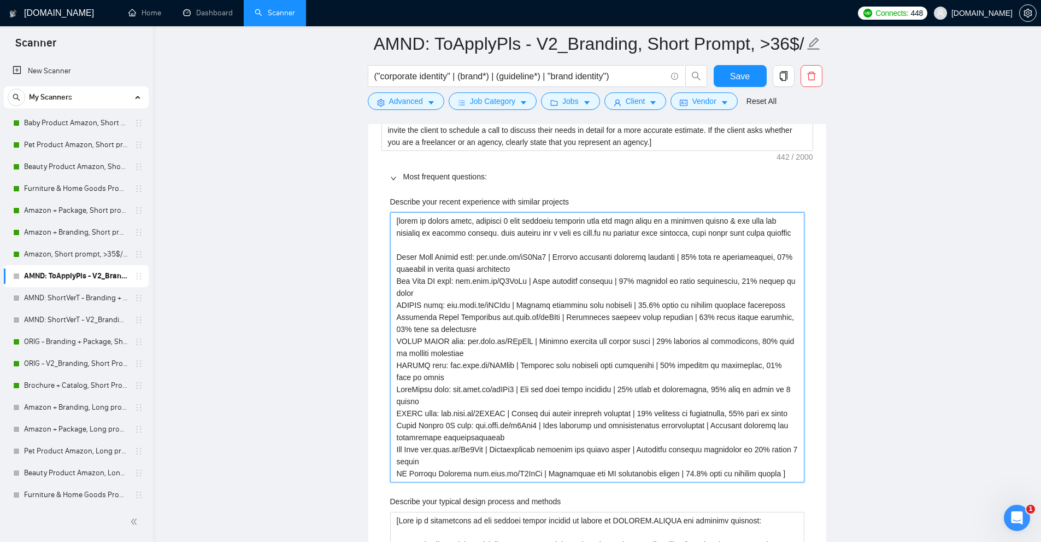
paste projects "link:"
click at [459, 471] on projects "Describe your recent experience with similar projects" at bounding box center [597, 347] width 414 height 270
paste projects "link:"
click at [468, 466] on projects "Describe your recent experience with similar projects" at bounding box center [597, 347] width 414 height 270
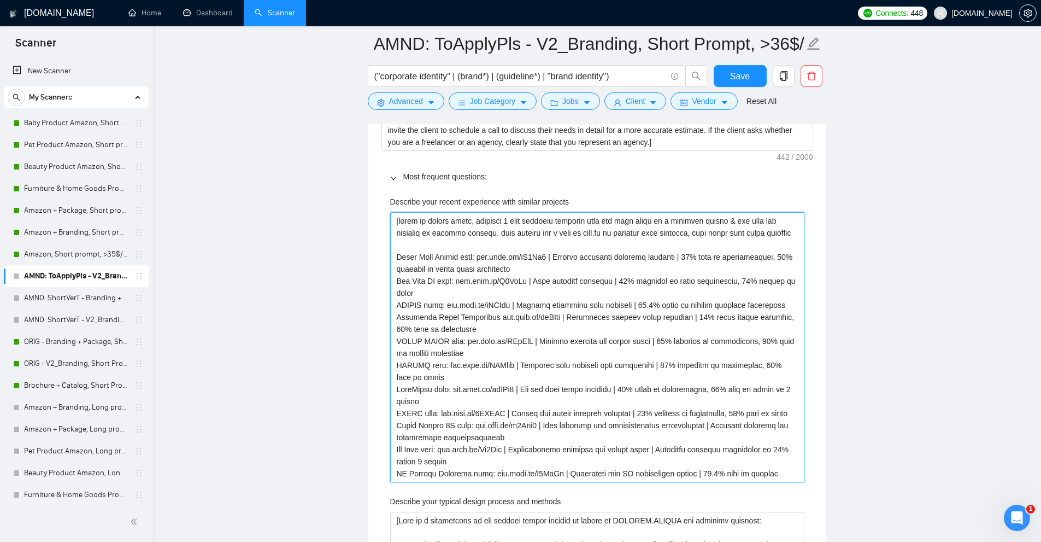
drag, startPoint x: 468, startPoint y: 466, endPoint x: 491, endPoint y: 330, distance: 138.0
click at [491, 330] on projects "Describe your recent experience with similar projects" at bounding box center [597, 347] width 414 height 270
click at [491, 316] on projects "Describe your recent experience with similar projects" at bounding box center [597, 347] width 414 height 270
click at [488, 315] on projects "Describe your recent experience with similar projects" at bounding box center [597, 347] width 414 height 270
paste projects "link:"
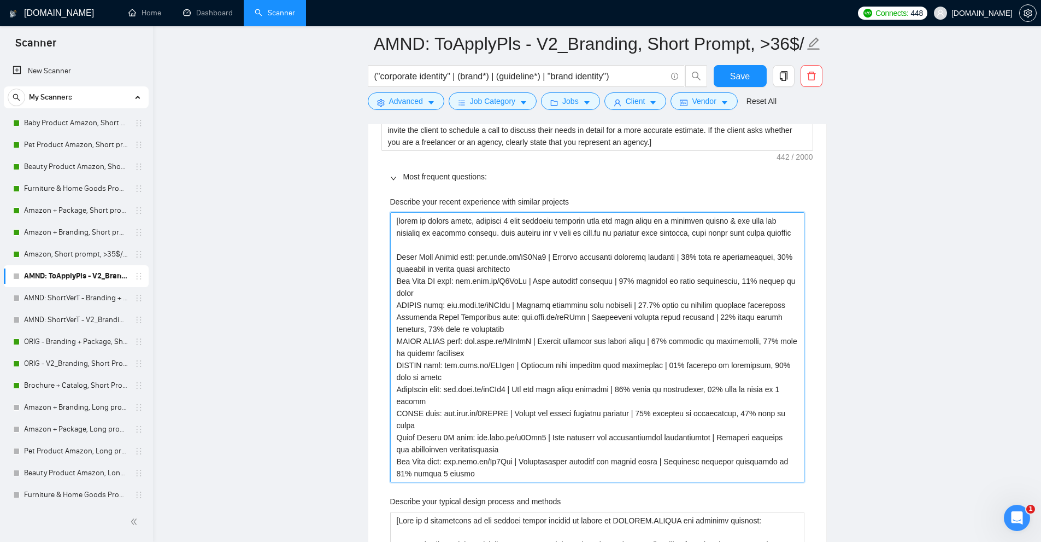
click at [445, 362] on projects "Describe your recent experience with similar projects" at bounding box center [597, 347] width 414 height 270
drag, startPoint x: 445, startPoint y: 362, endPoint x: 462, endPoint y: 431, distance: 71.0
click at [462, 431] on projects "Describe your recent experience with similar projects" at bounding box center [597, 347] width 414 height 270
click at [489, 431] on projects "Describe your recent experience with similar projects" at bounding box center [597, 347] width 414 height 270
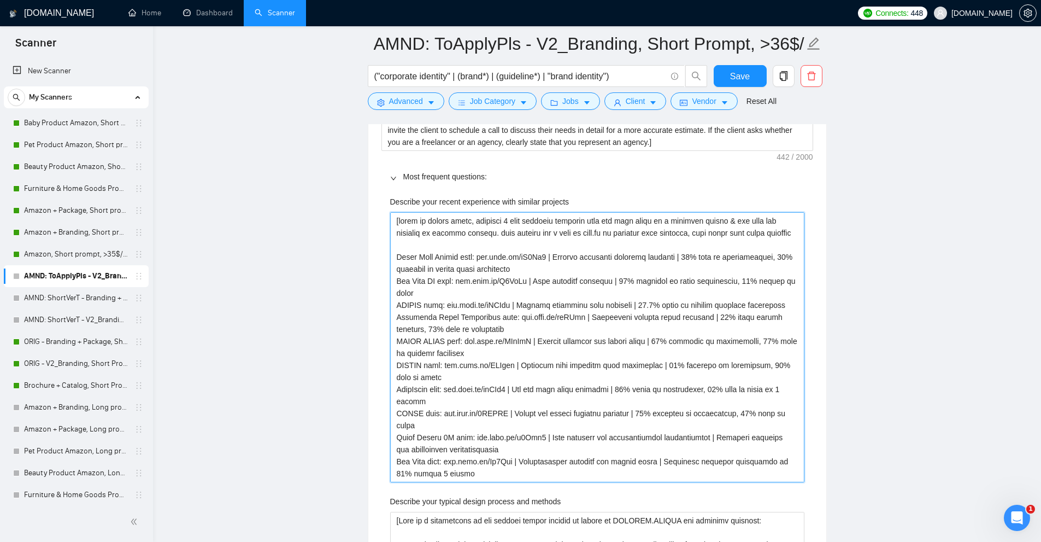
click at [460, 443] on projects "Describe your recent experience with similar projects" at bounding box center [597, 347] width 414 height 270
click at [452, 457] on projects "Describe your recent experience with similar projects" at bounding box center [597, 347] width 414 height 270
click at [449, 448] on projects "Describe your recent experience with similar projects" at bounding box center [597, 347] width 414 height 270
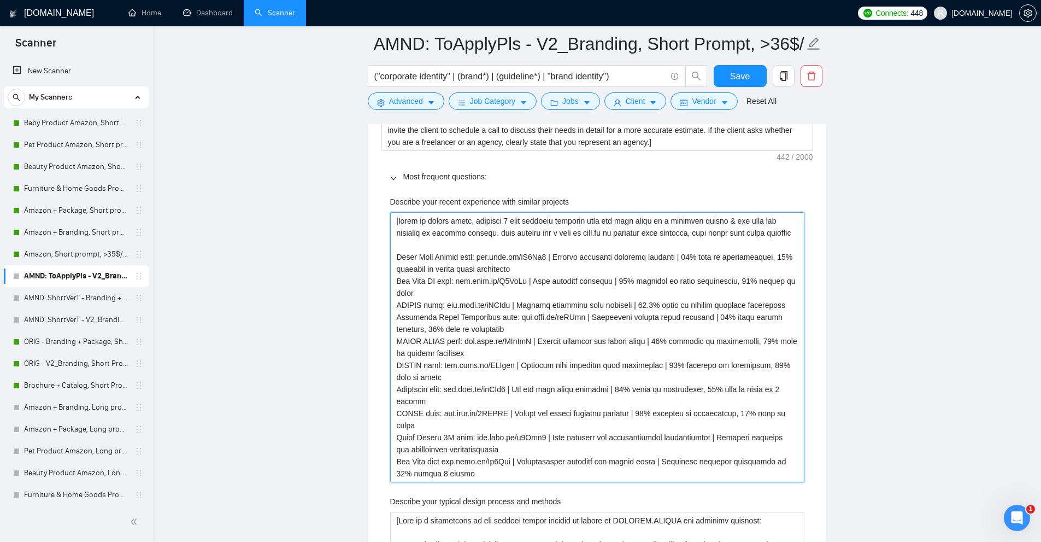
paste projects "link:"
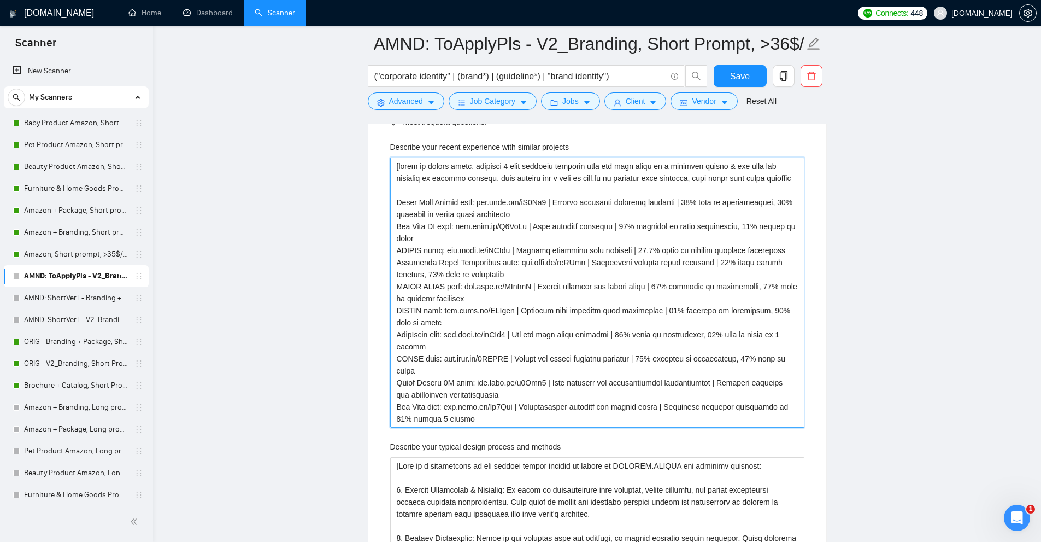
click at [474, 415] on projects "Describe your recent experience with similar projects" at bounding box center [597, 292] width 414 height 270
paste projects "link:"
click at [482, 377] on projects "Describe your recent experience with similar projects" at bounding box center [597, 292] width 414 height 270
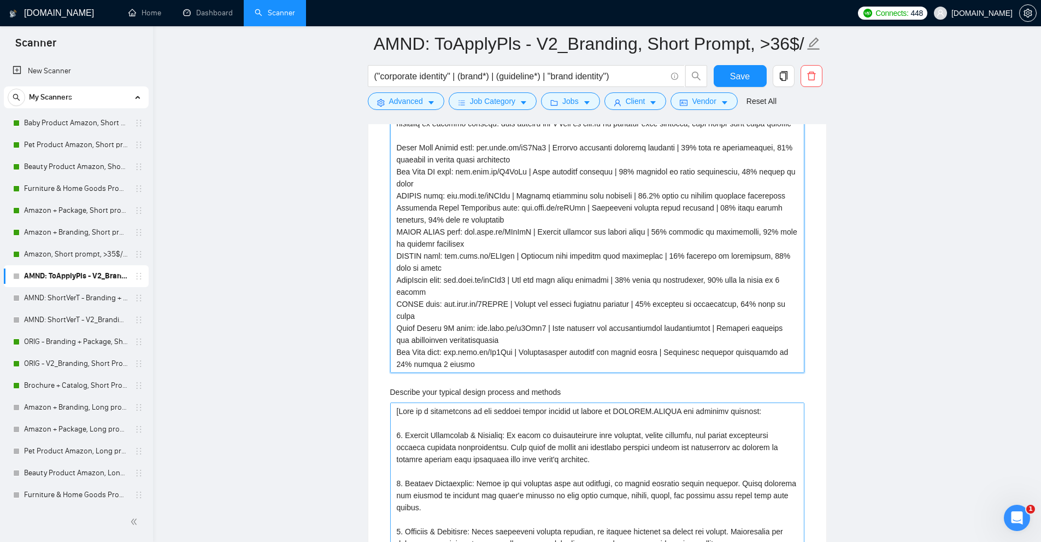
scroll to position [2058, 0]
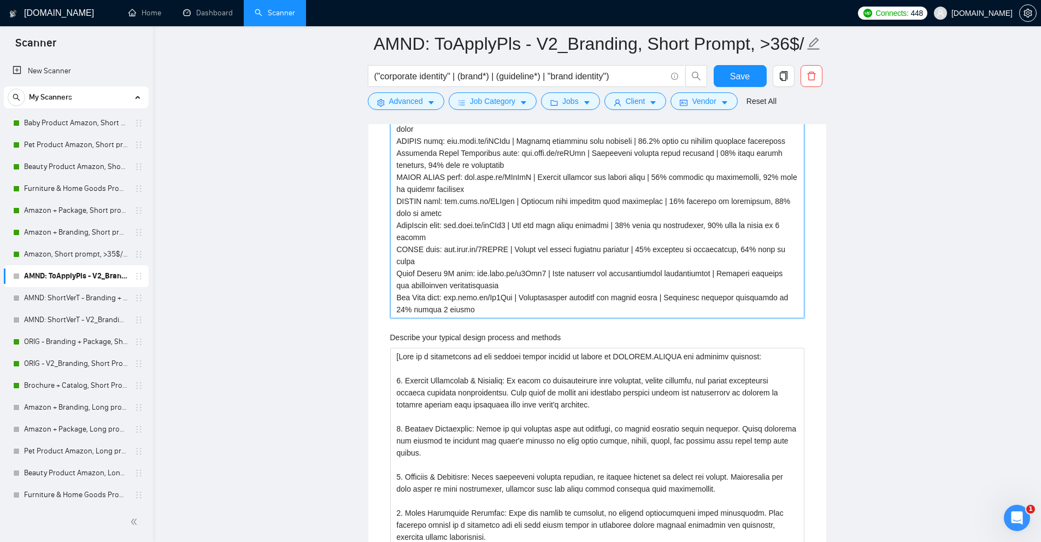
drag, startPoint x: 482, startPoint y: 377, endPoint x: 548, endPoint y: 340, distance: 75.8
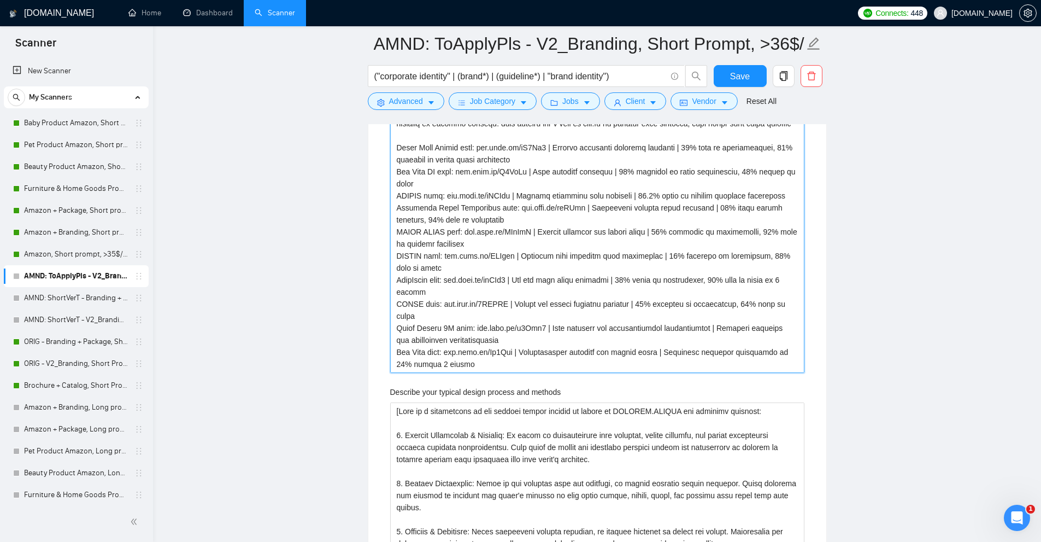
click at [567, 228] on projects "Describe your recent experience with similar projects" at bounding box center [597, 238] width 414 height 270
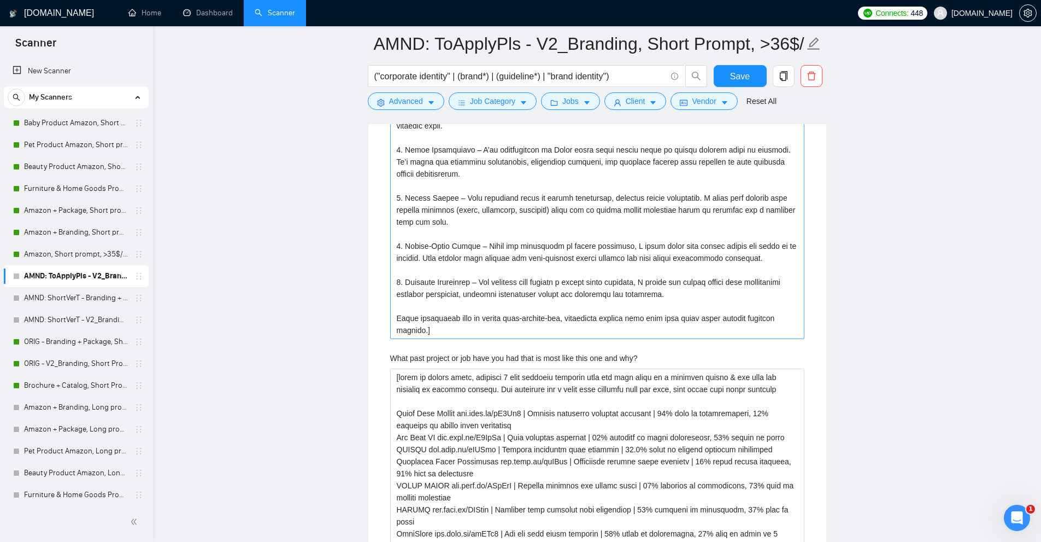
scroll to position [3370, 0]
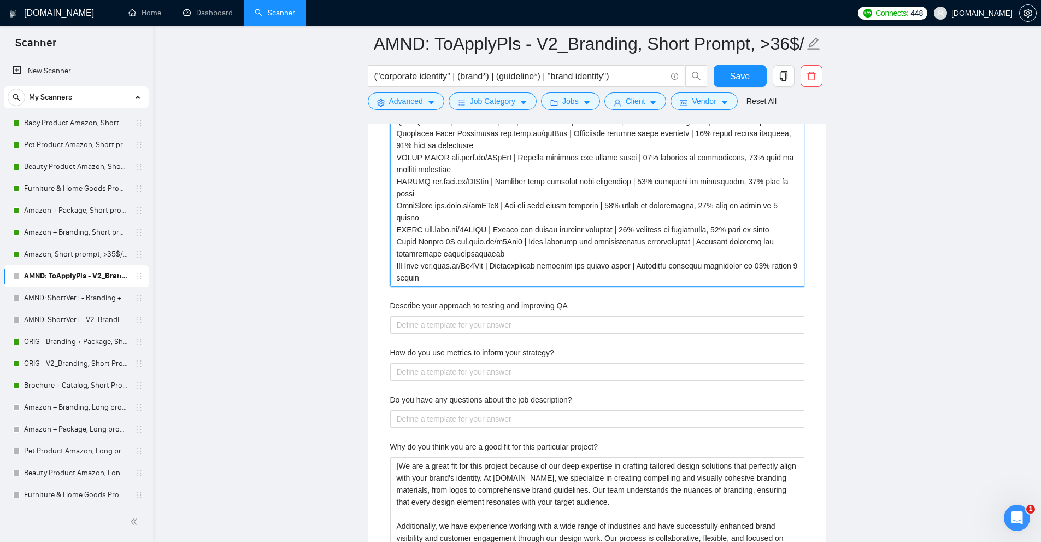
click at [530, 245] on why\? "What past project or job have you had that is most like this one and why?" at bounding box center [597, 163] width 414 height 246
paste why\? "each project has a link on noto.li so consider them together, keep names with l…"
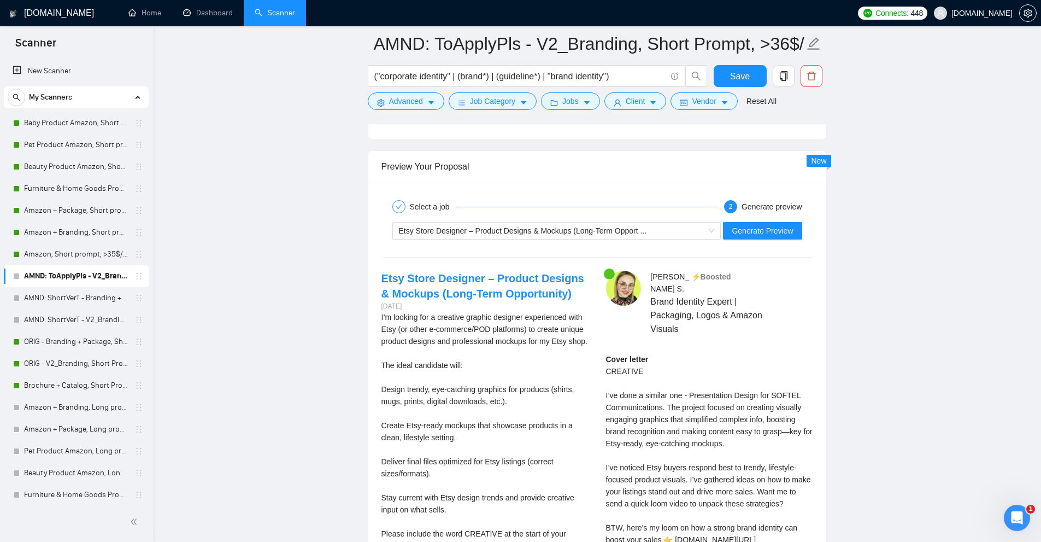
scroll to position [4681, 0]
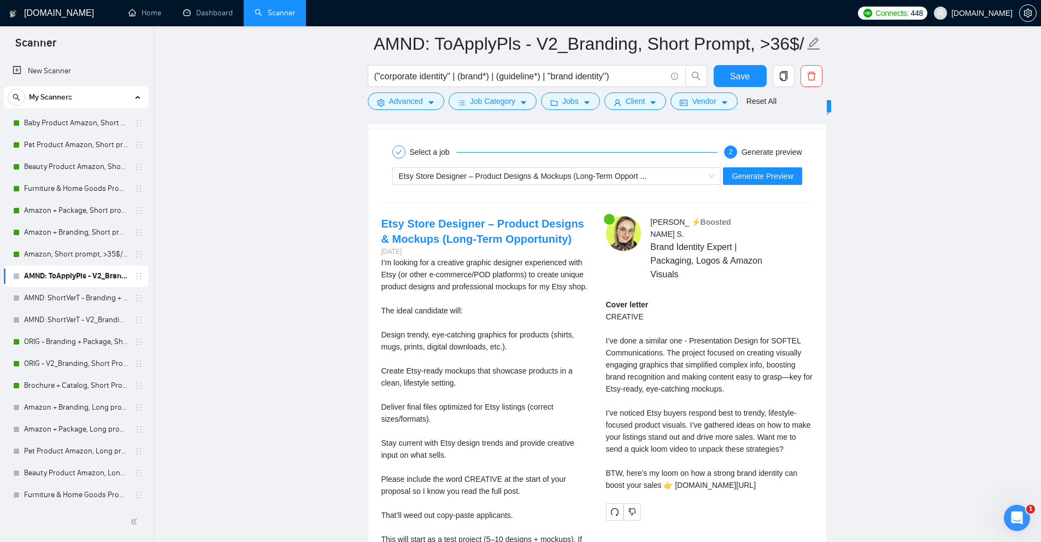
click at [753, 185] on div "Etsy Store Designer – Product Designs & Mockups (Long-Term Opport ... Generate …" at bounding box center [597, 176] width 434 height 26
click at [757, 179] on span "Generate Preview" at bounding box center [762, 176] width 61 height 12
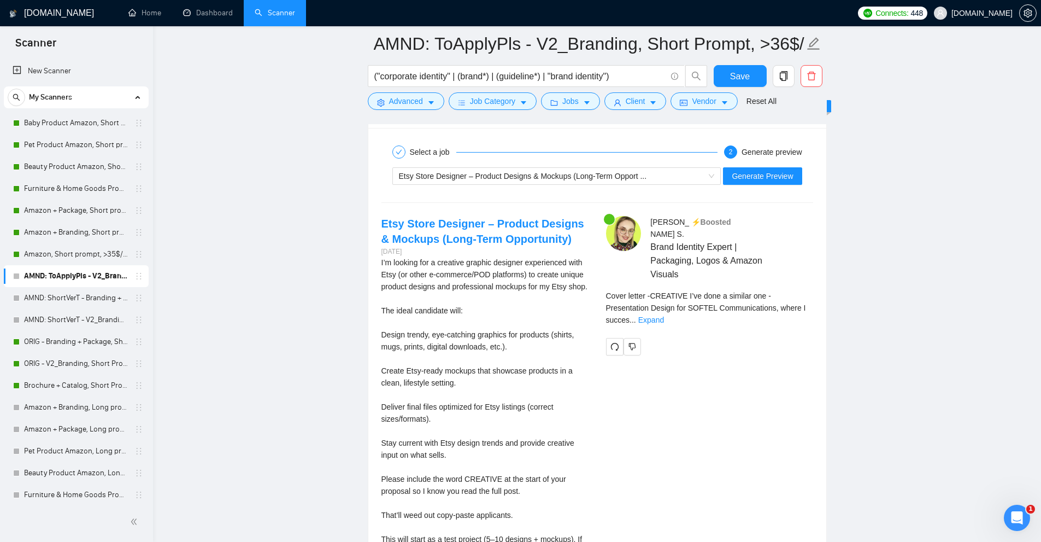
click at [792, 302] on div "Cover letter - CREATIVE I’ve done a similar one - Presentation Design for SOFTE…" at bounding box center [709, 312] width 207 height 44
click at [664, 315] on link "Expand" at bounding box center [651, 319] width 26 height 9
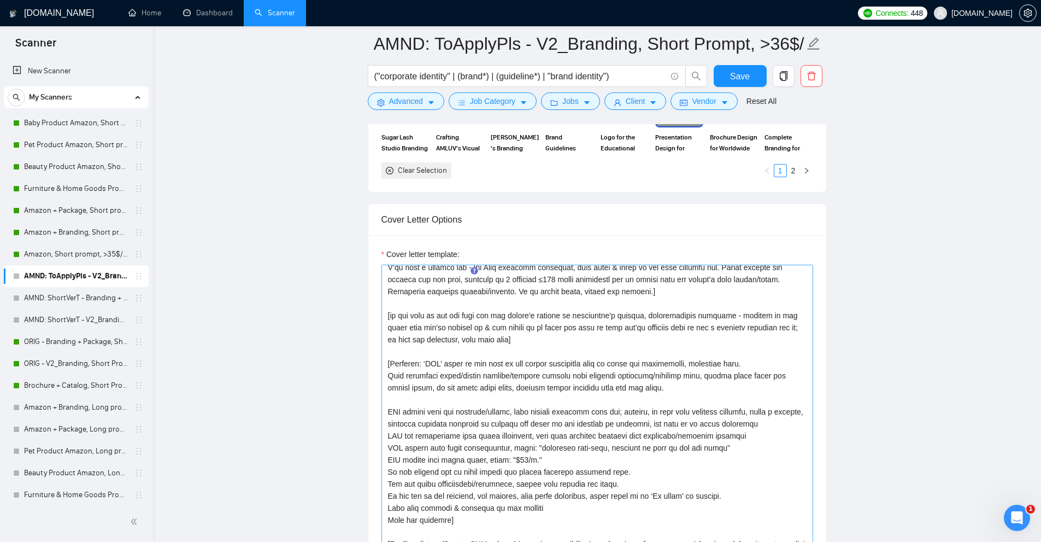
scroll to position [0, 0]
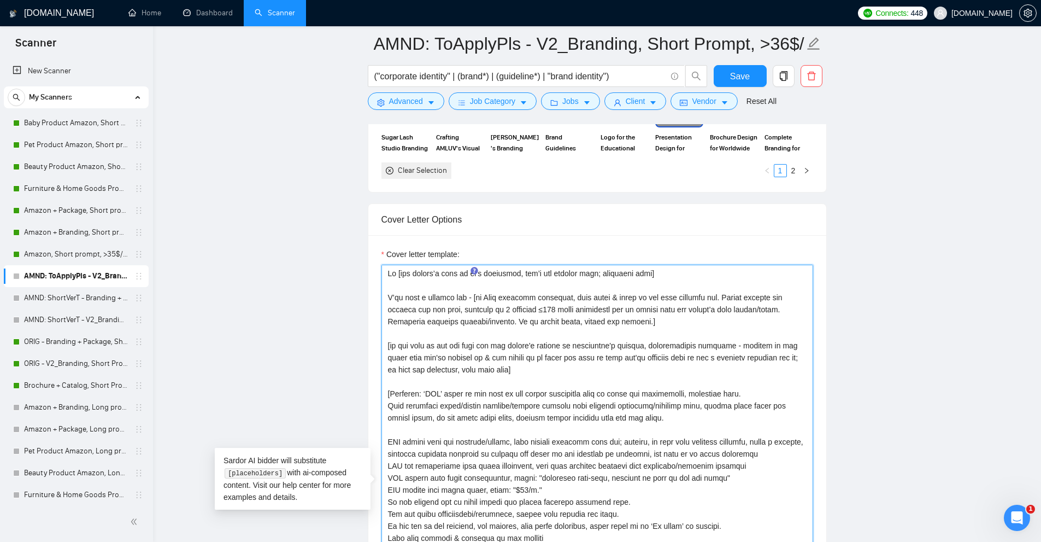
drag, startPoint x: 565, startPoint y: 292, endPoint x: 748, endPoint y: 297, distance: 183.1
click at [748, 297] on textarea "Cover letter template:" at bounding box center [597, 486] width 432 height 444
click at [759, 297] on textarea "Cover letter template:" at bounding box center [597, 486] width 432 height 444
drag, startPoint x: 716, startPoint y: 298, endPoint x: 428, endPoint y: 305, distance: 287.5
click at [428, 305] on textarea "Cover letter template:" at bounding box center [597, 486] width 432 height 444
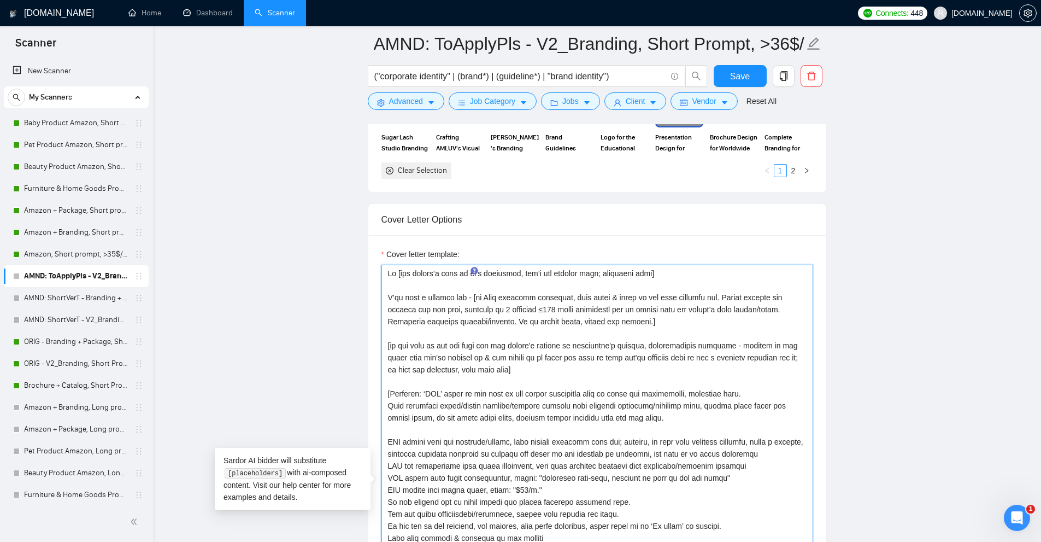
click at [428, 305] on textarea "Cover letter template:" at bounding box center [597, 486] width 432 height 444
click at [465, 305] on textarea "Cover letter template:" at bounding box center [597, 486] width 432 height 444
drag, startPoint x: 442, startPoint y: 305, endPoint x: 668, endPoint y: 308, distance: 225.7
click at [668, 308] on textarea "Cover letter template:" at bounding box center [597, 486] width 432 height 444
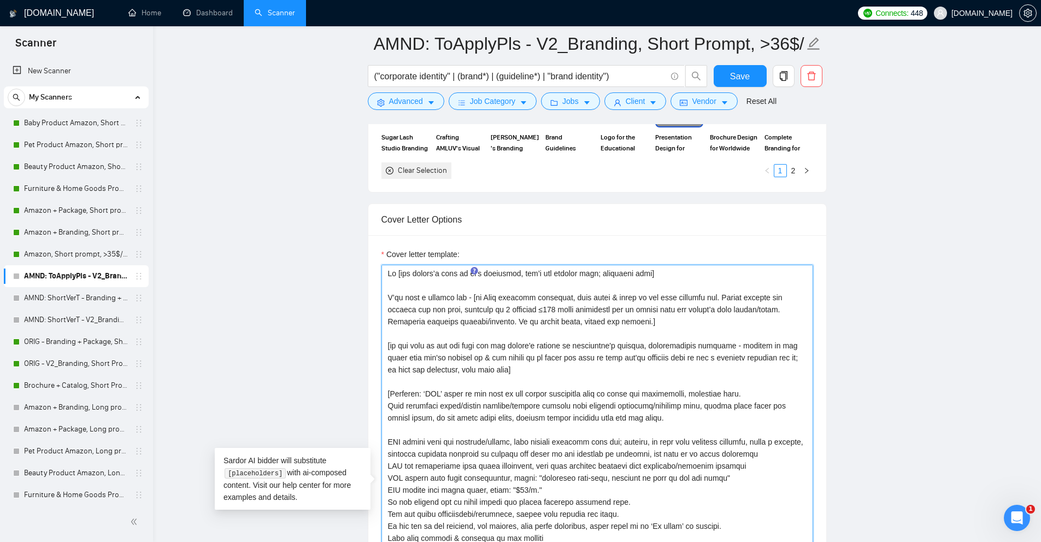
click at [642, 320] on textarea "Cover letter template:" at bounding box center [597, 486] width 432 height 444
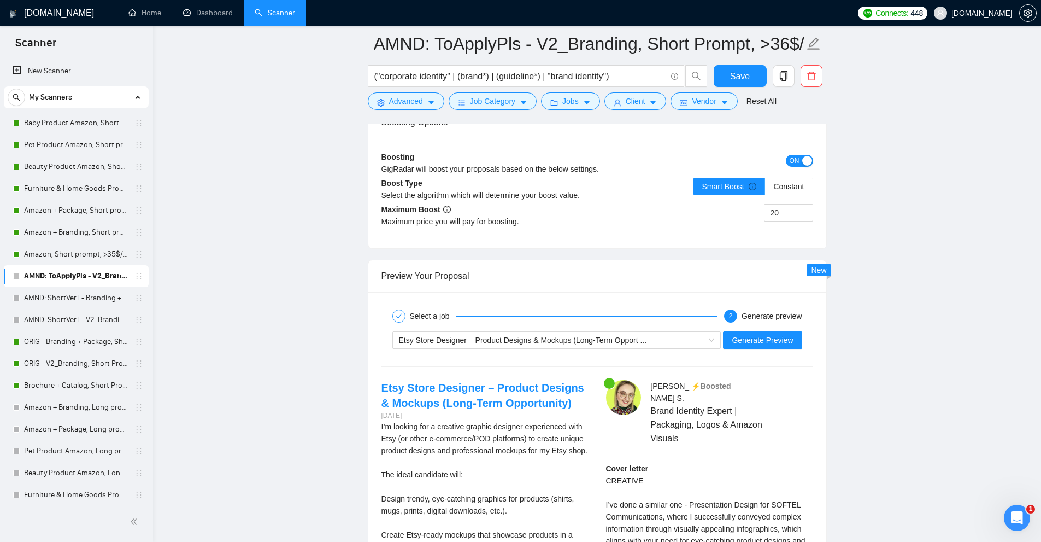
scroll to position [4627, 0]
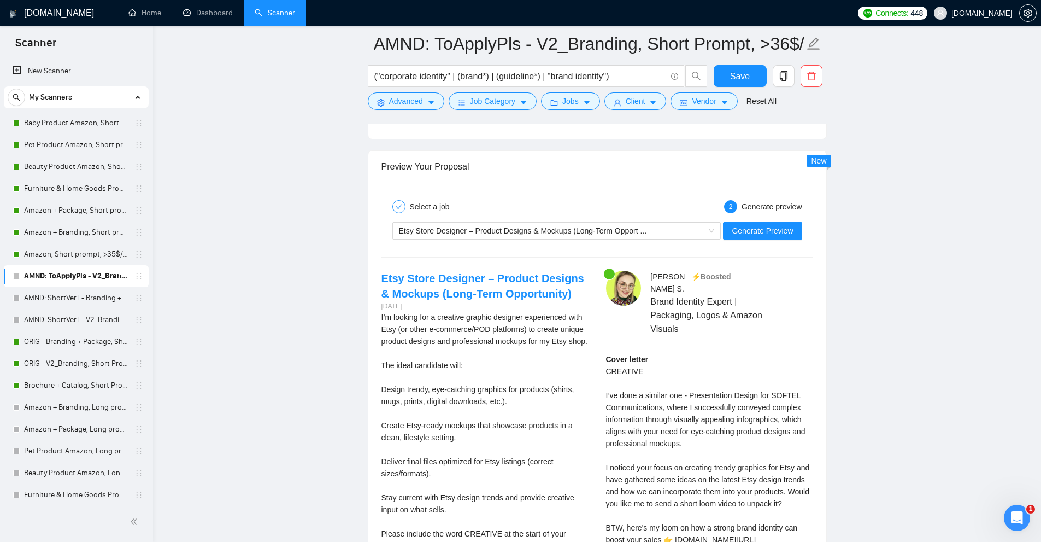
click at [764, 213] on div "Select a job 2 Generate preview" at bounding box center [597, 207] width 432 height 22
click at [750, 232] on span "Generate Preview" at bounding box center [762, 231] width 61 height 12
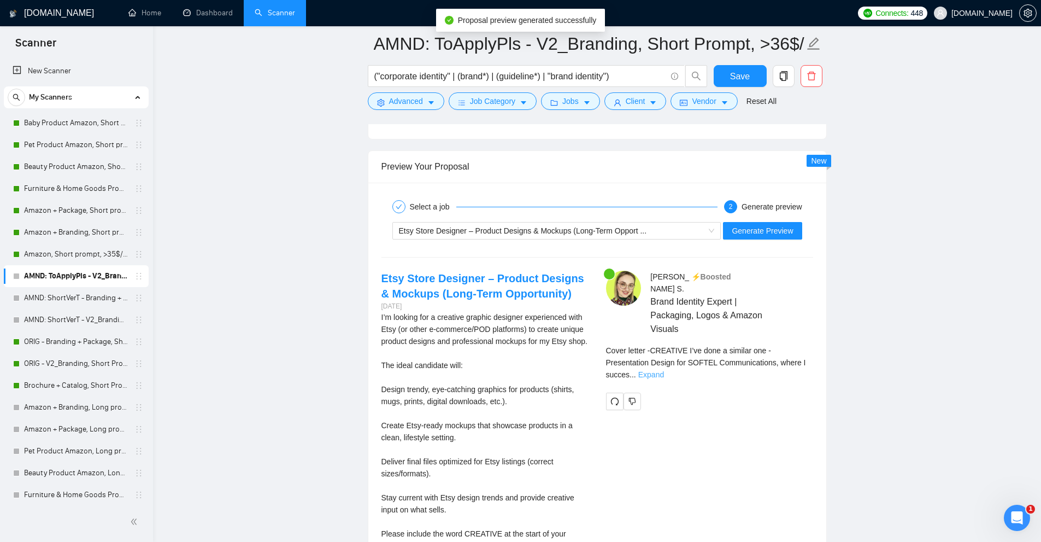
click at [664, 370] on link "Expand" at bounding box center [651, 374] width 26 height 9
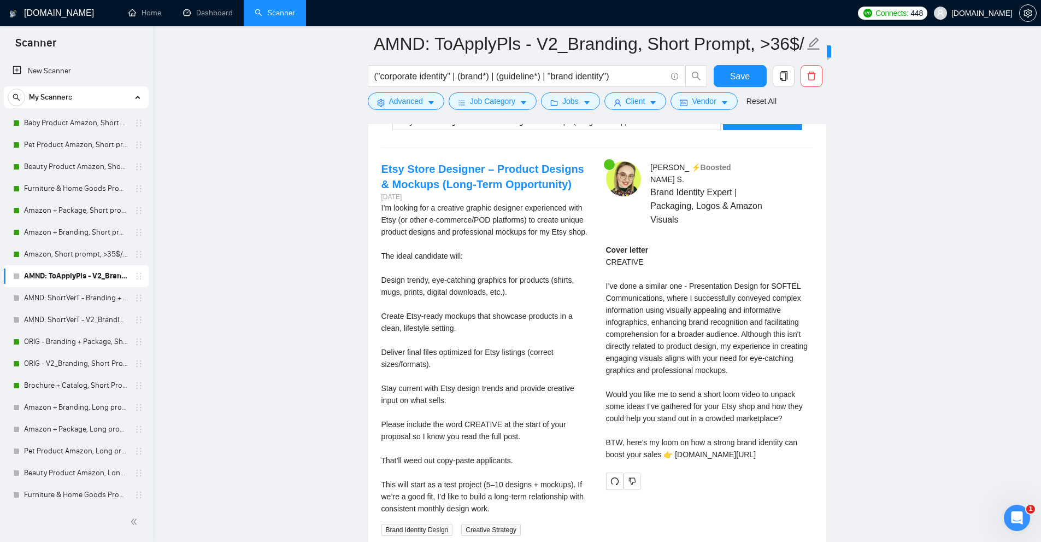
scroll to position [4681, 0]
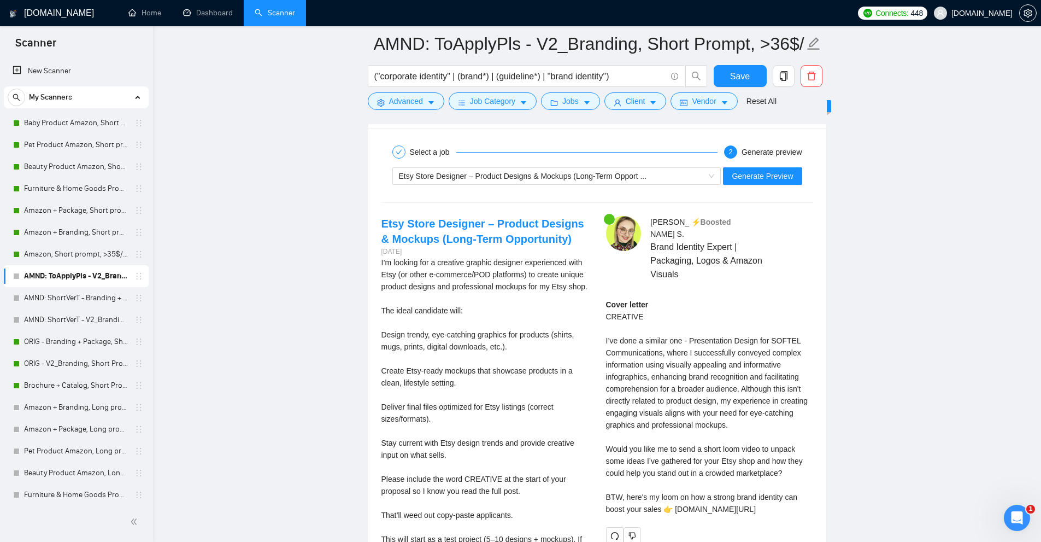
click at [711, 329] on div "Cover letter CREATIVE I’ve done a similar one - Presentation Design for SOFTEL …" at bounding box center [709, 406] width 207 height 216
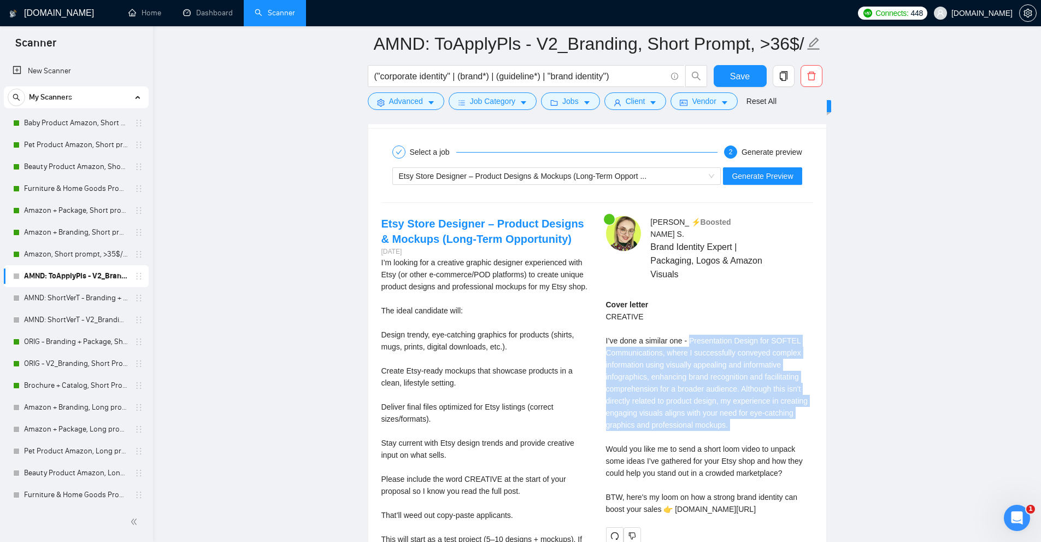
drag, startPoint x: 711, startPoint y: 329, endPoint x: 759, endPoint y: 411, distance: 95.0
click at [759, 411] on div "Cover letter CREATIVE I’ve done a similar one - Presentation Design for SOFTEL …" at bounding box center [709, 406] width 207 height 216
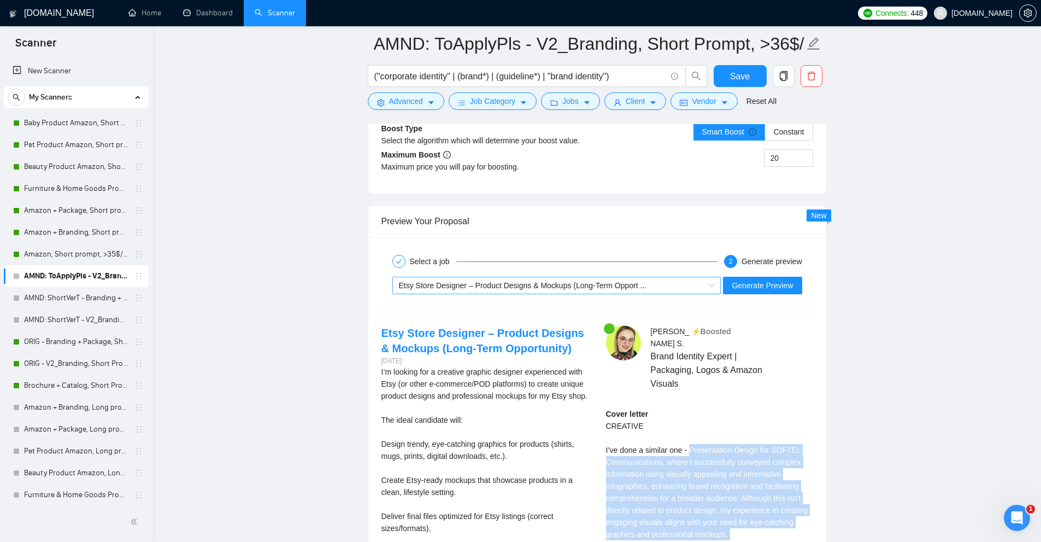
click at [623, 286] on span "Etsy Store Designer – Product Designs & Mockups (Long-Term Opport ..." at bounding box center [523, 285] width 248 height 9
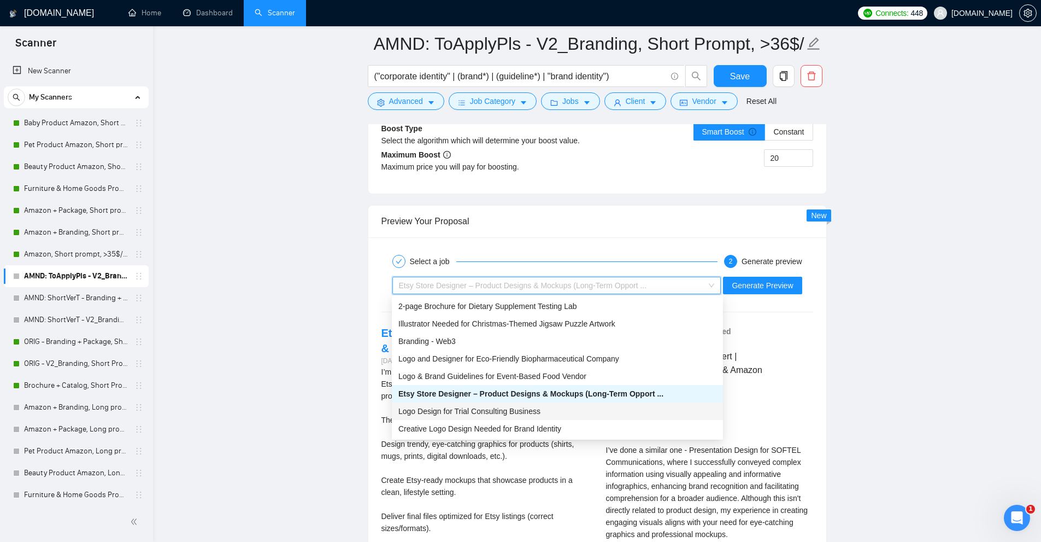
click at [588, 411] on div "Logo Design for Trial Consulting Business" at bounding box center [557, 411] width 318 height 12
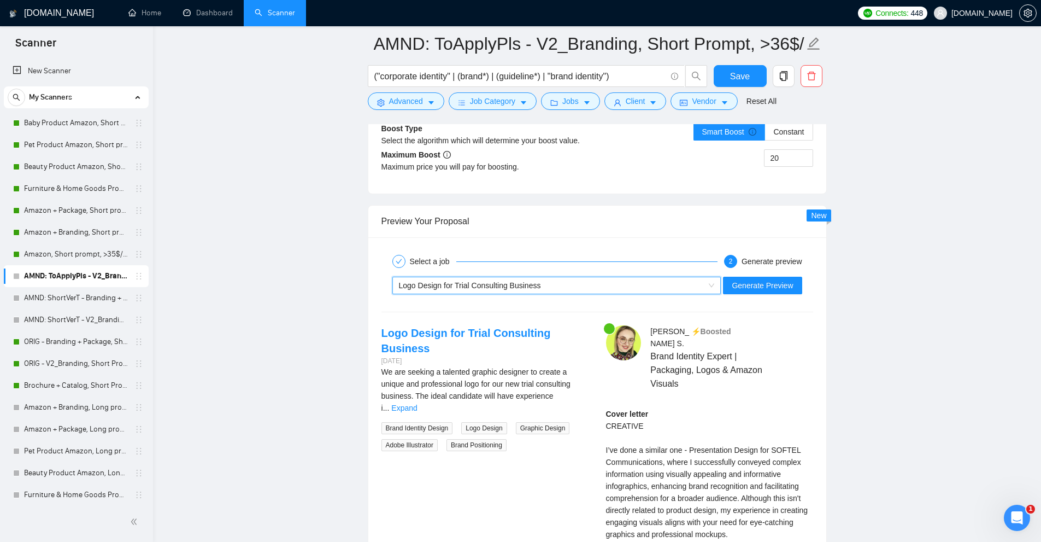
click at [778, 275] on div "~021962663621662777576 Logo Design for Trial Consulting Business Generate Previ…" at bounding box center [597, 285] width 434 height 26
click at [772, 287] on span "Generate Preview" at bounding box center [762, 285] width 61 height 12
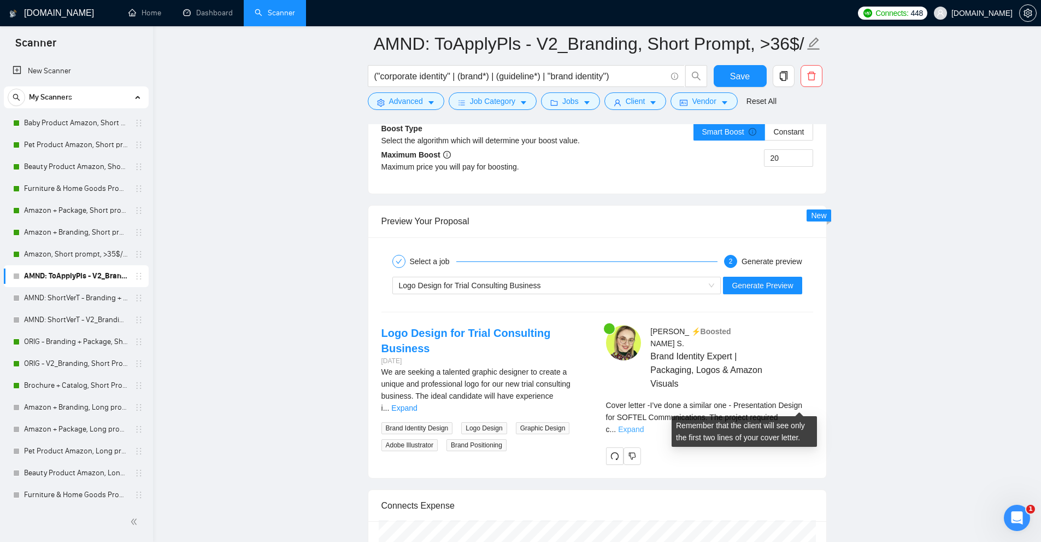
click at [644, 425] on link "Expand" at bounding box center [631, 429] width 26 height 9
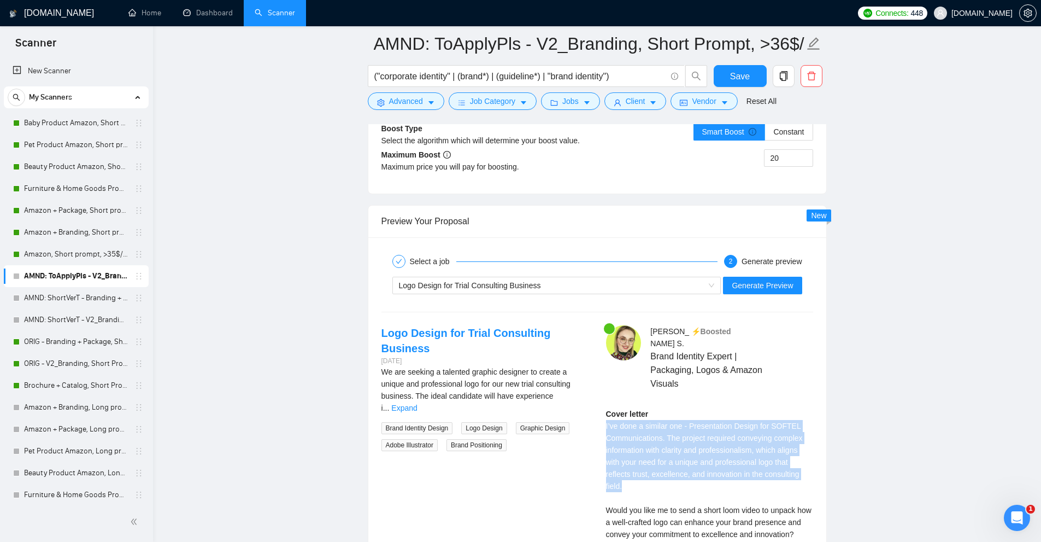
drag, startPoint x: 677, startPoint y: 477, endPoint x: 605, endPoint y: 414, distance: 94.5
click at [606, 414] on div "Cover letter I’ve done a similar one - Presentation Design for SOFTEL Communica…" at bounding box center [709, 492] width 207 height 168
click at [692, 444] on div "Cover letter I’ve done a similar one - Presentation Design for SOFTEL Communica…" at bounding box center [709, 492] width 207 height 168
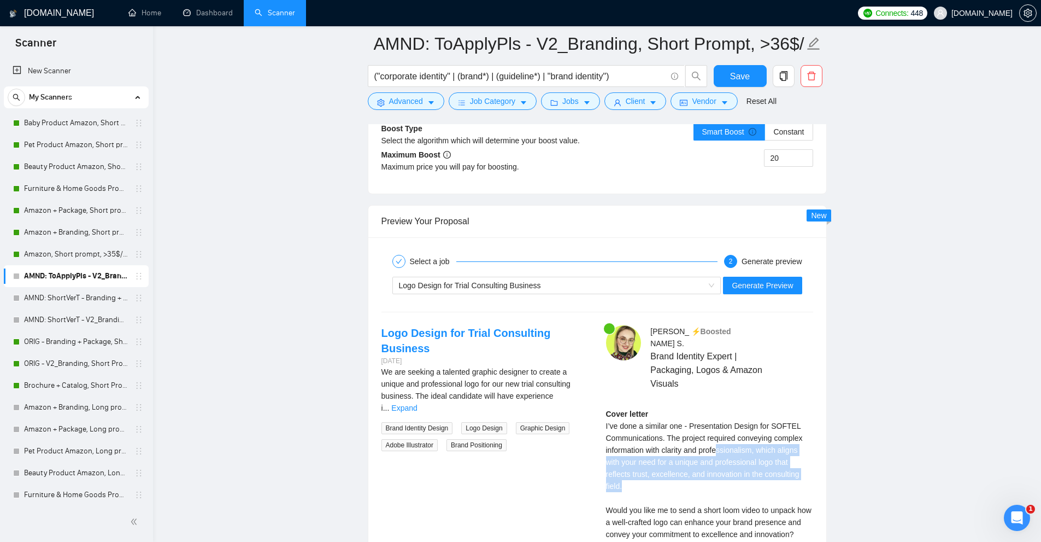
drag, startPoint x: 673, startPoint y: 473, endPoint x: 719, endPoint y: 438, distance: 57.7
click at [719, 438] on div "Cover letter I’ve done a similar one - Presentation Design for SOFTEL Communica…" at bounding box center [709, 492] width 207 height 168
drag, startPoint x: 667, startPoint y: 421, endPoint x: 753, endPoint y: 476, distance: 102.5
click at [753, 476] on div "Cover letter I’ve done a similar one - Presentation Design for SOFTEL Communica…" at bounding box center [709, 492] width 207 height 168
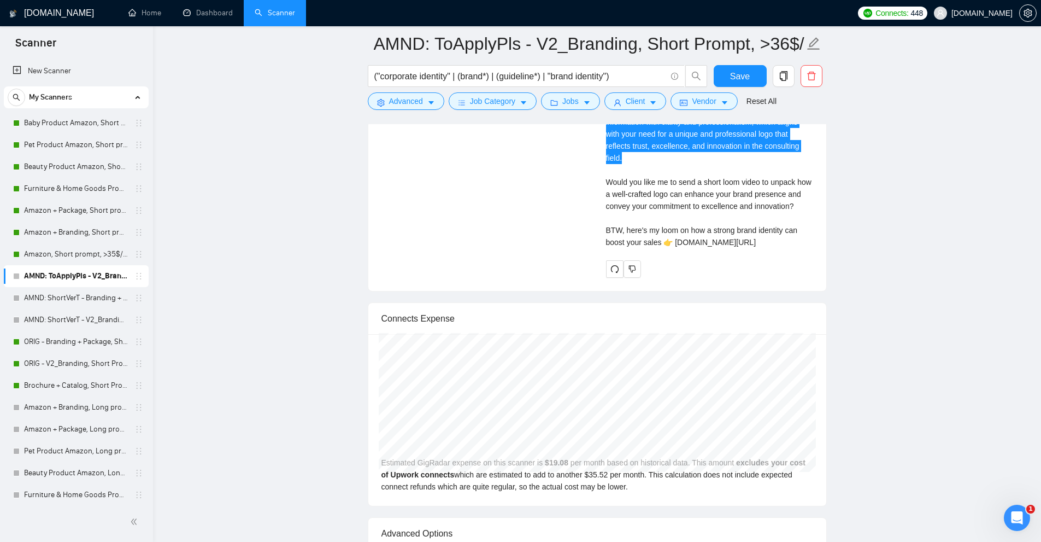
scroll to position [4736, 0]
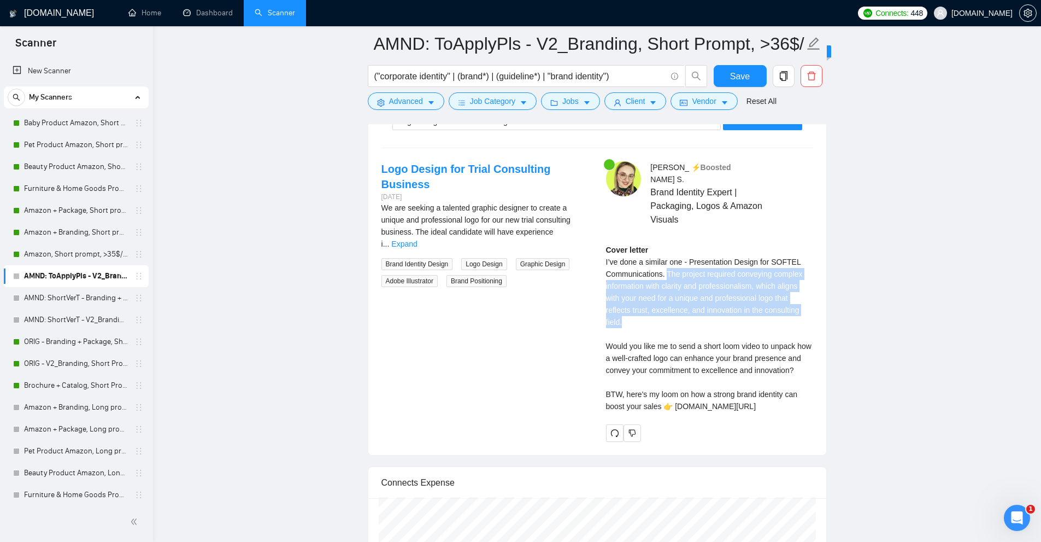
click at [772, 269] on div "Cover letter I’ve done a similar one - Presentation Design for SOFTEL Communica…" at bounding box center [709, 328] width 207 height 168
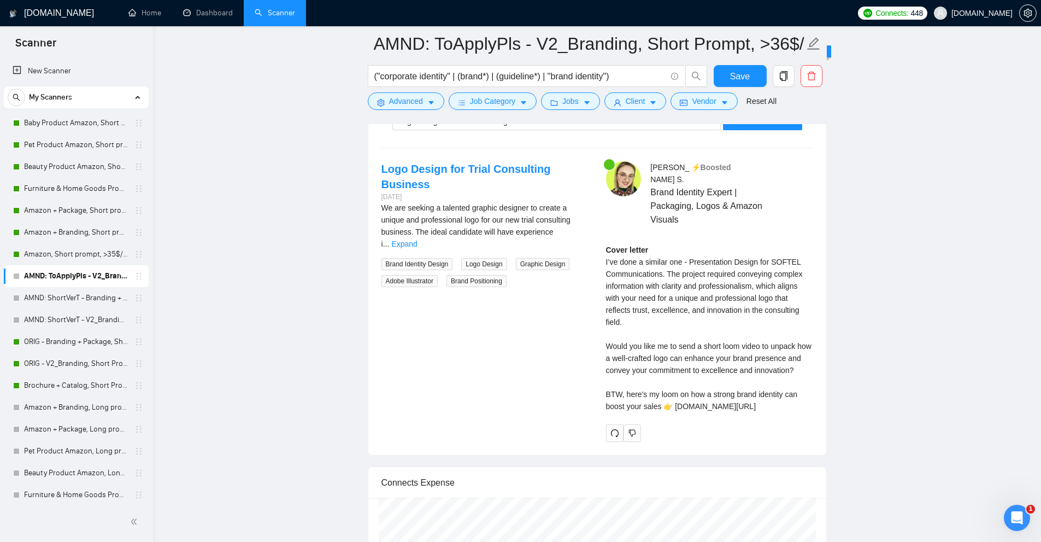
click at [661, 250] on div "Cover letter I’ve done a similar one - Presentation Design for SOFTEL Communica…" at bounding box center [709, 328] width 207 height 168
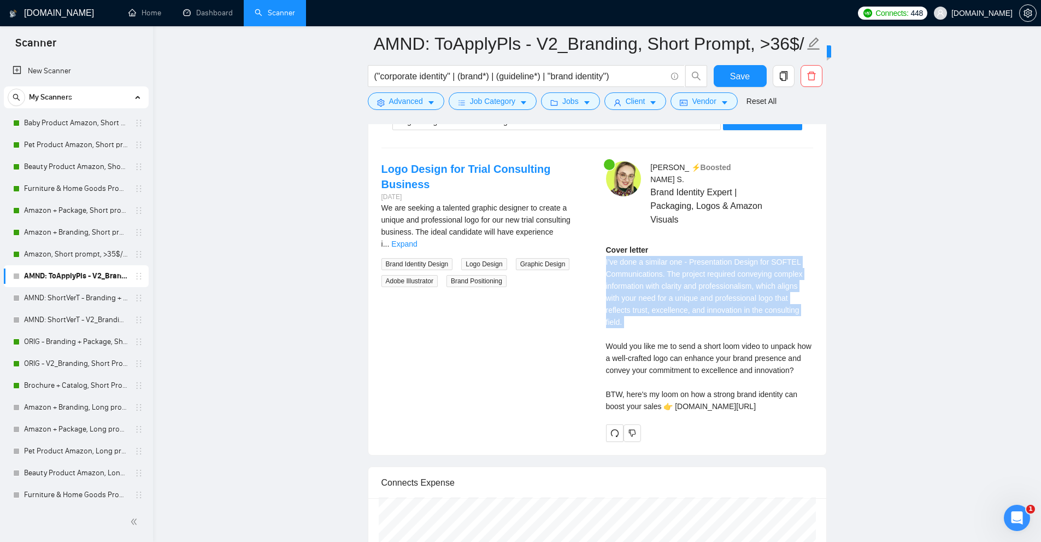
click at [661, 250] on div "Cover letter I’ve done a similar one - Presentation Design for SOFTEL Communica…" at bounding box center [709, 328] width 207 height 168
click at [742, 301] on div "Cover letter I’ve done a similar one - Presentation Design for SOFTEL Communica…" at bounding box center [709, 328] width 207 height 168
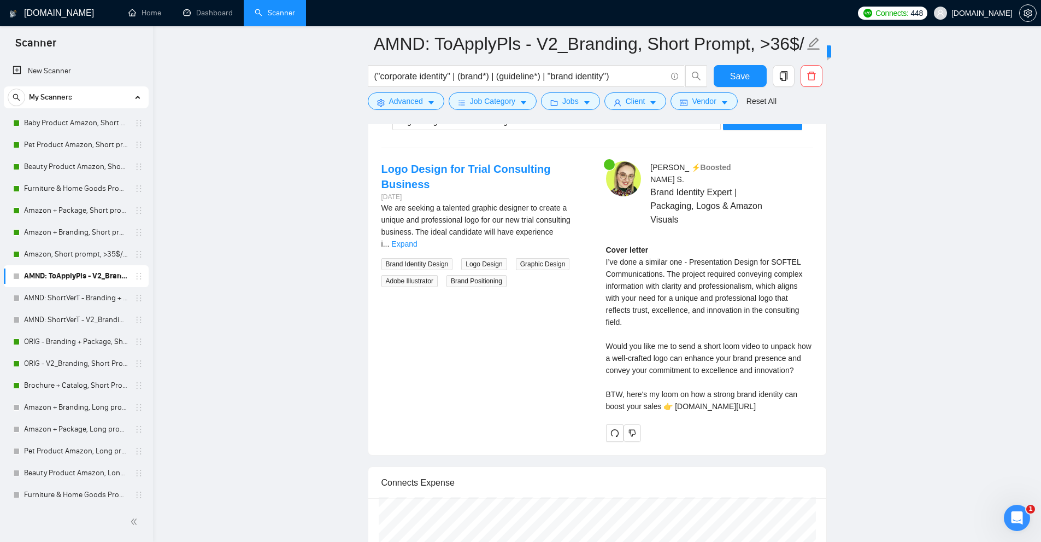
click at [680, 356] on div "Cover letter I’ve done a similar one - Presentation Design for SOFTEL Communica…" at bounding box center [709, 328] width 207 height 168
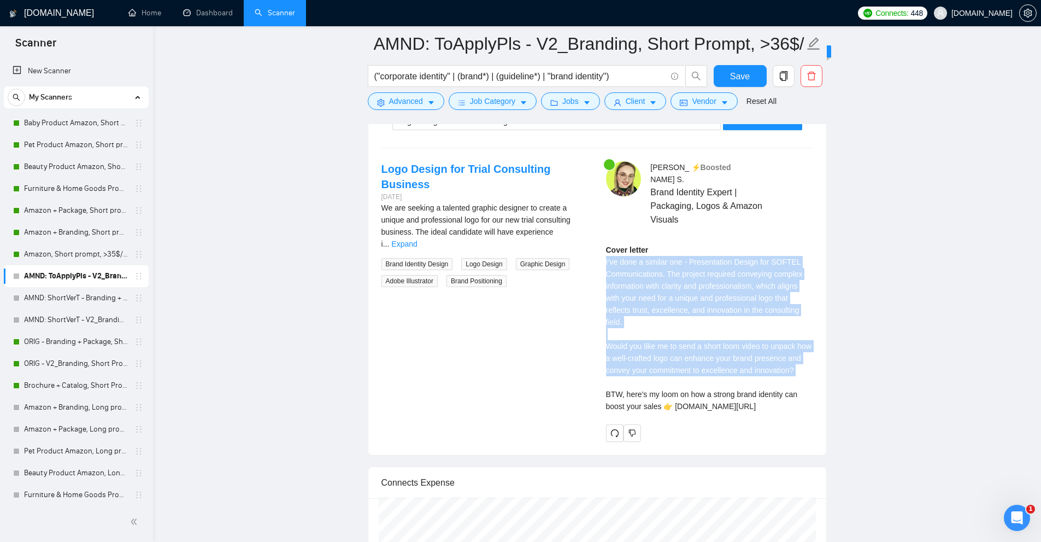
drag, startPoint x: 680, startPoint y: 356, endPoint x: 690, endPoint y: 272, distance: 84.2
click at [690, 272] on div "Cover letter I’ve done a similar one - Presentation Design for SOFTEL Communica…" at bounding box center [709, 328] width 207 height 168
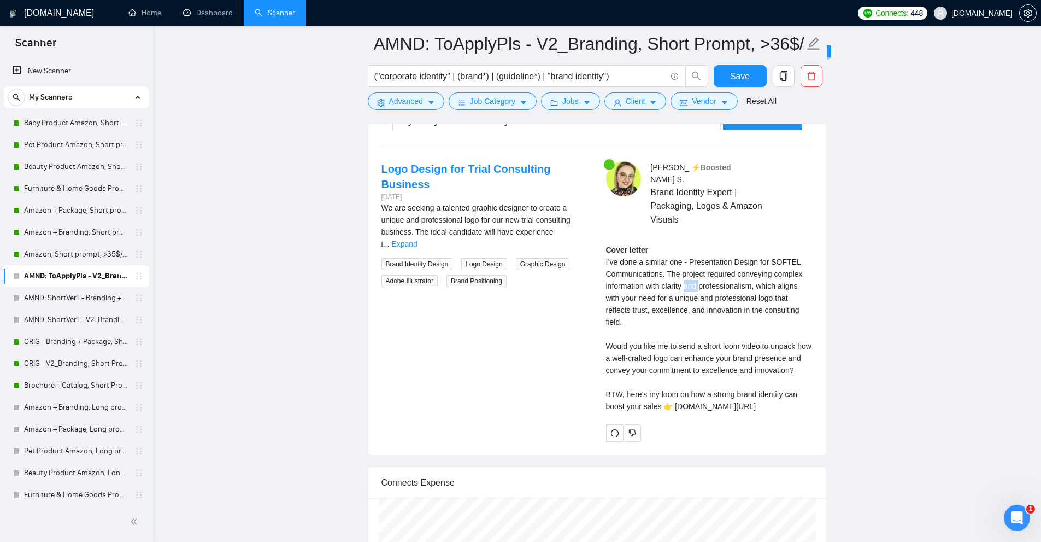
click at [690, 272] on div "Cover letter I’ve done a similar one - Presentation Design for SOFTEL Communica…" at bounding box center [709, 328] width 207 height 168
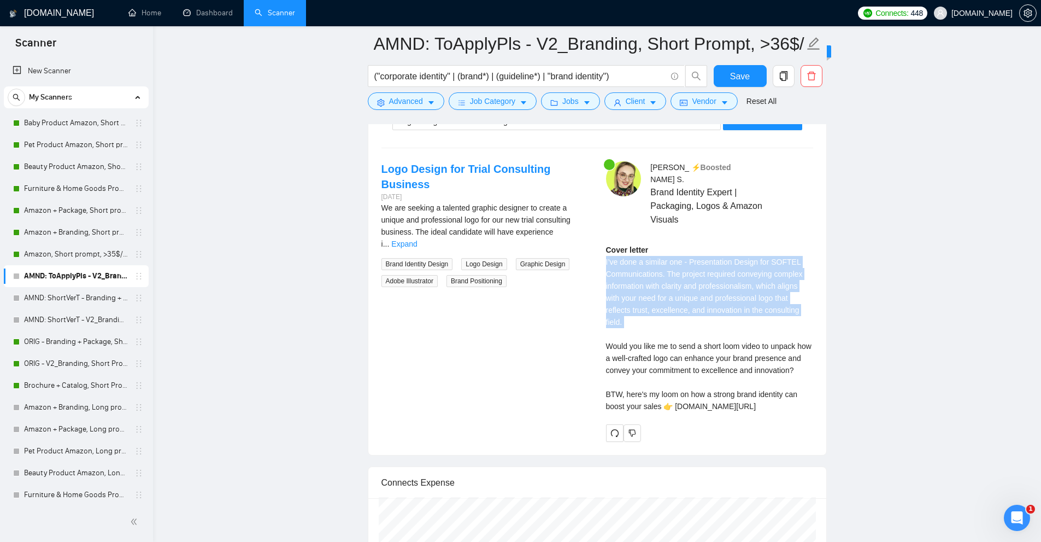
click at [690, 272] on div "Cover letter I’ve done a similar one - Presentation Design for SOFTEL Communica…" at bounding box center [709, 328] width 207 height 168
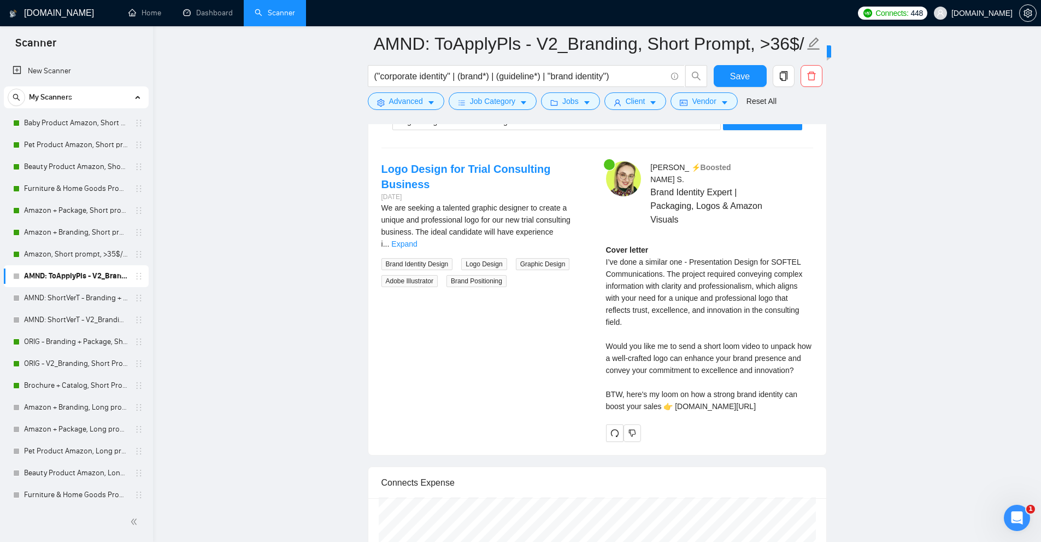
click at [733, 334] on div "Cover letter I’ve done a similar one - Presentation Design for SOFTEL Communica…" at bounding box center [709, 328] width 207 height 168
click at [417, 239] on link "Expand" at bounding box center [404, 243] width 26 height 9
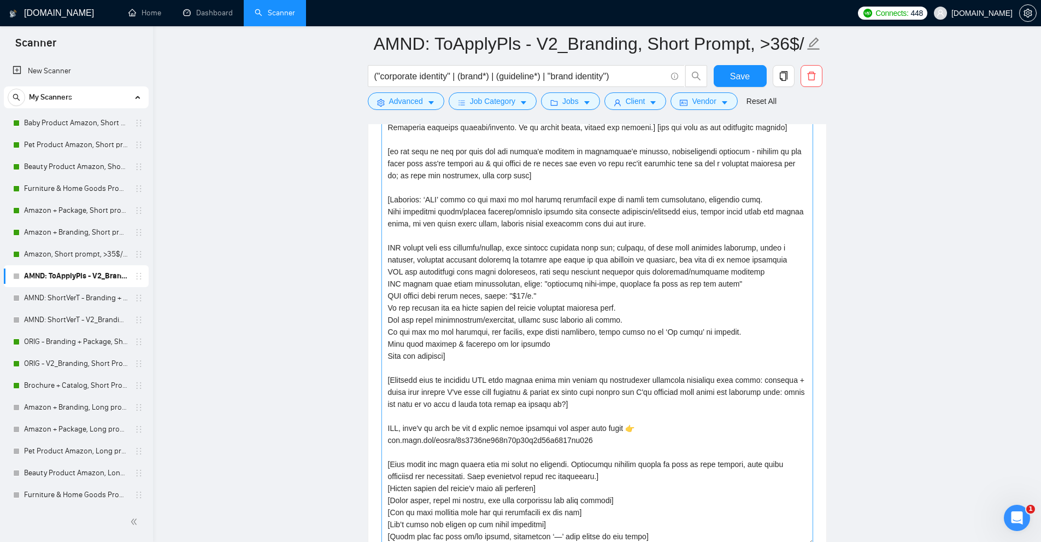
scroll to position [1403, 0]
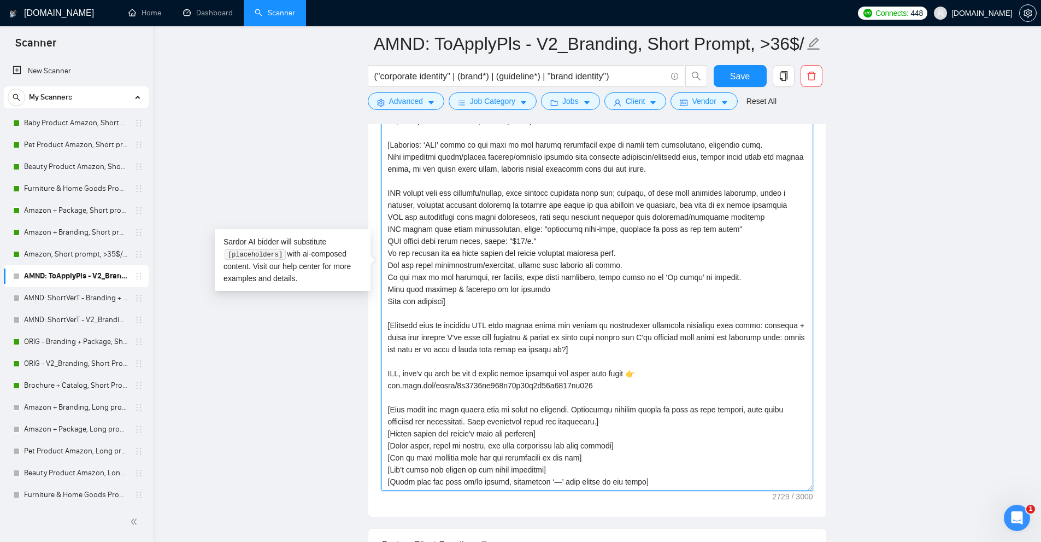
click at [463, 372] on textarea "Cover letter template:" at bounding box center [597, 268] width 432 height 444
click at [592, 377] on textarea "Cover letter template:" at bounding box center [597, 268] width 432 height 444
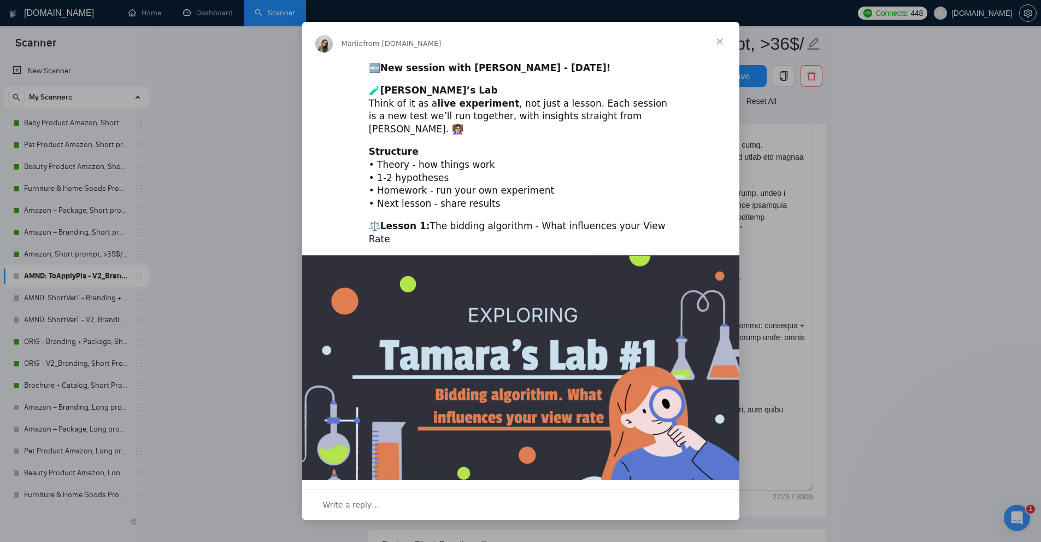
scroll to position [0, 0]
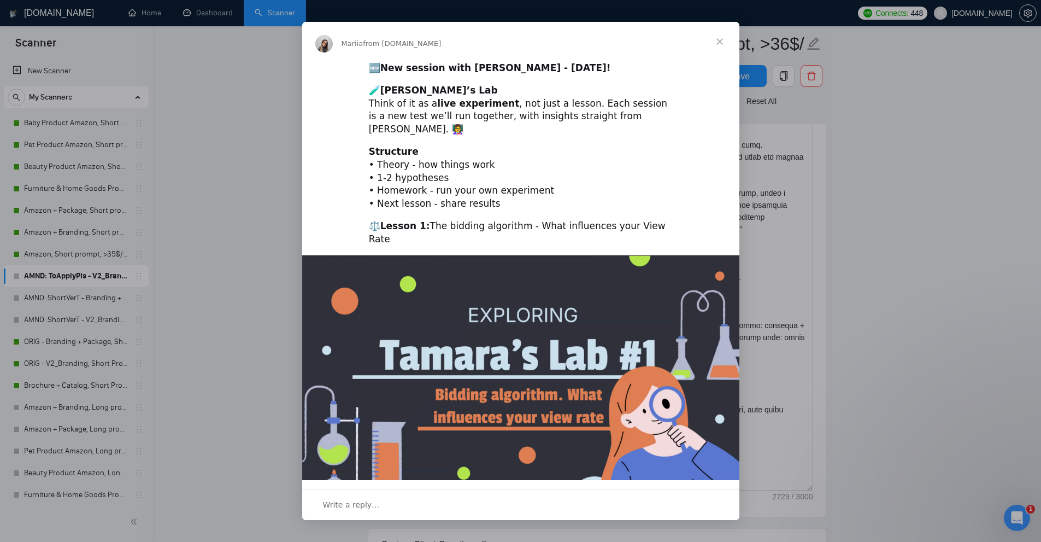
click at [873, 126] on div "Intercom messenger" at bounding box center [520, 271] width 1041 height 542
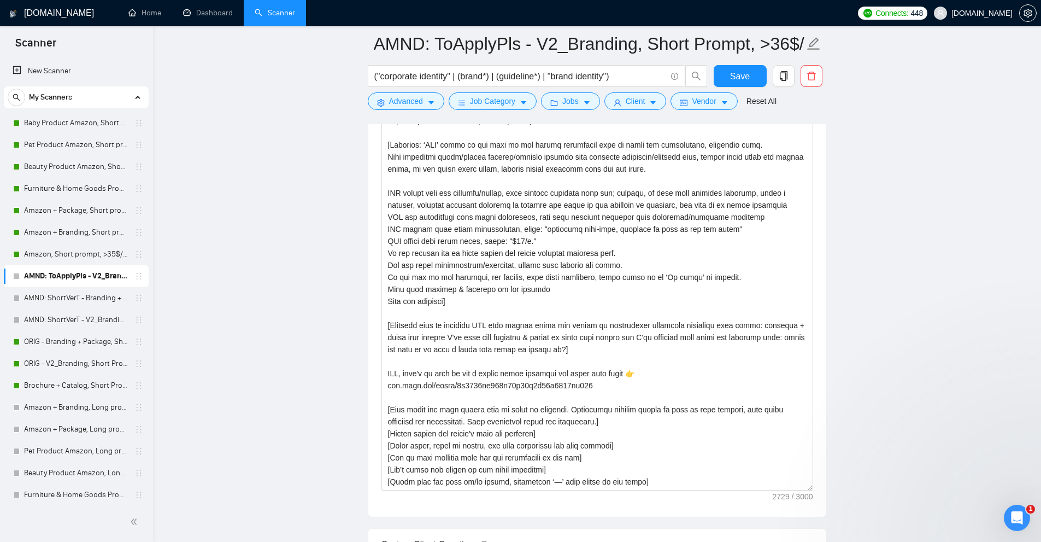
scroll to position [1184, 0]
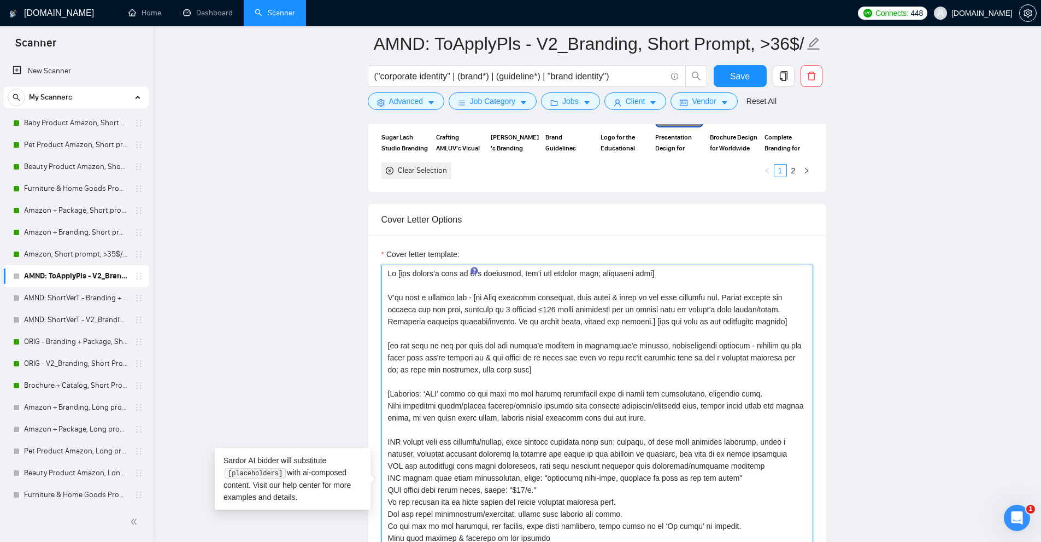
drag, startPoint x: 762, startPoint y: 320, endPoint x: 631, endPoint y: 323, distance: 130.6
click at [631, 323] on textarea "Cover letter template:" at bounding box center [597, 486] width 432 height 444
click at [501, 292] on textarea "Cover letter template:" at bounding box center [597, 486] width 432 height 444
click at [530, 284] on textarea "Cover letter template:" at bounding box center [597, 486] width 432 height 444
drag, startPoint x: 474, startPoint y: 297, endPoint x: 456, endPoint y: 313, distance: 24.0
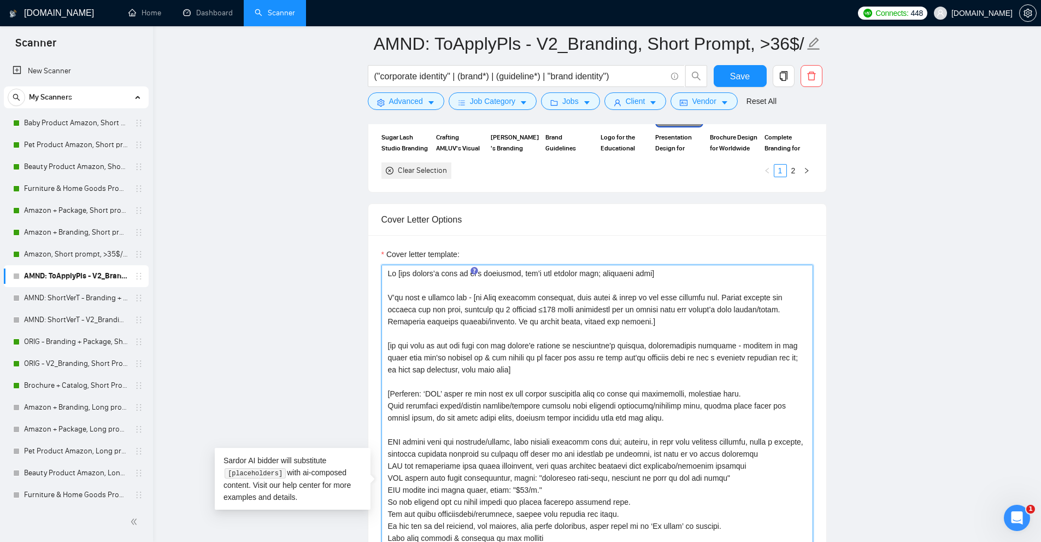
click at [456, 313] on textarea "Cover letter template:" at bounding box center [597, 486] width 432 height 444
click at [727, 297] on textarea "Cover letter template:" at bounding box center [597, 486] width 432 height 444
drag, startPoint x: 727, startPoint y: 297, endPoint x: 405, endPoint y: 308, distance: 322.6
click at [405, 308] on textarea "Cover letter template:" at bounding box center [597, 486] width 432 height 444
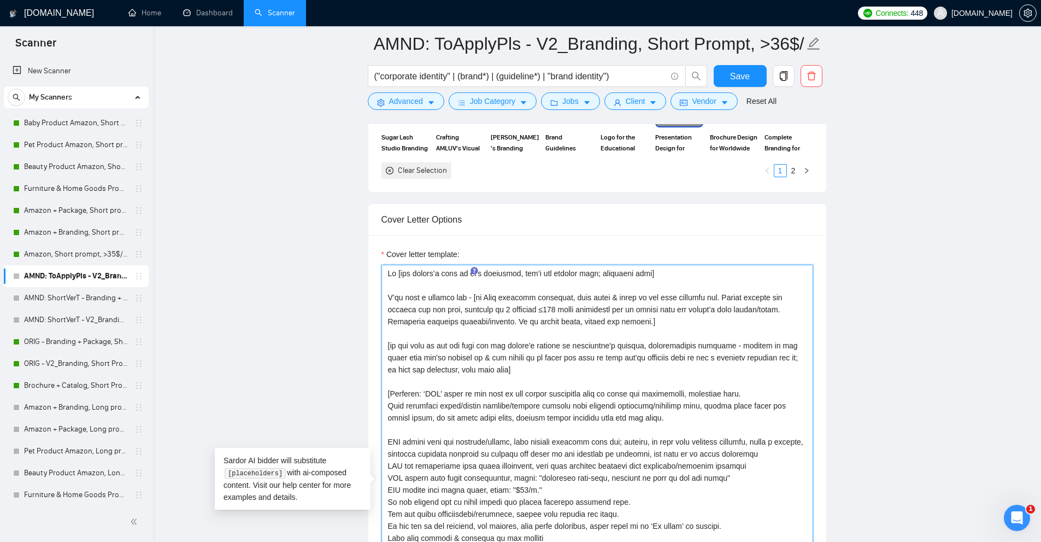
click at [432, 309] on textarea "Cover letter template:" at bounding box center [597, 486] width 432 height 444
click at [447, 307] on textarea "Cover letter template:" at bounding box center [597, 486] width 432 height 444
drag, startPoint x: 447, startPoint y: 307, endPoint x: 417, endPoint y: 308, distance: 30.1
click at [417, 308] on textarea "Cover letter template:" at bounding box center [597, 486] width 432 height 444
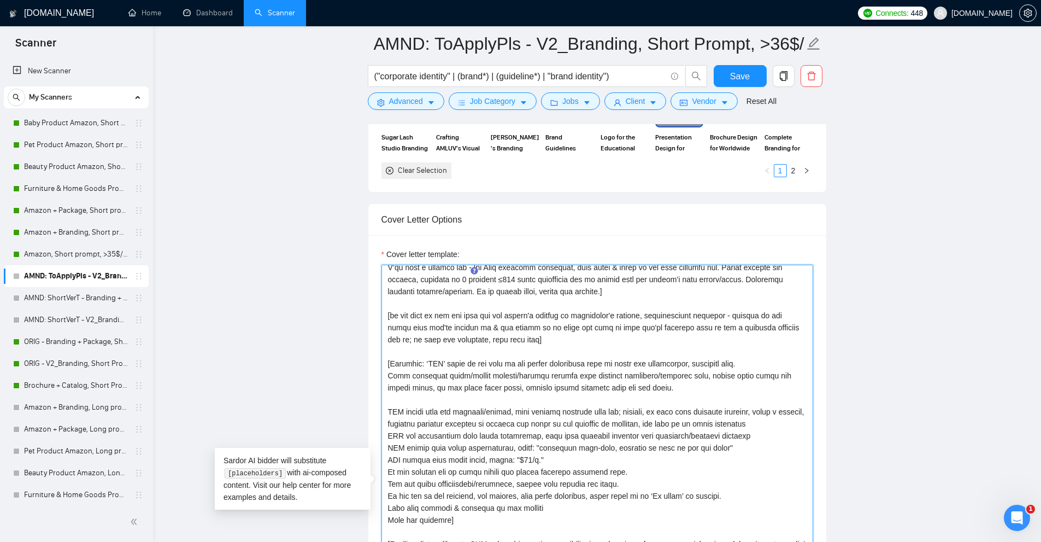
click at [439, 398] on textarea "Cover letter template:" at bounding box center [597, 486] width 432 height 444
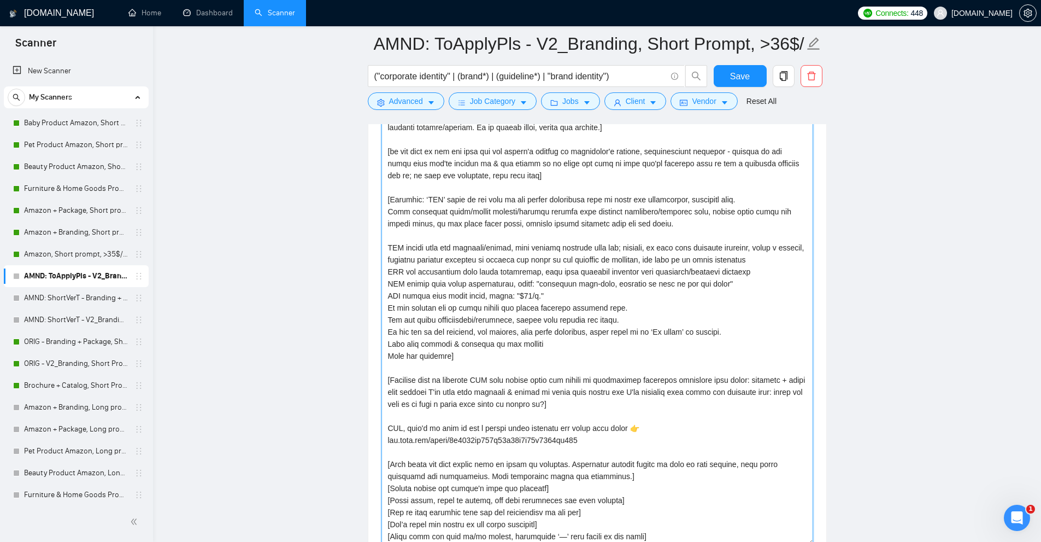
click at [430, 372] on textarea "Cover letter template:" at bounding box center [597, 323] width 432 height 444
click at [514, 370] on textarea "Cover letter template:" at bounding box center [597, 323] width 432 height 444
click at [461, 366] on textarea "Cover letter template:" at bounding box center [597, 323] width 432 height 444
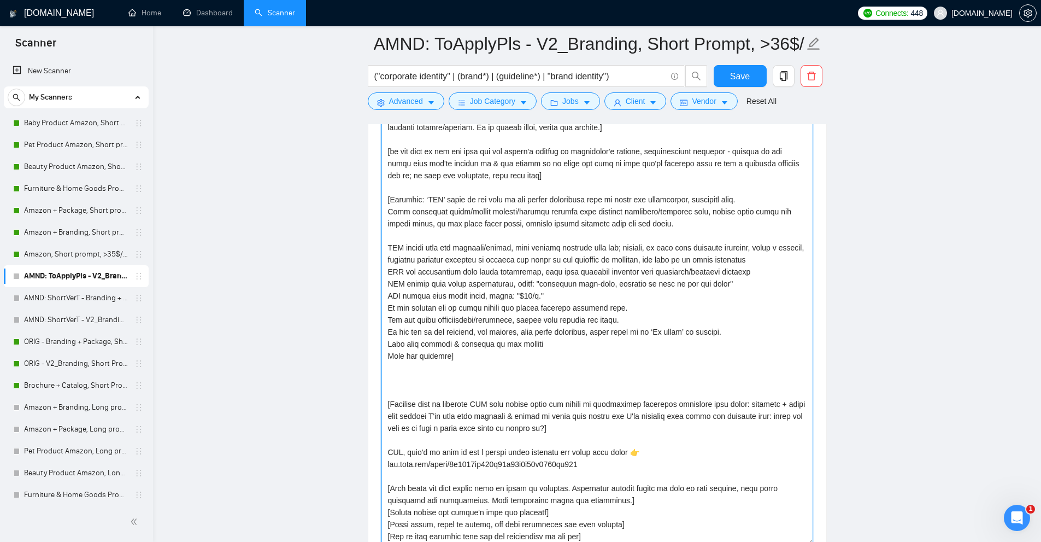
paste textarea "🚀 Here are some of my Successful cases: 👉 [based on client needs described in j…"
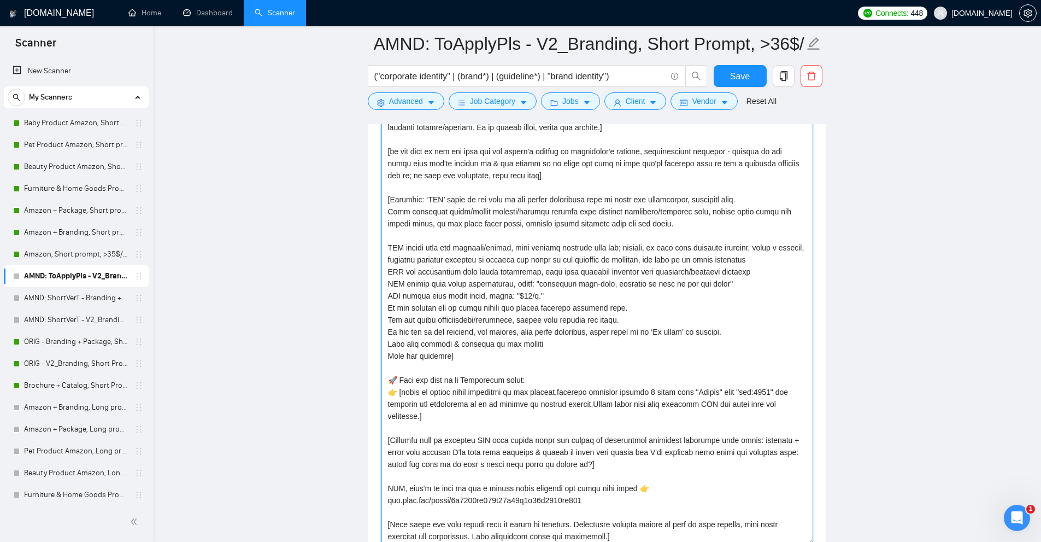
click at [495, 398] on textarea "Cover letter template:" at bounding box center [597, 323] width 432 height 444
click at [507, 396] on textarea "Cover letter template:" at bounding box center [597, 323] width 432 height 444
click at [407, 393] on textarea "Cover letter template:" at bounding box center [597, 323] width 432 height 444
drag, startPoint x: 407, startPoint y: 393, endPoint x: 493, endPoint y: 392, distance: 86.9
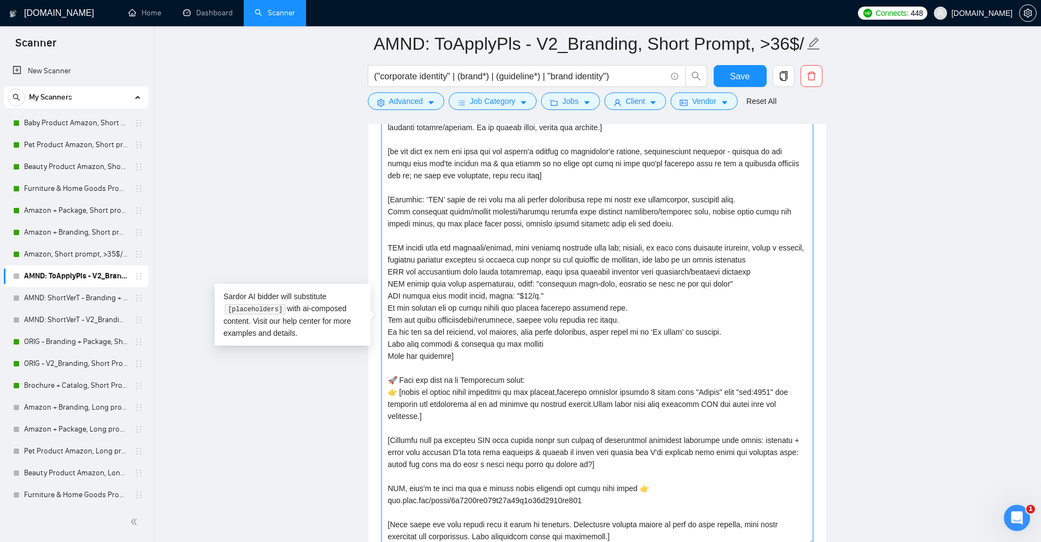
click at [493, 392] on textarea "Cover letter template:" at bounding box center [597, 323] width 432 height 444
click at [517, 398] on textarea "Cover letter template:" at bounding box center [597, 323] width 432 height 444
drag, startPoint x: 452, startPoint y: 419, endPoint x: 363, endPoint y: 395, distance: 92.9
paste textarea "the job posting, mention 2 specific items matching best from the "#REFS" above …"
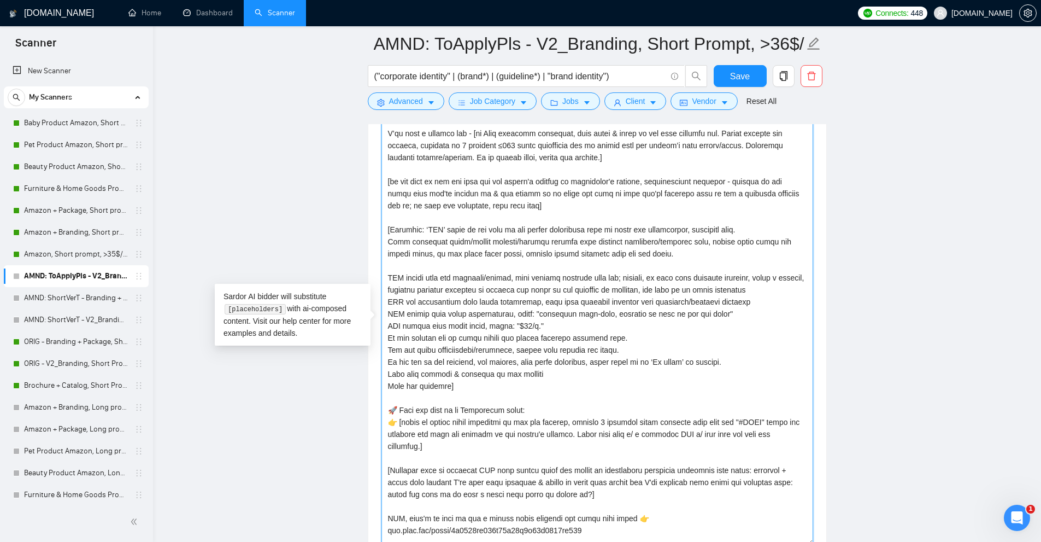
scroll to position [1293, 0]
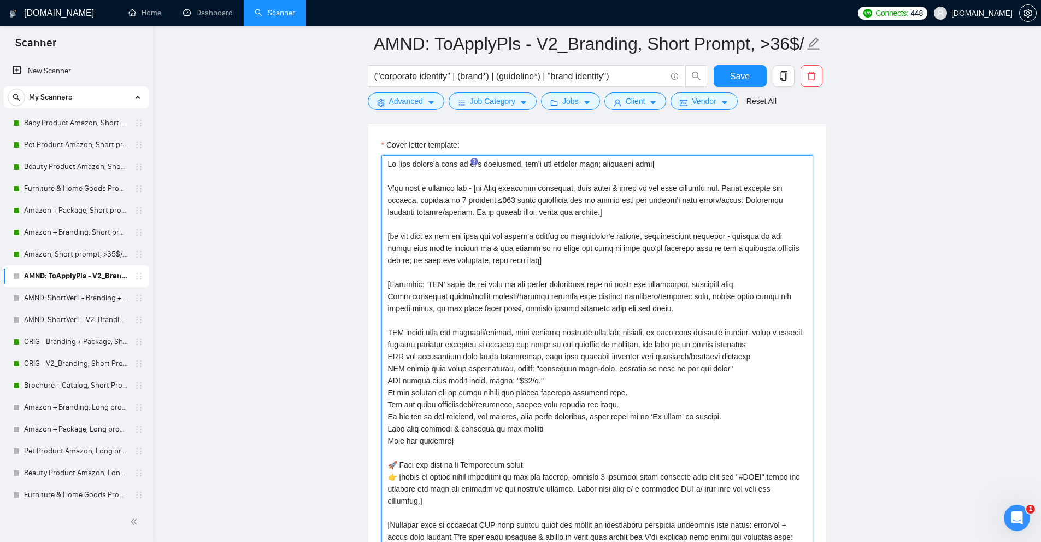
click at [491, 189] on textarea "Cover letter template:" at bounding box center [597, 377] width 432 height 444
drag, startPoint x: 491, startPoint y: 189, endPoint x: 532, endPoint y: 188, distance: 41.0
click at [532, 188] on textarea "Cover letter template:" at bounding box center [597, 377] width 432 height 444
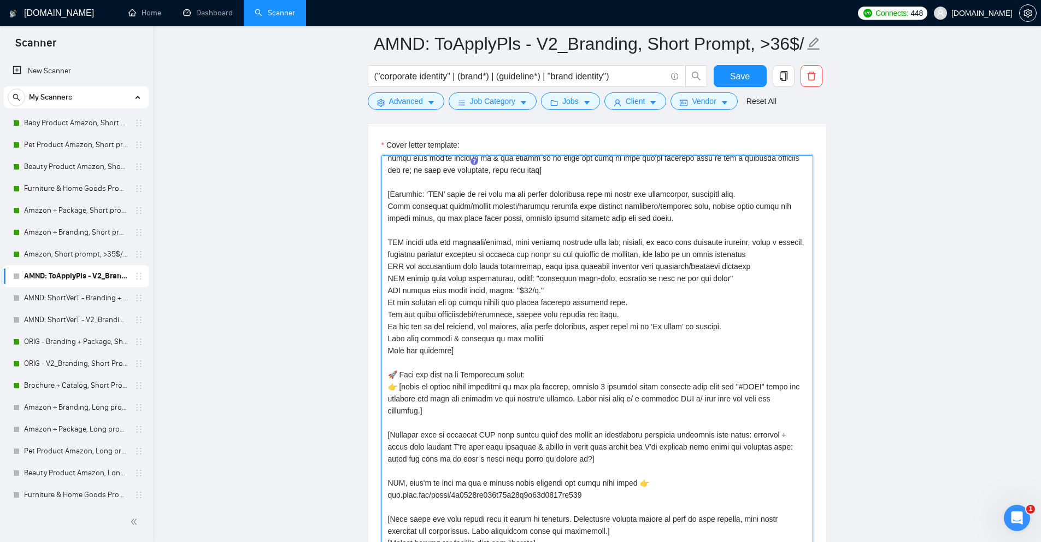
drag, startPoint x: 729, startPoint y: 385, endPoint x: 768, endPoint y: 385, distance: 38.8
click at [768, 385] on textarea "Cover letter template:" at bounding box center [597, 377] width 432 height 444
paste textarea "Most frequent questions"
click at [480, 398] on textarea "Cover letter template:" at bounding box center [597, 377] width 432 height 444
drag, startPoint x: 397, startPoint y: 391, endPoint x: 599, endPoint y: 394, distance: 202.2
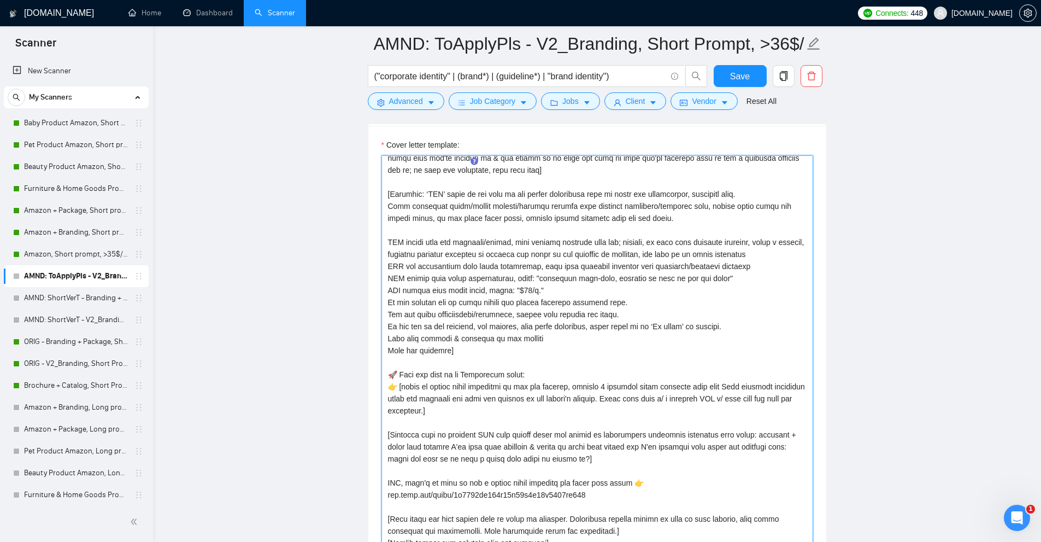
click at [591, 395] on textarea "Cover letter template:" at bounding box center [597, 377] width 432 height 444
click at [599, 394] on textarea "Cover letter template:" at bounding box center [597, 377] width 432 height 444
click at [427, 398] on textarea "Cover letter template:" at bounding box center [597, 377] width 432 height 444
drag, startPoint x: 427, startPoint y: 398, endPoint x: 509, endPoint y: 415, distance: 83.8
click at [427, 398] on textarea "Cover letter template:" at bounding box center [597, 377] width 432 height 444
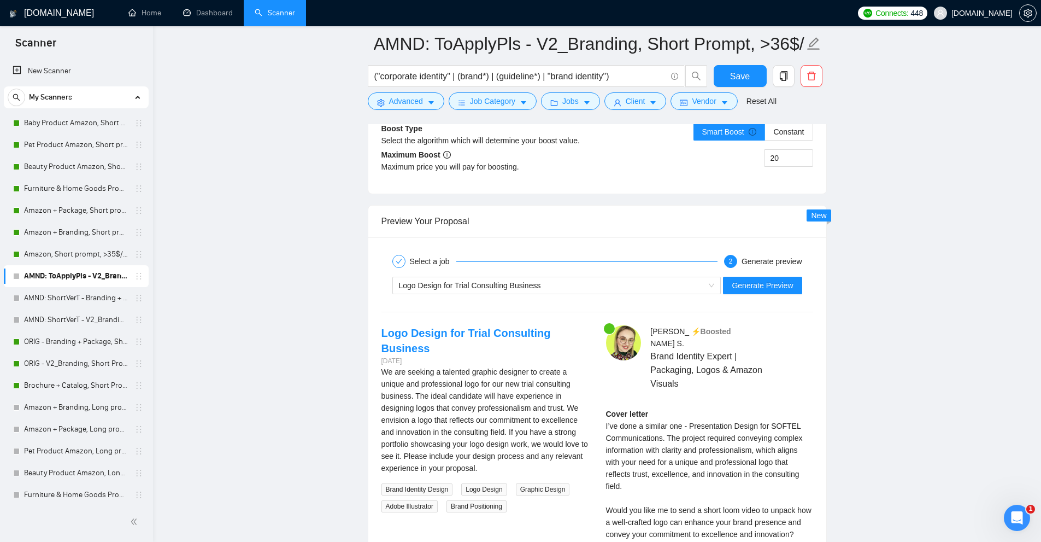
scroll to position [4463, 0]
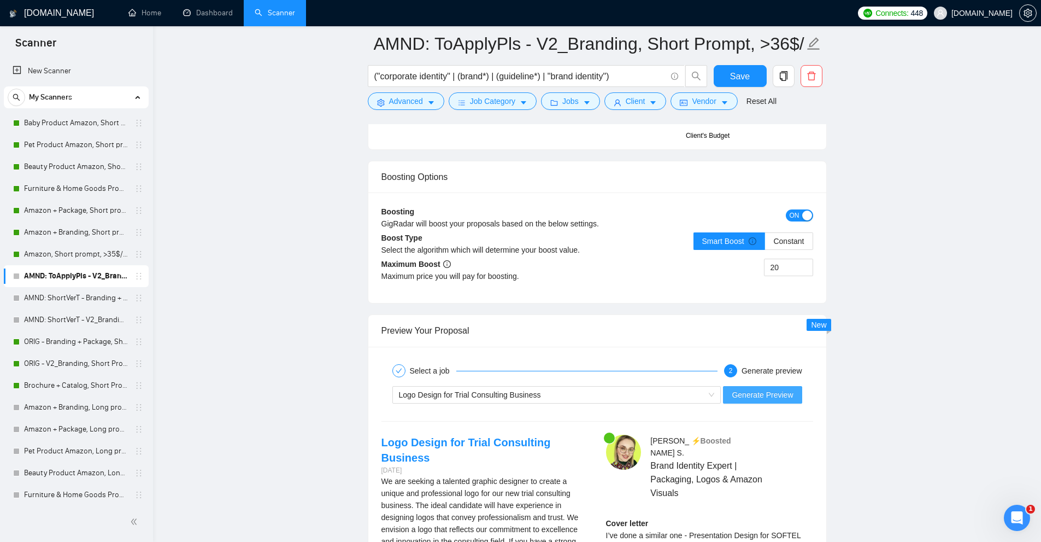
click at [776, 391] on span "Generate Preview" at bounding box center [762, 395] width 61 height 12
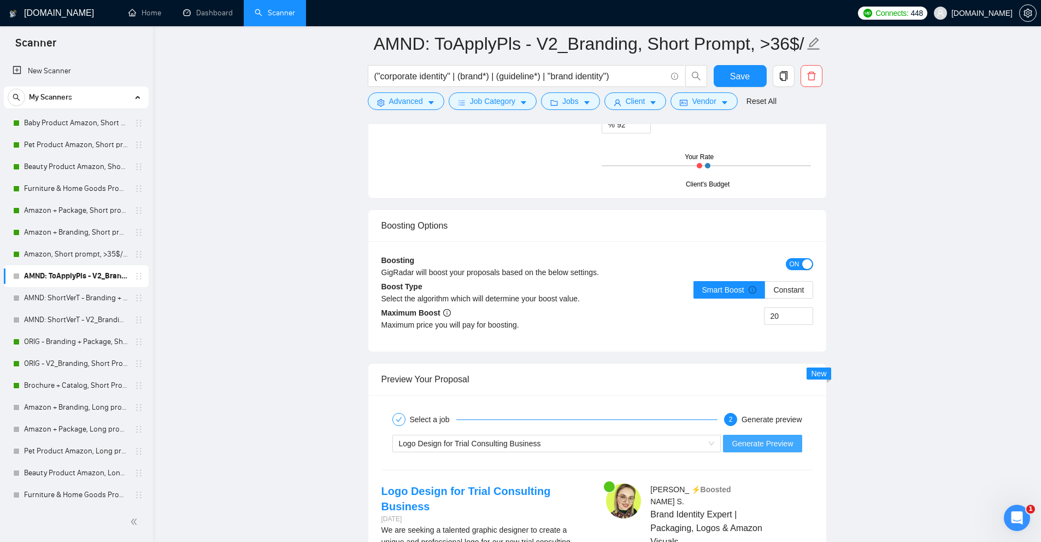
scroll to position [4742, 0]
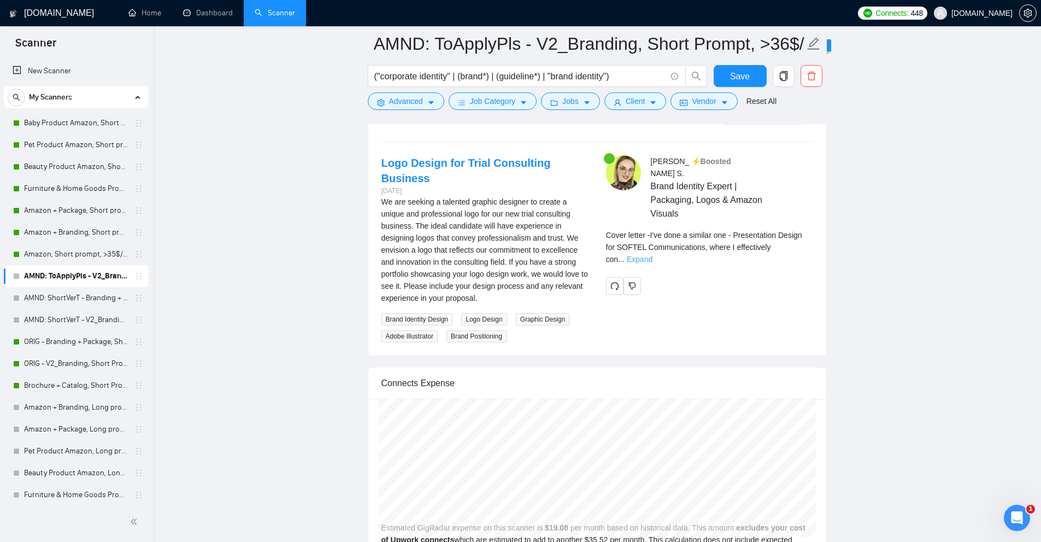
click at [652, 255] on link "Expand" at bounding box center [640, 259] width 26 height 9
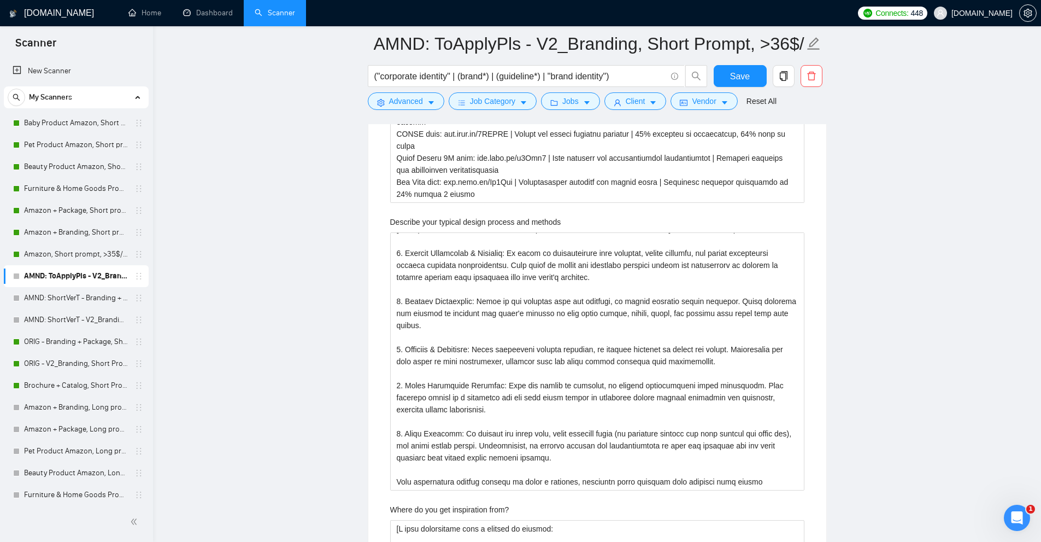
scroll to position [1846, 0]
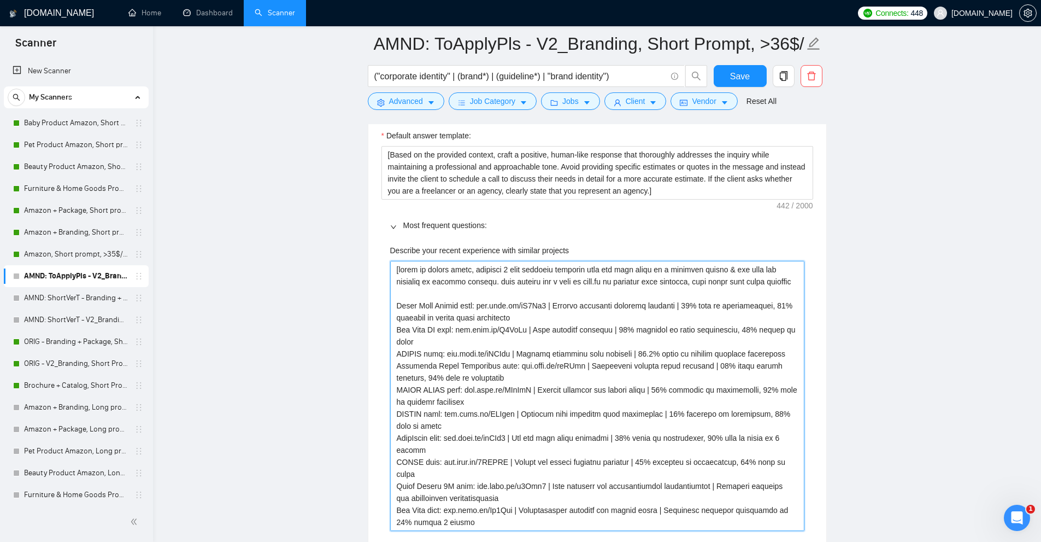
drag, startPoint x: 540, startPoint y: 316, endPoint x: 477, endPoint y: 317, distance: 63.4
click at [477, 317] on projects "Describe your recent experience with similar projects" at bounding box center [597, 396] width 414 height 270
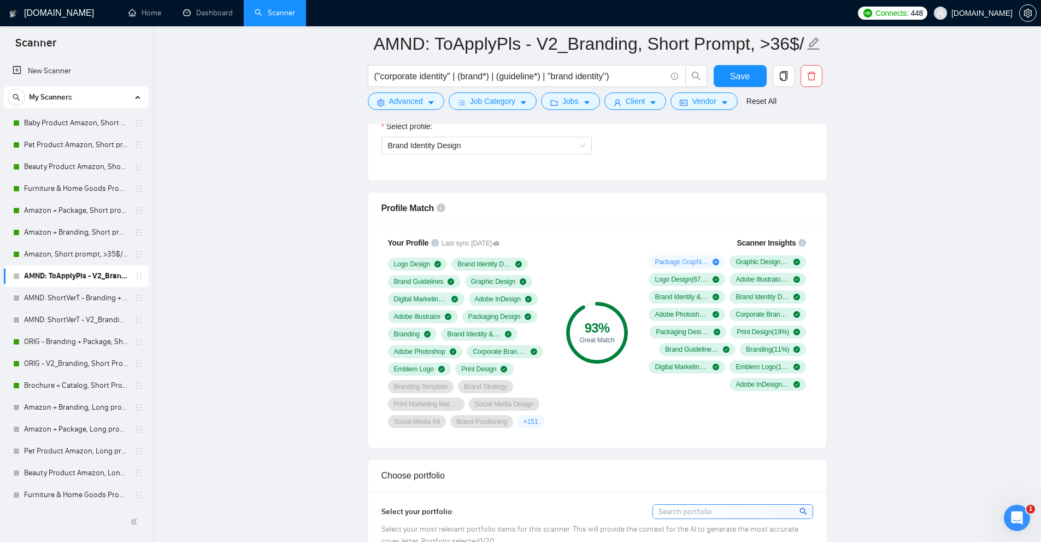
scroll to position [1081, 0]
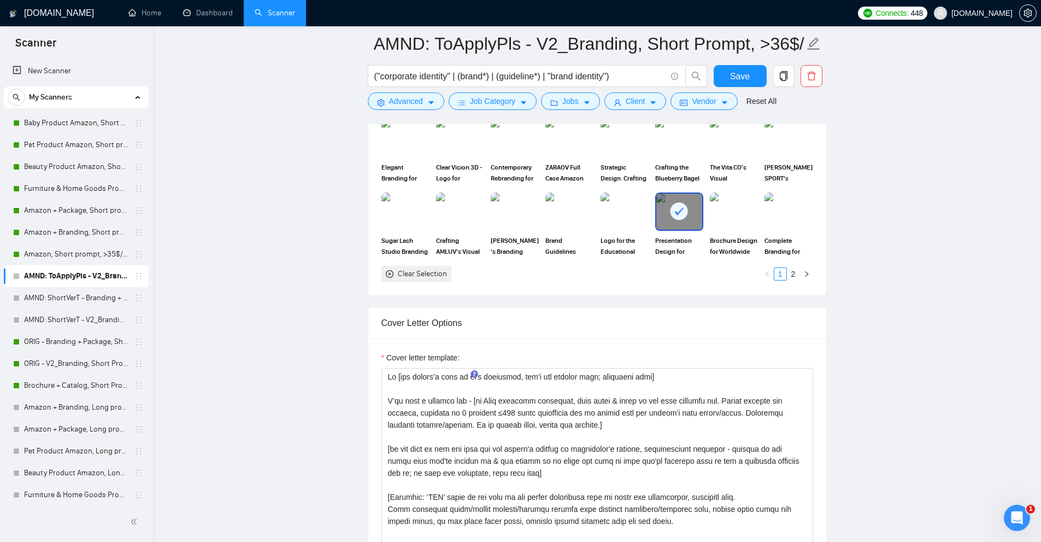
click at [683, 213] on rect at bounding box center [678, 210] width 17 height 17
click at [744, 77] on div "Reset all filters" at bounding box center [757, 80] width 59 height 19
click at [723, 77] on button "Save" at bounding box center [740, 76] width 53 height 22
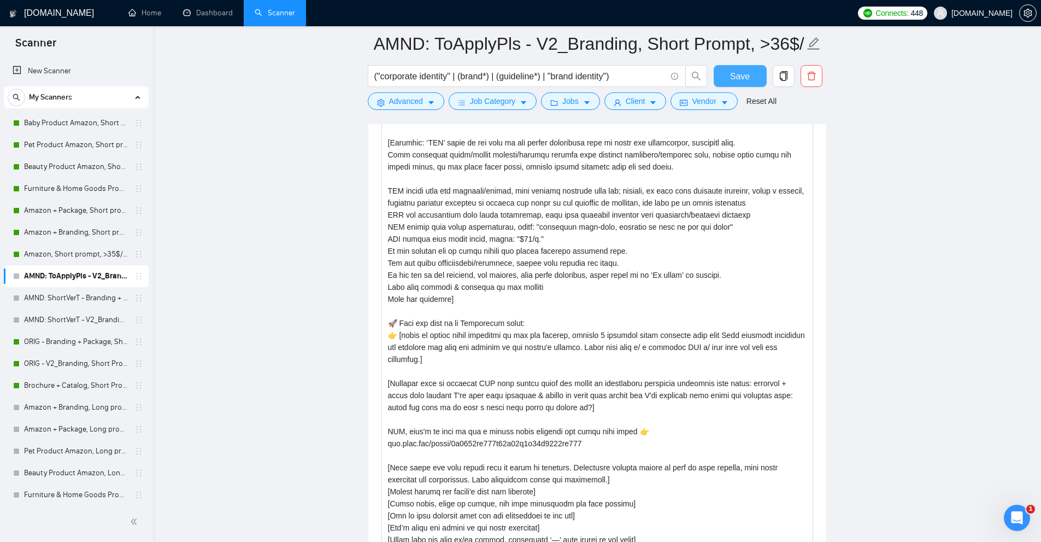
scroll to position [81, 0]
drag, startPoint x: 807, startPoint y: 334, endPoint x: 829, endPoint y: 542, distance: 208.9
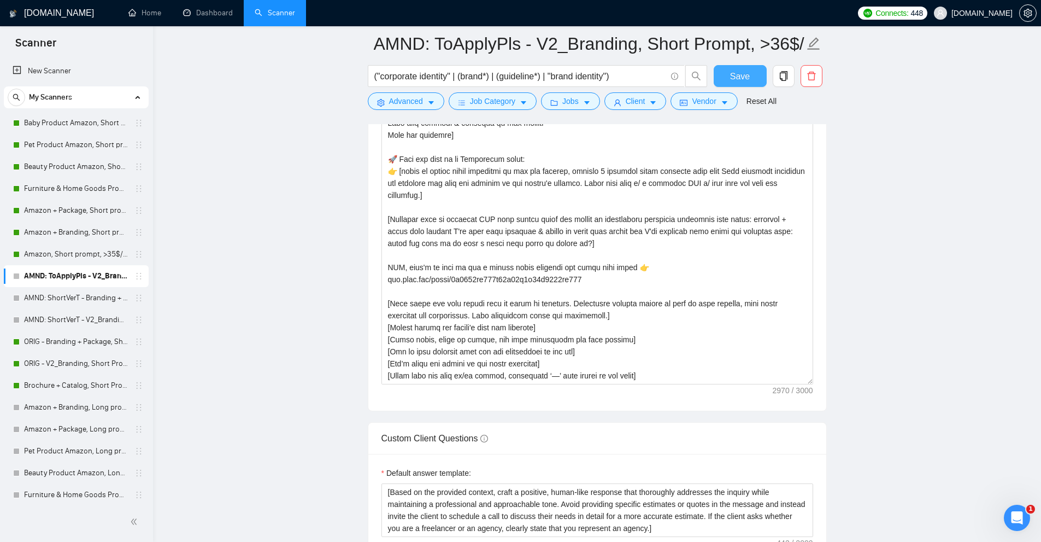
scroll to position [1846, 0]
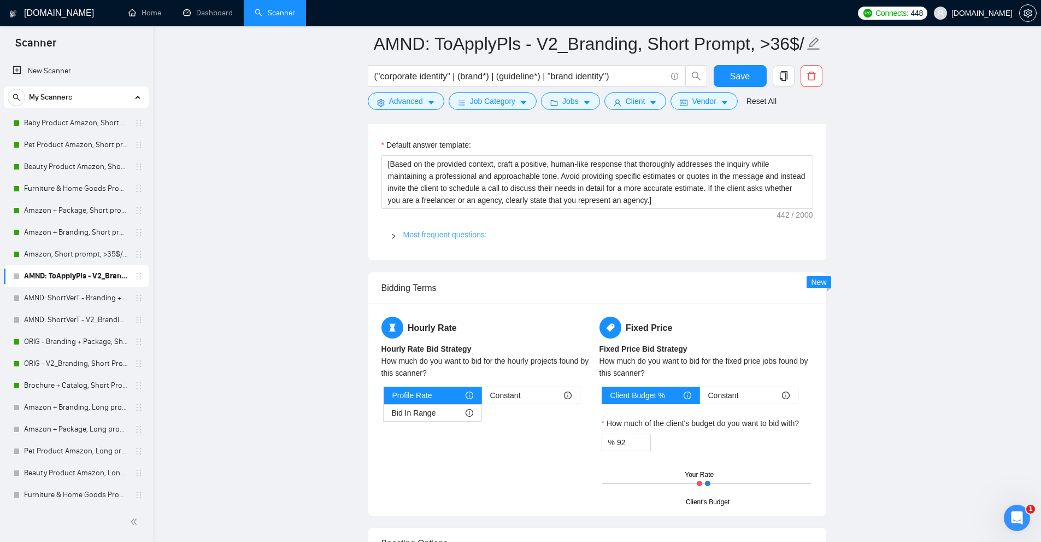
click at [470, 234] on link "Most frequent questions:" at bounding box center [445, 234] width 84 height 9
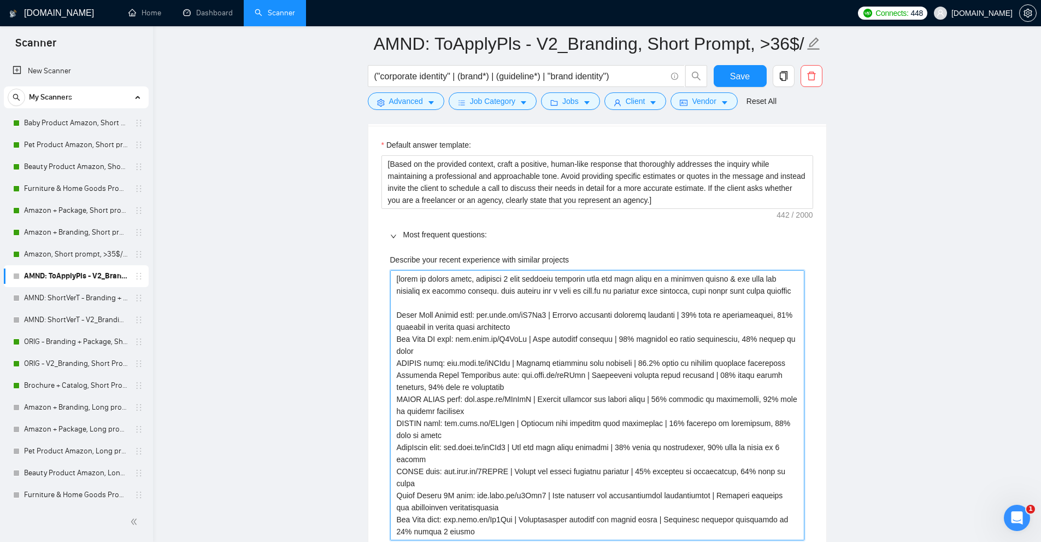
click at [448, 320] on projects "Describe your recent experience with similar projects" at bounding box center [597, 405] width 414 height 270
click at [436, 337] on projects "Describe your recent experience with similar projects" at bounding box center [597, 405] width 414 height 270
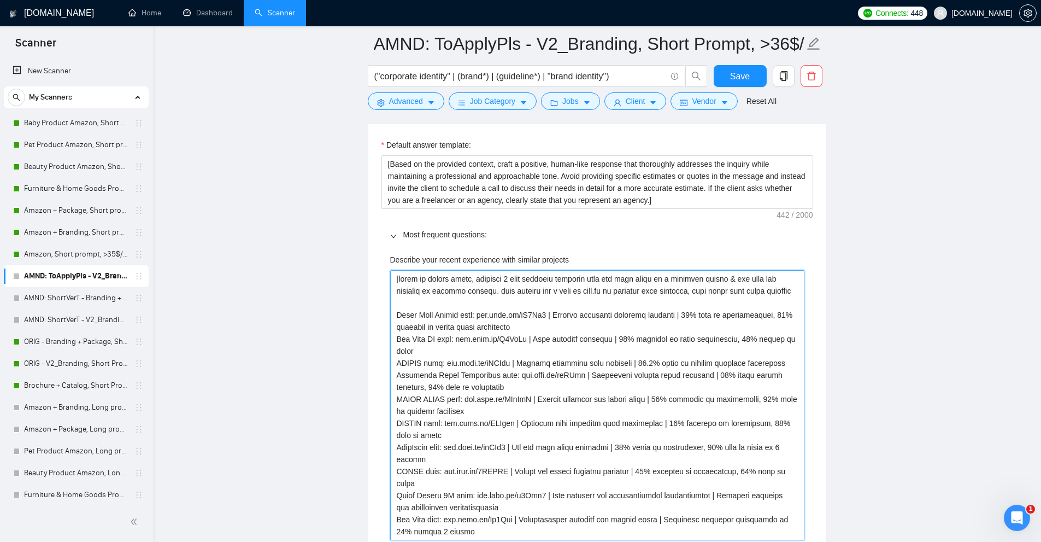
click at [436, 337] on projects "Describe your recent experience with similar projects" at bounding box center [597, 405] width 414 height 270
click at [555, 339] on projects "Describe your recent experience with similar projects" at bounding box center [597, 405] width 414 height 270
click at [431, 344] on projects "Describe your recent experience with similar projects" at bounding box center [597, 405] width 414 height 270
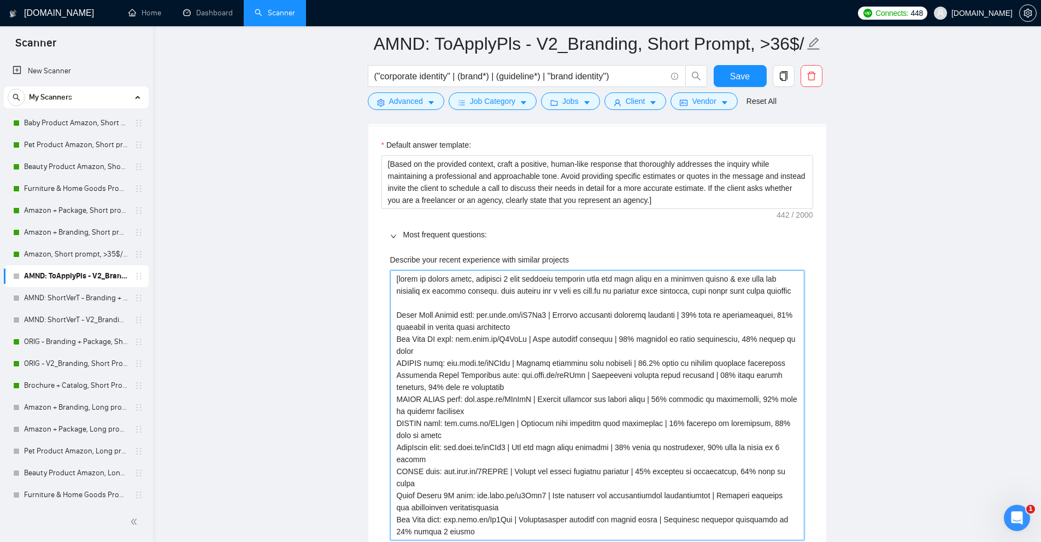
click at [450, 324] on projects "Describe your recent experience with similar projects" at bounding box center [597, 405] width 414 height 270
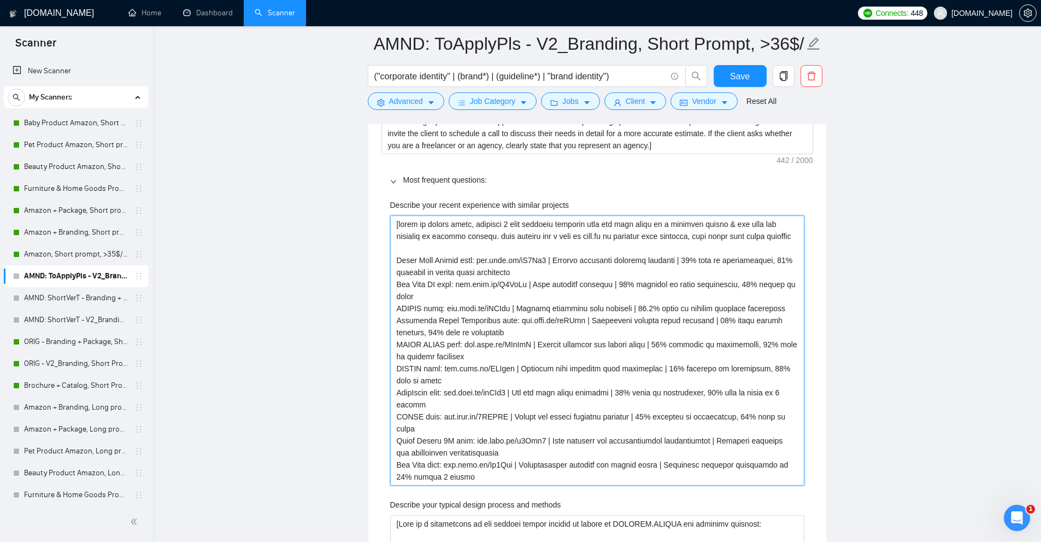
scroll to position [1955, 0]
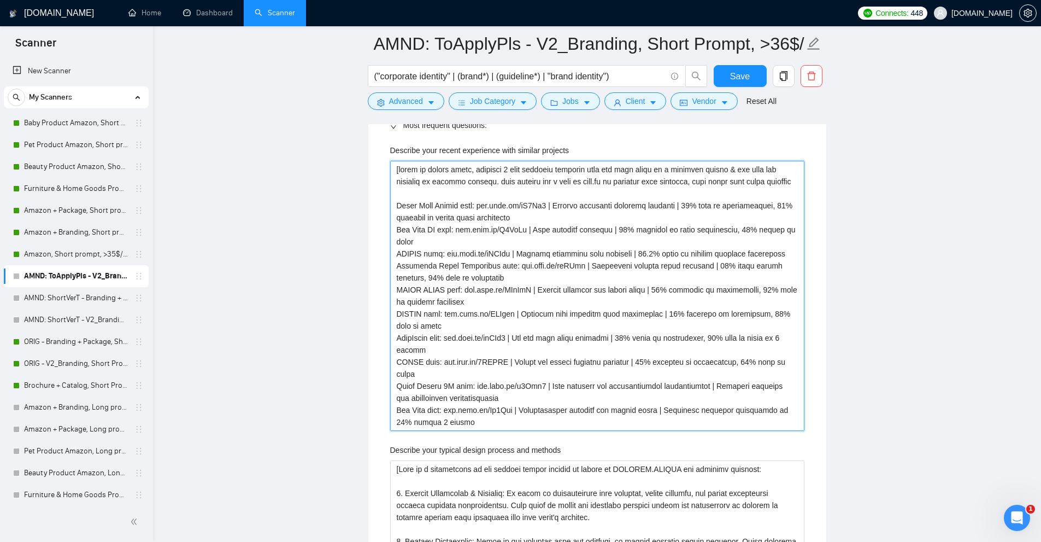
drag, startPoint x: 450, startPoint y: 324, endPoint x: 438, endPoint y: 452, distance: 128.4
click at [470, 255] on projects "Describe your recent experience with similar projects" at bounding box center [597, 296] width 414 height 270
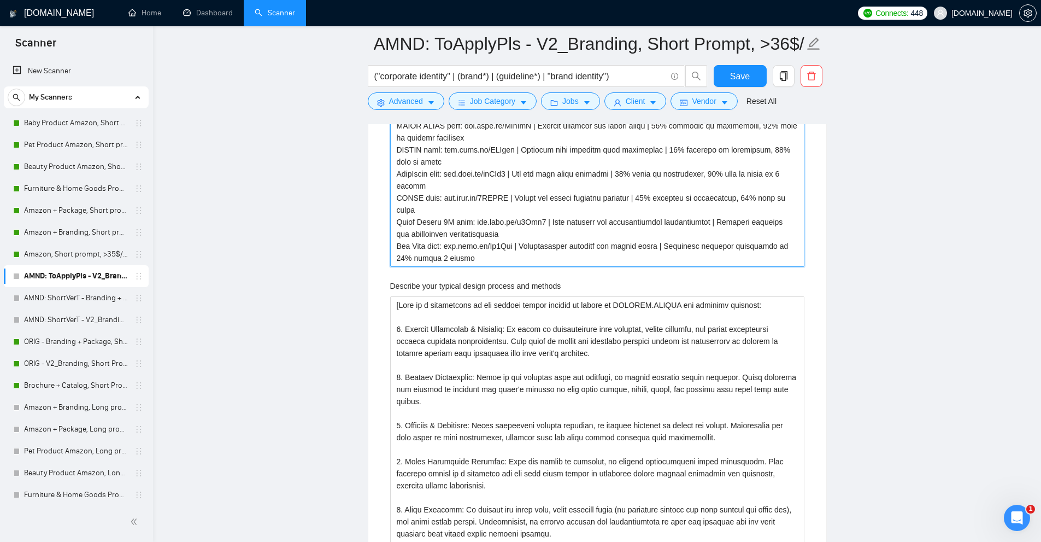
scroll to position [1901, 0]
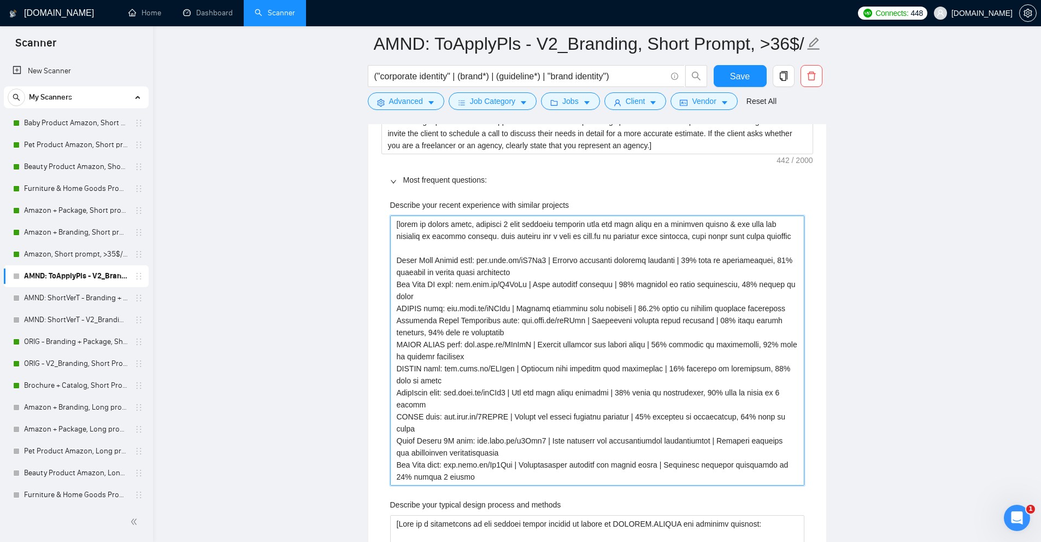
drag, startPoint x: 399, startPoint y: 220, endPoint x: 817, endPoint y: 239, distance: 417.9
click at [522, 320] on projects "Describe your recent experience with similar projects" at bounding box center [597, 350] width 414 height 270
paste projects "humanish manner & why they're relevant to clients project: {"REFS": [{"name": "…"
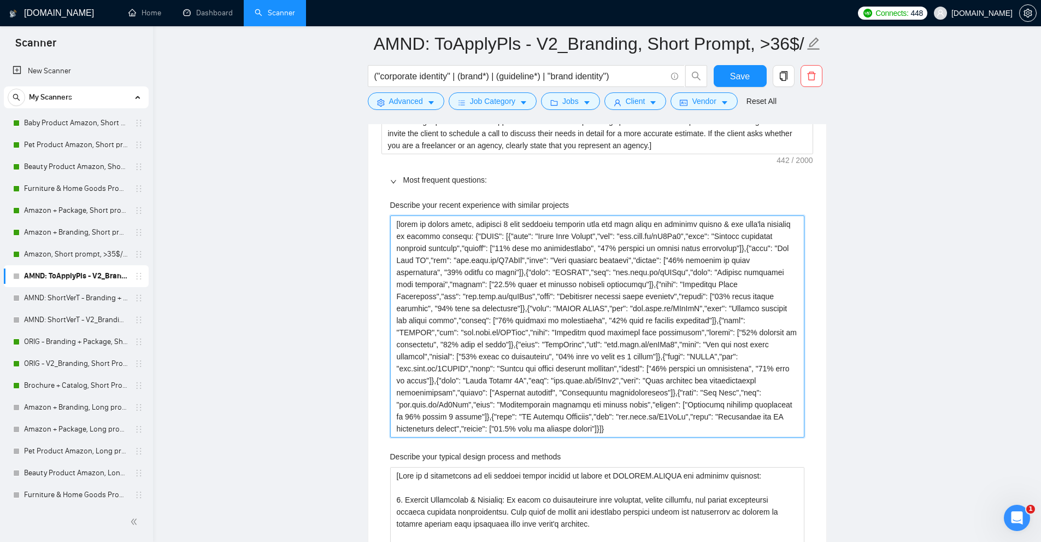
drag, startPoint x: 522, startPoint y: 234, endPoint x: 537, endPoint y: 234, distance: 15.3
click at [537, 234] on projects "Describe your recent experience with similar projects" at bounding box center [597, 326] width 414 height 222
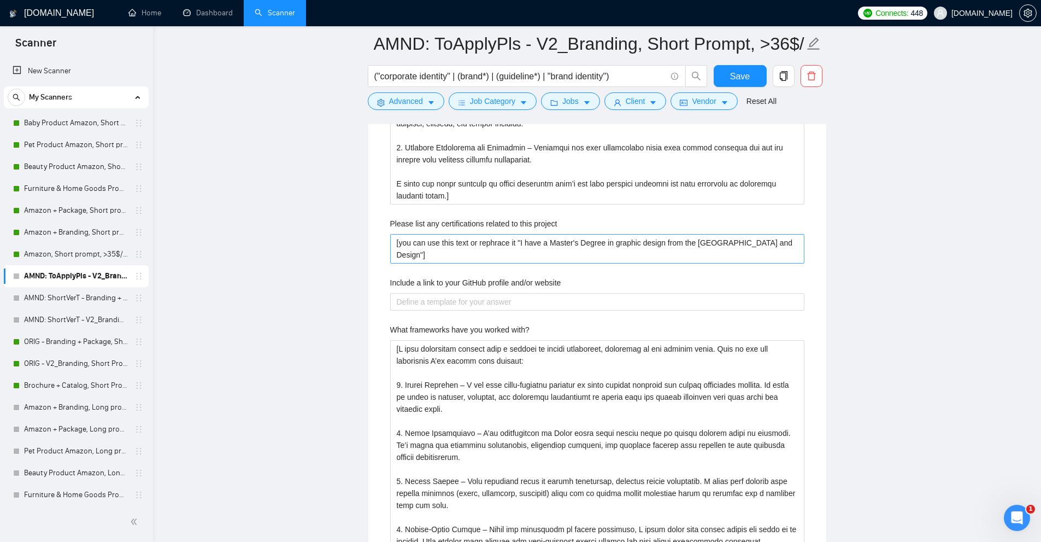
scroll to position [3103, 0]
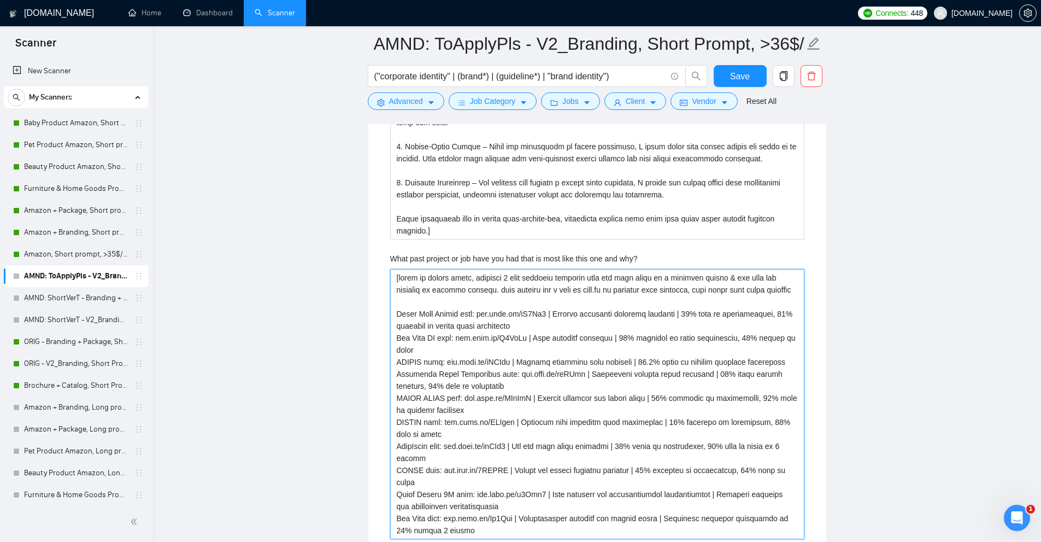
click at [540, 364] on why\? "What past project or job have you had that is most like this one and why?" at bounding box center [597, 404] width 414 height 270
paste why\? "humanish manner & why they're relevant to clients project: {"REFS": [{"name": "…"
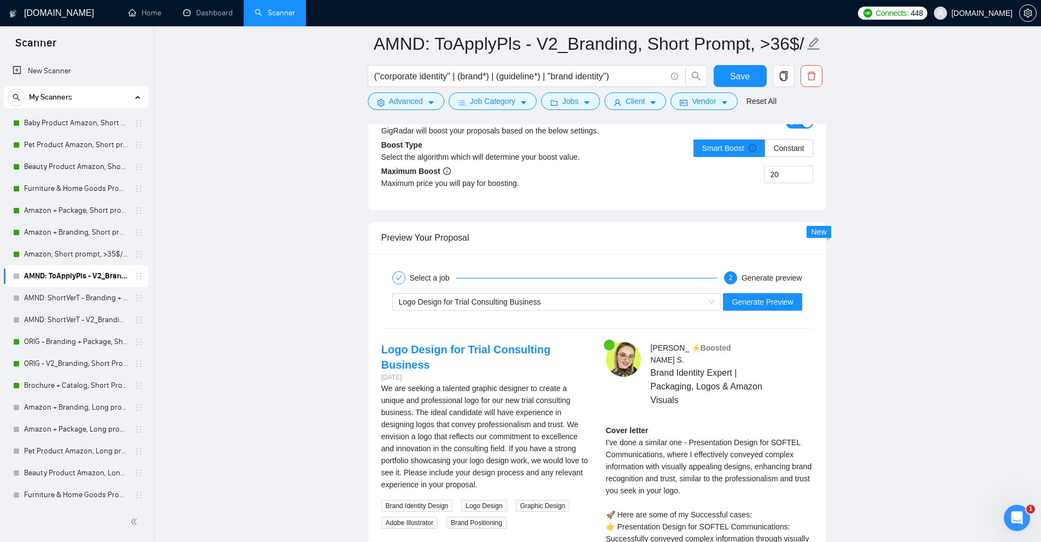
scroll to position [4523, 0]
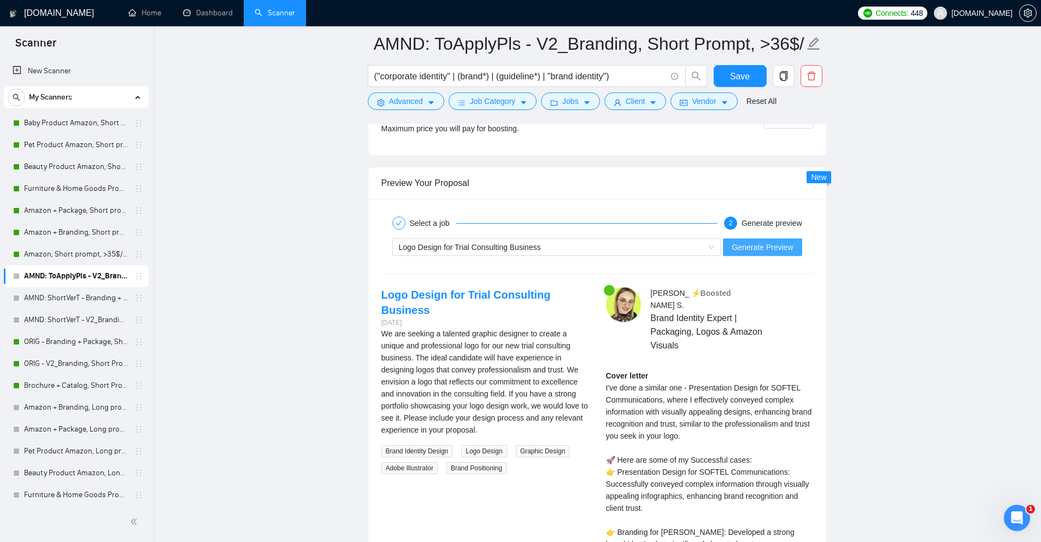
click at [752, 249] on span "Generate Preview" at bounding box center [762, 247] width 61 height 12
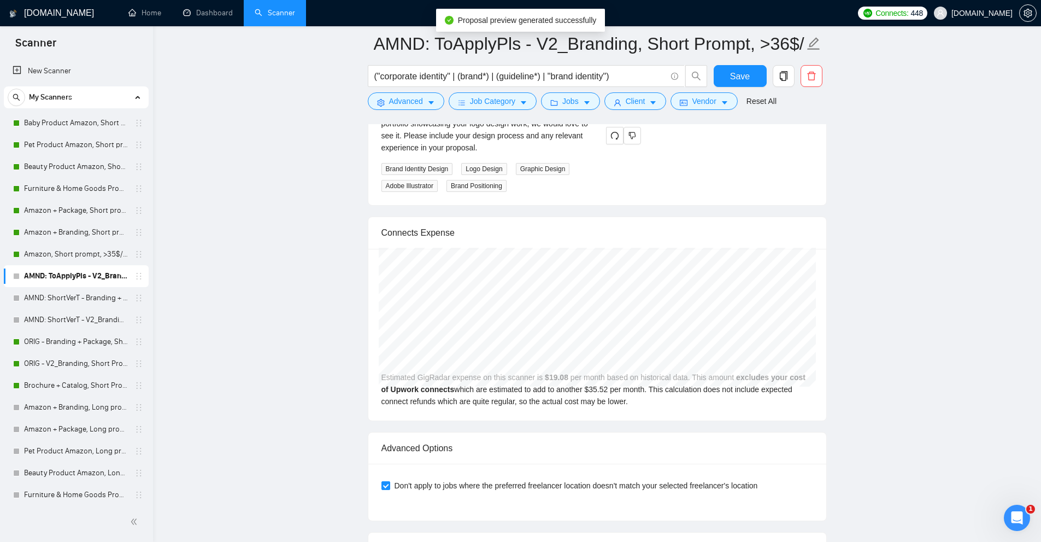
scroll to position [4621, 0]
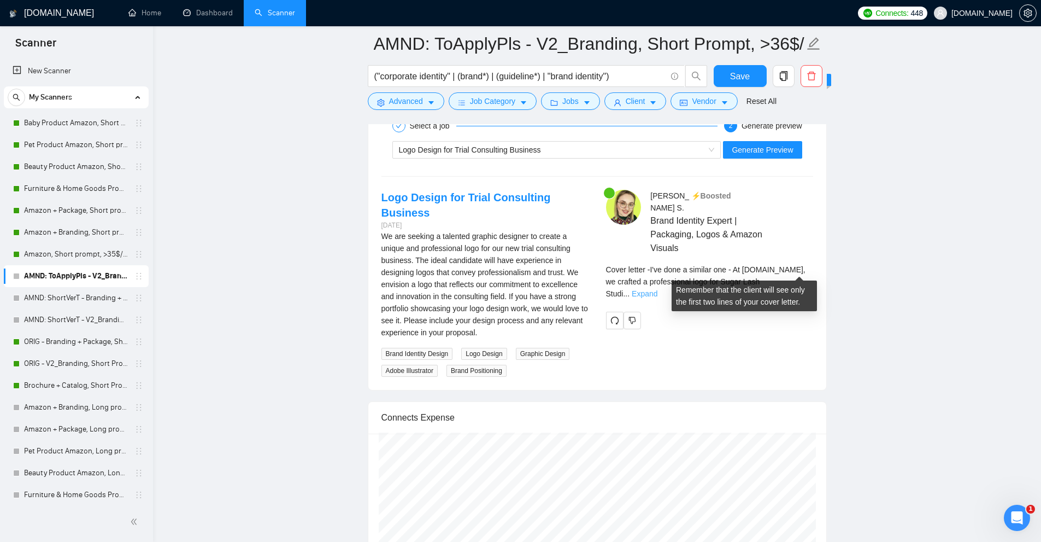
click at [657, 289] on link "Expand" at bounding box center [645, 293] width 26 height 9
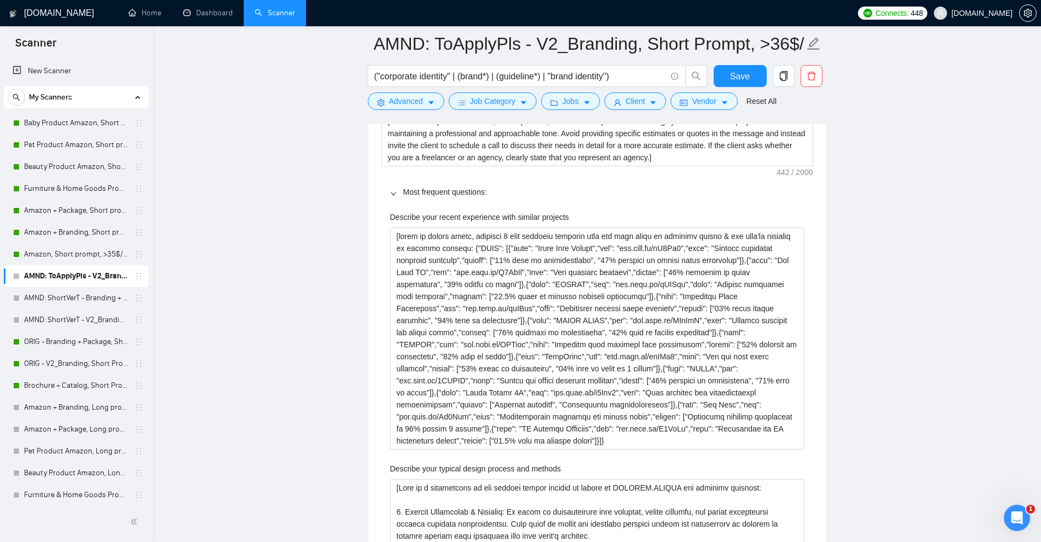
scroll to position [1506, 0]
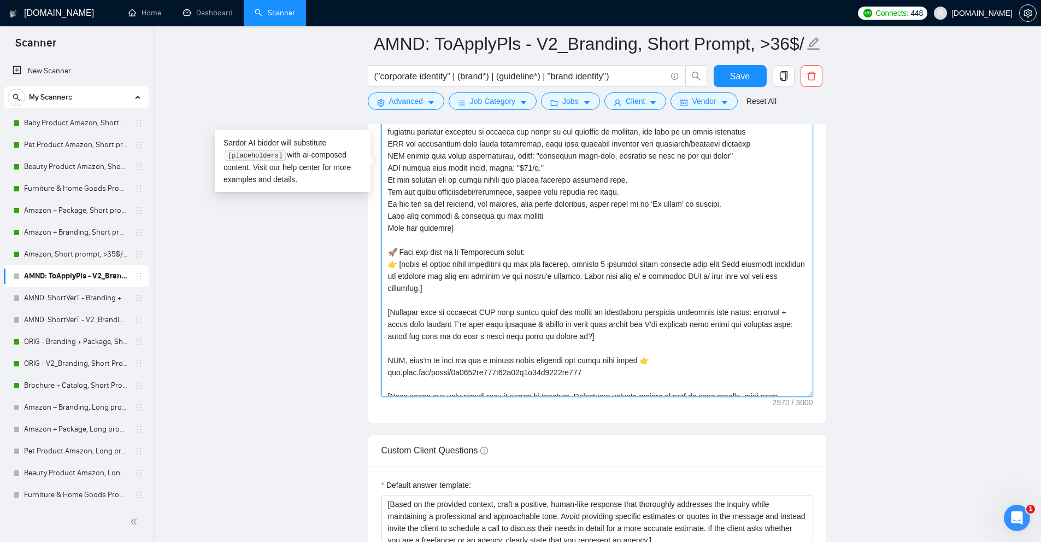
drag, startPoint x: 497, startPoint y: 285, endPoint x: 380, endPoint y: 239, distance: 125.9
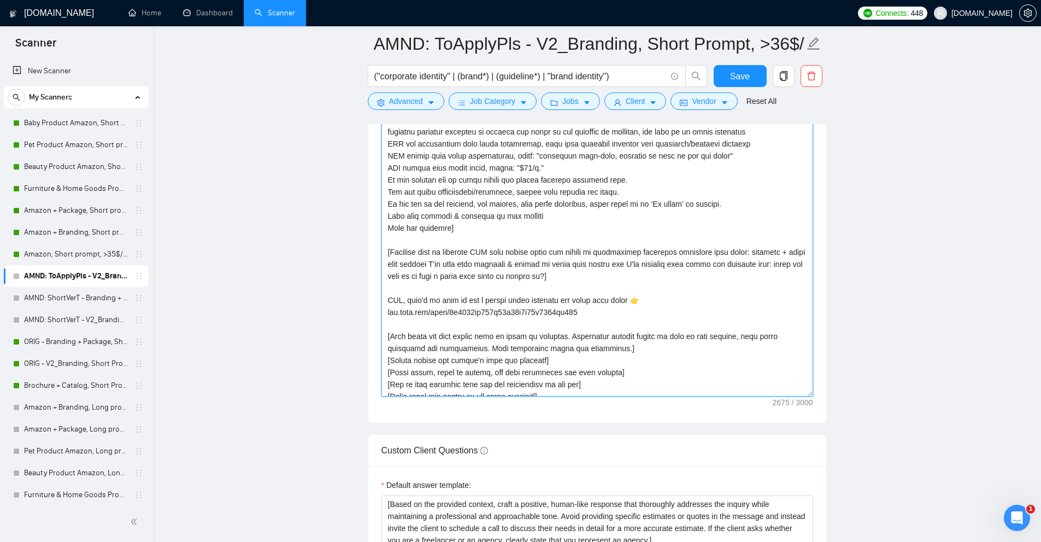
scroll to position [1178, 0]
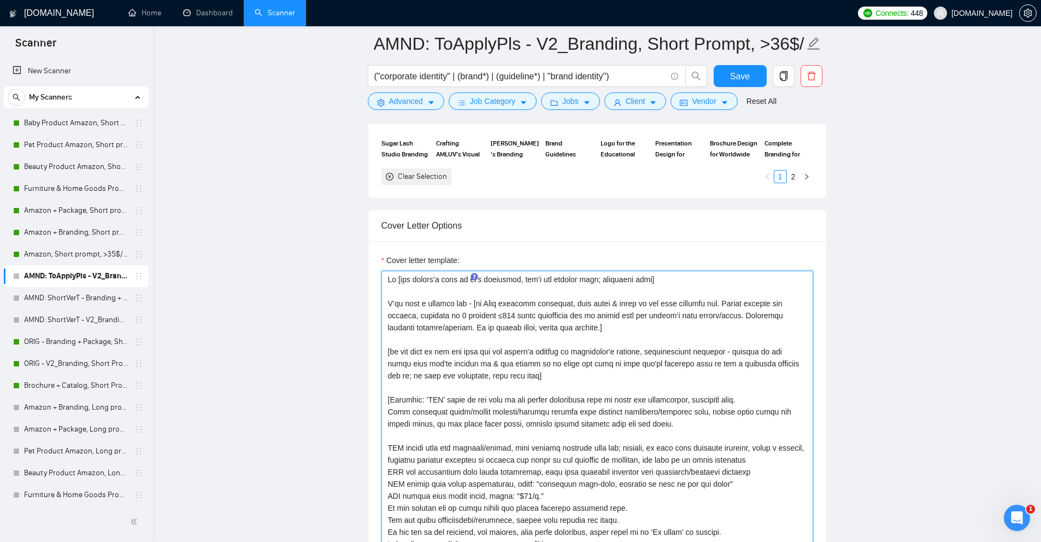
drag, startPoint x: 474, startPoint y: 305, endPoint x: 723, endPoint y: 314, distance: 249.3
click at [723, 314] on textarea "Cover letter template:" at bounding box center [597, 497] width 432 height 454
drag, startPoint x: 472, startPoint y: 303, endPoint x: 598, endPoint y: 315, distance: 126.7
click at [598, 315] on textarea "Cover letter template:" at bounding box center [597, 497] width 432 height 454
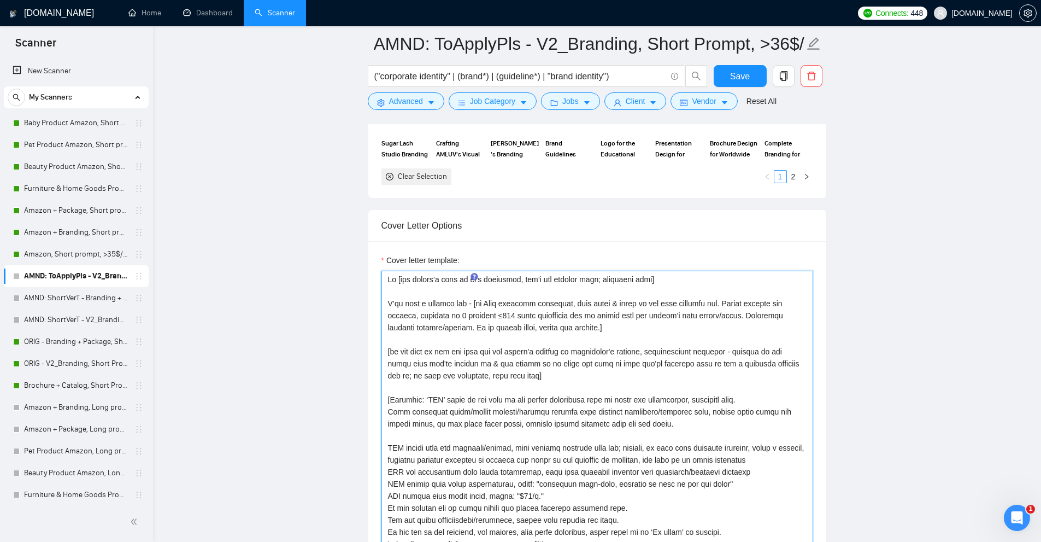
click at [598, 315] on textarea "Cover letter template:" at bounding box center [597, 497] width 432 height 454
click at [410, 313] on textarea "Cover letter template:" at bounding box center [597, 497] width 432 height 454
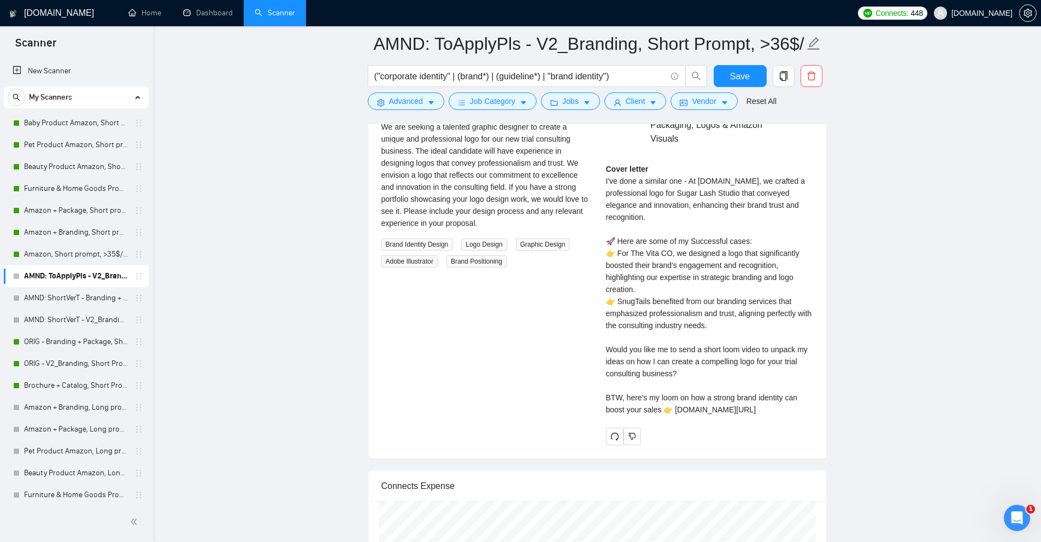
scroll to position [4402, 0]
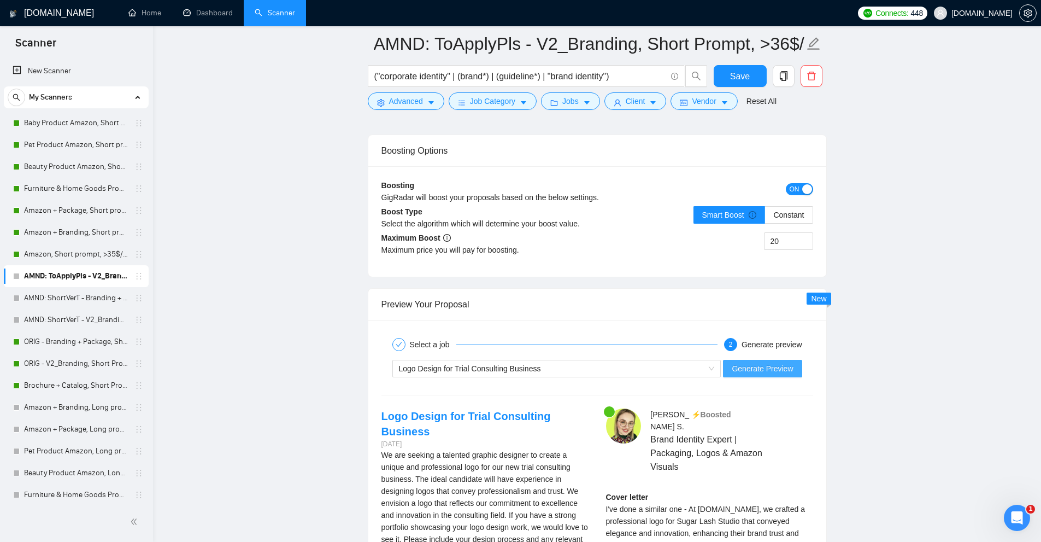
click at [727, 363] on button "Generate Preview" at bounding box center [762, 368] width 79 height 17
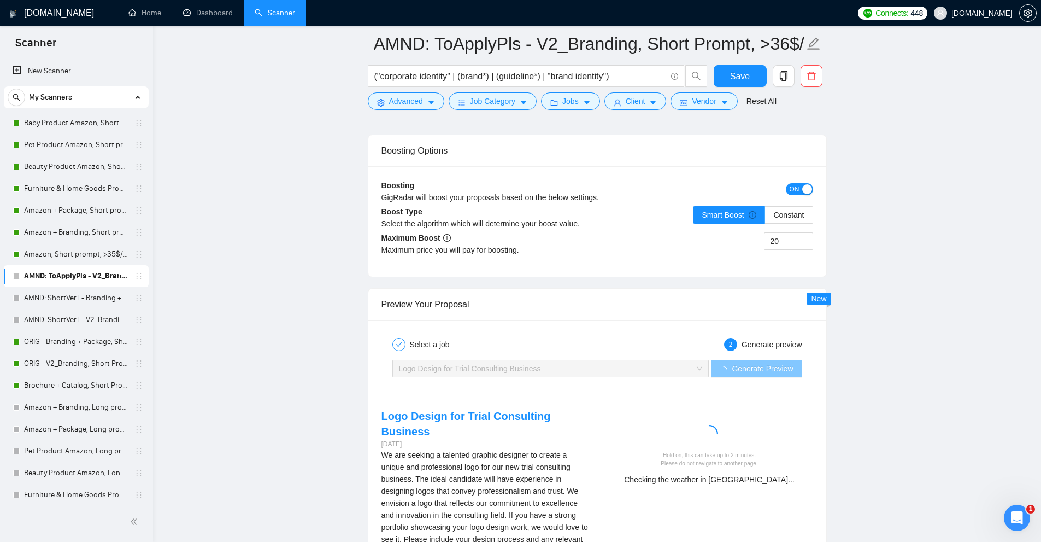
scroll to position [4566, 0]
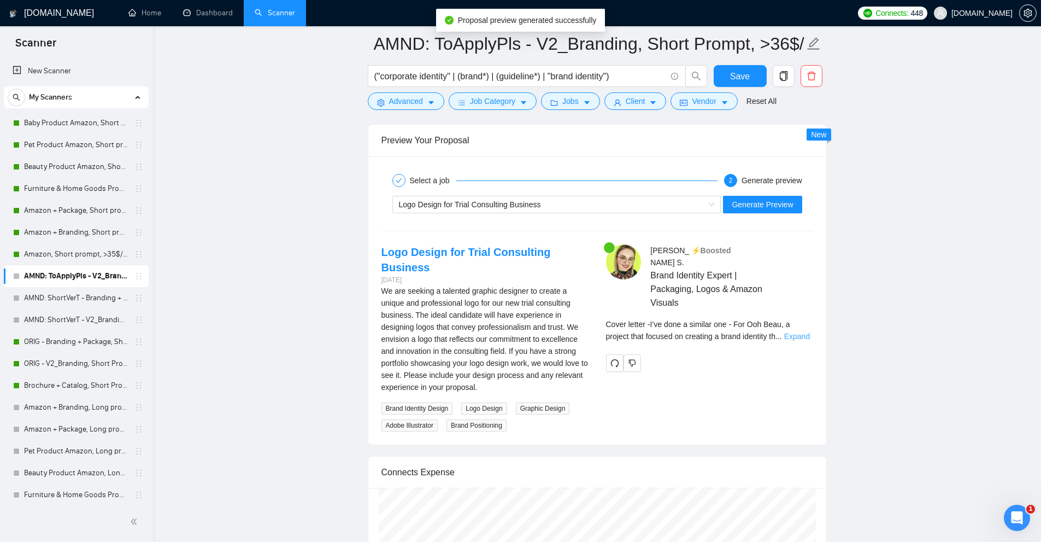
click at [796, 332] on link "Expand" at bounding box center [797, 336] width 26 height 9
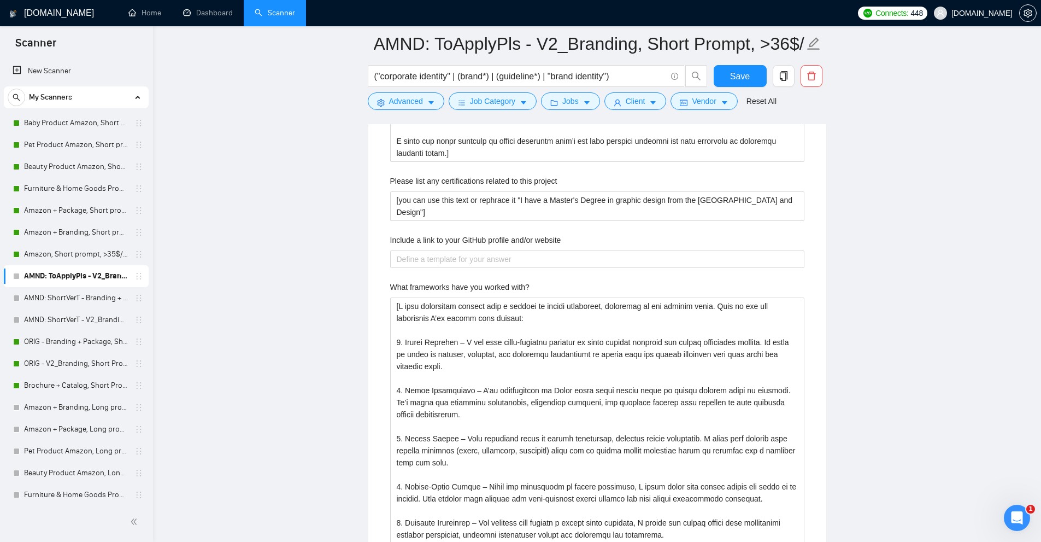
scroll to position [2326, 0]
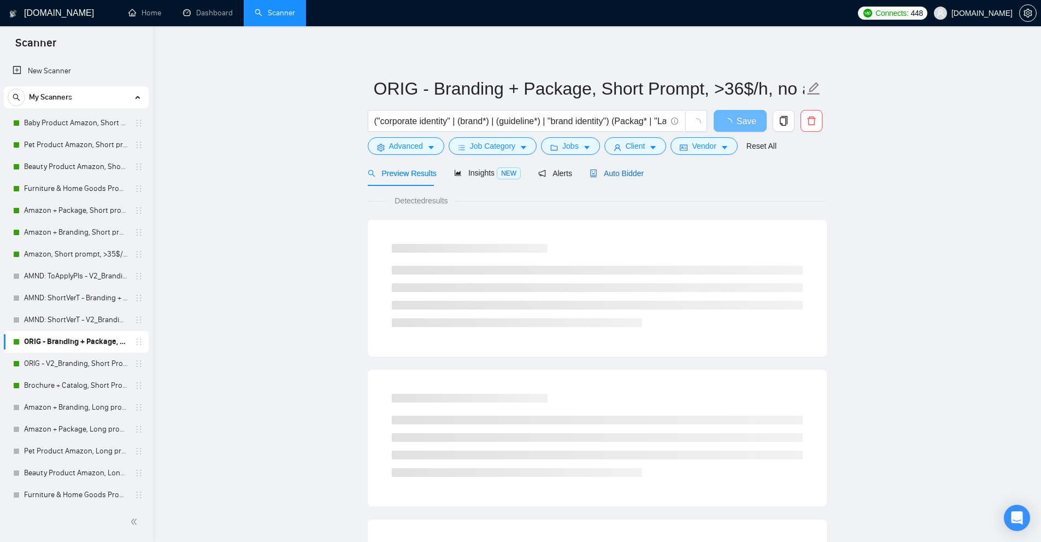
click at [615, 170] on span "Auto Bidder" at bounding box center [617, 173] width 54 height 9
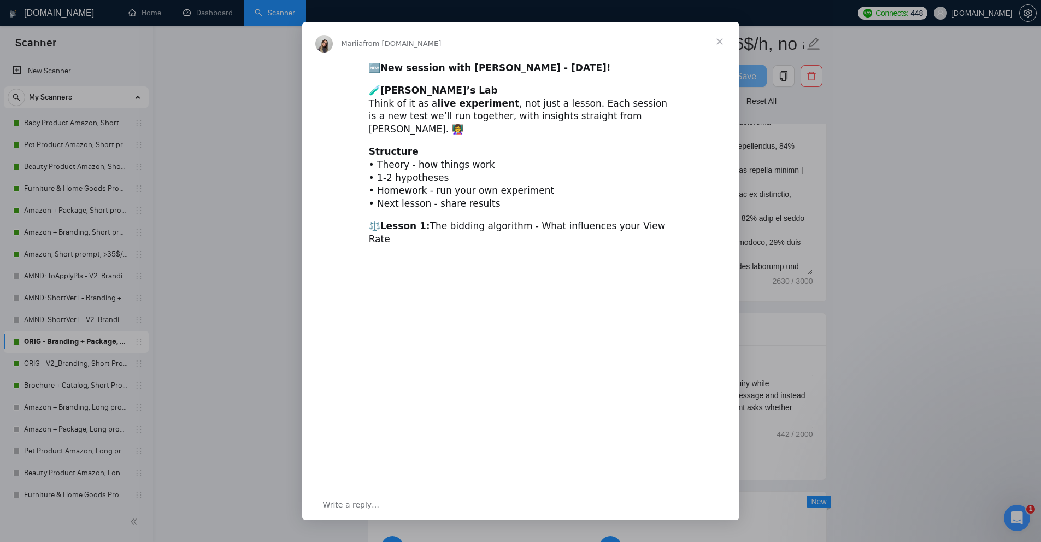
click at [923, 178] on div "Intercom messenger" at bounding box center [520, 271] width 1041 height 542
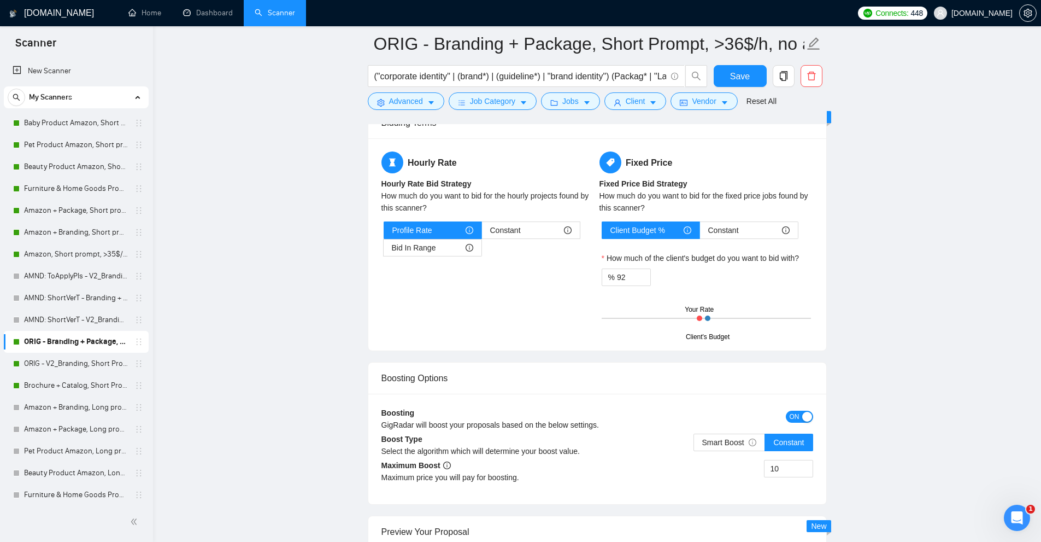
scroll to position [1530, 0]
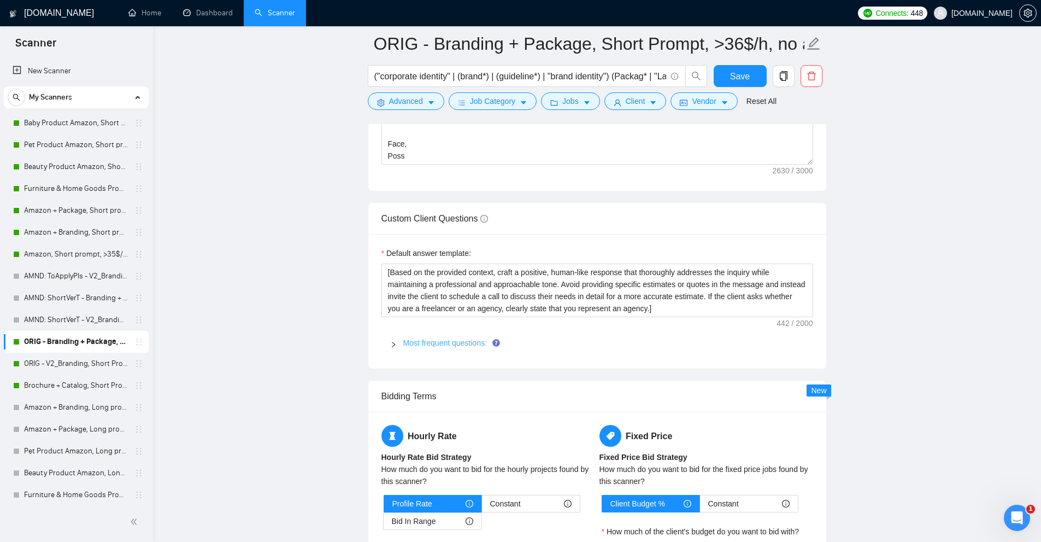
click at [442, 346] on link "Most frequent questions:" at bounding box center [445, 342] width 84 height 9
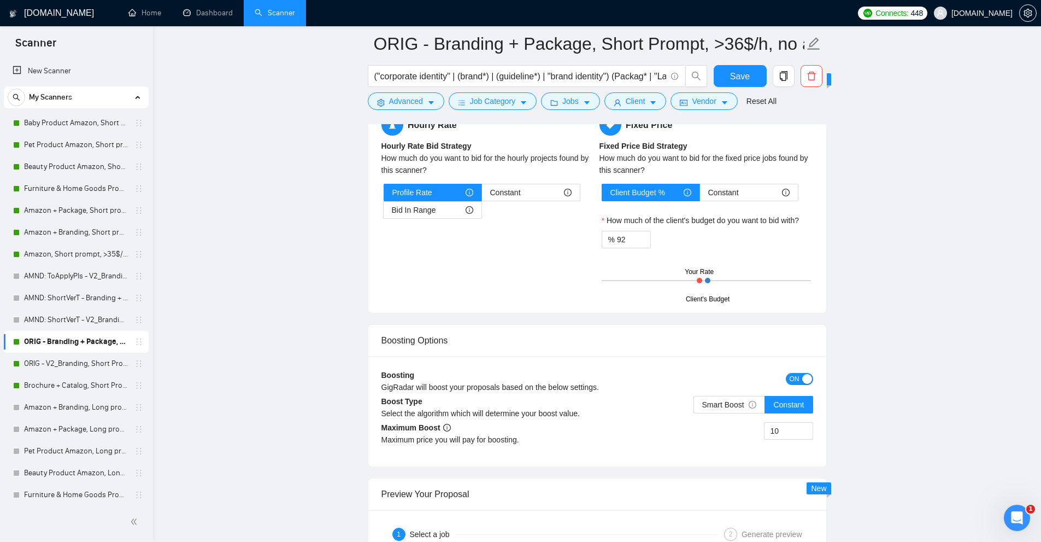
scroll to position [4344, 0]
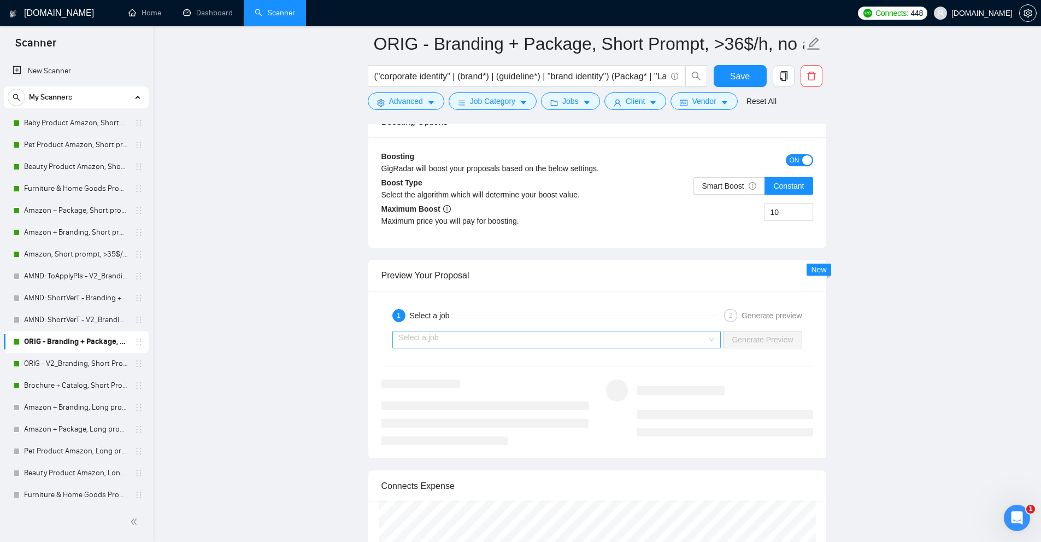
click at [609, 346] on input "search" at bounding box center [553, 339] width 308 height 16
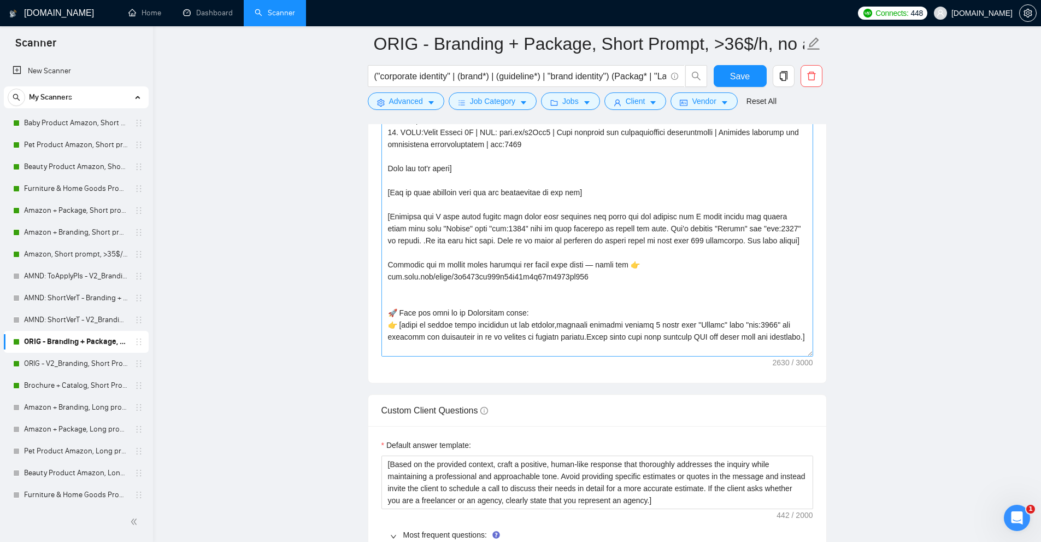
scroll to position [270, 0]
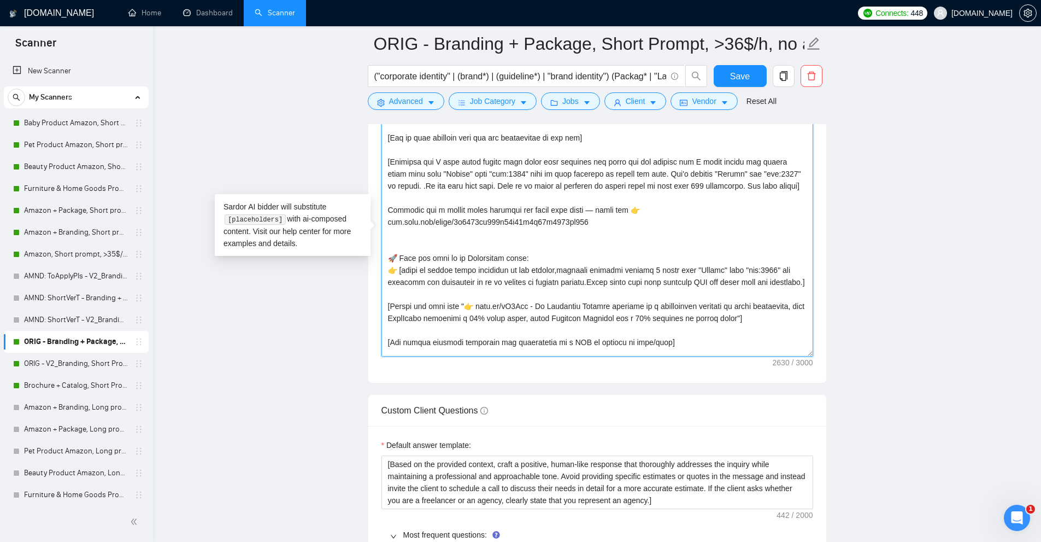
drag, startPoint x: 448, startPoint y: 307, endPoint x: 381, endPoint y: 269, distance: 76.6
click at [381, 269] on textarea "Cover letter template:" at bounding box center [597, 233] width 432 height 246
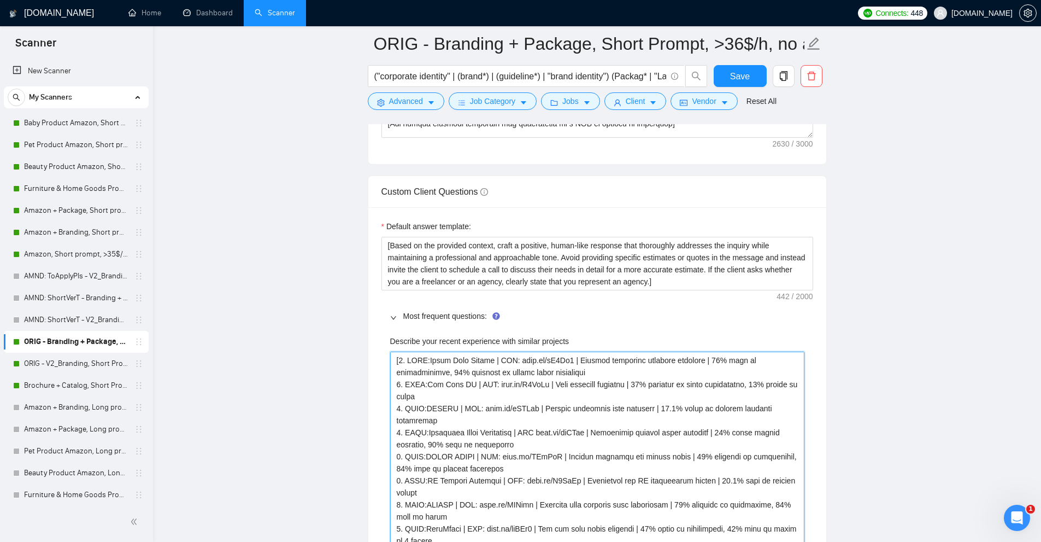
click at [431, 359] on projects "Describe your recent experience with similar projects" at bounding box center [597, 492] width 414 height 282
drag, startPoint x: 431, startPoint y: 359, endPoint x: 475, endPoint y: 358, distance: 44.3
click at [475, 358] on projects "Describe your recent experience with similar projects" at bounding box center [597, 492] width 414 height 282
click at [537, 437] on projects "Describe your recent experience with similar projects" at bounding box center [597, 492] width 414 height 282
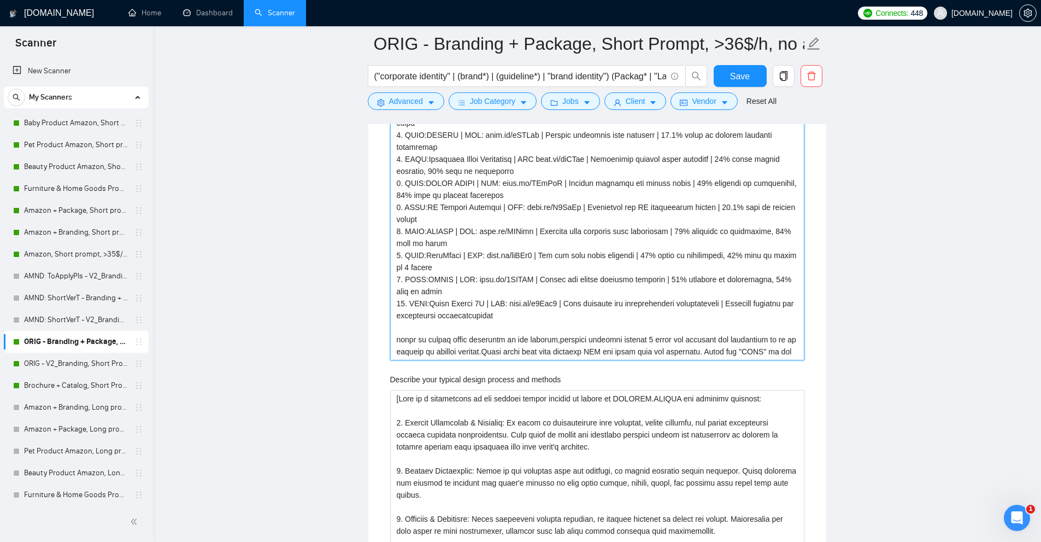
scroll to position [1885, 0]
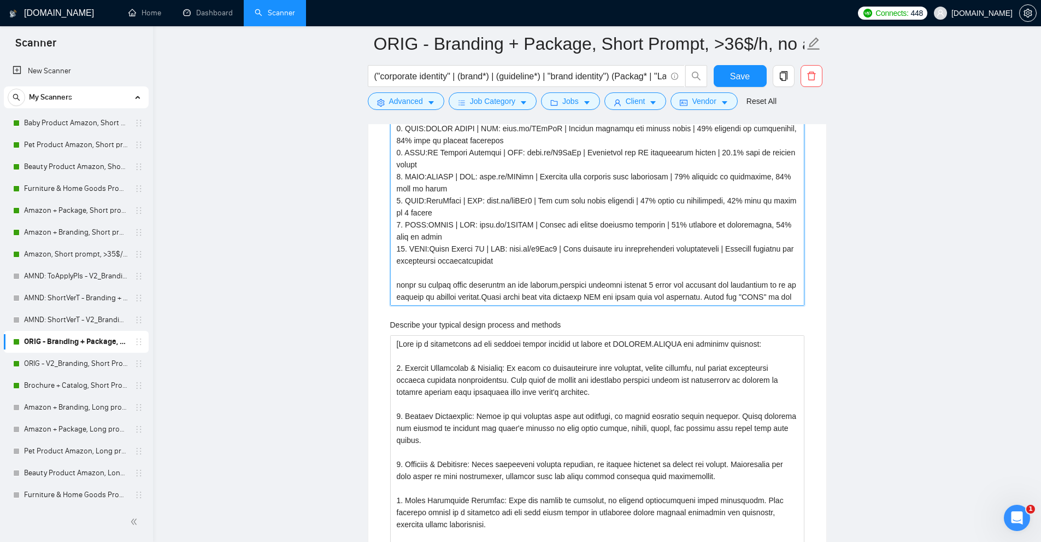
click at [490, 299] on projects "Describe your recent experience with similar projects" at bounding box center [597, 164] width 414 height 282
drag, startPoint x: 396, startPoint y: 271, endPoint x: 419, endPoint y: 296, distance: 34.0
click at [419, 296] on projects "Describe your recent experience with similar projects" at bounding box center [597, 164] width 414 height 282
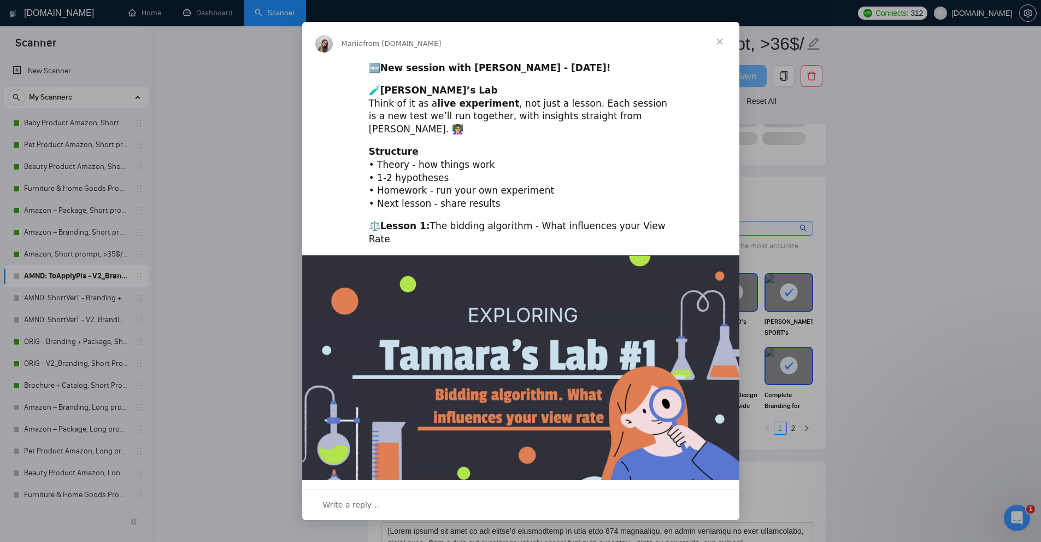
click at [717, 42] on span "Close" at bounding box center [719, 41] width 39 height 39
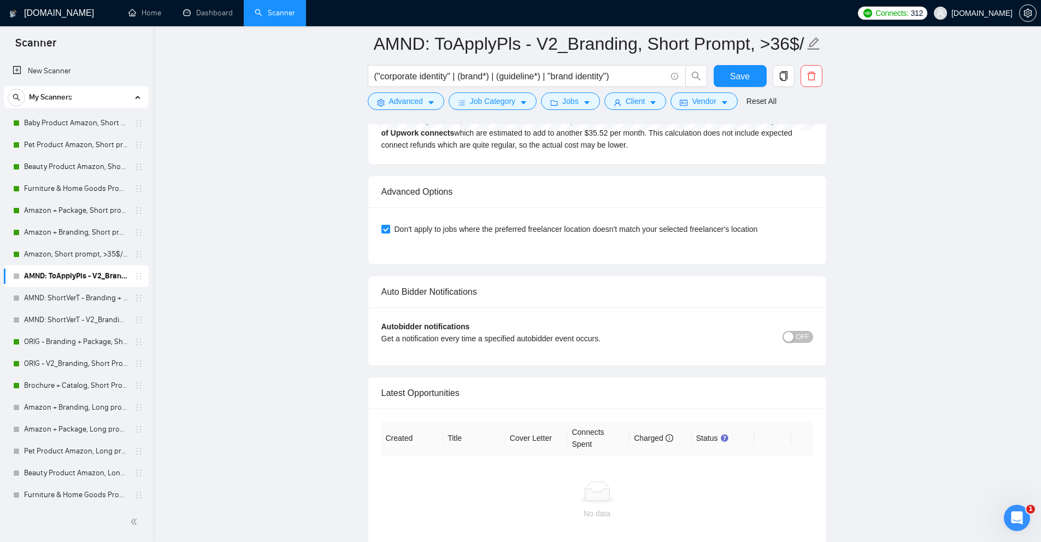
scroll to position [2670, 0]
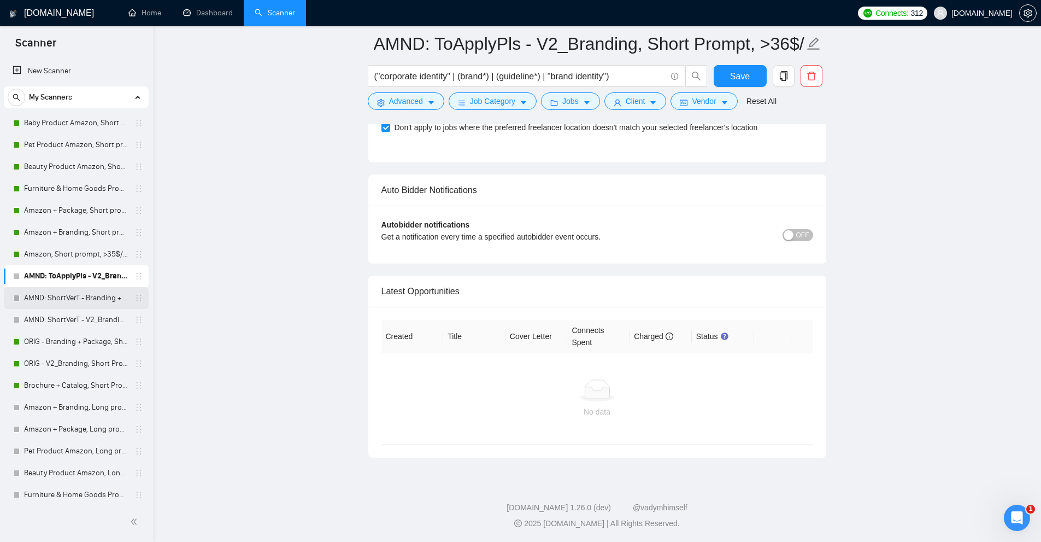
click at [96, 295] on link "AMND: ShortVerT - Branding + Package, Short Prompt, >36$/h, no agency" at bounding box center [76, 298] width 104 height 22
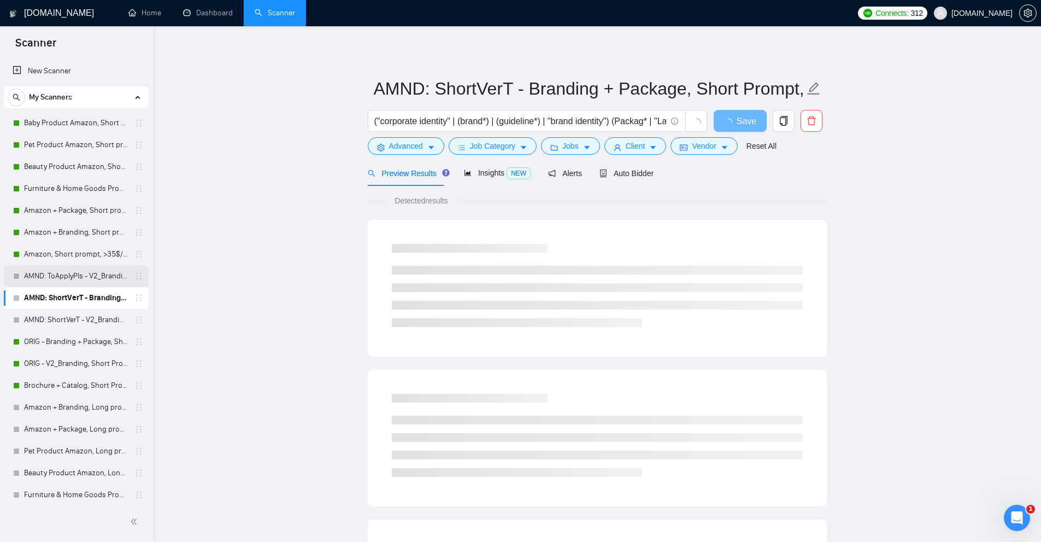
click at [73, 278] on link "AMND: ToApplyPls - V2_Branding, Short Prompt, >36$/h, no agency" at bounding box center [76, 276] width 104 height 22
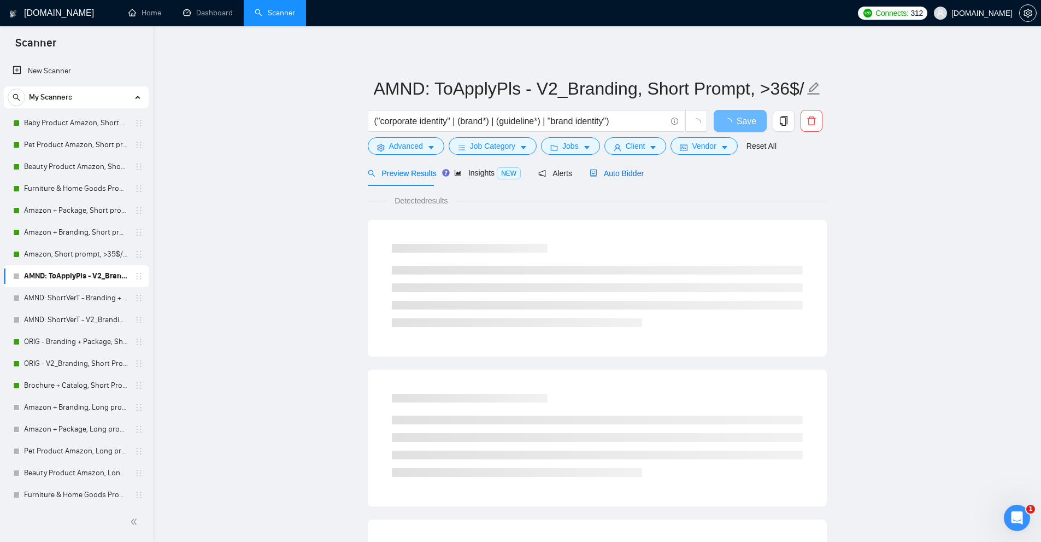
click at [611, 177] on span "Auto Bidder" at bounding box center [617, 173] width 54 height 9
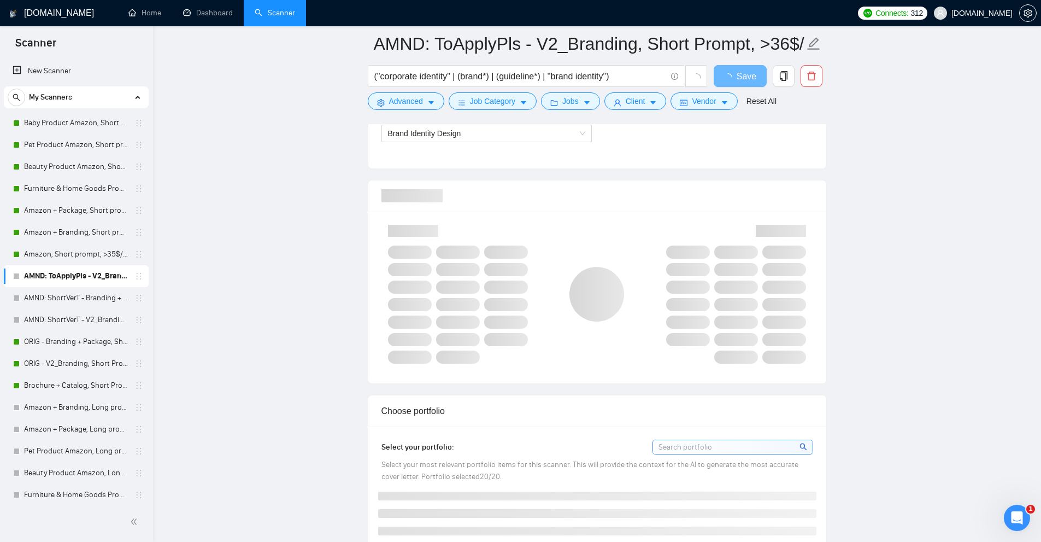
scroll to position [820, 0]
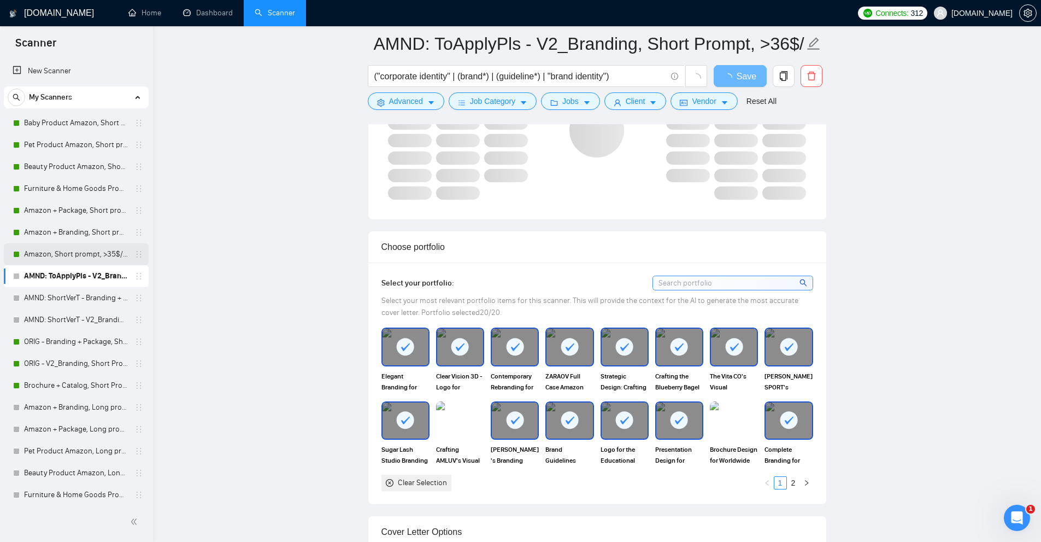
click at [58, 257] on link "Amazon, Short prompt, >35$/h, no agency" at bounding box center [76, 254] width 104 height 22
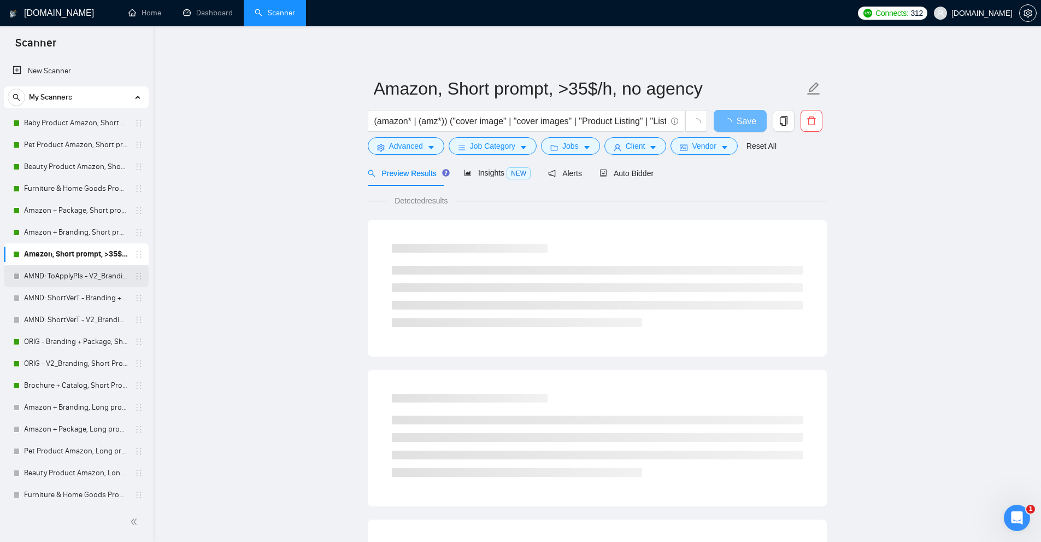
click at [67, 274] on link "AMND: ToApplyPls - V2_Branding, Short Prompt, >36$/h, no agency" at bounding box center [76, 276] width 104 height 22
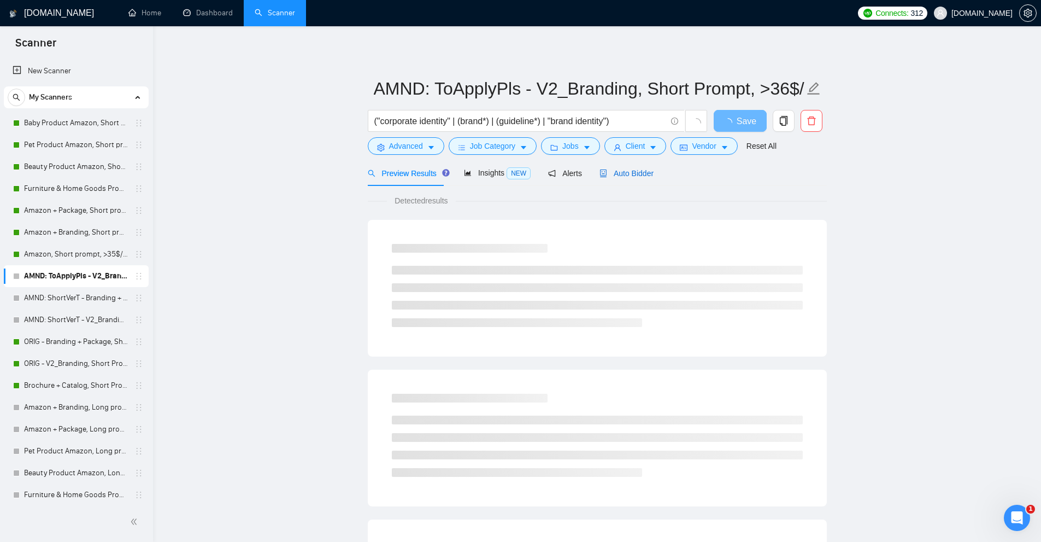
click at [617, 173] on span "Auto Bidder" at bounding box center [626, 173] width 54 height 9
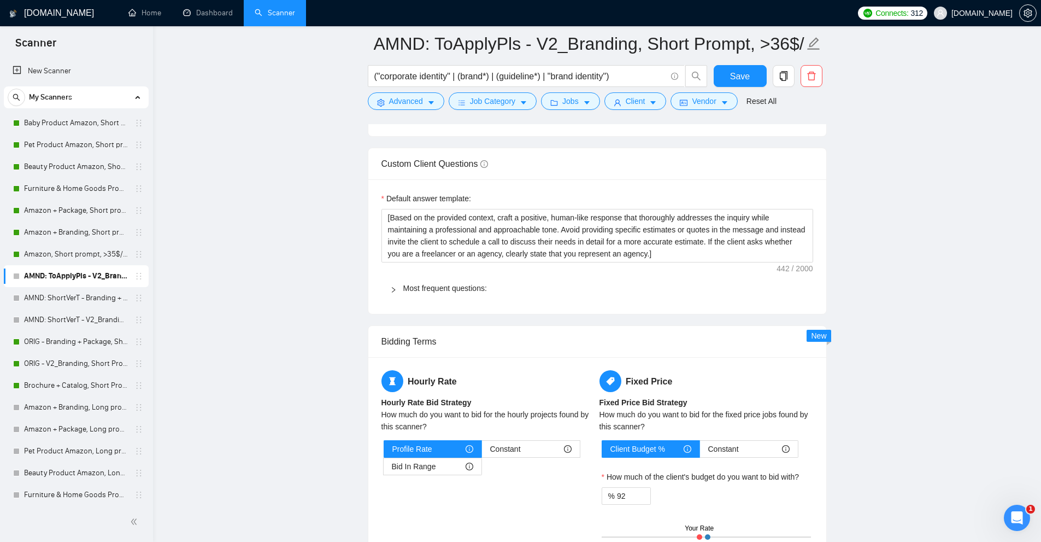
scroll to position [1530, 0]
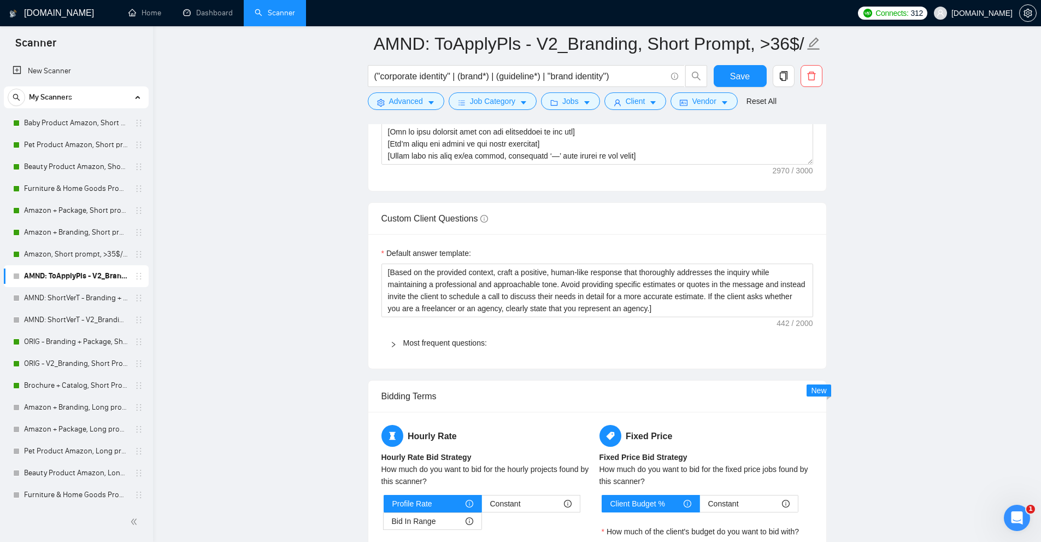
drag, startPoint x: 452, startPoint y: 357, endPoint x: 452, endPoint y: 345, distance: 12.0
click at [452, 356] on div "Default answer template: [Based on the provided context, craft a positive, huma…" at bounding box center [597, 301] width 458 height 134
click at [452, 343] on link "Most frequent questions:" at bounding box center [445, 342] width 84 height 9
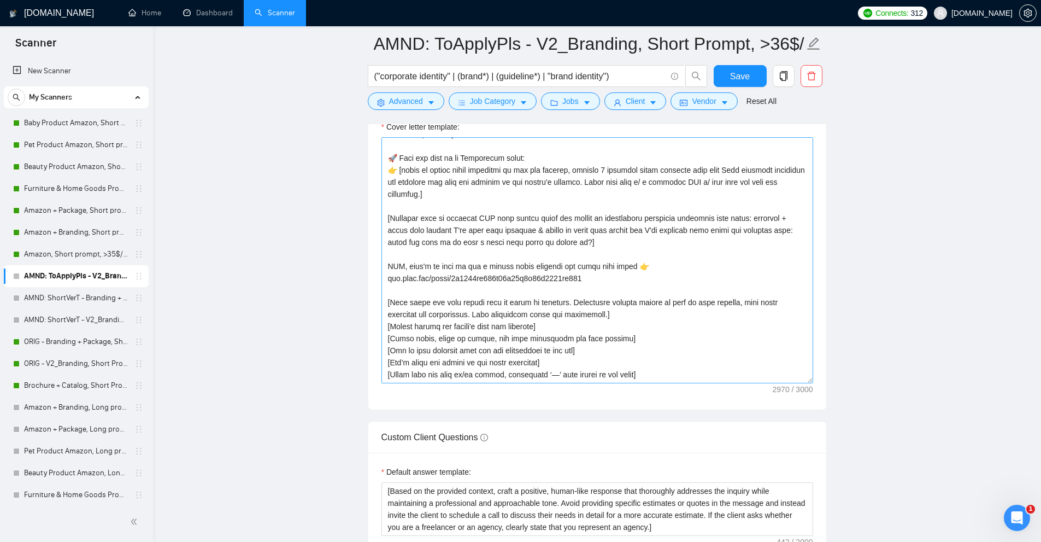
scroll to position [0, 0]
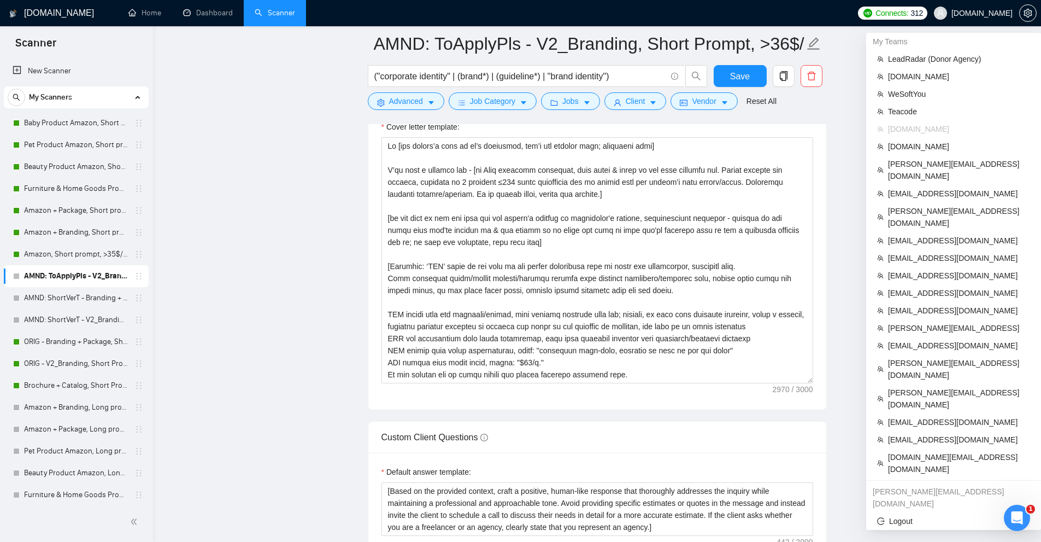
copy span "[DOMAIN_NAME]"
drag, startPoint x: 948, startPoint y: 14, endPoint x: 1010, endPoint y: 16, distance: 62.4
click at [1010, 16] on span "[DOMAIN_NAME]" at bounding box center [973, 13] width 92 height 35
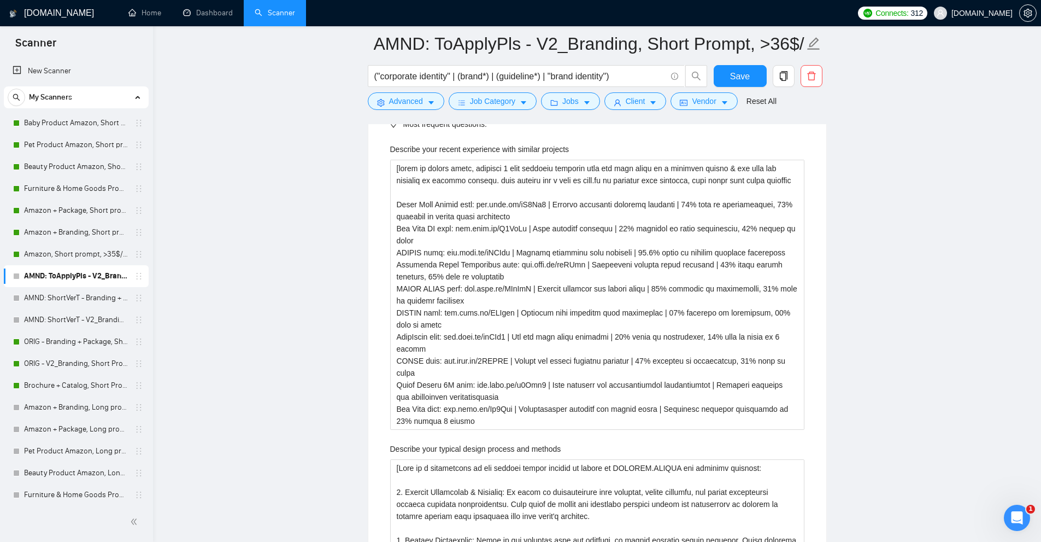
scroll to position [1639, 0]
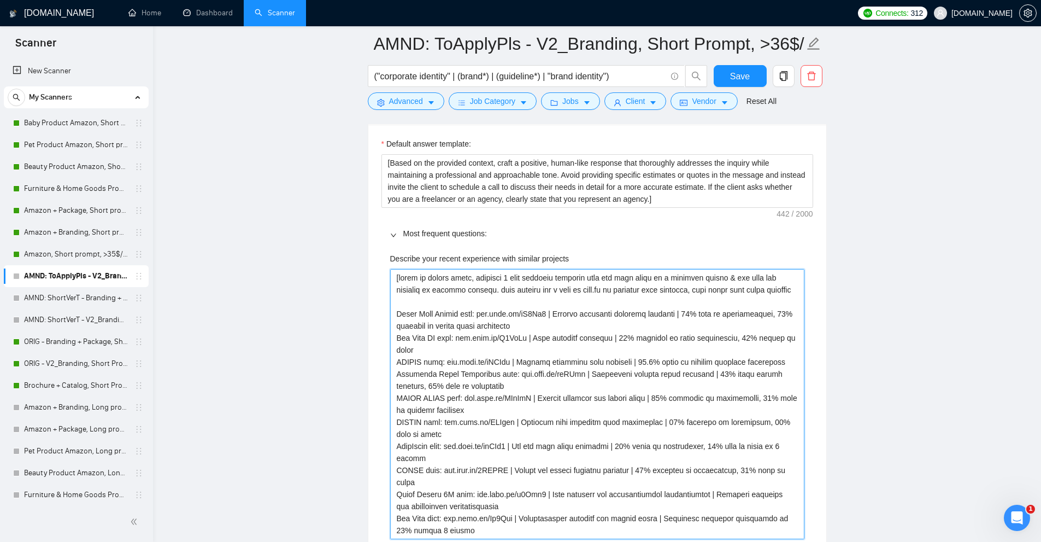
click at [461, 338] on projects "Describe your recent experience with similar projects" at bounding box center [597, 404] width 414 height 270
drag, startPoint x: 461, startPoint y: 338, endPoint x: 507, endPoint y: 336, distance: 46.5
click at [507, 336] on projects "Describe your recent experience with similar projects" at bounding box center [597, 404] width 414 height 270
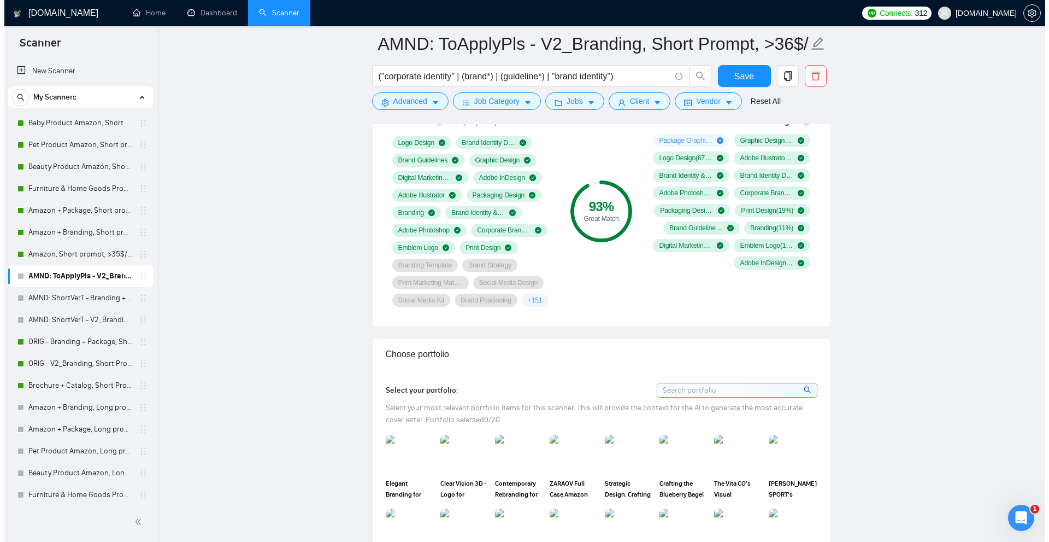
scroll to position [0, 0]
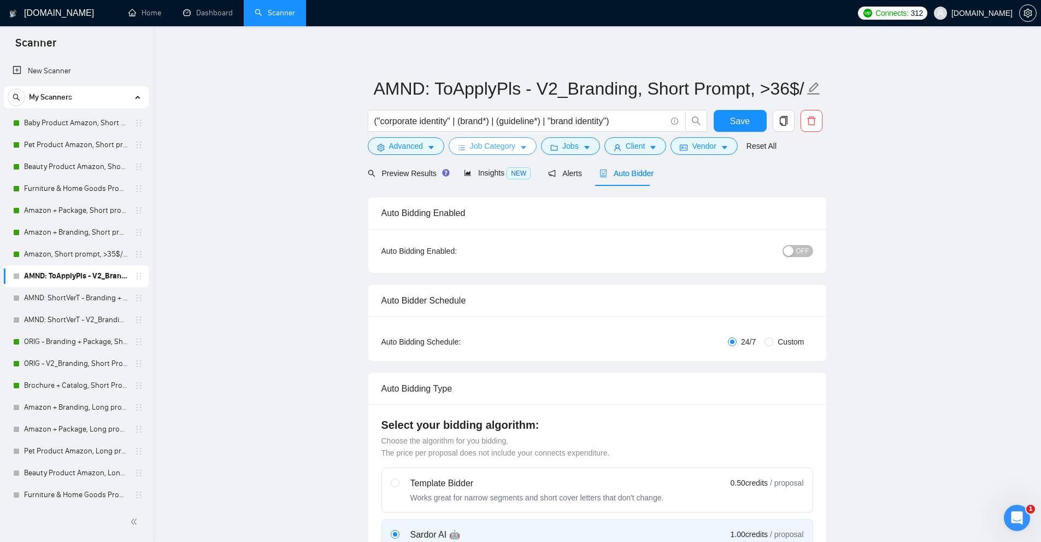
click at [505, 149] on span "Job Category" at bounding box center [492, 146] width 45 height 12
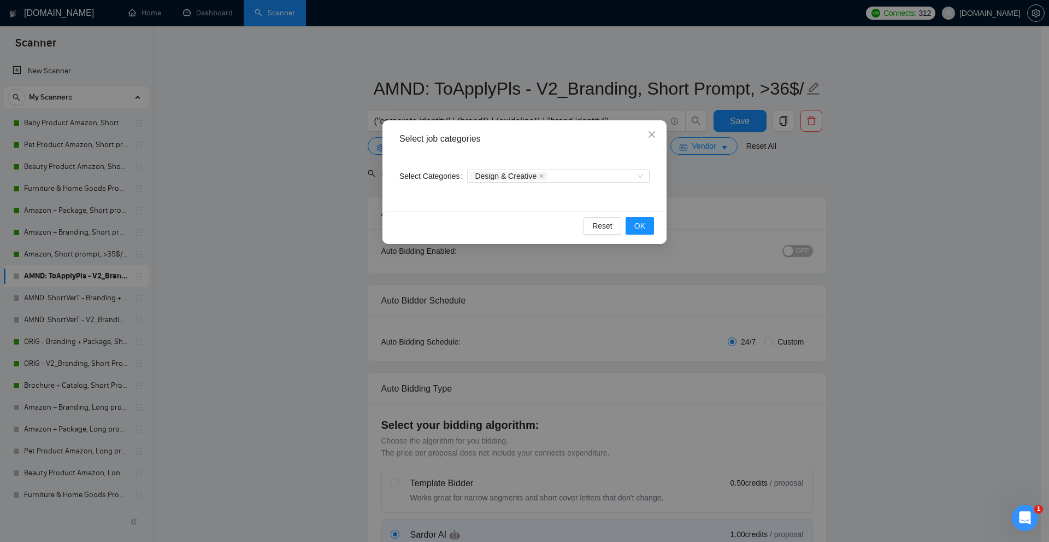
click at [290, 157] on div "Select job categories Select Categories Design & Creative Reset OK" at bounding box center [524, 271] width 1049 height 542
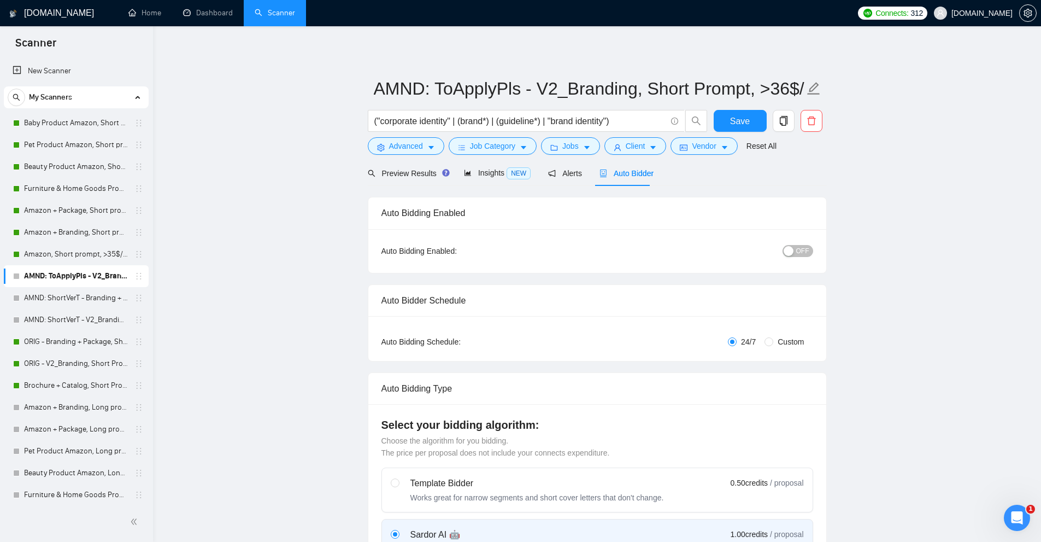
drag, startPoint x: 531, startPoint y: 167, endPoint x: 550, endPoint y: 151, distance: 24.8
click at [532, 164] on div "Preview Results Insights NEW Alerts Auto Bidder" at bounding box center [511, 173] width 286 height 26
click at [554, 149] on icon "folder" at bounding box center [554, 148] width 8 height 8
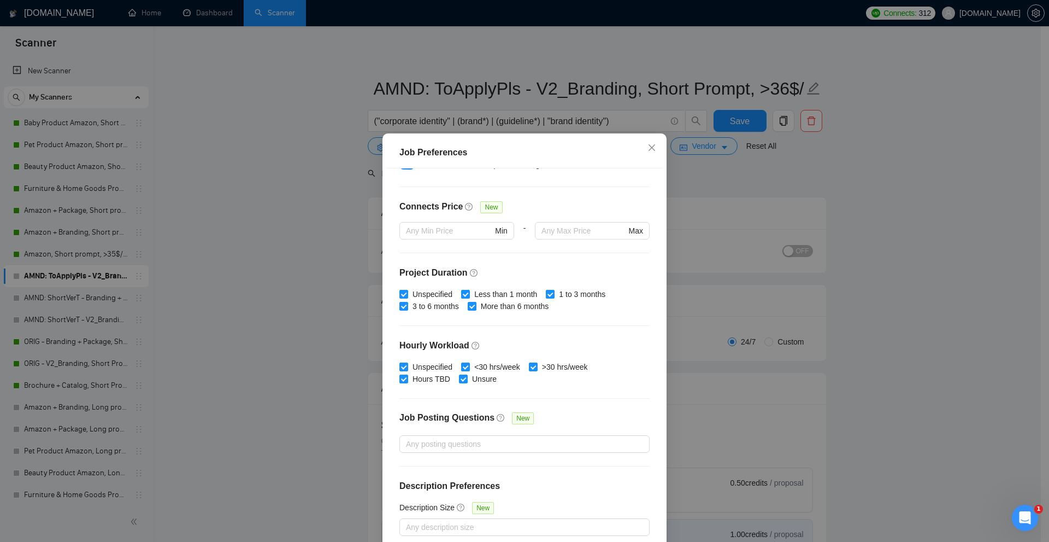
scroll to position [54, 0]
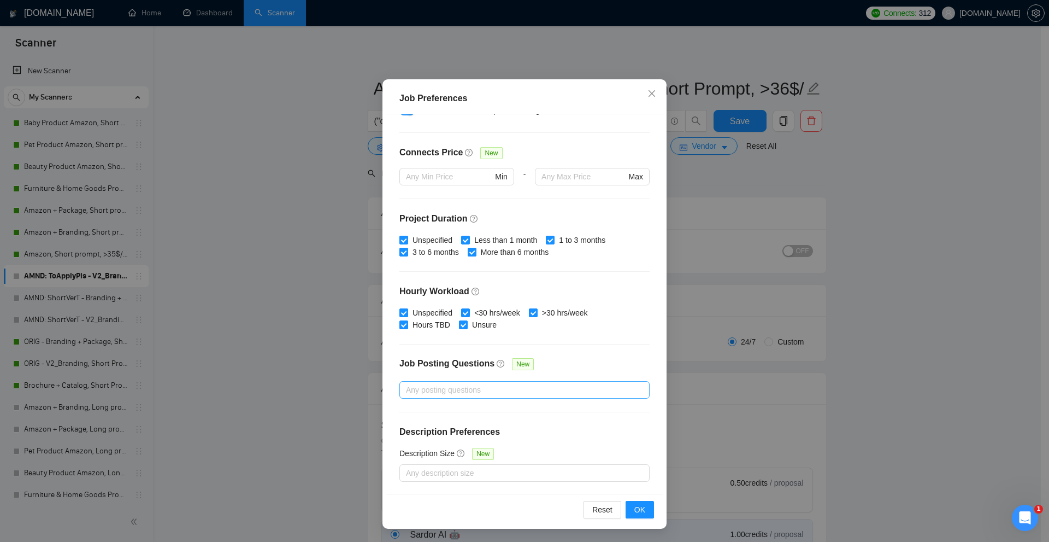
click at [454, 398] on div "Any posting questions" at bounding box center [524, 389] width 250 height 17
click at [454, 432] on span "Jobs with Default Questions Only" at bounding box center [476, 428] width 123 height 9
click at [409, 432] on input "Jobs with Default Questions Only" at bounding box center [406, 428] width 8 height 8
checkbox input "true"
click at [846, 417] on div "Job Preferences Budget Project Type All Fixed Price Hourly Rate Fixed Price Bud…" at bounding box center [524, 271] width 1049 height 542
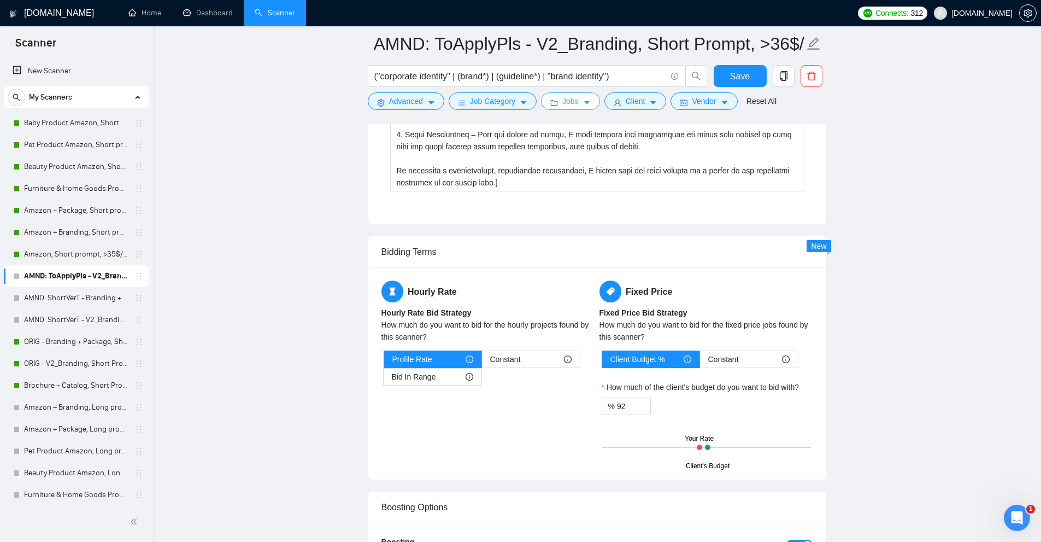
scroll to position [4426, 0]
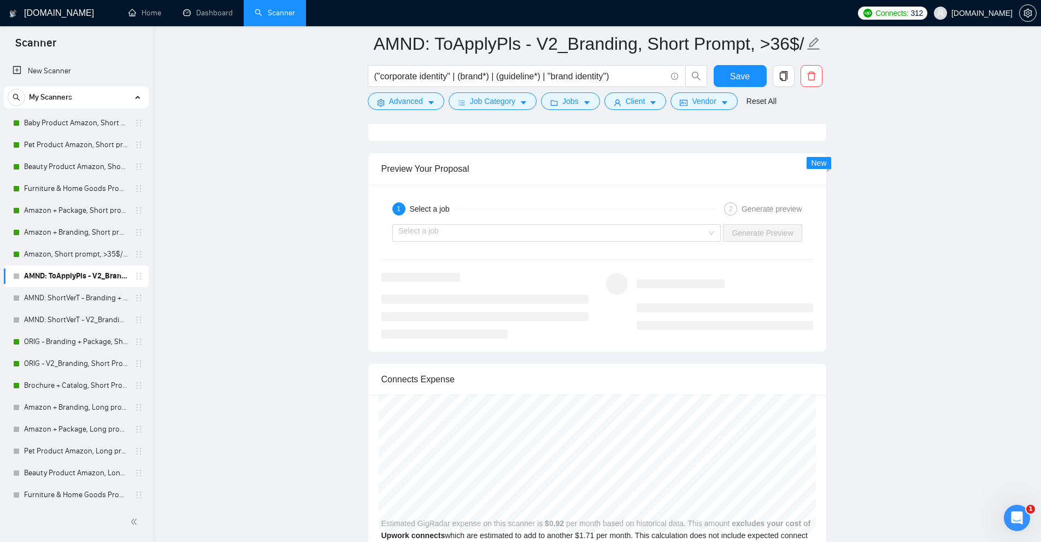
drag, startPoint x: 562, startPoint y: 249, endPoint x: 567, endPoint y: 242, distance: 9.0
click at [565, 244] on div "1 Select a job 2 Generate preview Select a job Generate Preview" at bounding box center [597, 268] width 458 height 167
click at [569, 238] on input "search" at bounding box center [553, 233] width 308 height 16
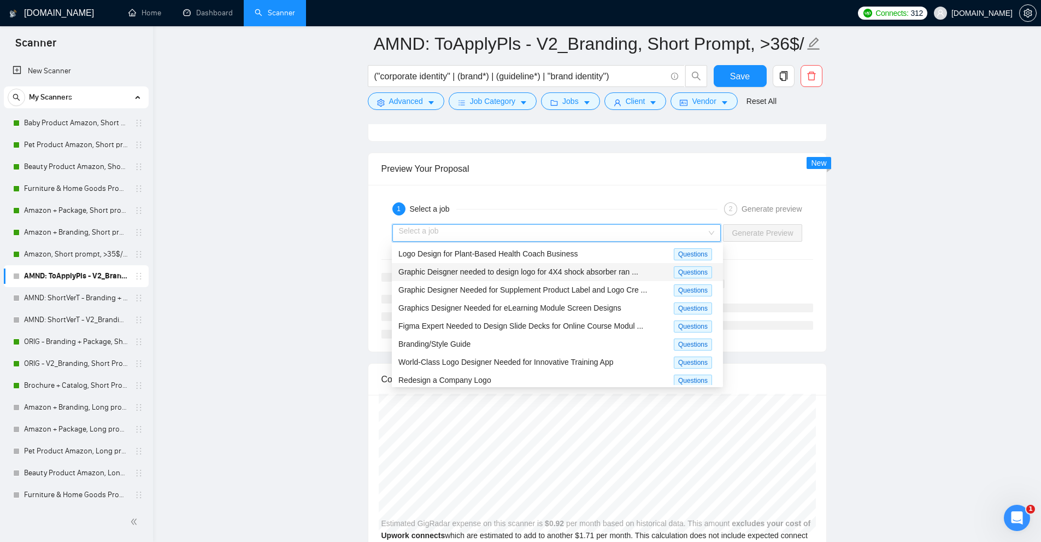
click at [478, 270] on span "Graphic Deisgner needed to design logo for 4X4 shock absorber ran ..." at bounding box center [518, 271] width 240 height 9
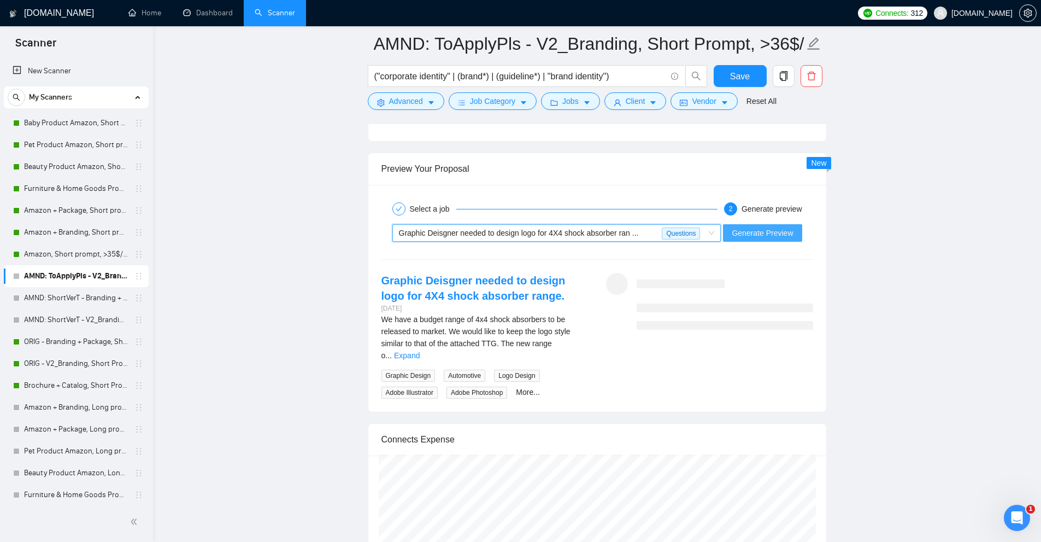
click at [772, 237] on span "Generate Preview" at bounding box center [762, 233] width 61 height 12
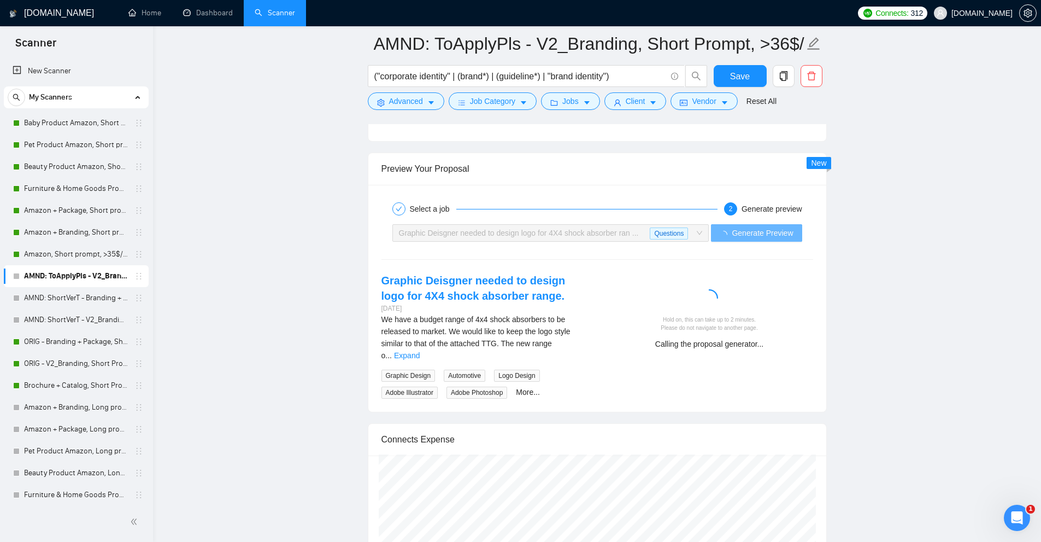
click at [570, 349] on div "We have a budget range of 4x4 shock absorbers to be released to market. We woul…" at bounding box center [484, 355] width 207 height 85
click at [420, 351] on link "Expand" at bounding box center [407, 355] width 26 height 9
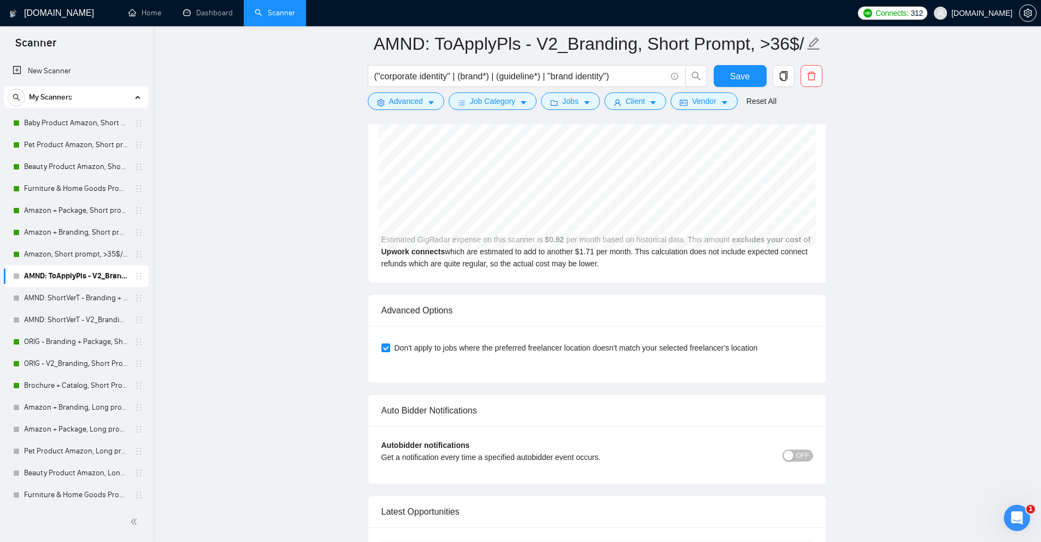
scroll to position [4536, 0]
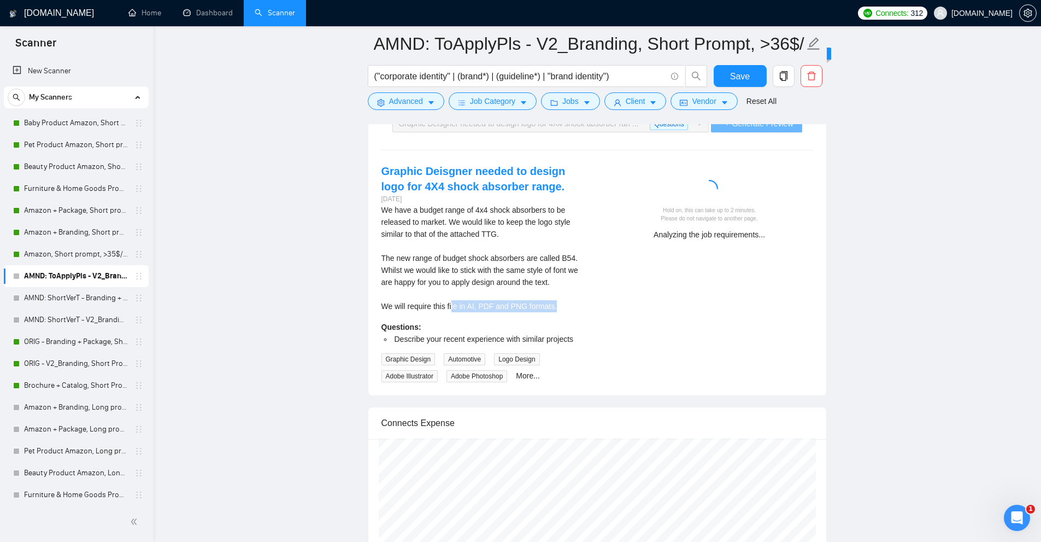
drag, startPoint x: 557, startPoint y: 301, endPoint x: 451, endPoint y: 301, distance: 106.0
click at [451, 301] on div "We have a budget range of 4x4 shock absorbers to be released to market. We woul…" at bounding box center [484, 258] width 207 height 108
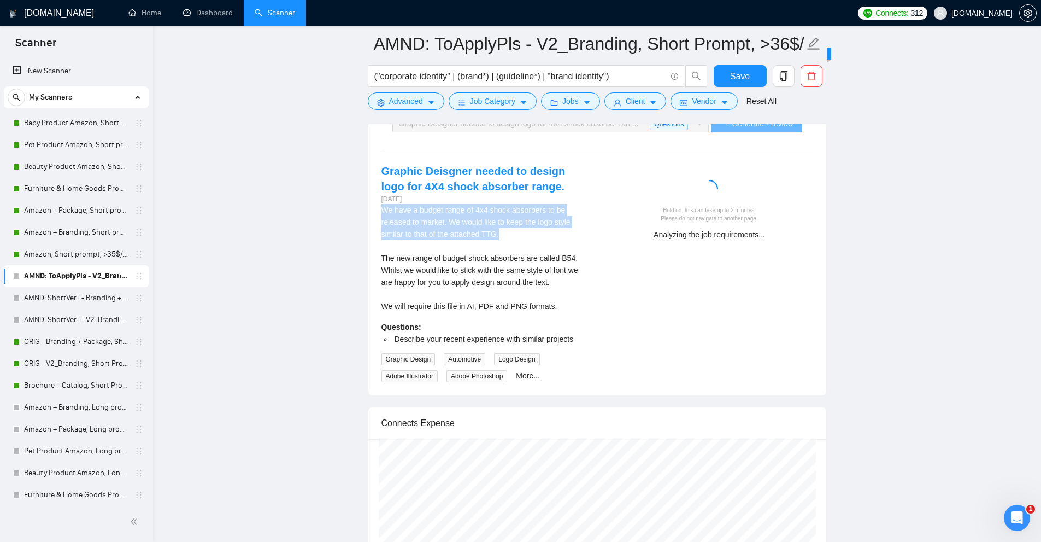
drag, startPoint x: 370, startPoint y: 207, endPoint x: 523, endPoint y: 237, distance: 156.6
click at [523, 237] on div "Select a job 2 Generate preview Graphic Deisgner needed to design logo for 4X4 …" at bounding box center [597, 235] width 458 height 320
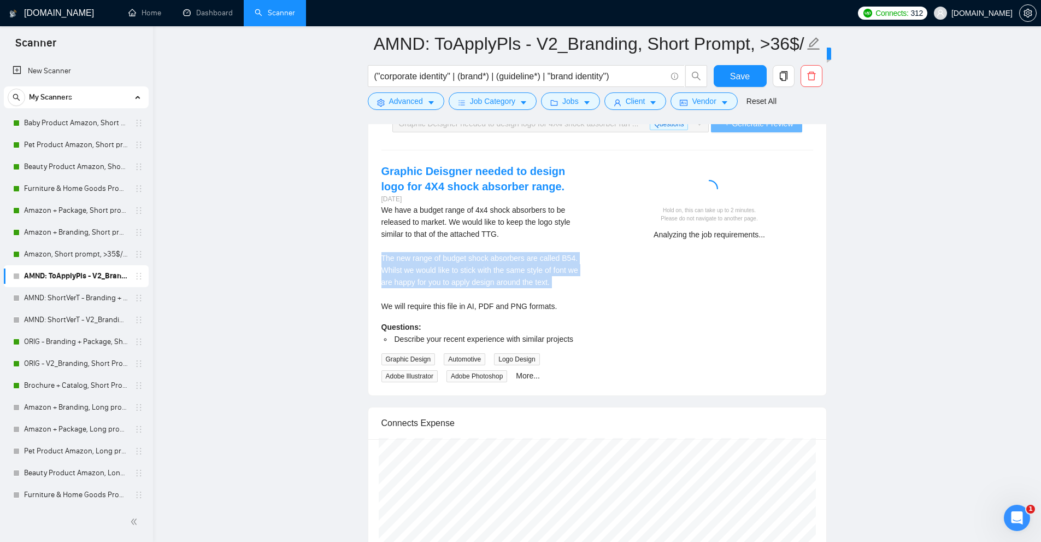
drag, startPoint x: 384, startPoint y: 257, endPoint x: 591, endPoint y: 294, distance: 210.3
click at [591, 294] on div "Graphic Deisgner needed to design logo for 4X4 shock absorber range. 2 months a…" at bounding box center [485, 272] width 225 height 219
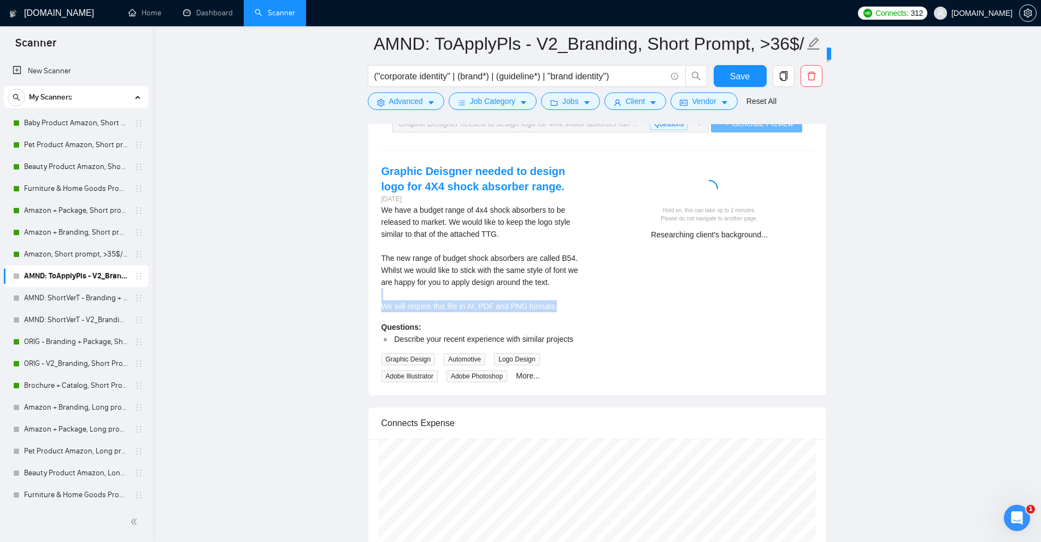
drag, startPoint x: 555, startPoint y: 303, endPoint x: 452, endPoint y: 297, distance: 102.9
click at [452, 297] on div "We have a budget range of 4x4 shock absorbers to be released to market. We woul…" at bounding box center [484, 258] width 207 height 108
click at [564, 287] on div "We have a budget range of 4x4 shock absorbers to be released to market. We woul…" at bounding box center [484, 258] width 207 height 108
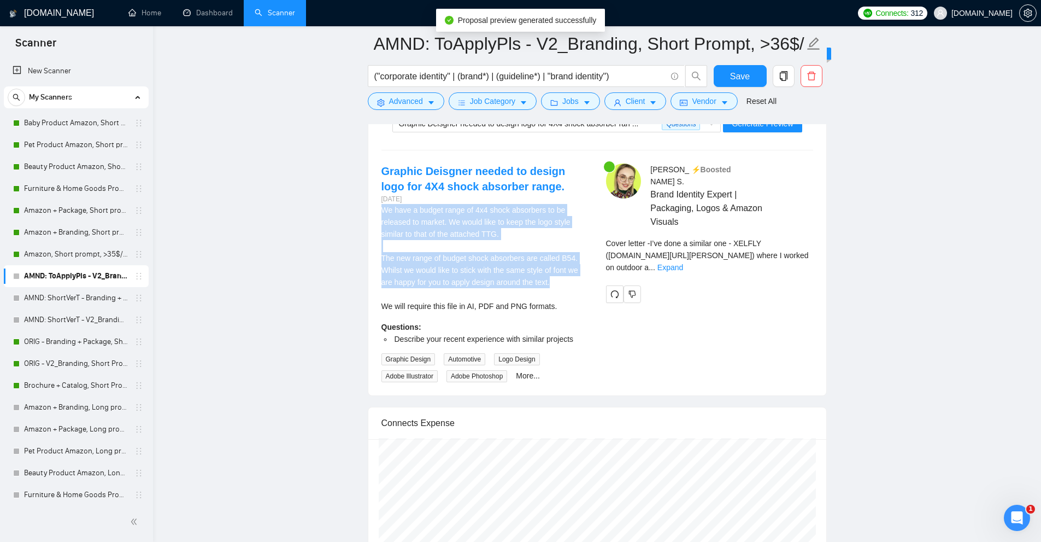
drag, startPoint x: 559, startPoint y: 286, endPoint x: 364, endPoint y: 208, distance: 209.8
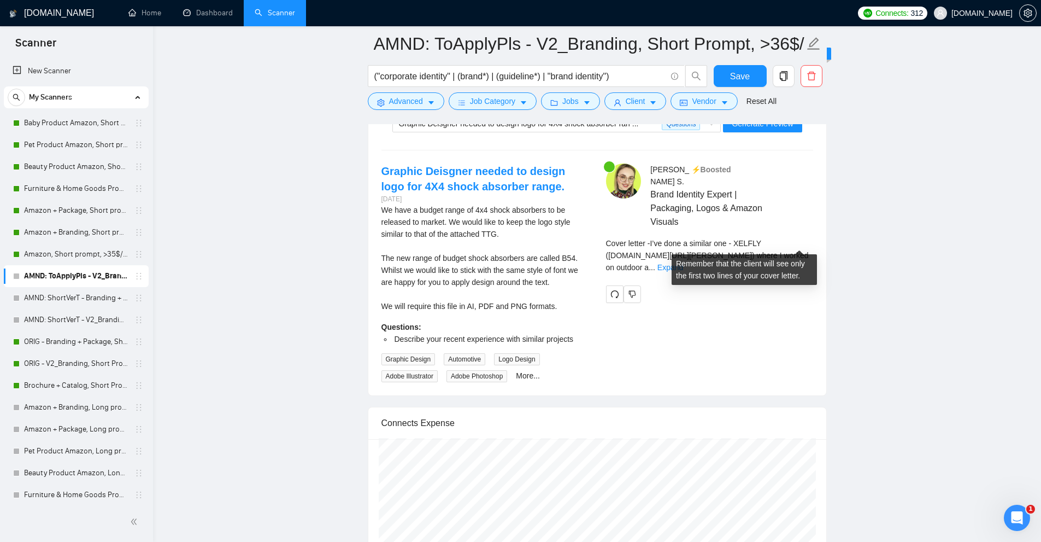
click at [661, 240] on span "Cover letter - I’ve done a similar one - XELFLY (www.noto.li/sHFAcm) where I wo…" at bounding box center [707, 255] width 203 height 33
drag, startPoint x: 661, startPoint y: 240, endPoint x: 630, endPoint y: 242, distance: 31.2
click at [630, 242] on span "Cover letter - I’ve done a similar one - XELFLY (www.noto.li/sHFAcm) where I wo…" at bounding box center [707, 255] width 203 height 33
copy span "noto.li/sHFAcm"
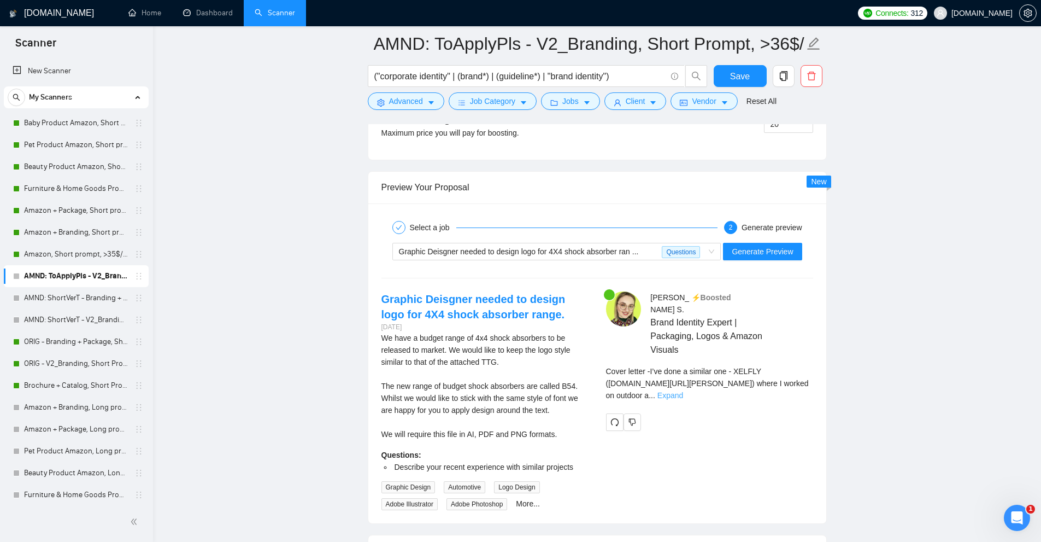
scroll to position [4517, 0]
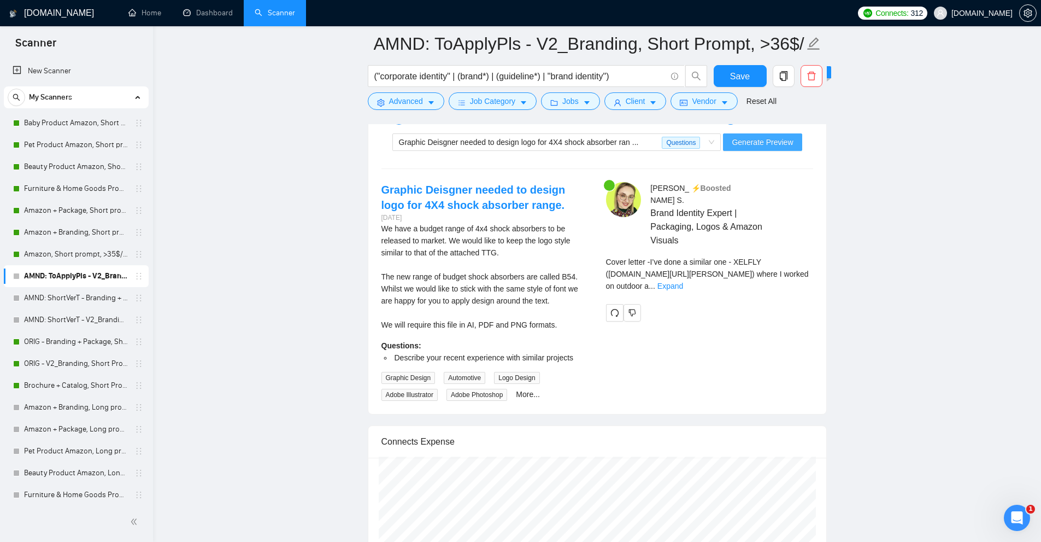
click at [772, 138] on span "Generate Preview" at bounding box center [762, 142] width 61 height 12
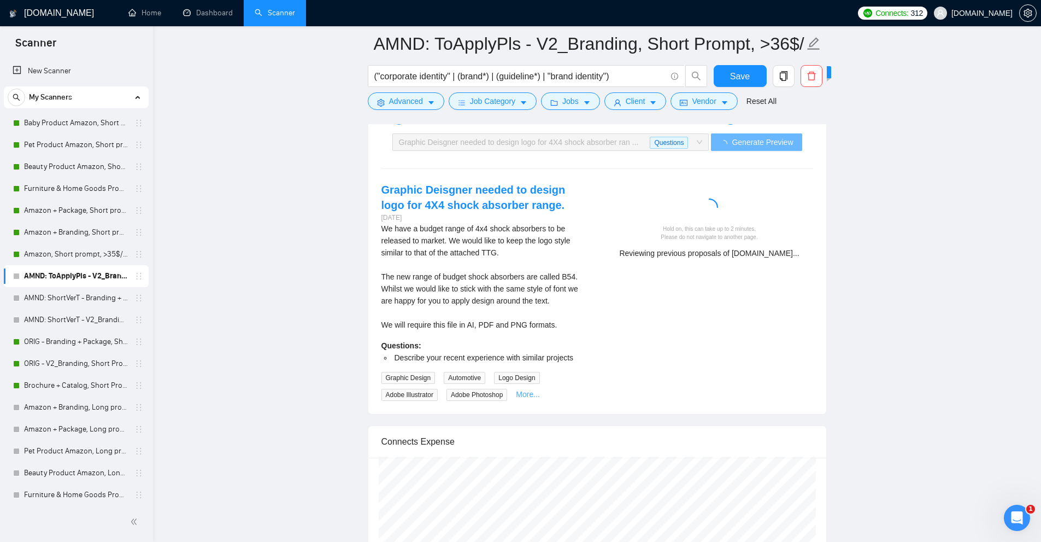
click at [528, 391] on link "More..." at bounding box center [528, 394] width 24 height 9
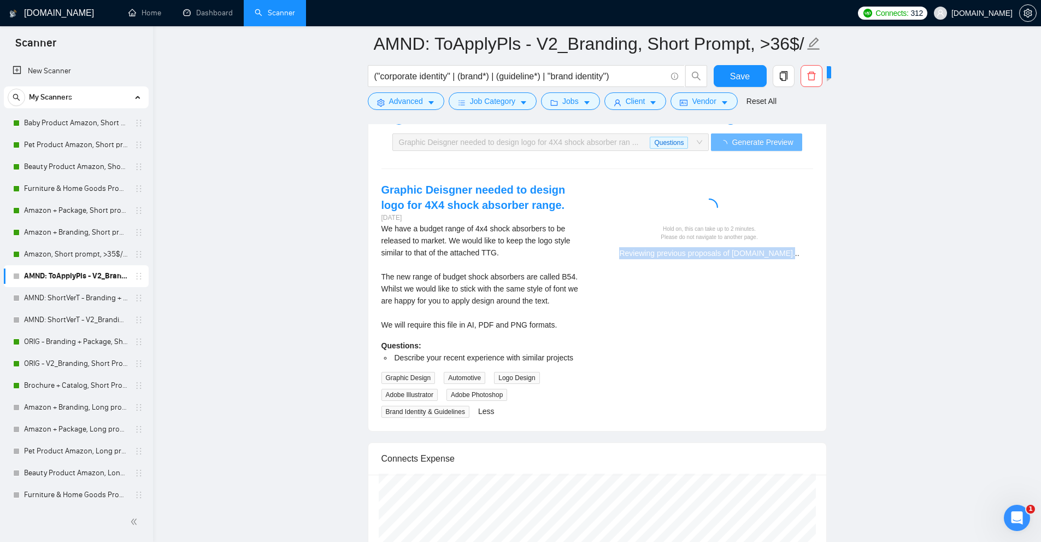
drag, startPoint x: 679, startPoint y: 247, endPoint x: 815, endPoint y: 248, distance: 136.1
click at [803, 246] on div "Hold on, this can take up to 2 minutes. Please do not navigate to another page.…" at bounding box center [709, 242] width 198 height 34
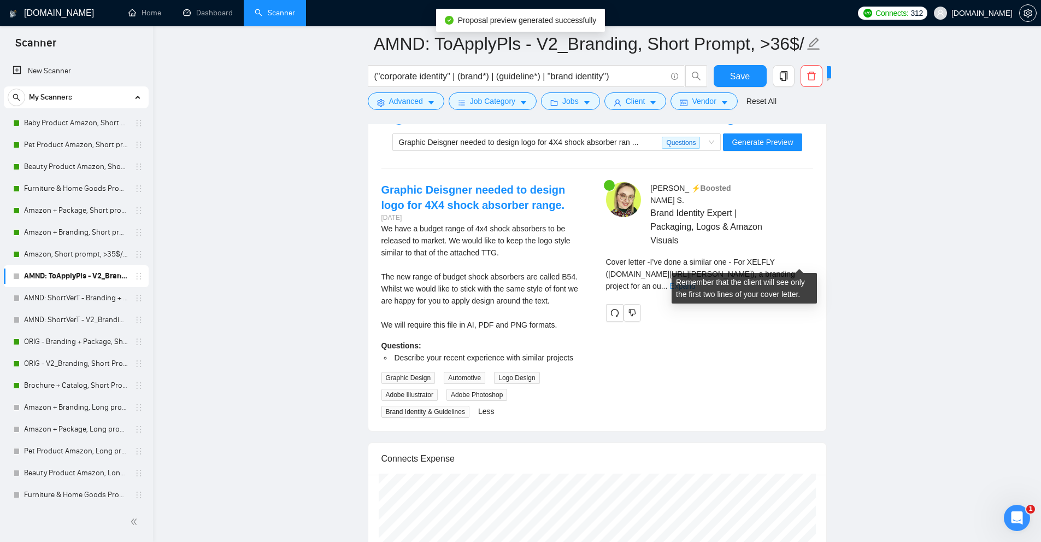
click at [695, 281] on link "Expand" at bounding box center [682, 285] width 26 height 9
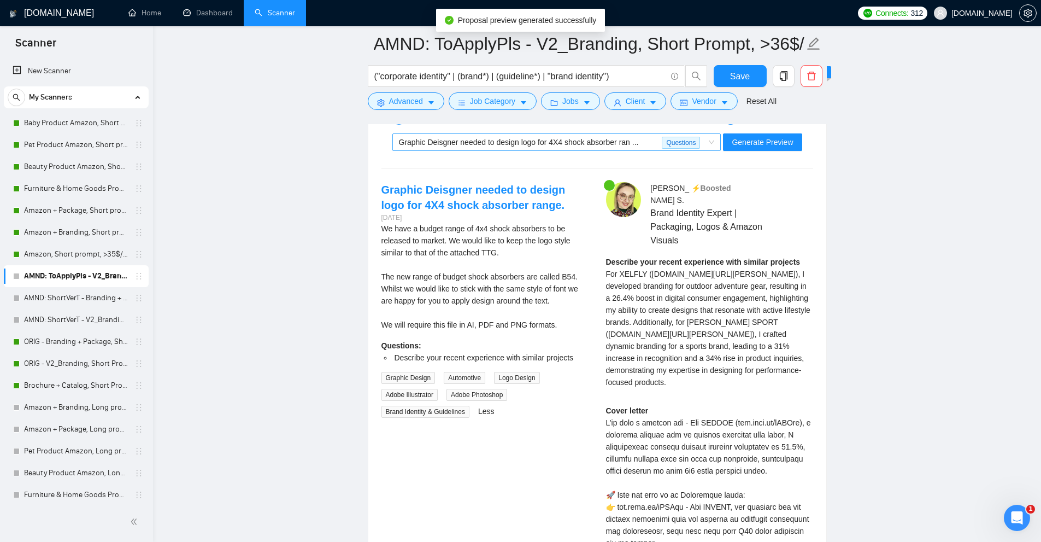
click at [626, 142] on span "Graphic Deisgner needed to design logo for 4X4 shock absorber ran ..." at bounding box center [519, 142] width 240 height 9
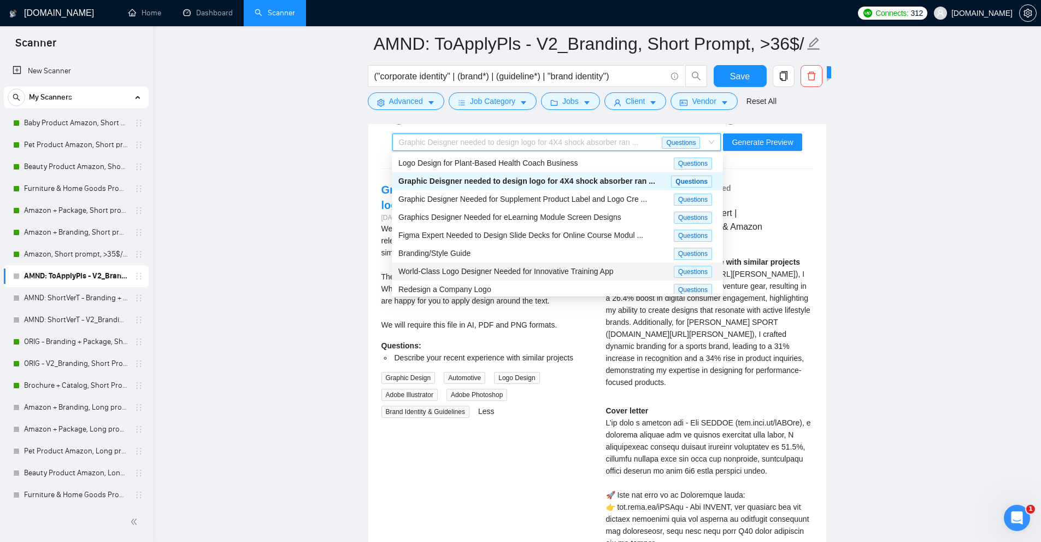
click at [581, 267] on span "World-Class Logo Designer Needed for Innovative Training App" at bounding box center [505, 271] width 215 height 9
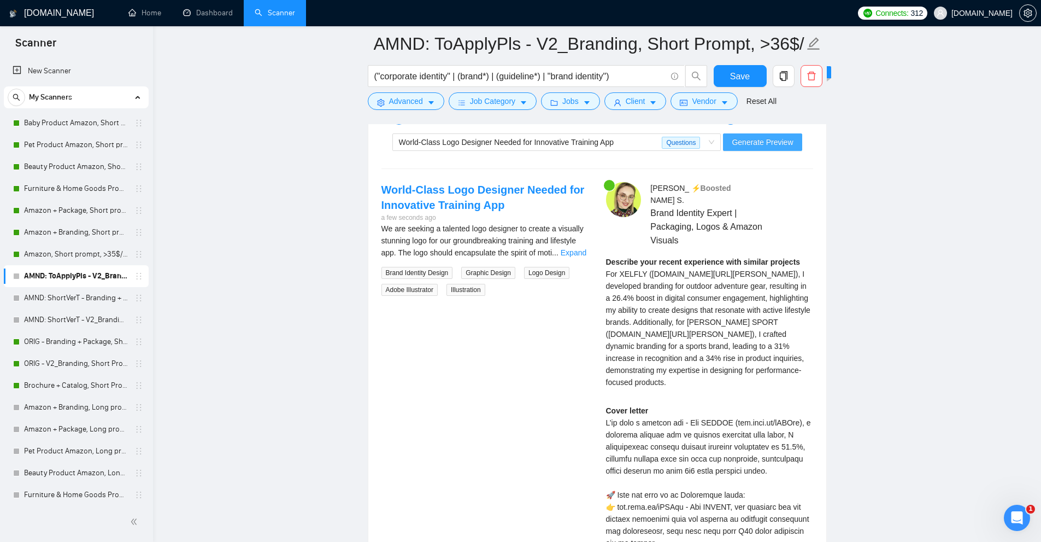
click at [754, 139] on span "Generate Preview" at bounding box center [762, 142] width 61 height 12
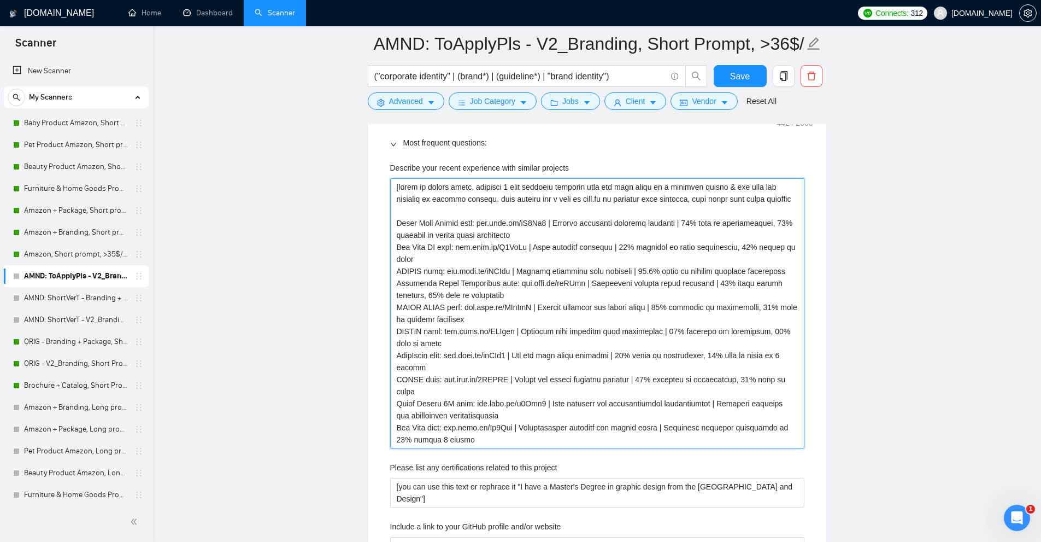
scroll to position [1785, 0]
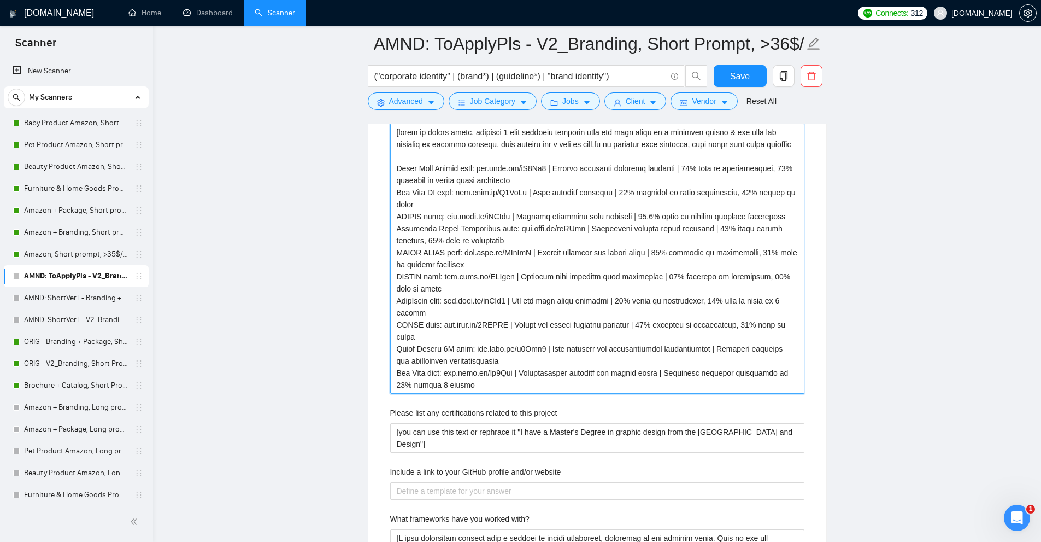
drag, startPoint x: 396, startPoint y: 349, endPoint x: 875, endPoint y: 516, distance: 507.6
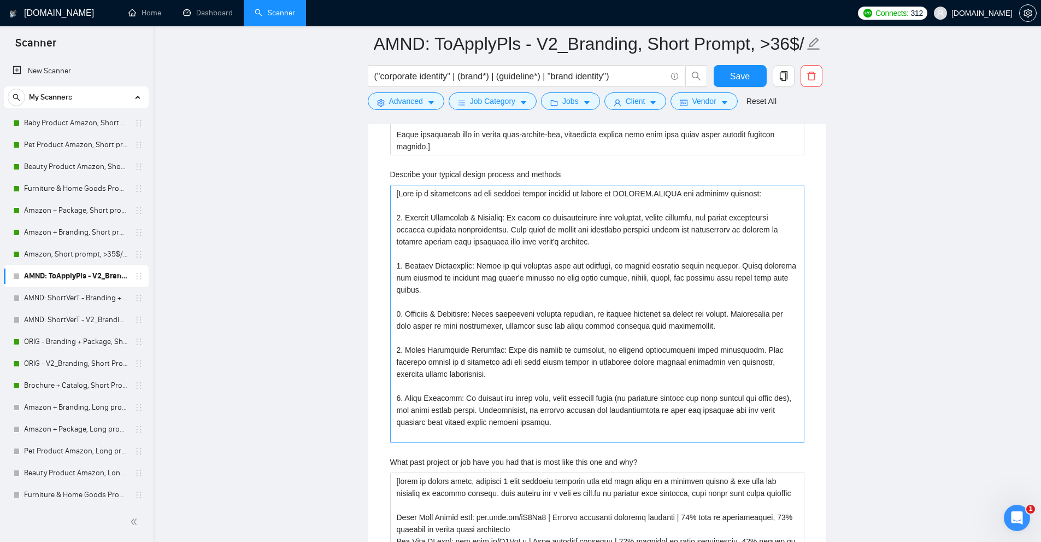
scroll to position [2823, 0]
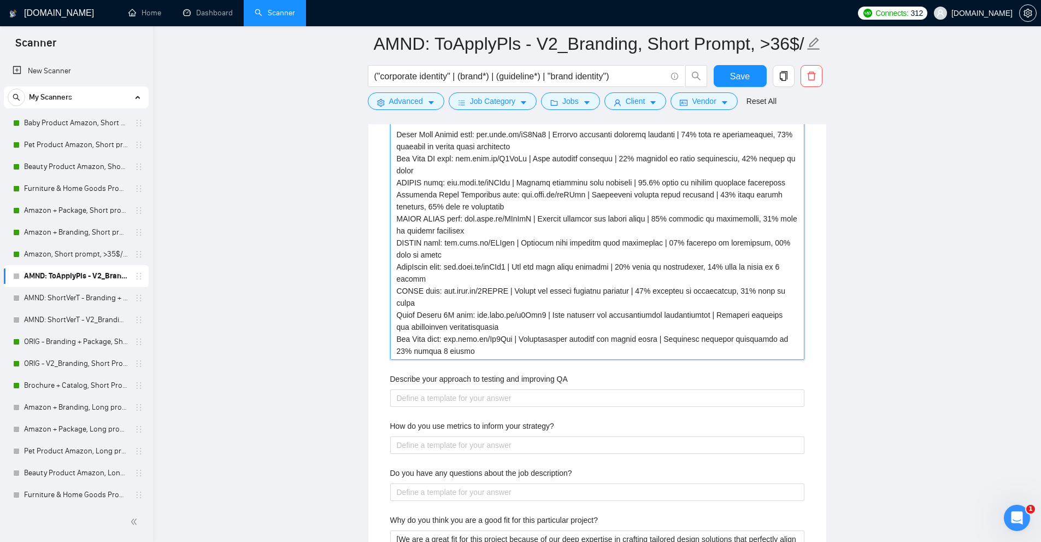
click at [621, 260] on why\? "What past project or job have you had that is most like this one and why?" at bounding box center [597, 225] width 414 height 270
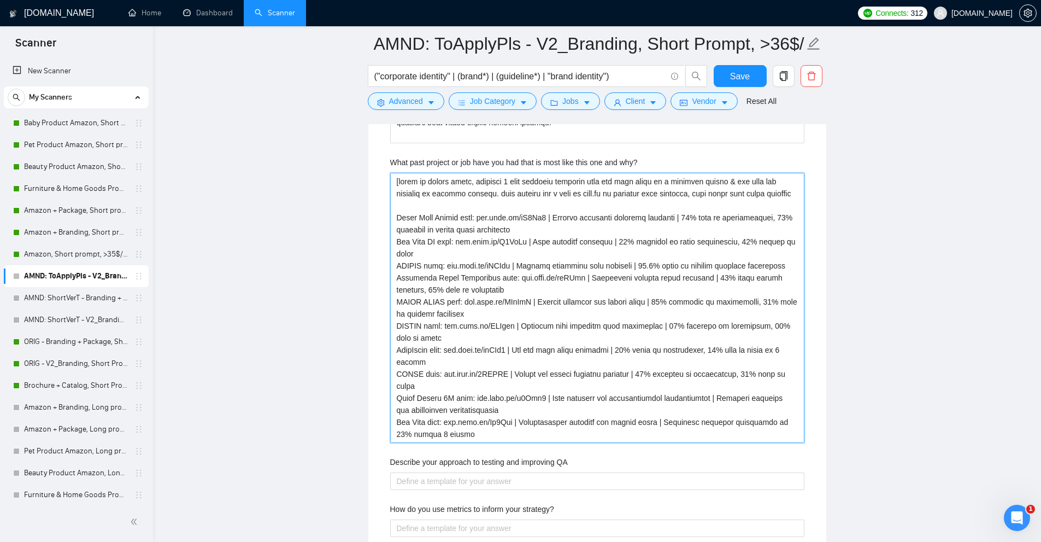
scroll to position [2685, 0]
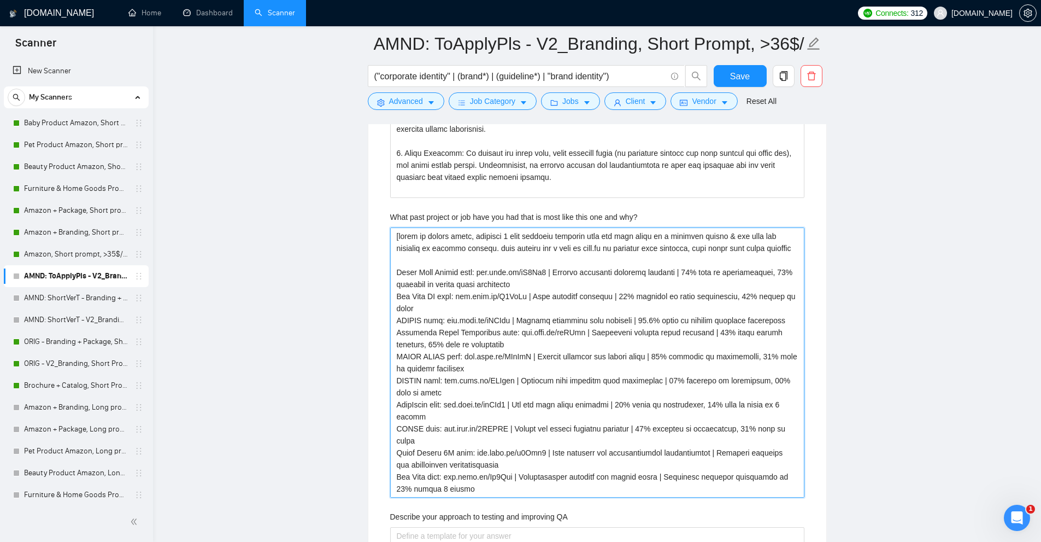
click at [720, 323] on why\? "What past project or job have you had that is most like this one and why?" at bounding box center [597, 362] width 414 height 270
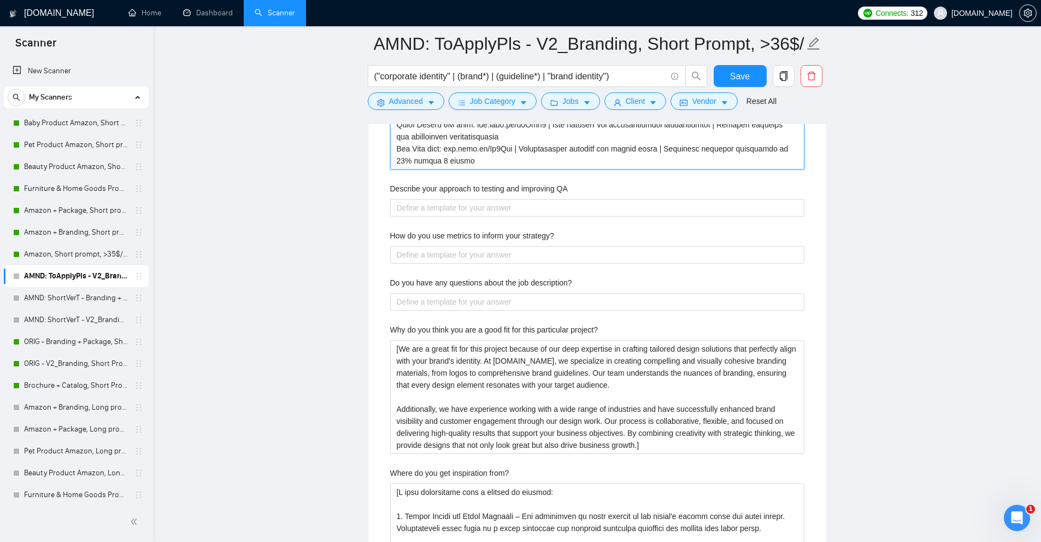
scroll to position [2631, 0]
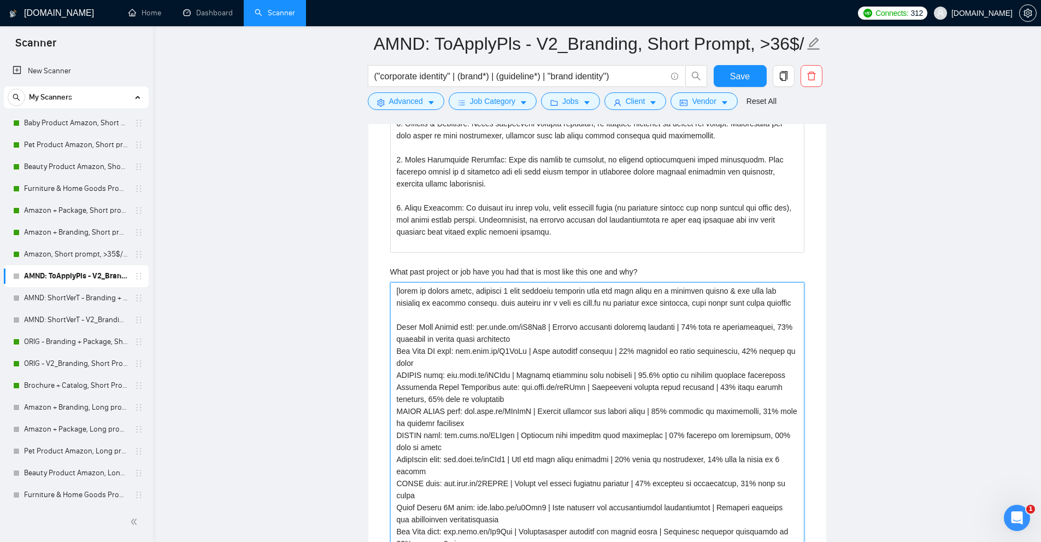
click at [743, 338] on why\? "What past project or job have you had that is most like this one and why?" at bounding box center [597, 417] width 414 height 270
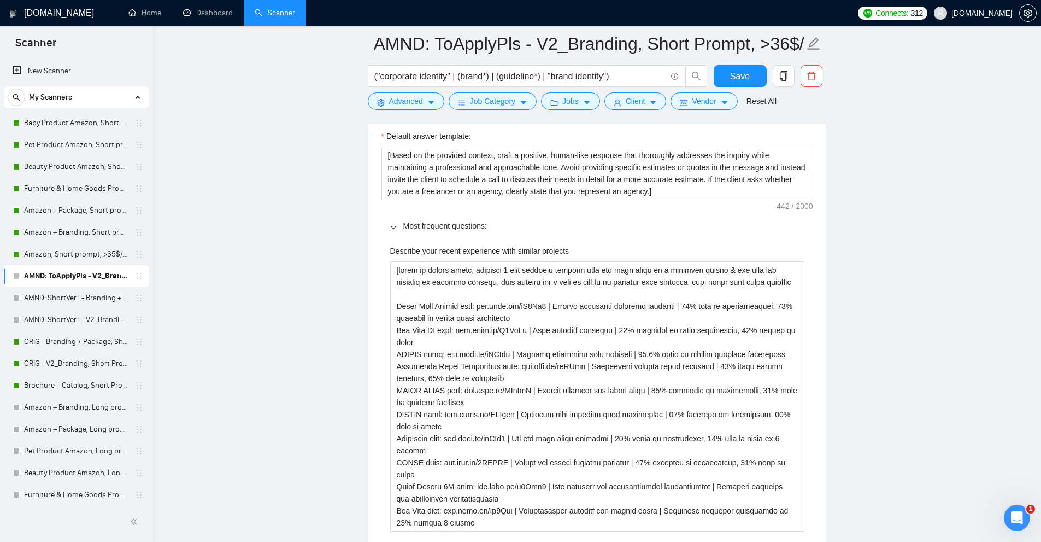
scroll to position [1592, 0]
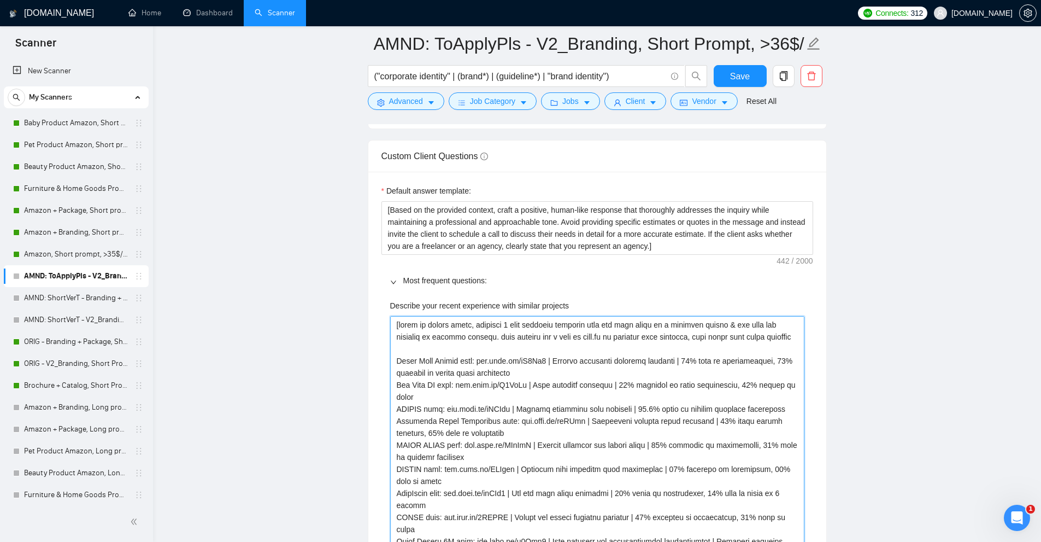
click at [615, 340] on projects "Describe your recent experience with similar projects" at bounding box center [597, 451] width 414 height 270
click at [501, 356] on projects "Describe your recent experience with similar projects" at bounding box center [597, 451] width 414 height 270
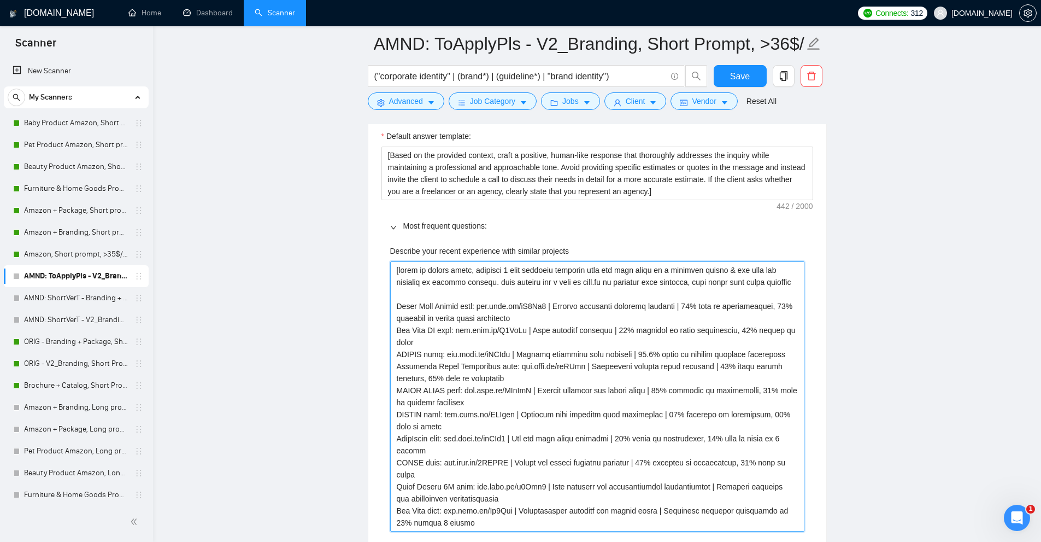
scroll to position [1538, 0]
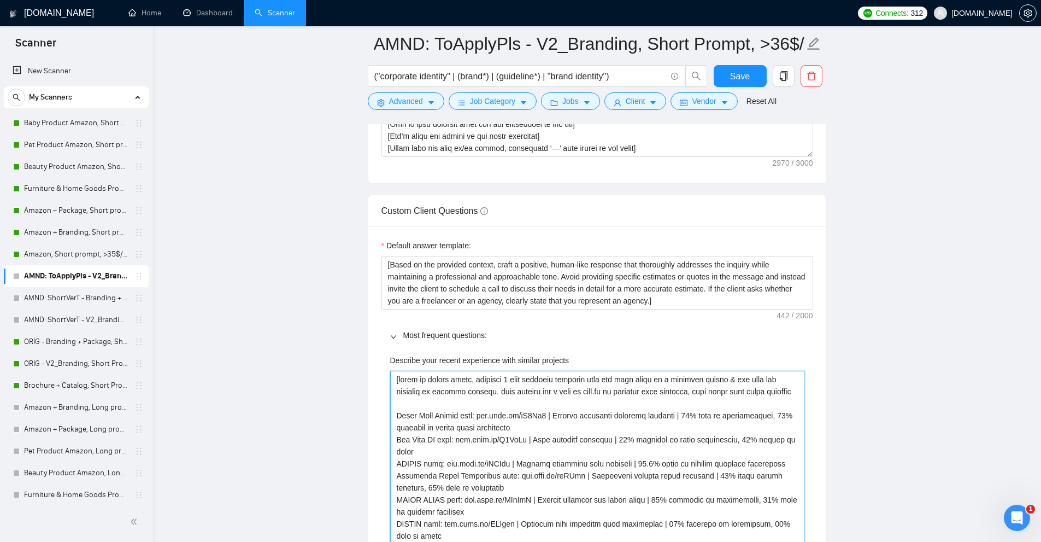
click at [485, 390] on projects "Describe your recent experience with similar projects" at bounding box center [597, 505] width 414 height 270
click at [474, 399] on projects "Describe your recent experience with similar projects" at bounding box center [597, 505] width 414 height 270
drag, startPoint x: 474, startPoint y: 415, endPoint x: 457, endPoint y: 414, distance: 17.5
click at [457, 414] on projects "Describe your recent experience with similar projects" at bounding box center [597, 505] width 414 height 270
type projects "[based on client needs, describe 2 most relevant projects from the list below i…"
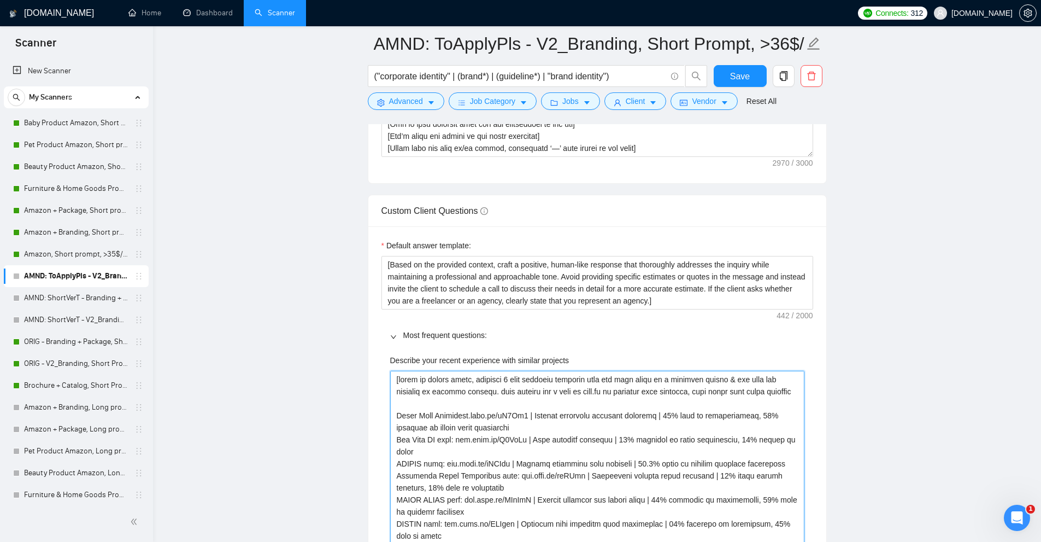
type projects "[based on client needs, describe 2 most relevant projects from the list below i…"
drag, startPoint x: 436, startPoint y: 463, endPoint x: 456, endPoint y: 463, distance: 20.2
click at [456, 463] on projects "Describe your recent experience with similar projects" at bounding box center [597, 505] width 414 height 270
type projects "[based on client needs, describe 2 most relevant projects from the list below i…"
paste projects "www.noto.li/Q5YrWr | Lash products branding | 34% increase in brand recognition…"
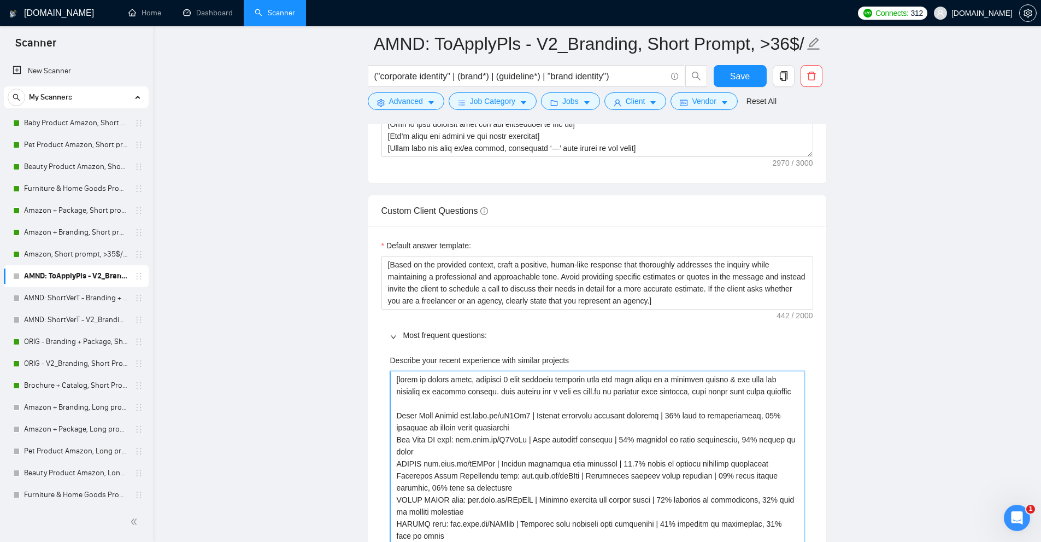
type projects "[based on client needs, describe 2 most relevant projects from the list below i…"
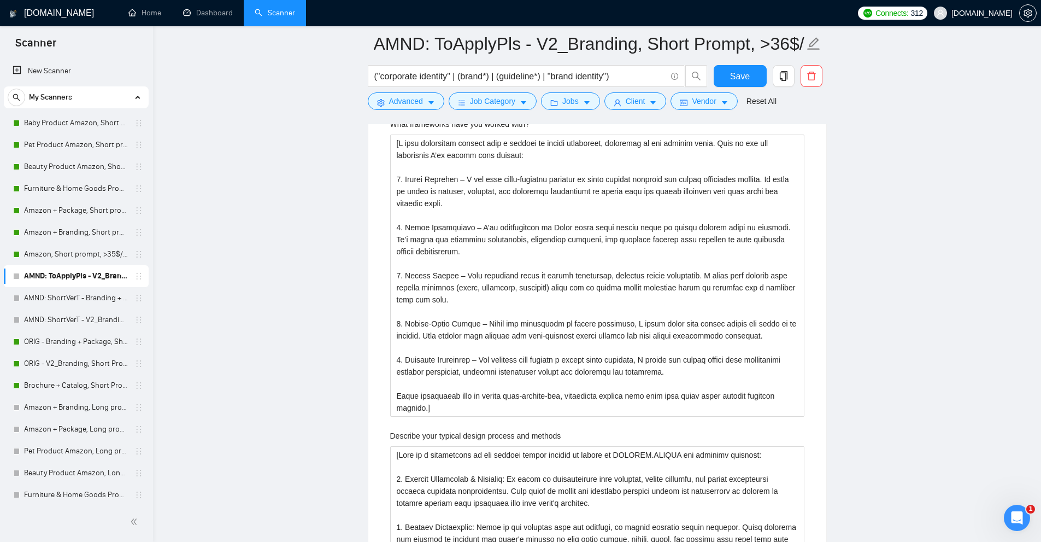
scroll to position [2483, 0]
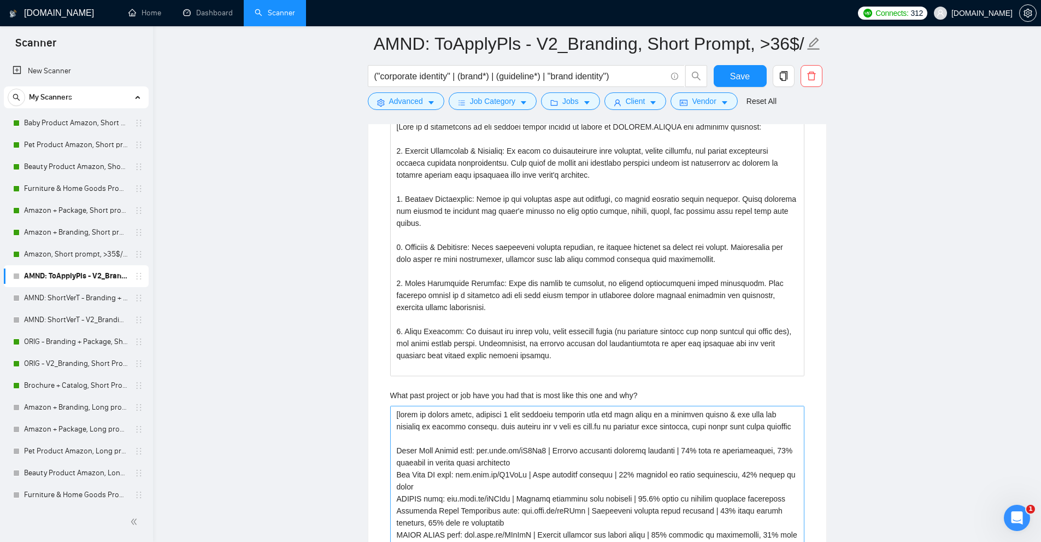
type projects "[based on client needs, describe 2 most relevant projects from the list below i…"
click at [502, 464] on why\? "What past project or job have you had that is most like this one and why?" at bounding box center [597, 540] width 414 height 270
paste why\? "www.noto.li/dJ3Ck9 | Eyelash extension business branding | 31% rise in consulta…"
type why\? "[based on client needs, describe 2 most relevant projects from the list below i…"
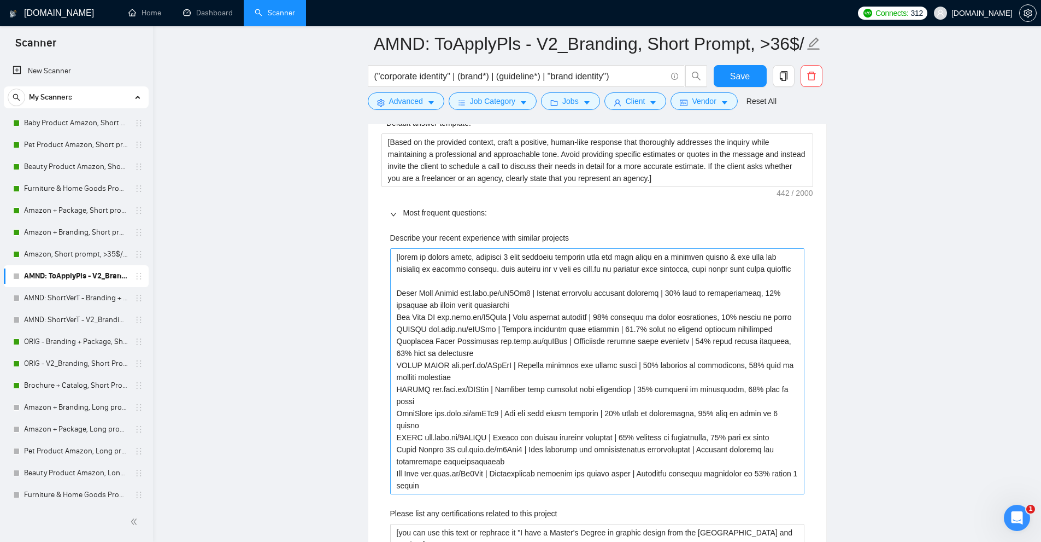
scroll to position [1442, 0]
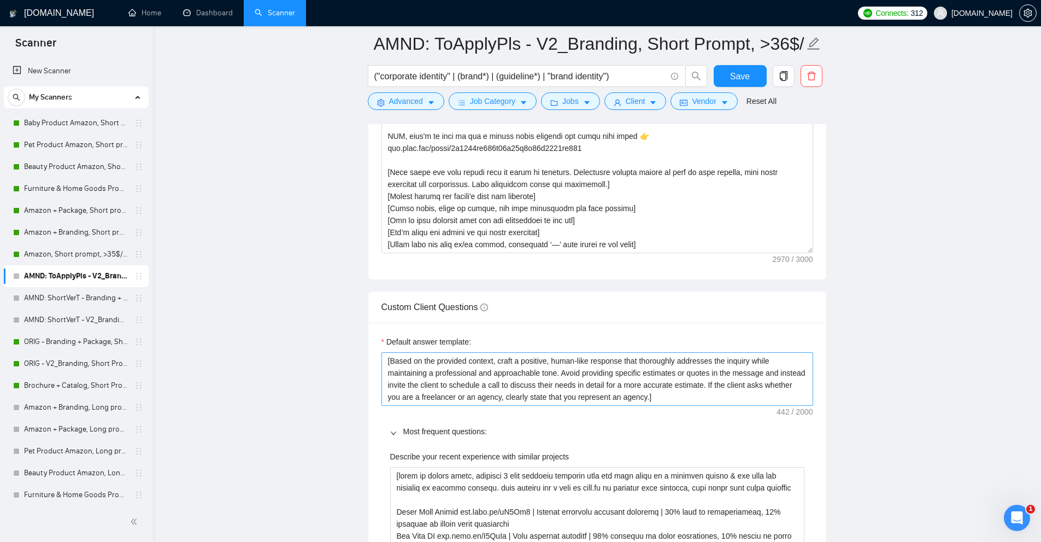
type why\? "[based on client needs, describe 2 most relevant projects from the list below i…"
drag, startPoint x: 686, startPoint y: 400, endPoint x: 301, endPoint y: 320, distance: 393.5
click at [513, 354] on textarea "[Based on the provided context, craft a positive, human-like response that thor…" at bounding box center [597, 379] width 432 height 54
drag, startPoint x: 657, startPoint y: 398, endPoint x: 355, endPoint y: 335, distance: 308.7
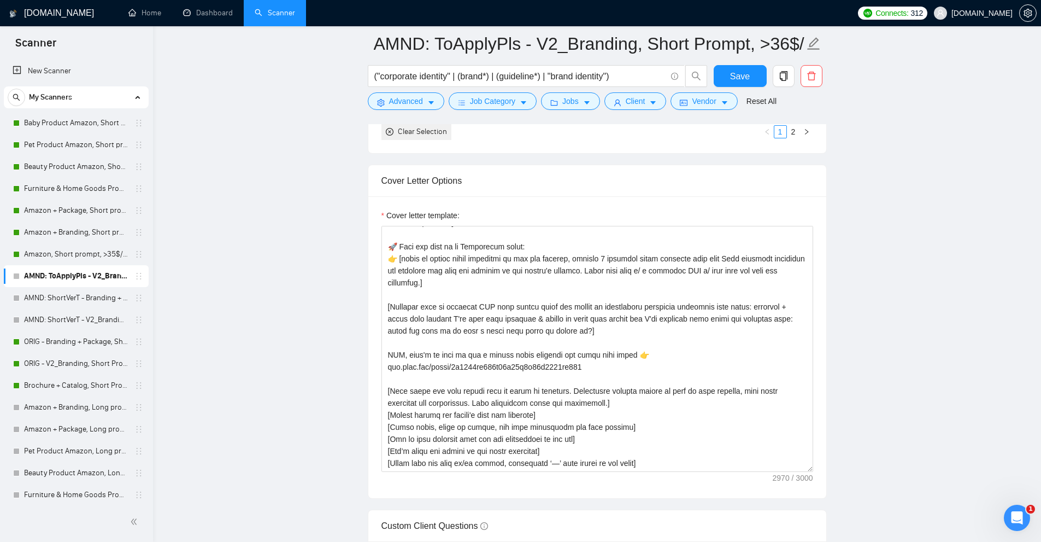
scroll to position [1551, 0]
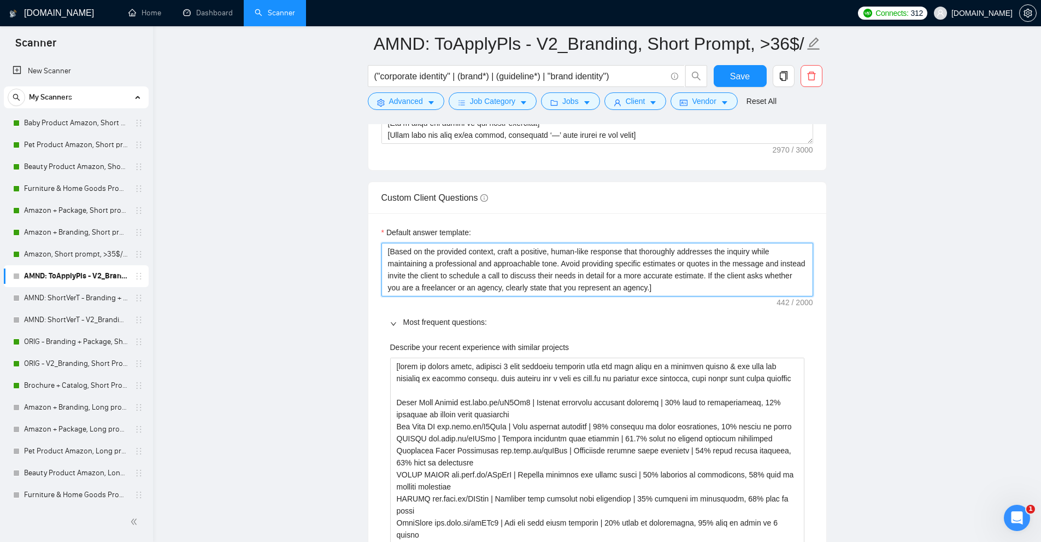
click at [770, 277] on textarea "[Based on the provided context, craft a positive, human-like response that thor…" at bounding box center [597, 270] width 432 height 54
drag, startPoint x: 722, startPoint y: 287, endPoint x: 676, endPoint y: 297, distance: 47.5
click at [656, 284] on textarea "[Based on the provided context, craft a positive, human-like response that thor…" at bounding box center [597, 270] width 432 height 54
click at [397, 250] on textarea "[Based on the provided context, craft a positive, human-like response that thor…" at bounding box center [597, 270] width 432 height 54
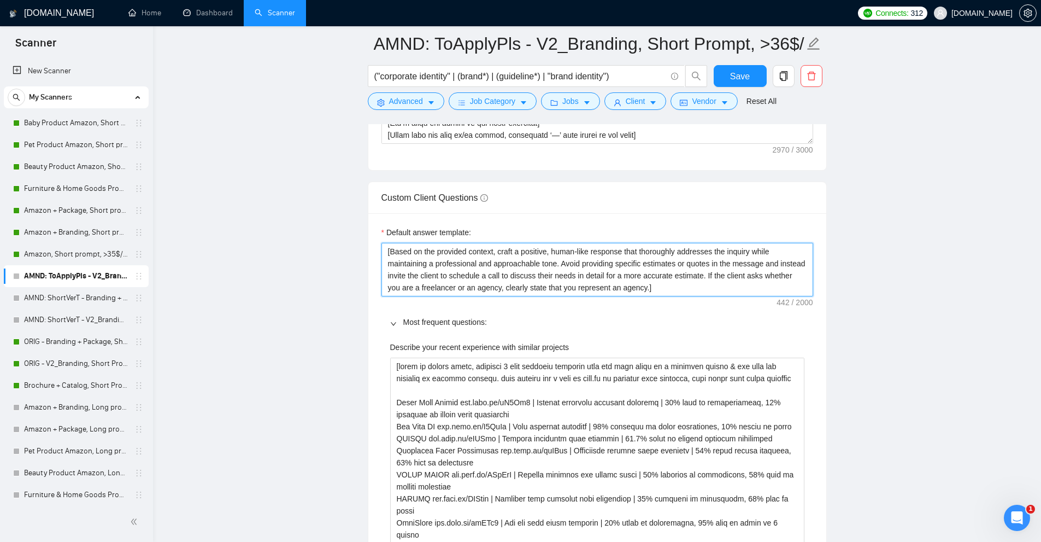
drag, startPoint x: 397, startPoint y: 250, endPoint x: 544, endPoint y: 262, distance: 148.1
click at [544, 262] on textarea "[Based on the provided context, craft a positive, human-like response that thor…" at bounding box center [597, 270] width 432 height 54
click at [579, 261] on textarea "[Based on the provided context, craft a positive, human-like response that thor…" at bounding box center [597, 270] width 432 height 54
drag, startPoint x: 579, startPoint y: 261, endPoint x: 768, endPoint y: 258, distance: 188.5
click at [768, 258] on textarea "[Based on the provided context, craft a positive, human-like response that thor…" at bounding box center [597, 270] width 432 height 54
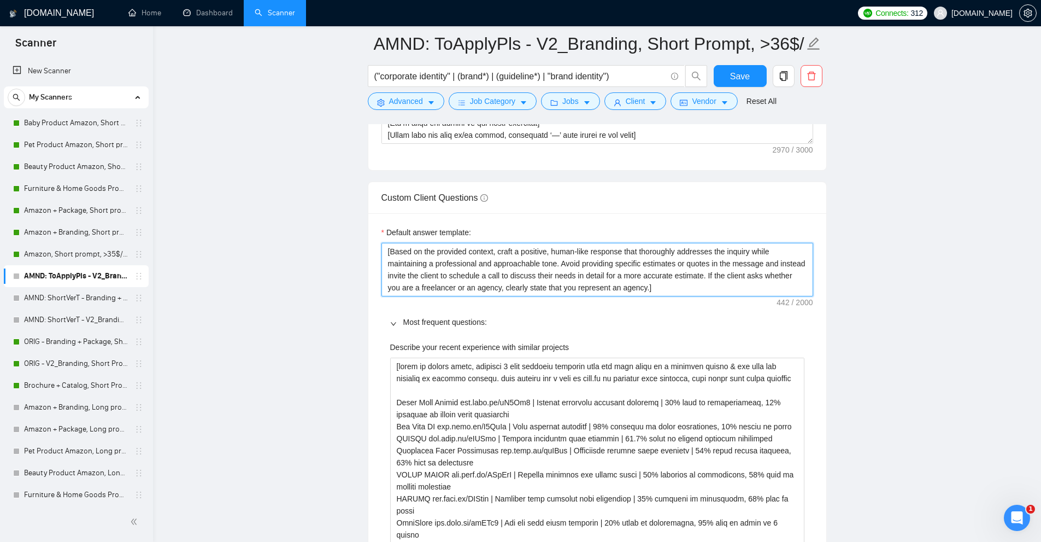
click at [768, 258] on textarea "[Based on the provided context, craft a positive, human-like response that thor…" at bounding box center [597, 270] width 432 height 54
click at [619, 268] on textarea "[Based on the provided context, craft a positive, human-like response that thor…" at bounding box center [597, 270] width 432 height 54
drag, startPoint x: 443, startPoint y: 274, endPoint x: 617, endPoint y: 273, distance: 174.9
click at [615, 273] on textarea "[Based on the provided context, craft a positive, human-like response that thor…" at bounding box center [597, 270] width 432 height 54
click at [636, 272] on textarea "[Based on the provided context, craft a positive, human-like response that thor…" at bounding box center [597, 270] width 432 height 54
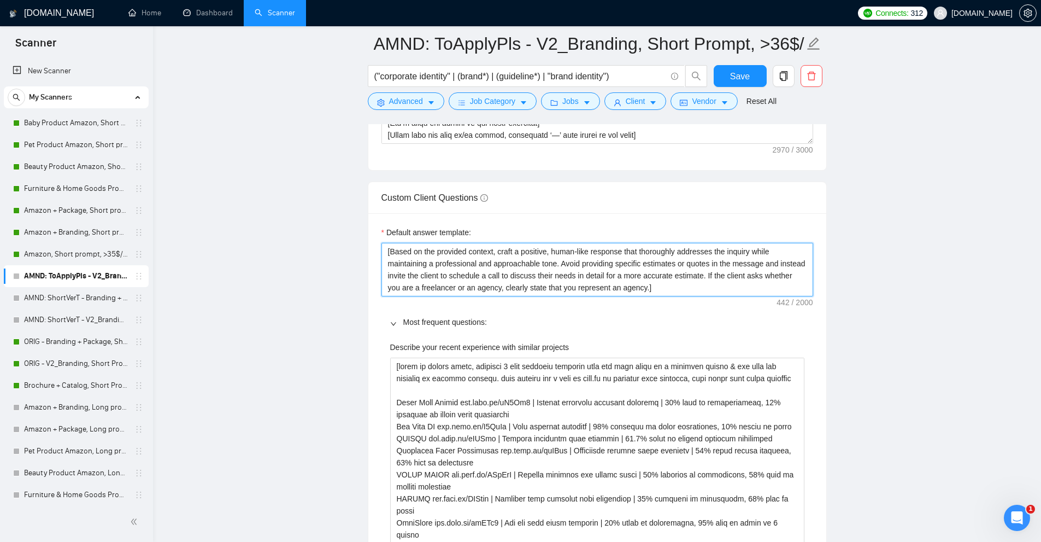
drag, startPoint x: 560, startPoint y: 263, endPoint x: 628, endPoint y: 283, distance: 70.4
click at [628, 283] on textarea "[Based on the provided context, craft a positive, human-like response that thor…" at bounding box center [597, 270] width 432 height 54
click at [660, 283] on textarea "[Based on the provided context, craft a positive, human-like response that thor…" at bounding box center [597, 270] width 432 height 54
drag, startPoint x: 632, startPoint y: 287, endPoint x: 706, endPoint y: 274, distance: 75.5
click at [706, 274] on textarea "[Based on the provided context, craft a positive, human-like response that thor…" at bounding box center [597, 270] width 432 height 54
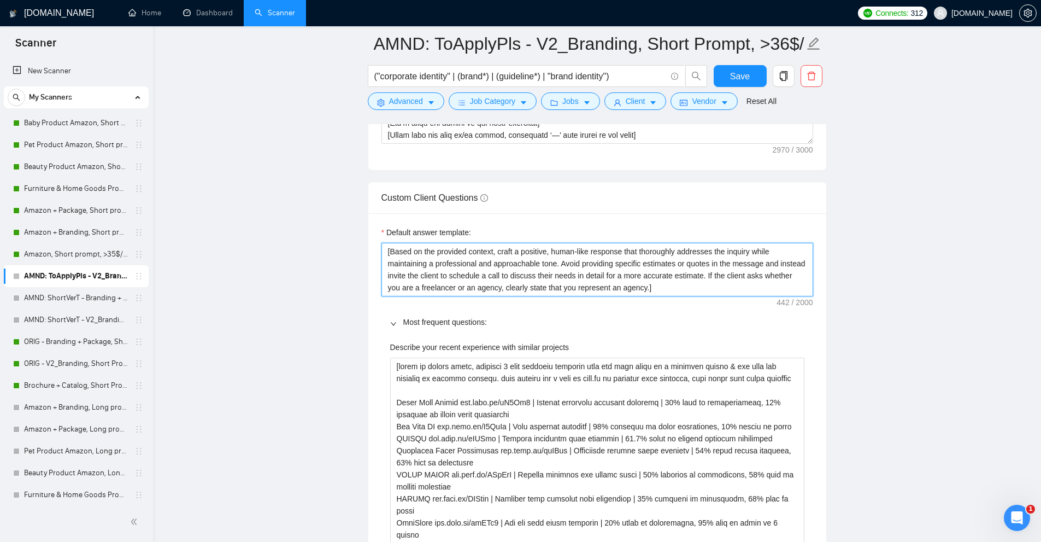
type textarea "[Based on the provided context, craft a positive, human-like response that thor…"
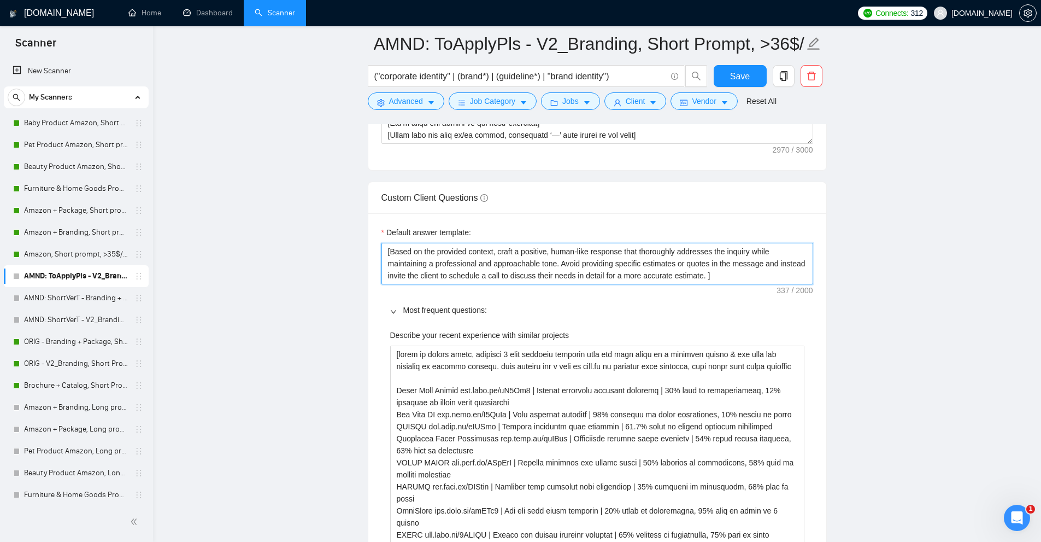
type textarea "[Based on the provided context, craft a positive, human-like response that thor…"
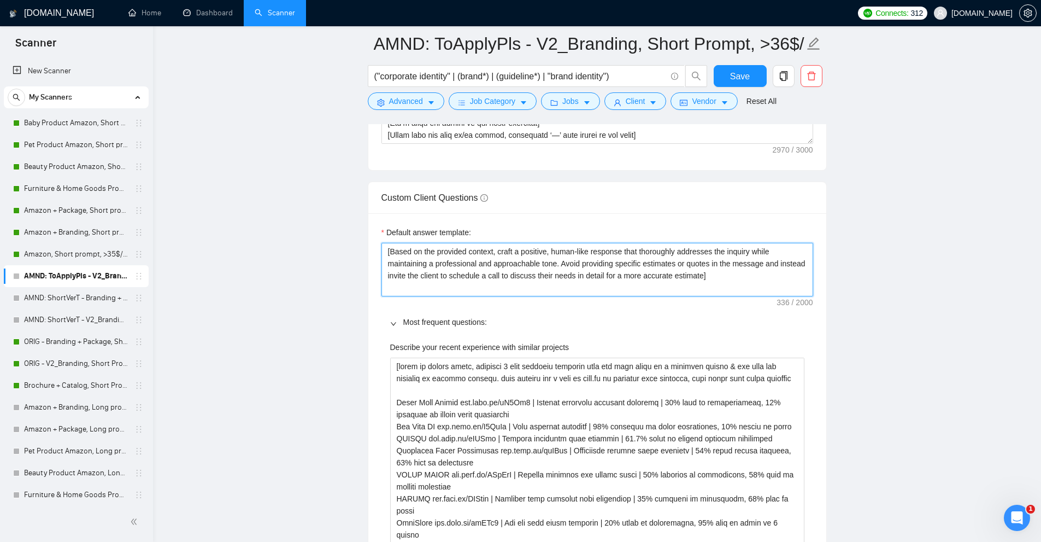
paste textarea "[based on client needs, describe 2 most relevant projects from the list below i…"
type textarea "[Based on the provided context, craft a positive, human-like response that thor…"
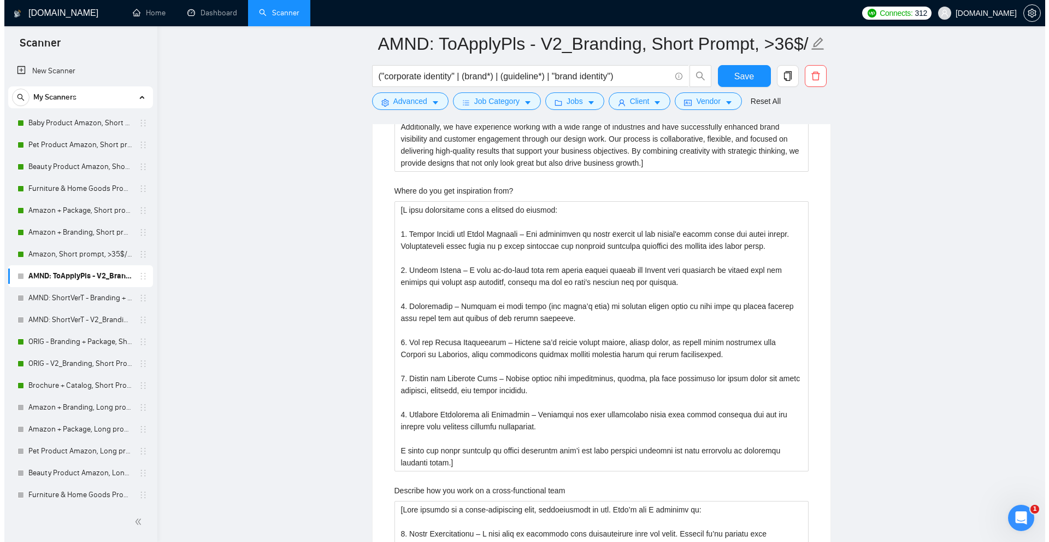
scroll to position [3136, 0]
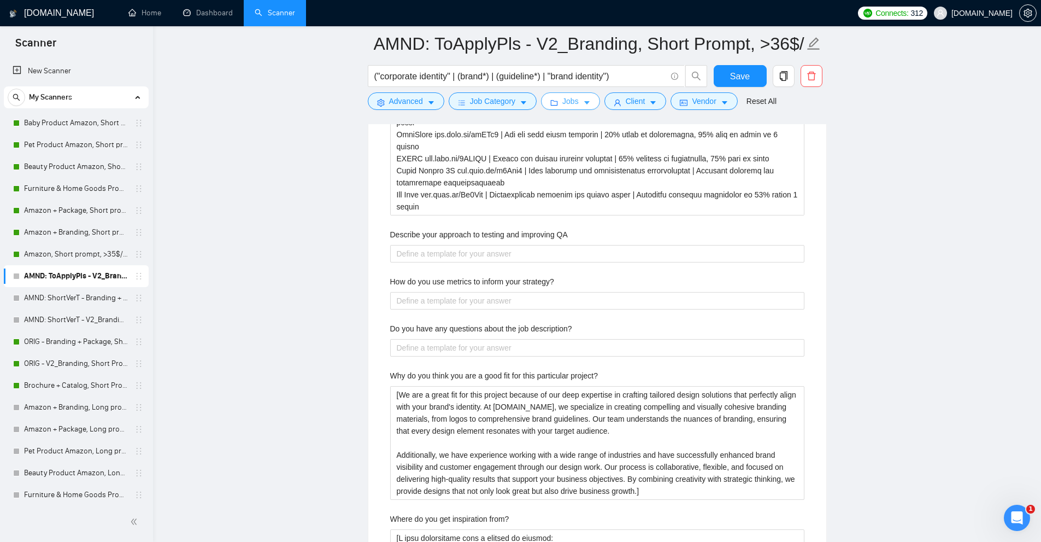
type textarea "[Based on the provided context, craft a positive, human-like response that thor…"
click at [551, 101] on icon "folder" at bounding box center [554, 103] width 8 height 8
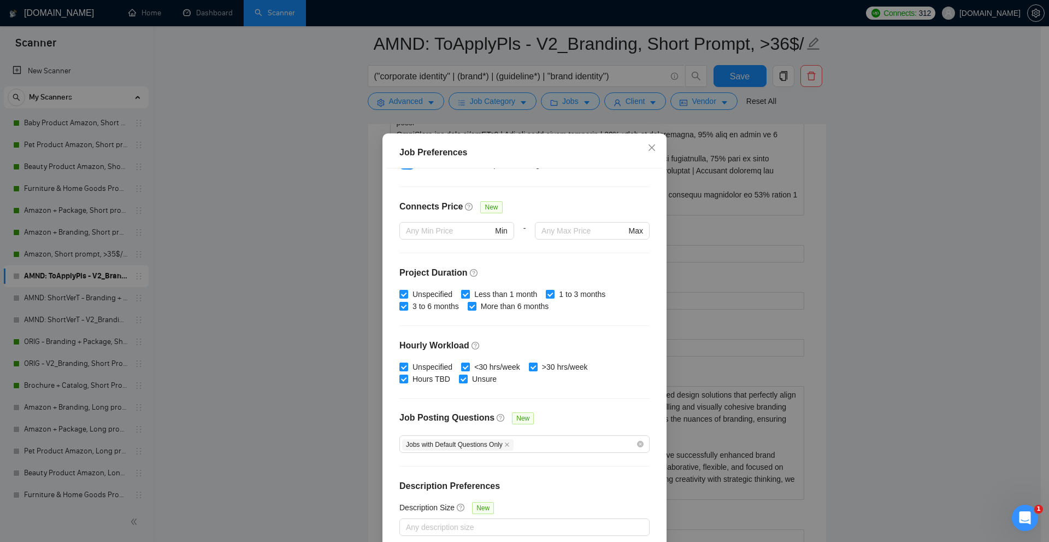
scroll to position [54, 0]
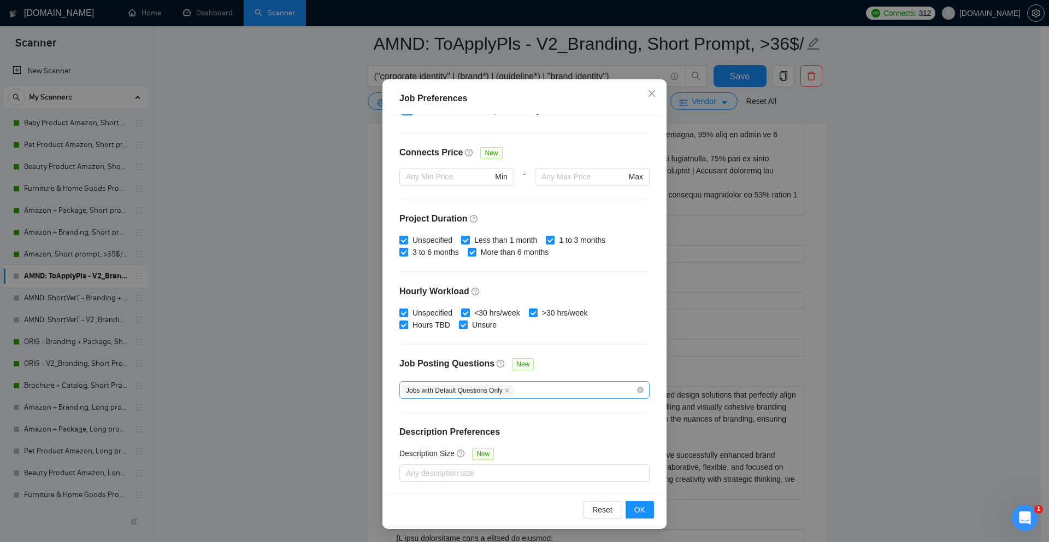
click at [501, 385] on span "Jobs with Default Questions Only" at bounding box center [457, 390] width 111 height 11
click at [505, 388] on icon "close" at bounding box center [507, 390] width 4 height 4
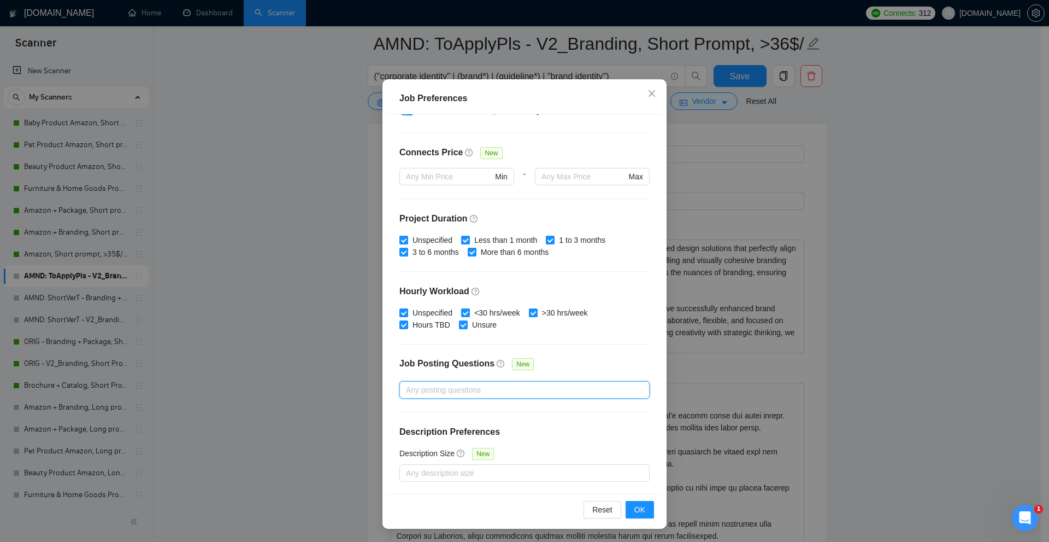
click at [807, 335] on div "Job Preferences Budget Project Type All Fixed Price Hourly Rate Fixed Price Bud…" at bounding box center [524, 271] width 1049 height 542
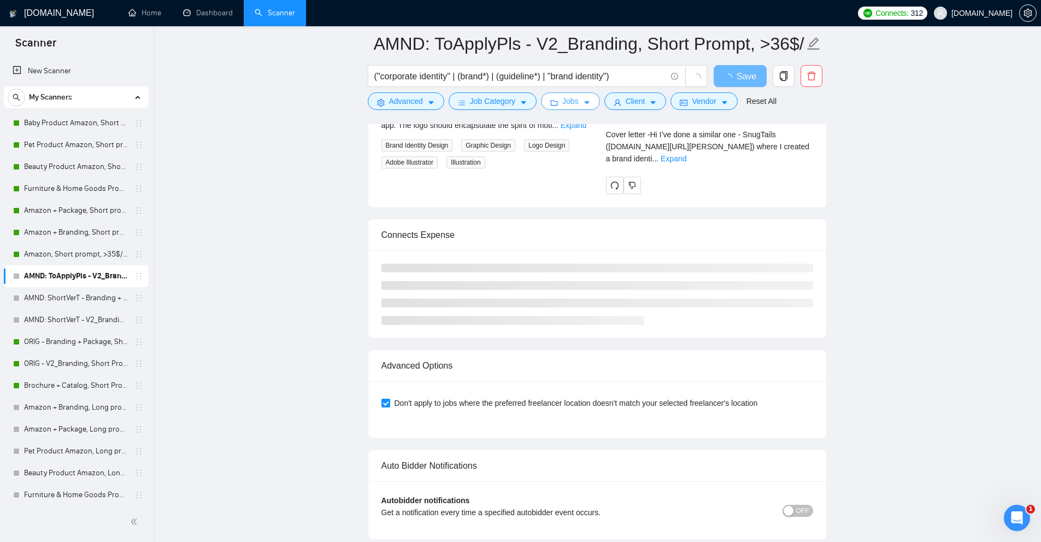
scroll to position [4432, 0]
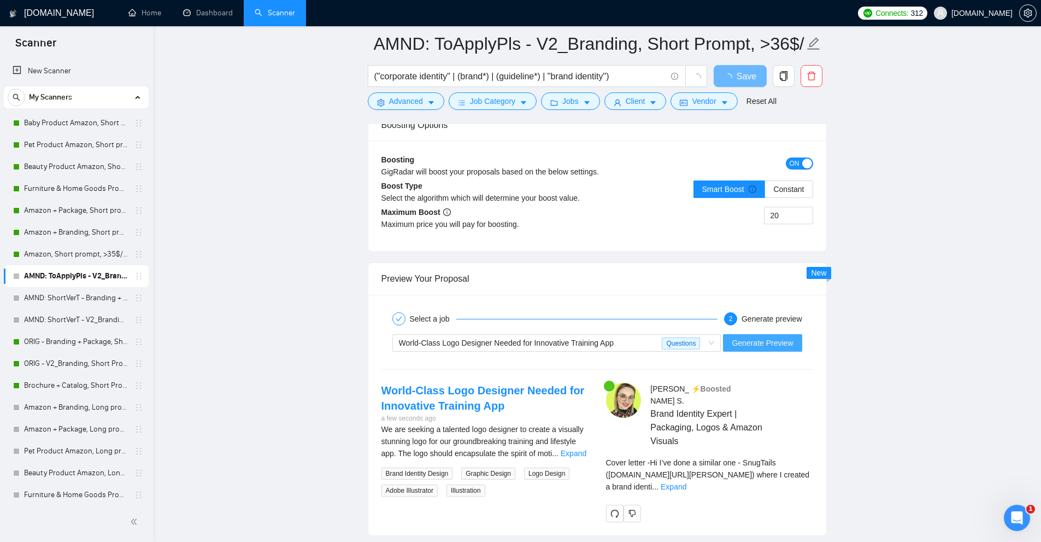
drag, startPoint x: 743, startPoint y: 346, endPoint x: 687, endPoint y: 387, distance: 69.6
click at [687, 387] on div "Select a job 2 Generate preview World-Class Logo Designer Needed for Innovative…" at bounding box center [597, 415] width 458 height 240
click at [691, 348] on div "Questions" at bounding box center [683, 342] width 43 height 16
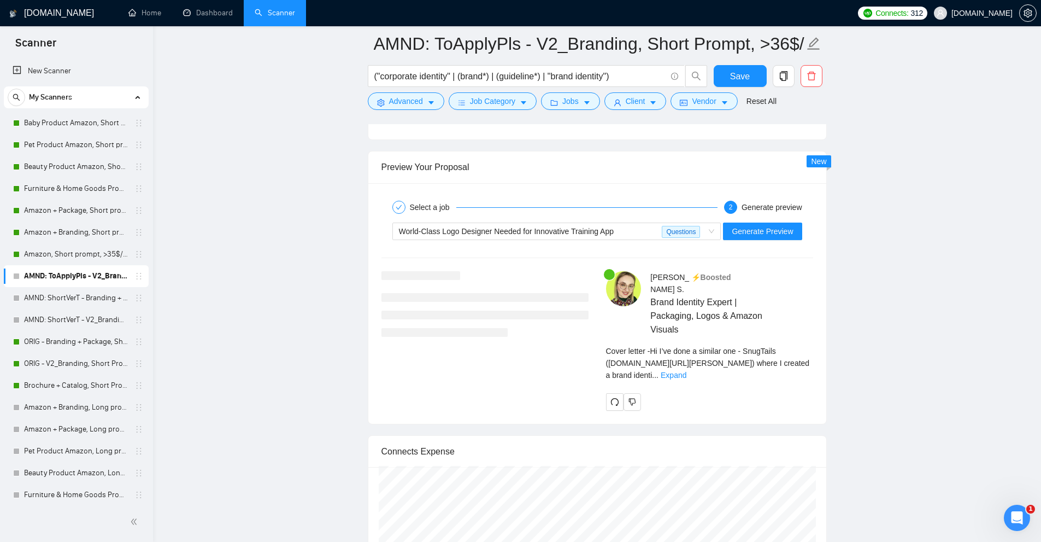
scroll to position [4651, 0]
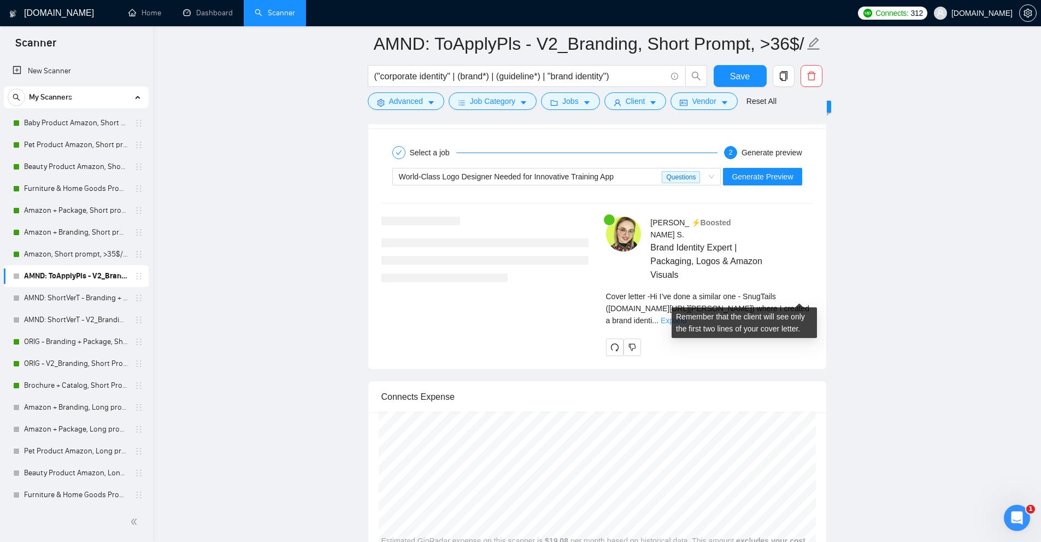
click at [686, 316] on link "Expand" at bounding box center [674, 320] width 26 height 9
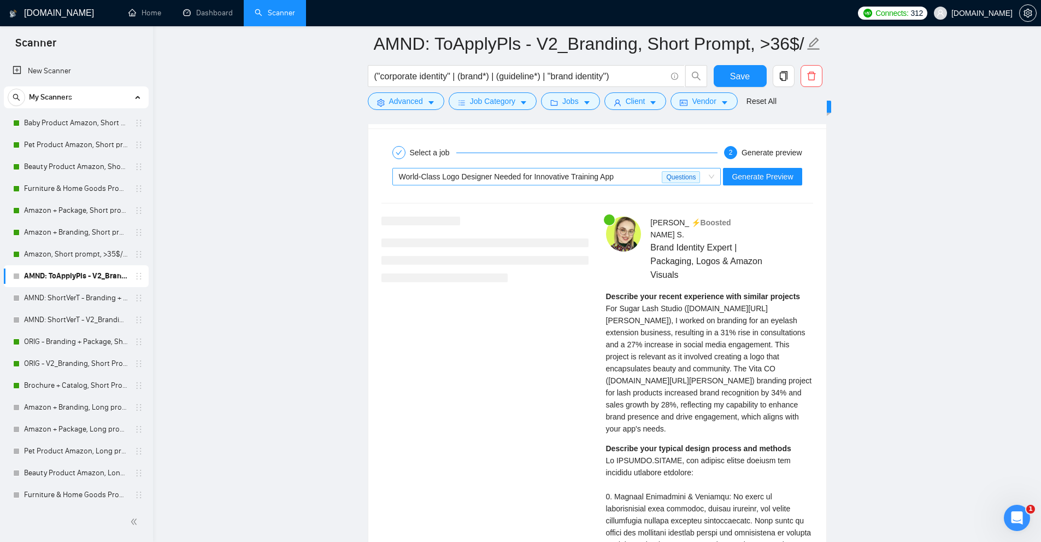
click at [647, 168] on div "World-Class Logo Designer Needed for Innovative Training App" at bounding box center [530, 176] width 263 height 16
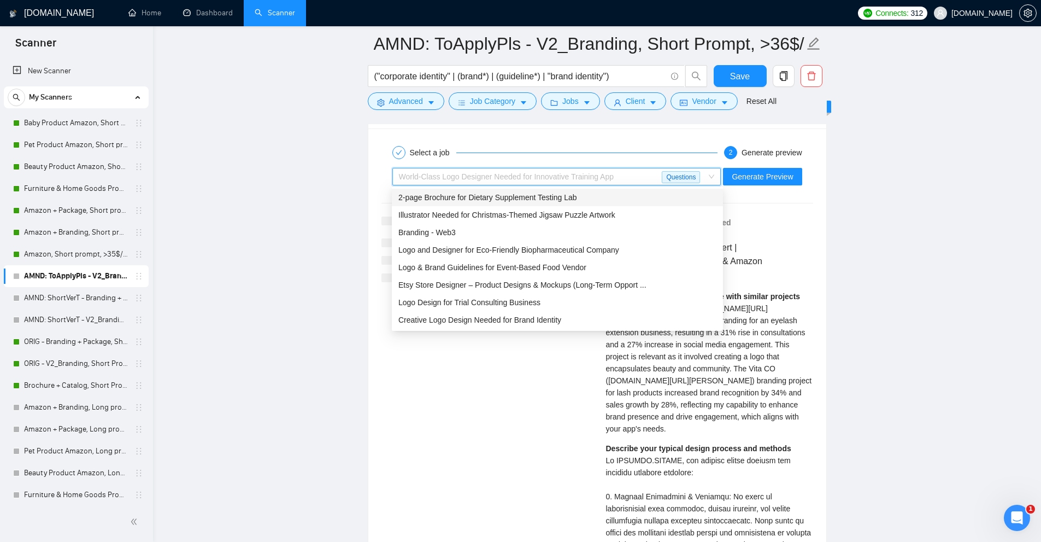
click at [581, 205] on div "2-page Brochure for Dietary Supplement Testing Lab" at bounding box center [557, 197] width 331 height 17
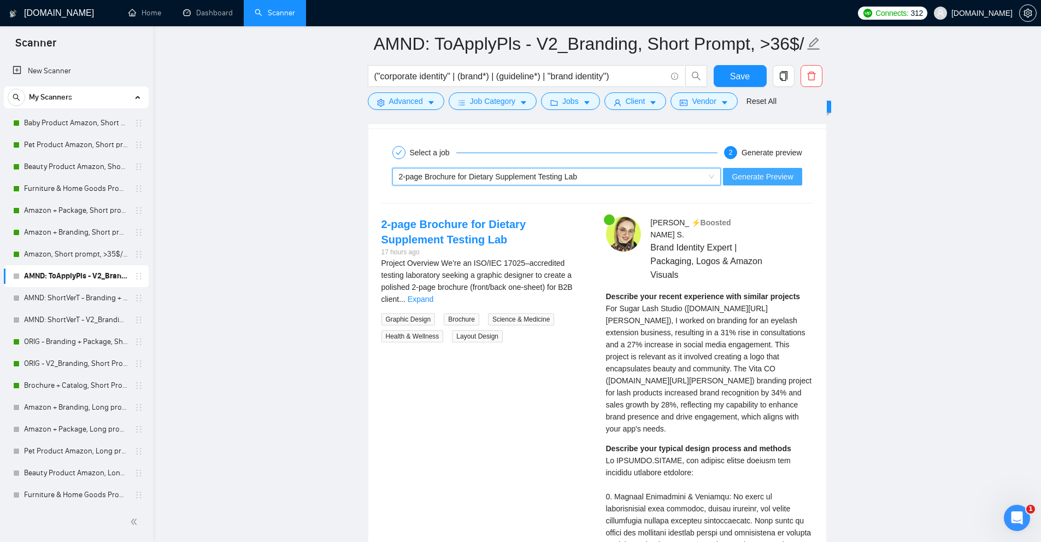
click at [770, 180] on span "Generate Preview" at bounding box center [762, 176] width 61 height 12
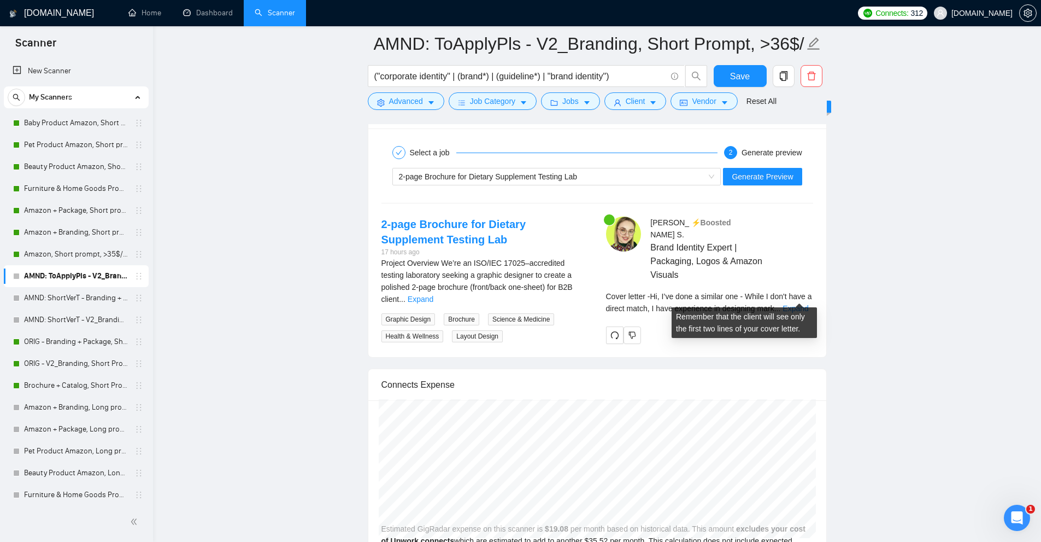
click at [784, 298] on div "Cover letter - Hi, I’ve done a similar one - While I don't have a direct match,…" at bounding box center [709, 302] width 207 height 24
click at [796, 304] on link "Expand" at bounding box center [796, 308] width 26 height 9
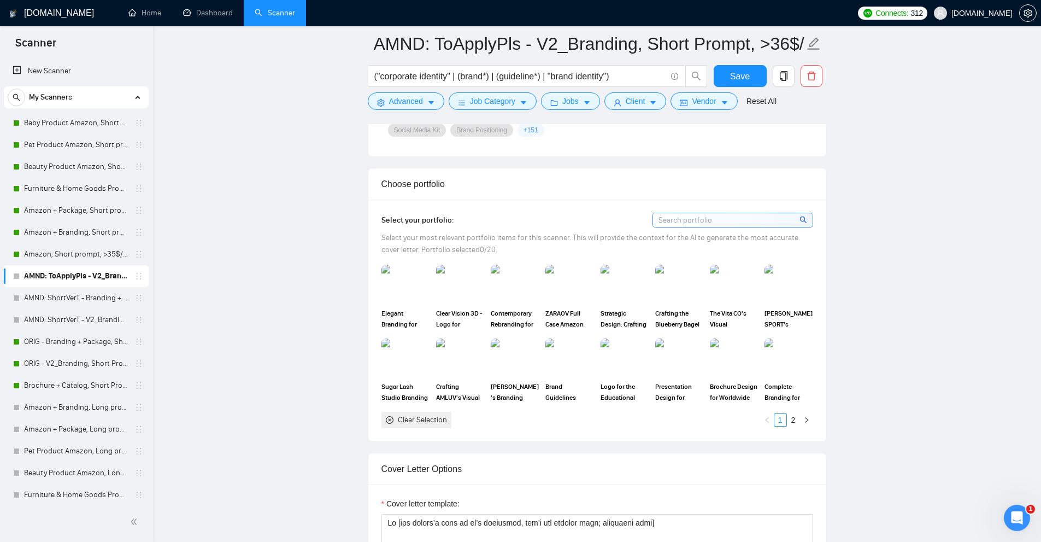
scroll to position [1317, 0]
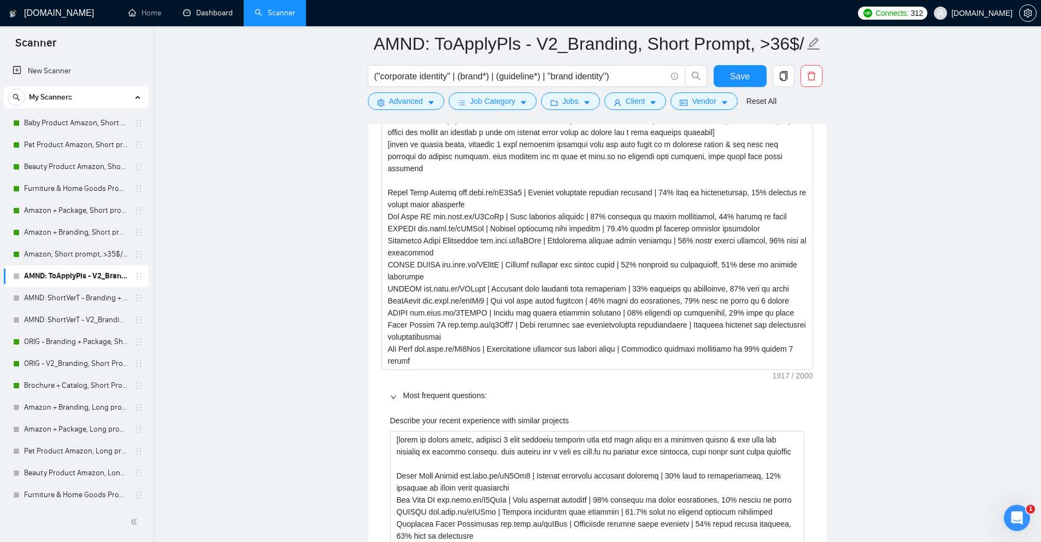
scroll to position [1475, 0]
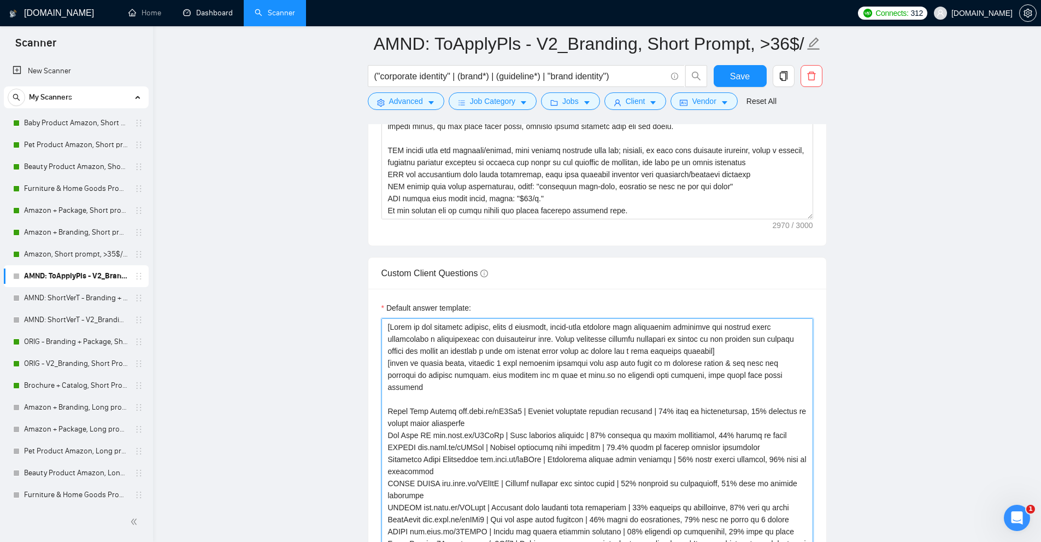
click at [549, 385] on textarea "Default answer template:" at bounding box center [597, 453] width 432 height 270
click at [559, 360] on textarea "Default answer template:" at bounding box center [597, 453] width 432 height 270
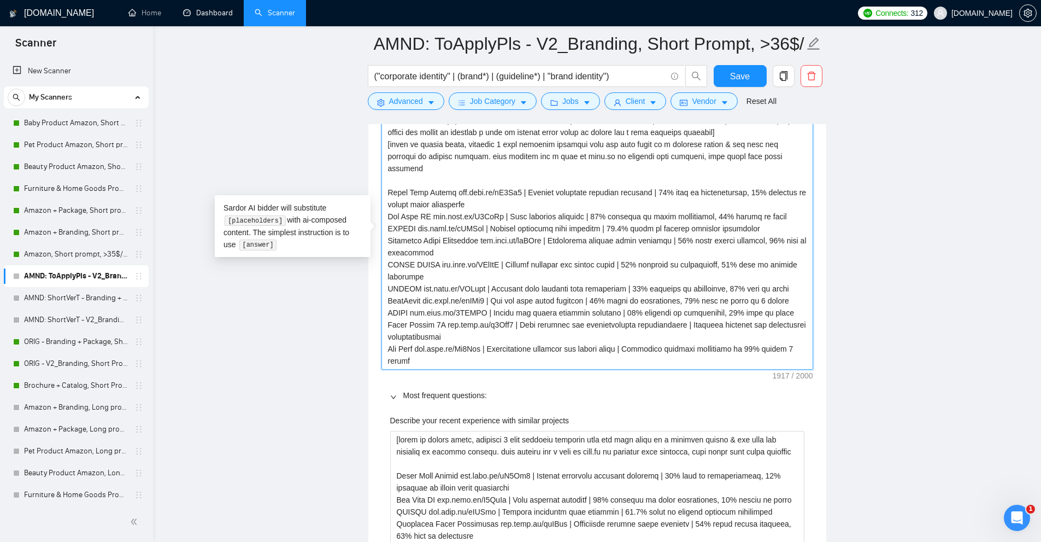
drag, startPoint x: 559, startPoint y: 360, endPoint x: 589, endPoint y: 407, distance: 55.5
type textarea "[Based on the provided context, craft a positive, human-like response that thor…"
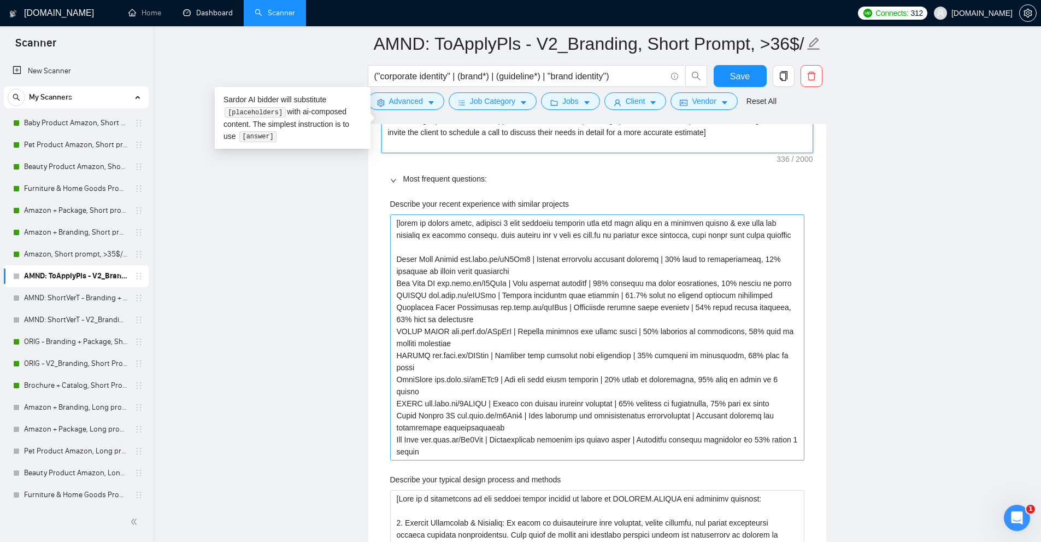
scroll to position [1530, 0]
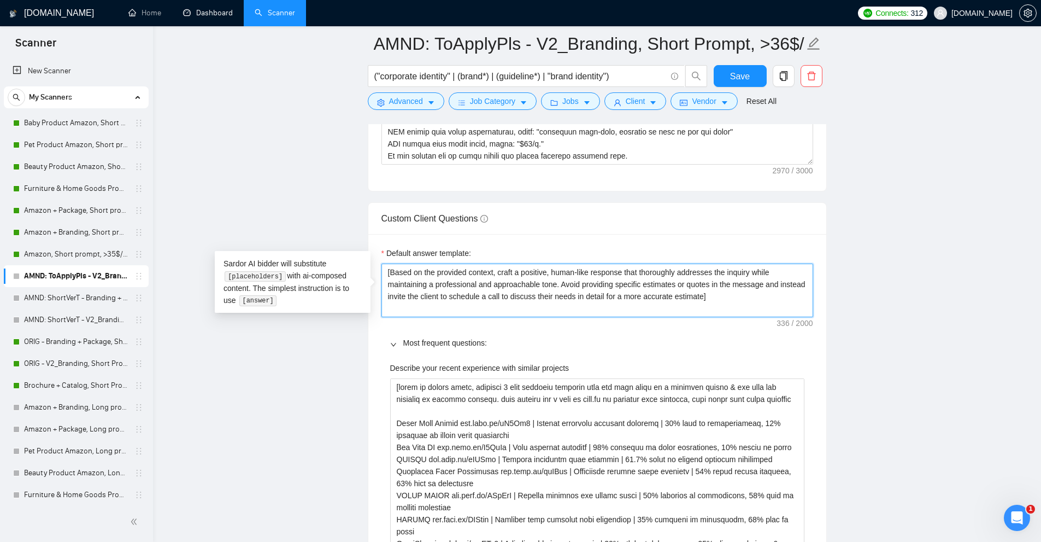
type textarea "[Based on the provided context, craft a positive, human-like response that thor…"
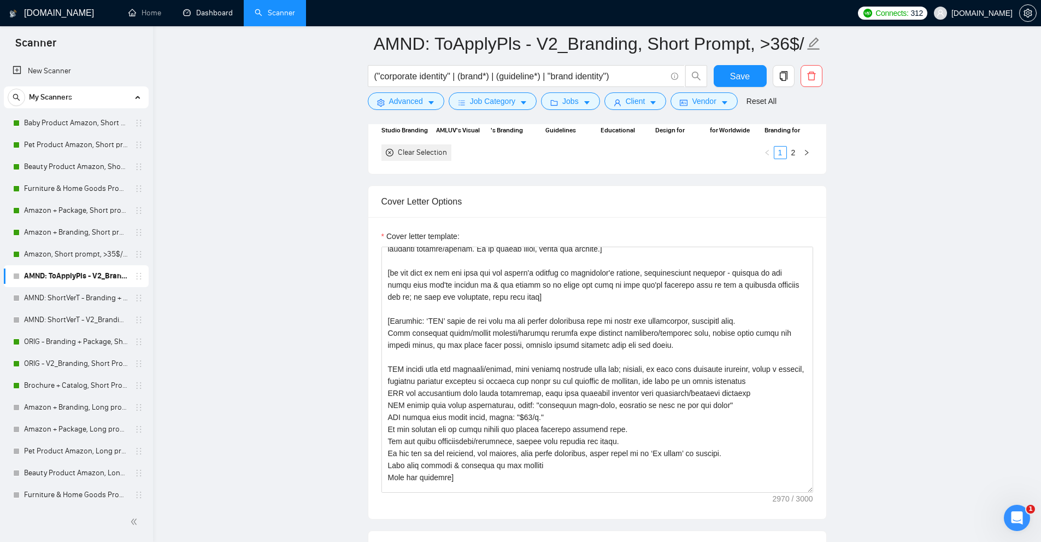
scroll to position [1311, 0]
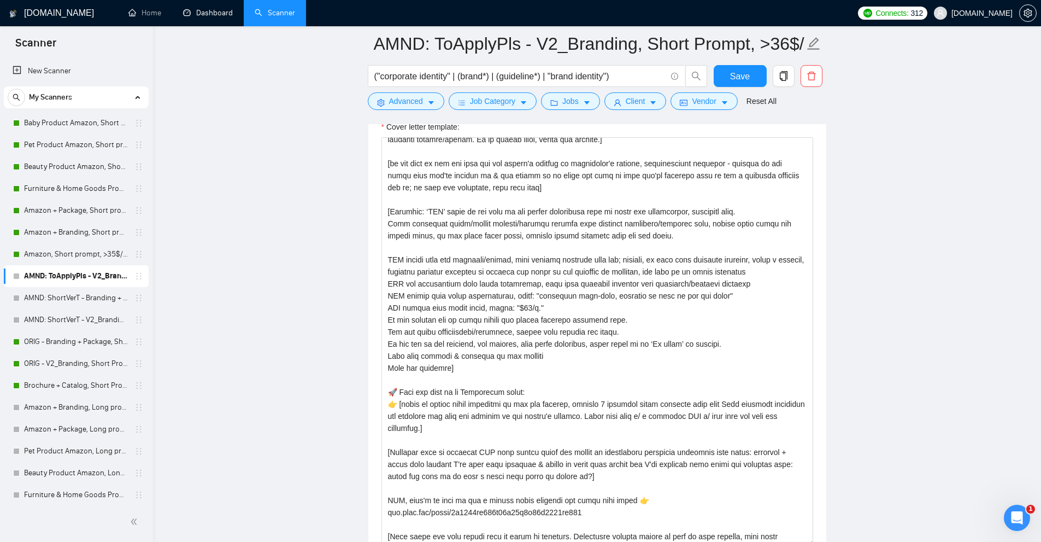
drag, startPoint x: 810, startPoint y: 379, endPoint x: 824, endPoint y: 542, distance: 163.4
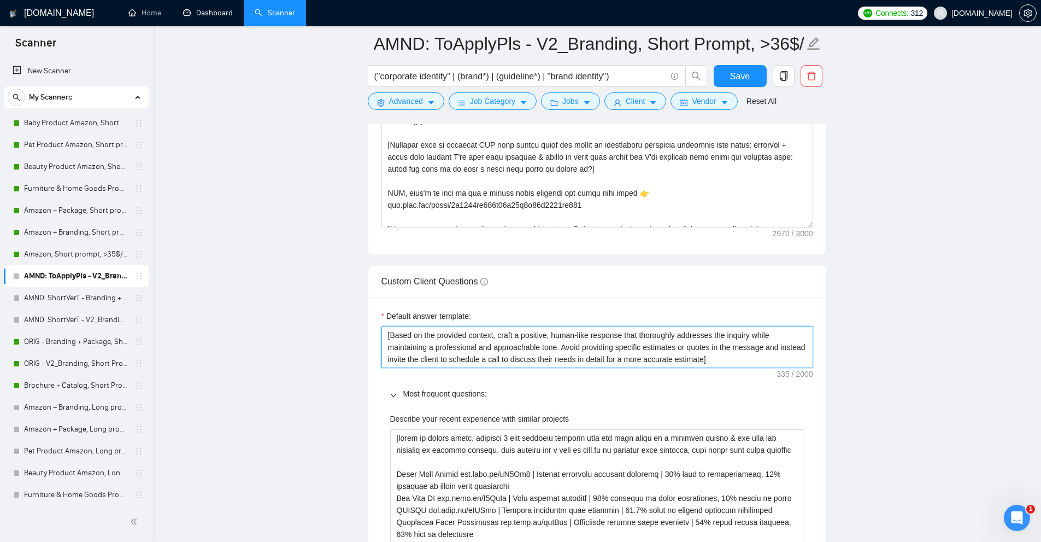
scroll to position [0, 0]
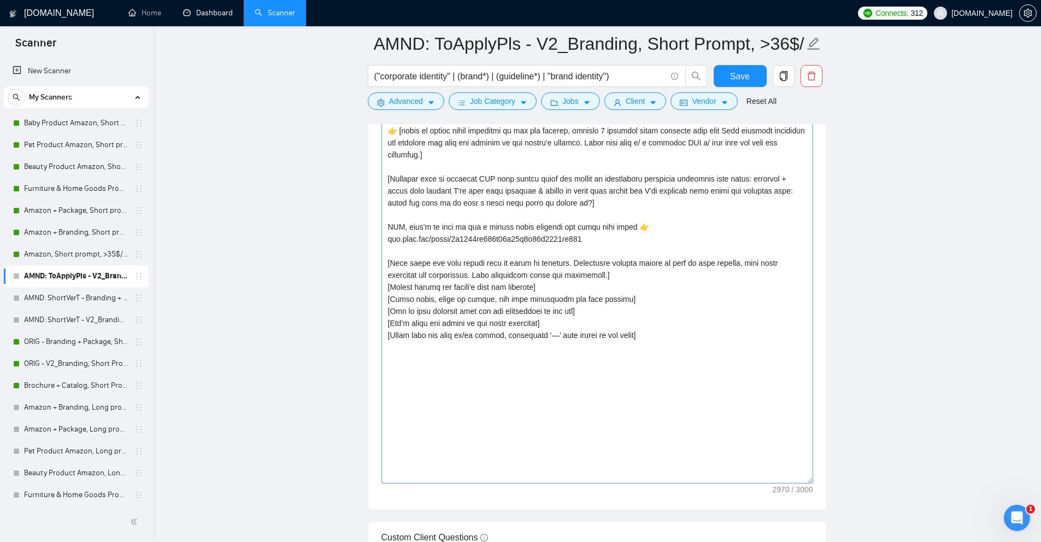
drag, startPoint x: 807, startPoint y: 212, endPoint x: 798, endPoint y: 496, distance: 283.7
click at [798, 483] on textarea "Cover letter template:" at bounding box center [597, 146] width 432 height 674
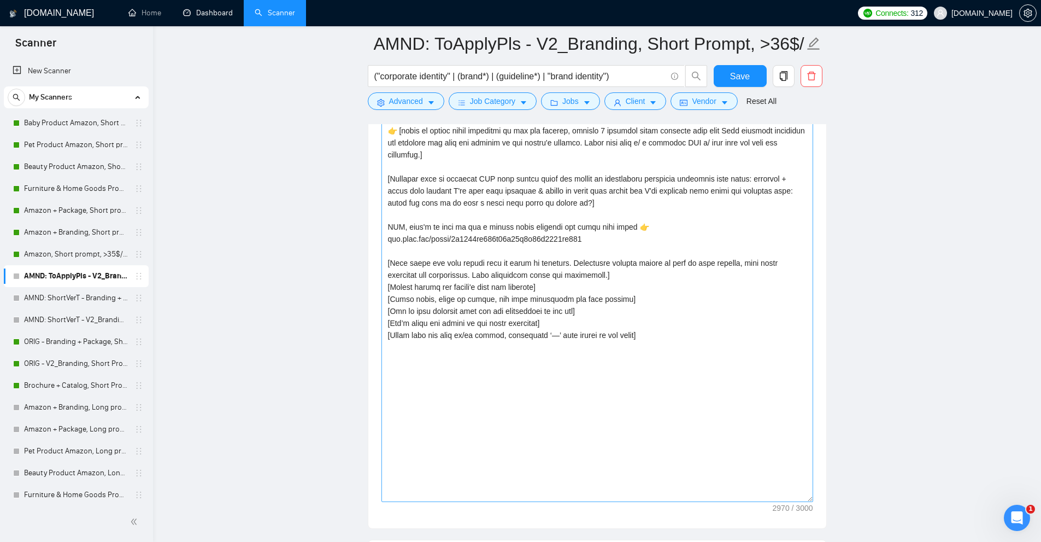
type textarea "[Based on the provided context, craft a positive, human-like response that thor…"
click at [702, 392] on textarea "Cover letter template:" at bounding box center [597, 155] width 432 height 692
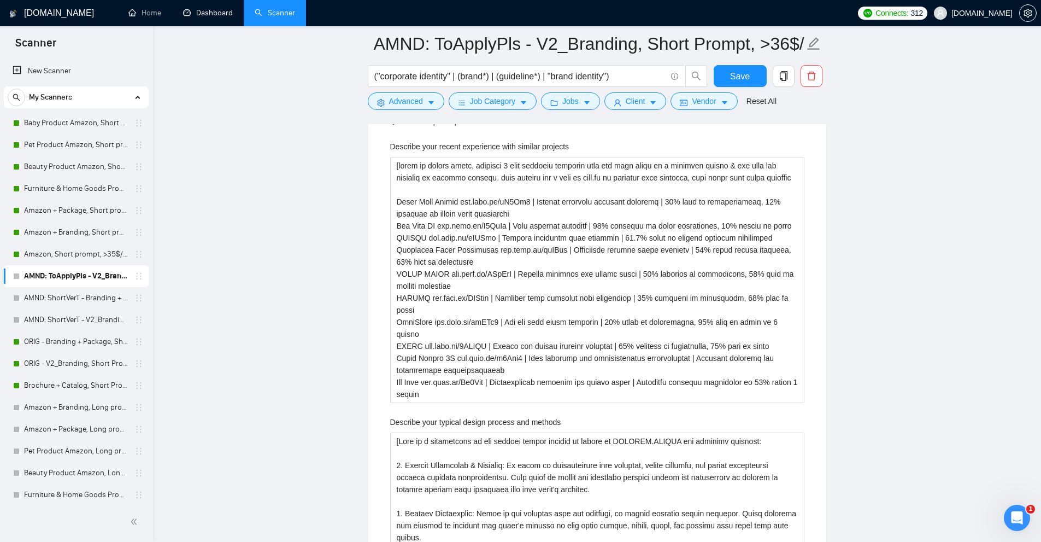
scroll to position [1639, 0]
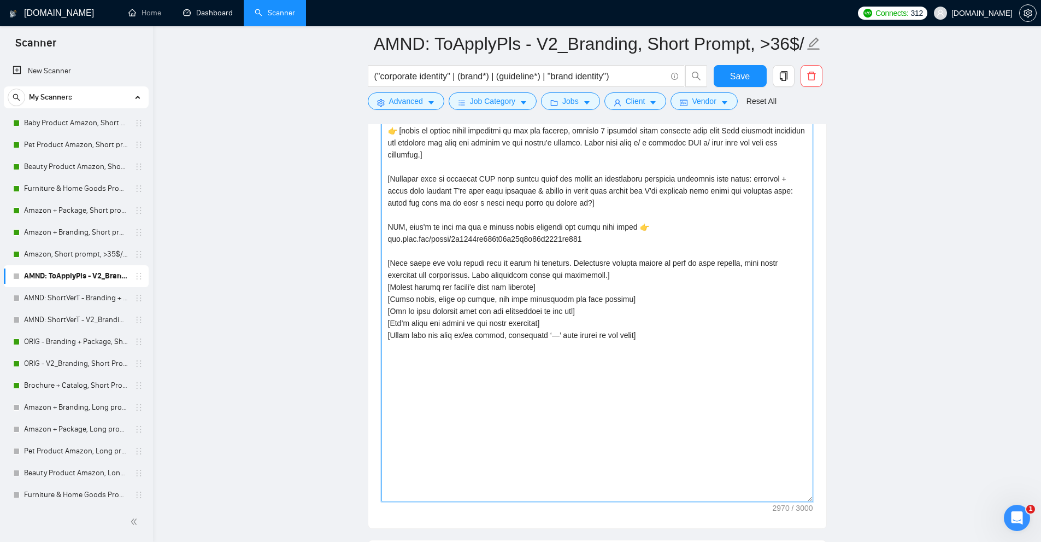
drag, startPoint x: 664, startPoint y: 332, endPoint x: 286, endPoint y: 321, distance: 377.8
drag, startPoint x: 622, startPoint y: 299, endPoint x: 364, endPoint y: 258, distance: 261.1
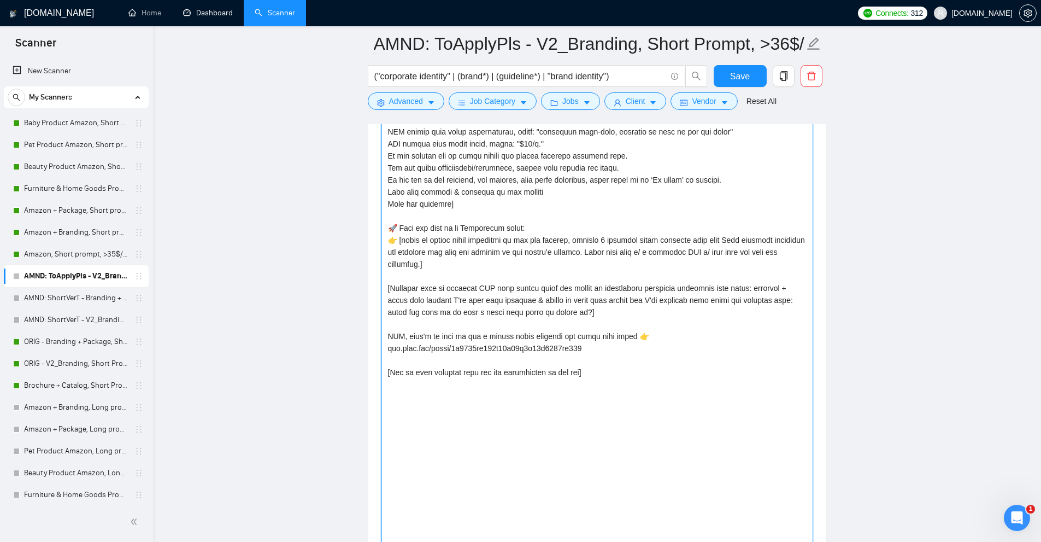
scroll to position [1421, 0]
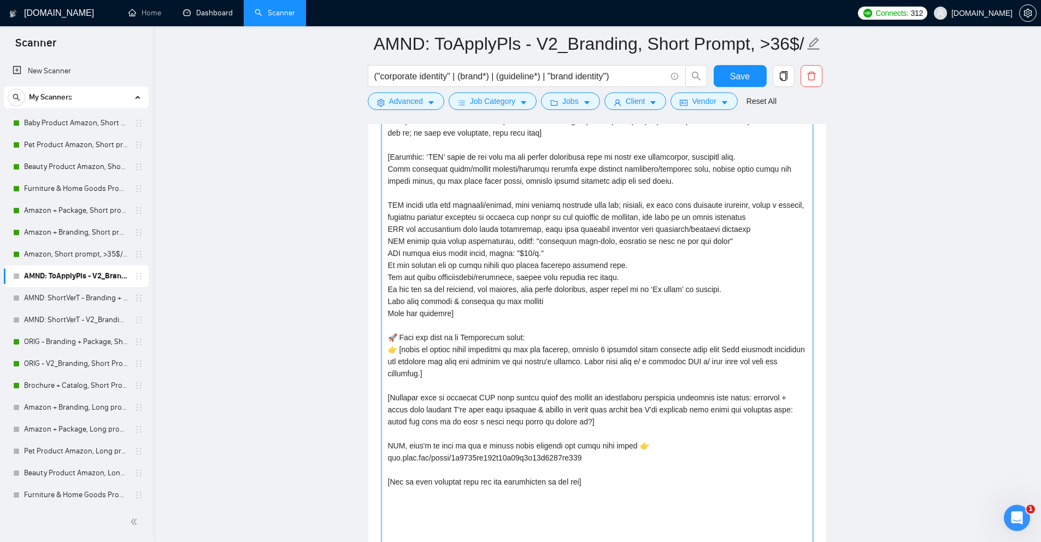
drag, startPoint x: 461, startPoint y: 373, endPoint x: 398, endPoint y: 324, distance: 79.8
click at [398, 324] on textarea "Cover letter template:" at bounding box center [597, 374] width 432 height 692
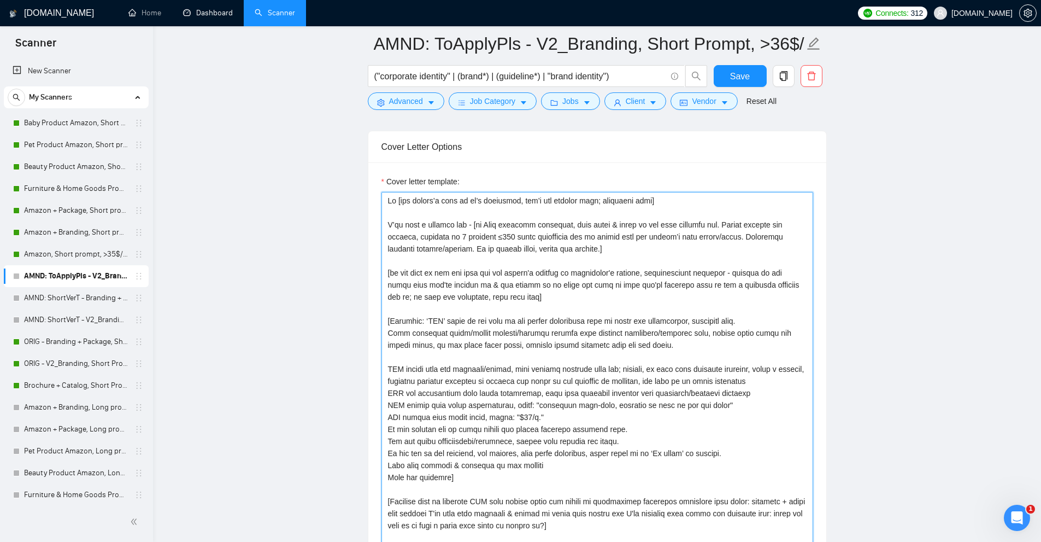
scroll to position [1148, 0]
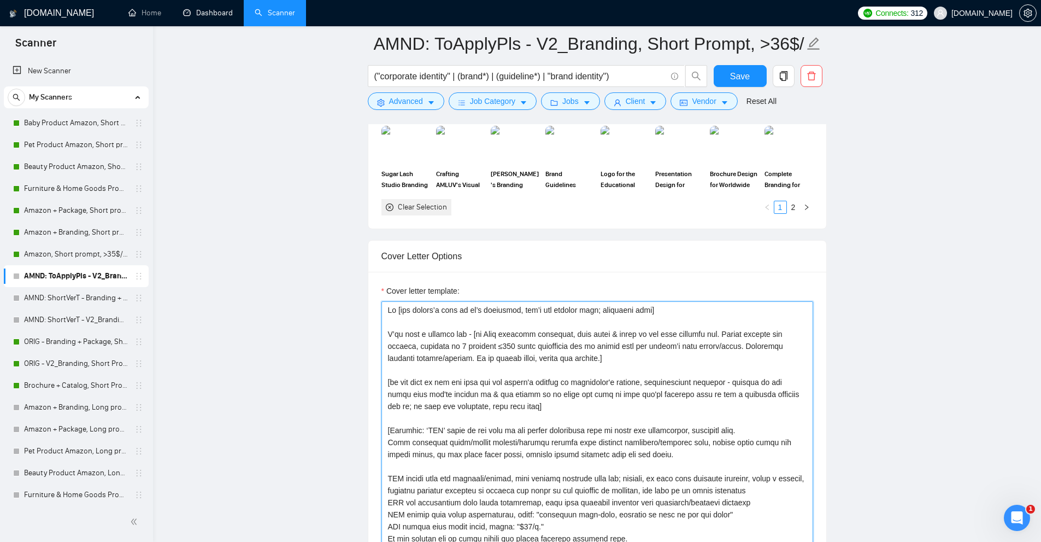
drag, startPoint x: 405, startPoint y: 309, endPoint x: 502, endPoint y: 310, distance: 96.2
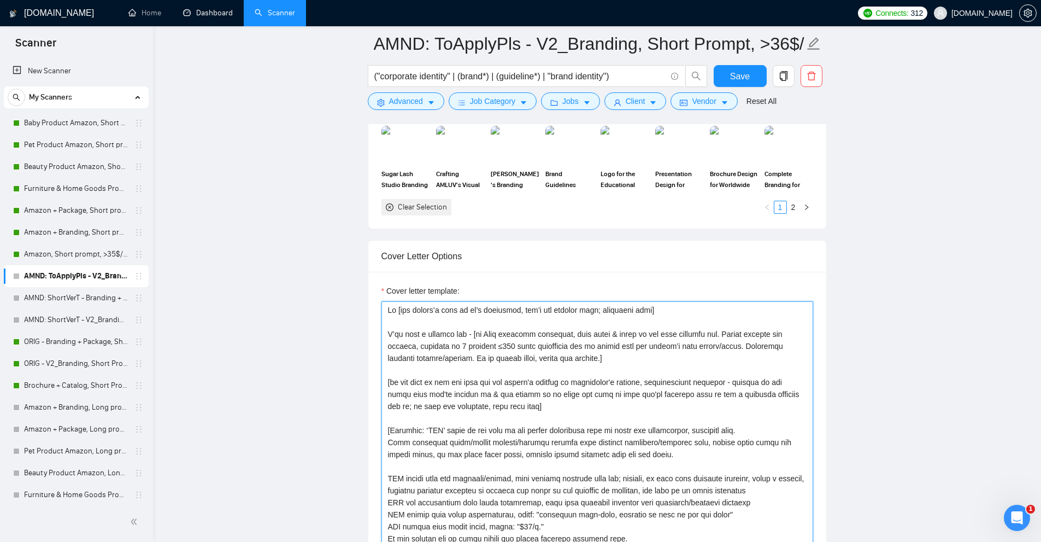
drag, startPoint x: 512, startPoint y: 308, endPoint x: 603, endPoint y: 309, distance: 90.7
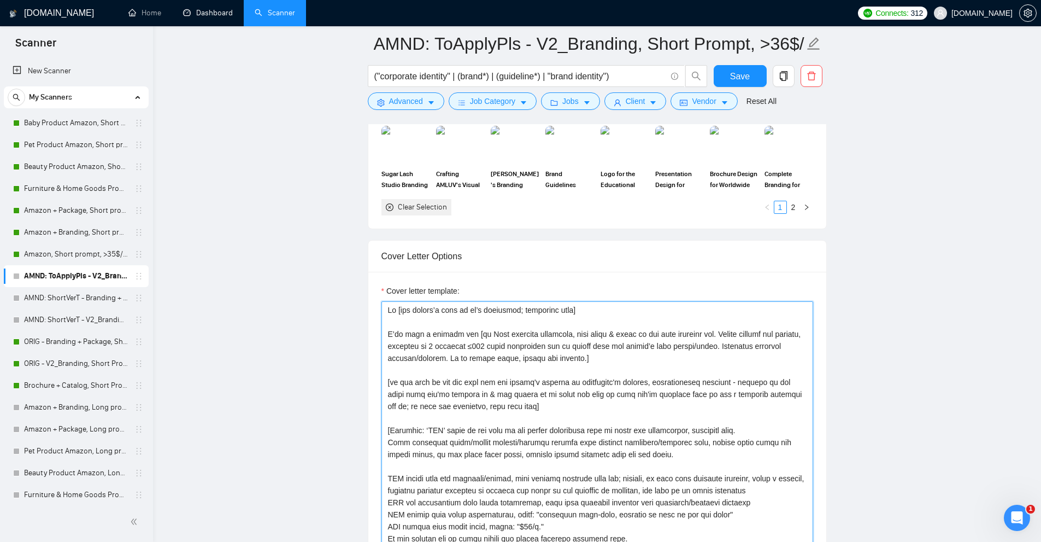
drag, startPoint x: 475, startPoint y: 332, endPoint x: 556, endPoint y: 350, distance: 82.7
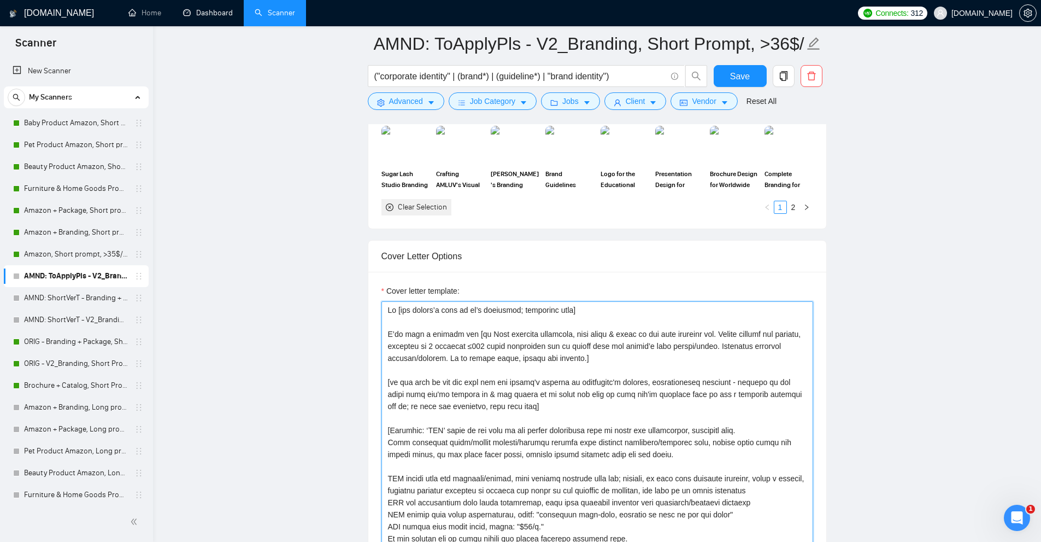
drag, startPoint x: 468, startPoint y: 332, endPoint x: 688, endPoint y: 331, distance: 219.7
drag, startPoint x: 652, startPoint y: 334, endPoint x: 758, endPoint y: 330, distance: 106.1
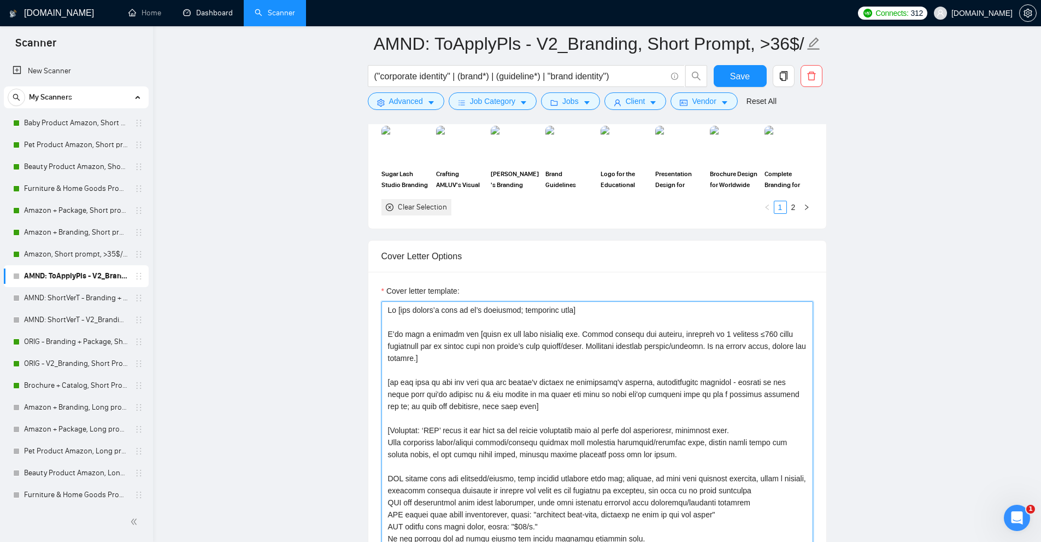
drag, startPoint x: 751, startPoint y: 330, endPoint x: 749, endPoint y: 358, distance: 28.5
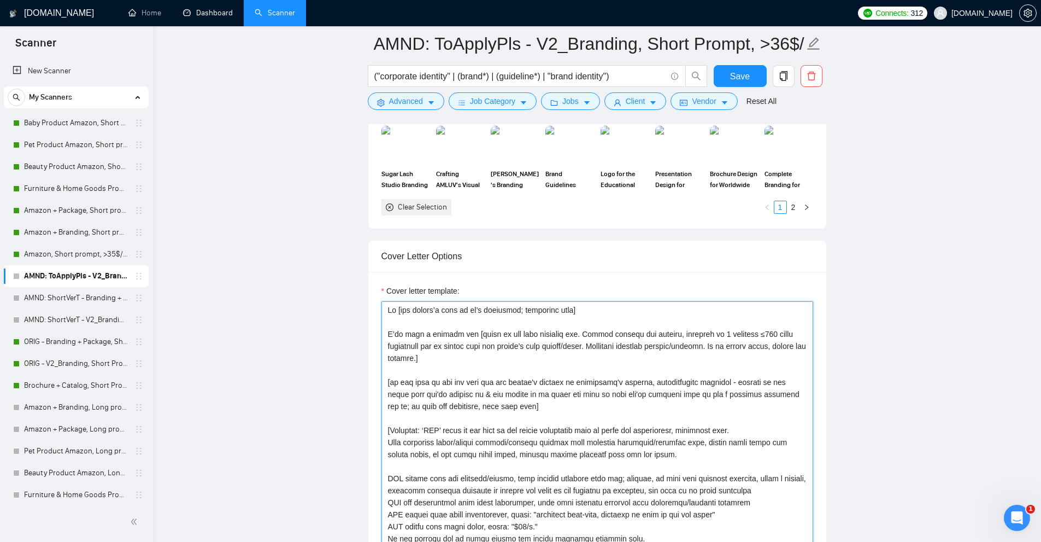
drag, startPoint x: 386, startPoint y: 381, endPoint x: 543, endPoint y: 399, distance: 157.4
drag, startPoint x: 536, startPoint y: 409, endPoint x: 385, endPoint y: 380, distance: 153.5
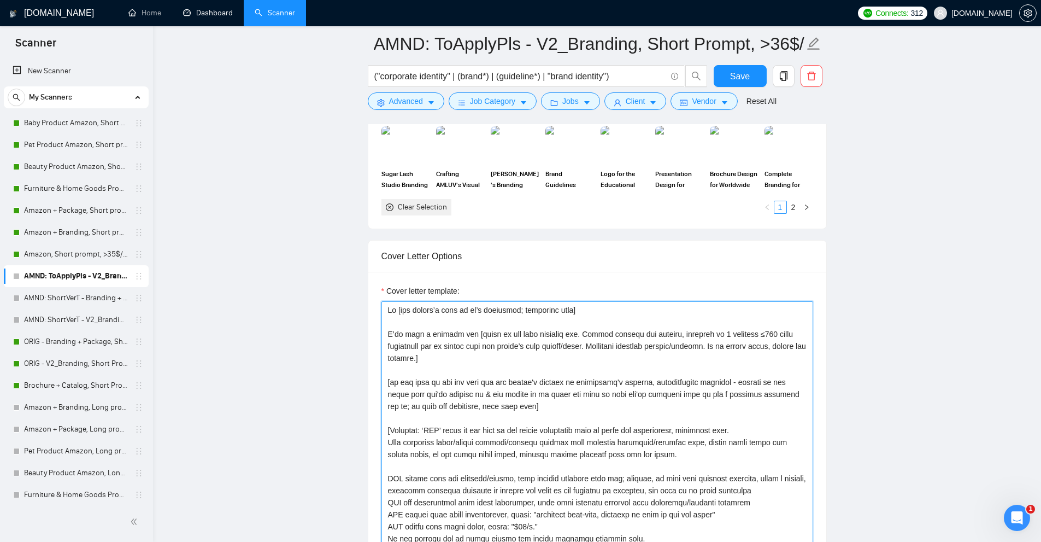
drag, startPoint x: 498, startPoint y: 404, endPoint x: 385, endPoint y: 383, distance: 114.6
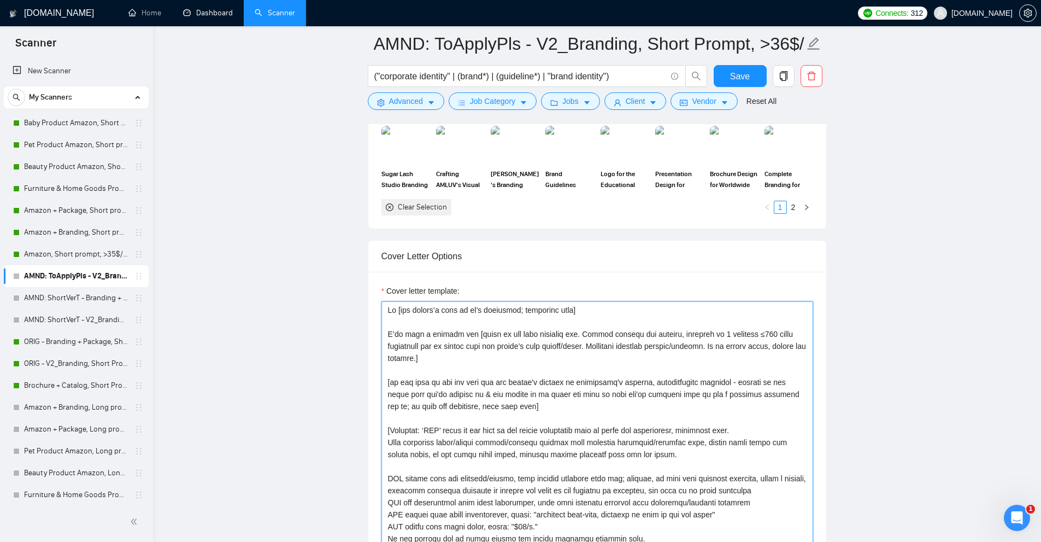
drag, startPoint x: 461, startPoint y: 392, endPoint x: 468, endPoint y: 396, distance: 8.1
drag, startPoint x: 463, startPoint y: 392, endPoint x: 530, endPoint y: 391, distance: 66.7
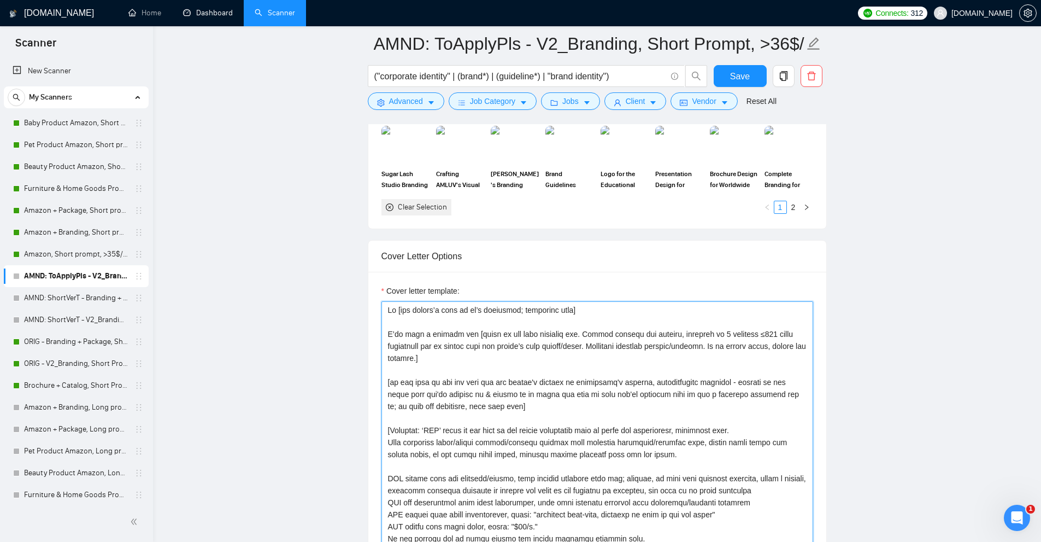
type textarea "Hi [use client’s name if it’s mentioned; otherwise skip] I’ve done a similar on…"
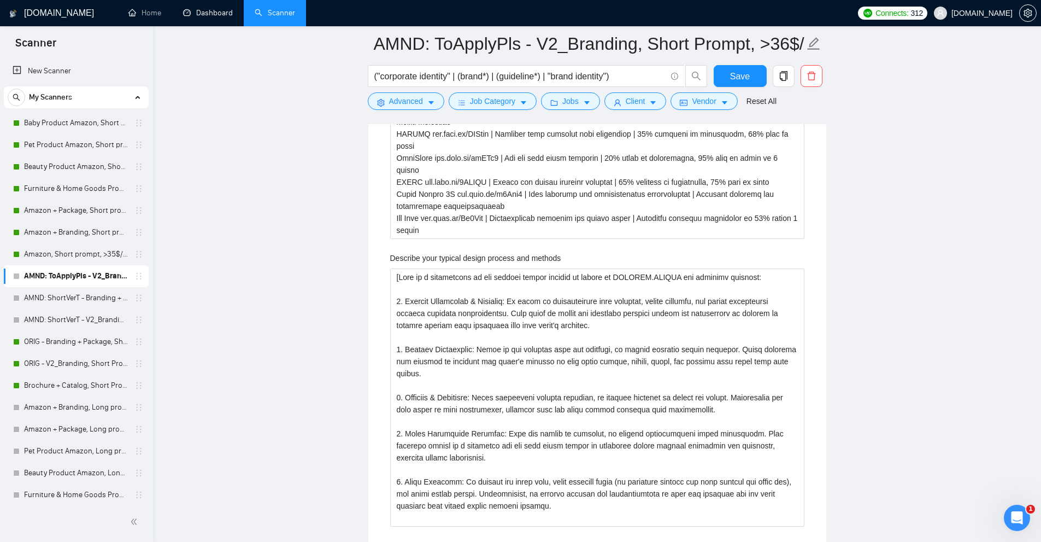
scroll to position [2076, 0]
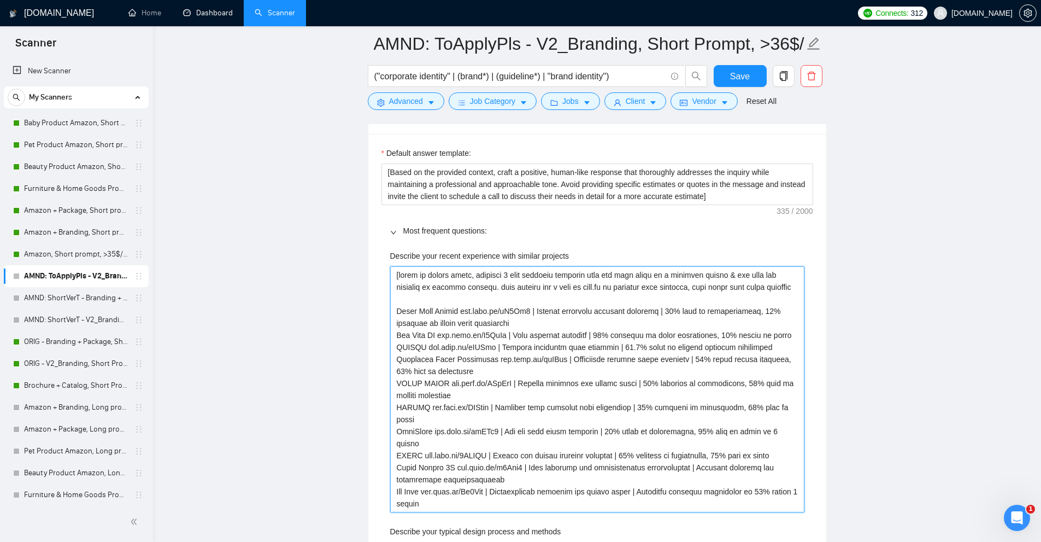
click at [614, 367] on projects "Describe your recent experience with similar projects" at bounding box center [597, 389] width 414 height 246
click at [633, 349] on projects "Describe your recent experience with similar projects" at bounding box center [597, 389] width 414 height 246
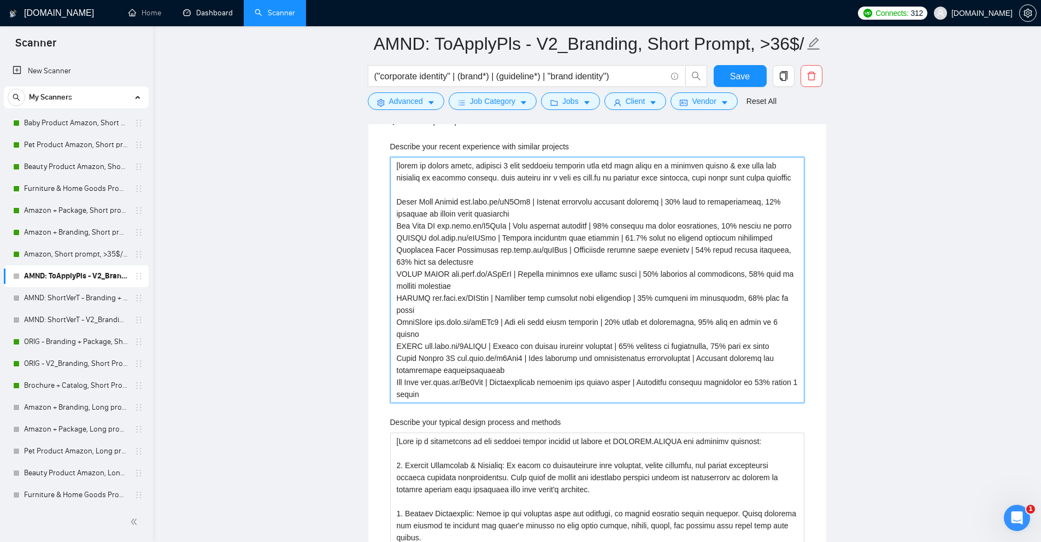
click at [632, 343] on projects "Describe your recent experience with similar projects" at bounding box center [597, 280] width 414 height 246
click at [599, 341] on projects "Describe your recent experience with similar projects" at bounding box center [597, 280] width 414 height 246
click at [585, 342] on projects "Describe your recent experience with similar projects" at bounding box center [597, 280] width 414 height 246
click at [764, 331] on projects "Describe your recent experience with similar projects" at bounding box center [597, 280] width 414 height 246
click at [758, 346] on projects "Describe your recent experience with similar projects" at bounding box center [597, 280] width 414 height 246
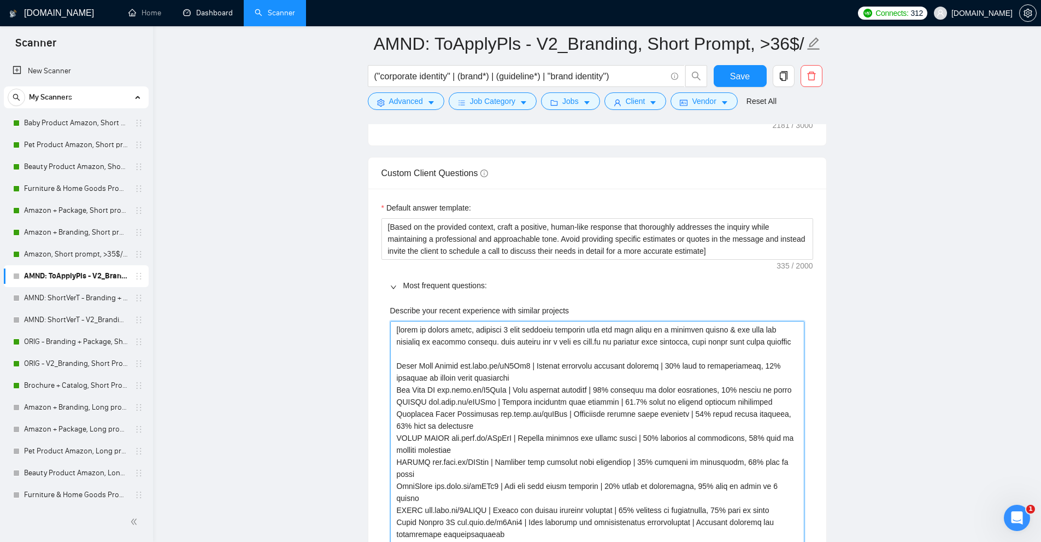
click at [668, 415] on projects "Describe your recent experience with similar projects" at bounding box center [597, 444] width 414 height 246
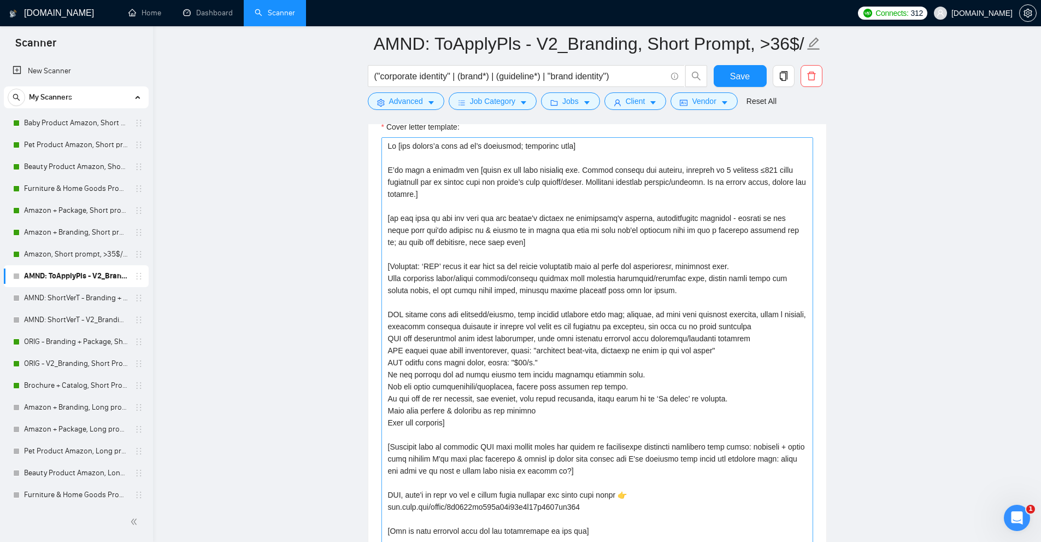
scroll to position [1257, 0]
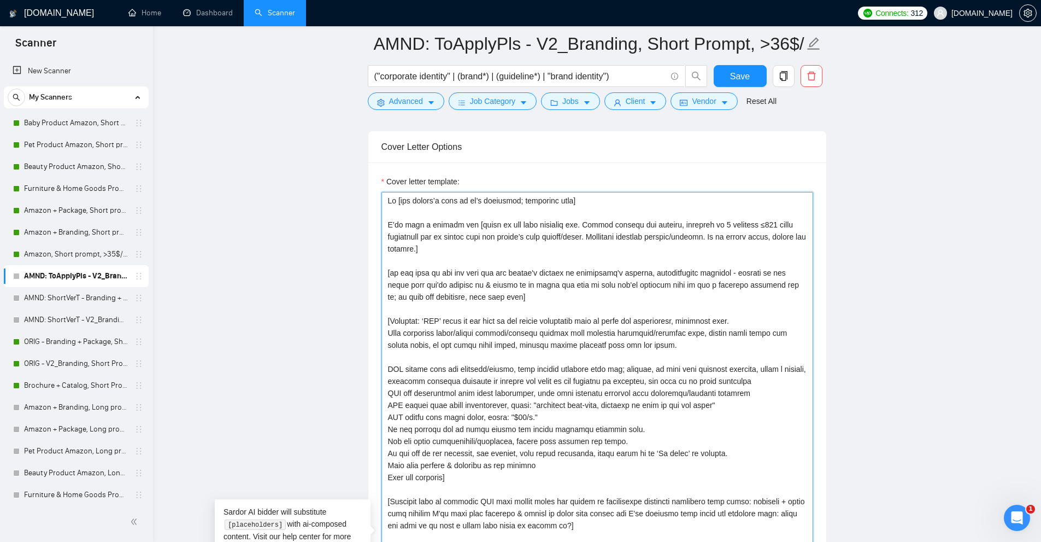
drag, startPoint x: 548, startPoint y: 417, endPoint x: 750, endPoint y: 404, distance: 202.6
click at [750, 404] on textarea "Cover letter template:" at bounding box center [597, 538] width 432 height 692
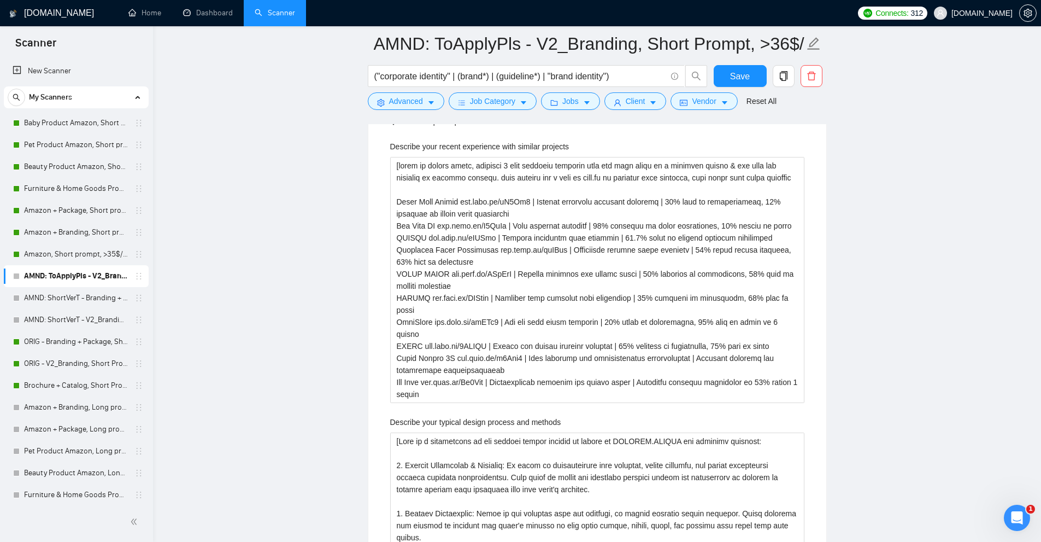
scroll to position [2131, 0]
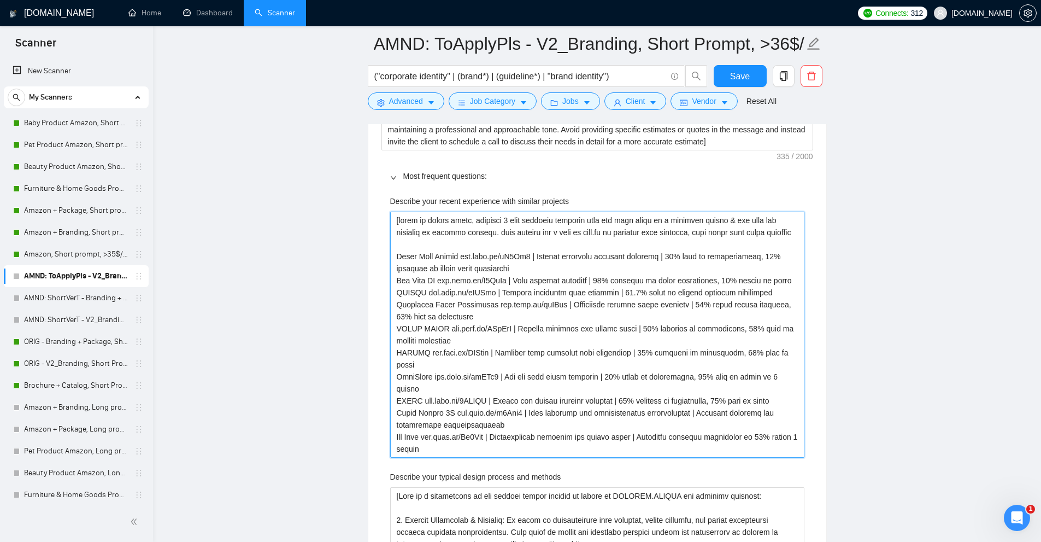
drag, startPoint x: 489, startPoint y: 216, endPoint x: 764, endPoint y: 215, distance: 275.4
click at [764, 215] on projects "Describe your recent experience with similar projects" at bounding box center [597, 334] width 414 height 246
drag, startPoint x: 500, startPoint y: 231, endPoint x: 814, endPoint y: 232, distance: 314.2
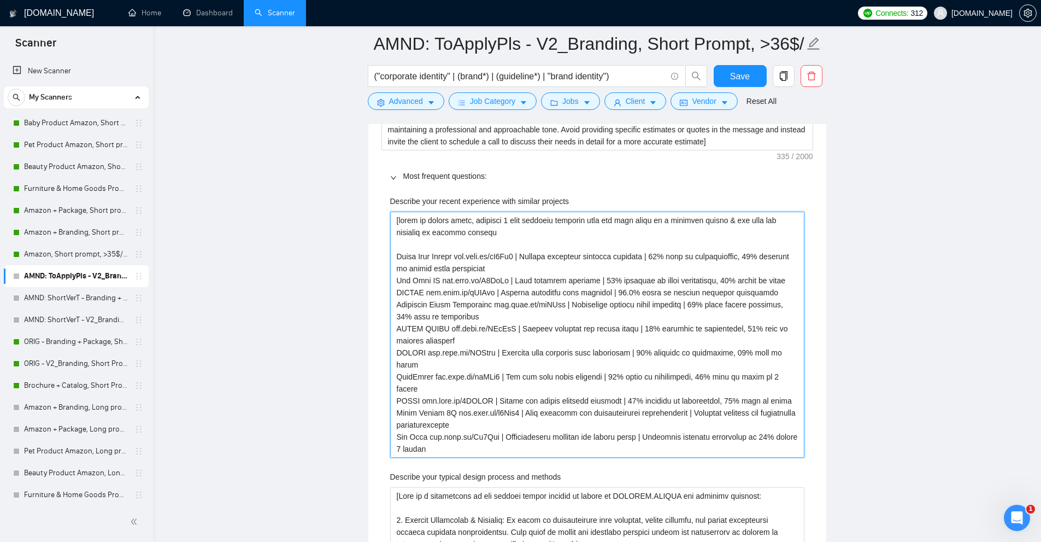
type projects "[based on client needs, describe 2 most relevant projects from the list below i…"
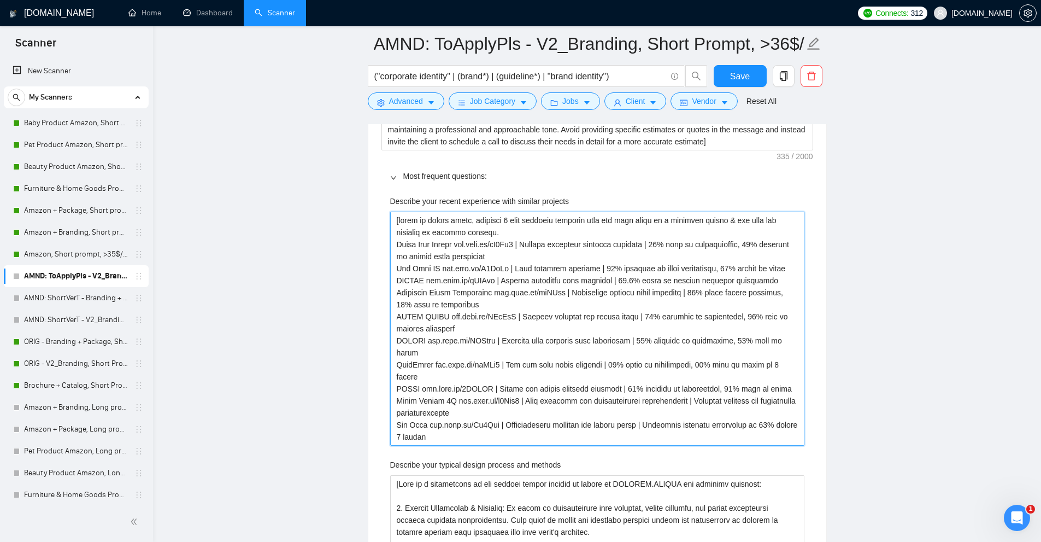
click at [478, 245] on projects "Describe your recent experience with similar projects" at bounding box center [597, 328] width 414 height 234
type projects "[based on client needs, describe 2 most relevant projects from the list below i…"
click at [485, 281] on projects "Describe your recent experience with similar projects" at bounding box center [597, 328] width 414 height 234
paste projects "noto.li/dJ3Ck9 | Eyelash extension business branding | 31% rise in consultation…"
type projects "[based on client needs, describe 2 most relevant projects from the list below i…"
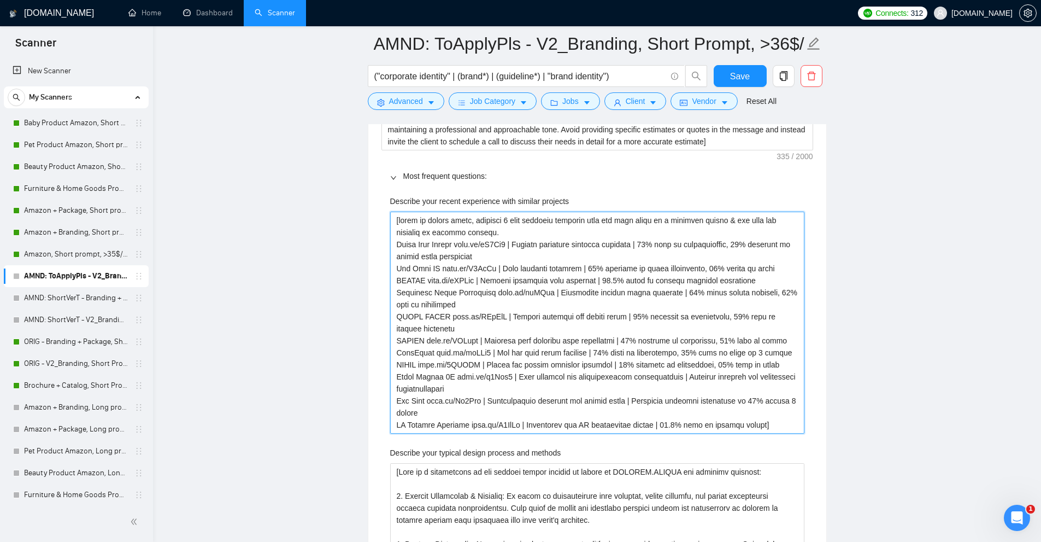
type projects "[based on client needs, describe 2 most relevant projects from the list below i…"
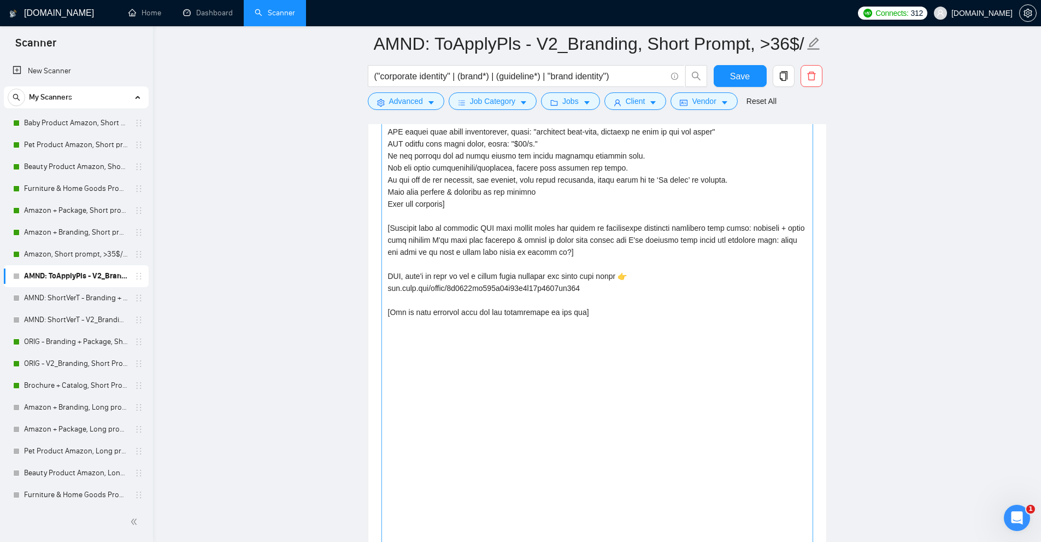
scroll to position [1475, 0]
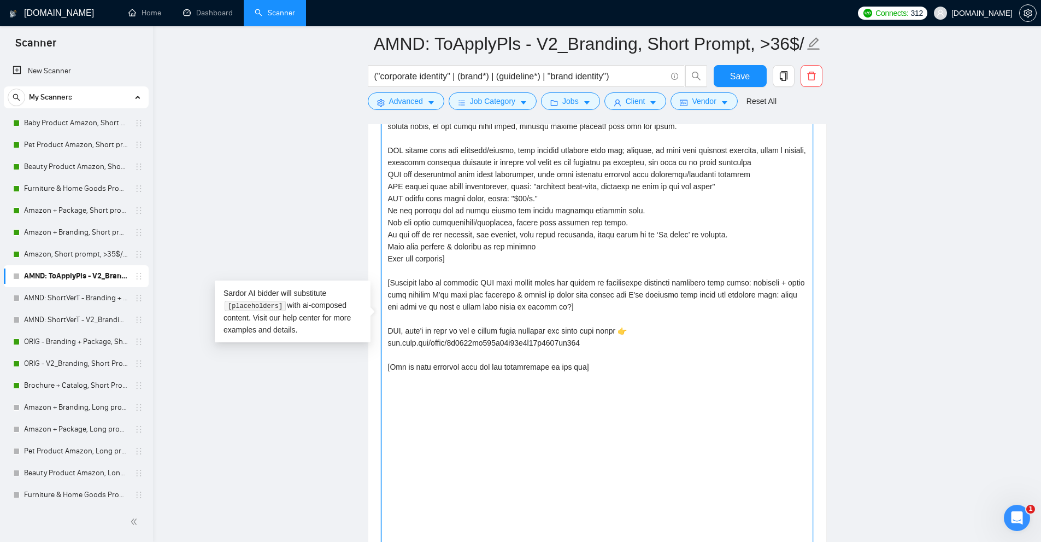
drag, startPoint x: 631, startPoint y: 398, endPoint x: 649, endPoint y: 354, distance: 47.8
click at [649, 354] on textarea "Cover letter template:" at bounding box center [597, 319] width 432 height 692
drag, startPoint x: 603, startPoint y: 311, endPoint x: 356, endPoint y: 283, distance: 248.6
click at [464, 293] on textarea "Cover letter template:" at bounding box center [597, 319] width 432 height 692
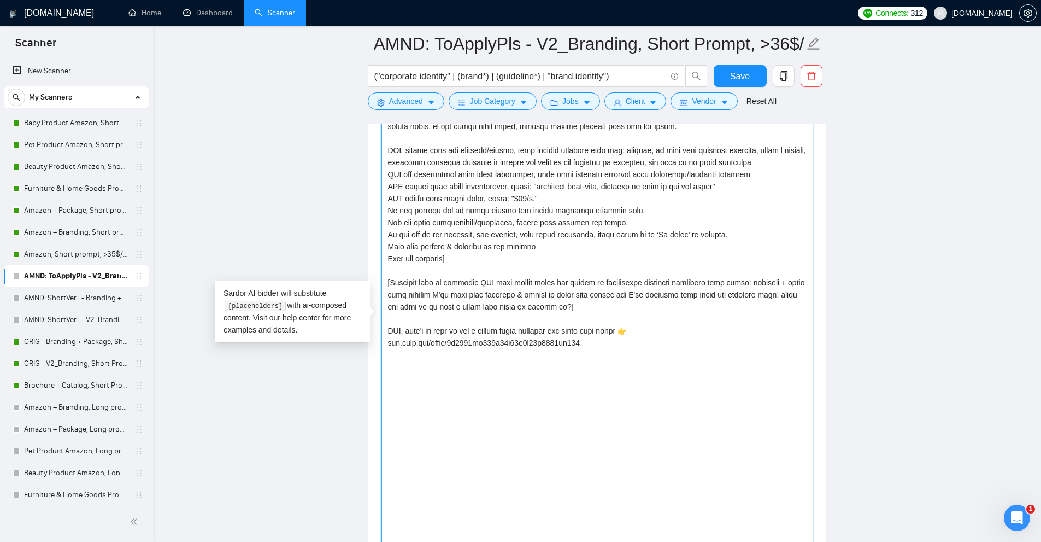
click at [562, 293] on textarea "Cover letter template:" at bounding box center [597, 319] width 432 height 692
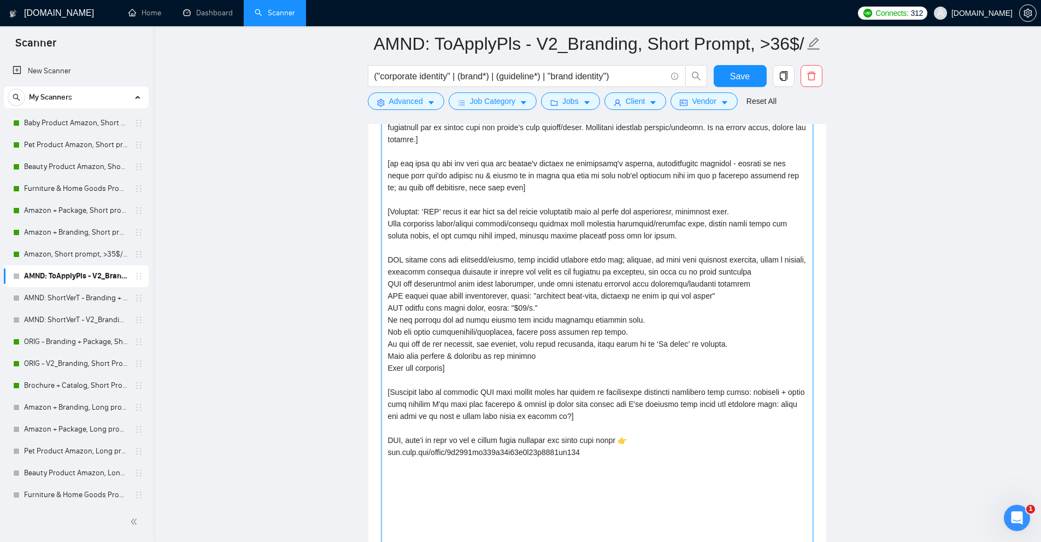
click at [491, 305] on textarea "Cover letter template:" at bounding box center [597, 429] width 432 height 692
click at [443, 304] on textarea "Cover letter template:" at bounding box center [597, 429] width 432 height 692
click at [700, 292] on textarea "Cover letter template:" at bounding box center [597, 429] width 432 height 692
click at [520, 294] on textarea "Cover letter template:" at bounding box center [597, 429] width 432 height 692
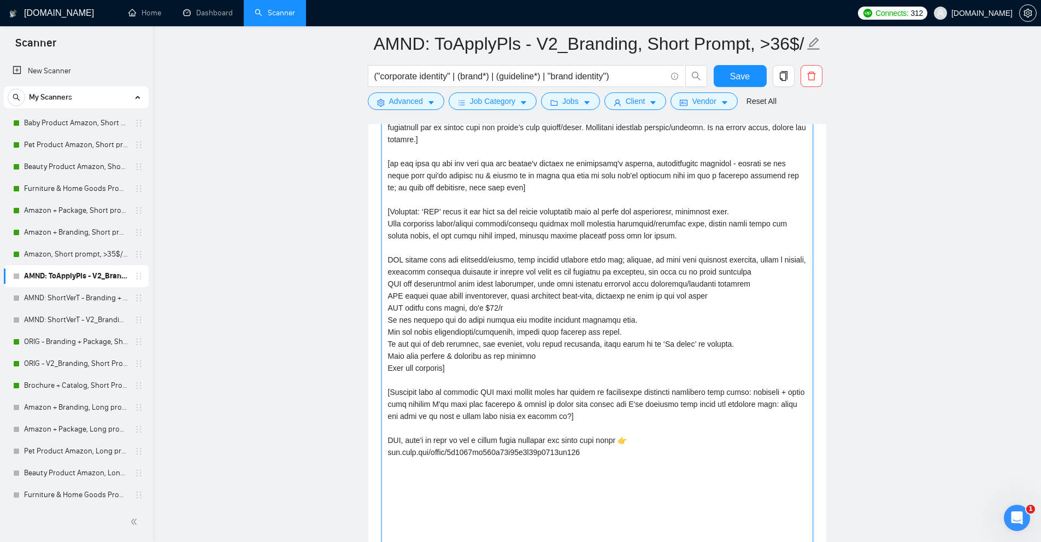
click at [586, 296] on textarea "Cover letter template:" at bounding box center [597, 429] width 432 height 692
drag, startPoint x: 586, startPoint y: 296, endPoint x: 677, endPoint y: 297, distance: 91.3
click at [677, 297] on textarea "Cover letter template:" at bounding box center [597, 429] width 432 height 692
click at [631, 293] on textarea "Cover letter template:" at bounding box center [597, 429] width 432 height 692
click at [609, 292] on textarea "Cover letter template:" at bounding box center [597, 429] width 432 height 692
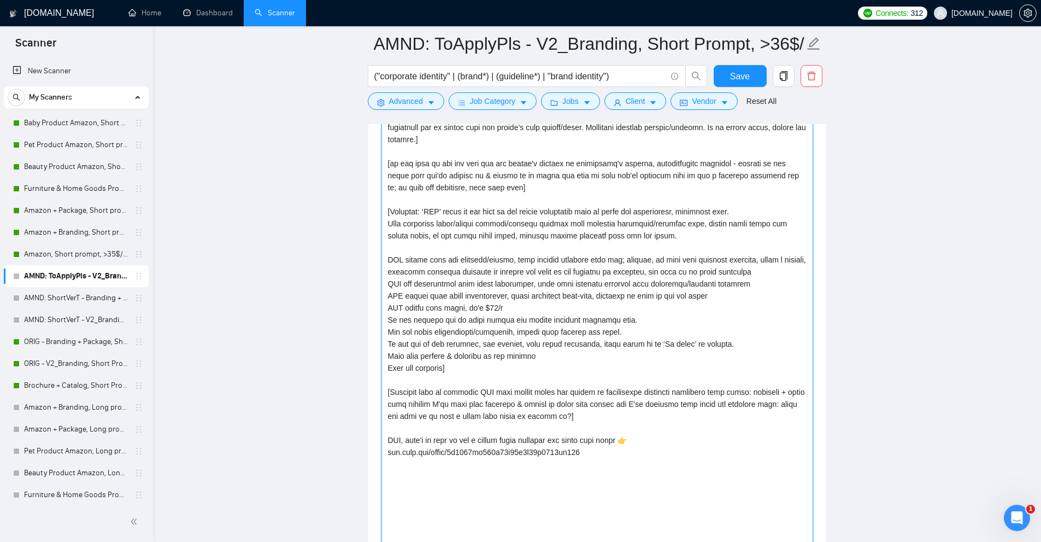
click at [597, 293] on textarea "Cover letter template:" at bounding box center [597, 429] width 432 height 692
click at [609, 293] on textarea "Cover letter template:" at bounding box center [597, 429] width 432 height 692
drag, startPoint x: 609, startPoint y: 293, endPoint x: 685, endPoint y: 296, distance: 76.0
click at [685, 296] on textarea "Cover letter template:" at bounding box center [597, 429] width 432 height 692
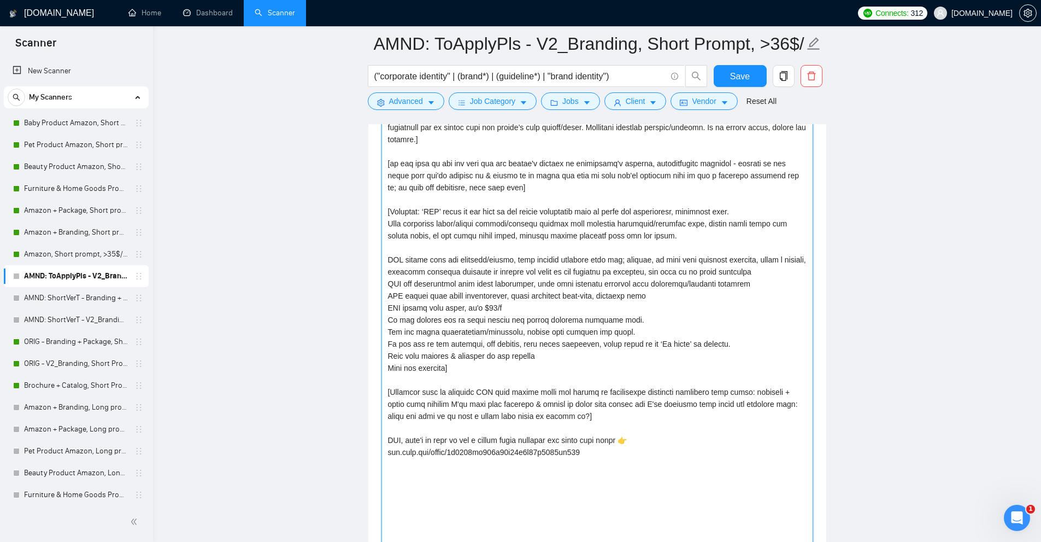
click at [444, 285] on textarea "Cover letter template:" at bounding box center [597, 429] width 432 height 692
click at [428, 297] on textarea "Cover letter template:" at bounding box center [597, 429] width 432 height 692
drag, startPoint x: 749, startPoint y: 283, endPoint x: 623, endPoint y: 281, distance: 125.1
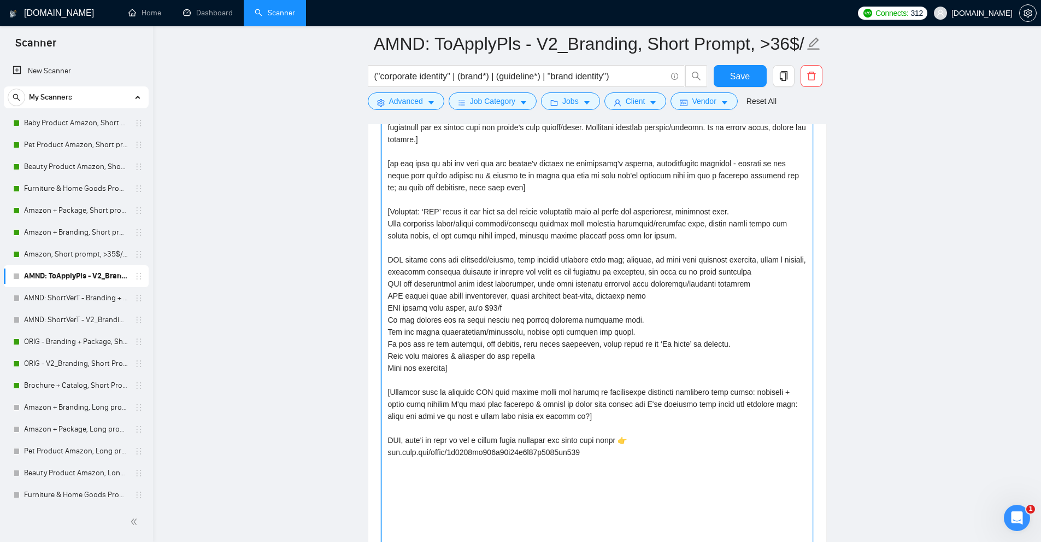
click at [623, 281] on textarea "Cover letter template:" at bounding box center [597, 429] width 432 height 692
click at [641, 285] on textarea "Cover letter template:" at bounding box center [597, 429] width 432 height 692
click at [732, 277] on textarea "Cover letter template:" at bounding box center [597, 429] width 432 height 692
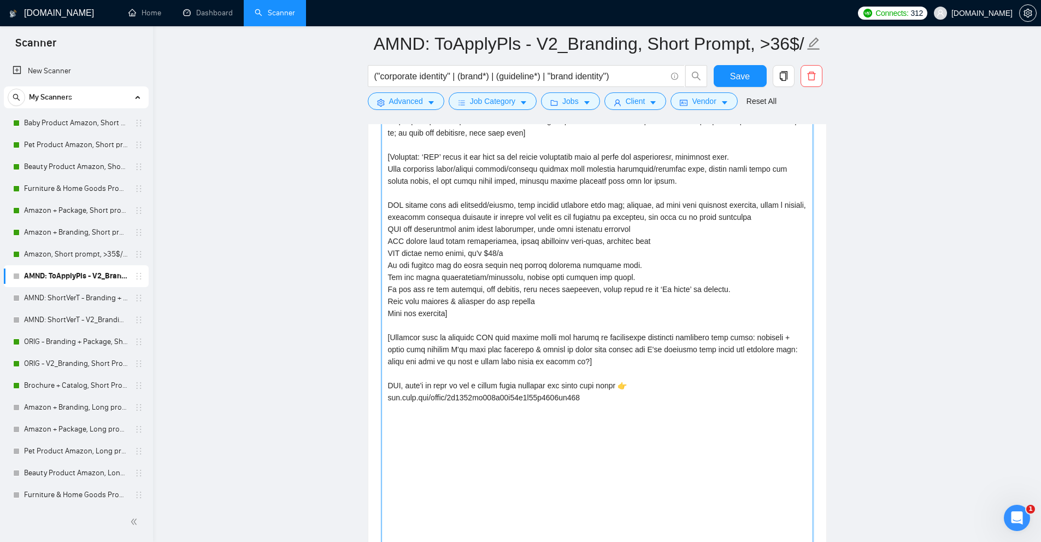
scroll to position [1475, 0]
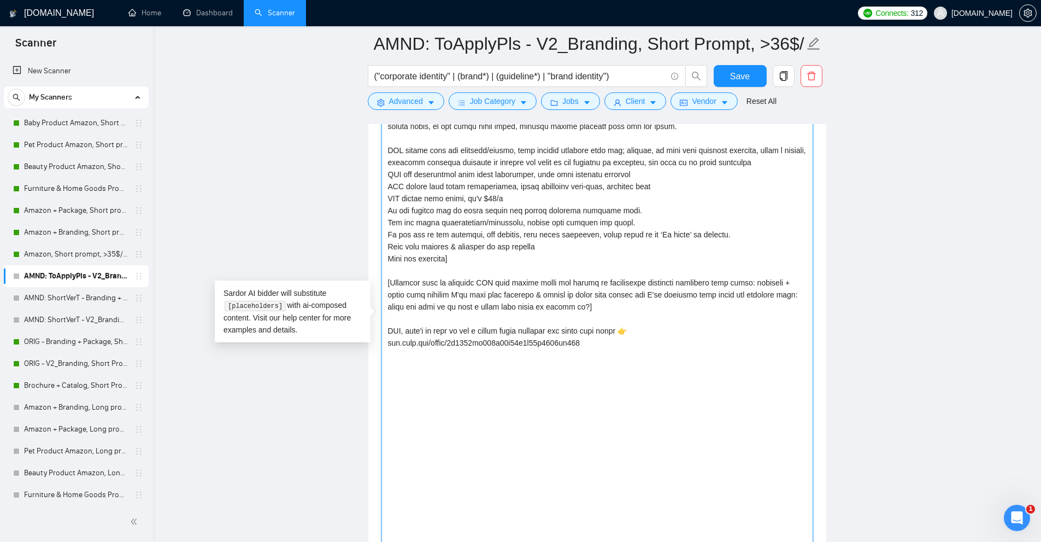
click at [500, 257] on textarea "Cover letter template:" at bounding box center [597, 319] width 432 height 692
click at [610, 313] on textarea "Cover letter template:" at bounding box center [597, 319] width 432 height 692
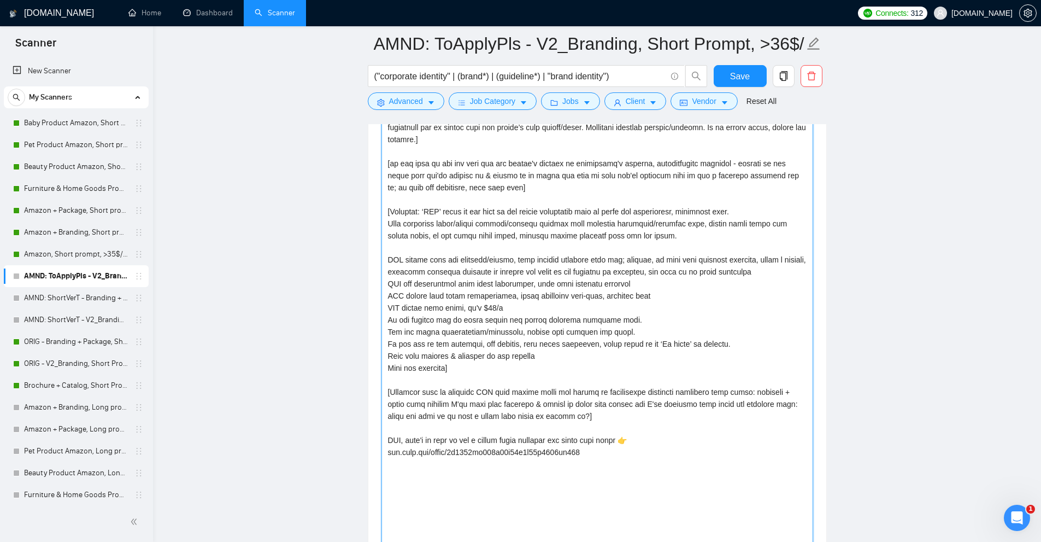
scroll to position [1311, 0]
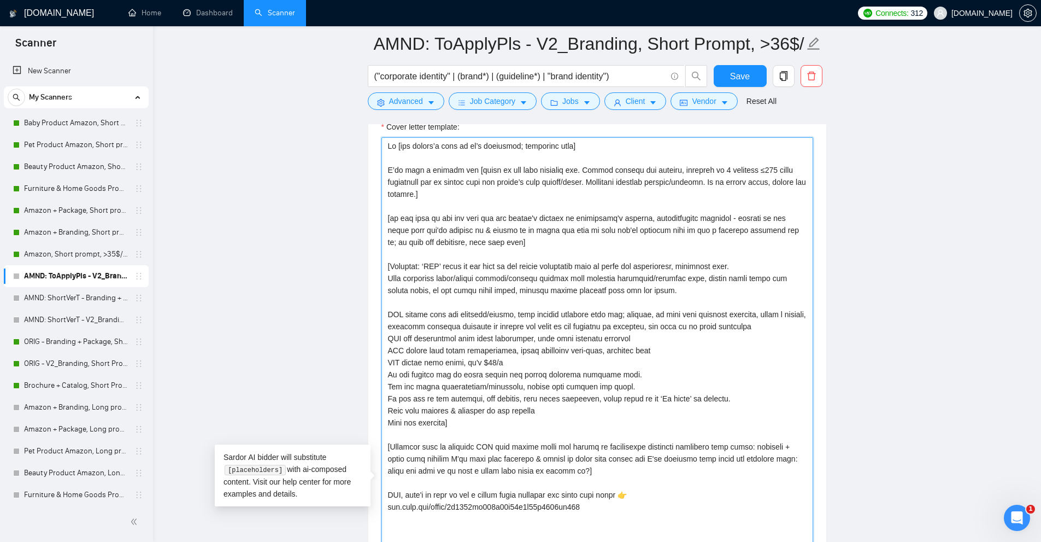
click at [458, 272] on textarea "Cover letter template:" at bounding box center [597, 483] width 432 height 692
paste textarea "followed by a sentence ≤250 chars explaining how it aligns with the client’s pa…"
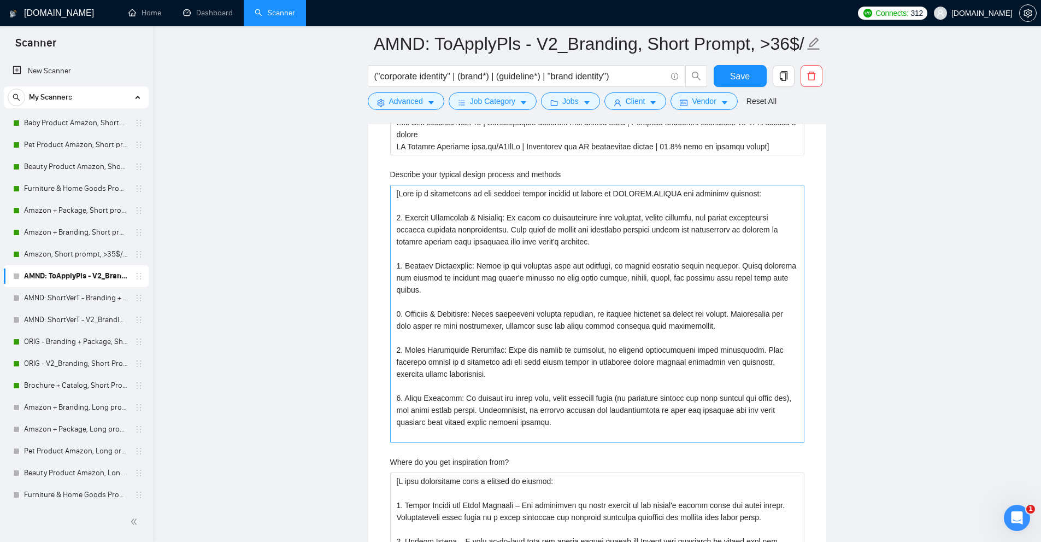
scroll to position [2792, 0]
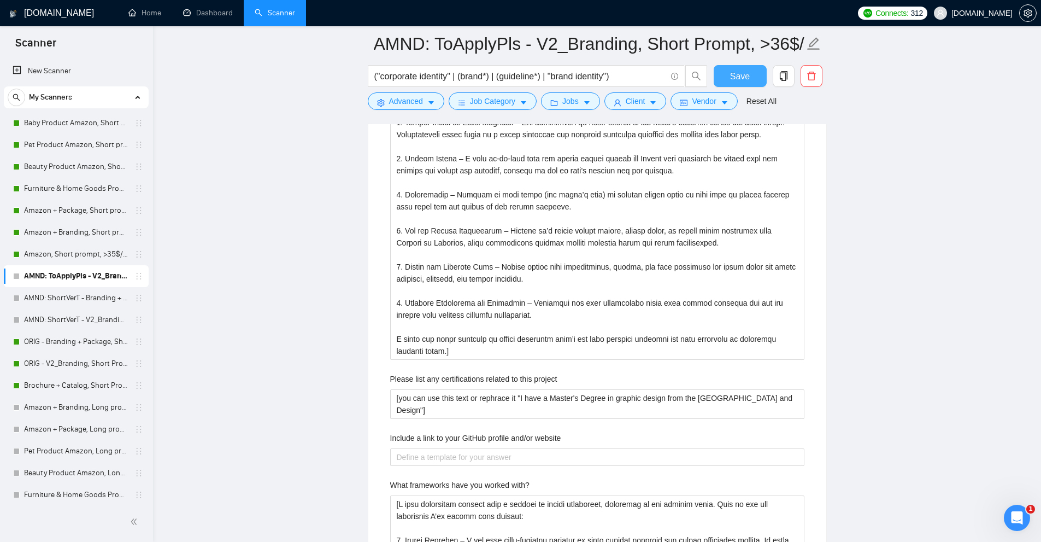
type textarea "Hi [use client’s name if it’s mentioned; otherwise skip] I’ve done a similar on…"
click at [745, 71] on span "Save" at bounding box center [740, 76] width 20 height 14
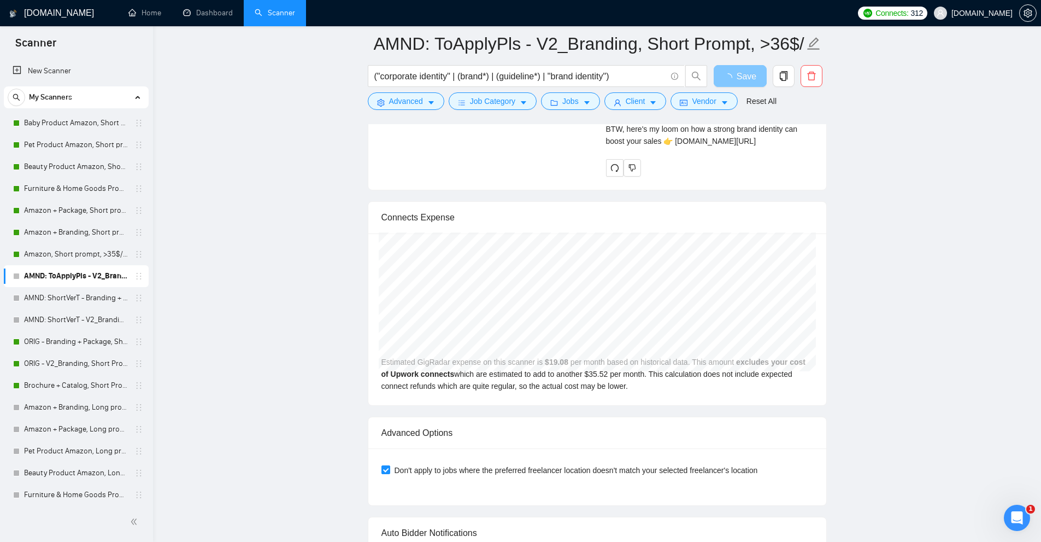
scroll to position [2191, 0]
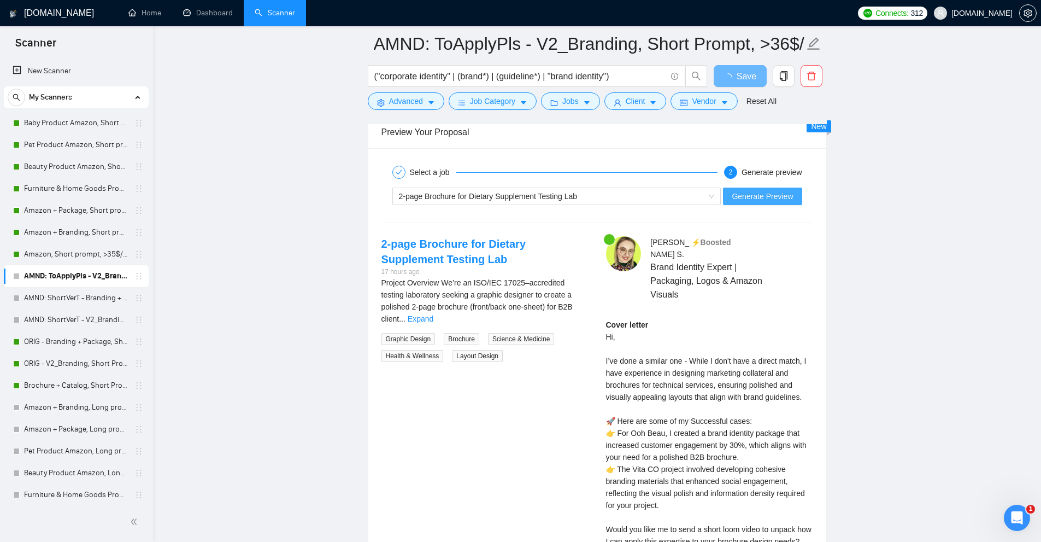
click at [770, 190] on span "Generate Preview" at bounding box center [762, 196] width 61 height 12
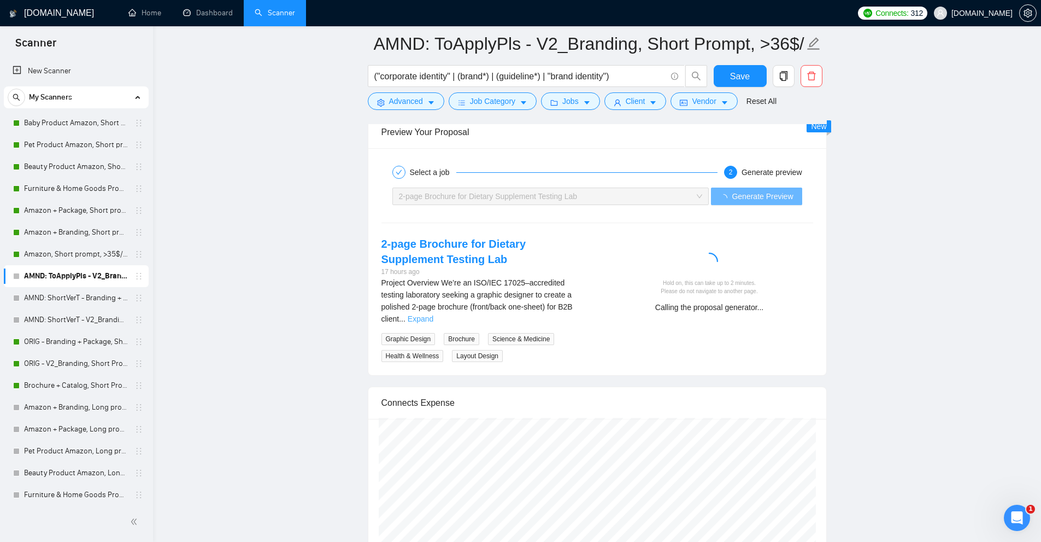
click at [433, 314] on link "Expand" at bounding box center [421, 318] width 26 height 9
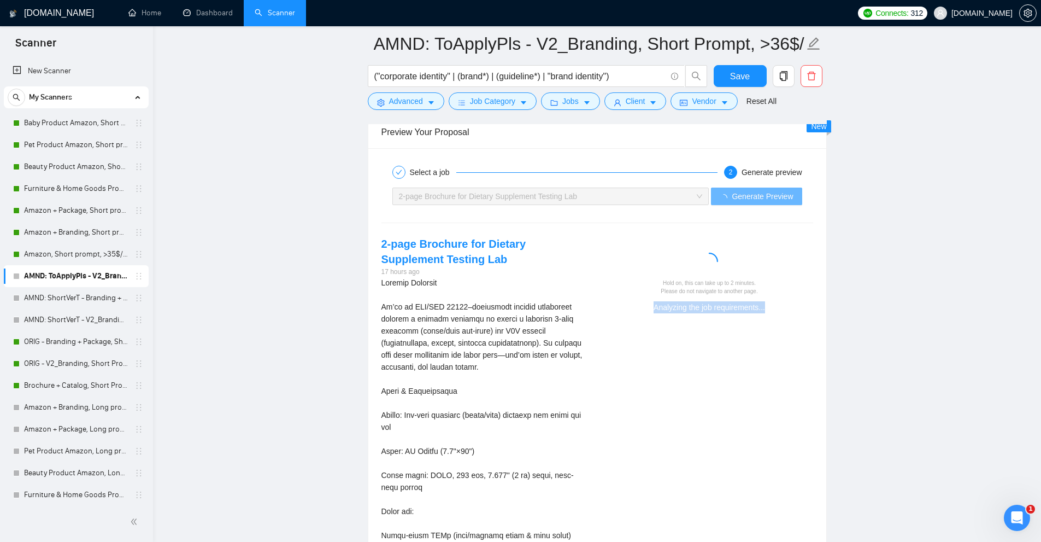
drag, startPoint x: 658, startPoint y: 303, endPoint x: 815, endPoint y: 309, distance: 156.4
click at [815, 309] on div "Hold on, this can take up to 2 minutes. Please do not navigate to another page.…" at bounding box center [709, 278] width 225 height 85
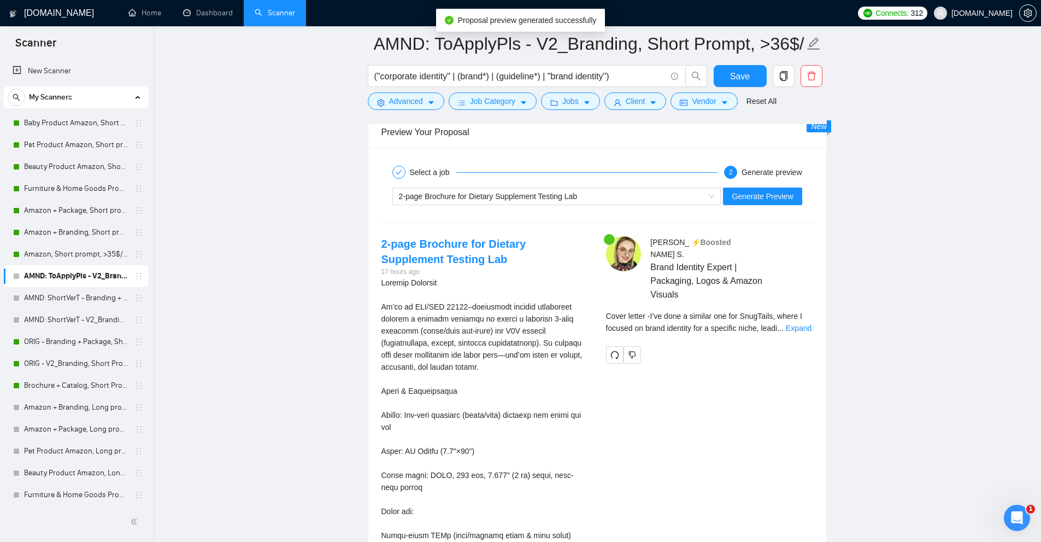
click at [790, 320] on div "Cover letter - I’ve done a similar one for SnugTails, where I focused on brand …" at bounding box center [709, 322] width 207 height 24
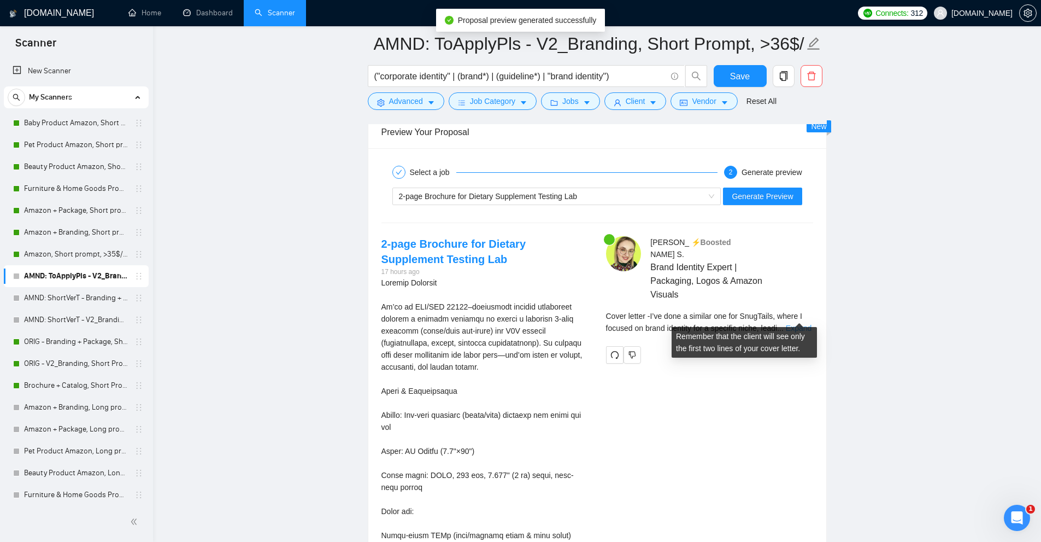
click at [793, 323] on link "Expand" at bounding box center [799, 327] width 26 height 9
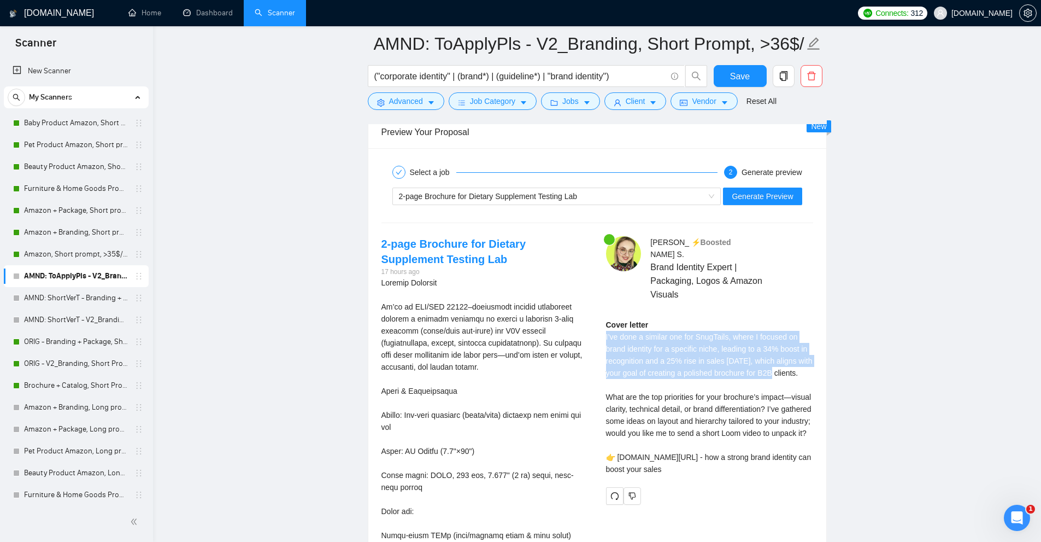
drag, startPoint x: 614, startPoint y: 326, endPoint x: 774, endPoint y: 364, distance: 164.0
click at [776, 364] on div "Anna S . ⚡️Boosted Brand Identity Expert | Packaging, Logos & Amazon Visuals Co…" at bounding box center [709, 370] width 225 height 268
click at [773, 364] on div "Cover letter I’ve done a similar one for SnugTails, where I focused on brand id…" at bounding box center [709, 397] width 207 height 156
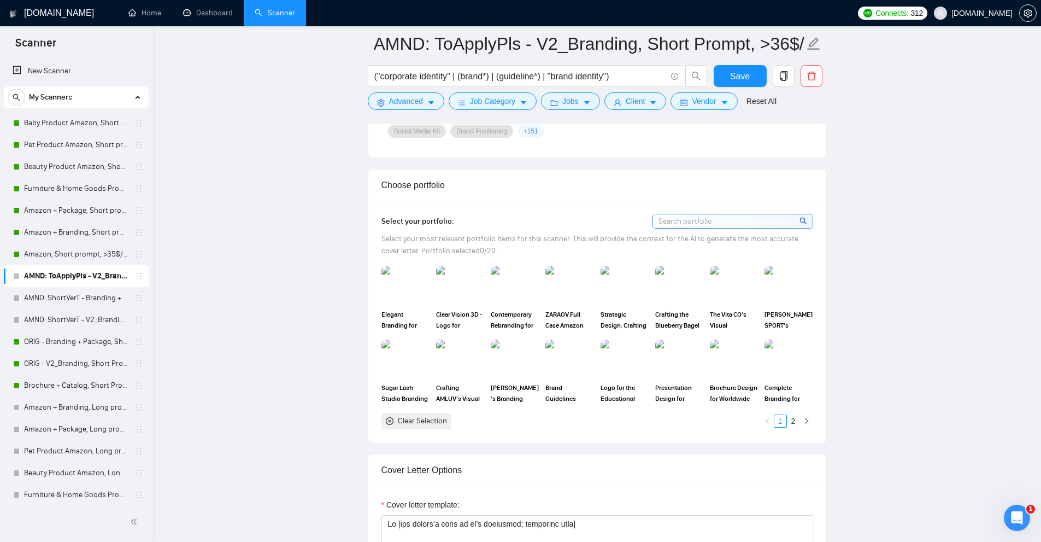
scroll to position [1152, 0]
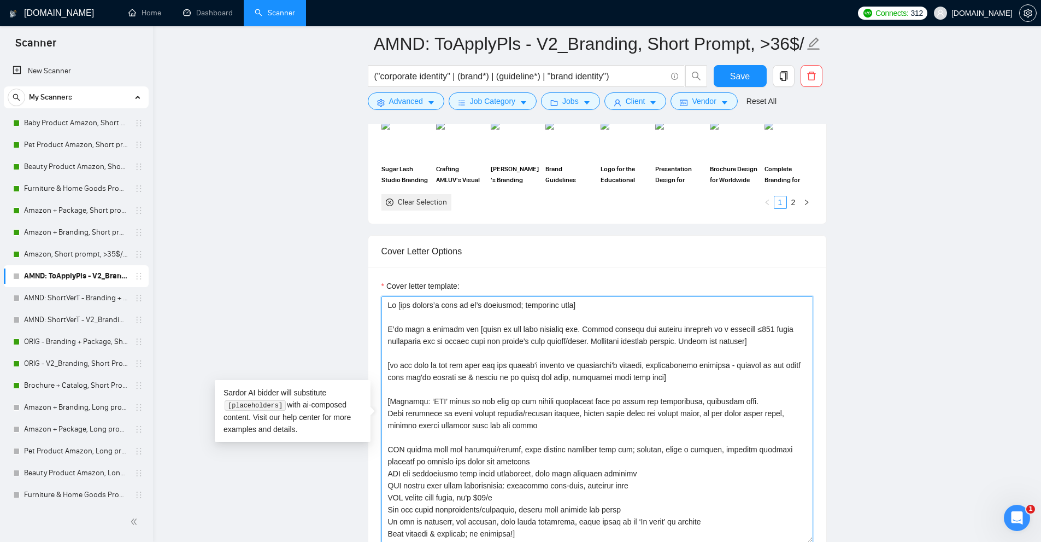
drag, startPoint x: 569, startPoint y: 331, endPoint x: 703, endPoint y: 332, distance: 133.9
click at [703, 332] on textarea "Cover letter template:" at bounding box center [597, 419] width 432 height 246
click at [662, 331] on textarea "Cover letter template:" at bounding box center [597, 419] width 432 height 246
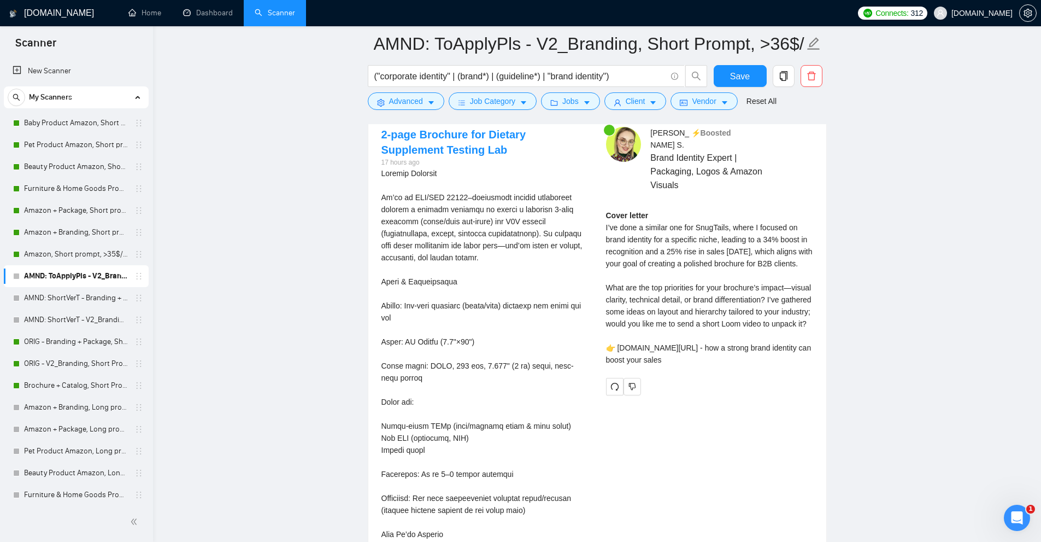
scroll to position [2136, 0]
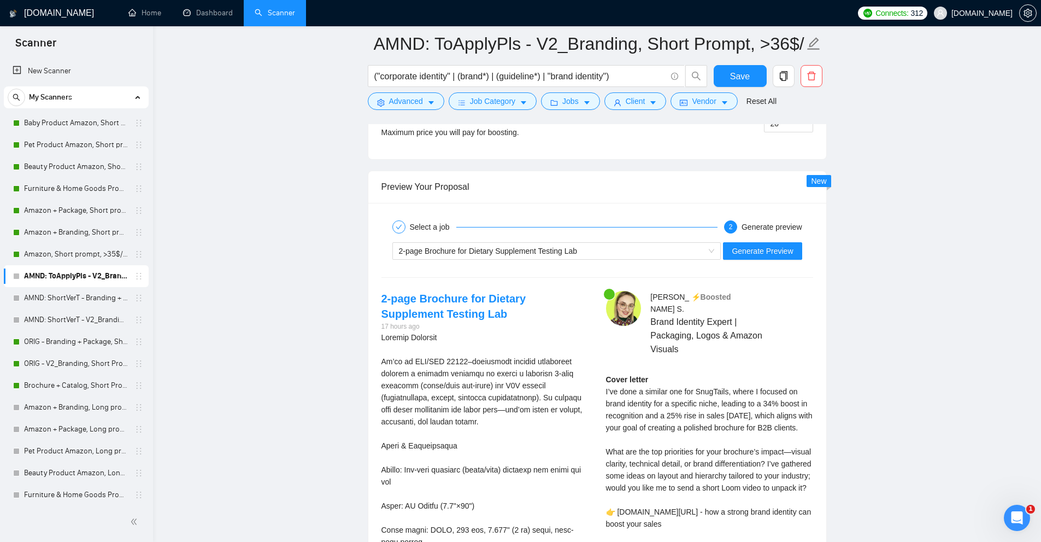
type textarea "Hi [use client’s name if it’s mentioned; otherwise skip] I’ve done a similar on…"
click at [764, 254] on span "Generate Preview" at bounding box center [762, 251] width 61 height 12
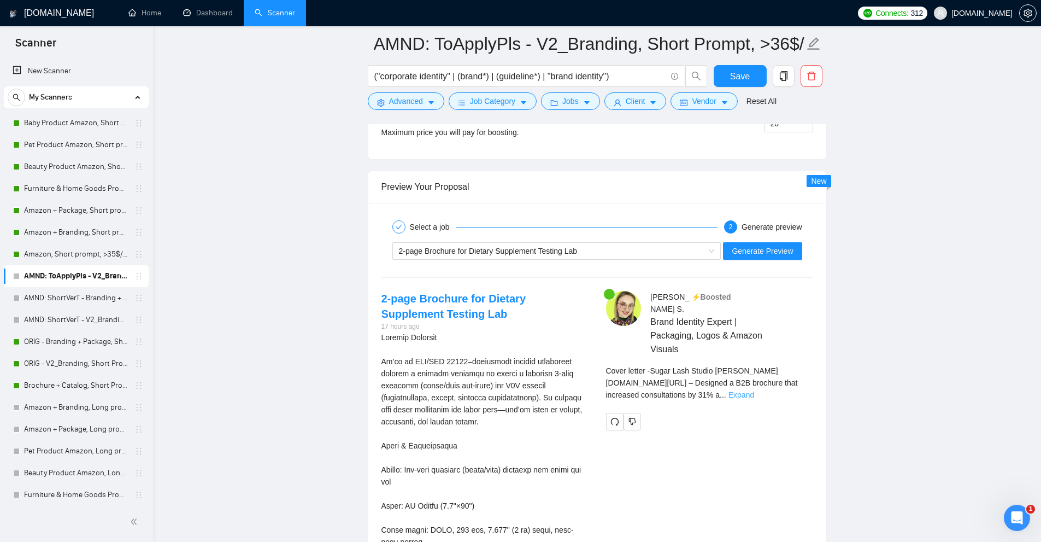
click at [754, 390] on link "Expand" at bounding box center [741, 394] width 26 height 9
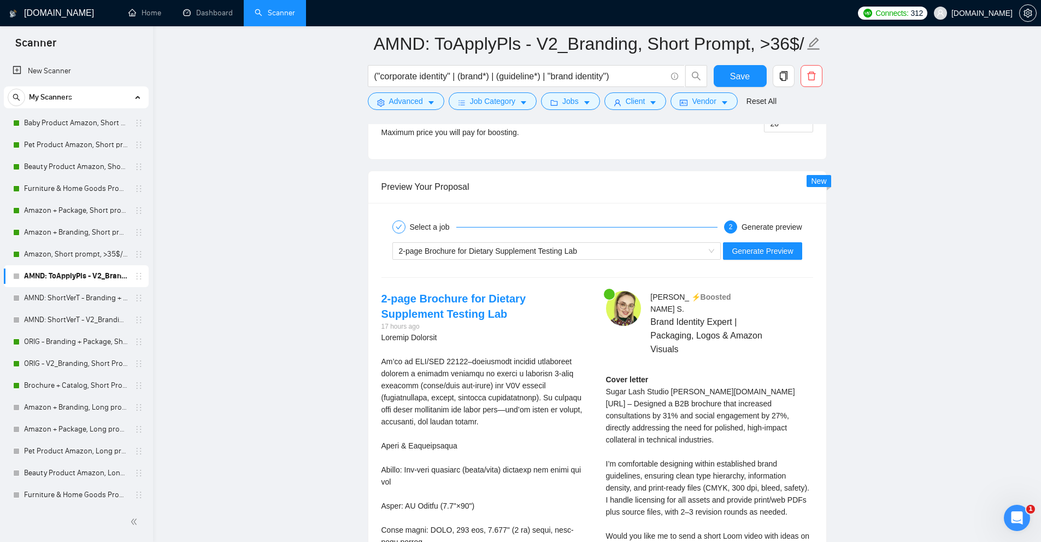
scroll to position [2355, 0]
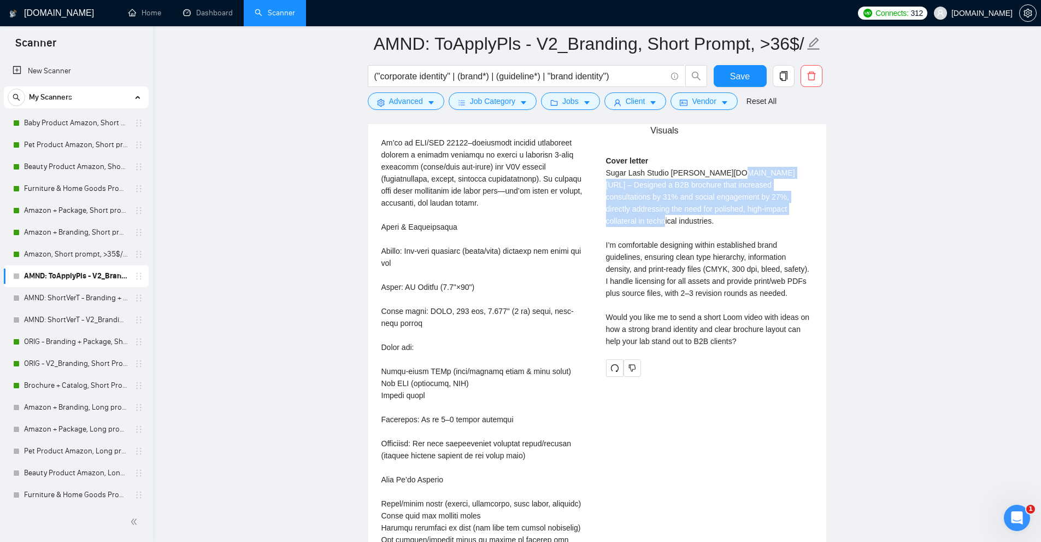
drag, startPoint x: 721, startPoint y: 160, endPoint x: 815, endPoint y: 220, distance: 111.6
click at [820, 218] on div "Anna S . ⚡️Boosted Brand Identity Expert | Packaging, Logos & Amazon Visuals Co…" at bounding box center [709, 224] width 225 height 304
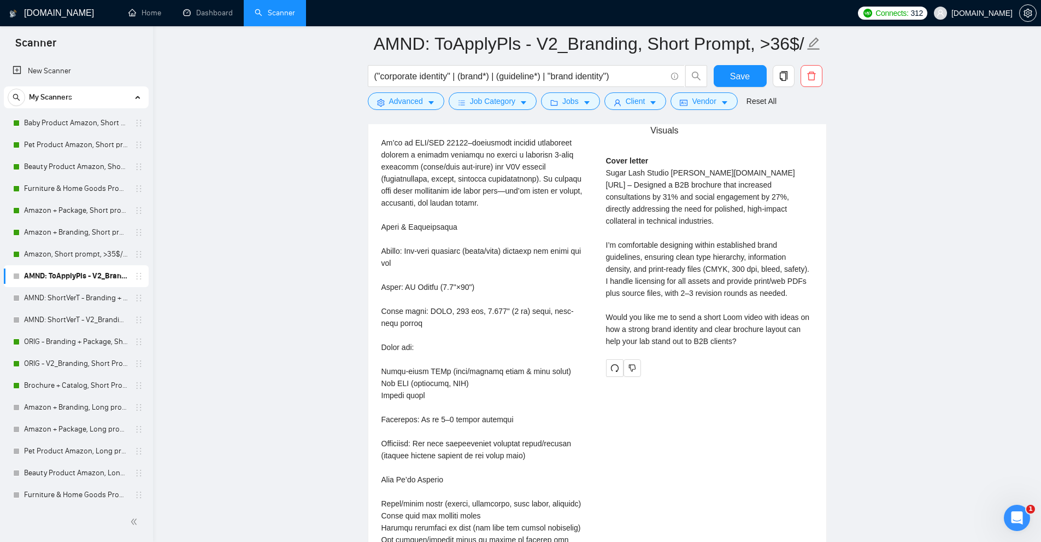
click at [768, 243] on div "Cover letter Sugar Lash Studio noto.li/dJ3Ck9 – Designed a B2B brochure that in…" at bounding box center [709, 251] width 207 height 192
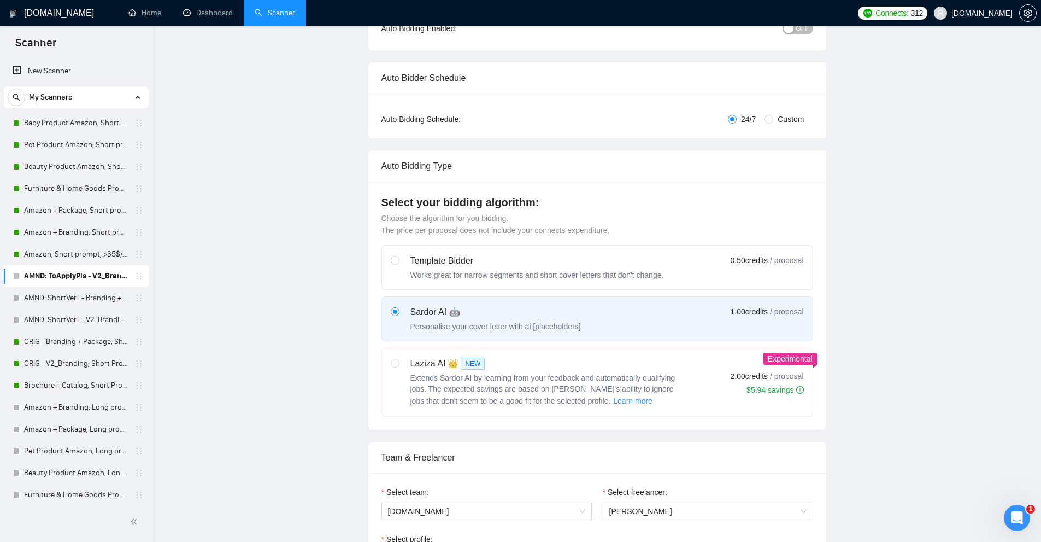
scroll to position [0, 0]
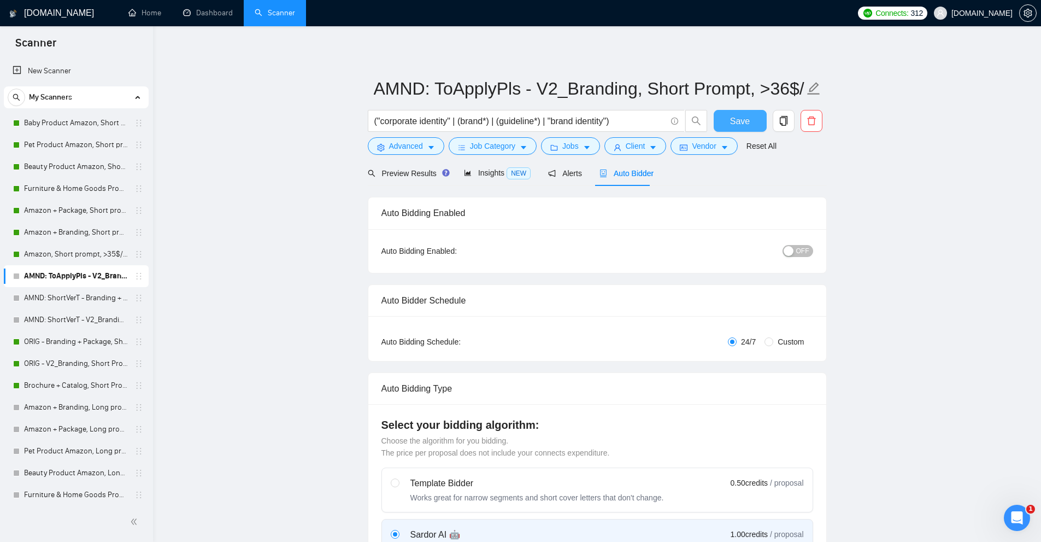
click at [738, 119] on span "Save" at bounding box center [740, 121] width 20 height 14
click at [801, 251] on span "OFF" at bounding box center [802, 251] width 13 height 12
click at [746, 121] on span "Save" at bounding box center [740, 121] width 20 height 14
click at [74, 304] on link "AMND: ShortVerT - Branding + Package, Short Prompt, >36$/h, no agency" at bounding box center [76, 298] width 104 height 22
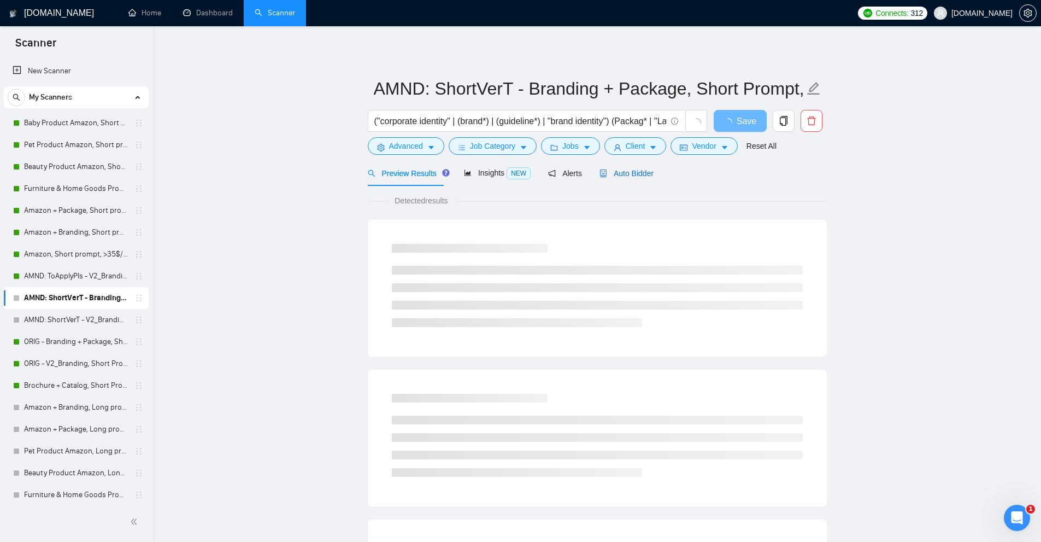
click at [619, 173] on span "Auto Bidder" at bounding box center [626, 173] width 54 height 9
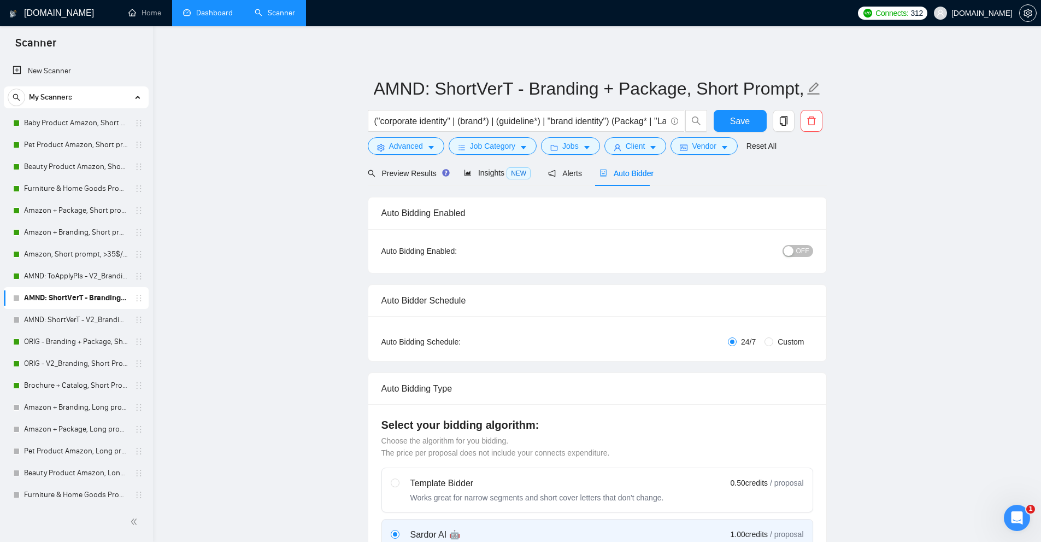
click at [208, 17] on link "Dashboard" at bounding box center [208, 12] width 50 height 9
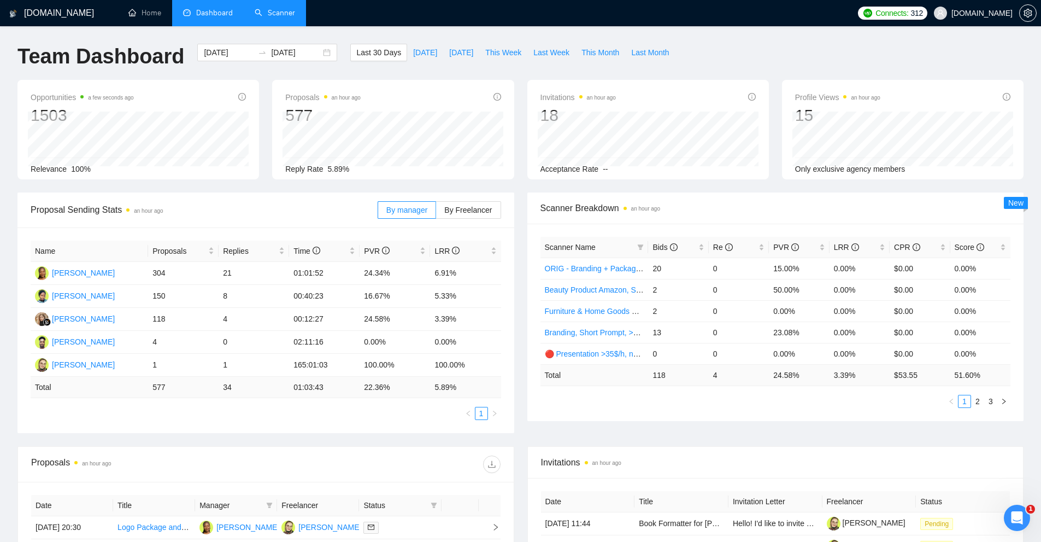
click at [255, 9] on link "Scanner" at bounding box center [275, 12] width 40 height 9
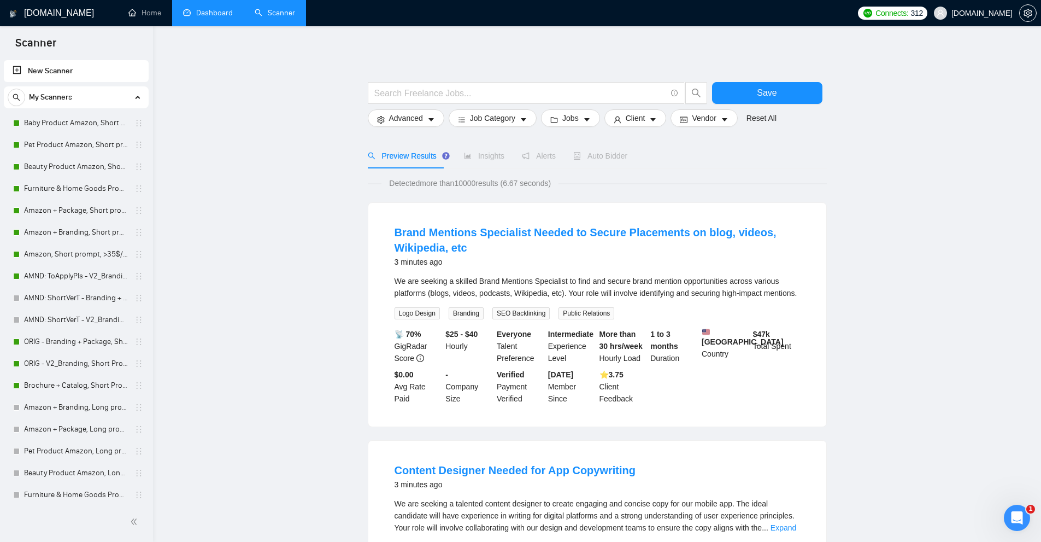
click at [207, 10] on link "Dashboard" at bounding box center [208, 12] width 50 height 9
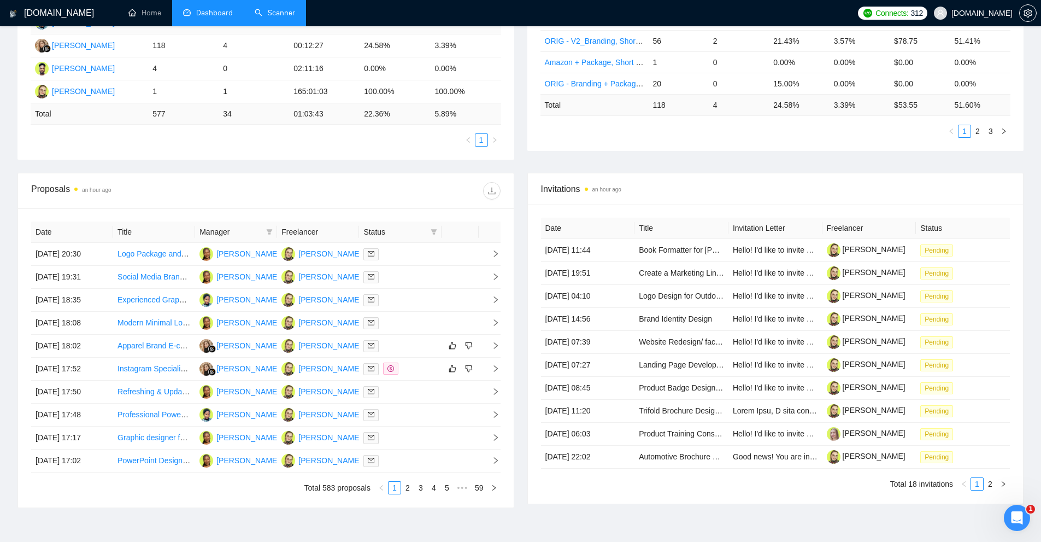
scroll to position [328, 0]
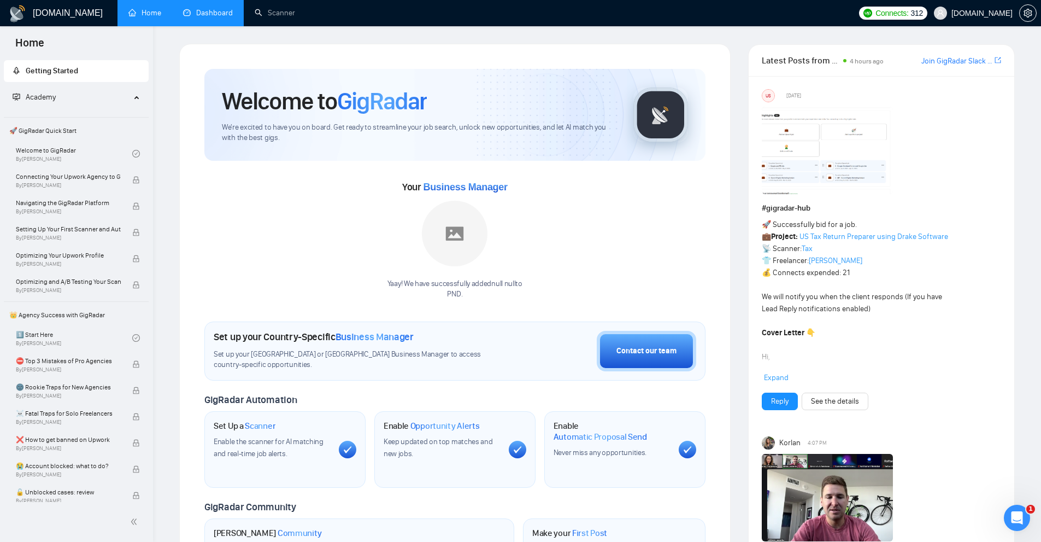
click at [230, 9] on link "Dashboard" at bounding box center [208, 12] width 50 height 9
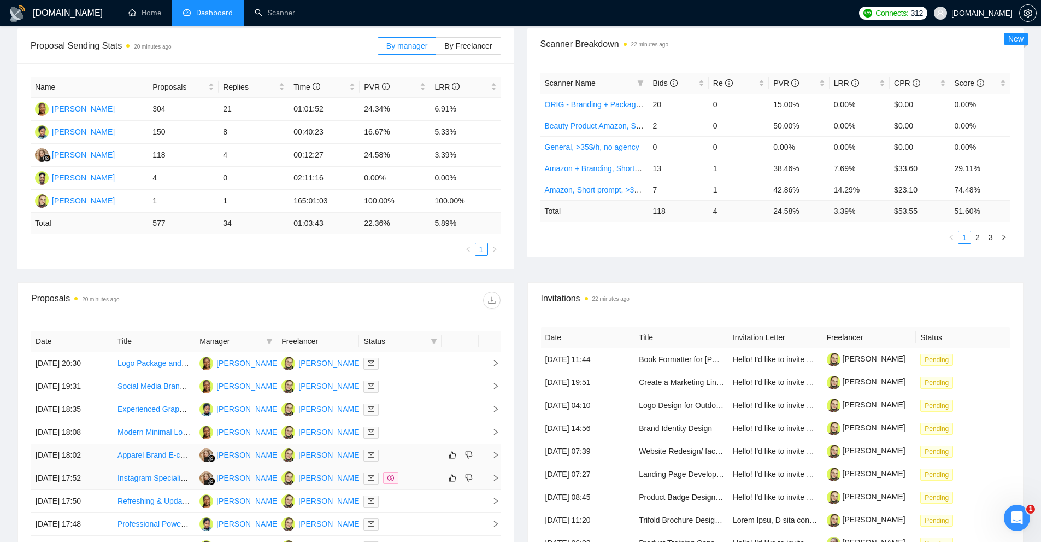
scroll to position [337, 0]
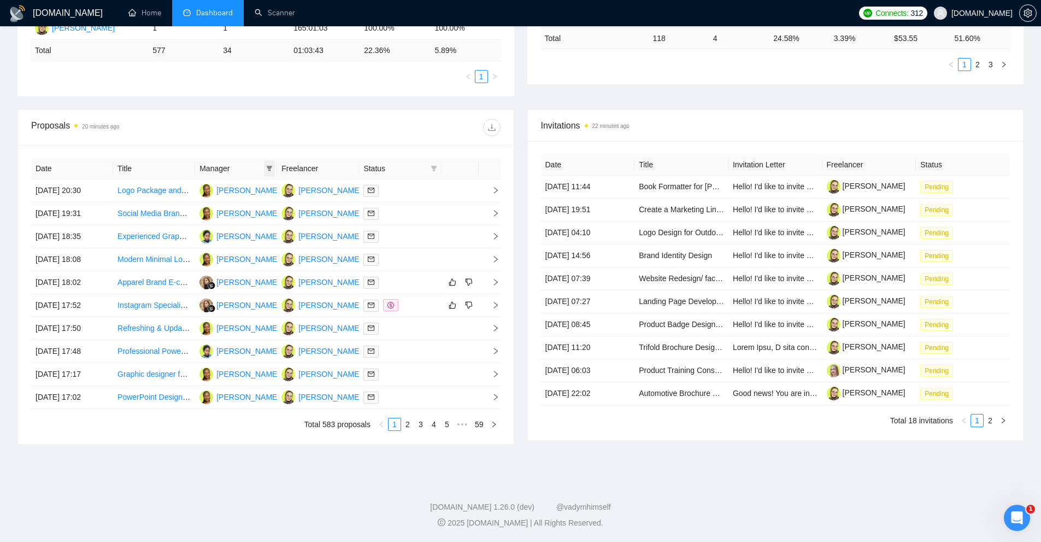
click at [271, 169] on icon "filter" at bounding box center [269, 168] width 7 height 7
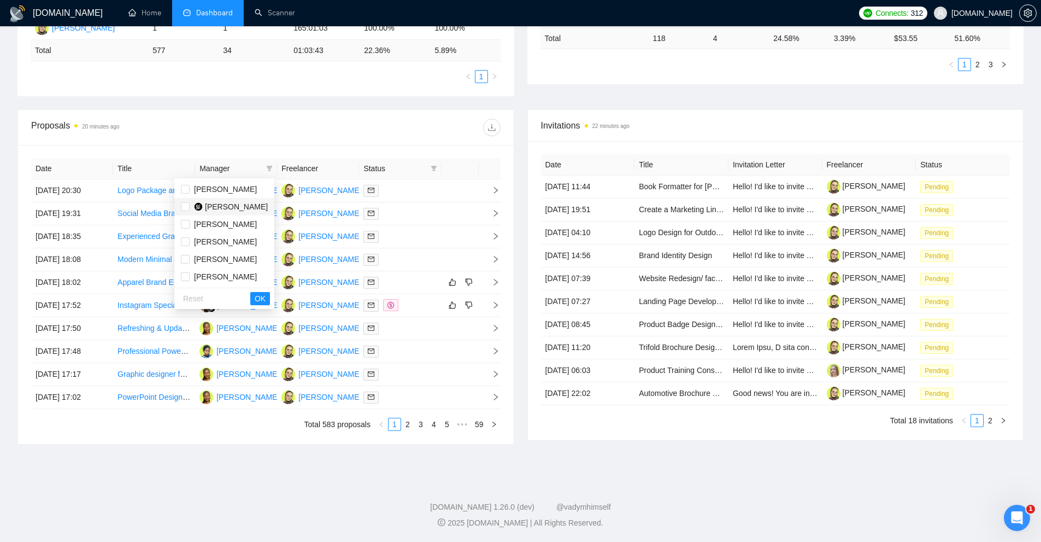
click at [220, 203] on span "[PERSON_NAME]" at bounding box center [236, 206] width 63 height 9
checkbox input "true"
click at [265, 297] on span "OK" at bounding box center [260, 298] width 11 height 12
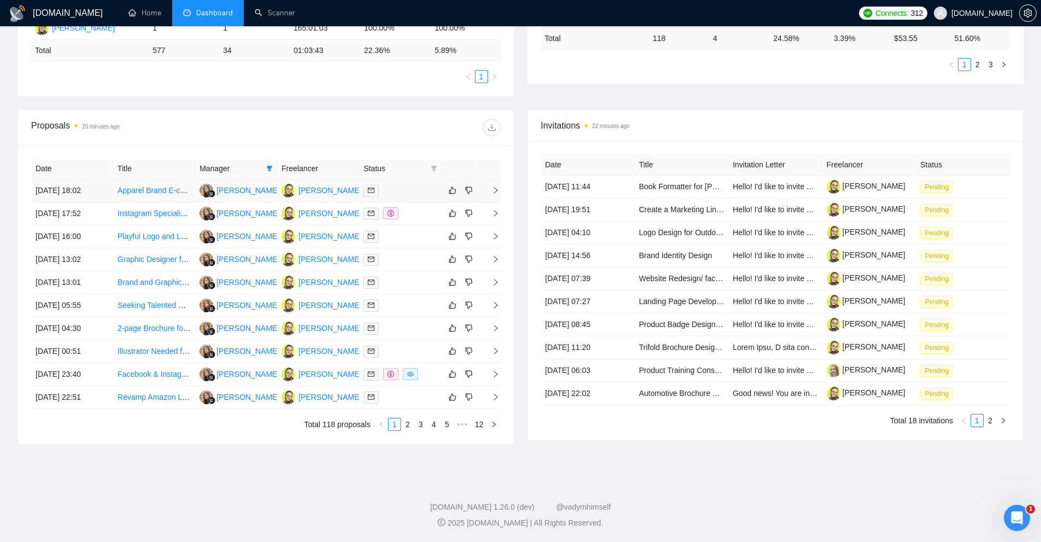
click at [403, 183] on td at bounding box center [400, 190] width 82 height 23
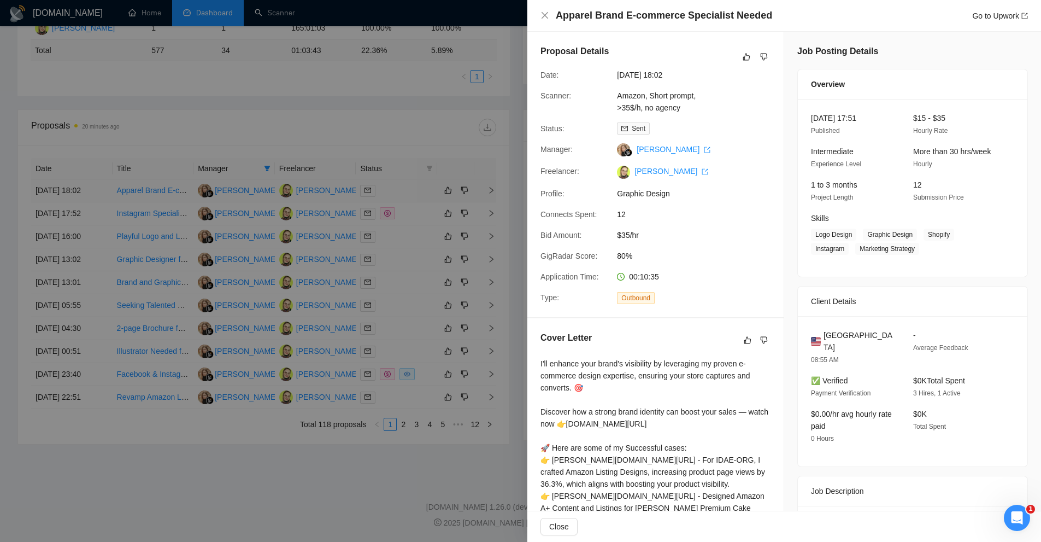
click at [403, 183] on div at bounding box center [520, 271] width 1041 height 542
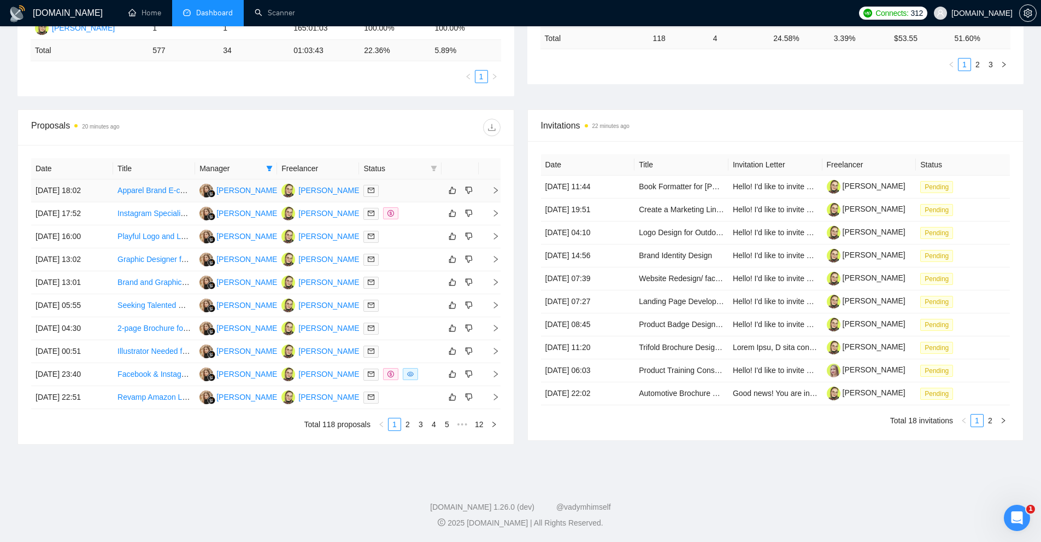
click at [403, 183] on td at bounding box center [400, 190] width 82 height 23
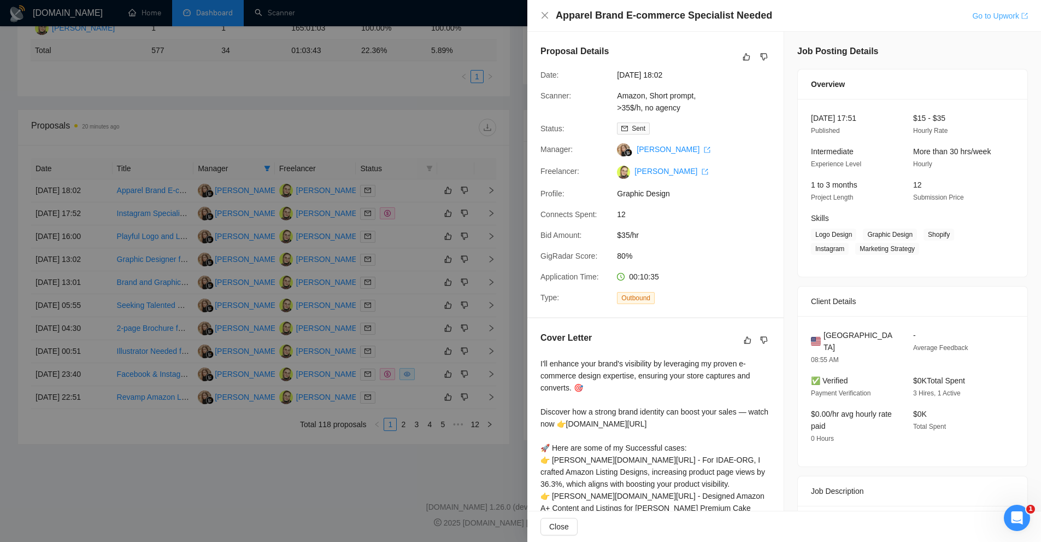
click at [999, 15] on link "Go to Upwork" at bounding box center [1000, 15] width 56 height 9
click at [653, 105] on link "Amazon, Short prompt, >35$/h, no agency" at bounding box center [656, 101] width 79 height 21
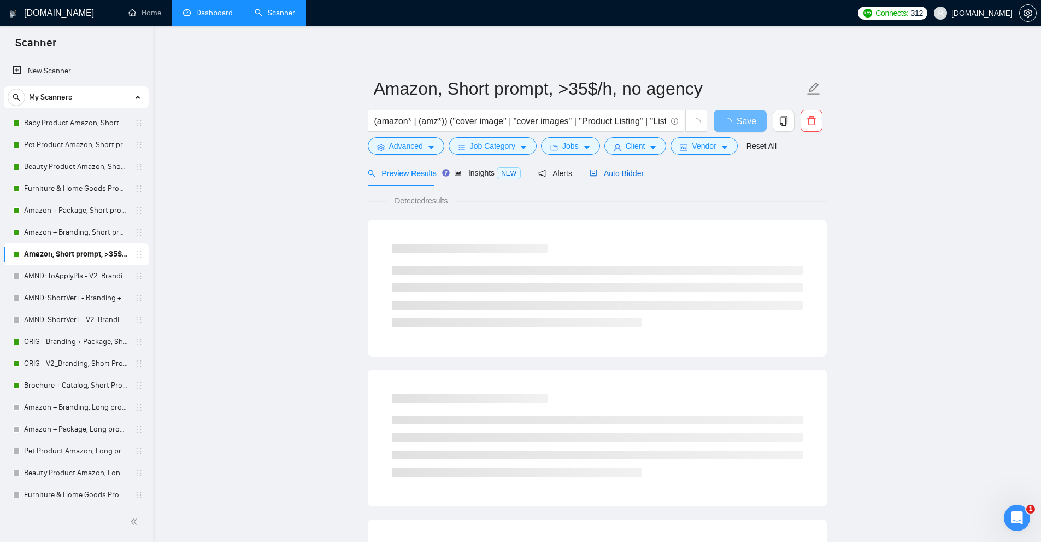
click at [605, 175] on span "Auto Bidder" at bounding box center [617, 173] width 54 height 9
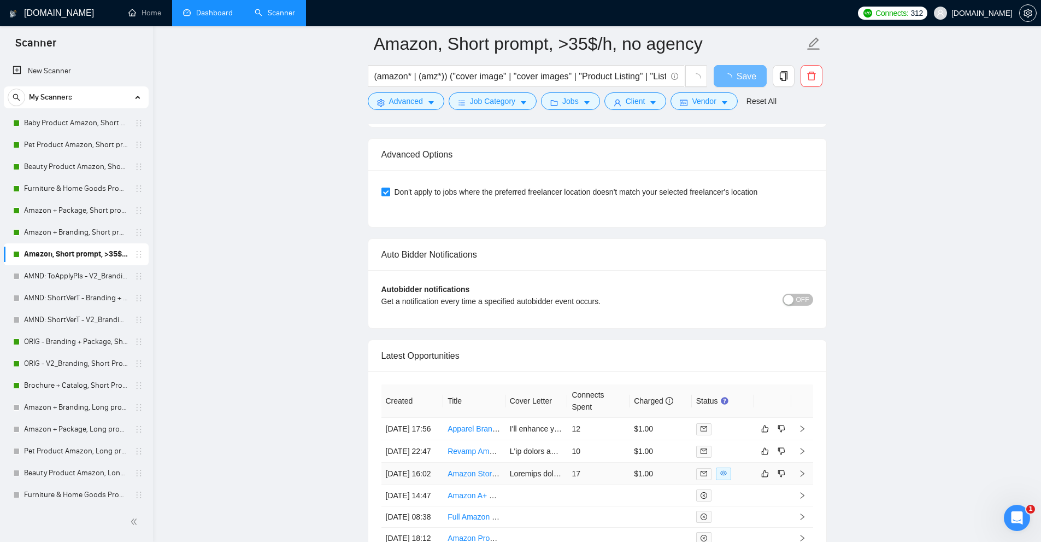
scroll to position [2633, 0]
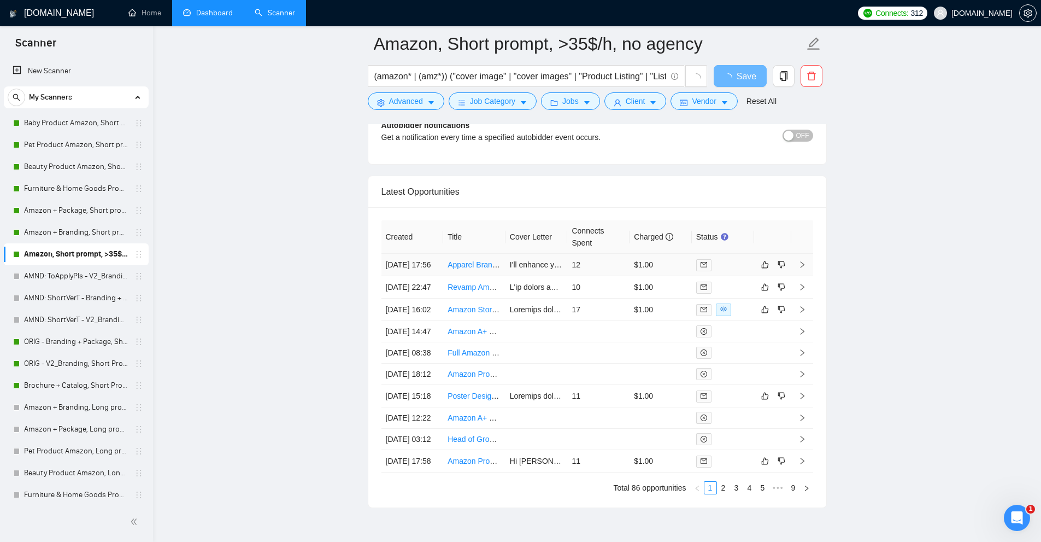
click at [633, 276] on td "$1.00" at bounding box center [661, 265] width 62 height 22
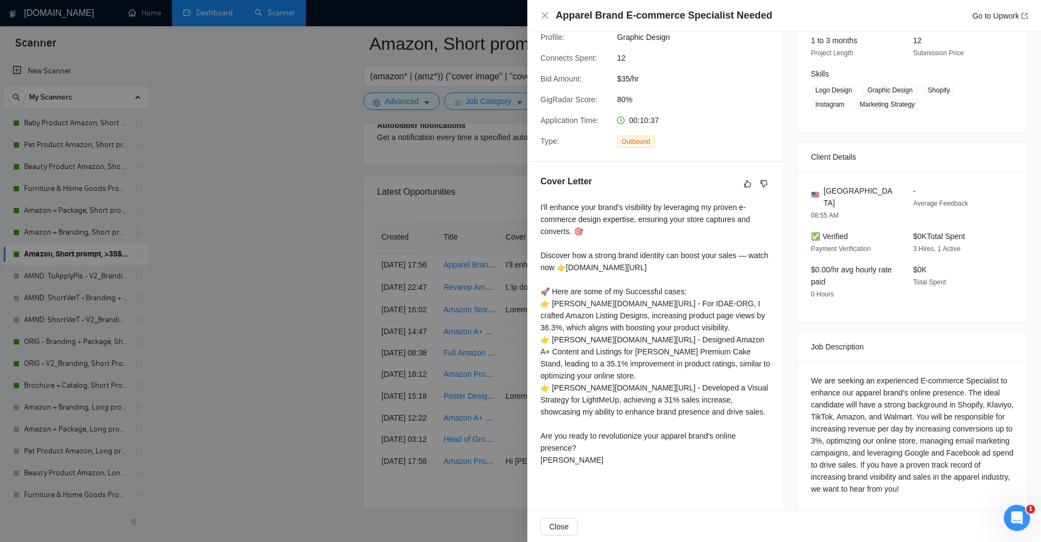
scroll to position [2578, 0]
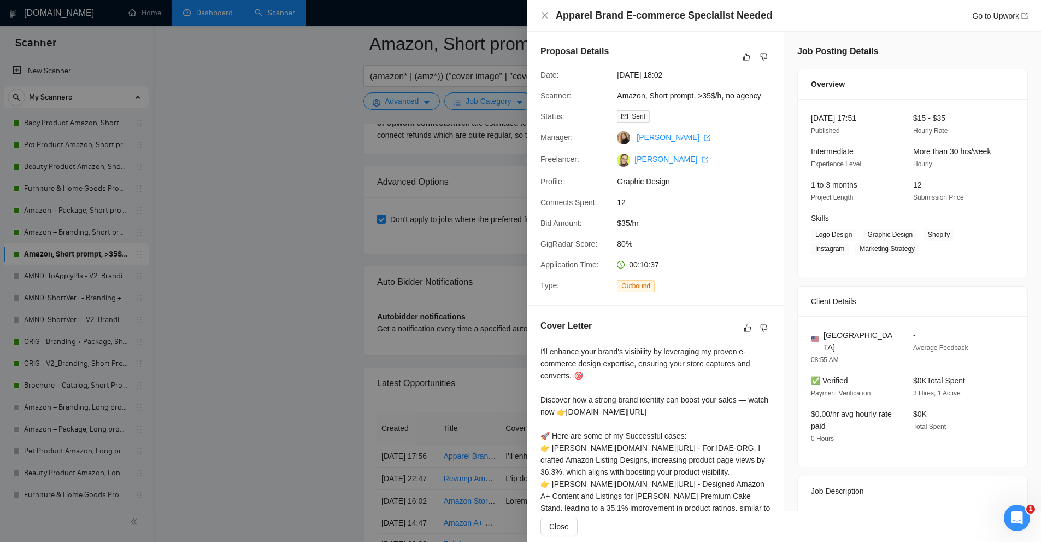
click at [576, 18] on h4 "Apparel Brand E-commerce Specialist Needed" at bounding box center [664, 16] width 216 height 14
drag, startPoint x: 576, startPoint y: 18, endPoint x: 740, endPoint y: 14, distance: 164.5
click at [740, 14] on h4 "Apparel Brand E-commerce Specialist Needed" at bounding box center [664, 16] width 216 height 14
copy h4 "Apparel Brand E-commerce Specialist Needed"
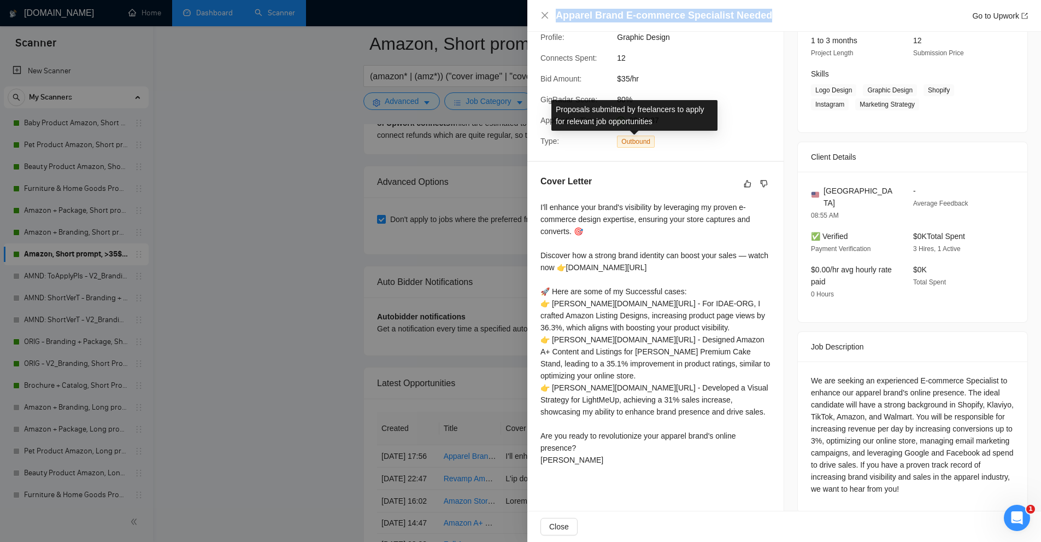
scroll to position [2906, 0]
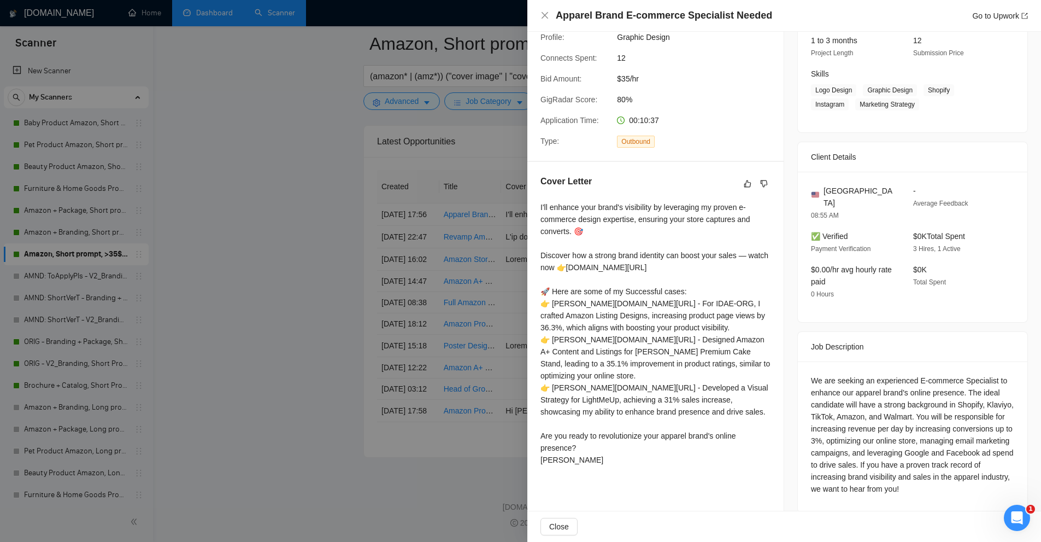
click at [749, 114] on div "Proposal Details Date: [DATE] 18:02 Scanner: Amazon, Short prompt, >35$/h, no a…" at bounding box center [655, 23] width 256 height 273
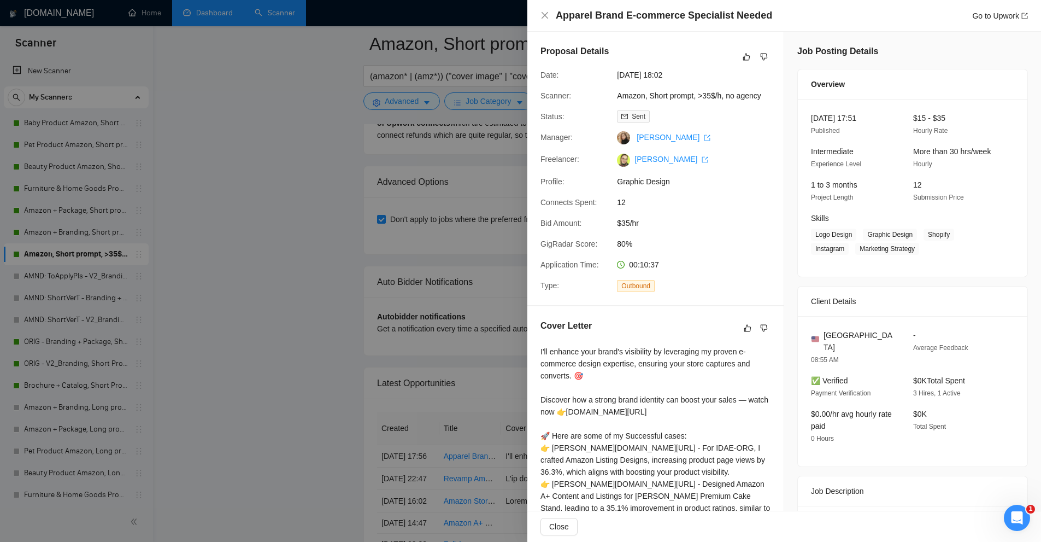
click at [280, 120] on div at bounding box center [520, 271] width 1041 height 542
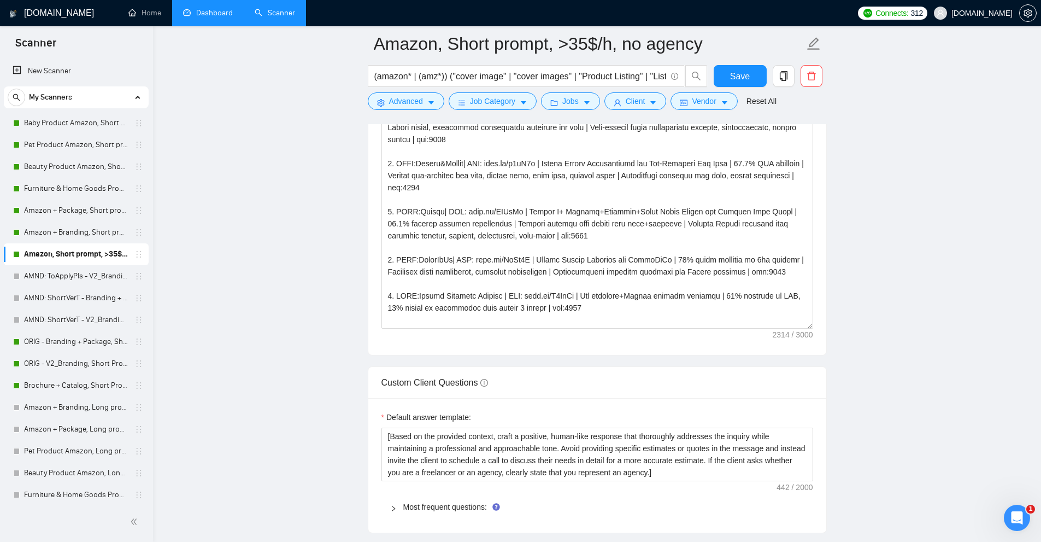
scroll to position [1639, 0]
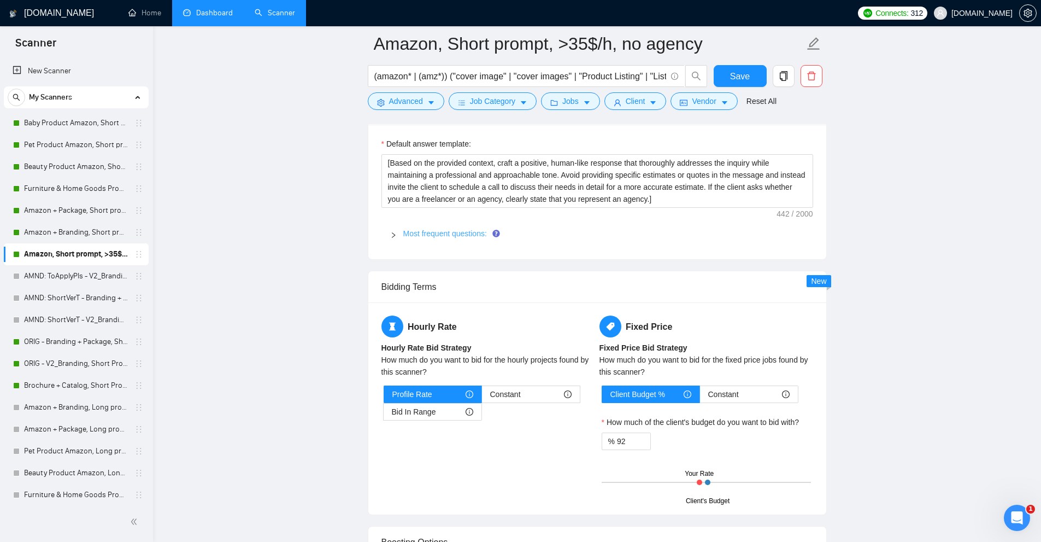
click at [468, 233] on link "Most frequent questions:" at bounding box center [445, 233] width 84 height 9
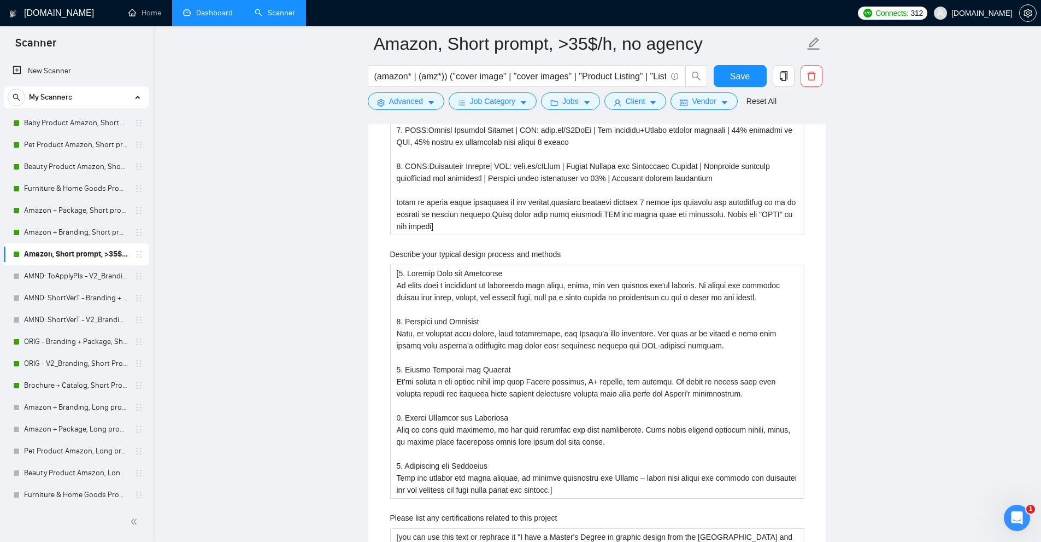
scroll to position [2022, 0]
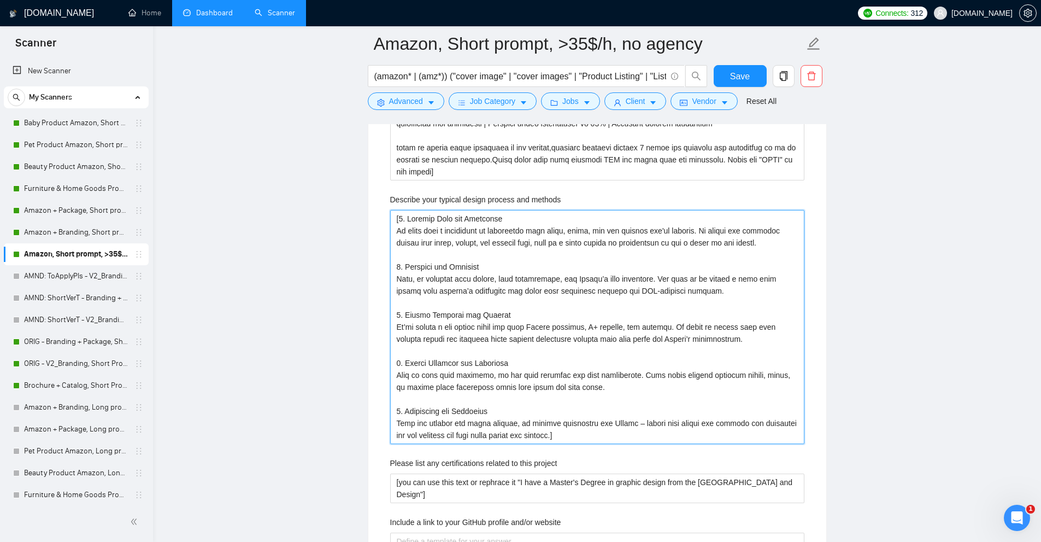
click at [423, 281] on methods "Describe your typical design process and methods" at bounding box center [597, 327] width 414 height 234
click at [655, 293] on methods "Describe your typical design process and methods" at bounding box center [597, 327] width 414 height 234
drag, startPoint x: 664, startPoint y: 290, endPoint x: 507, endPoint y: 278, distance: 158.4
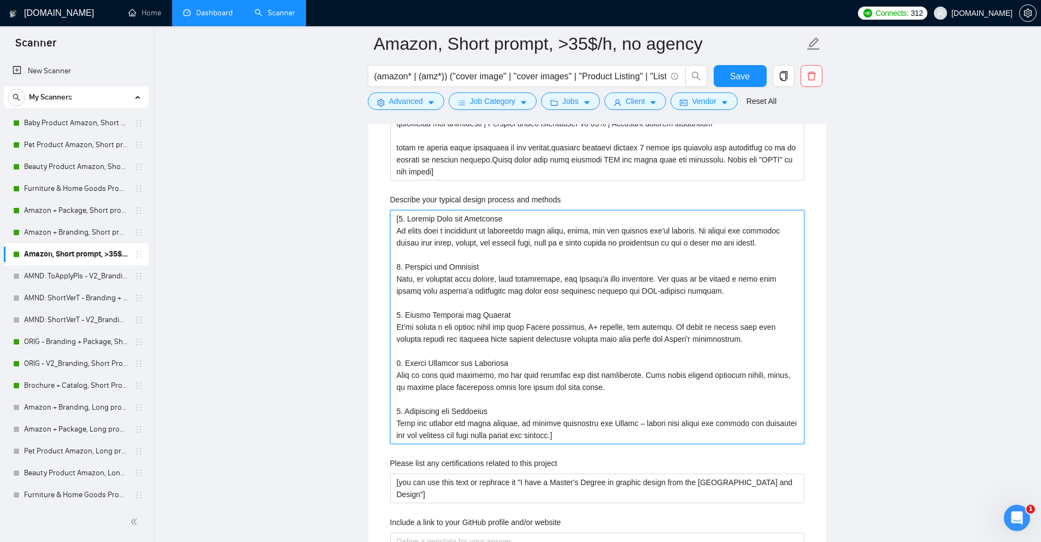
click at [507, 278] on methods "Describe your typical design process and methods" at bounding box center [597, 327] width 414 height 234
click at [537, 272] on methods "Describe your typical design process and methods" at bounding box center [597, 327] width 414 height 234
click at [450, 279] on methods "Describe your typical design process and methods" at bounding box center [597, 327] width 414 height 234
drag, startPoint x: 450, startPoint y: 279, endPoint x: 589, endPoint y: 292, distance: 139.4
click at [589, 292] on methods "Describe your typical design process and methods" at bounding box center [597, 327] width 414 height 234
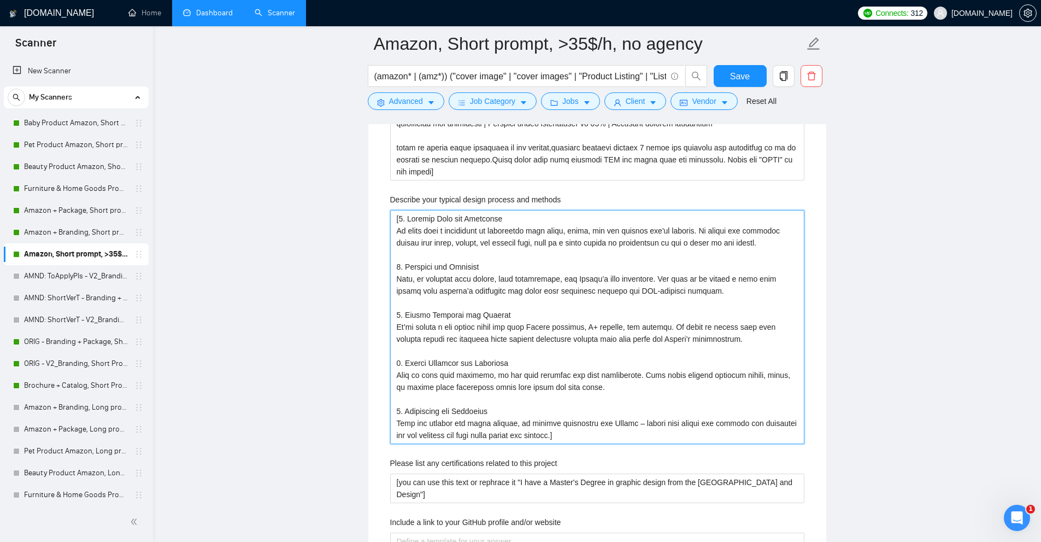
click at [454, 224] on methods "Describe your typical design process and methods" at bounding box center [597, 327] width 414 height 234
click at [435, 227] on methods "Describe your typical design process and methods" at bounding box center [597, 327] width 414 height 234
drag, startPoint x: 435, startPoint y: 227, endPoint x: 605, endPoint y: 238, distance: 170.3
click at [605, 238] on methods "Describe your typical design process and methods" at bounding box center [597, 327] width 414 height 234
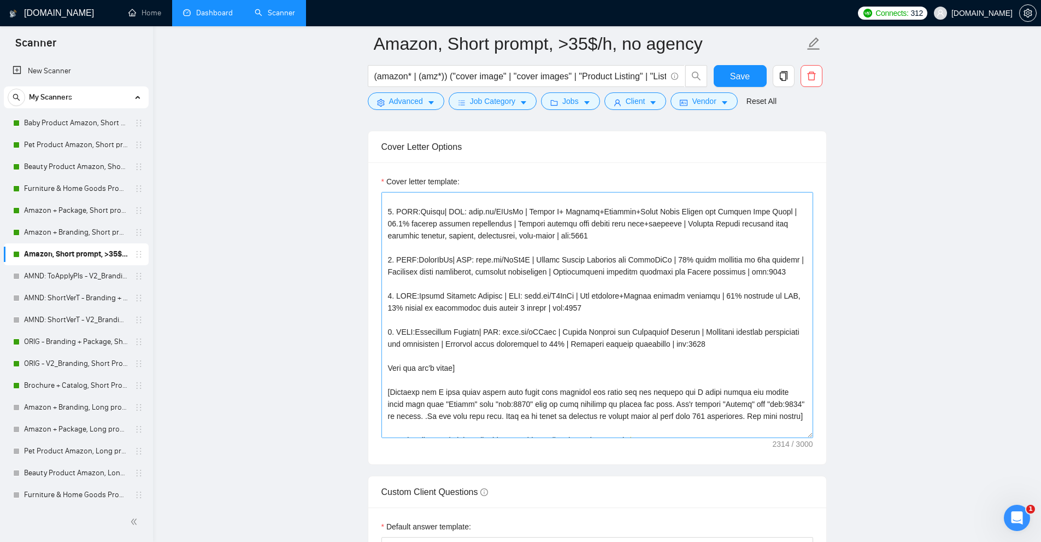
scroll to position [273, 0]
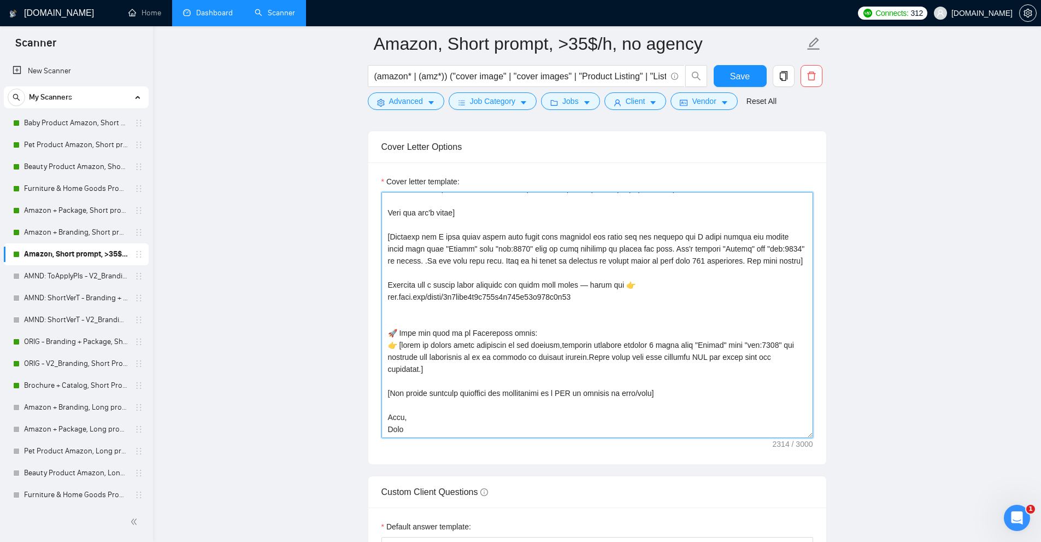
click at [425, 232] on textarea "Cover letter template:" at bounding box center [597, 315] width 432 height 246
drag, startPoint x: 425, startPoint y: 232, endPoint x: 578, endPoint y: 233, distance: 153.0
click at [578, 233] on textarea "Cover letter template:" at bounding box center [597, 315] width 432 height 246
click at [410, 349] on textarea "Cover letter template:" at bounding box center [597, 315] width 432 height 246
drag, startPoint x: 410, startPoint y: 349, endPoint x: 691, endPoint y: 348, distance: 281.4
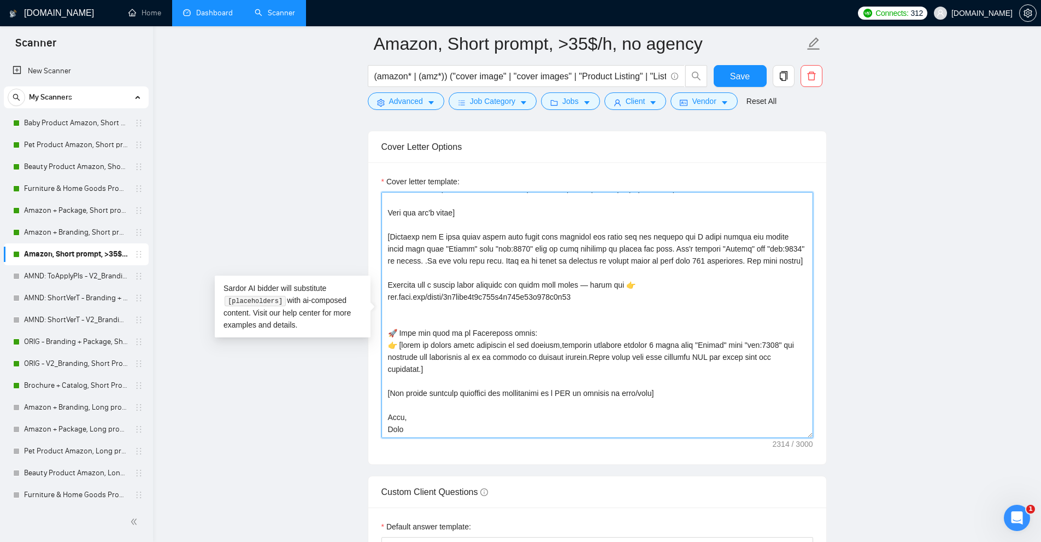
click at [691, 348] on textarea "Cover letter template:" at bounding box center [597, 315] width 432 height 246
click at [598, 305] on textarea "Cover letter template:" at bounding box center [597, 315] width 432 height 246
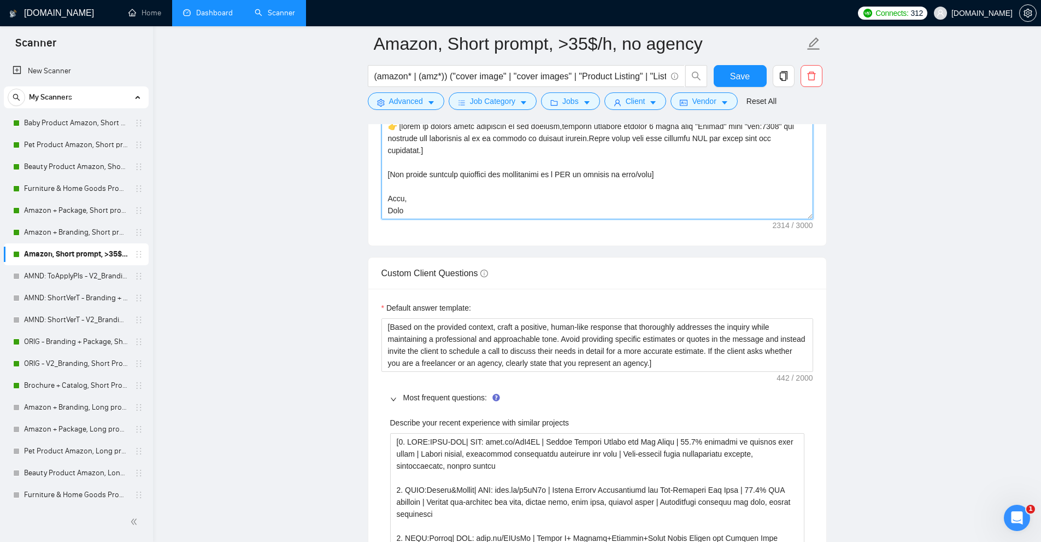
scroll to position [1202, 0]
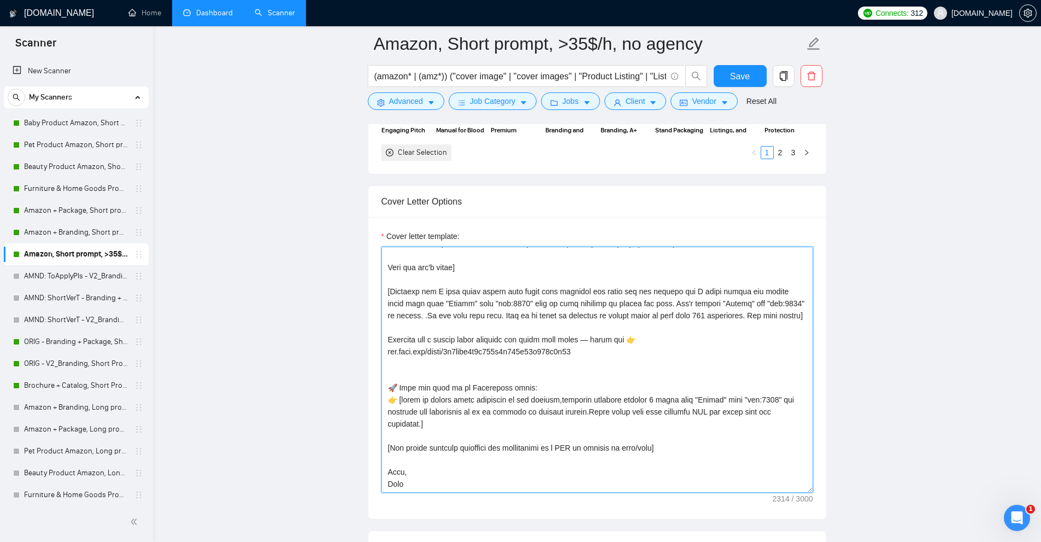
click at [411, 399] on textarea "Cover letter template:" at bounding box center [597, 369] width 432 height 246
drag, startPoint x: 411, startPoint y: 399, endPoint x: 526, endPoint y: 397, distance: 114.8
click at [526, 397] on textarea "Cover letter template:" at bounding box center [597, 369] width 432 height 246
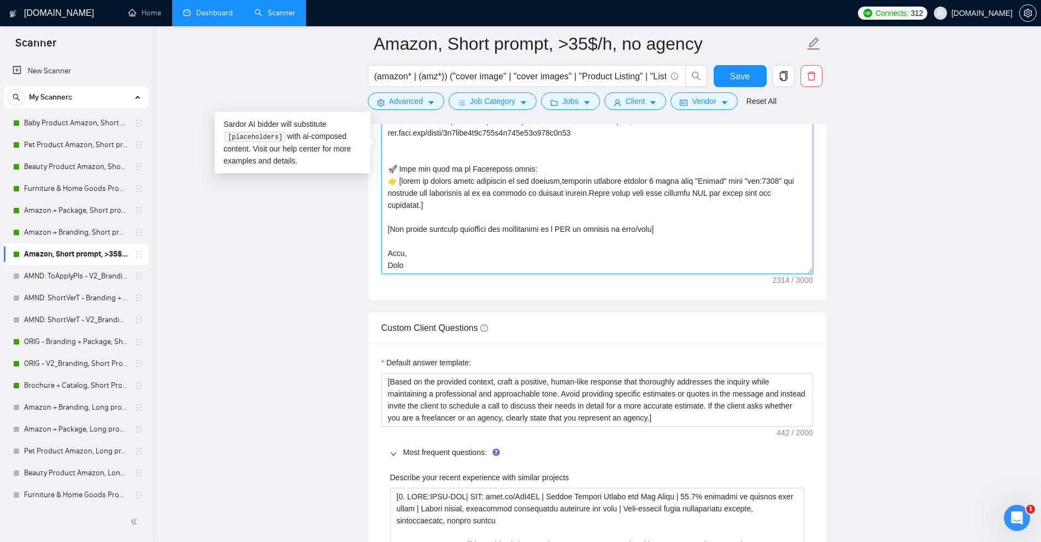
scroll to position [1366, 0]
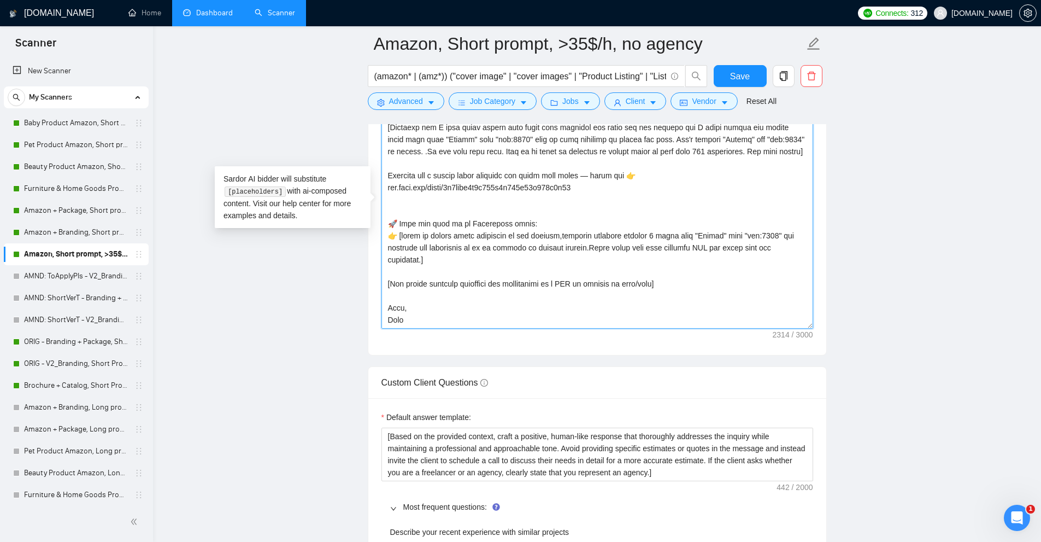
click at [410, 284] on textarea "Cover letter template:" at bounding box center [597, 206] width 432 height 246
click at [396, 283] on textarea "Cover letter template:" at bounding box center [597, 206] width 432 height 246
drag, startPoint x: 396, startPoint y: 283, endPoint x: 569, endPoint y: 287, distance: 173.3
click at [569, 287] on textarea "Cover letter template:" at bounding box center [597, 206] width 432 height 246
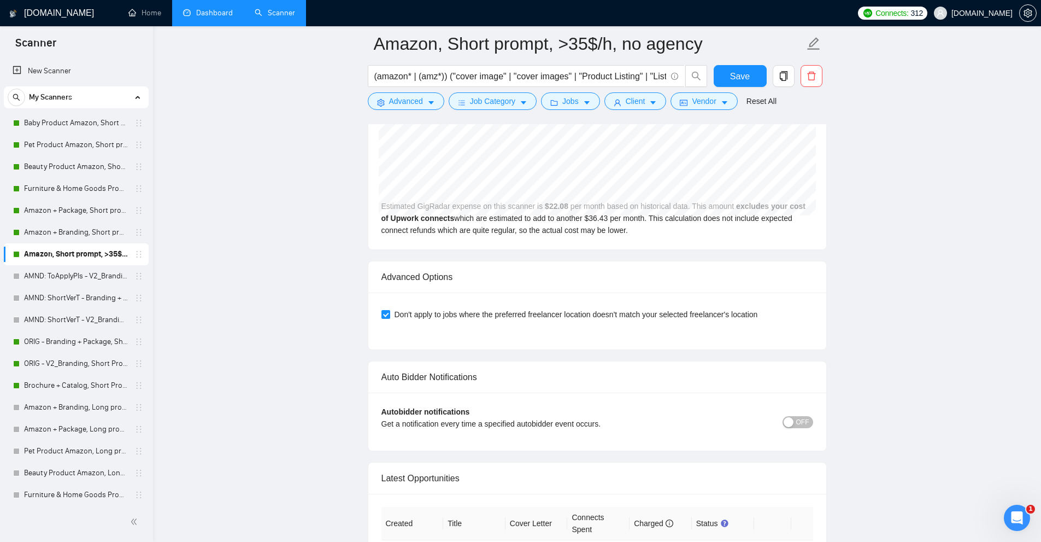
scroll to position [5191, 0]
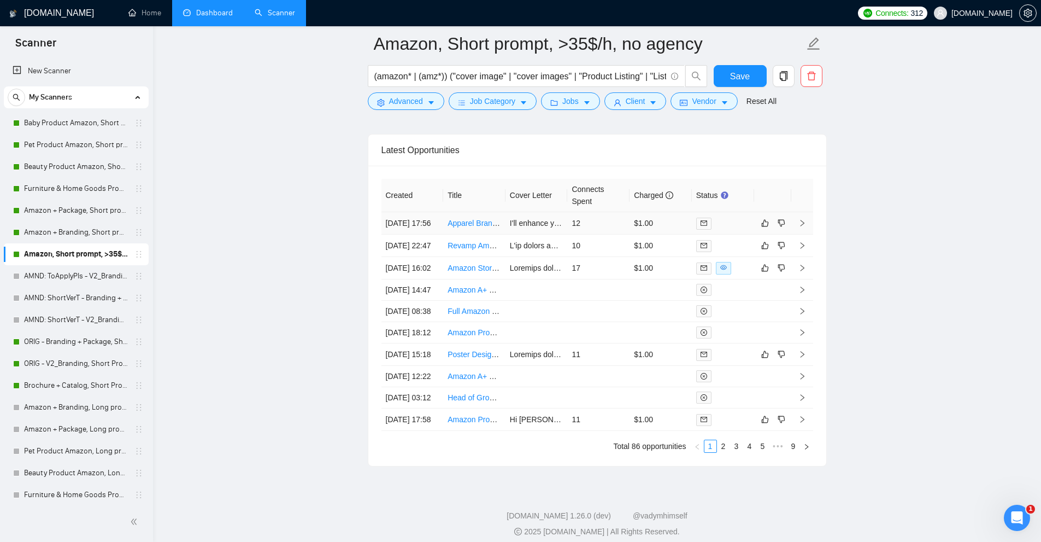
click at [627, 234] on td "12" at bounding box center [598, 223] width 62 height 22
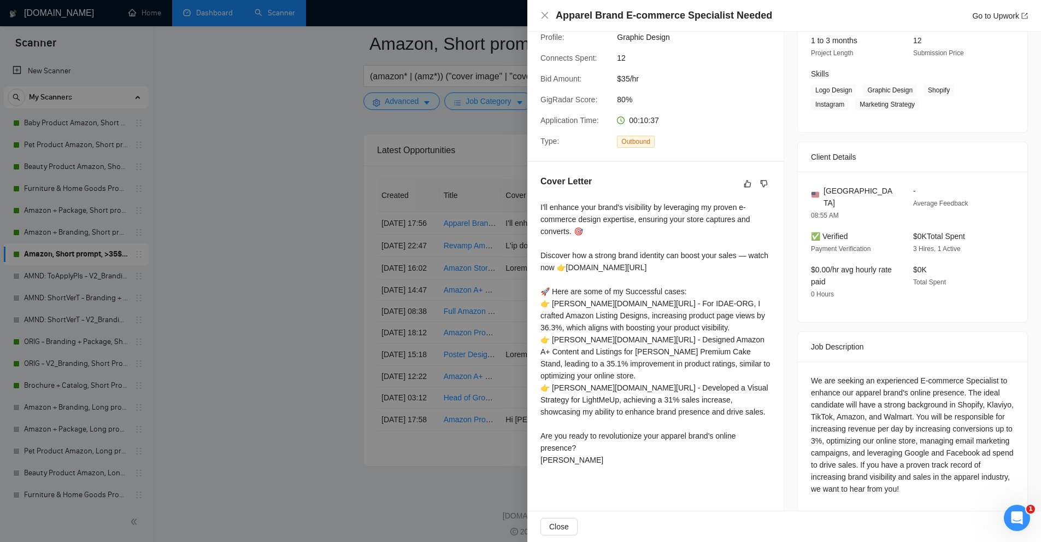
scroll to position [988, 0]
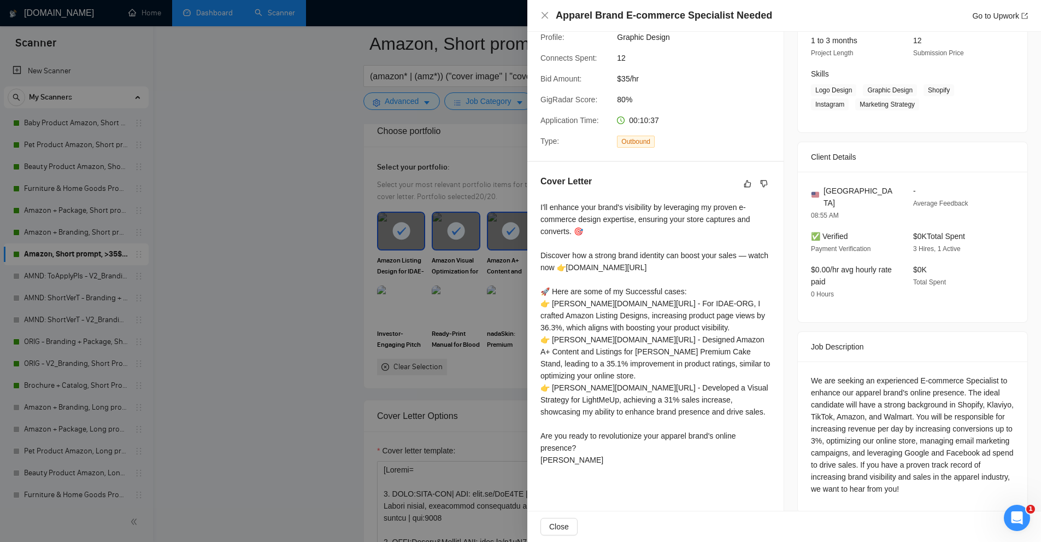
click at [671, 281] on div "I'll enhance your brand's visibility by leveraging my proven e-commerce design …" at bounding box center [655, 333] width 230 height 264
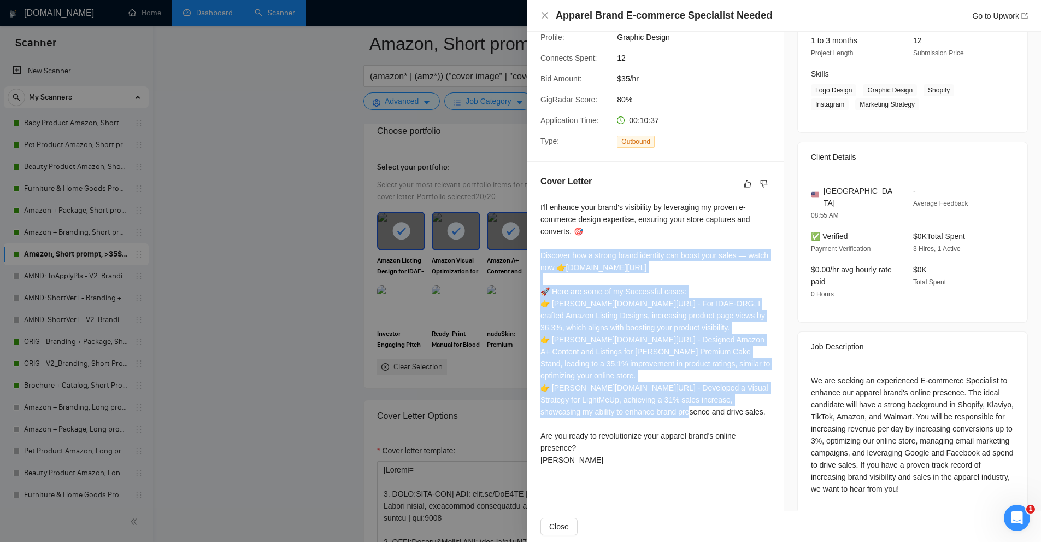
drag, startPoint x: 671, startPoint y: 281, endPoint x: 664, endPoint y: 426, distance: 145.0
click at [664, 426] on div "I'll enhance your brand's visibility by leveraging my proven e-commerce design …" at bounding box center [655, 333] width 230 height 264
click at [655, 404] on div "I'll enhance your brand's visibility by leveraging my proven e-commerce design …" at bounding box center [655, 333] width 230 height 264
drag, startPoint x: 662, startPoint y: 414, endPoint x: 541, endPoint y: 302, distance: 164.7
click at [541, 302] on div "I'll enhance your brand's visibility by leveraging my proven e-commerce design …" at bounding box center [655, 333] width 230 height 264
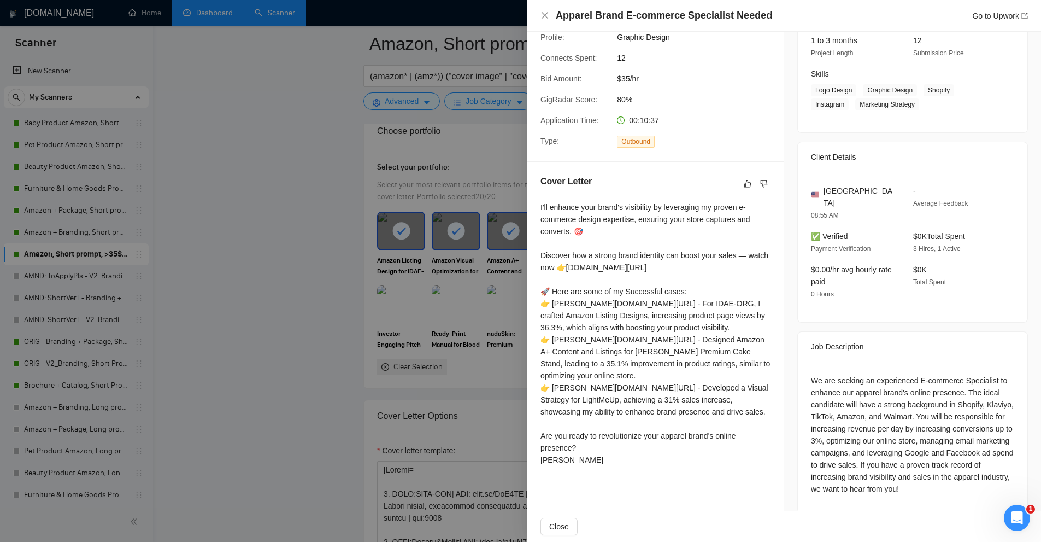
click at [329, 55] on div at bounding box center [520, 271] width 1041 height 542
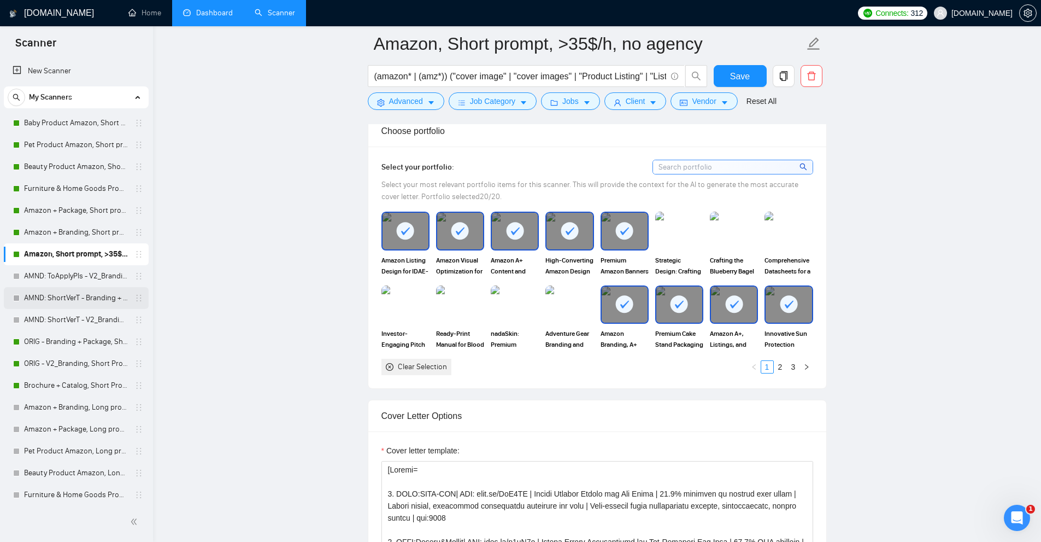
click at [75, 301] on link "AMND: ShortVerT - Branding + Package, Short Prompt, >36$/h, no agency" at bounding box center [76, 298] width 104 height 22
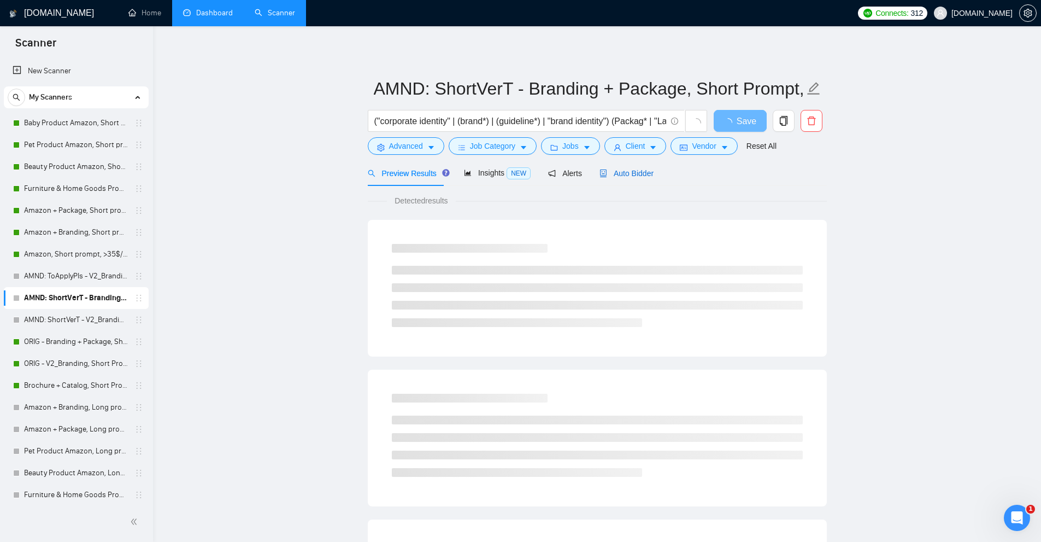
click at [642, 171] on span "Auto Bidder" at bounding box center [626, 173] width 54 height 9
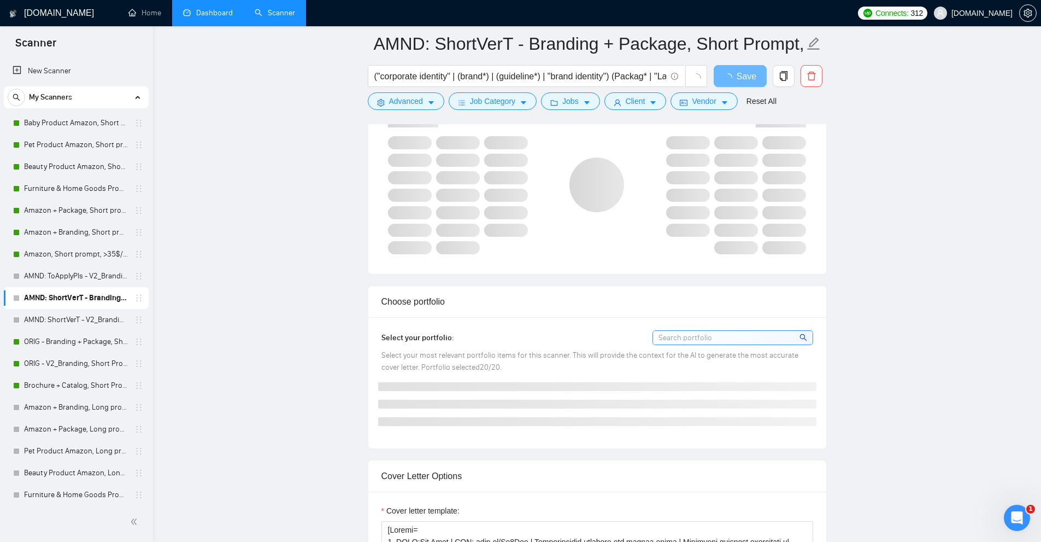
scroll to position [1038, 0]
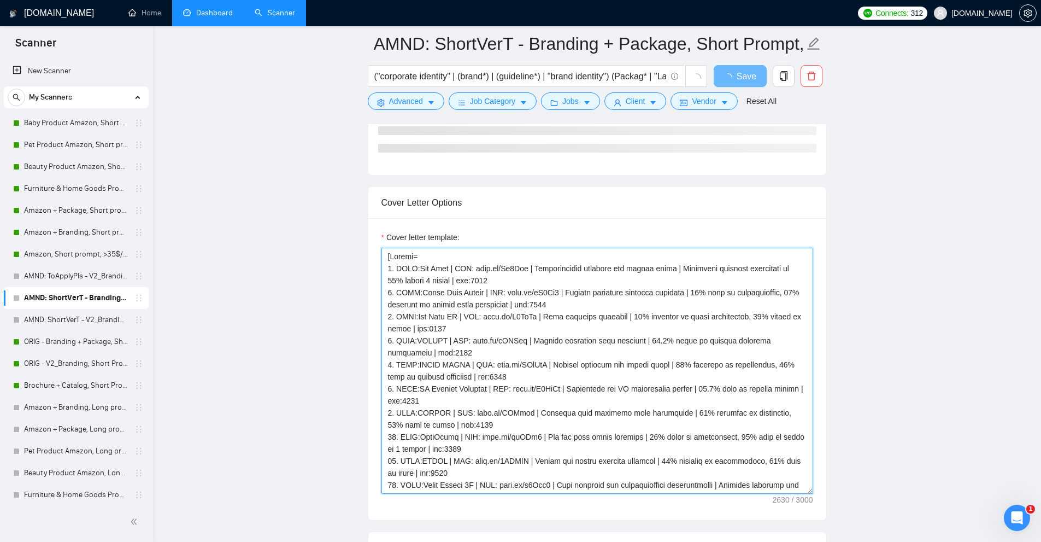
click at [533, 361] on textarea "Cover letter template:" at bounding box center [597, 371] width 432 height 246
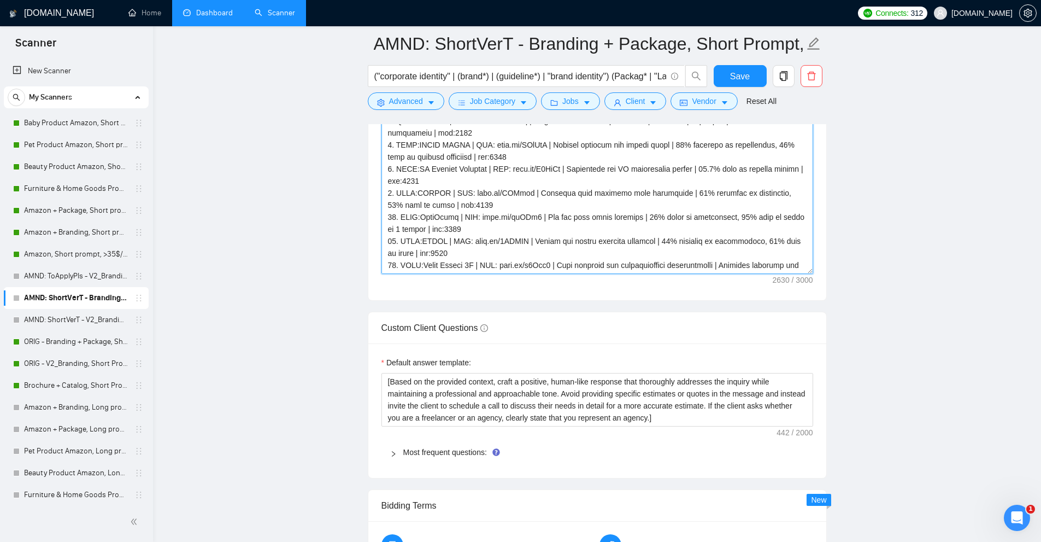
paste textarea "Hey, I've recently completed a similar project where I [accomplished a similar …"
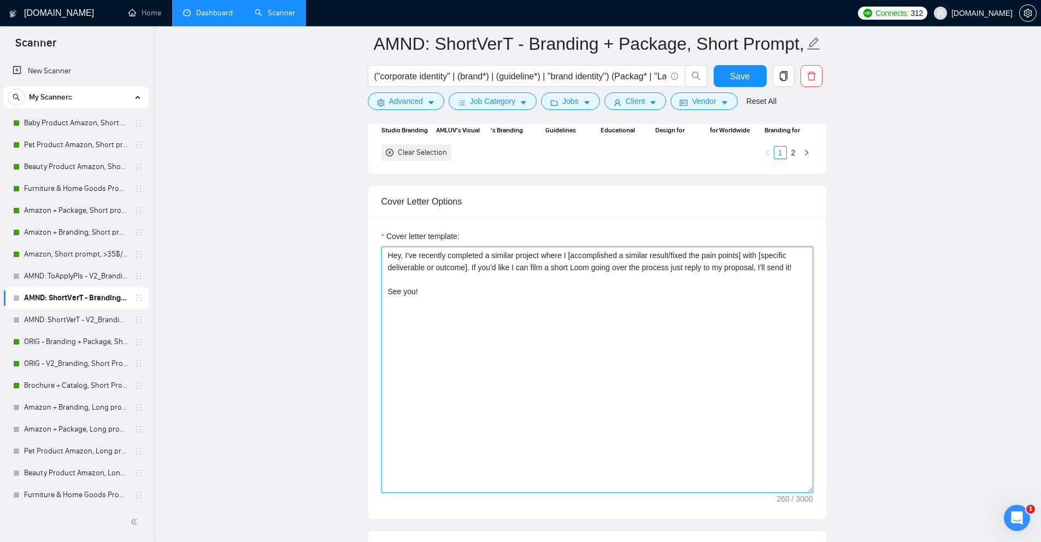
scroll to position [1530, 0]
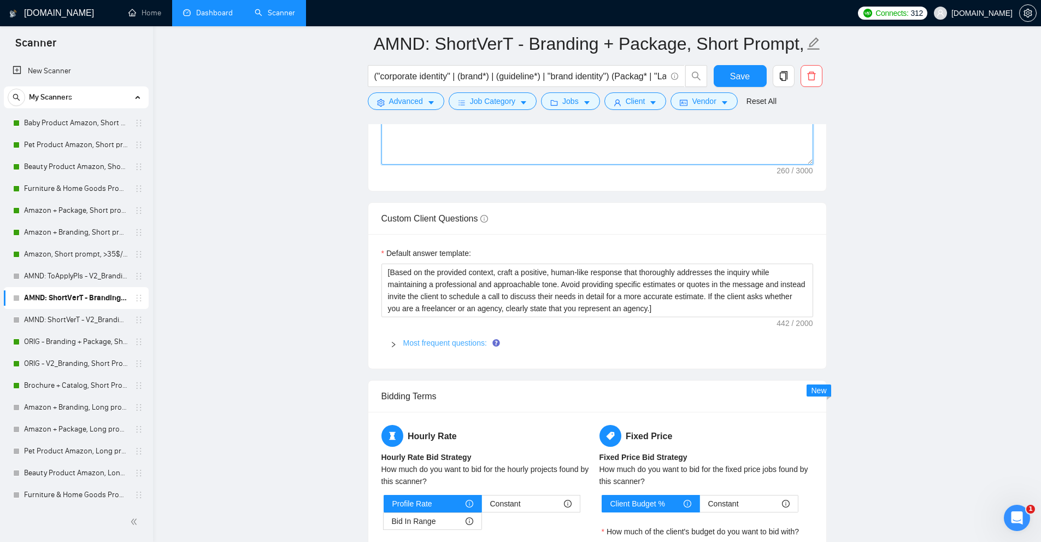
type textarea "Hey, I've recently completed a similar project where I [accomplished a similar …"
click at [431, 345] on link "Most frequent questions:" at bounding box center [445, 342] width 84 height 9
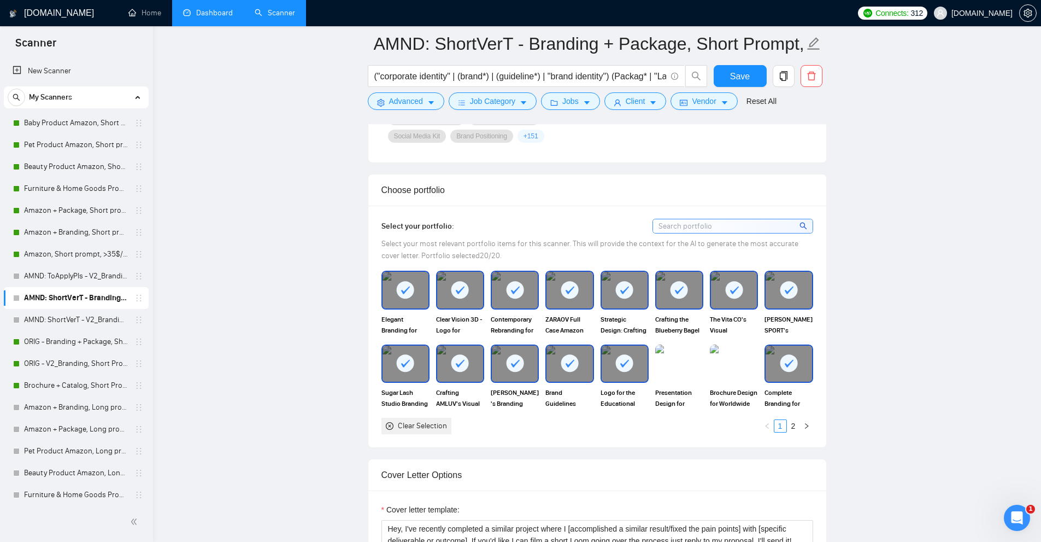
scroll to position [1585, 0]
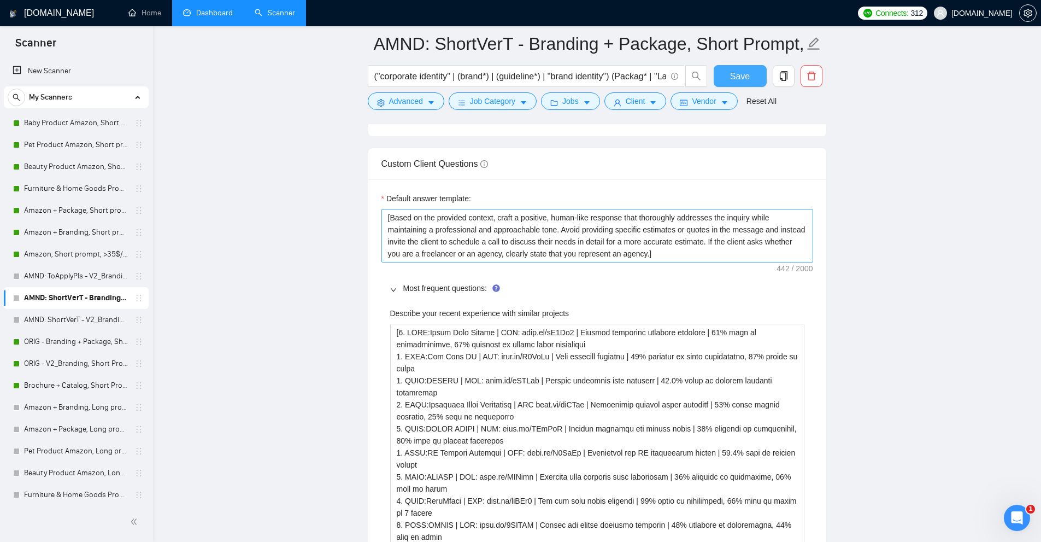
drag, startPoint x: 740, startPoint y: 75, endPoint x: 694, endPoint y: 240, distance: 170.9
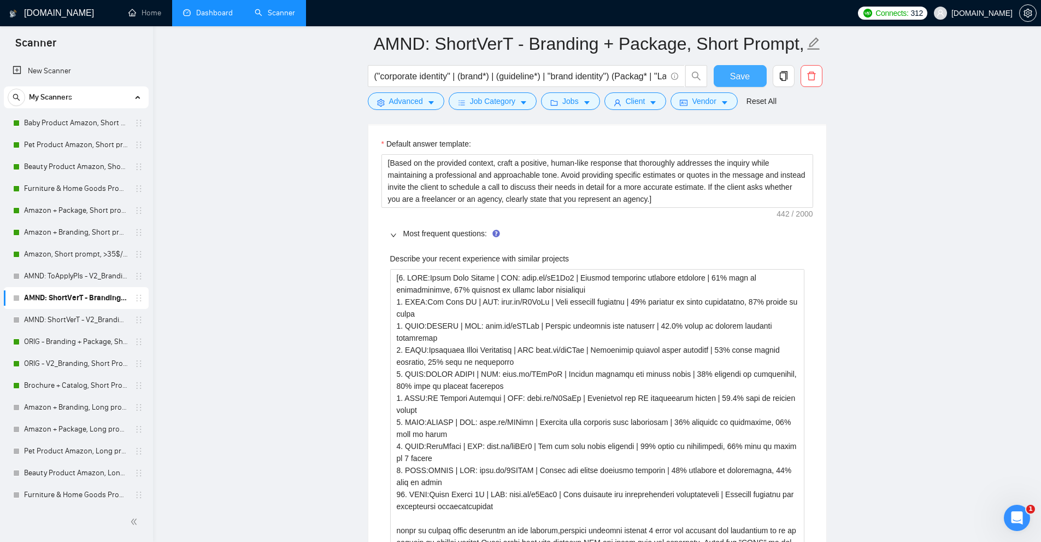
scroll to position [1803, 0]
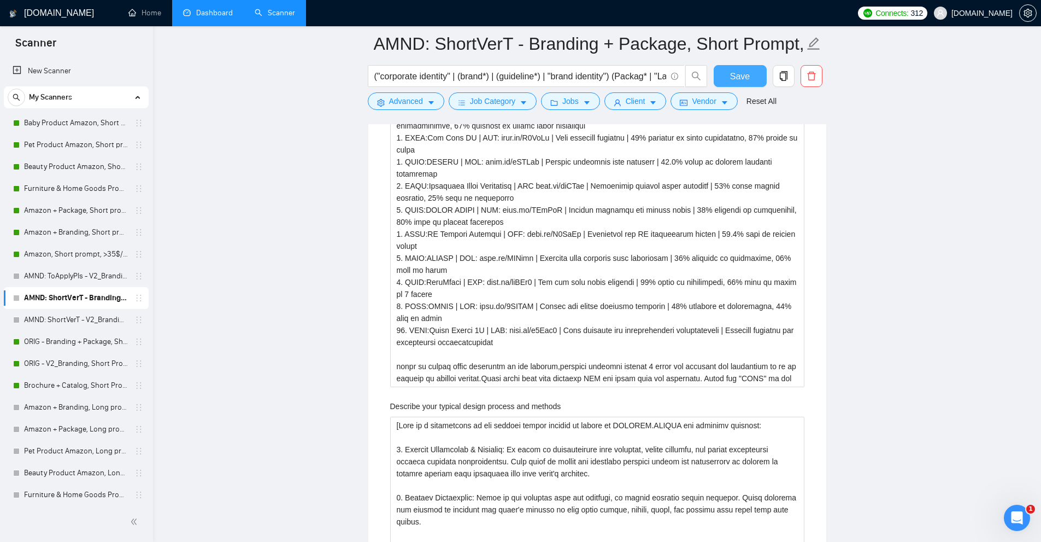
click at [741, 72] on span "Save" at bounding box center [740, 76] width 20 height 14
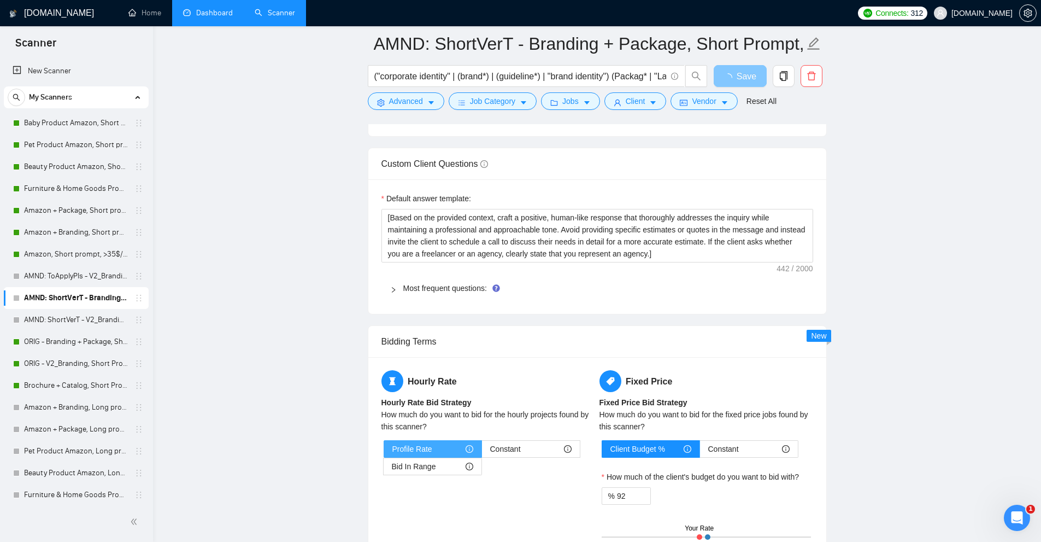
scroll to position [1475, 0]
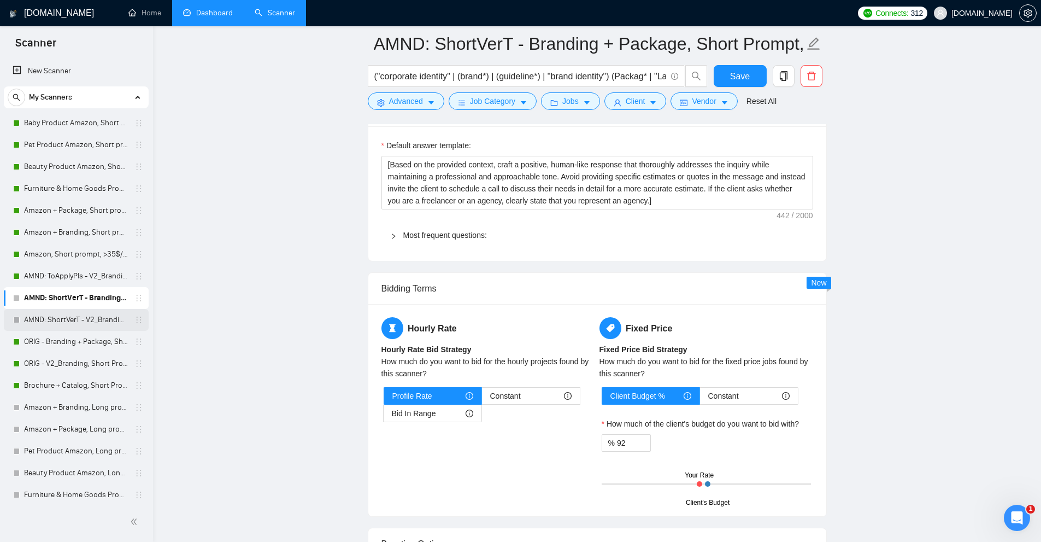
click at [74, 315] on link "AMND: ShortVerT - V2_Branding, Short Prompt, >36$/h, no agency" at bounding box center [76, 320] width 104 height 22
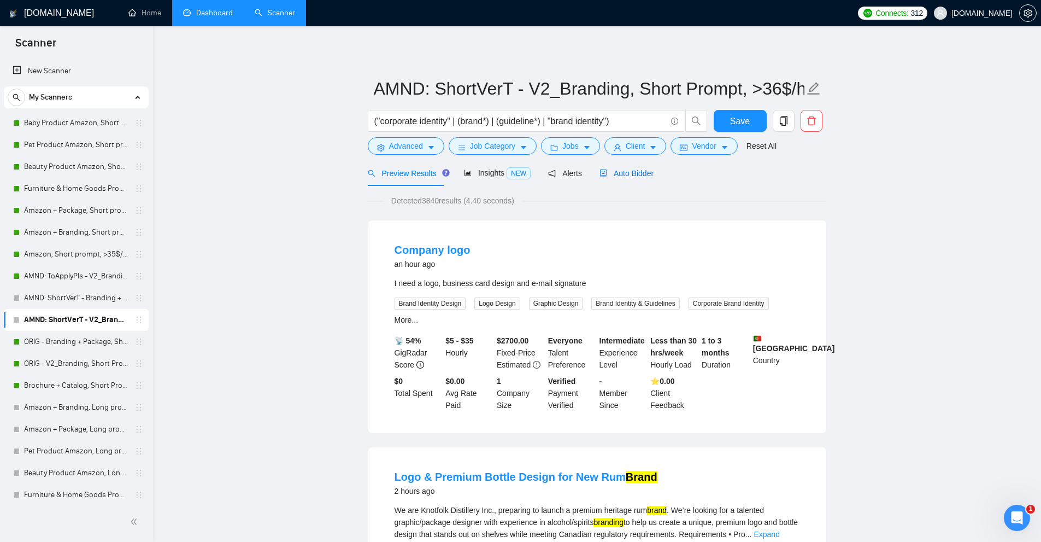
click at [631, 175] on span "Auto Bidder" at bounding box center [626, 173] width 54 height 9
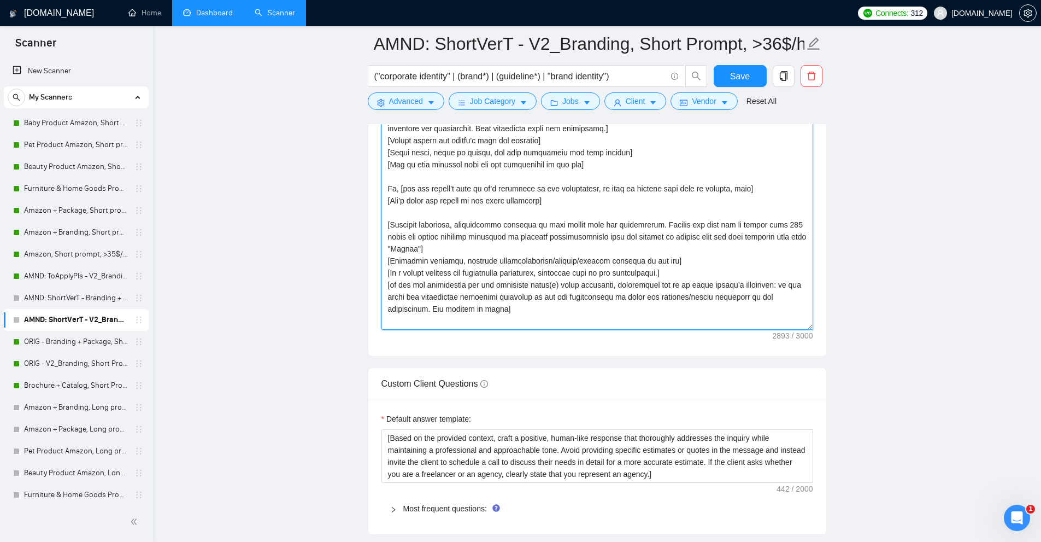
click at [666, 237] on textarea "Cover letter template:" at bounding box center [597, 207] width 432 height 246
paste textarea "Hey, I've recently completed a similar project where I [accomplished a similar …"
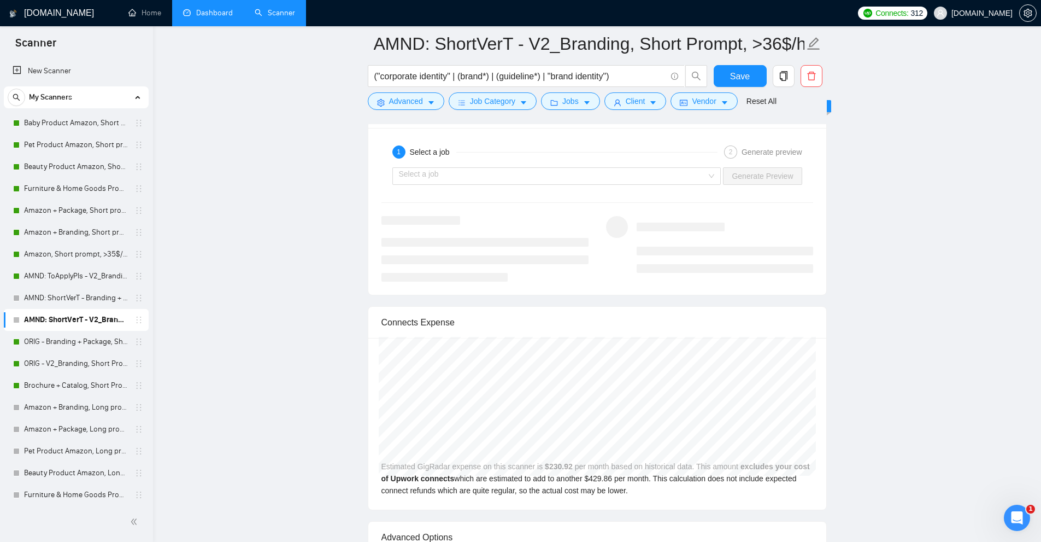
scroll to position [1913, 0]
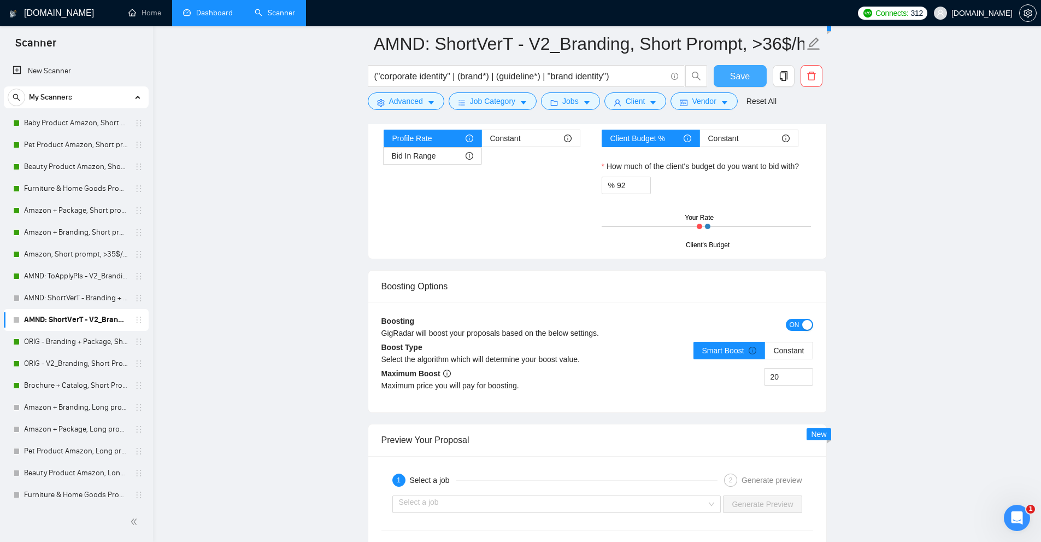
type textarea "Hey, I've recently completed a similar project where I [accomplished a similar …"
click at [731, 78] on span "Save" at bounding box center [740, 76] width 20 height 14
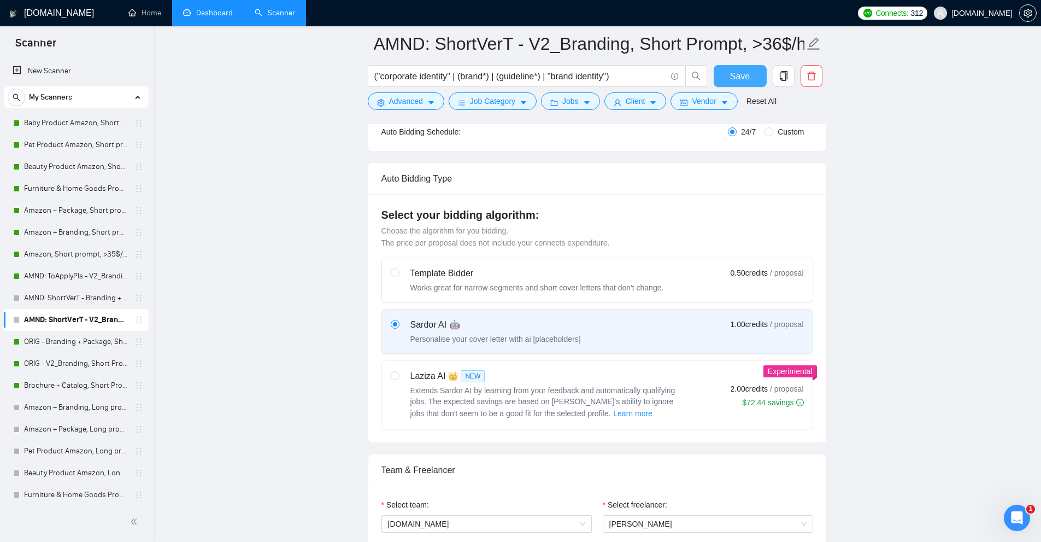
scroll to position [0, 0]
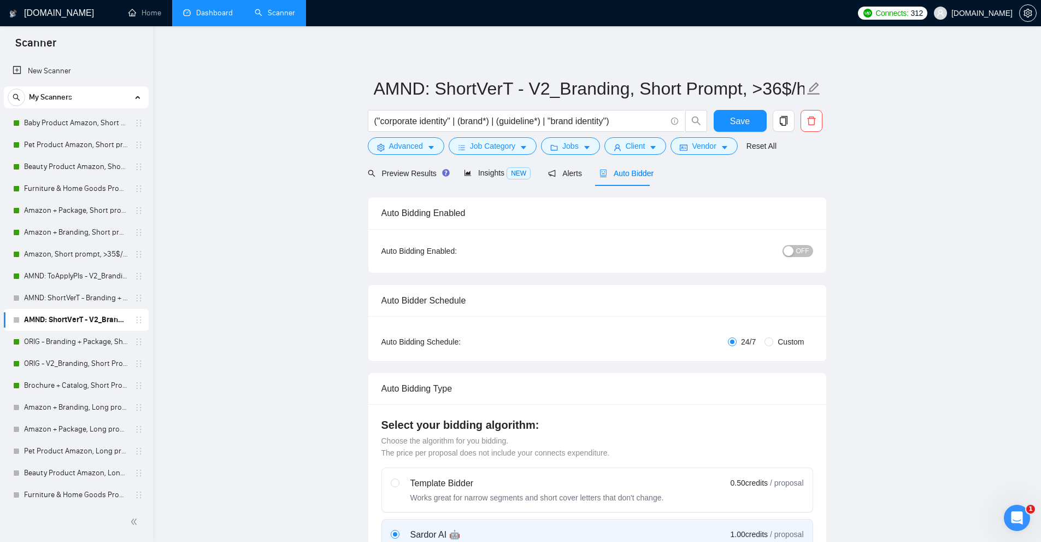
click at [803, 252] on span "OFF" at bounding box center [802, 251] width 13 height 12
click at [744, 116] on span "Save" at bounding box center [740, 121] width 20 height 14
click at [64, 303] on link "AMND: ShortVerT - Branding + Package, Short Prompt, >36$/h, no agency" at bounding box center [76, 298] width 104 height 22
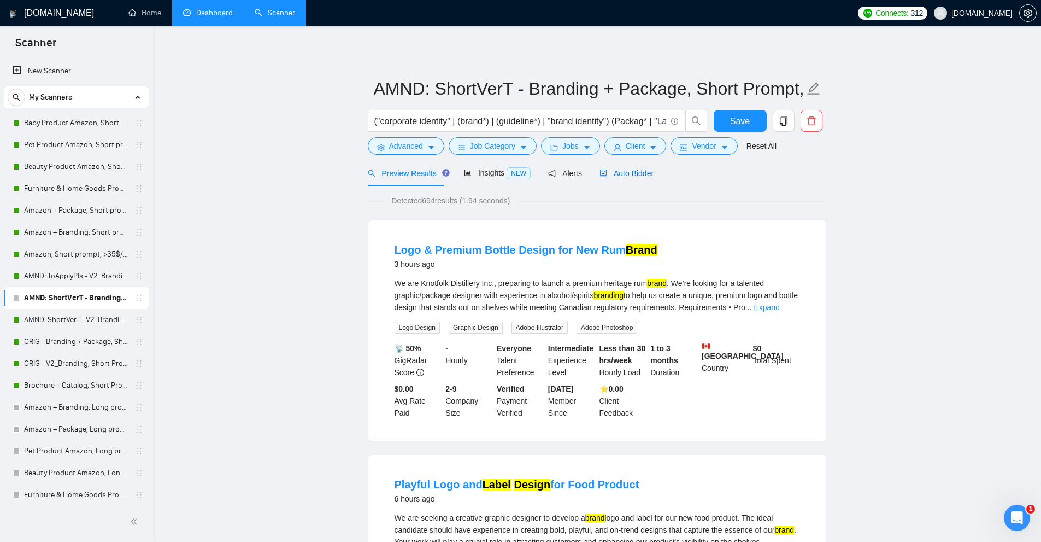
click at [629, 171] on span "Auto Bidder" at bounding box center [626, 173] width 54 height 9
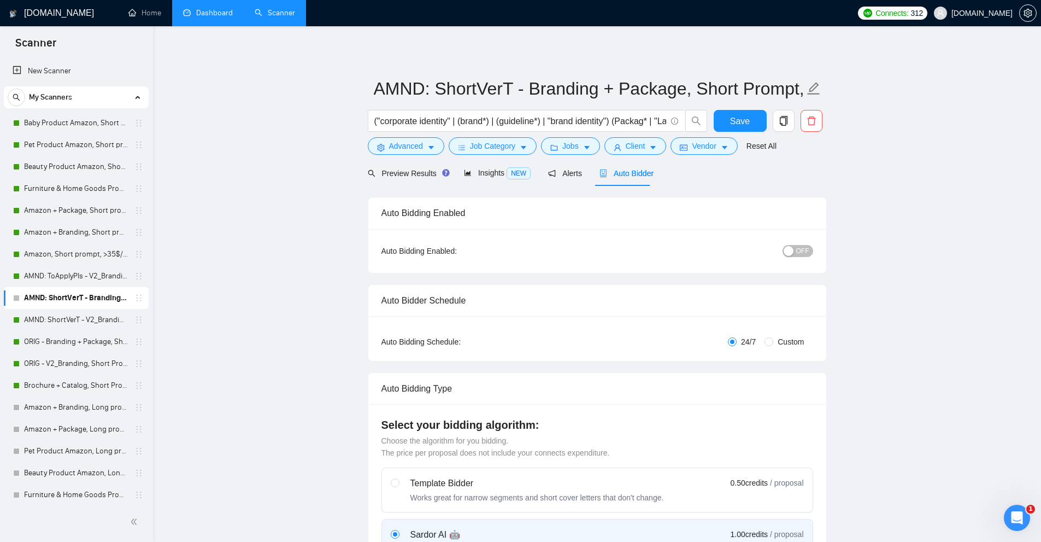
click at [793, 248] on div "button" at bounding box center [789, 251] width 10 height 10
click at [725, 125] on button "Save" at bounding box center [740, 121] width 53 height 22
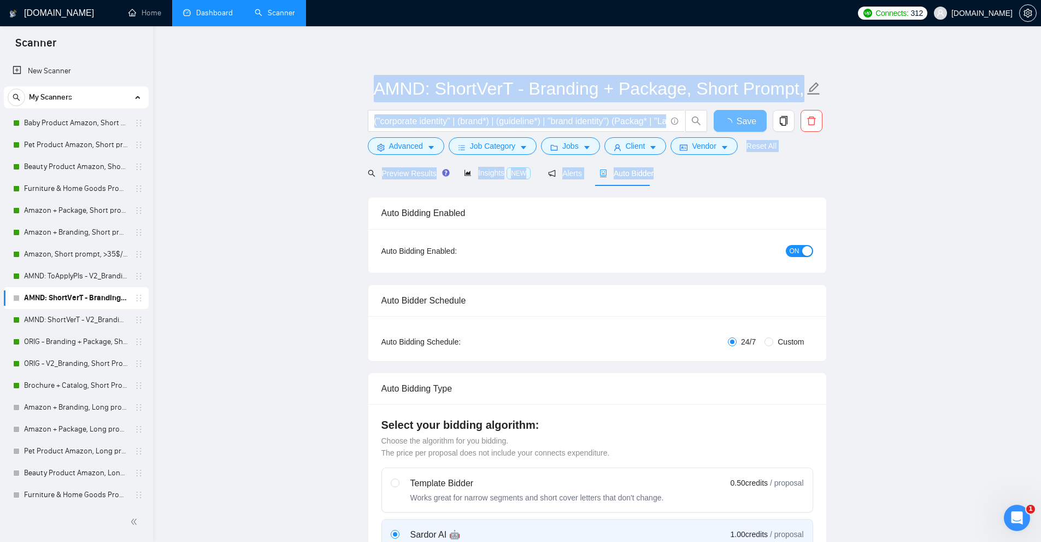
drag, startPoint x: 907, startPoint y: 178, endPoint x: 402, endPoint y: 60, distance: 519.2
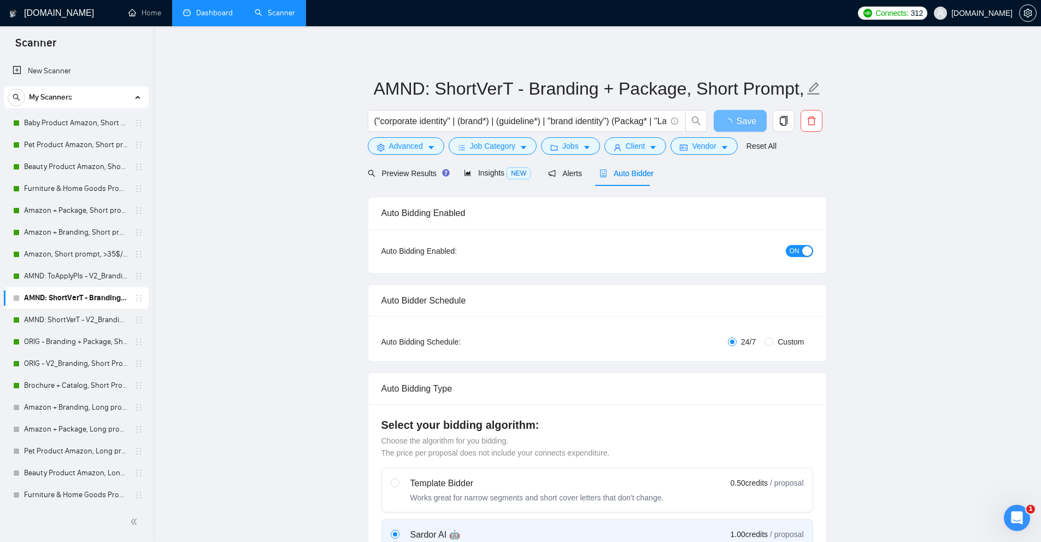
click at [54, 273] on link "AMND: ToApplyPls - V2_Branding, Short Prompt, >36$/h, no agency" at bounding box center [76, 276] width 104 height 22
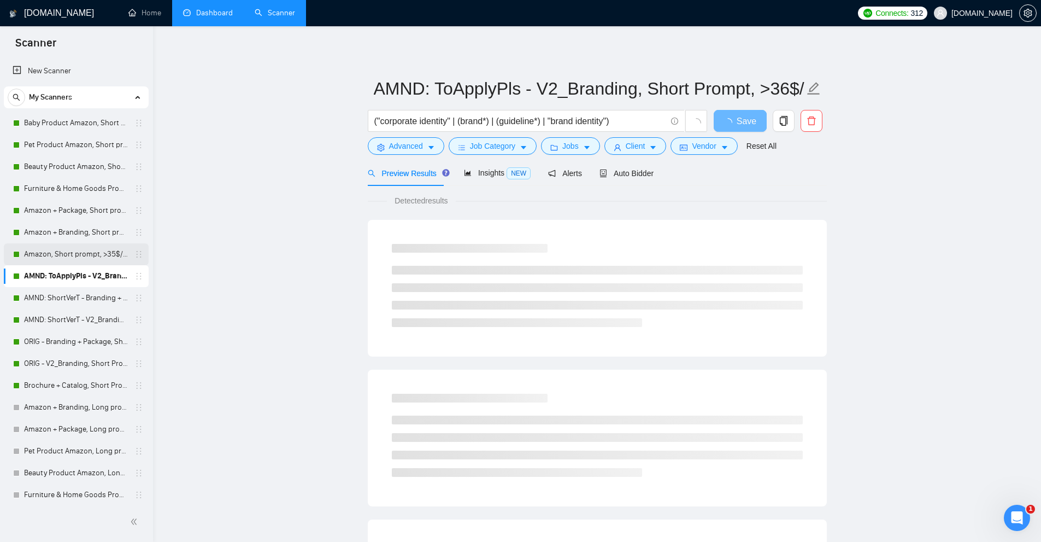
click at [69, 250] on link "Amazon, Short prompt, >35$/h, no agency" at bounding box center [76, 254] width 104 height 22
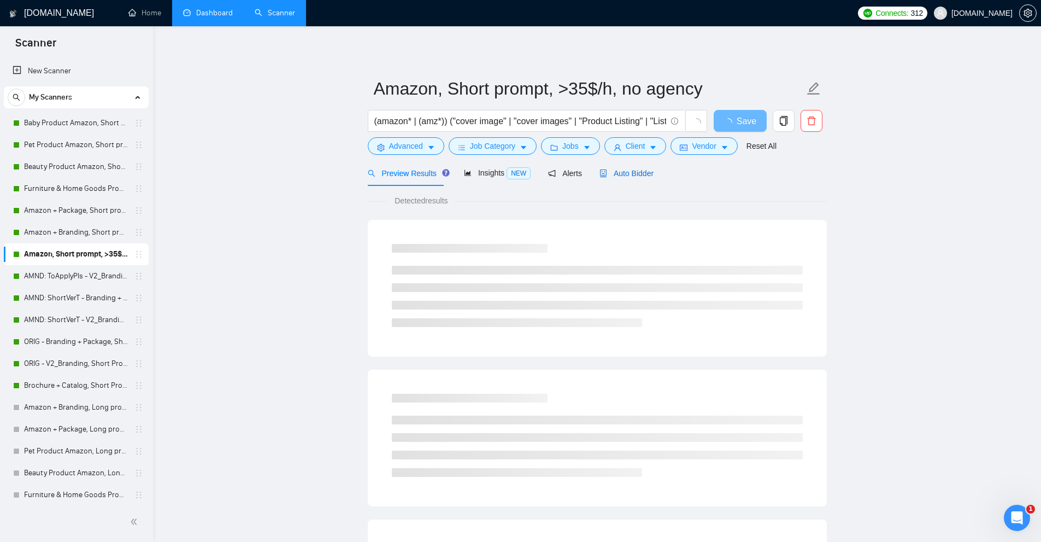
click at [622, 167] on div "Auto Bidder" at bounding box center [626, 173] width 54 height 12
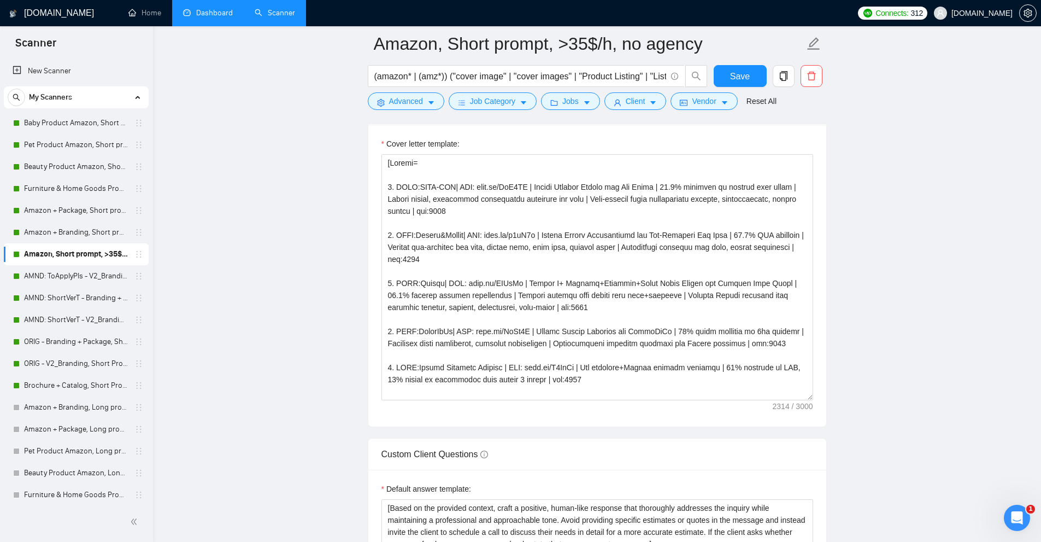
click at [211, 17] on link "Dashboard" at bounding box center [208, 12] width 50 height 9
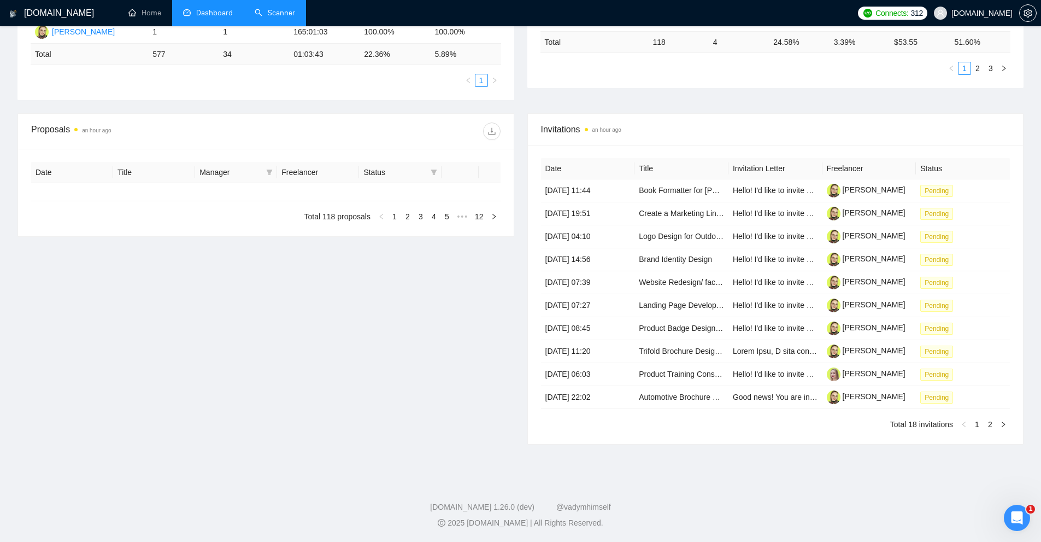
type input "[DATE]"
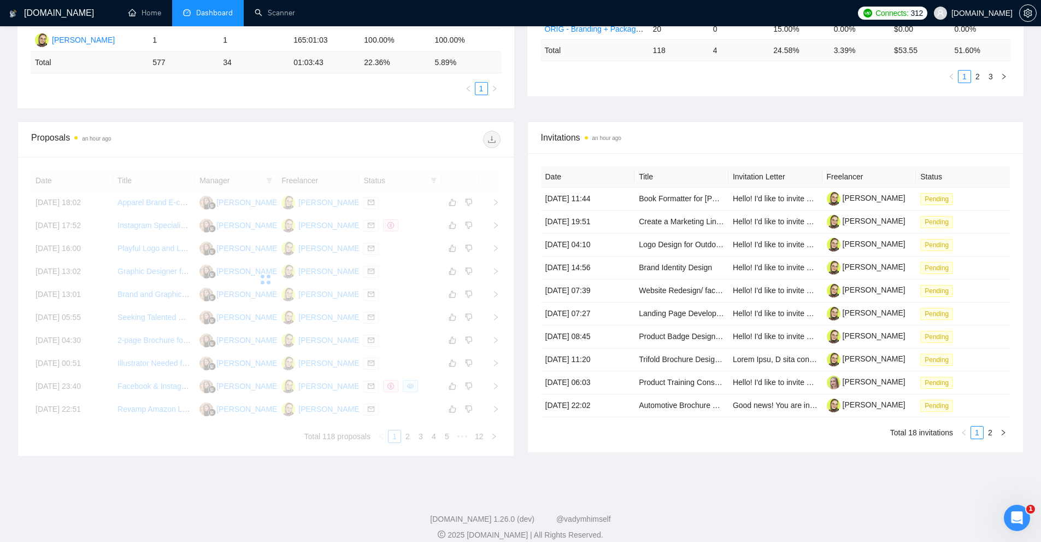
scroll to position [333, 0]
